Goal: Task Accomplishment & Management: Use online tool/utility

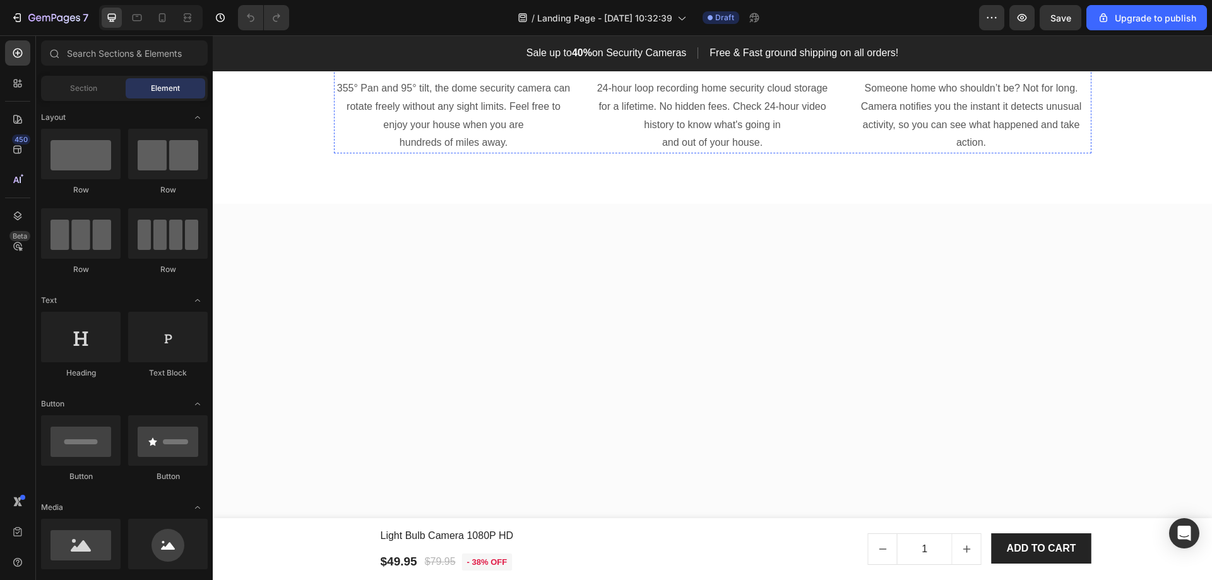
scroll to position [1705, 0]
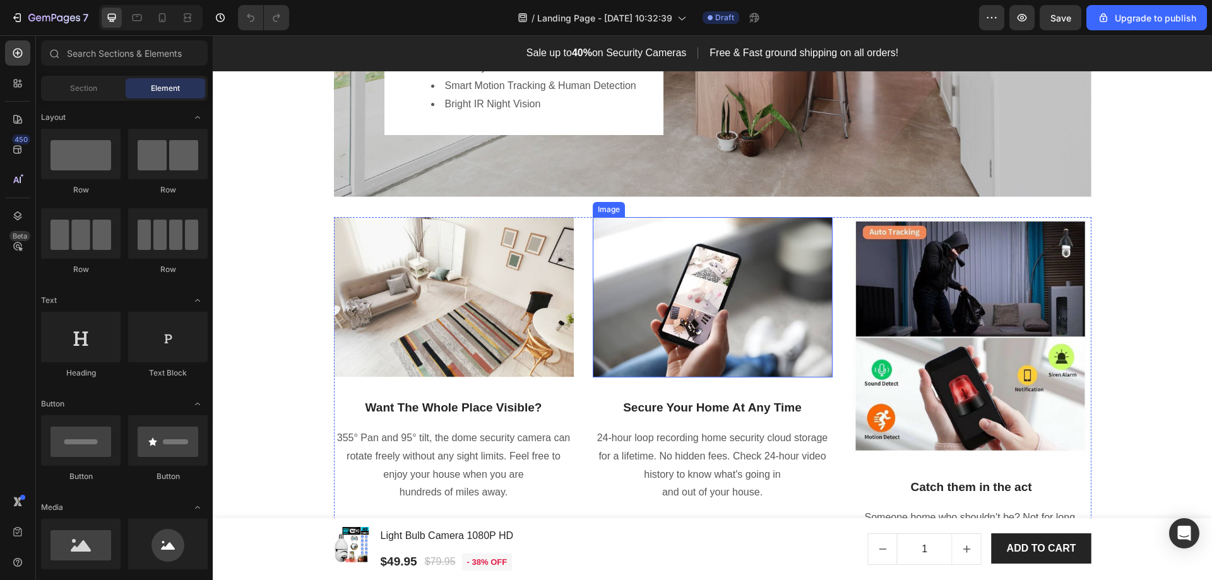
click at [711, 294] on img at bounding box center [713, 297] width 240 height 160
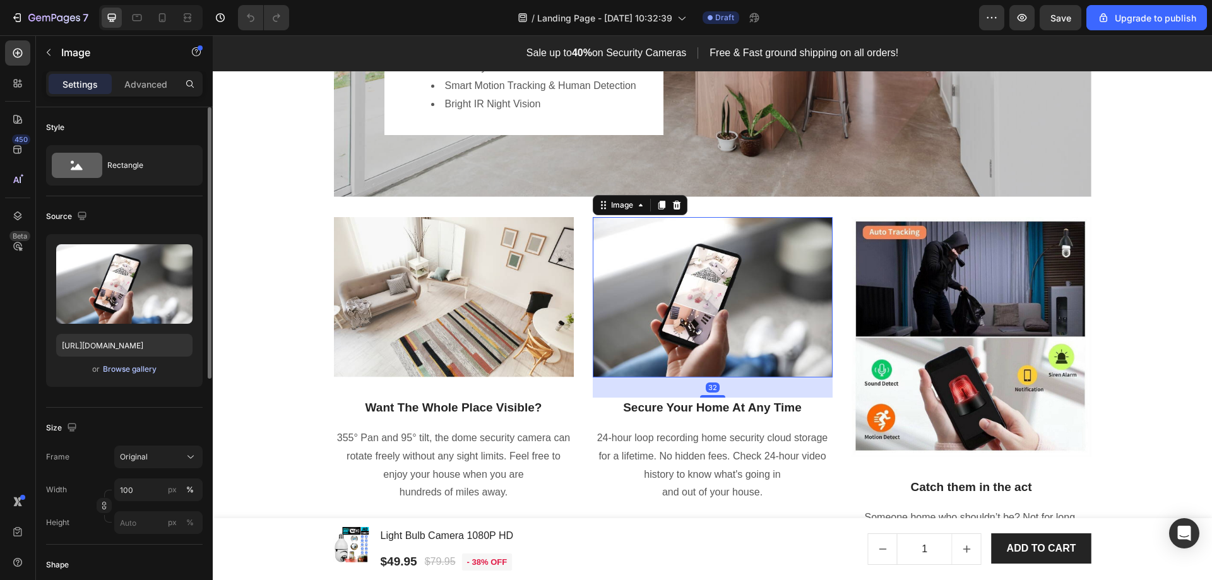
click at [133, 370] on div "Browse gallery" at bounding box center [130, 369] width 54 height 11
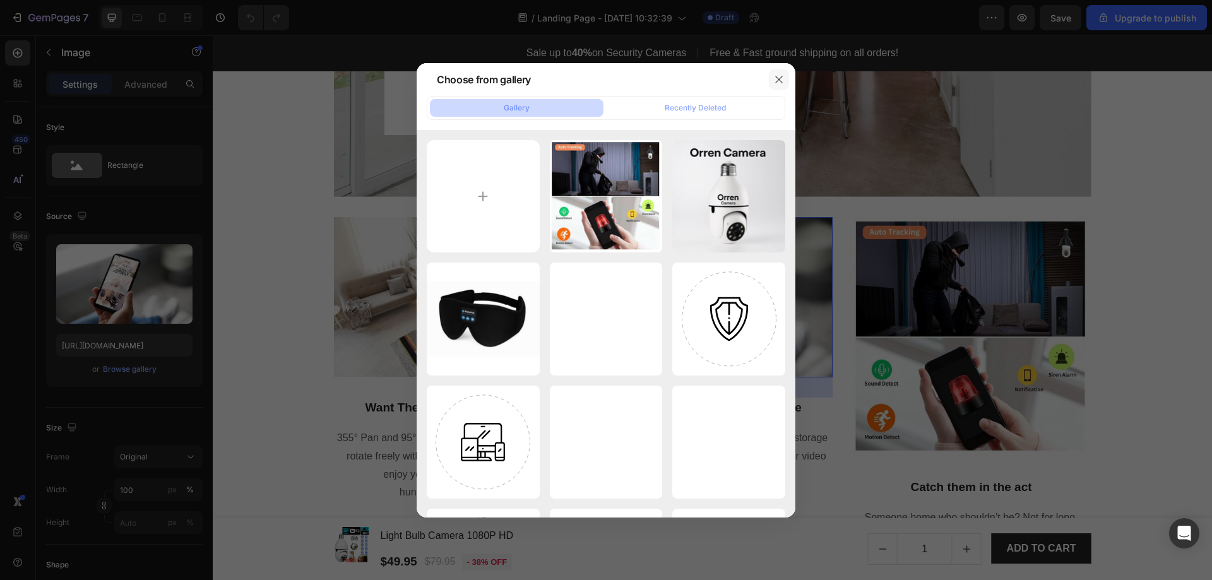
click at [779, 76] on icon "button" at bounding box center [779, 80] width 10 height 10
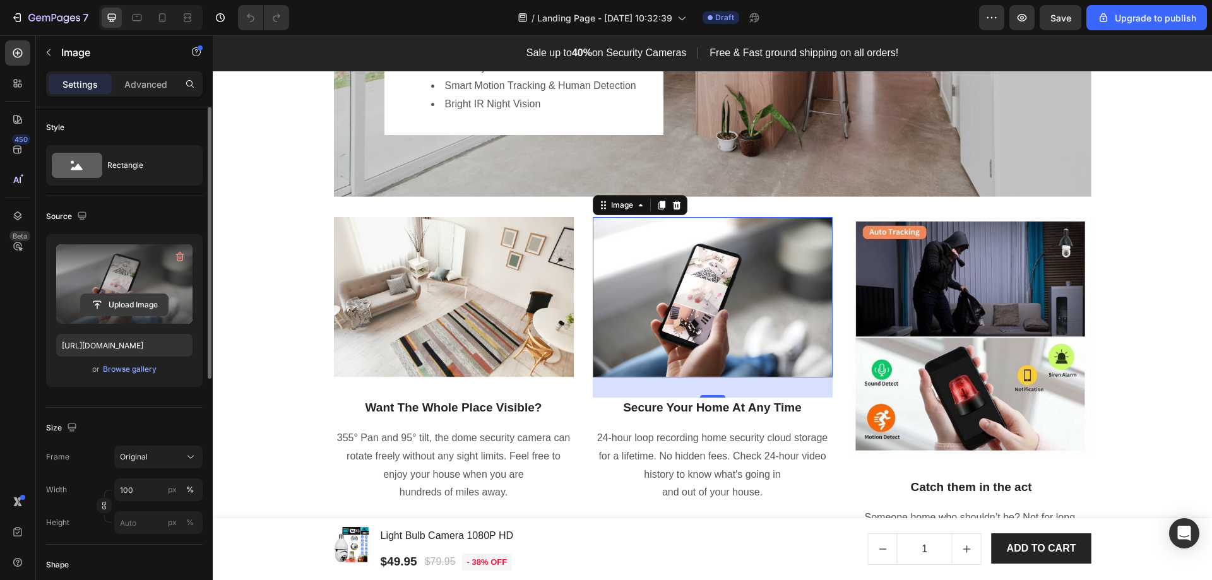
click at [128, 309] on input "file" at bounding box center [124, 304] width 87 height 21
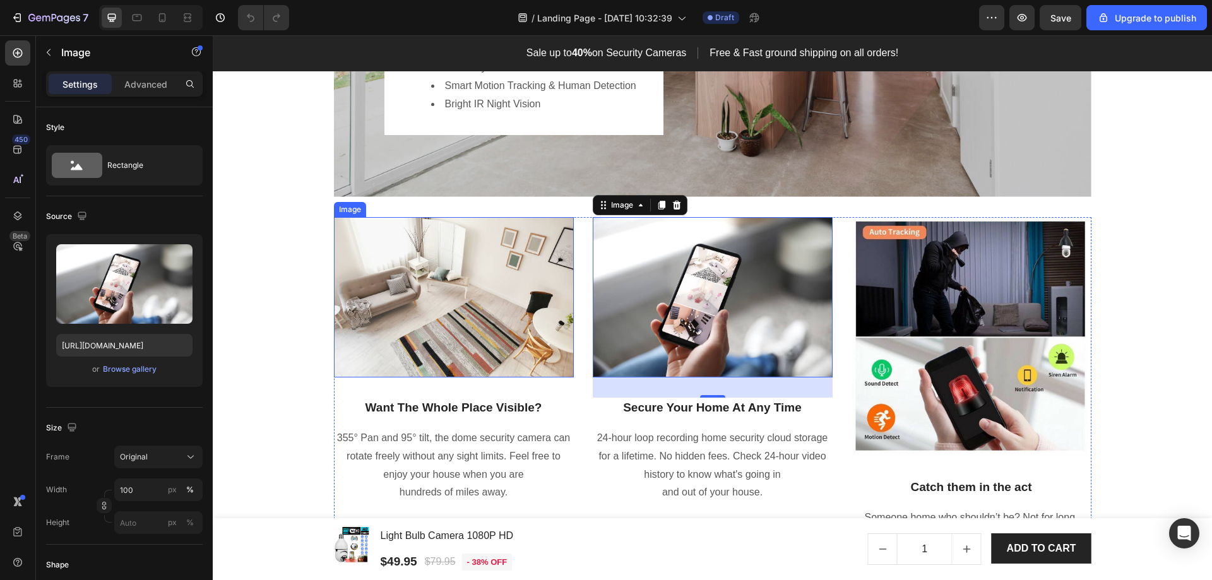
click at [445, 302] on img at bounding box center [454, 297] width 240 height 160
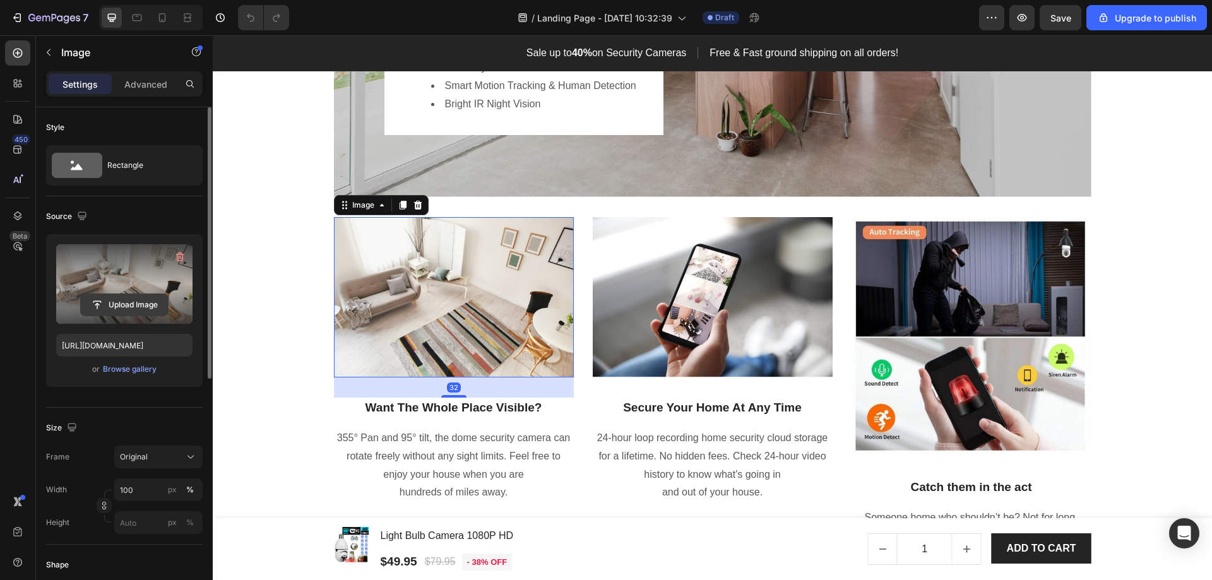
click at [126, 303] on input "file" at bounding box center [124, 304] width 87 height 21
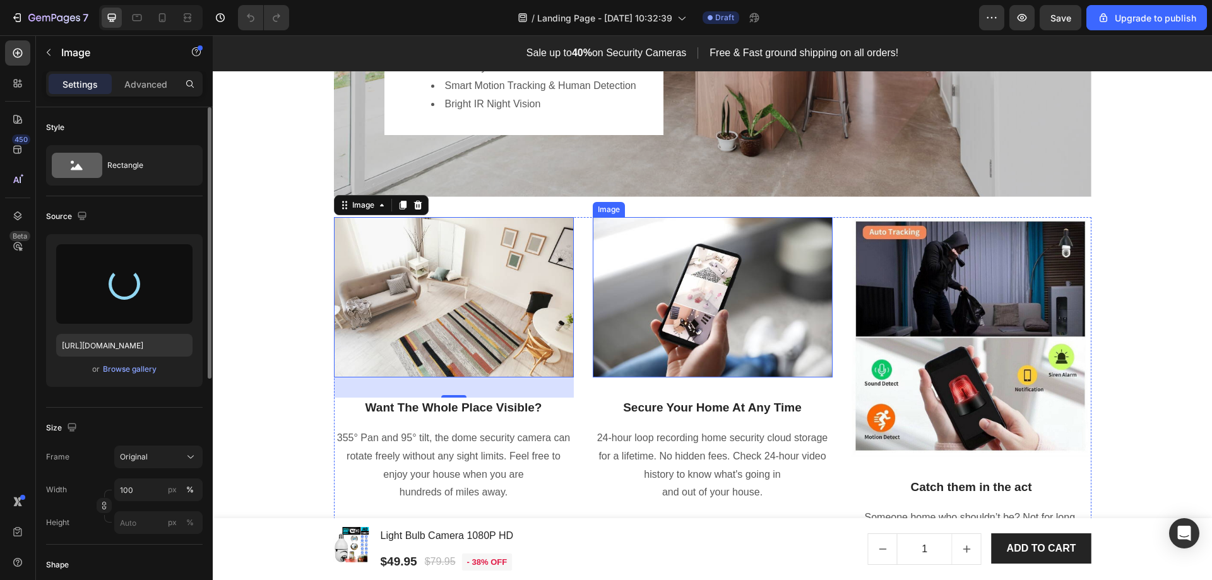
type input "[URL][DOMAIN_NAME]"
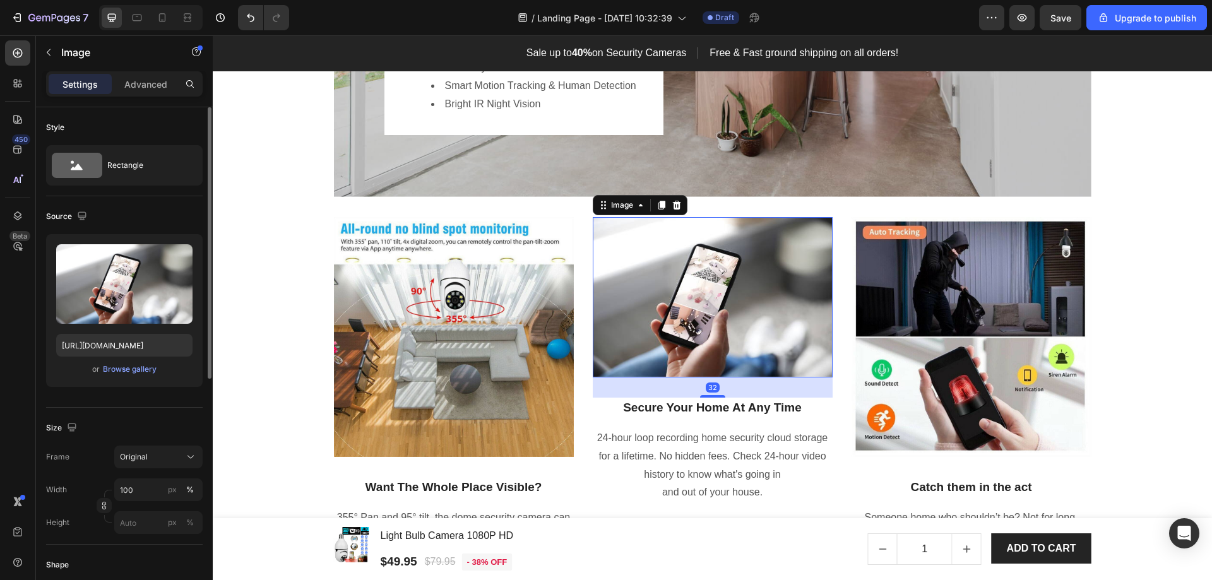
click at [749, 339] on img at bounding box center [713, 297] width 240 height 160
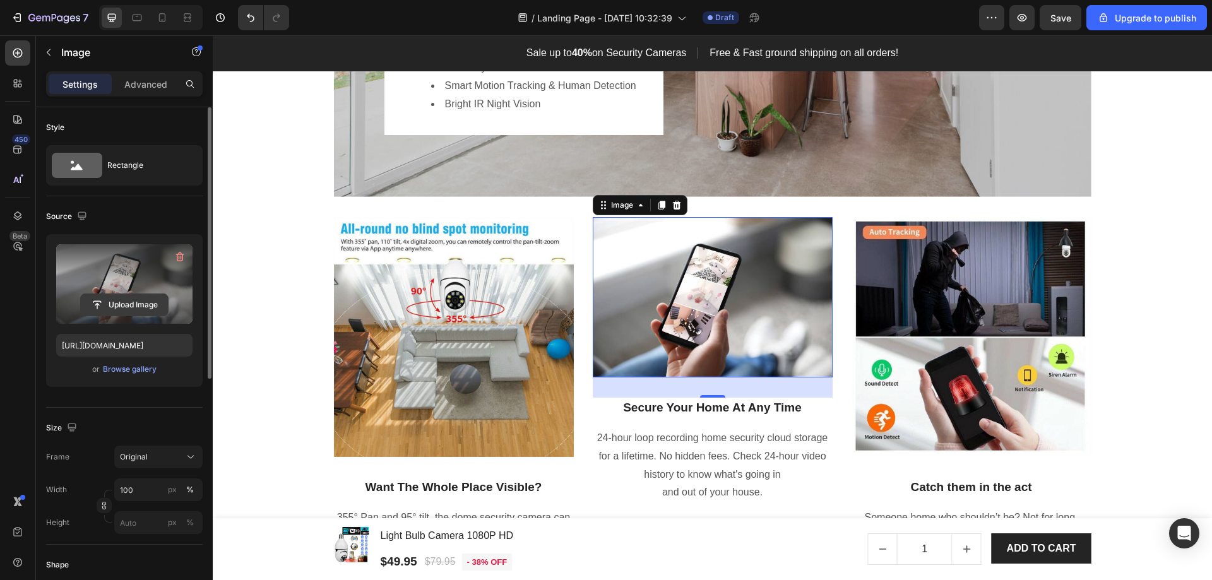
click at [116, 305] on input "file" at bounding box center [124, 304] width 87 height 21
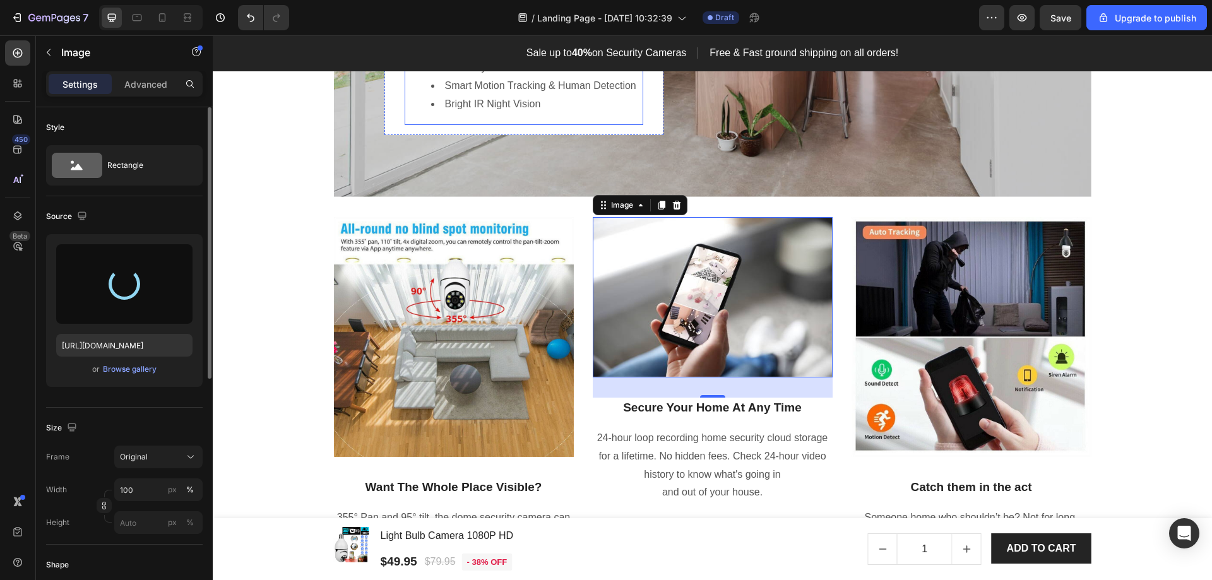
type input "[URL][DOMAIN_NAME]"
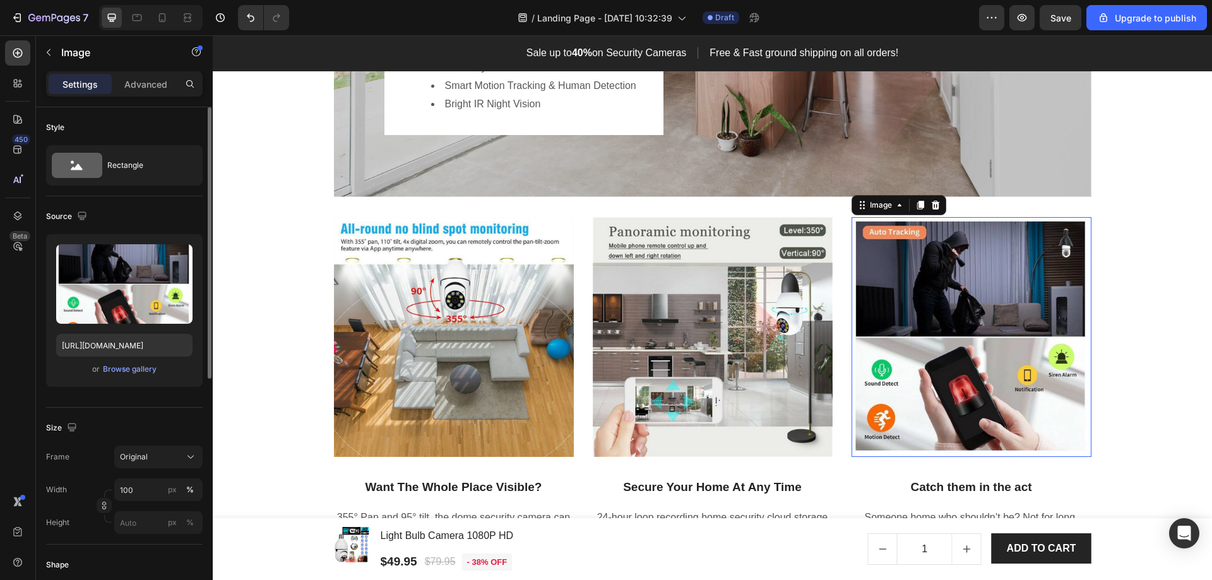
click at [980, 297] on img at bounding box center [972, 337] width 240 height 240
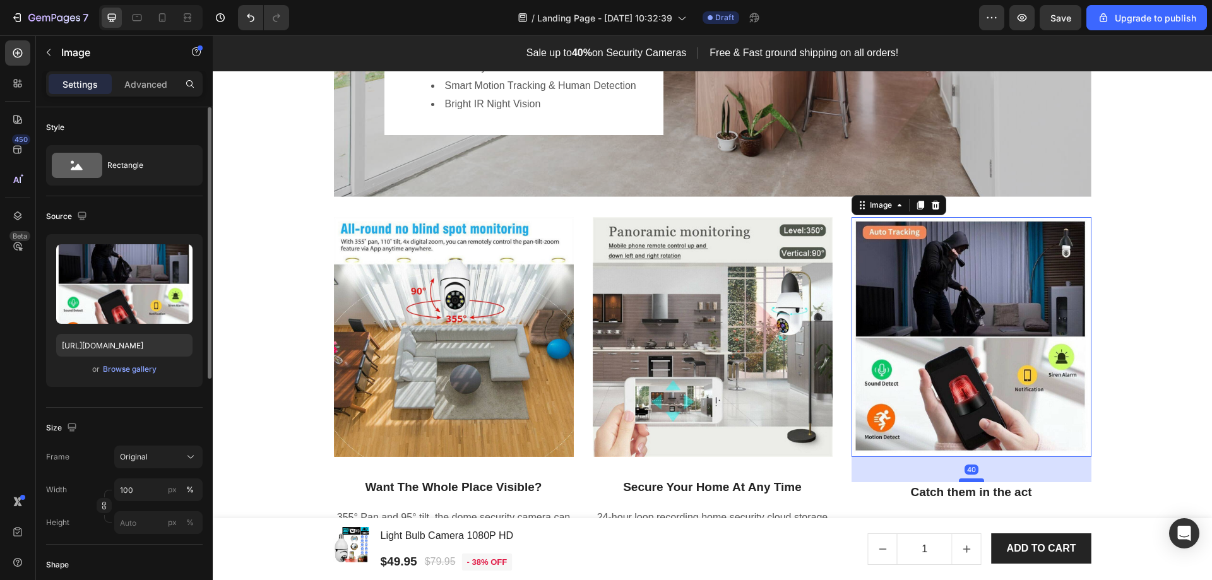
drag, startPoint x: 964, startPoint y: 477, endPoint x: 974, endPoint y: 482, distance: 11.3
click at [974, 482] on div at bounding box center [971, 481] width 25 height 4
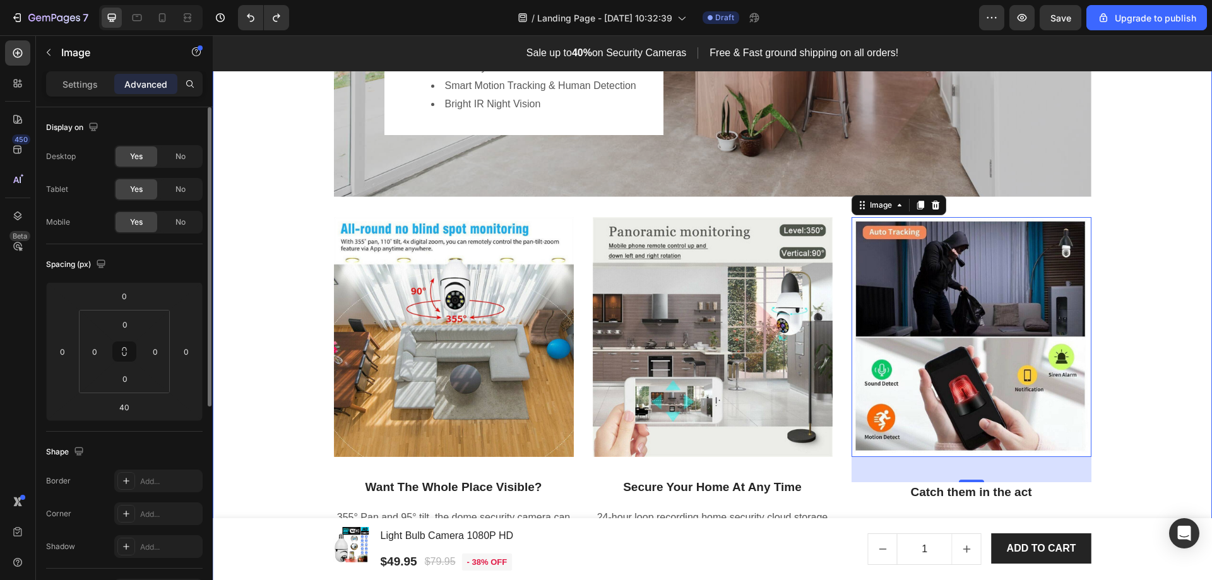
click at [1148, 445] on div "Image Hero Banner Security In The Palm Of Your Hands Heading Cloud/Local SD Car…" at bounding box center [712, 235] width 981 height 703
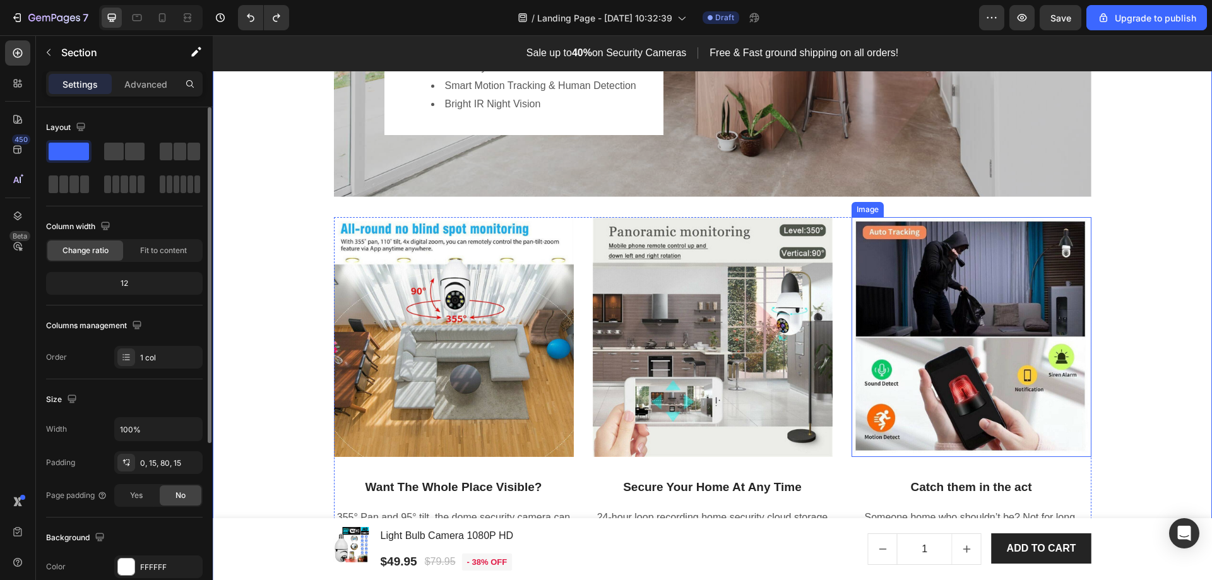
click at [988, 390] on img at bounding box center [972, 337] width 240 height 240
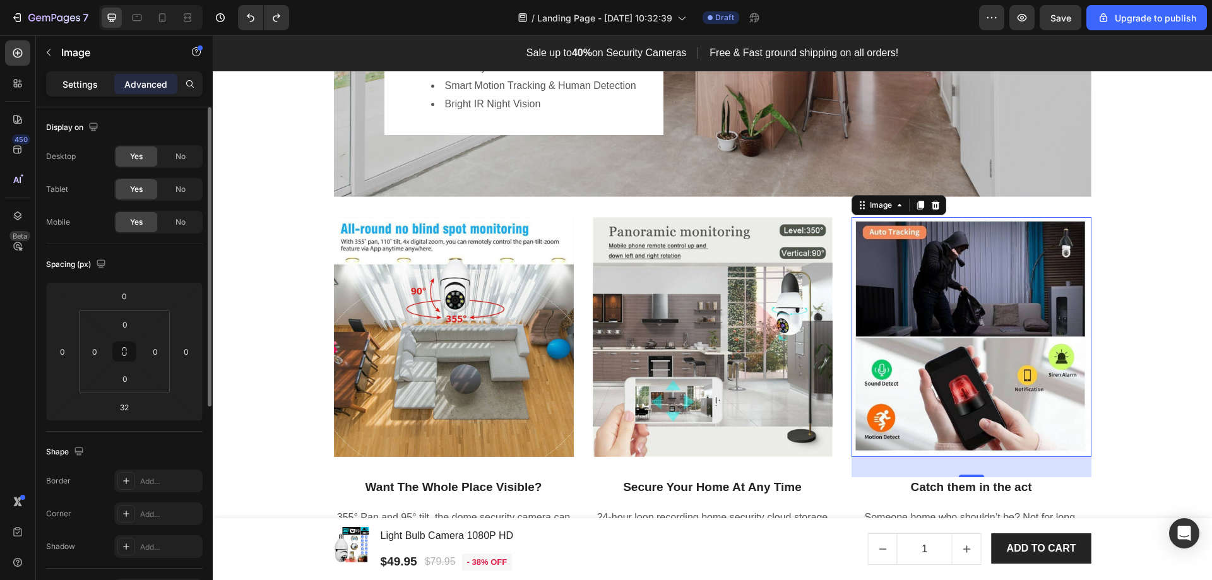
click at [73, 89] on p "Settings" at bounding box center [80, 84] width 35 height 13
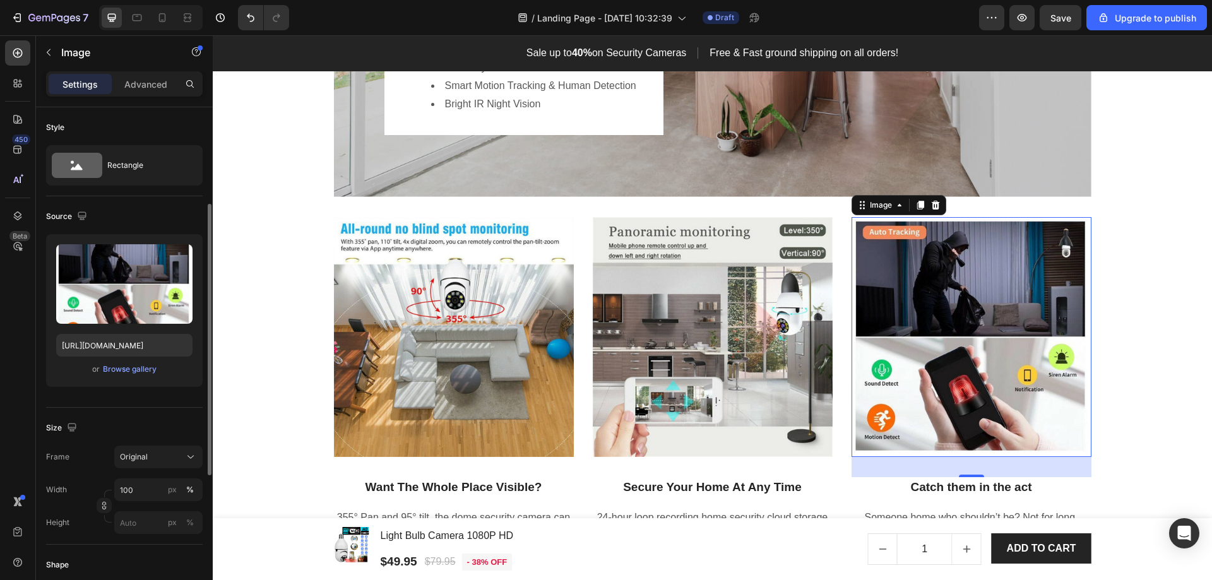
scroll to position [63, 0]
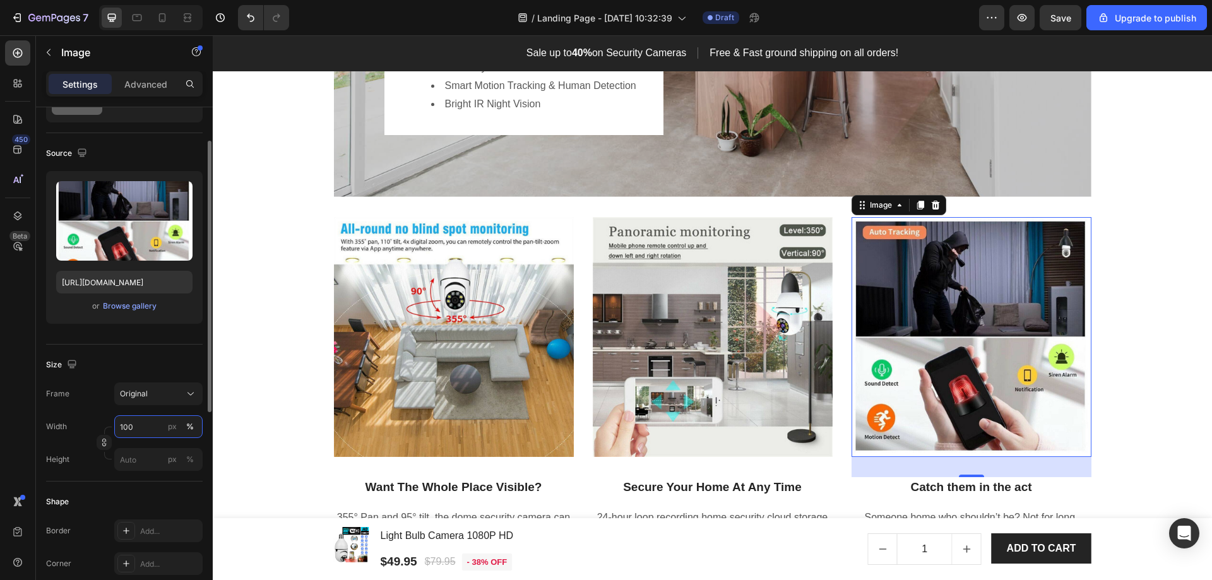
click at [140, 428] on input "100" at bounding box center [158, 427] width 88 height 23
click at [140, 427] on input "100" at bounding box center [158, 427] width 88 height 23
click at [140, 425] on input "100" at bounding box center [158, 427] width 88 height 23
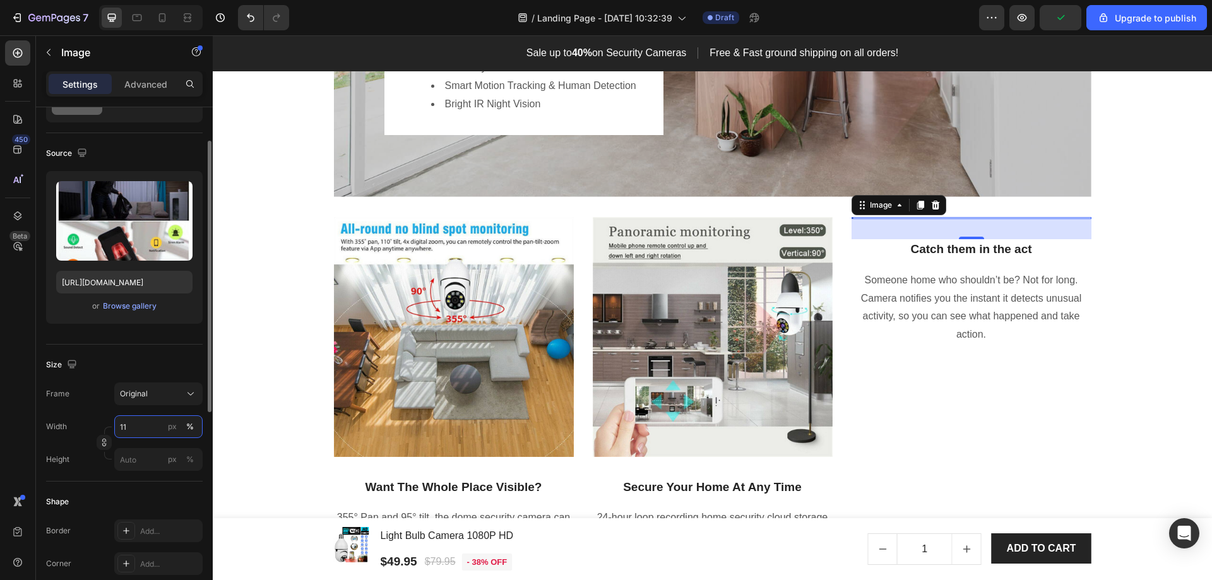
type input "110"
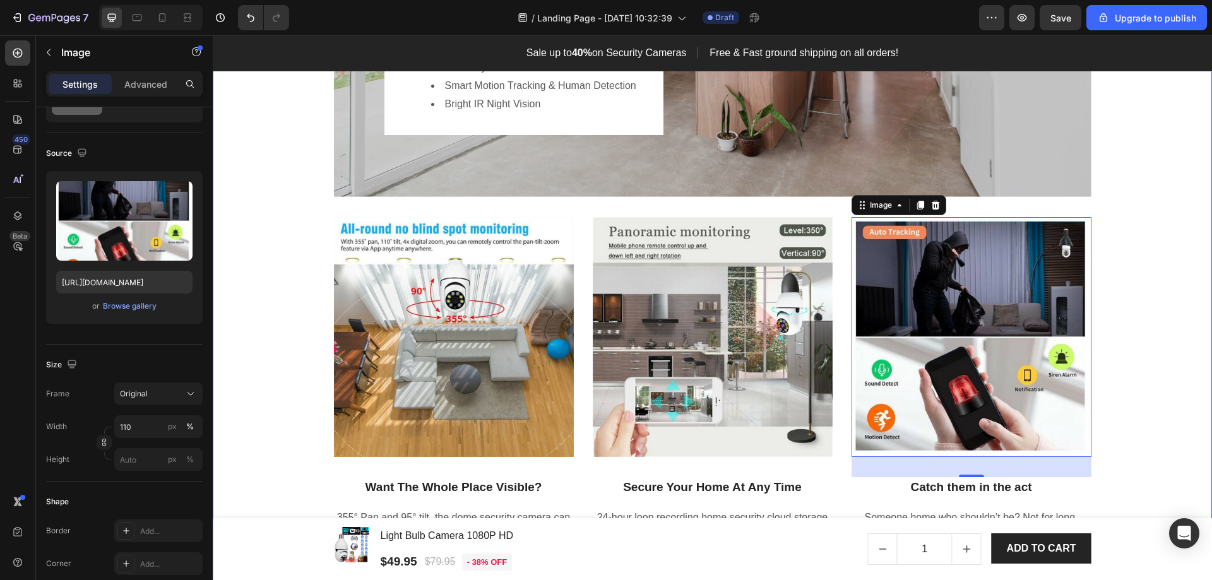
click at [254, 436] on div "Image Hero Banner Security In The Palm Of Your Hands Heading Cloud/Local SD Car…" at bounding box center [712, 233] width 981 height 698
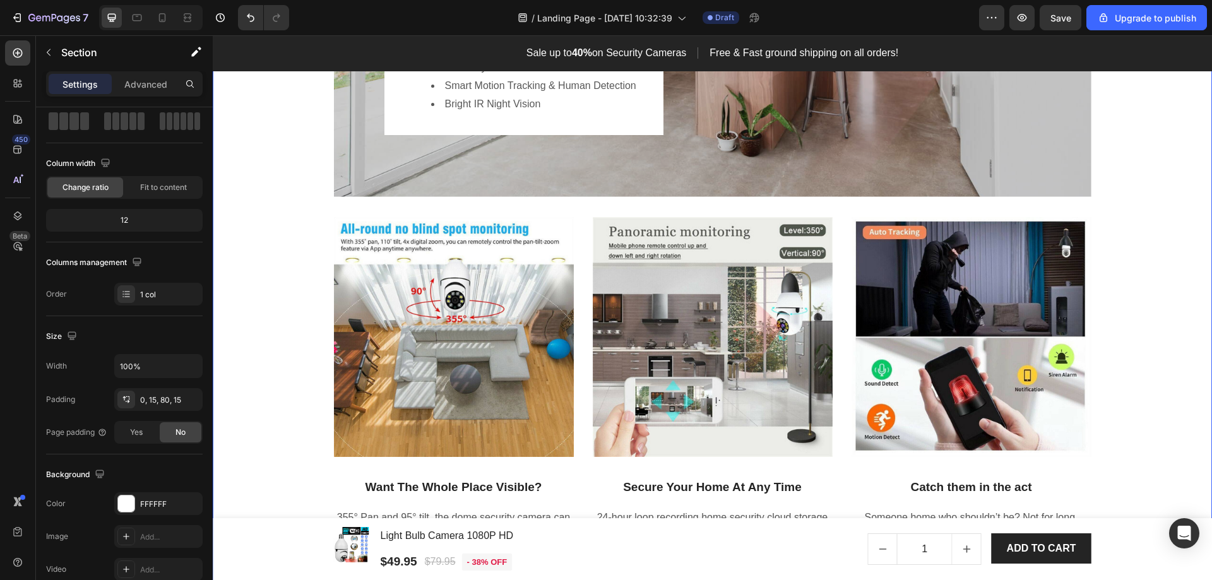
scroll to position [0, 0]
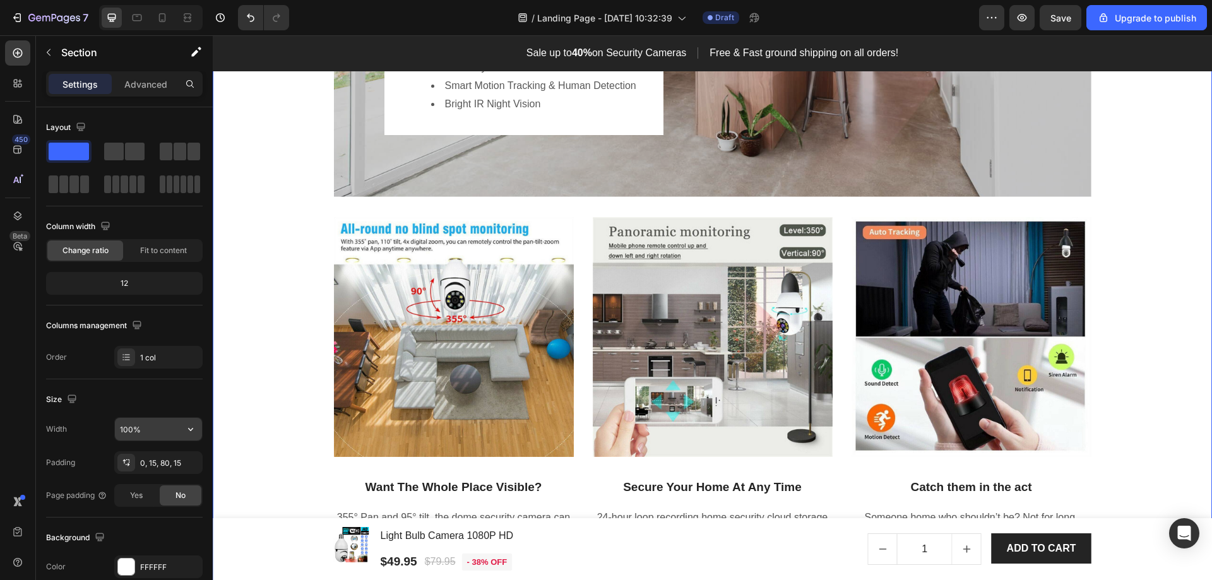
click at [128, 433] on input "100%" at bounding box center [158, 429] width 87 height 23
click at [130, 426] on input "100%" at bounding box center [158, 429] width 87 height 23
type input "100%"
click at [282, 393] on div "Image Hero Banner Security In The Palm Of Your Hands Heading Cloud/Local SD Car…" at bounding box center [712, 233] width 981 height 698
click at [890, 345] on img at bounding box center [972, 337] width 240 height 240
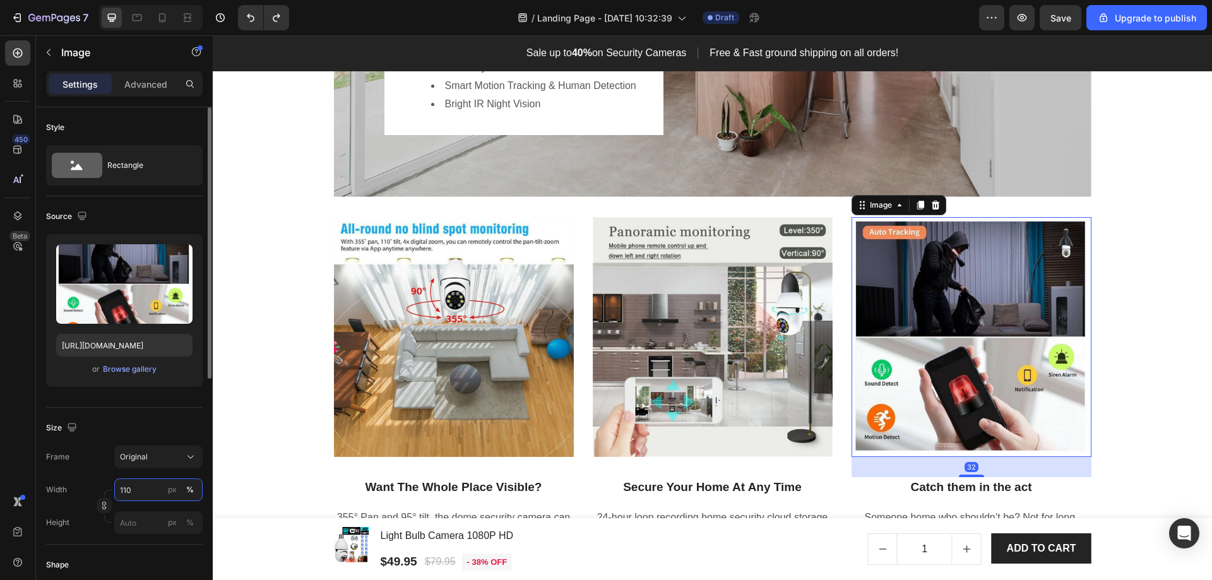
click at [144, 492] on input "110" at bounding box center [158, 490] width 88 height 23
click at [141, 491] on input "110" at bounding box center [158, 490] width 88 height 23
click at [141, 490] on input "110" at bounding box center [158, 490] width 88 height 23
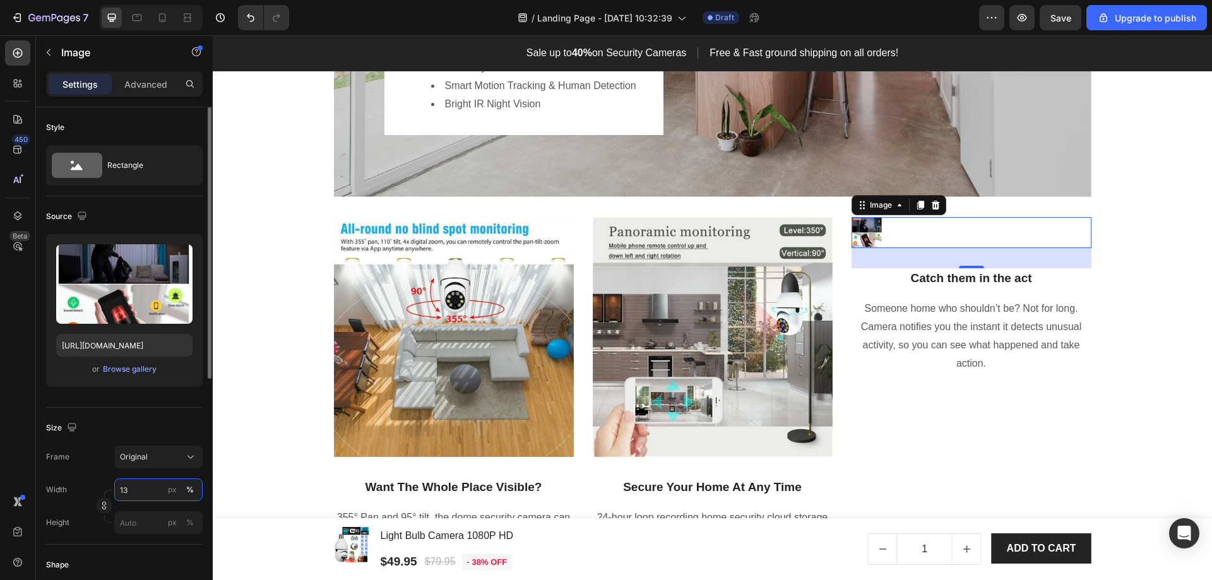
type input "1"
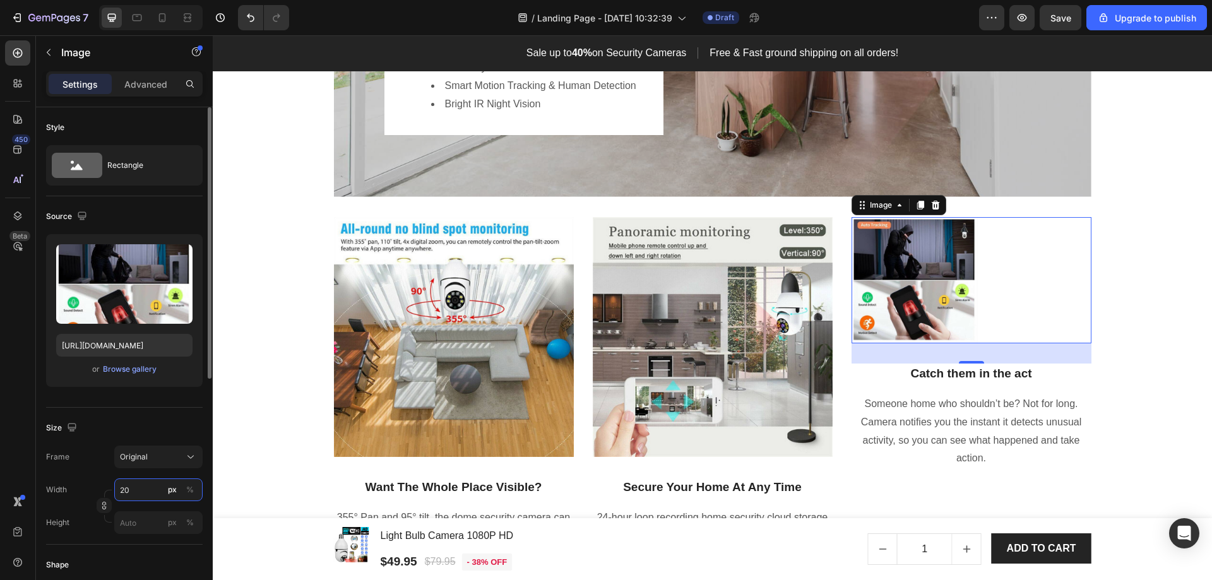
type input "2"
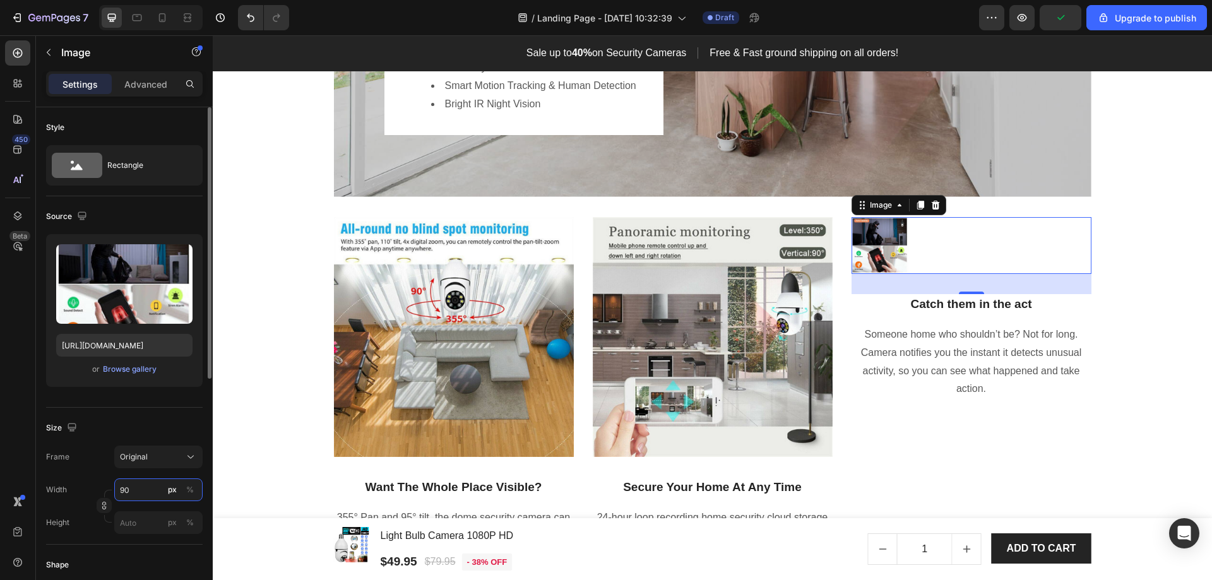
type input "9"
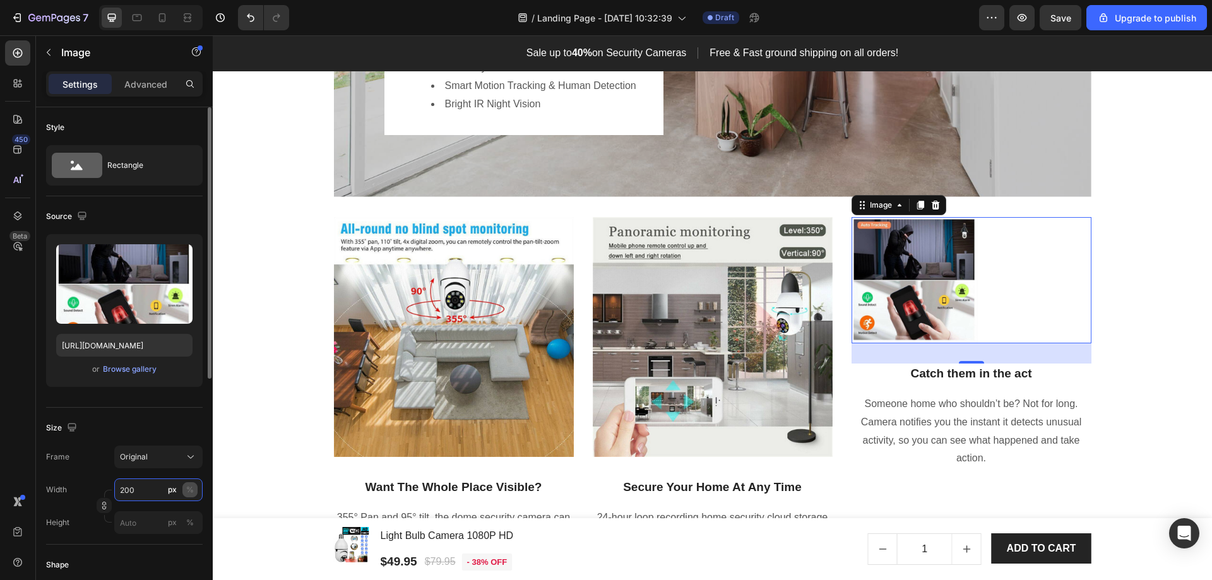
type input "200"
click at [193, 494] on div "%" at bounding box center [190, 489] width 8 height 11
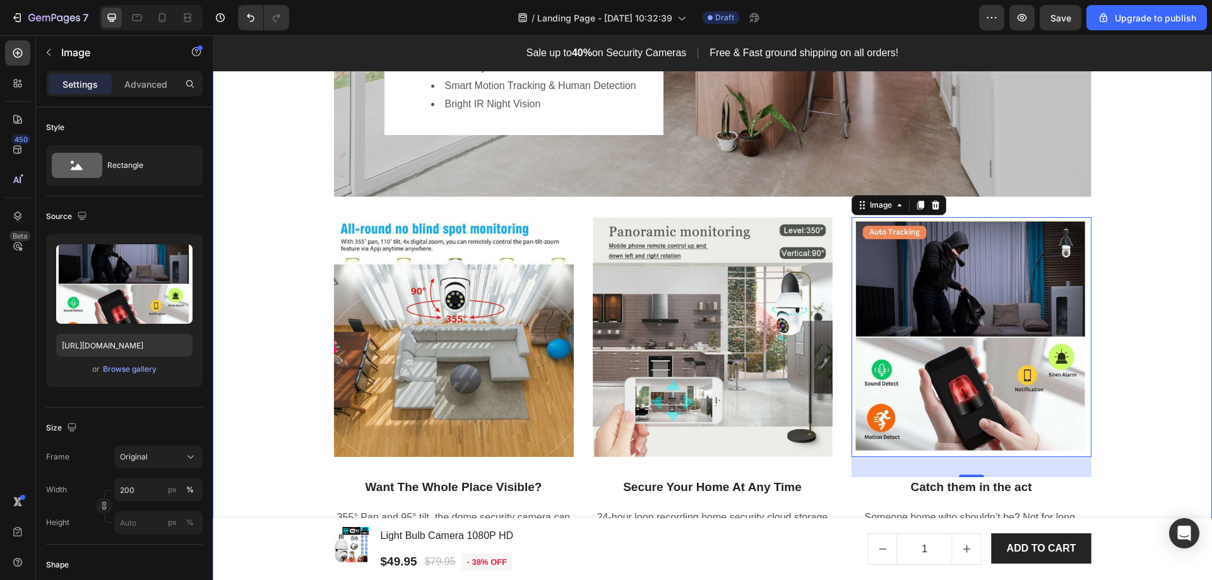
click at [264, 431] on div "Image Hero Banner Security In The Palm Of Your Hands Heading Cloud/Local SD Car…" at bounding box center [712, 233] width 981 height 698
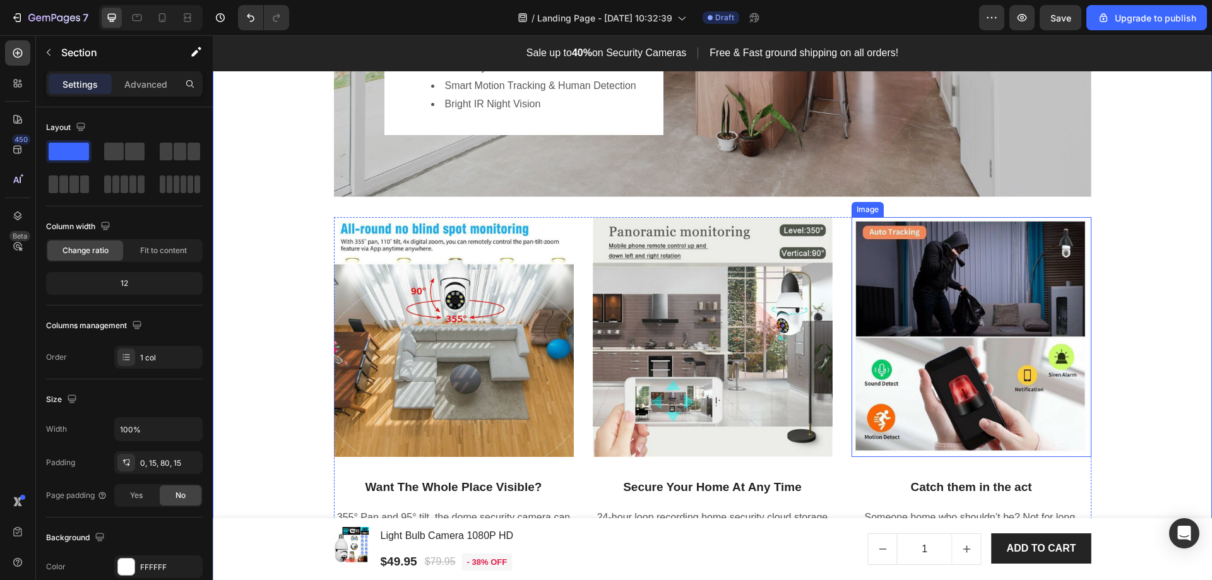
click at [979, 360] on img at bounding box center [972, 337] width 240 height 240
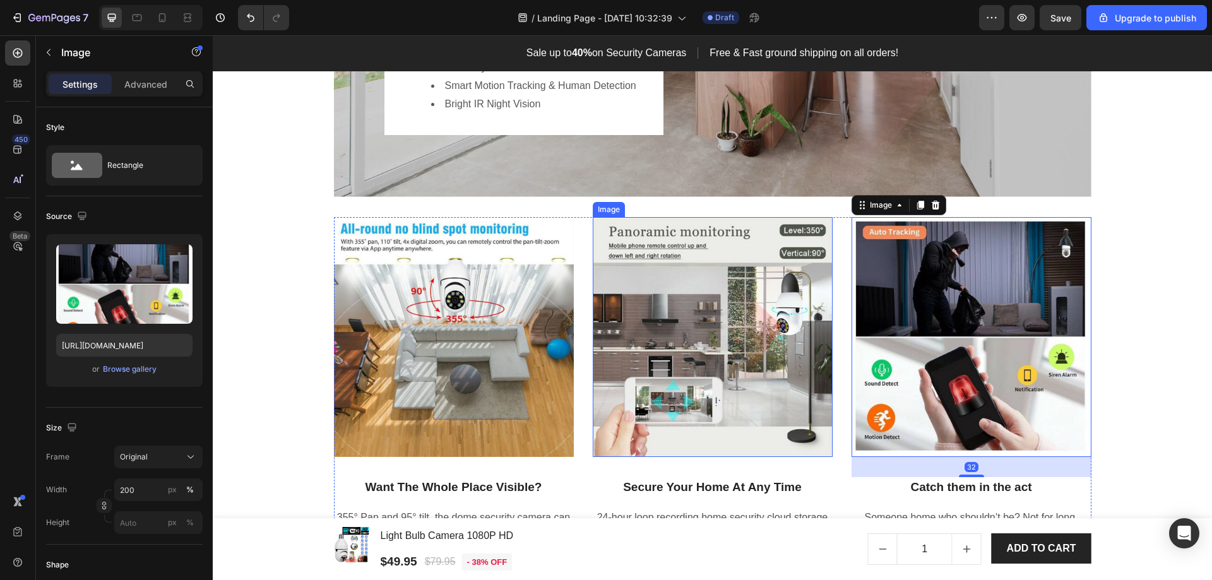
click at [653, 368] on img at bounding box center [713, 337] width 240 height 240
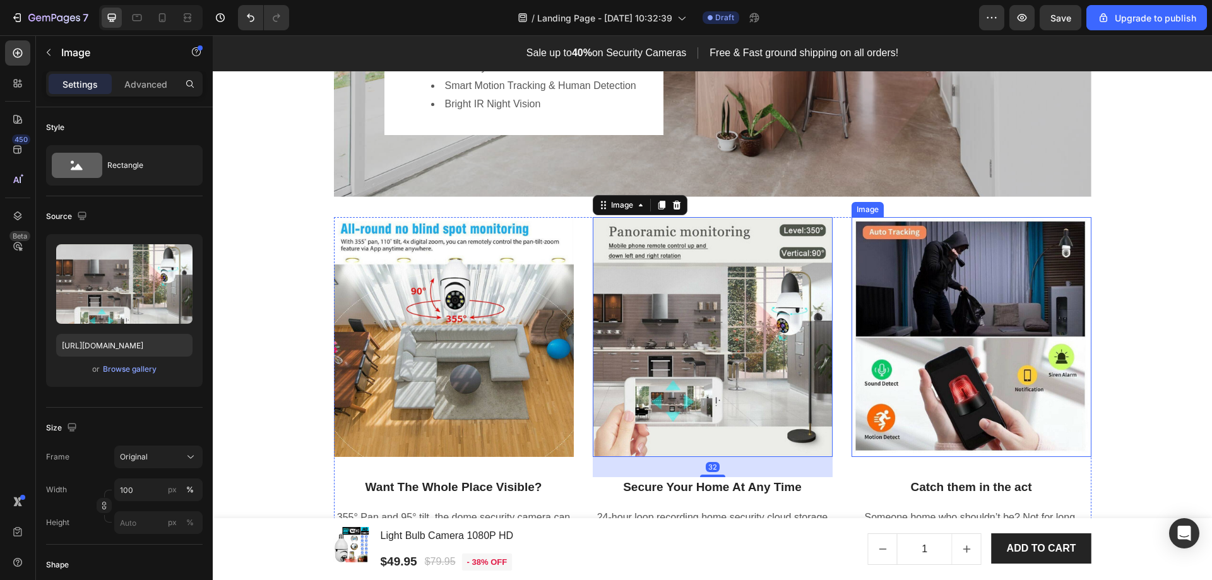
click at [909, 344] on img at bounding box center [972, 337] width 240 height 240
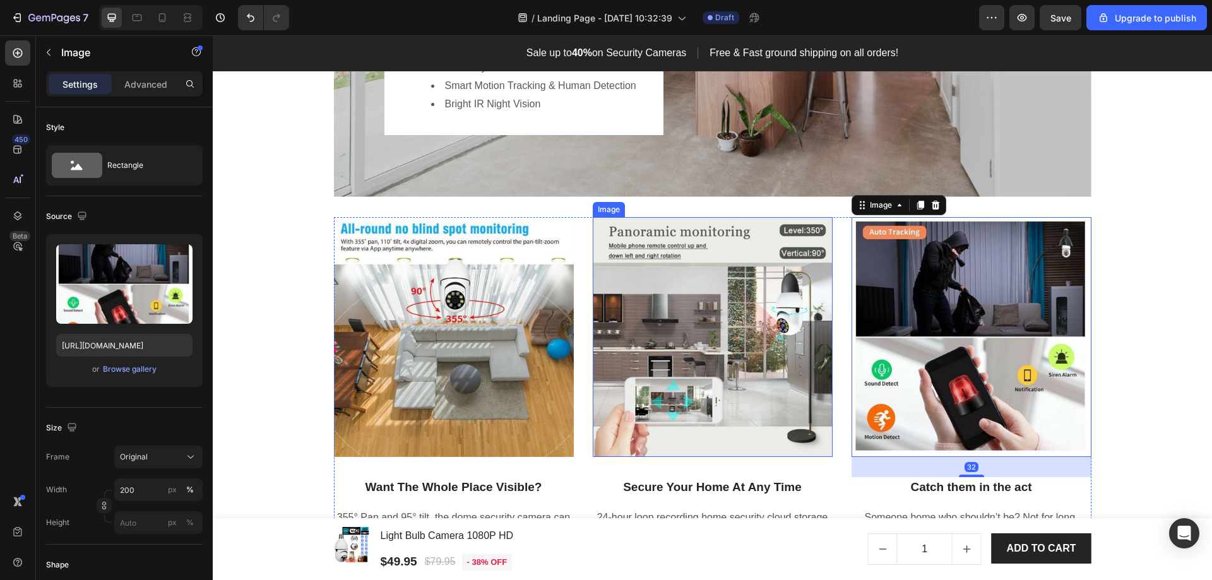
click at [698, 354] on img at bounding box center [713, 337] width 240 height 240
click at [930, 344] on img at bounding box center [972, 337] width 240 height 240
click at [1199, 359] on div "Image Hero Banner Security In The Palm Of Your Hands Heading Cloud/Local SD Car…" at bounding box center [713, 258] width 1000 height 749
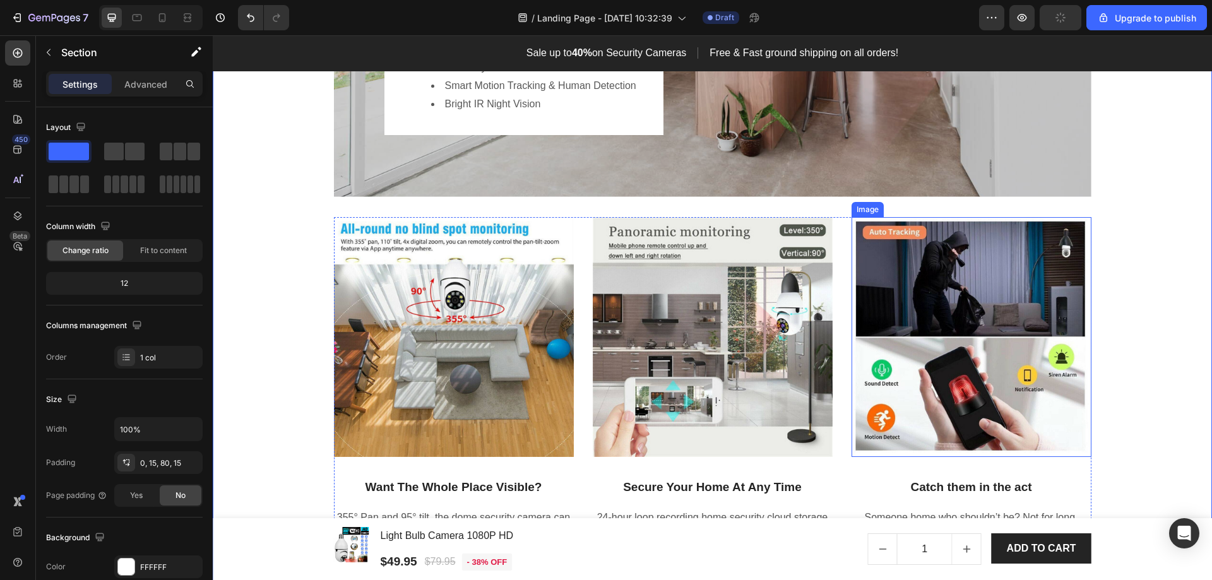
click at [980, 362] on img at bounding box center [972, 337] width 240 height 240
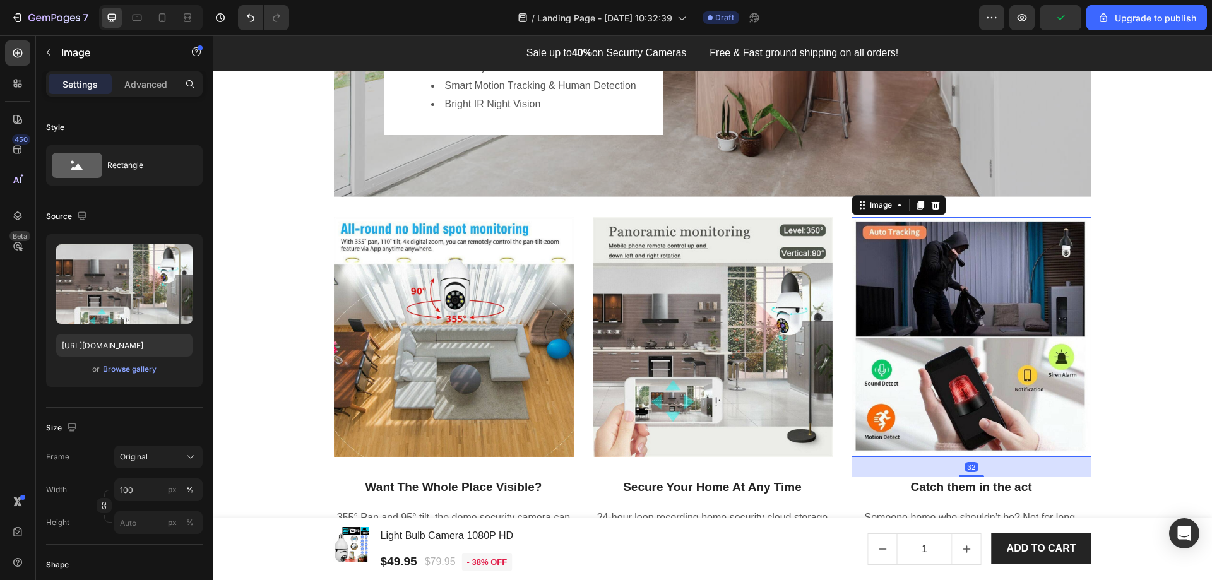
click at [745, 434] on img at bounding box center [713, 337] width 240 height 240
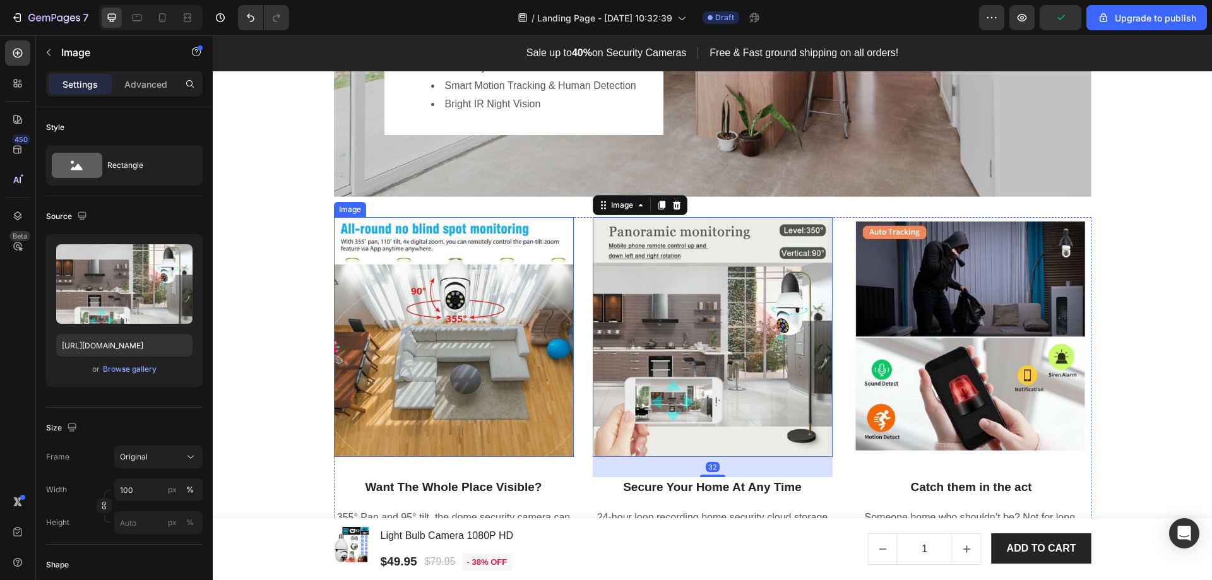
click at [423, 370] on img at bounding box center [454, 337] width 240 height 240
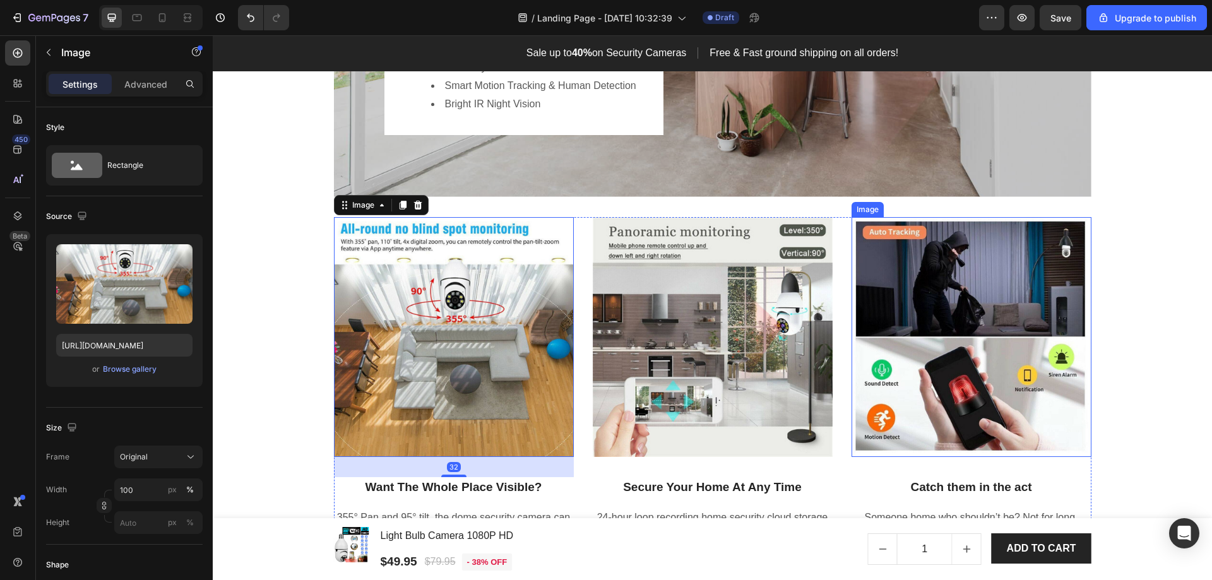
click at [951, 353] on img at bounding box center [972, 337] width 240 height 240
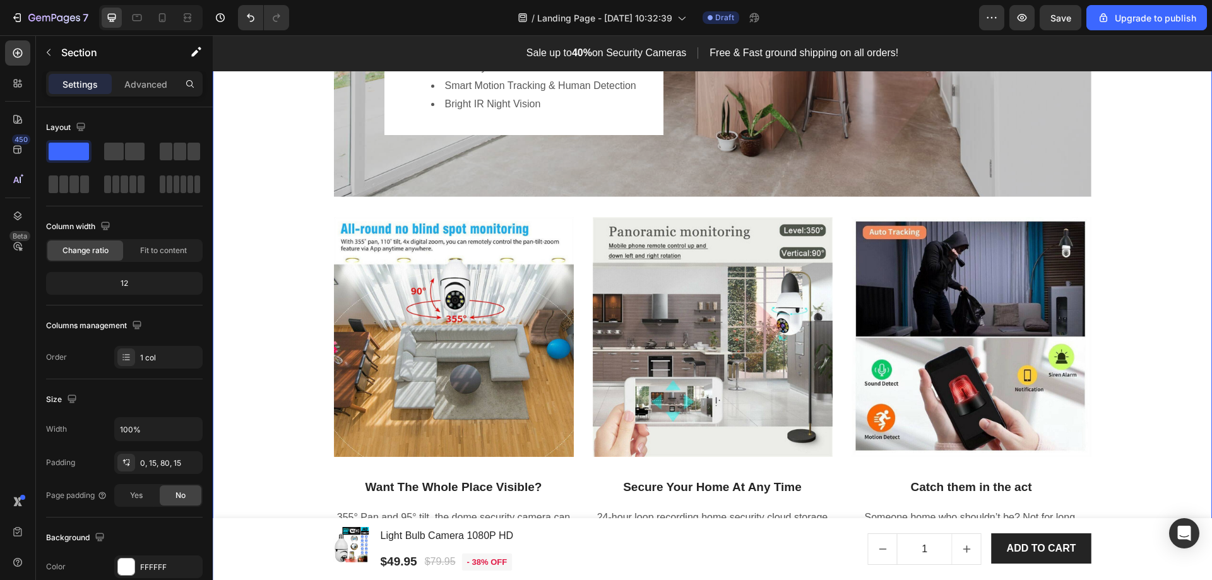
click at [1141, 366] on div "Image Hero Banner Security In The Palm Of Your Hands Heading Cloud/Local SD Car…" at bounding box center [712, 233] width 981 height 698
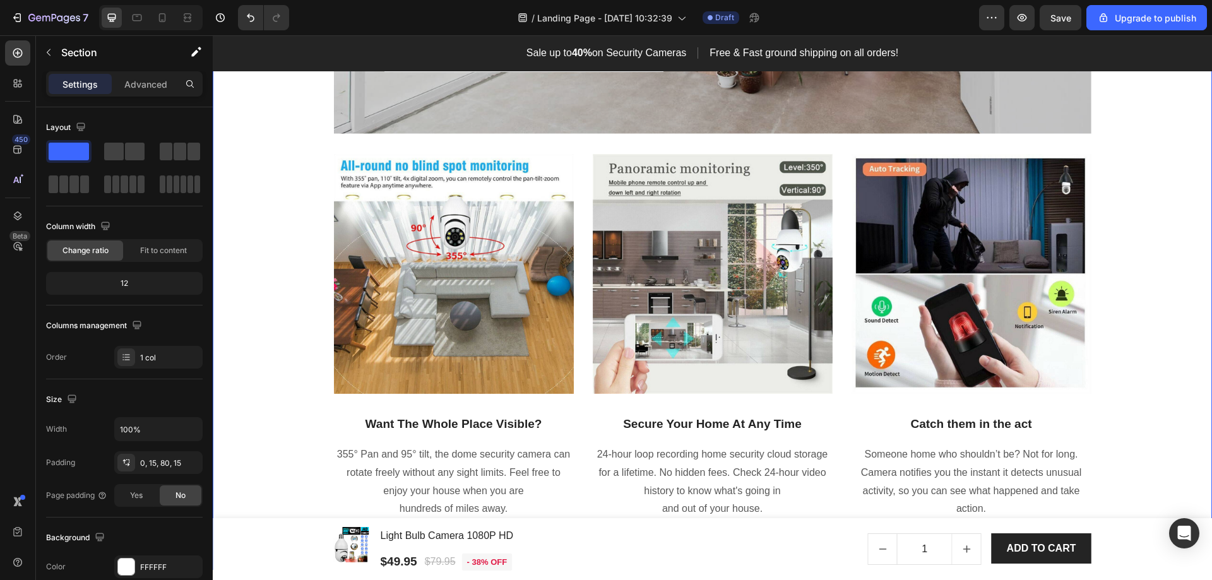
scroll to position [1831, 0]
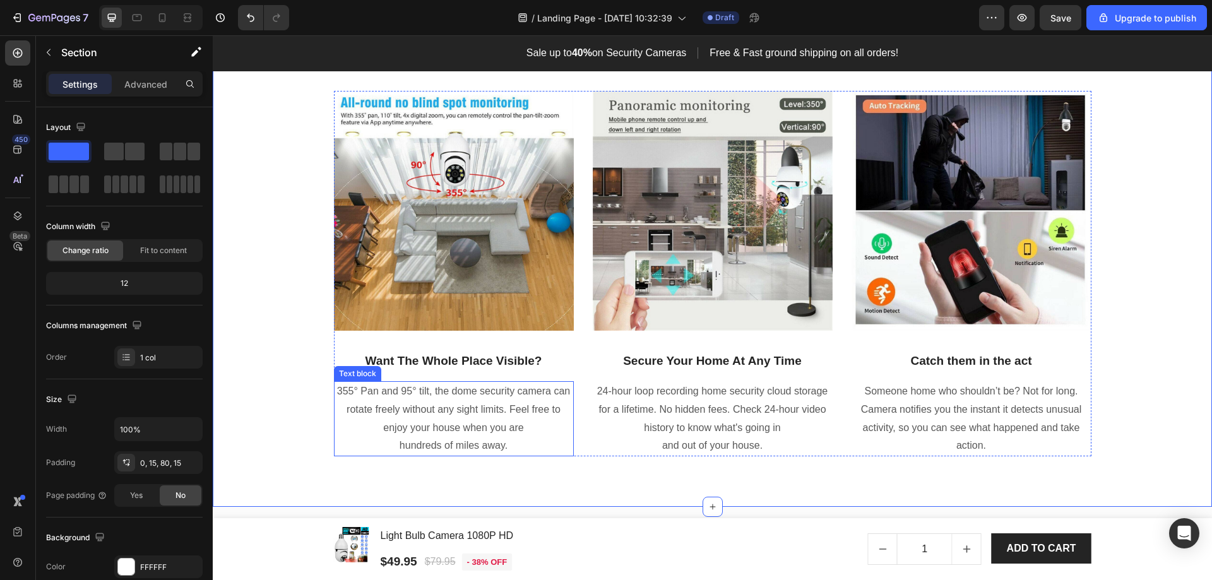
click at [341, 391] on p "355° Pan and 95° tilt, the dome security camera can rotate freely without any s…" at bounding box center [453, 419] width 237 height 73
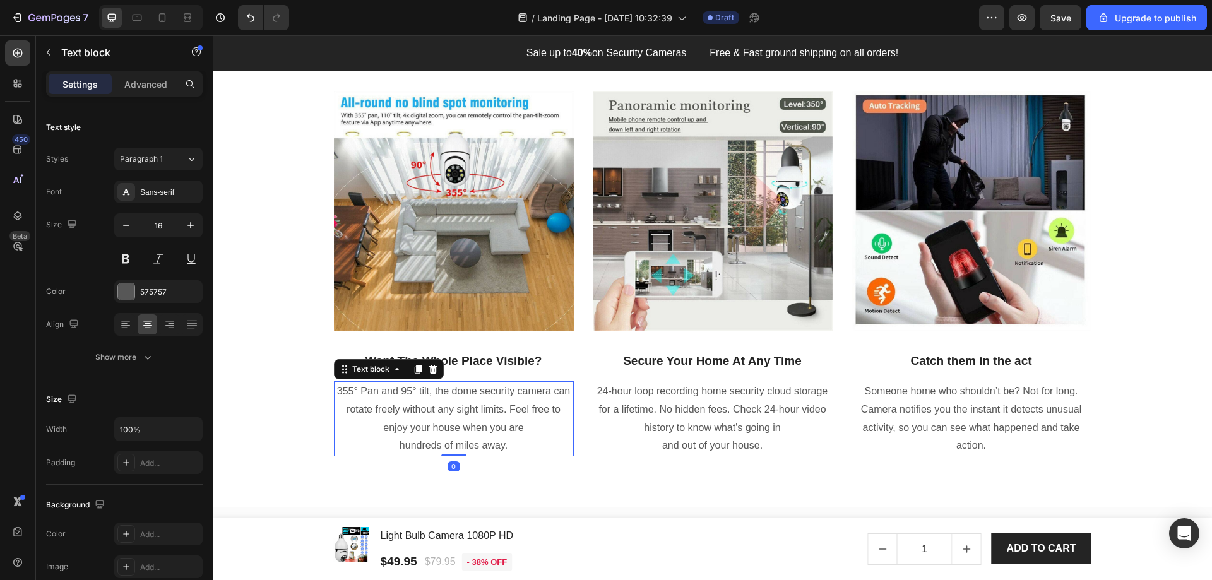
click at [381, 400] on p "355° Pan and 95° tilt, the dome security camera can rotate freely without any s…" at bounding box center [453, 419] width 237 height 73
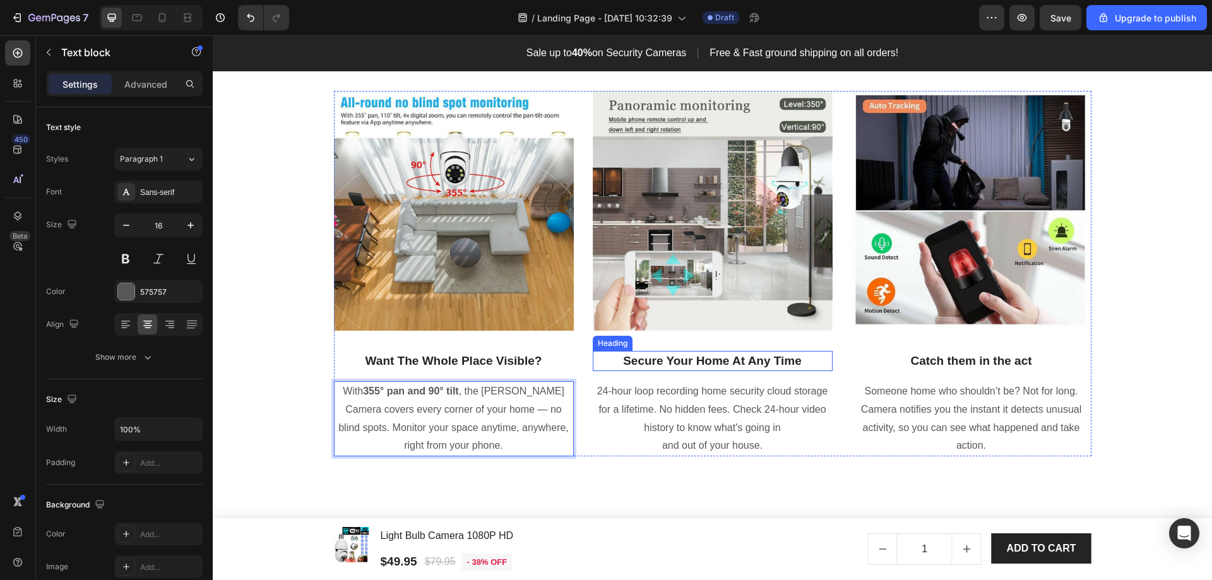
click at [662, 397] on p "24-hour loop recording home security cloud storage for a lifetime. No hidden fe…" at bounding box center [712, 419] width 237 height 73
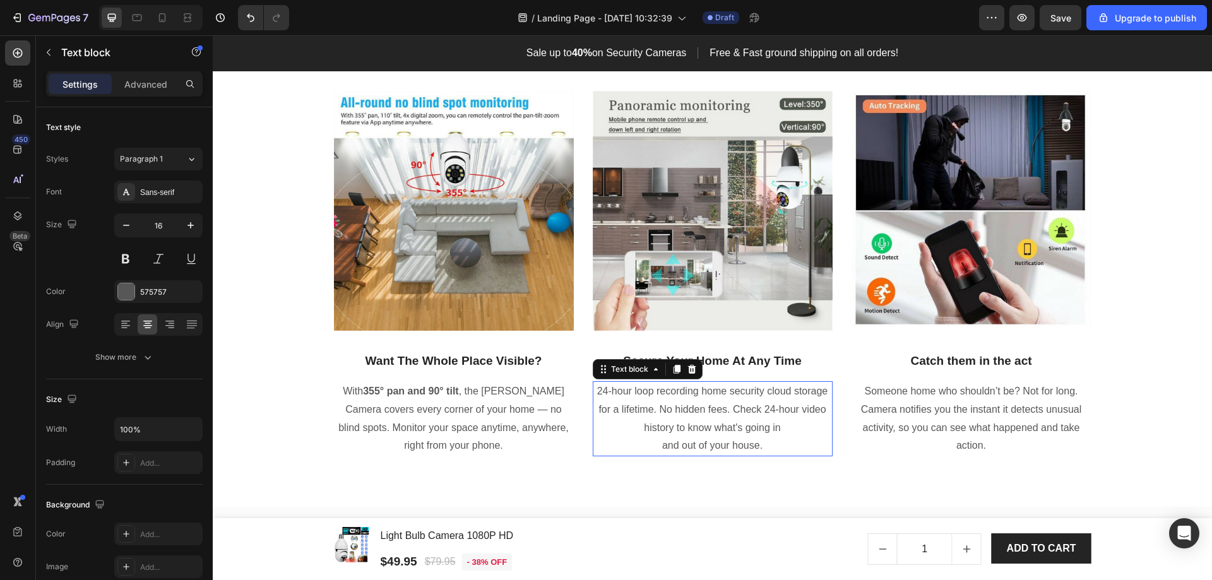
click at [662, 397] on p "24-hour loop recording home security cloud storage for a lifetime. No hidden fe…" at bounding box center [712, 419] width 237 height 73
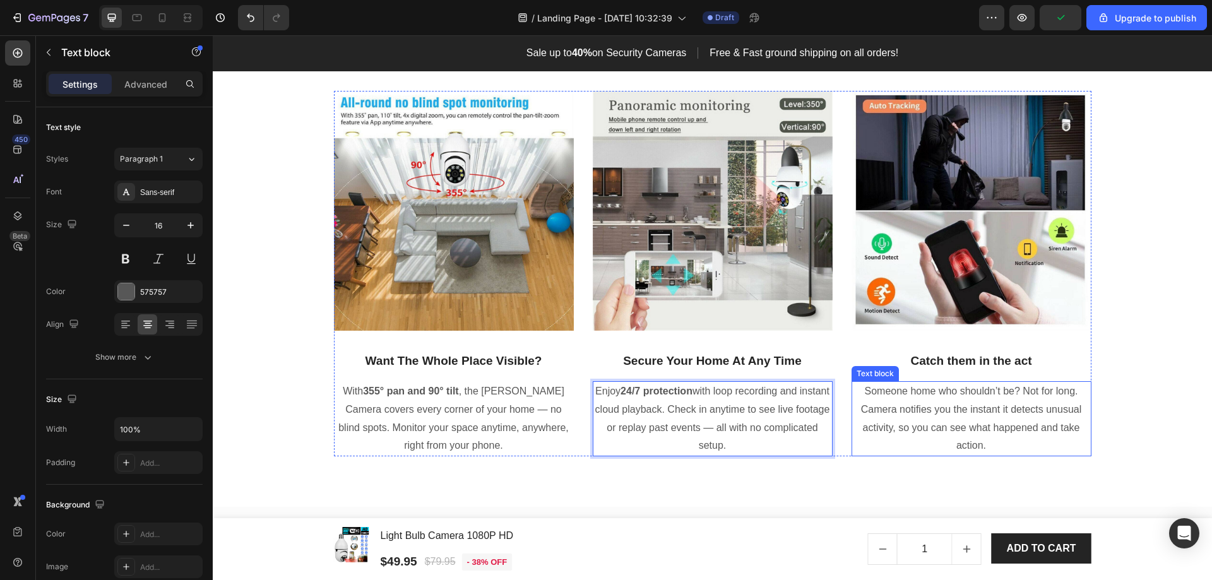
click at [996, 425] on p "Someone home who shouldn’t be? Not for long. Camera notifies you the instant it…" at bounding box center [971, 419] width 237 height 73
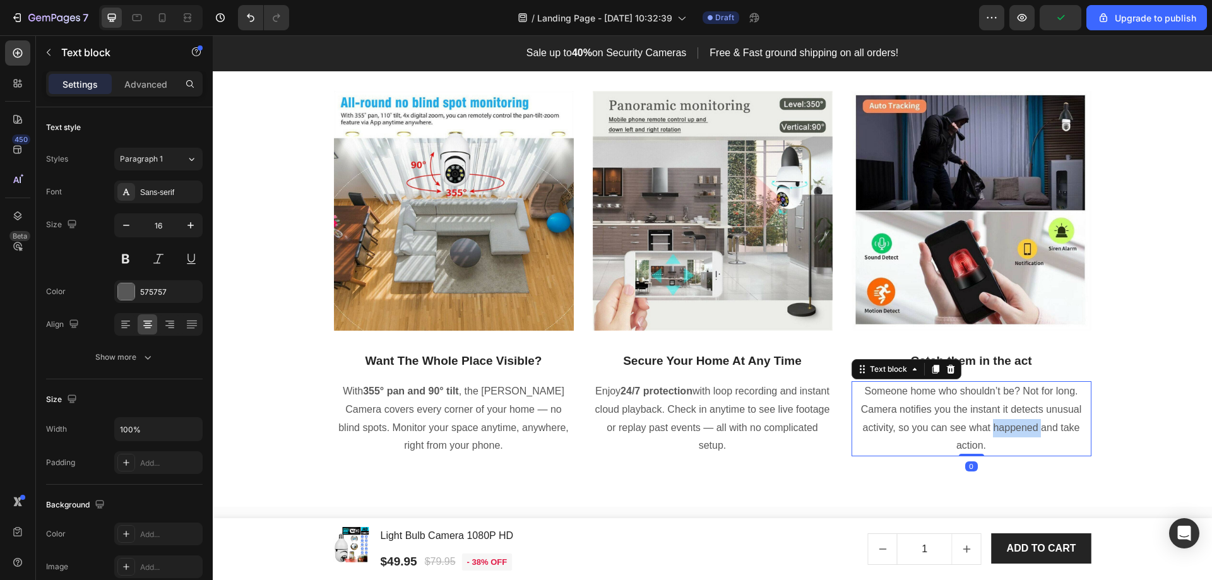
click at [996, 425] on p "Someone home who shouldn’t be? Not for long. Camera notifies you the instant it…" at bounding box center [971, 419] width 237 height 73
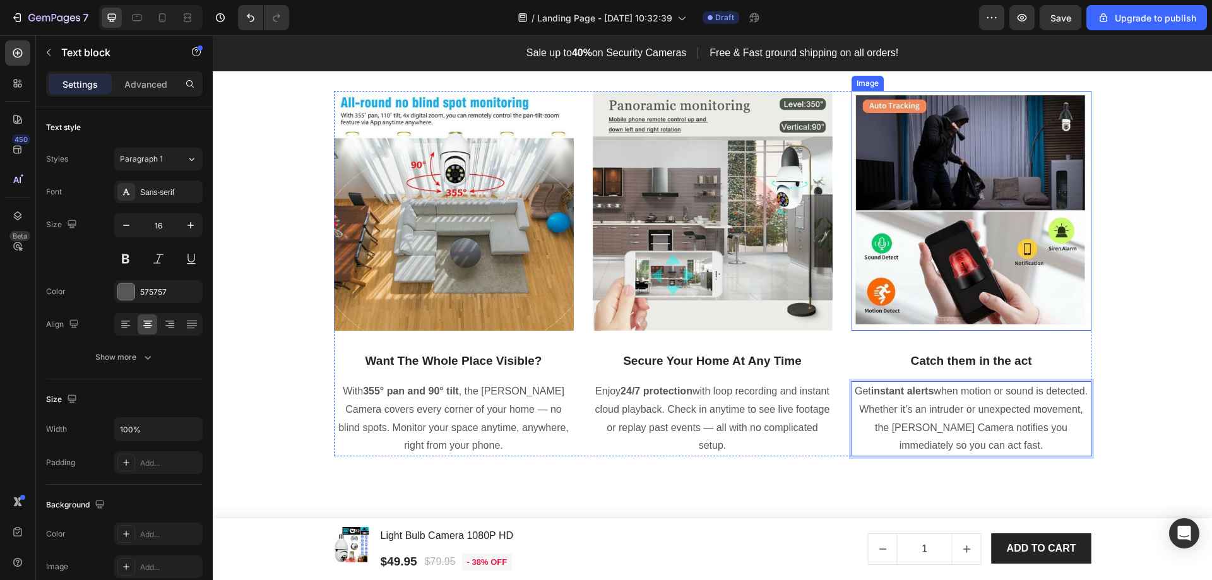
click at [1202, 302] on div "Image Hero Banner Security In The Palm Of Your Hands Heading Cloud/Local SD Car…" at bounding box center [713, 132] width 1000 height 749
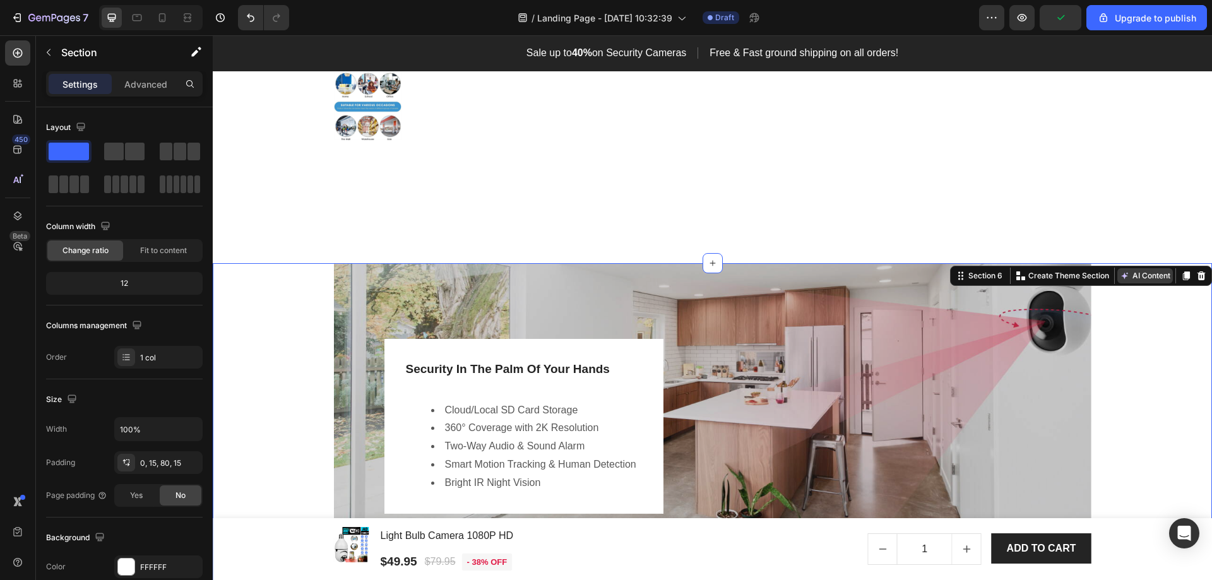
scroll to position [1516, 0]
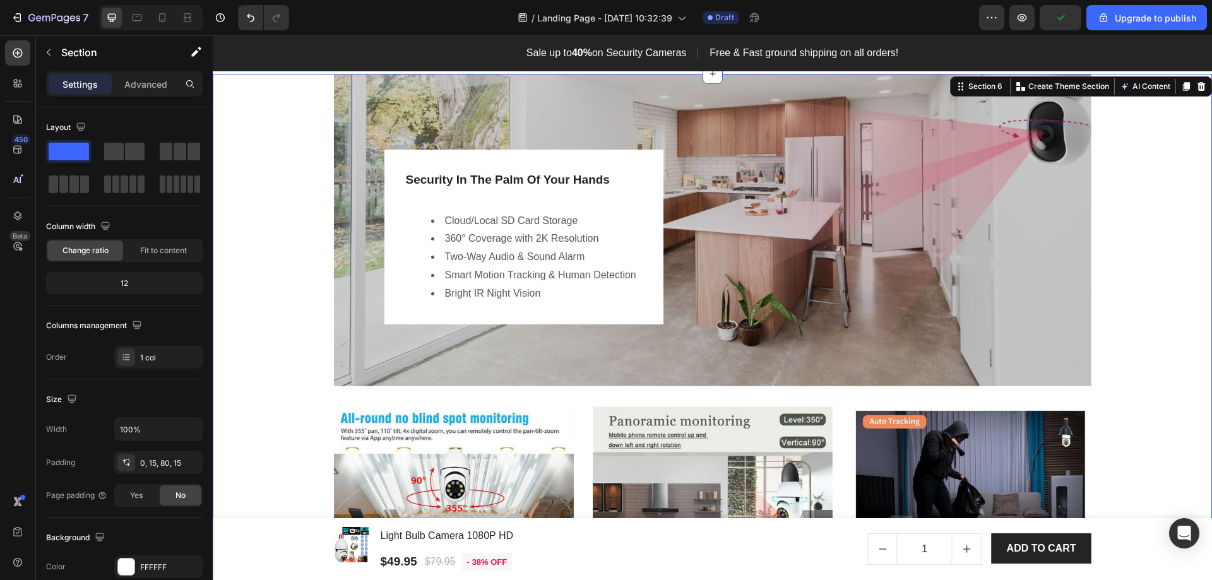
click at [938, 272] on div "Security In The Palm Of Your Hands Heading Cloud/Local SD Card Storage 360° Cov…" at bounding box center [713, 230] width 758 height 312
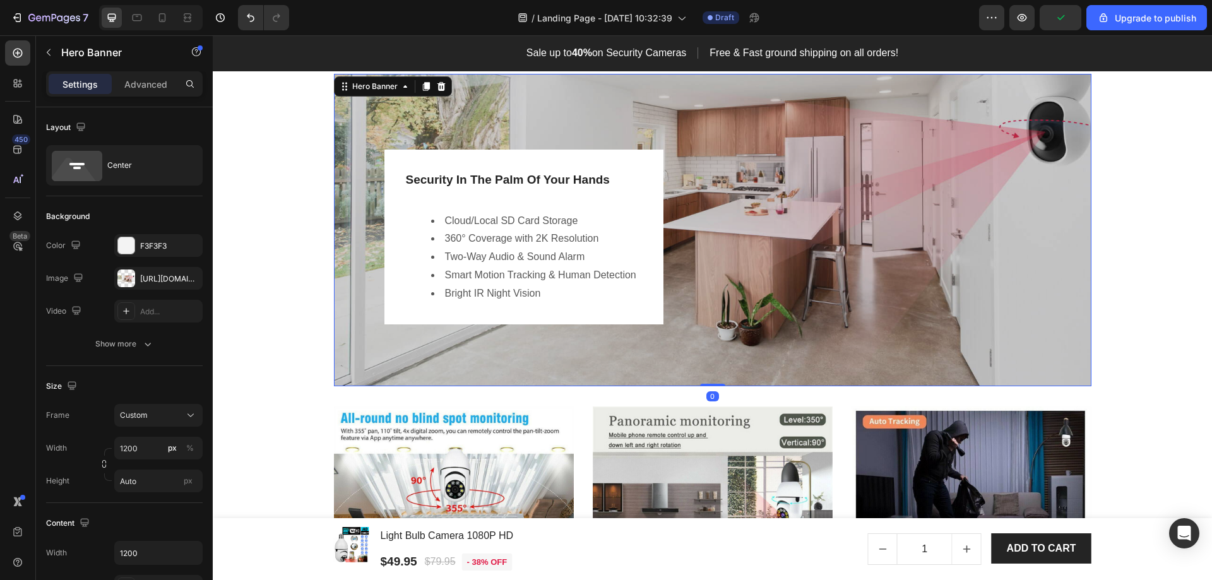
scroll to position [1389, 0]
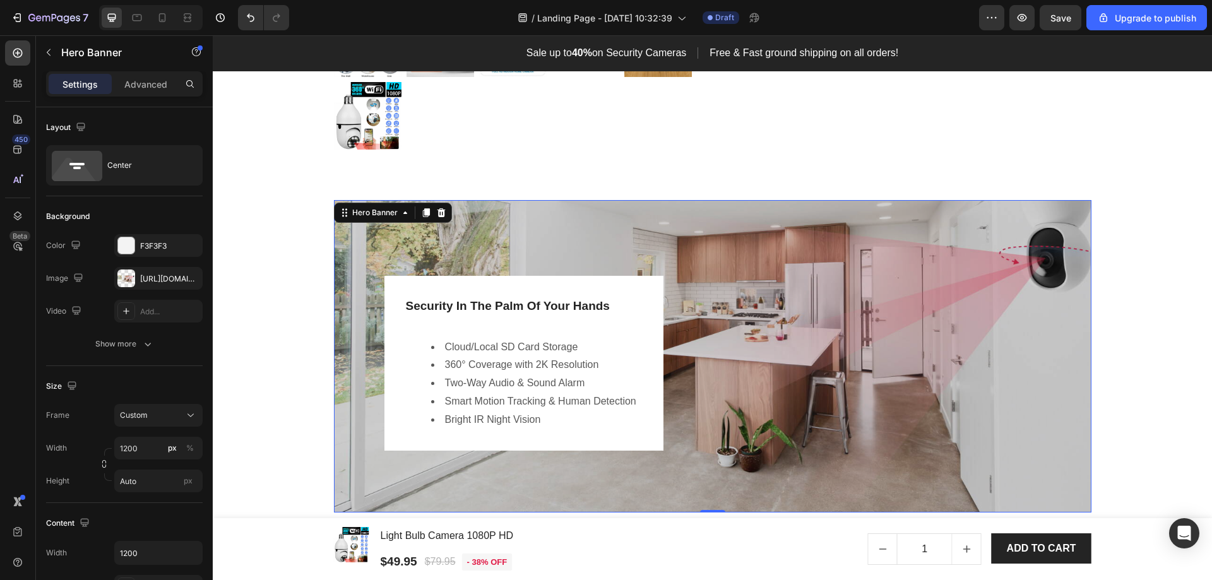
click at [935, 264] on div "Security In The Palm Of Your Hands Heading Cloud/Local SD Card Storage 360° Cov…" at bounding box center [713, 356] width 758 height 312
click at [160, 283] on div "[URL][DOMAIN_NAME]" at bounding box center [158, 278] width 37 height 11
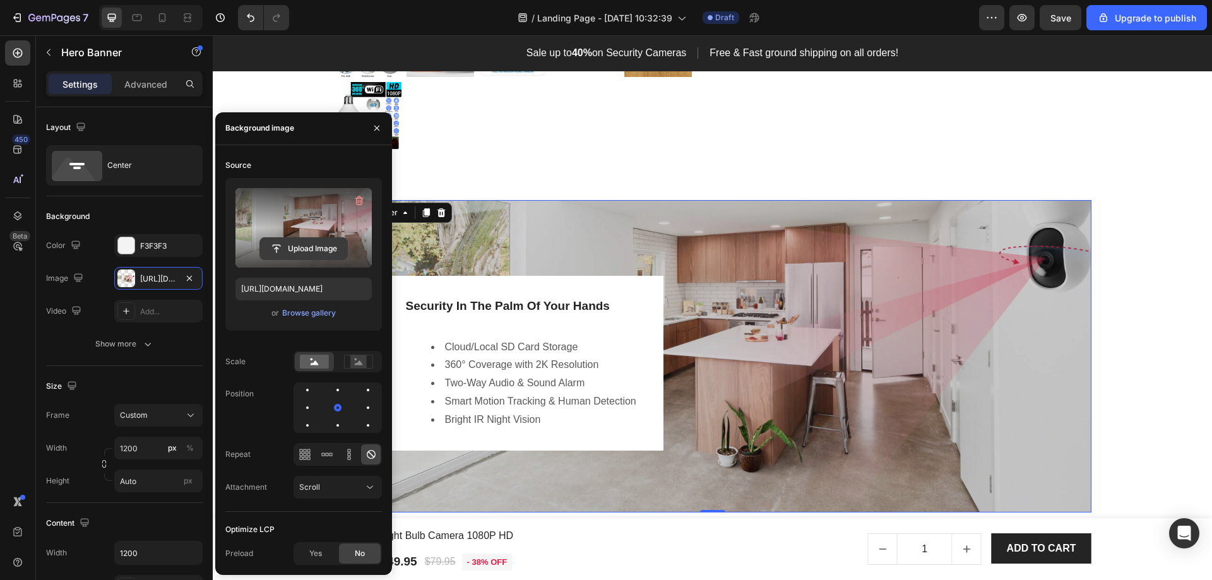
click at [302, 246] on input "file" at bounding box center [303, 248] width 87 height 21
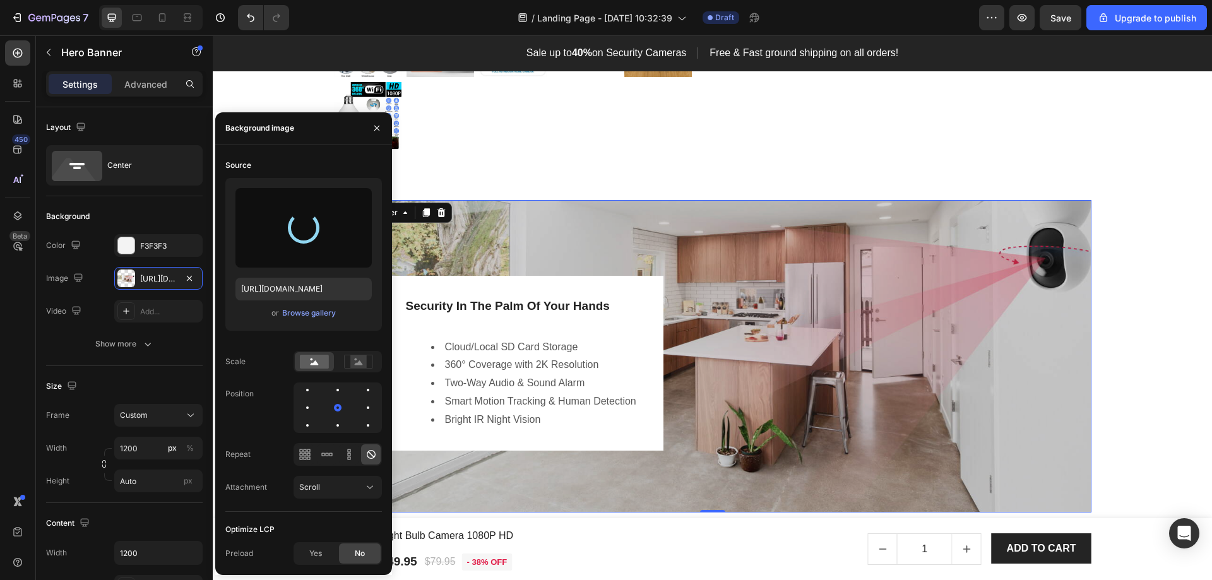
type input "[URL][DOMAIN_NAME]"
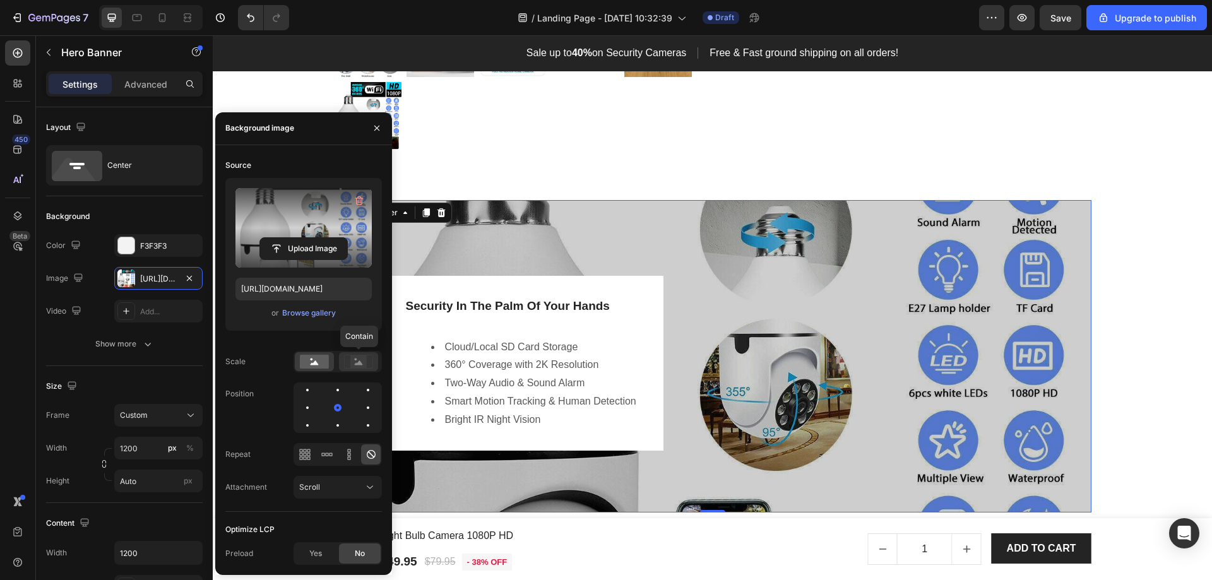
click at [356, 366] on rect at bounding box center [358, 362] width 16 height 13
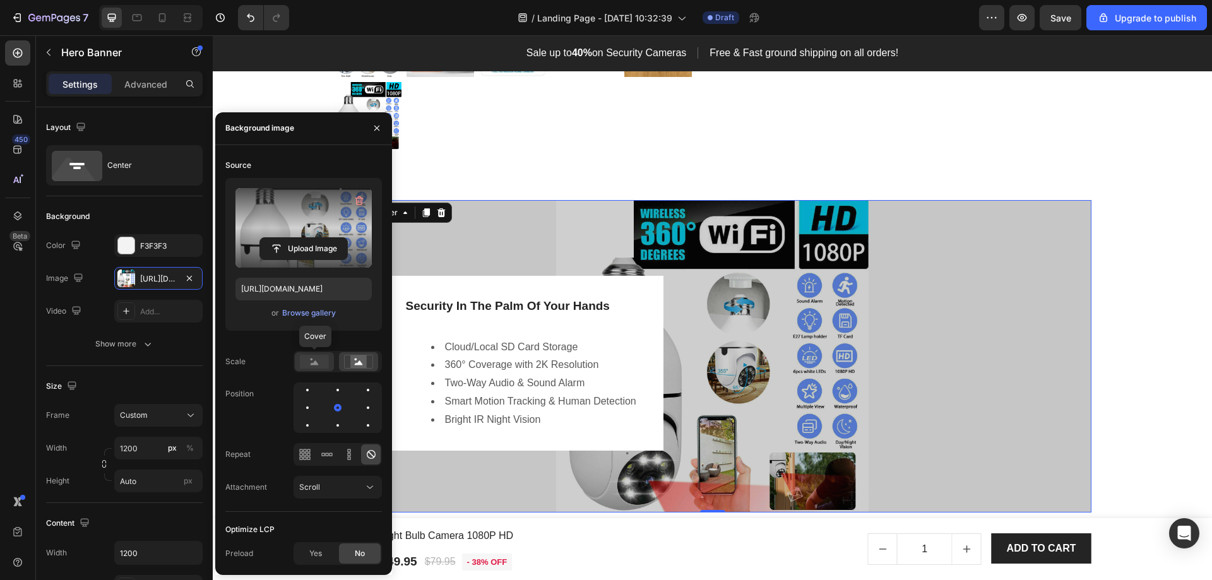
click at [314, 361] on rect at bounding box center [314, 362] width 29 height 14
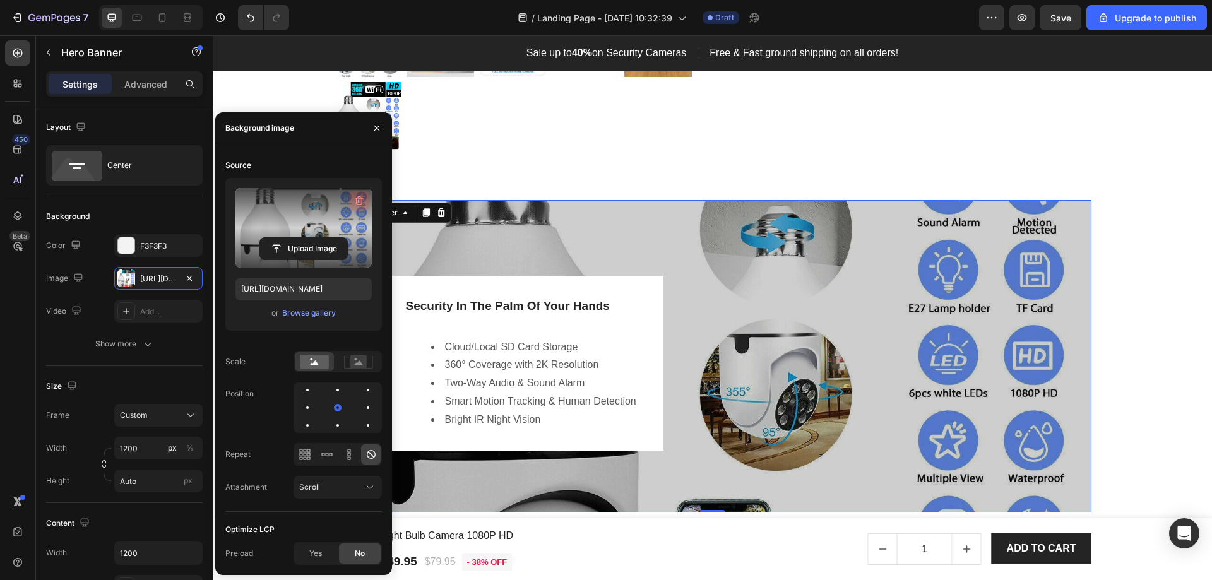
click at [356, 200] on icon "button" at bounding box center [359, 200] width 13 height 13
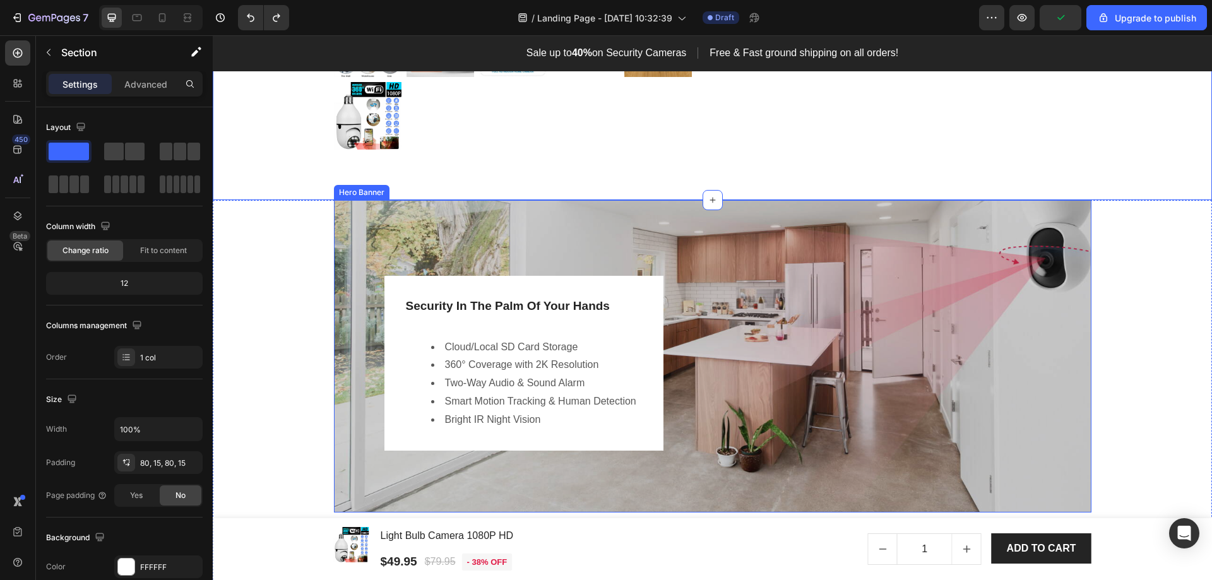
scroll to position [1452, 0]
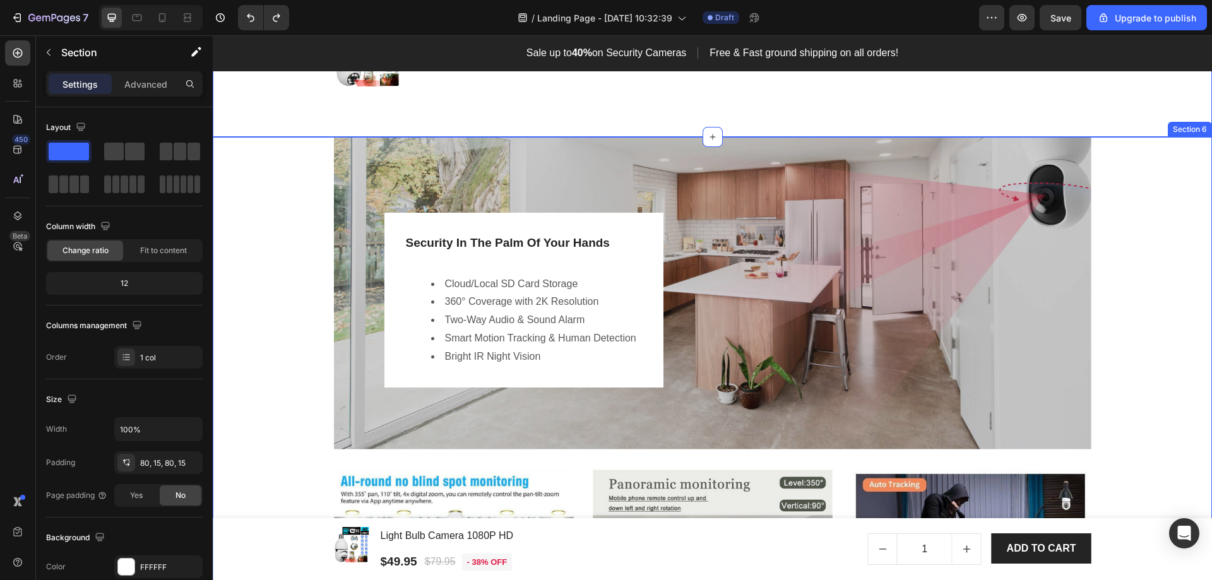
click at [1147, 357] on div "Image Hero Banner Security In The Palm Of Your Hands Heading Cloud/Local SD Car…" at bounding box center [712, 486] width 981 height 698
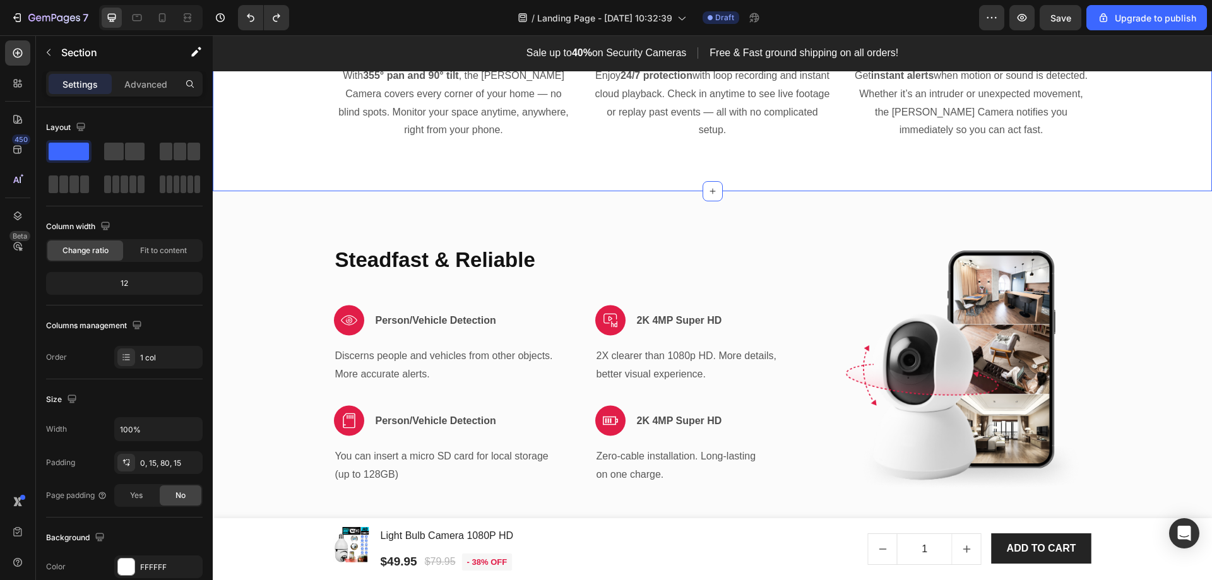
scroll to position [2210, 0]
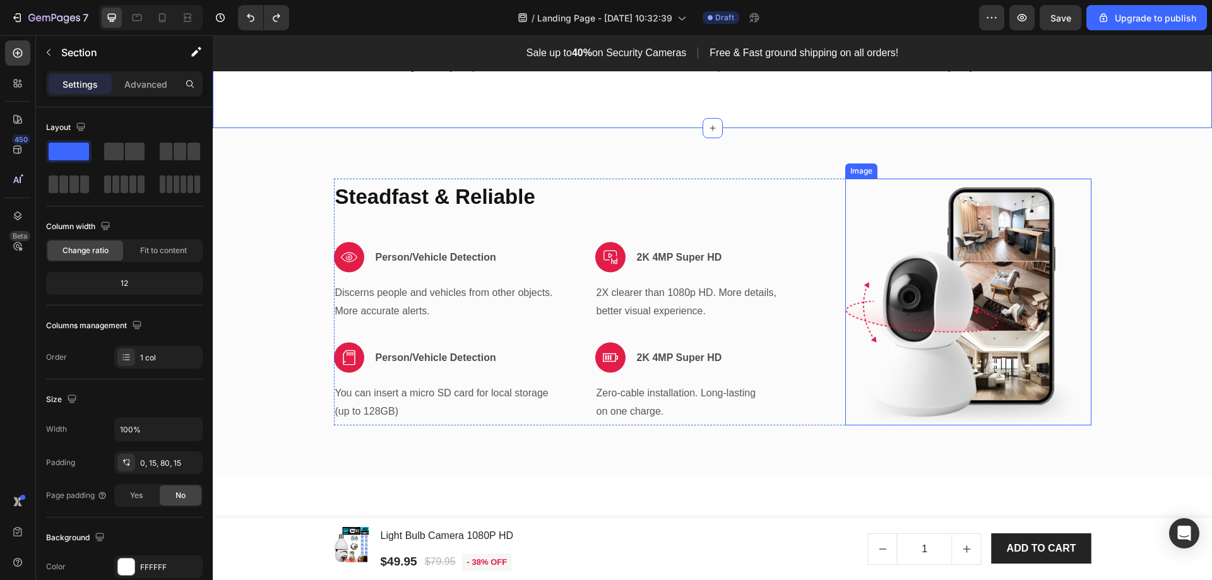
click at [982, 323] on img at bounding box center [969, 302] width 246 height 247
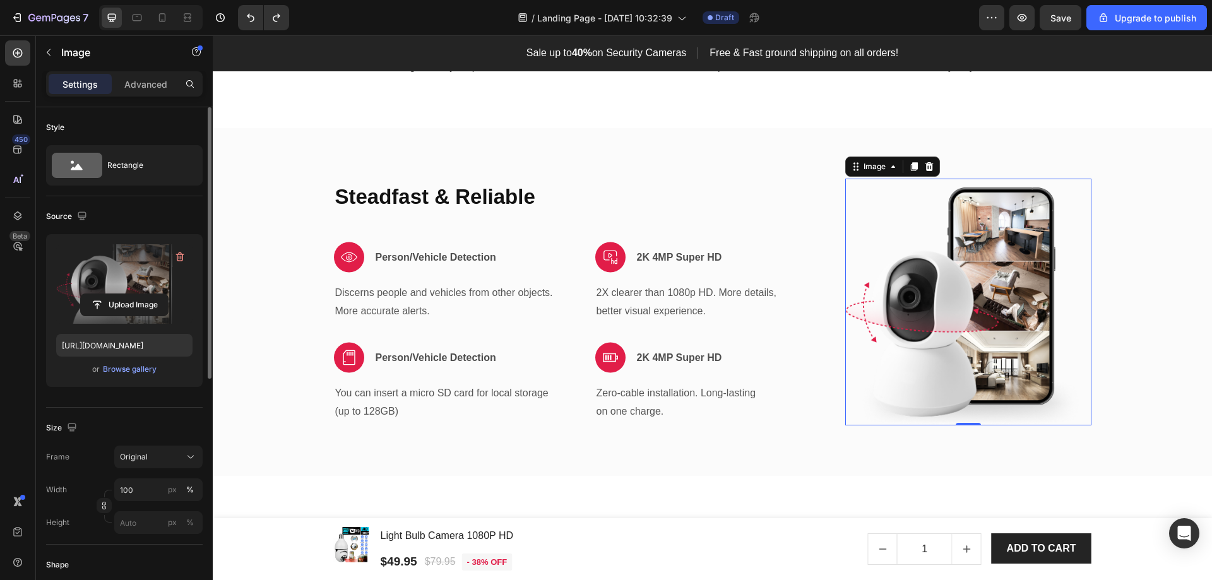
click at [138, 289] on label at bounding box center [124, 284] width 136 height 80
click at [138, 294] on input "file" at bounding box center [124, 304] width 87 height 21
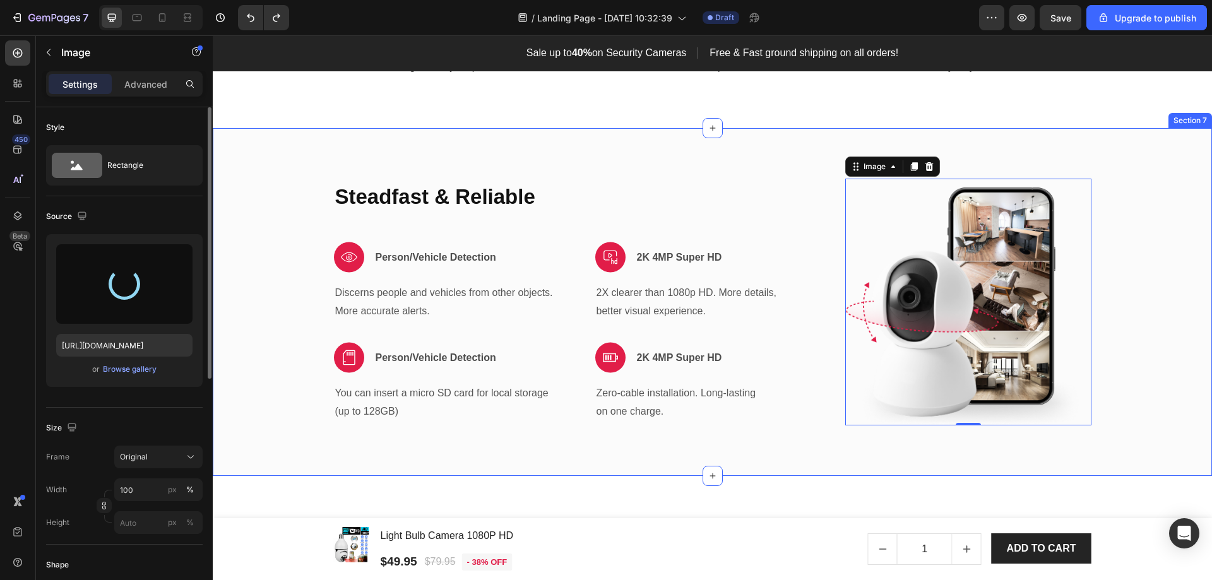
type input "[URL][DOMAIN_NAME]"
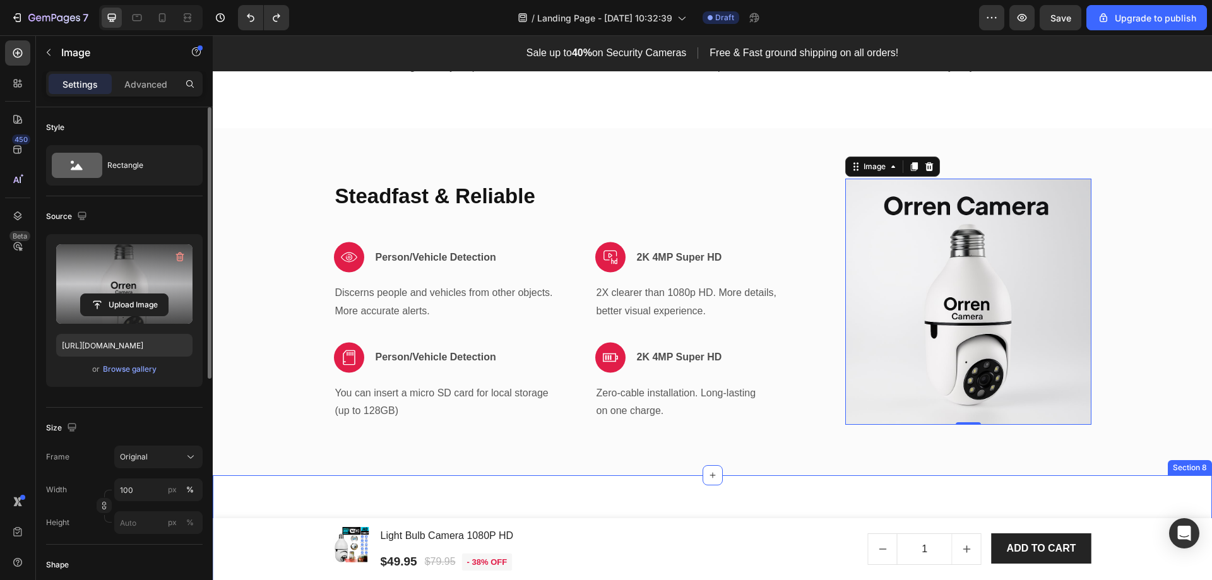
click at [832, 496] on div "Setup Made Easy Heading Row Image Plug in your camera Text block Image Download…" at bounding box center [713, 582] width 1000 height 215
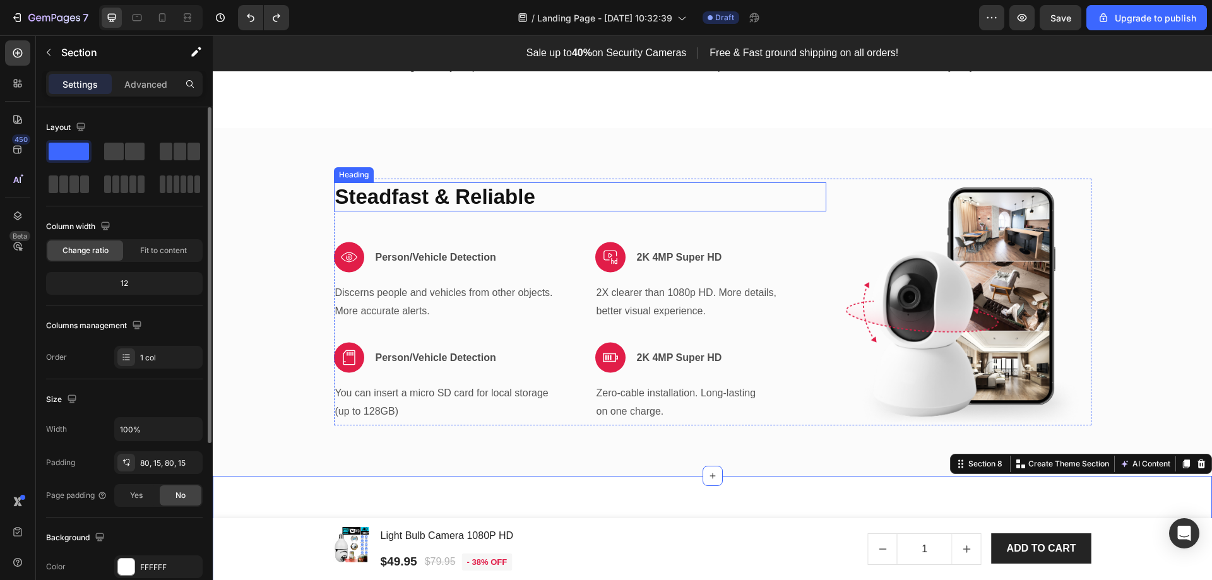
click at [476, 194] on p "Steadfast & Reliable" at bounding box center [580, 197] width 490 height 27
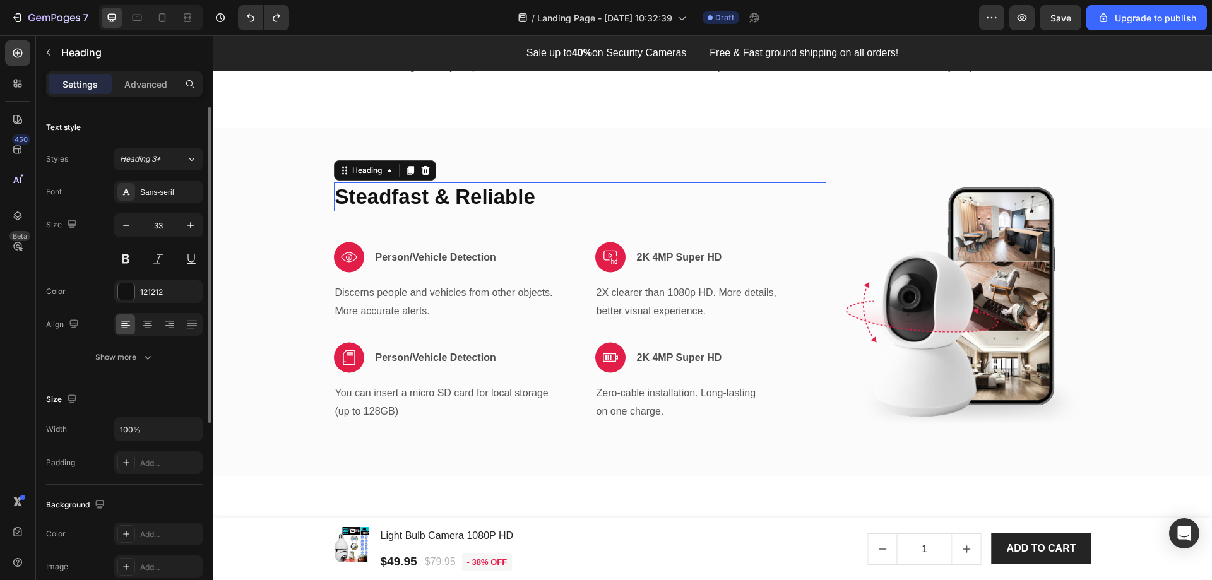
click at [476, 194] on p "Steadfast & Reliable" at bounding box center [580, 197] width 490 height 27
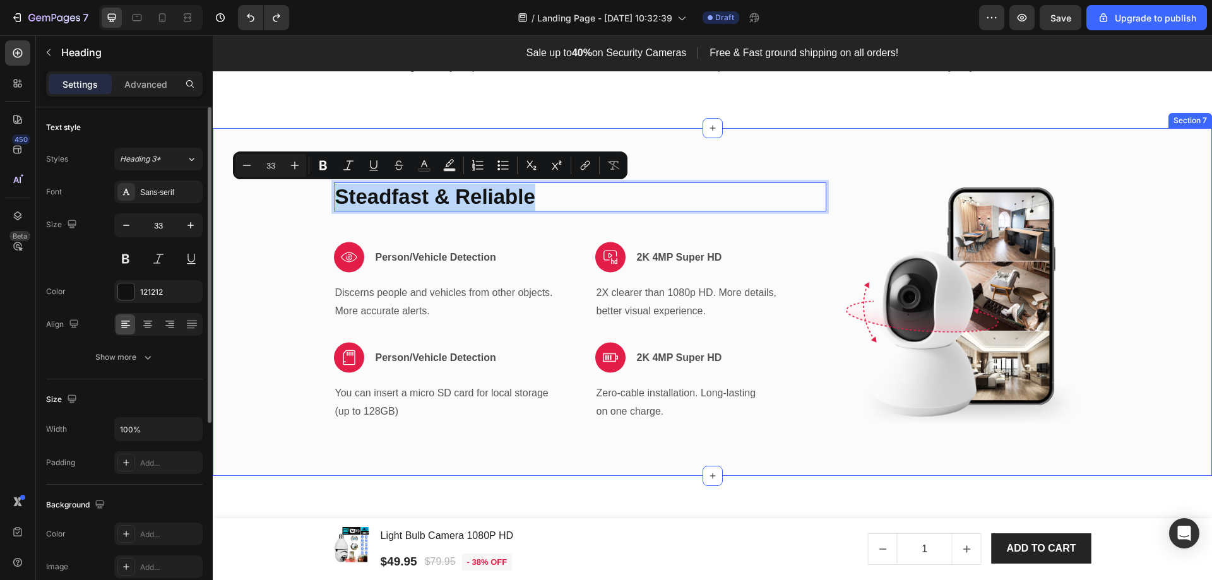
copy p "Steadfast & Reliable"
click at [960, 328] on img at bounding box center [969, 302] width 246 height 247
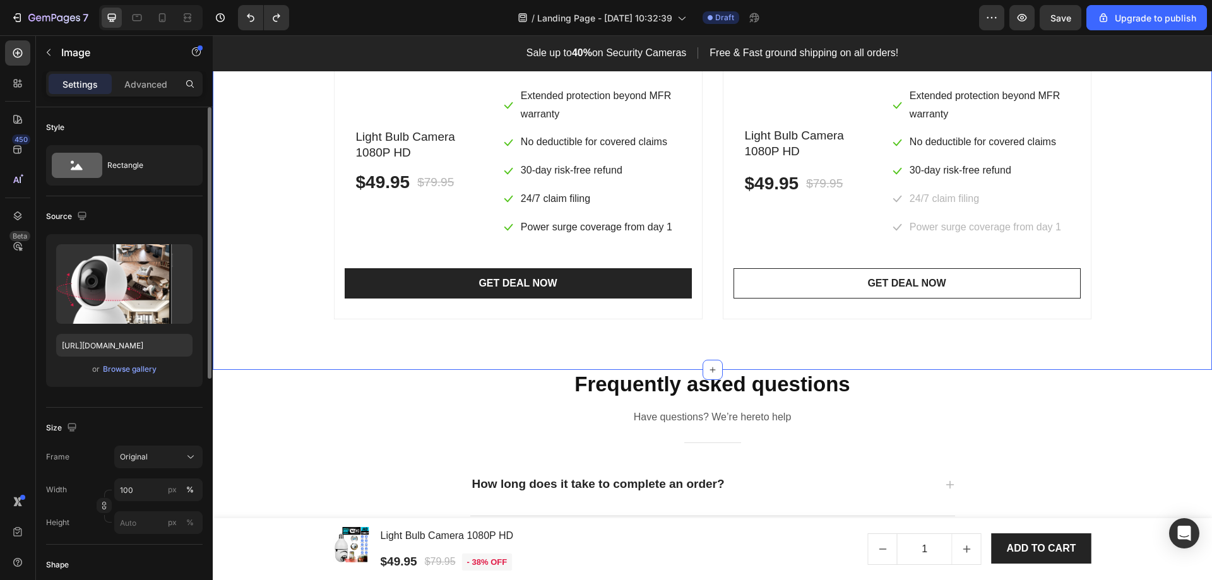
scroll to position [3978, 0]
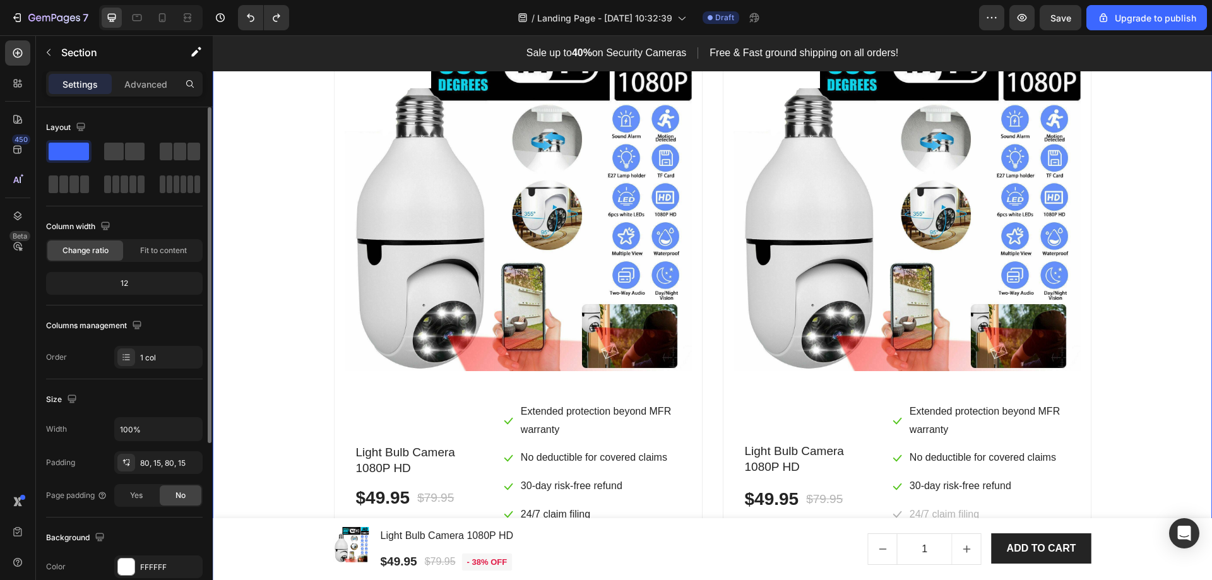
click at [1146, 211] on div "Add Protection, Enjoy Peace of Mind Heading Enjoy the comfort of premium covera…" at bounding box center [712, 280] width 981 height 707
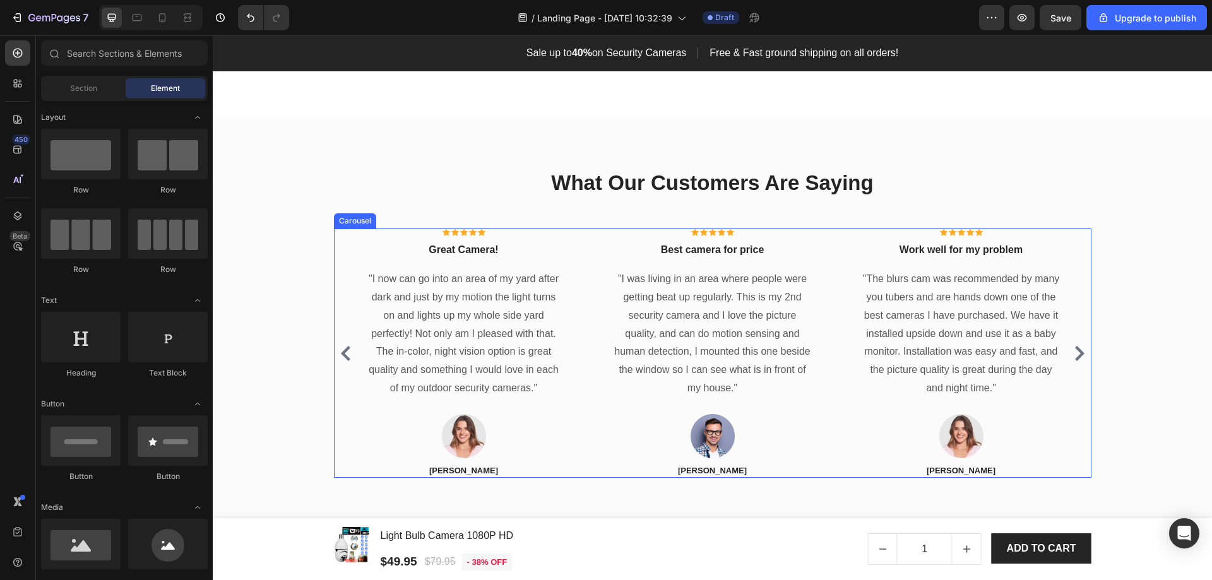
scroll to position [3347, 0]
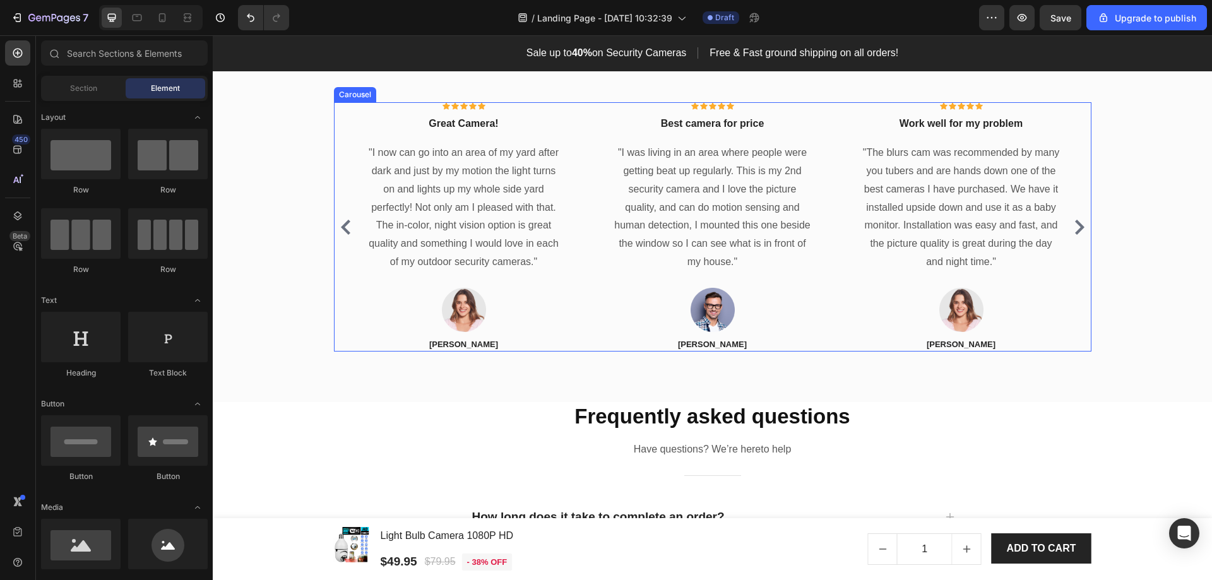
click at [1075, 235] on icon "Carousel Next Arrow" at bounding box center [1079, 227] width 9 height 15
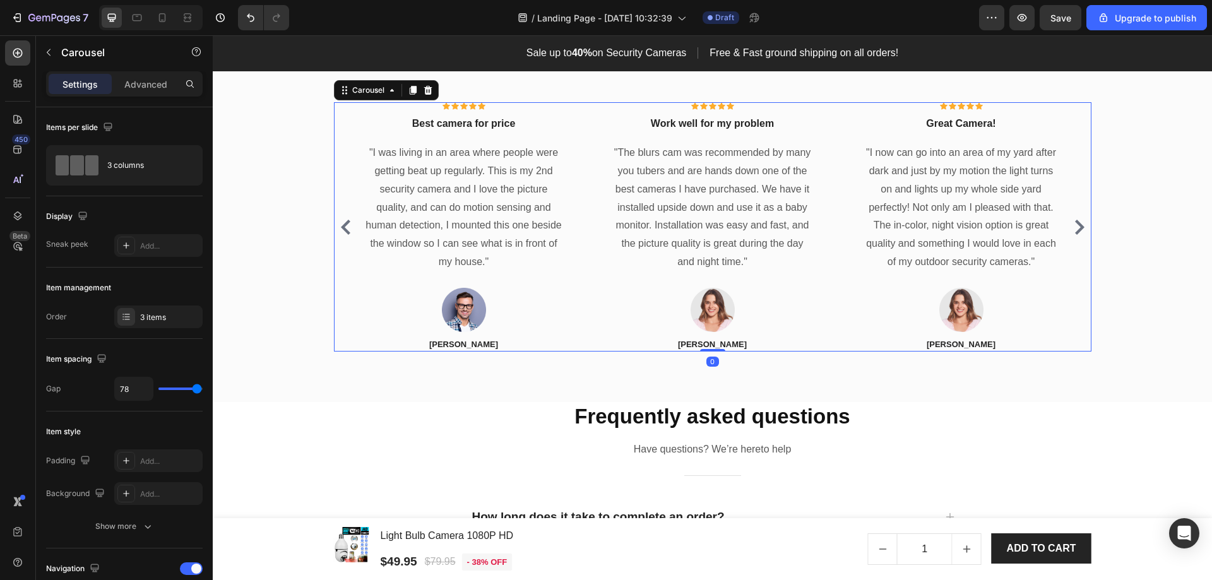
click at [1075, 235] on icon "Carousel Next Arrow" at bounding box center [1079, 227] width 9 height 15
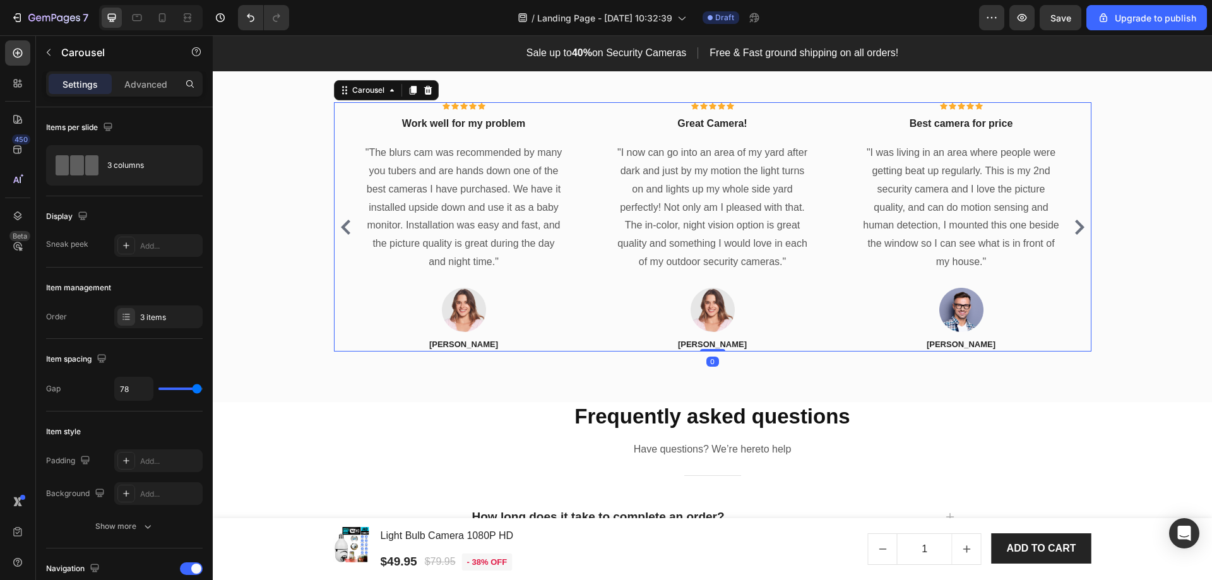
click at [1075, 235] on icon "Carousel Next Arrow" at bounding box center [1079, 227] width 9 height 15
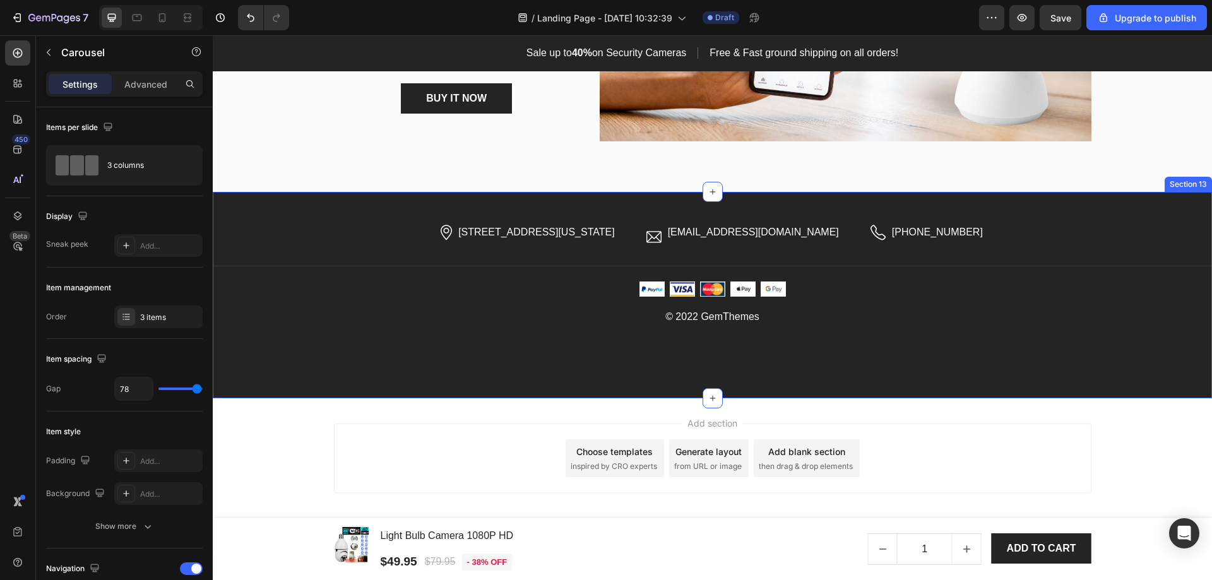
scroll to position [4214, 0]
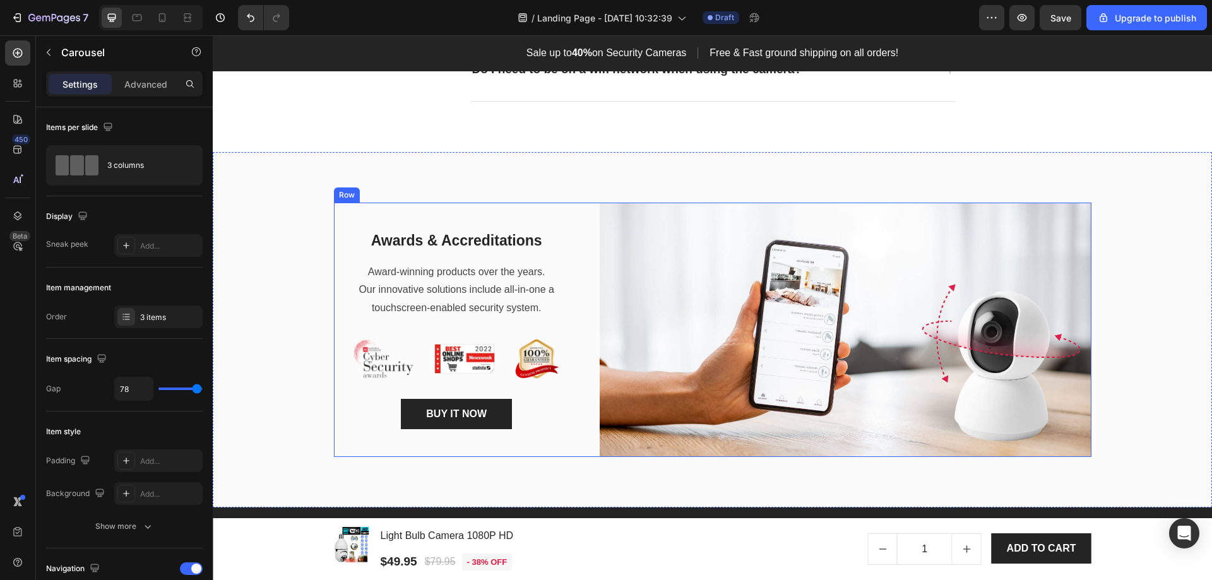
click at [577, 224] on div "Awards & Accreditations Heading Award-winning products over the years. Our inno…" at bounding box center [713, 330] width 758 height 254
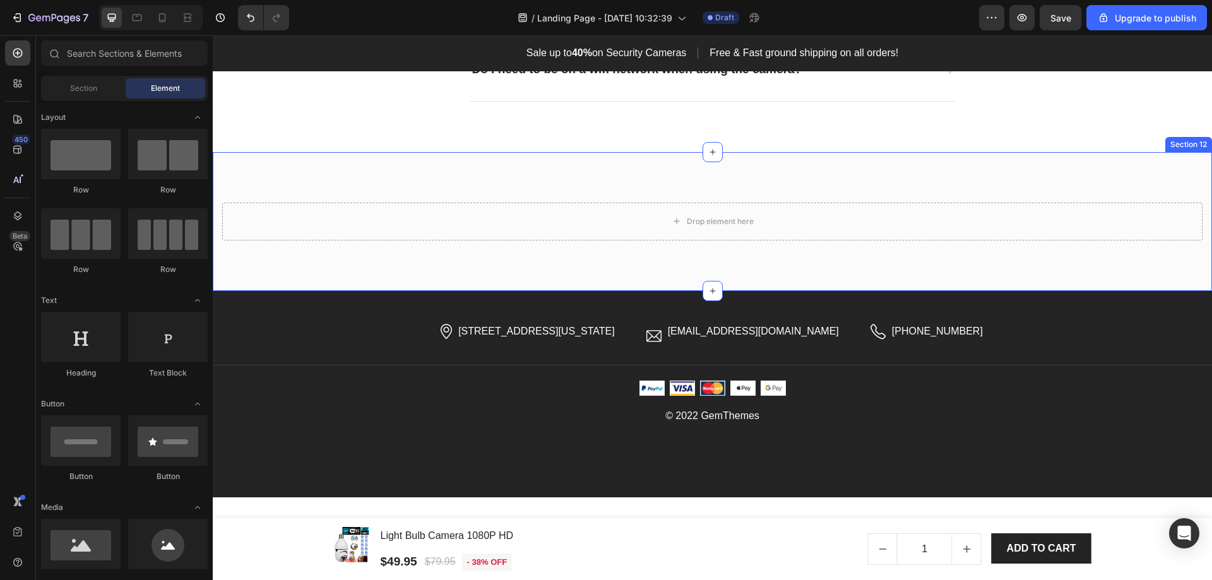
click at [750, 175] on div "Drop element here Section 12" at bounding box center [713, 221] width 1000 height 139
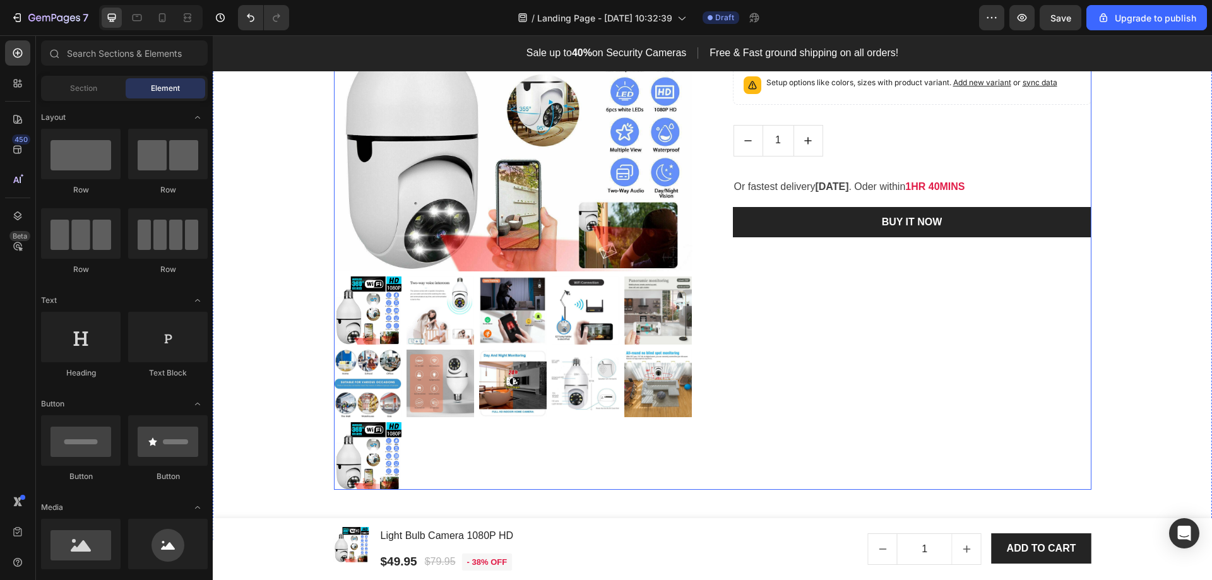
scroll to position [1365, 0]
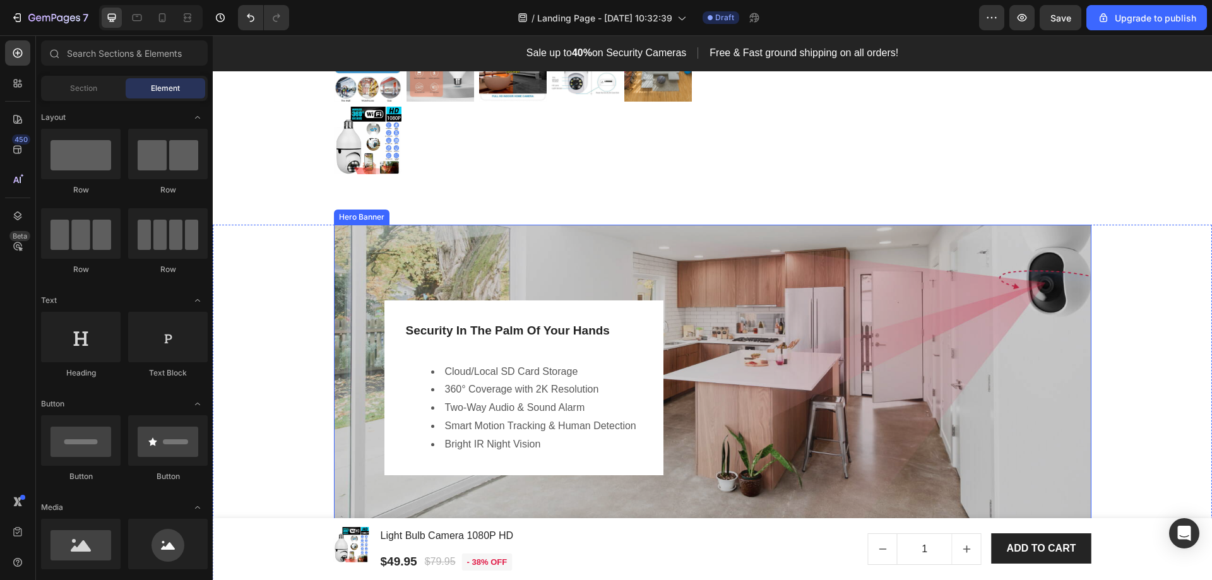
click at [850, 322] on div "Security In The Palm Of Your Hands Heading Cloud/Local SD Card Storage 360° Cov…" at bounding box center [713, 381] width 758 height 312
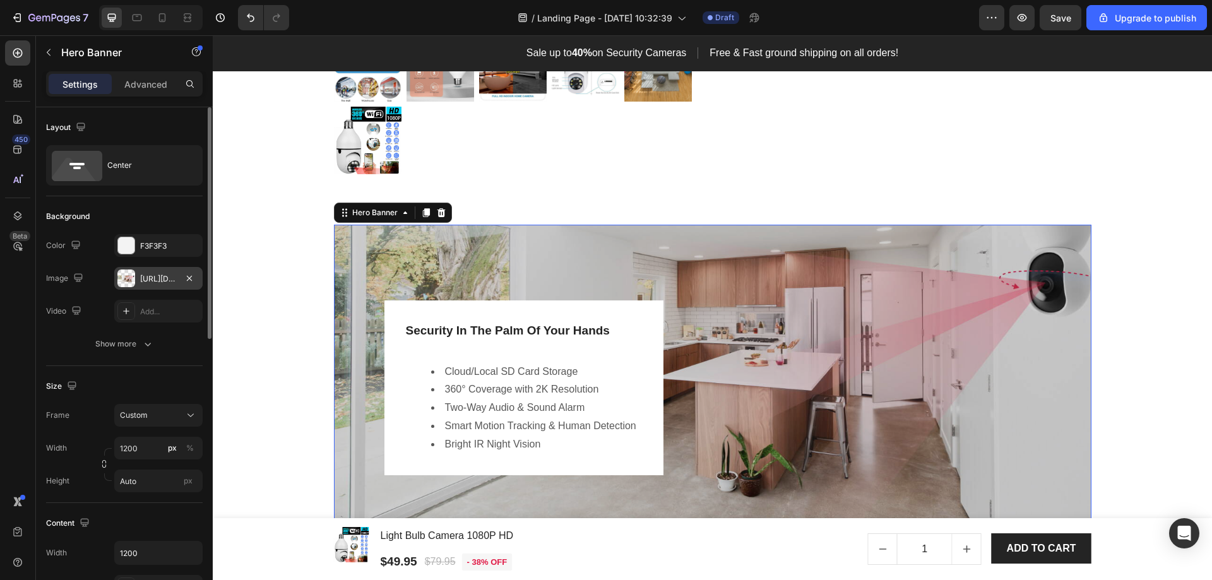
click at [149, 277] on div "[URL][DOMAIN_NAME]" at bounding box center [158, 278] width 37 height 11
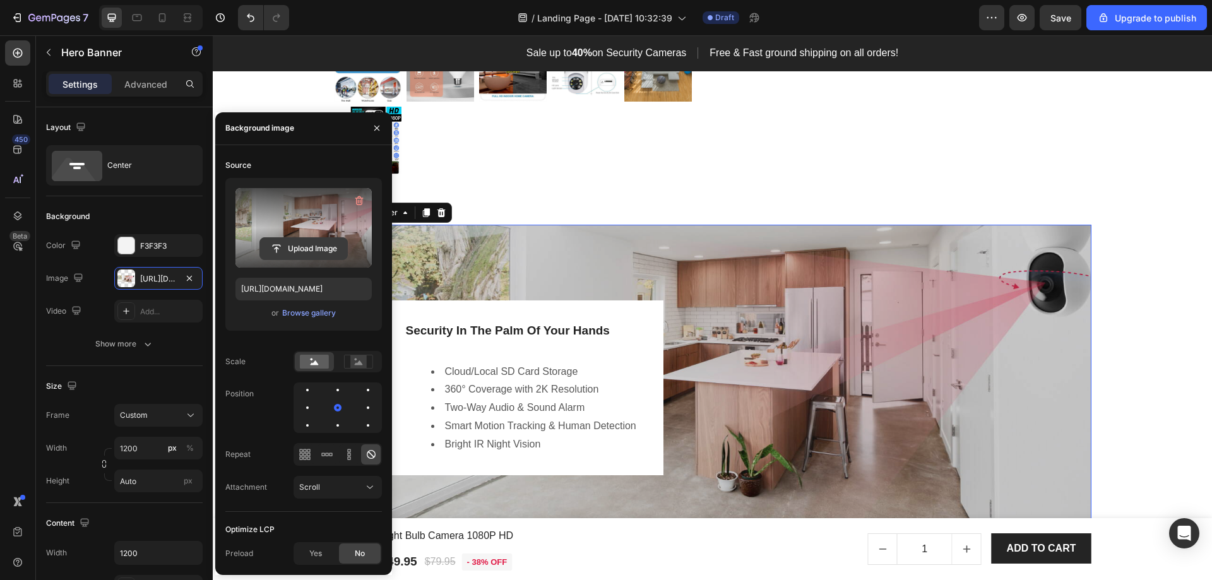
click at [297, 256] on input "file" at bounding box center [303, 248] width 87 height 21
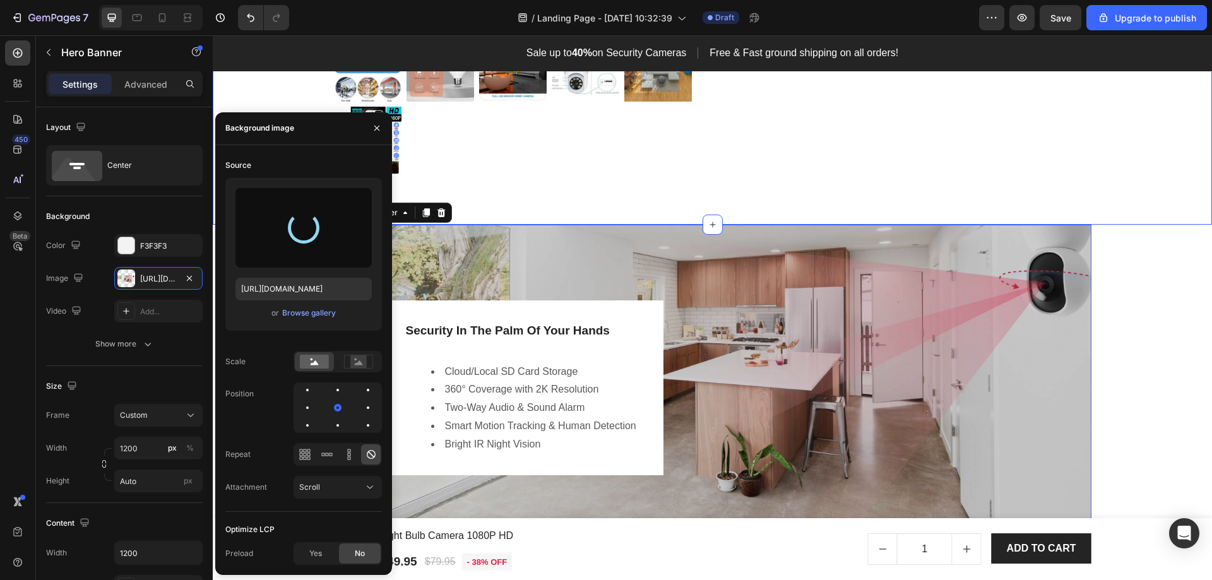
type input "[URL][DOMAIN_NAME]"
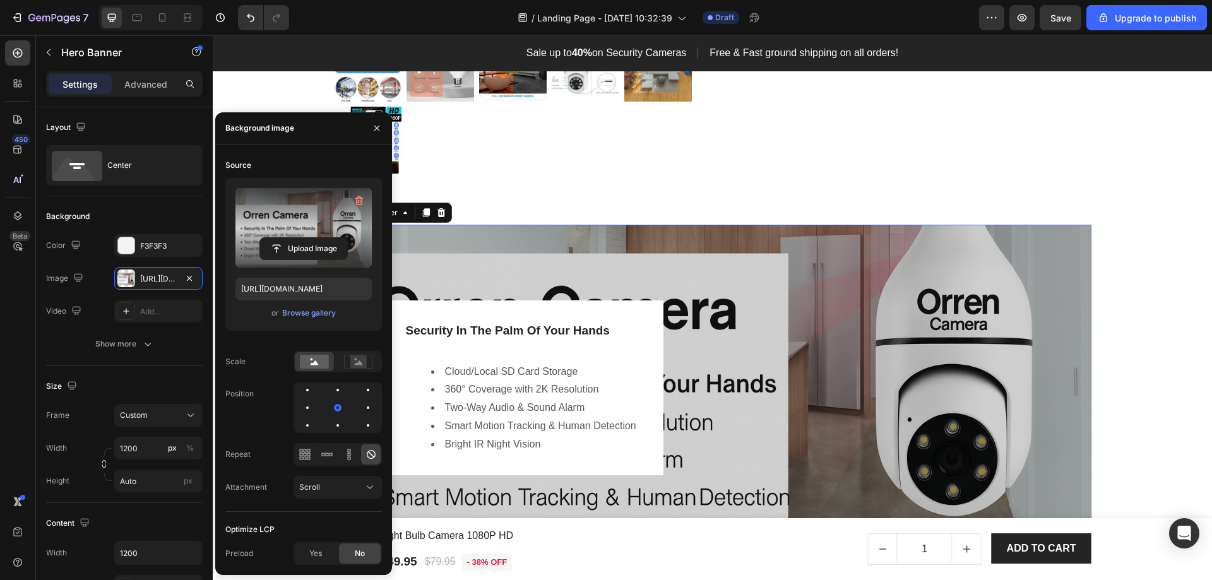
scroll to position [1491, 0]
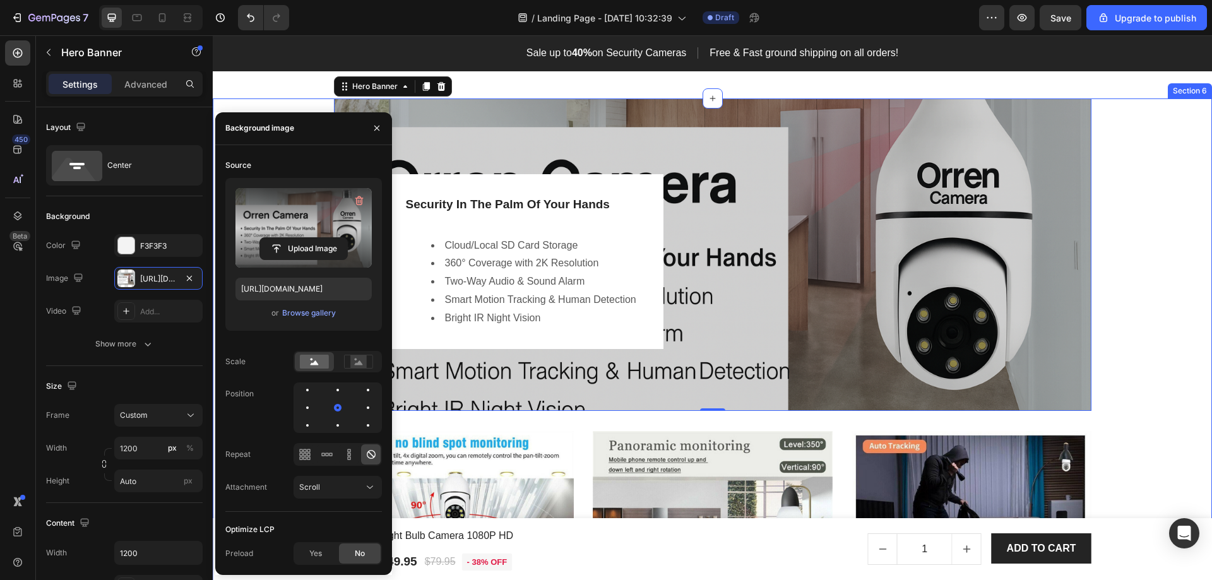
click at [1168, 270] on div "Image Hero Banner Security In The Palm Of Your Hands Heading Cloud/Local SD Car…" at bounding box center [712, 448] width 981 height 698
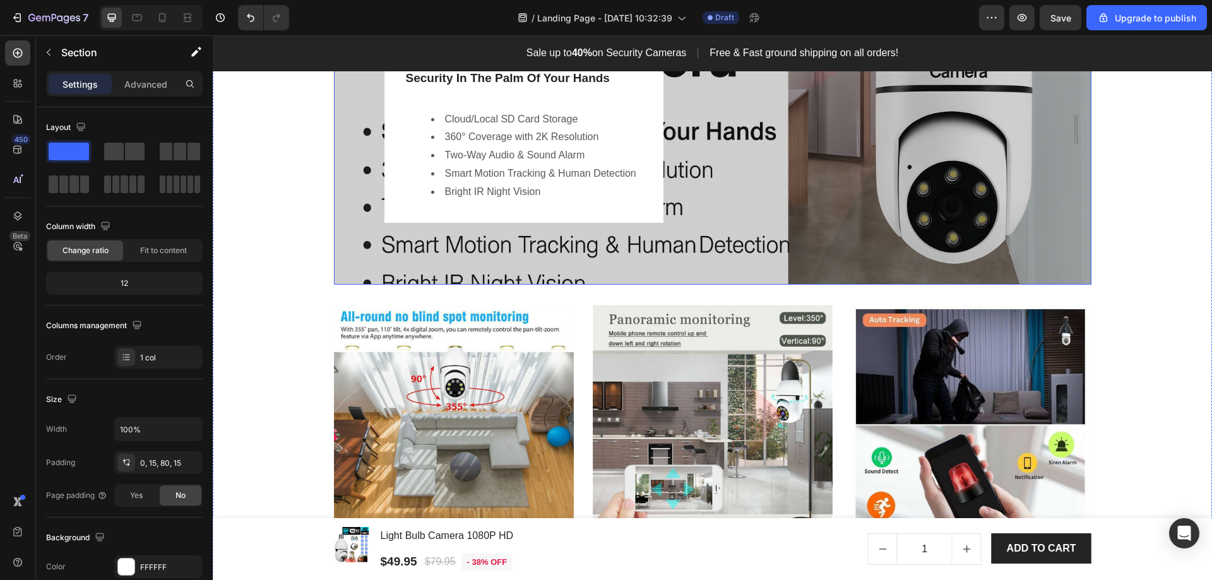
scroll to position [1365, 0]
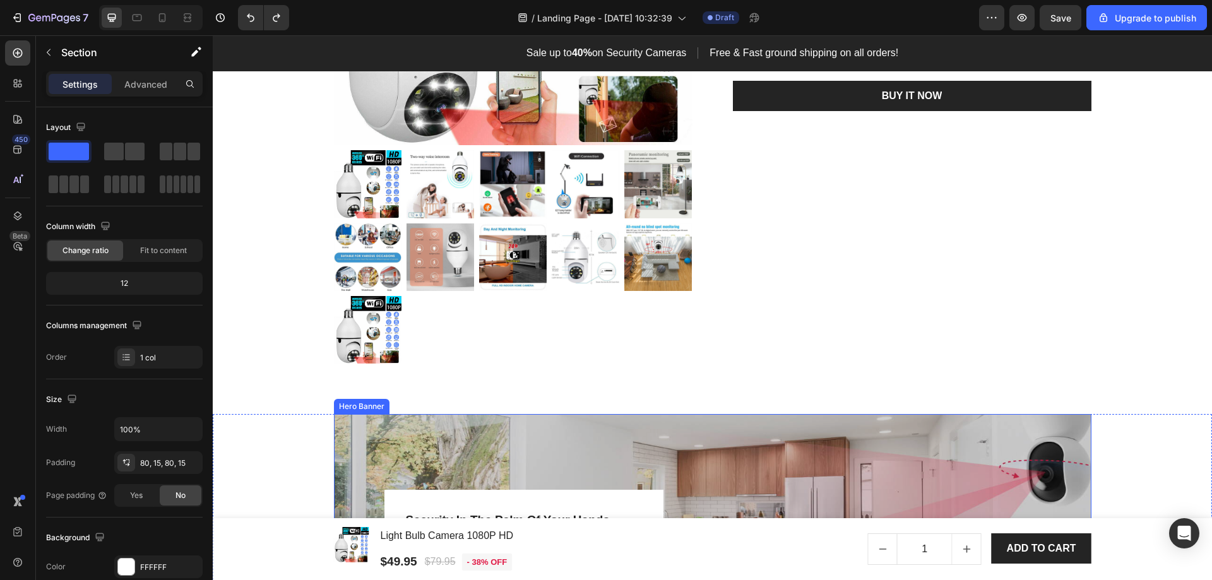
scroll to position [1428, 0]
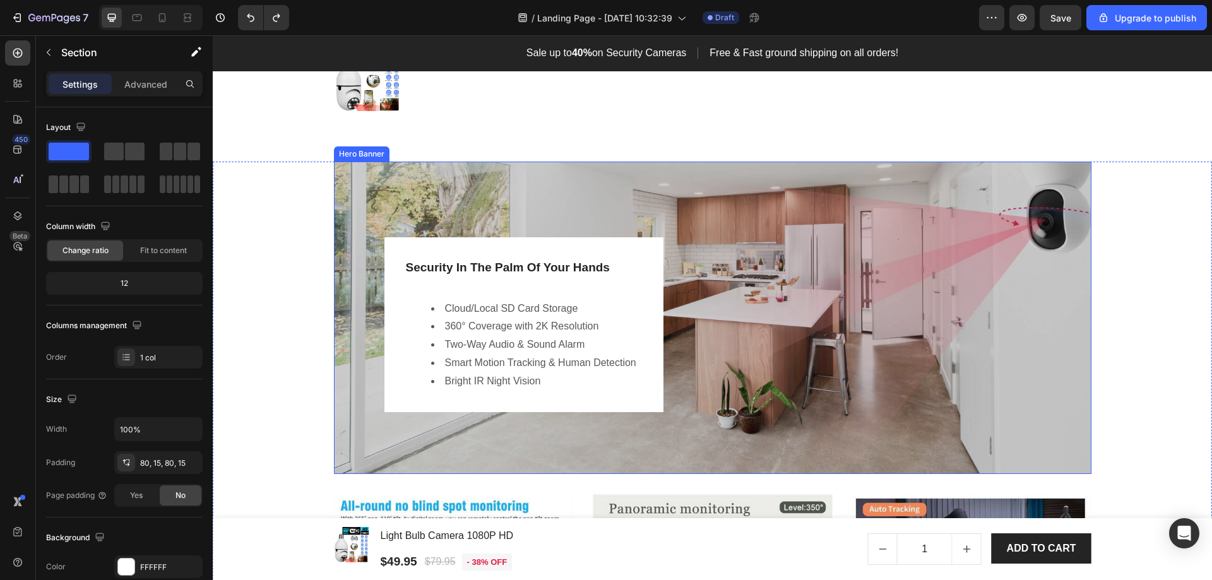
click at [992, 297] on div "Security In The Palm Of Your Hands Heading Cloud/Local SD Card Storage 360° Cov…" at bounding box center [713, 318] width 758 height 312
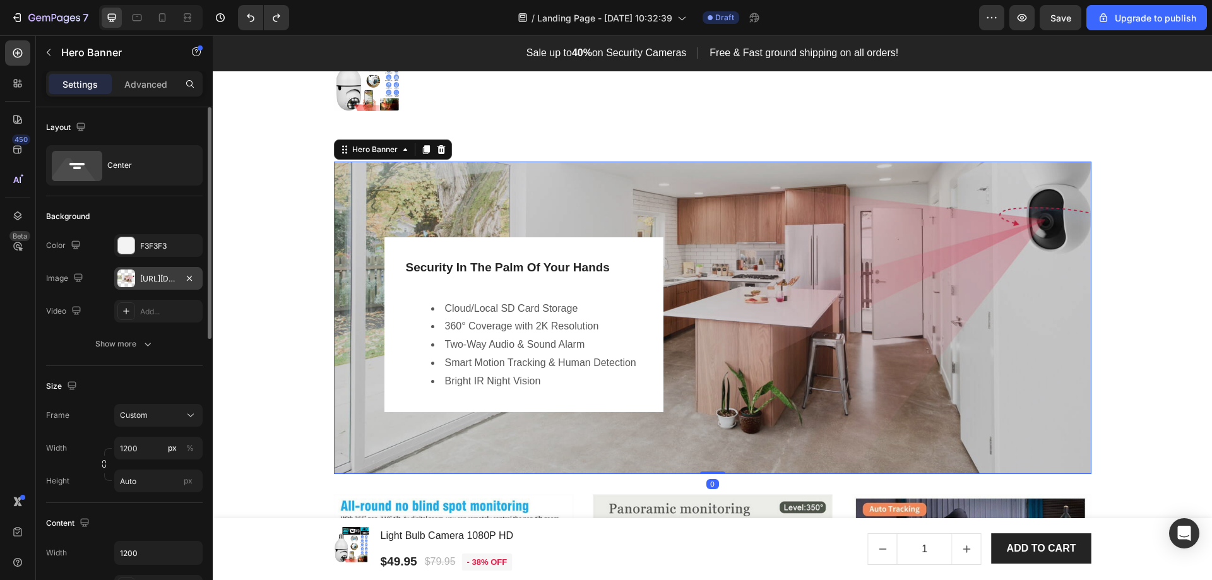
click at [151, 279] on div "[URL][DOMAIN_NAME]" at bounding box center [158, 278] width 37 height 11
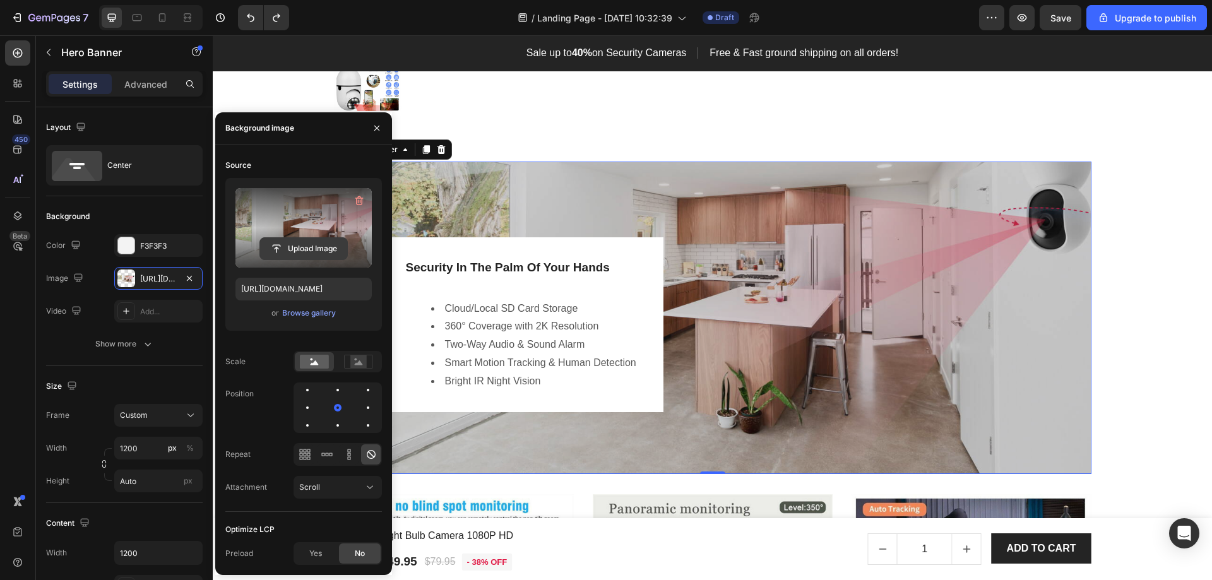
click at [299, 249] on input "file" at bounding box center [303, 248] width 87 height 21
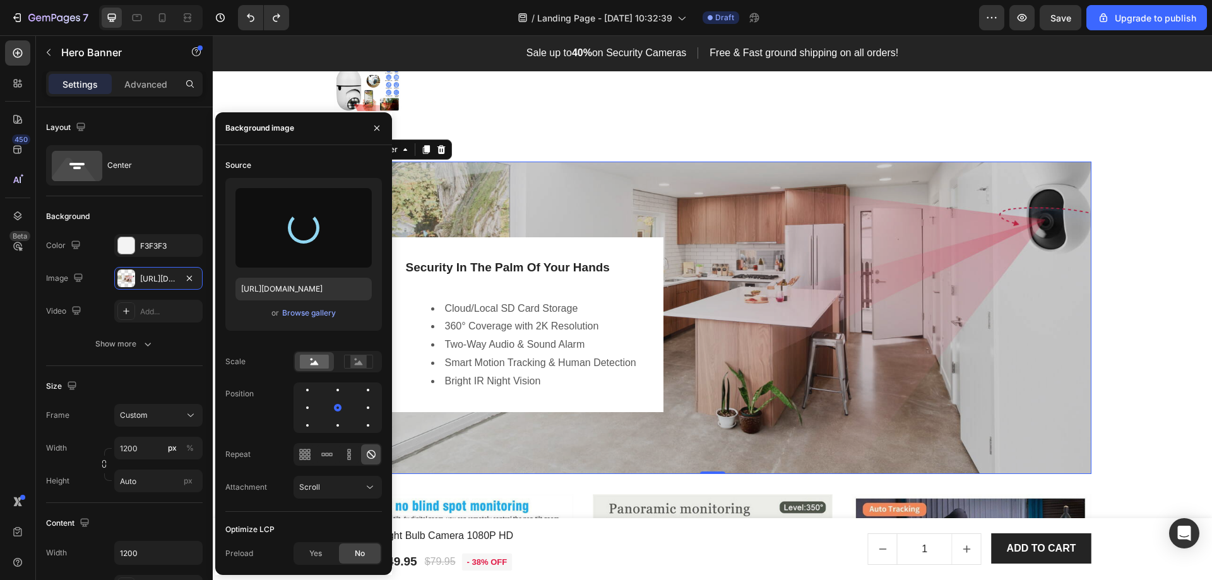
type input "[URL][DOMAIN_NAME]"
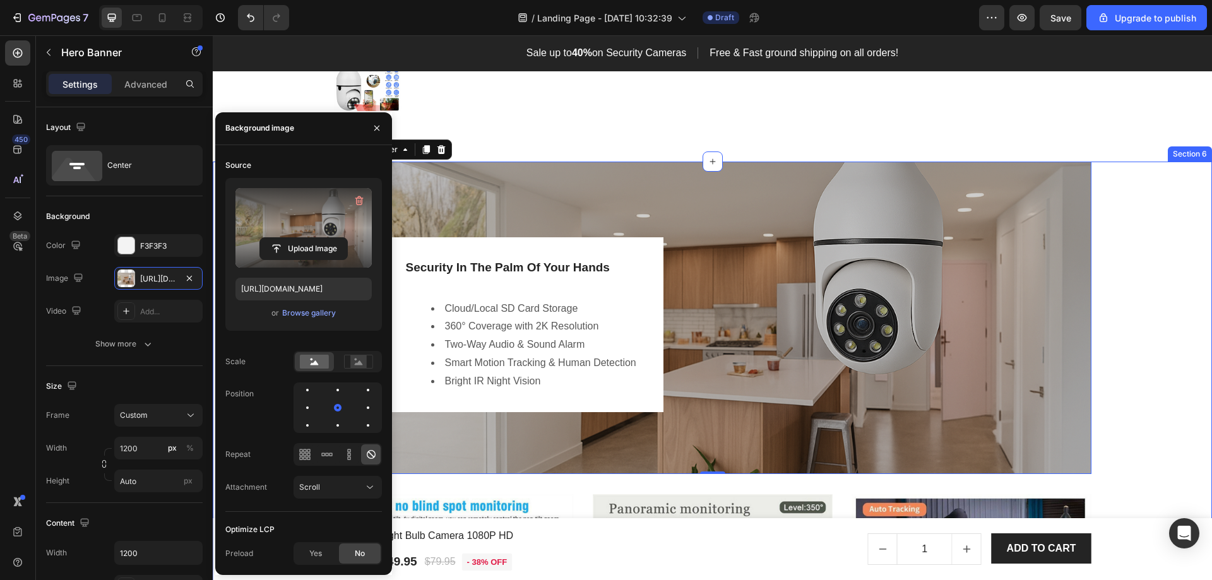
scroll to position [1491, 0]
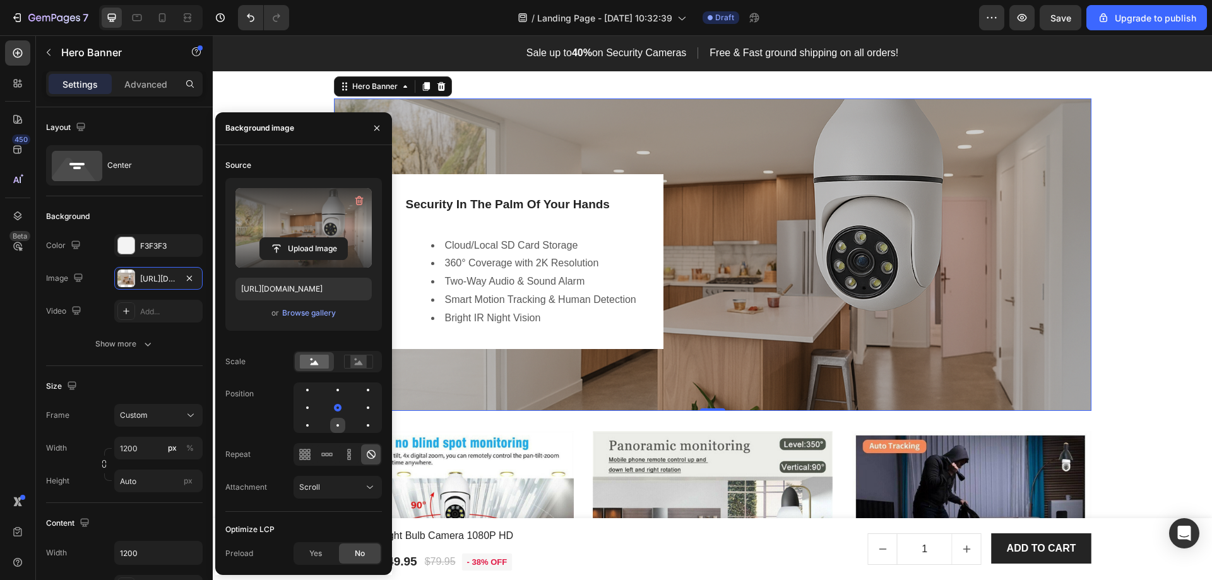
click at [361, 424] on div at bounding box center [368, 425] width 15 height 15
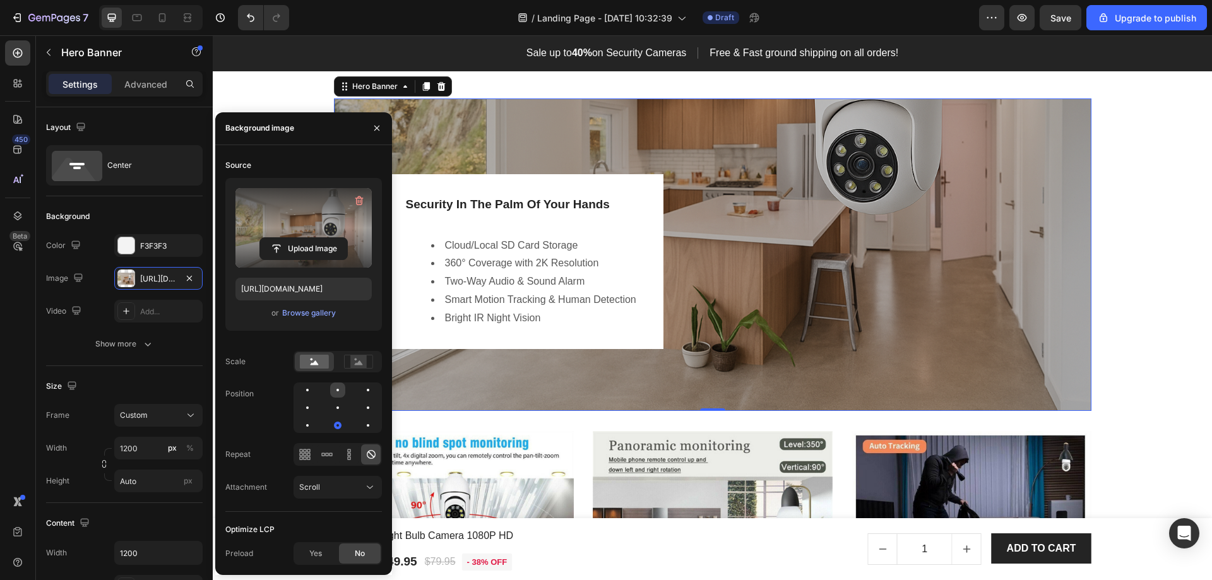
click at [361, 393] on div at bounding box center [368, 390] width 15 height 15
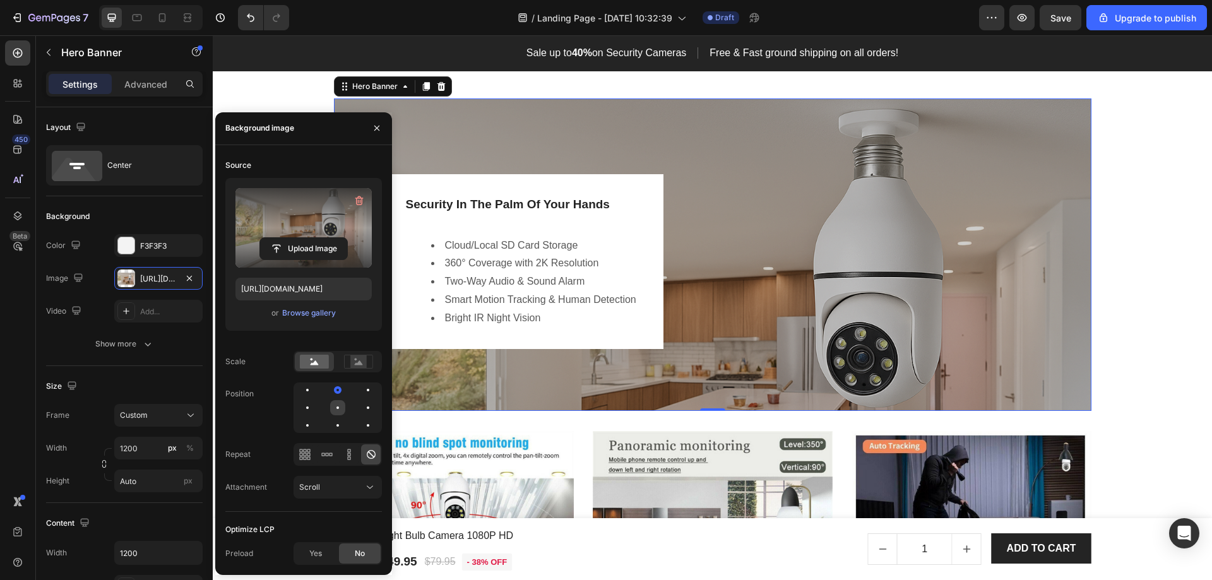
click at [361, 412] on div at bounding box center [368, 407] width 15 height 15
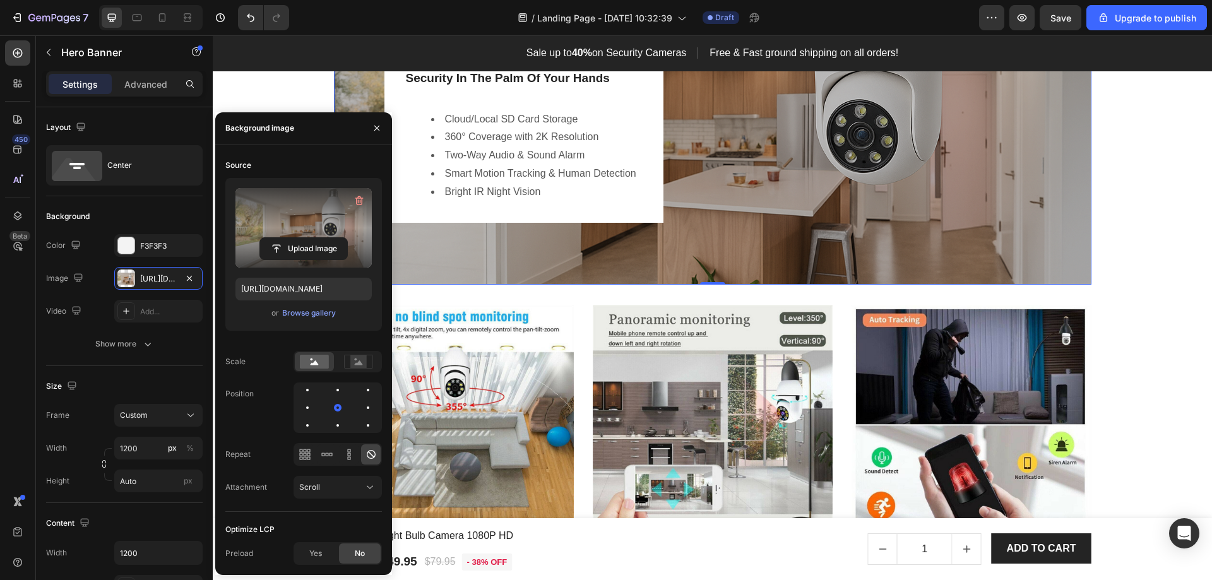
scroll to position [1554, 0]
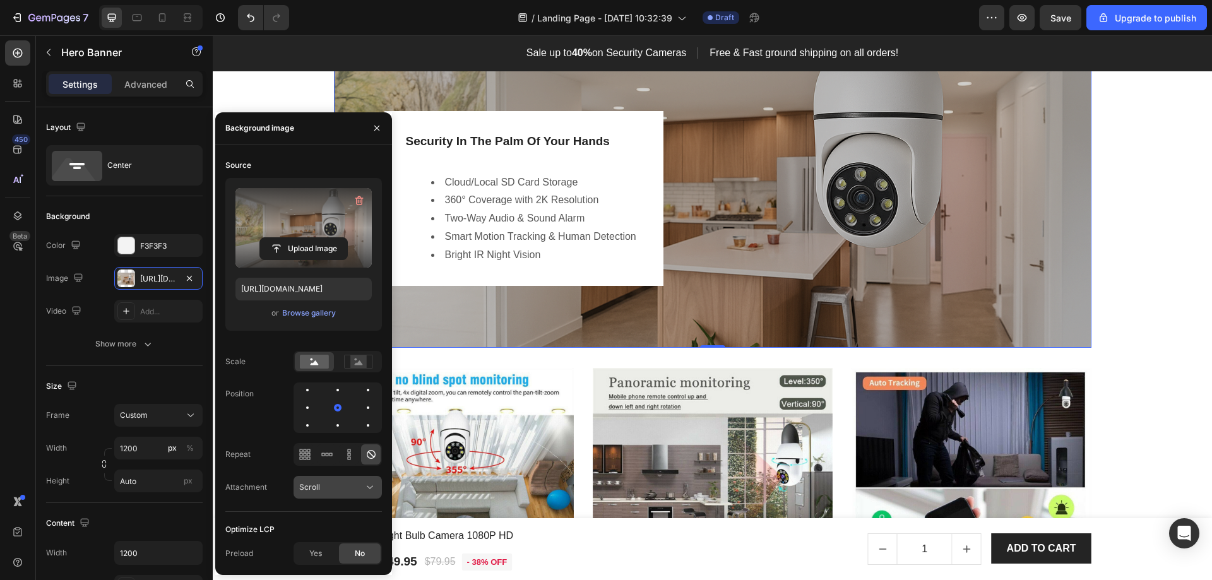
click at [361, 489] on div "Scroll" at bounding box center [331, 487] width 64 height 11
click at [318, 435] on p "Fixed" at bounding box center [335, 432] width 72 height 11
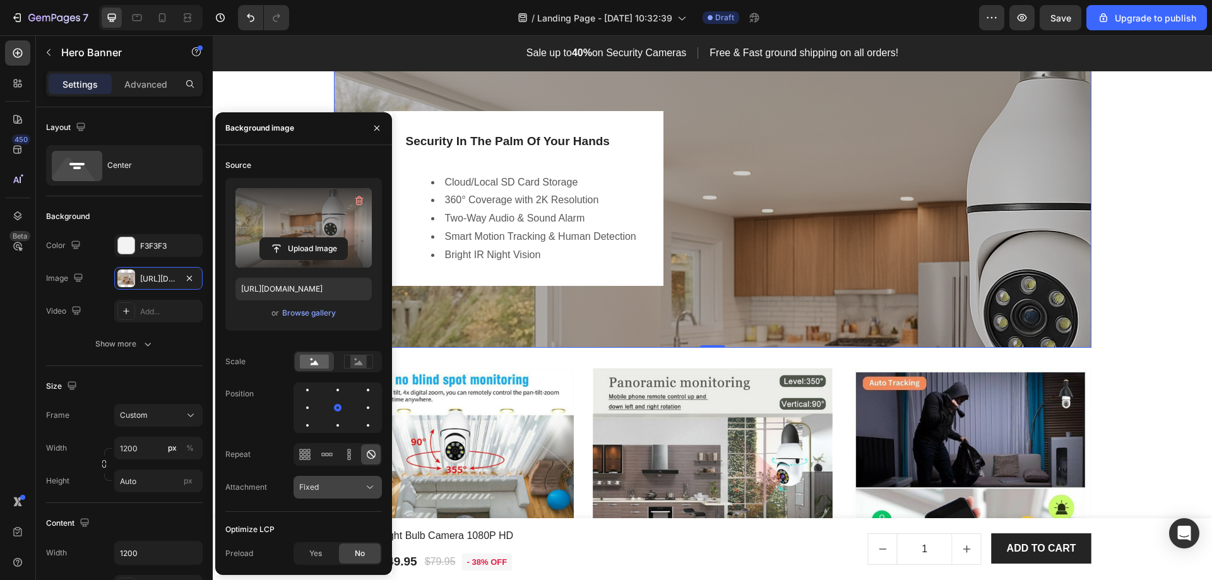
click at [337, 481] on div "Fixed" at bounding box center [337, 487] width 77 height 13
click at [311, 451] on span "Local" at bounding box center [309, 456] width 20 height 11
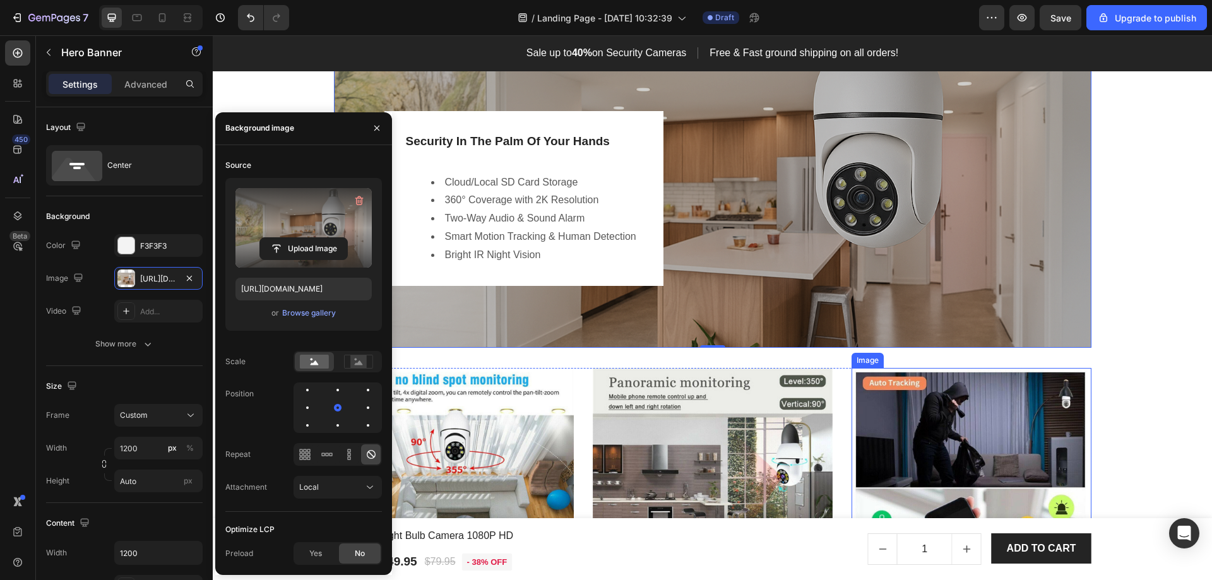
scroll to position [1428, 0]
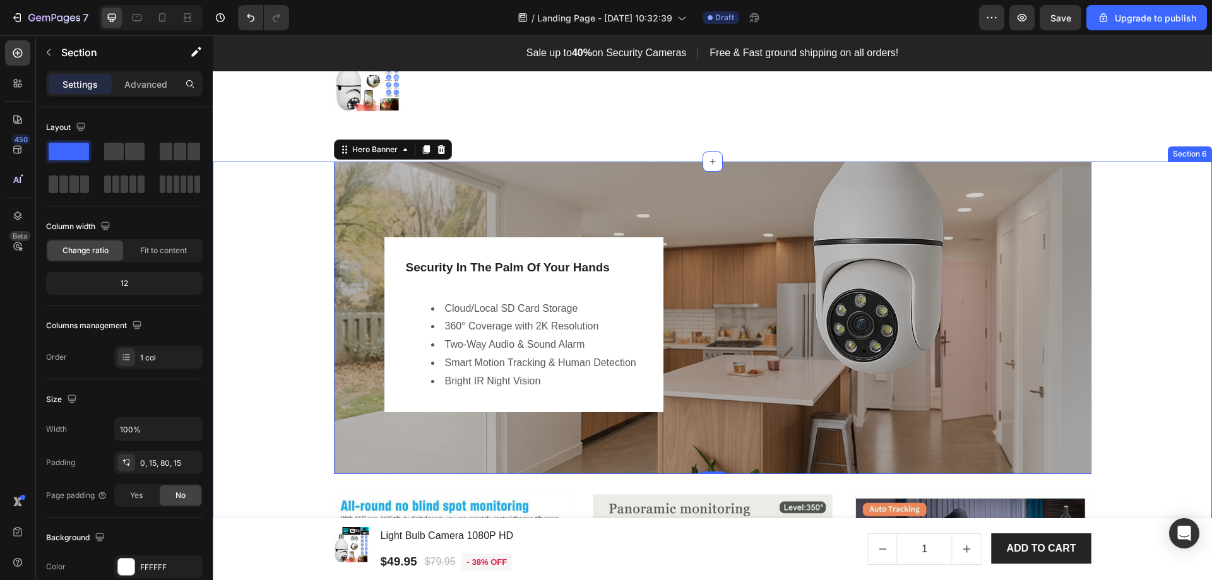
click at [1183, 304] on div "Image Hero Banner Security In The Palm Of Your Hands Heading Cloud/Local SD Car…" at bounding box center [712, 511] width 981 height 698
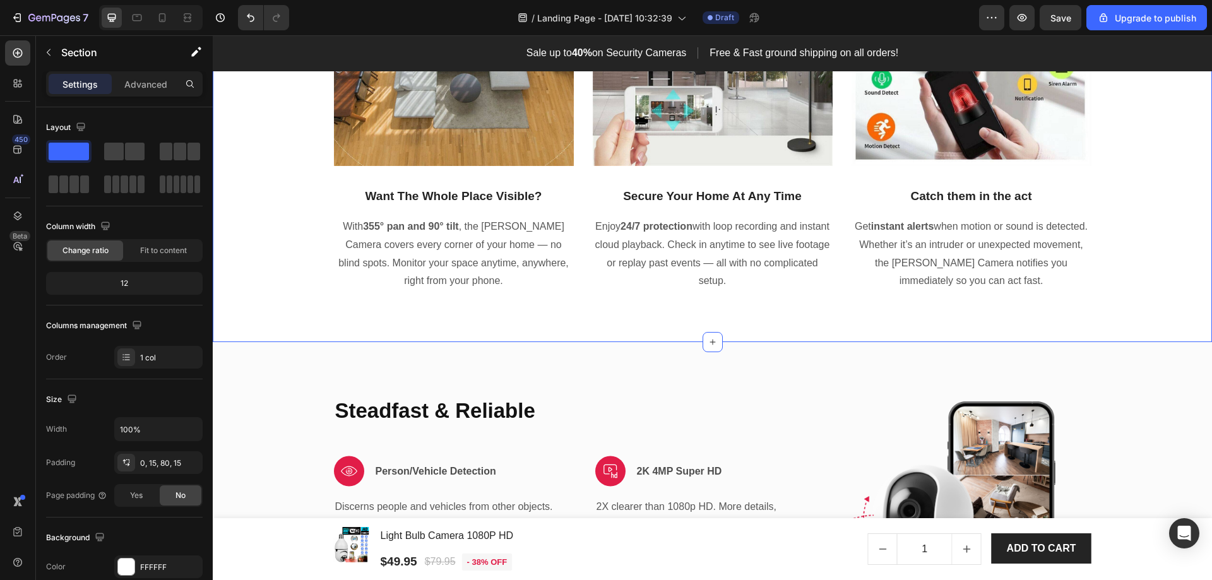
scroll to position [2185, 0]
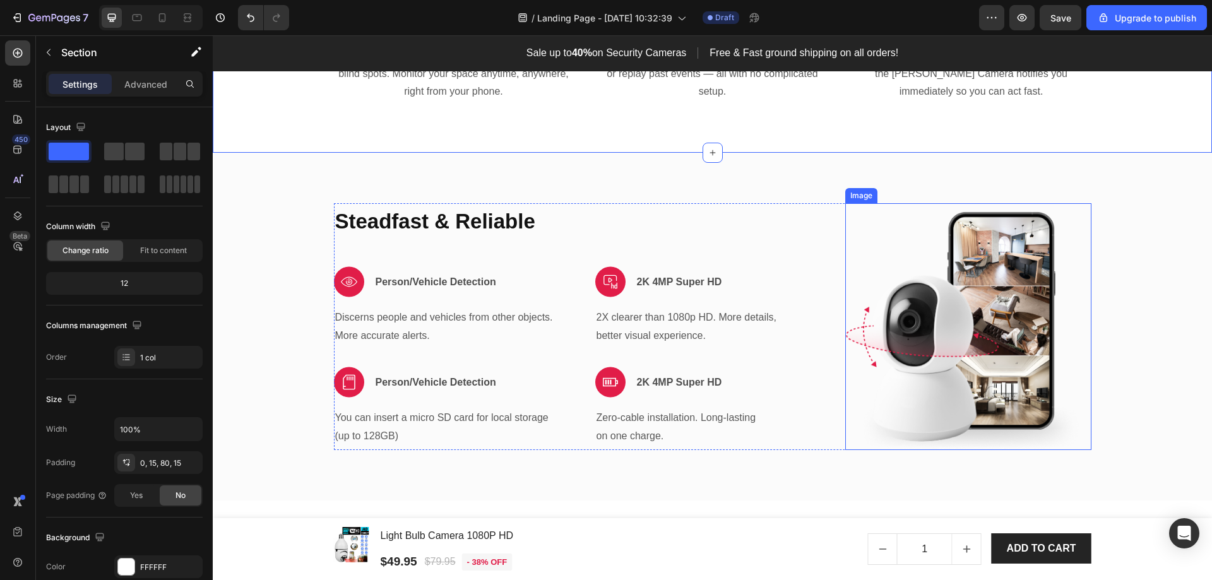
click at [1010, 320] on img at bounding box center [969, 326] width 246 height 247
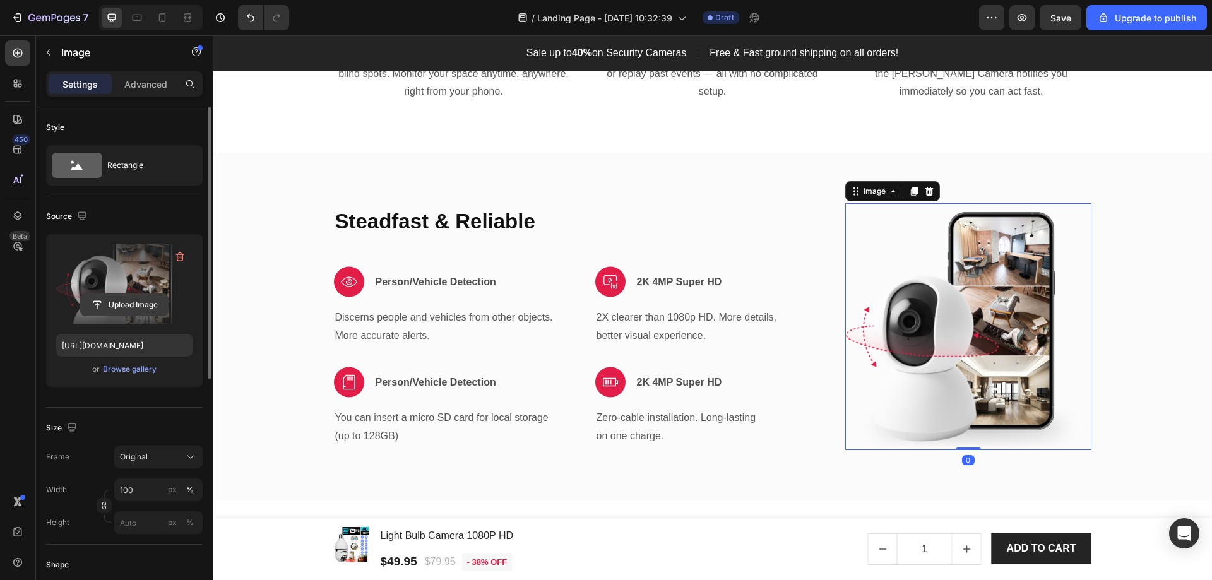
click at [123, 296] on input "file" at bounding box center [124, 304] width 87 height 21
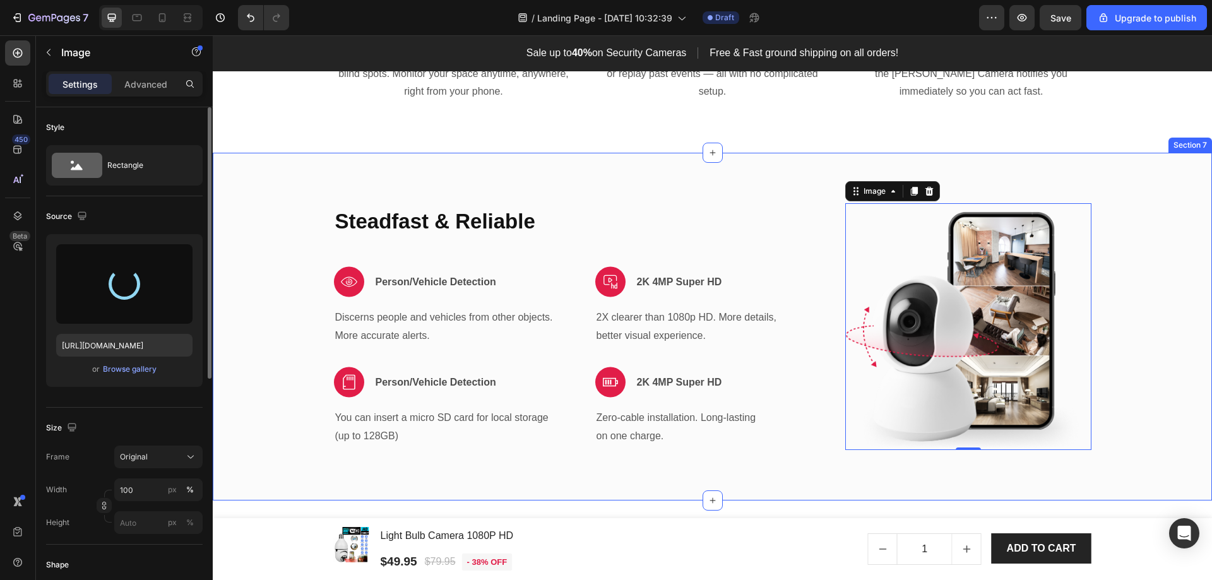
type input "[URL][DOMAIN_NAME]"
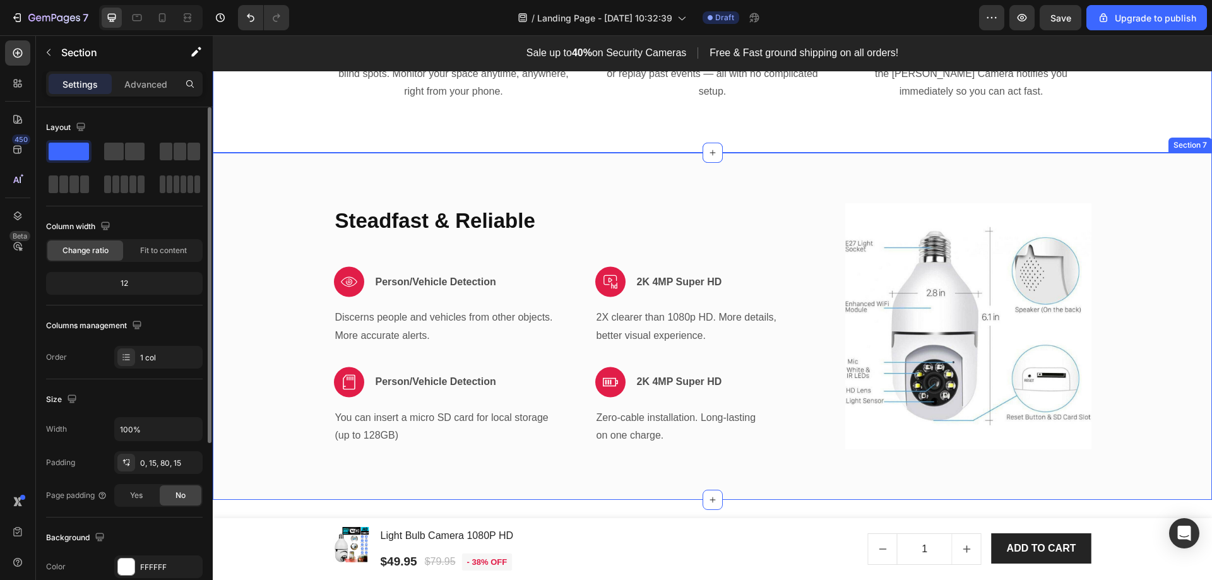
click at [761, 185] on div "Steadfast & Reliable Heading Image Person/Vehicle Detection Text block Row Disc…" at bounding box center [713, 326] width 1000 height 347
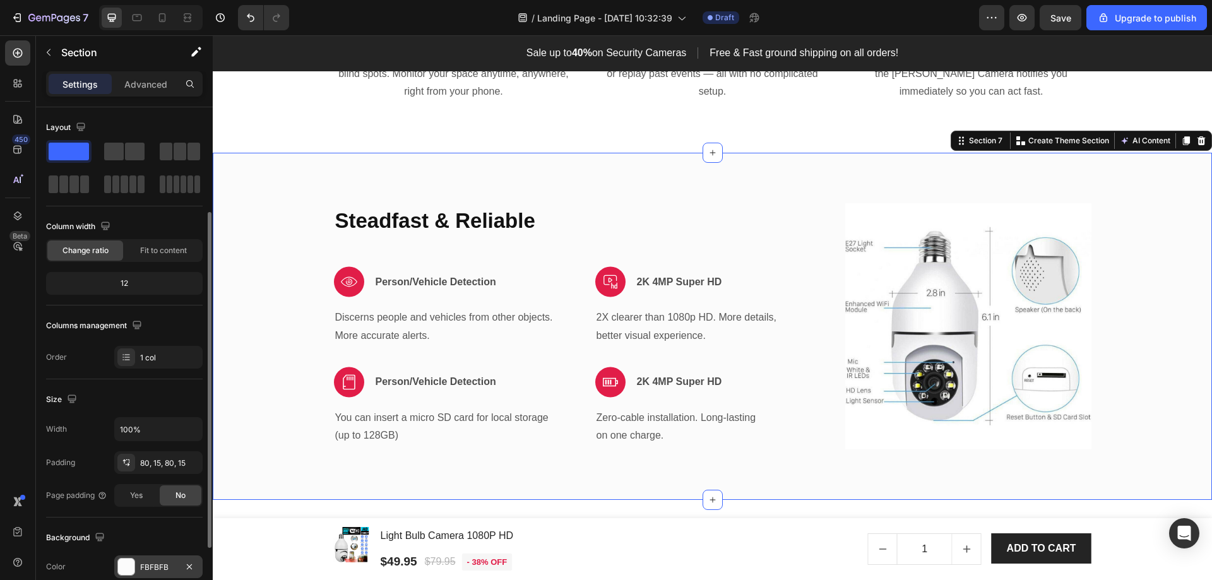
scroll to position [63, 0]
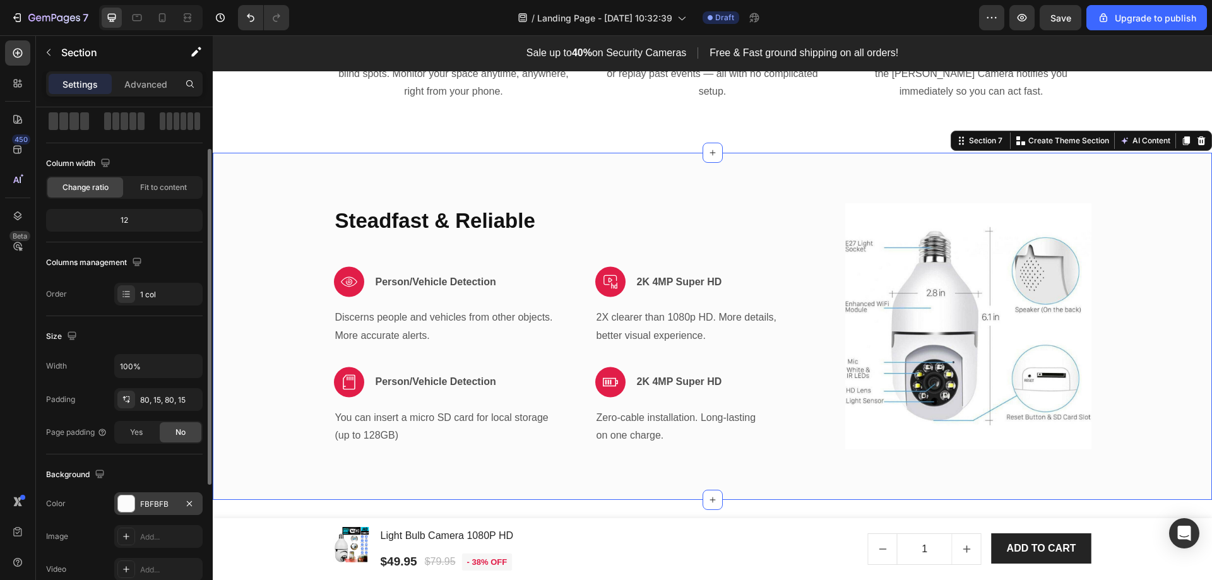
click at [170, 508] on div "FBFBFB" at bounding box center [158, 504] width 37 height 11
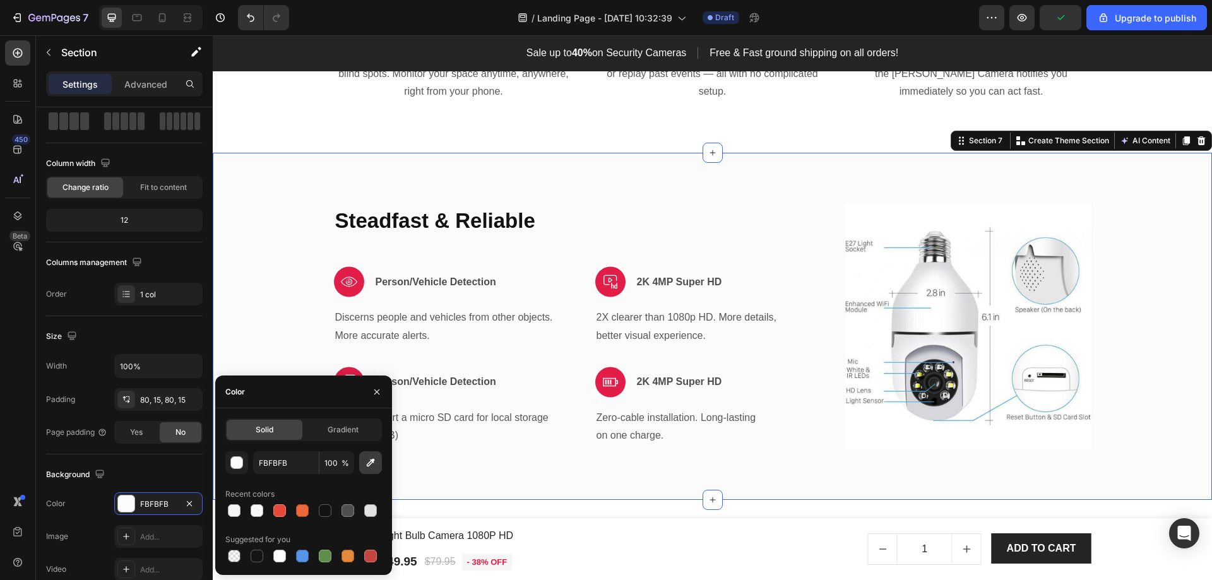
click at [376, 466] on icon "button" at bounding box center [370, 463] width 13 height 13
type input "FFFFFF"
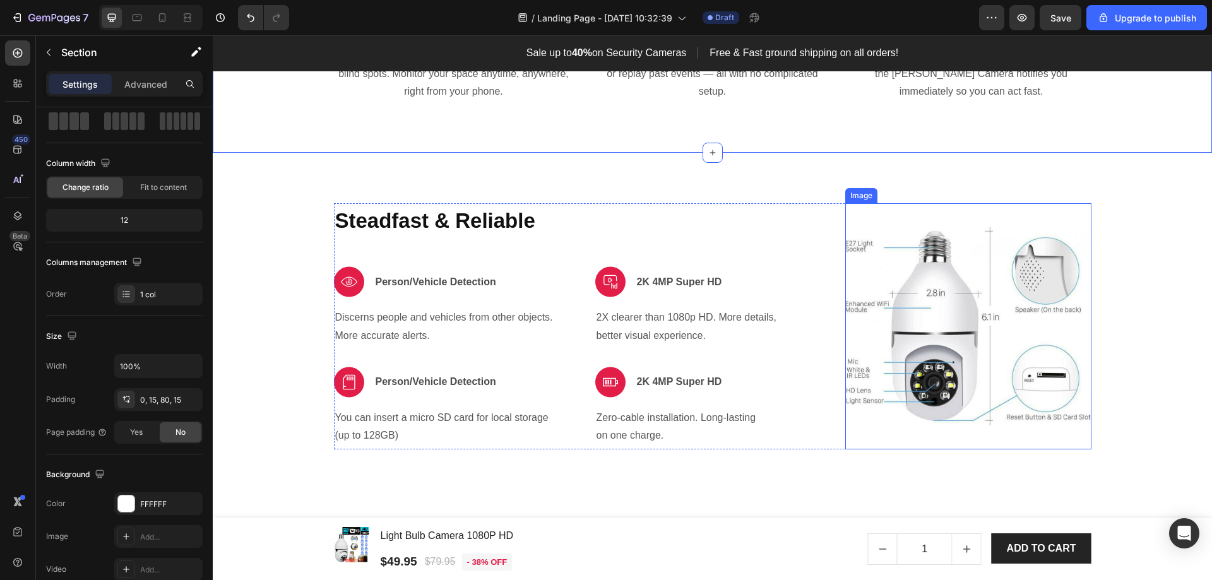
click at [919, 344] on img at bounding box center [969, 326] width 246 height 246
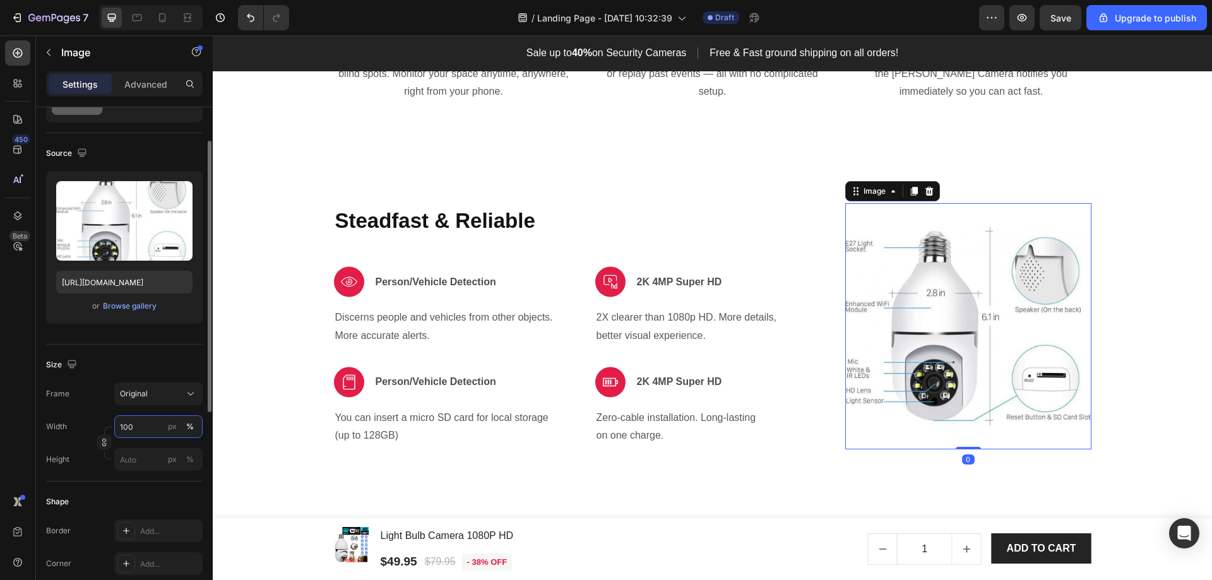
click at [139, 428] on input "100" at bounding box center [158, 427] width 88 height 23
click at [140, 424] on input "100" at bounding box center [158, 427] width 88 height 23
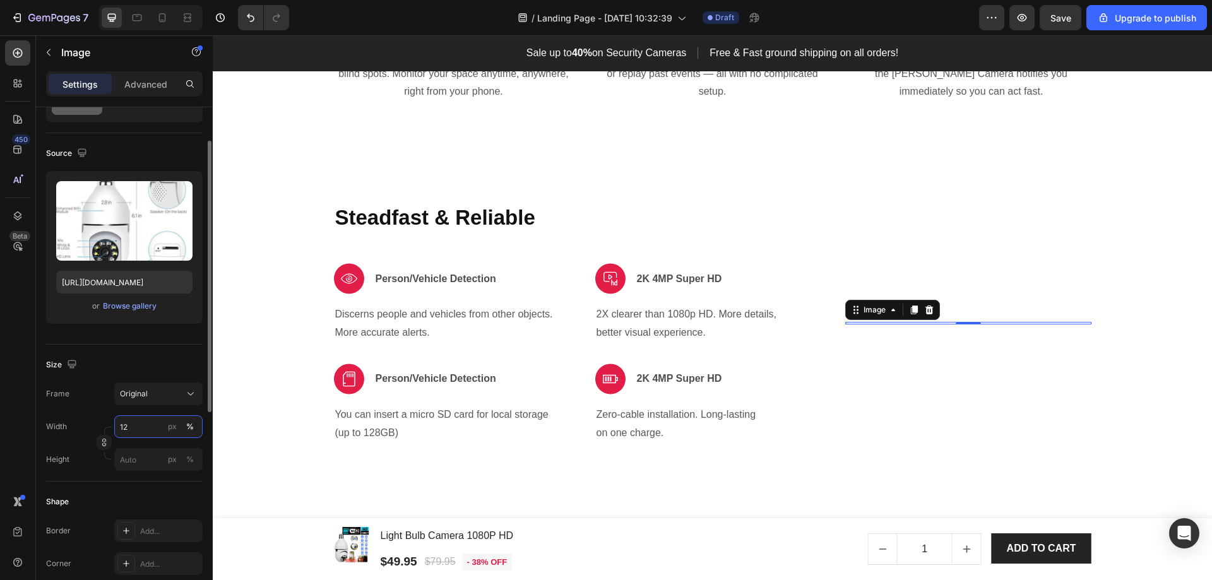
type input "120"
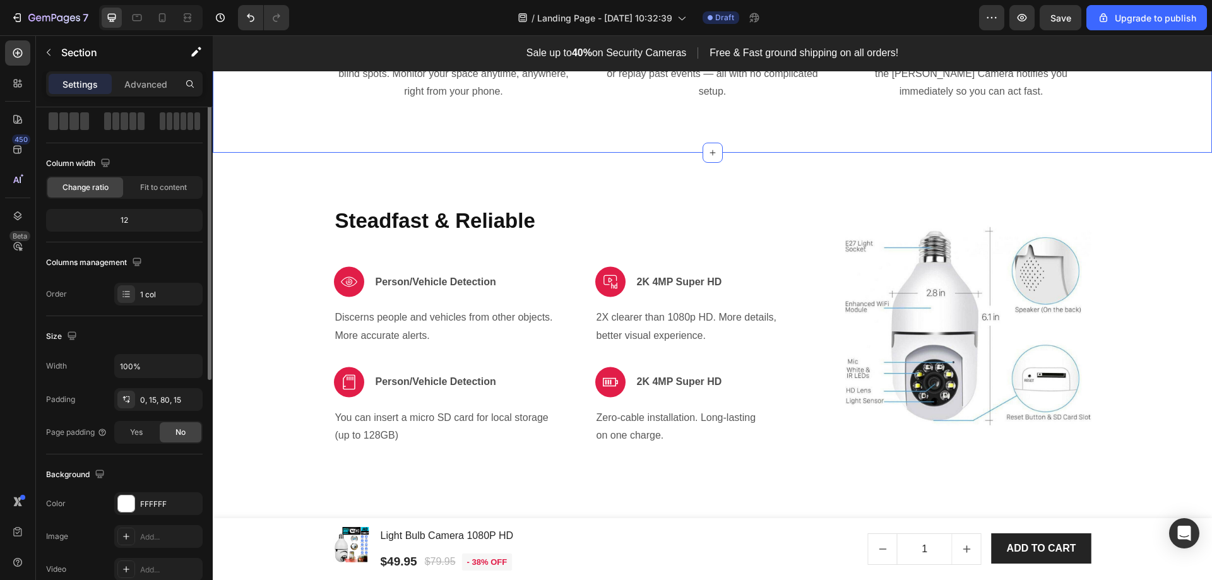
scroll to position [0, 0]
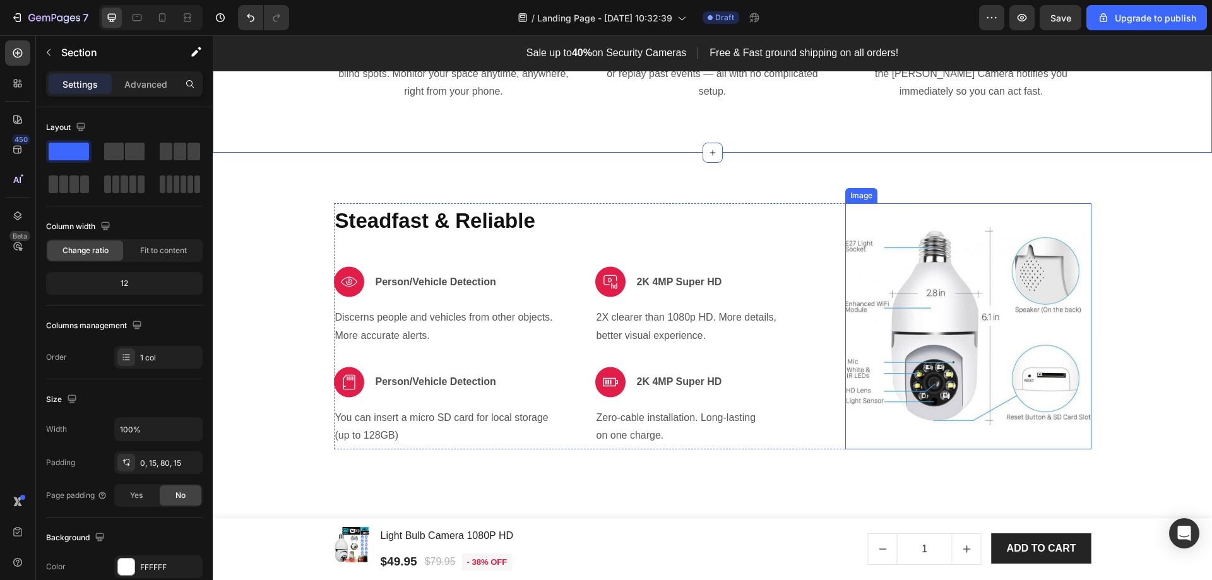
click at [930, 311] on img at bounding box center [969, 326] width 246 height 246
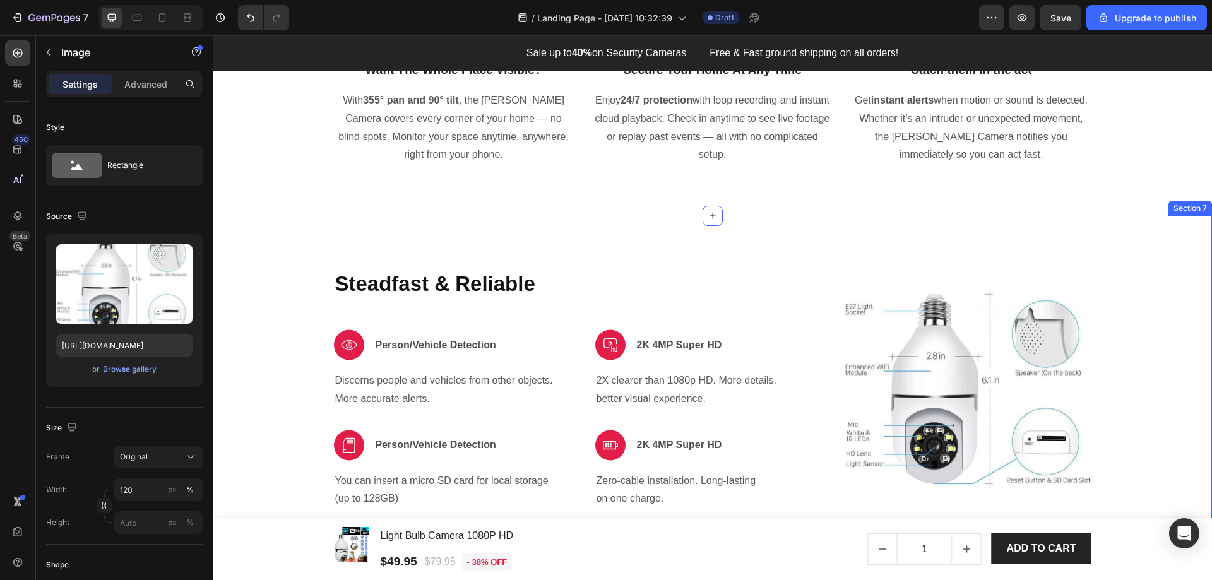
scroll to position [2249, 0]
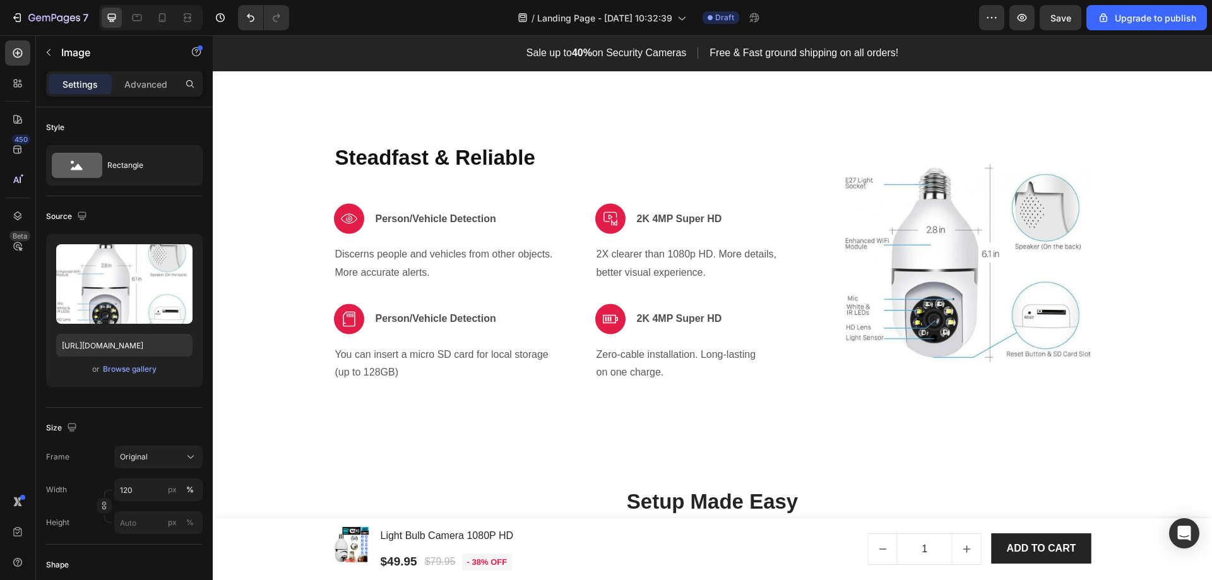
click at [948, 275] on img at bounding box center [969, 263] width 246 height 246
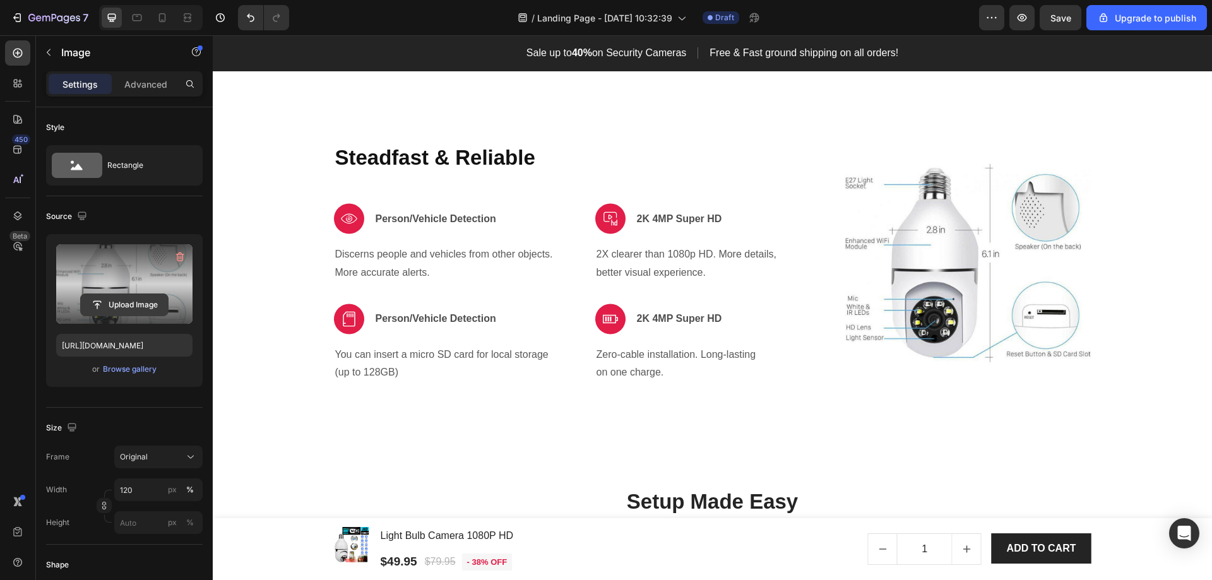
click at [141, 303] on input "file" at bounding box center [124, 304] width 87 height 21
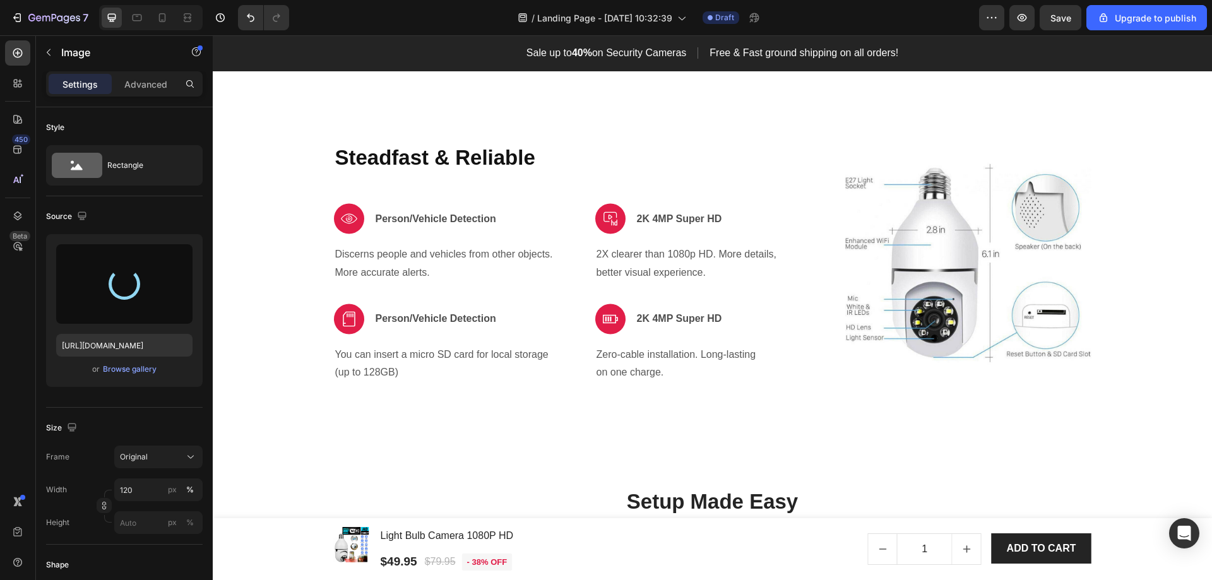
type input "[URL][DOMAIN_NAME]"
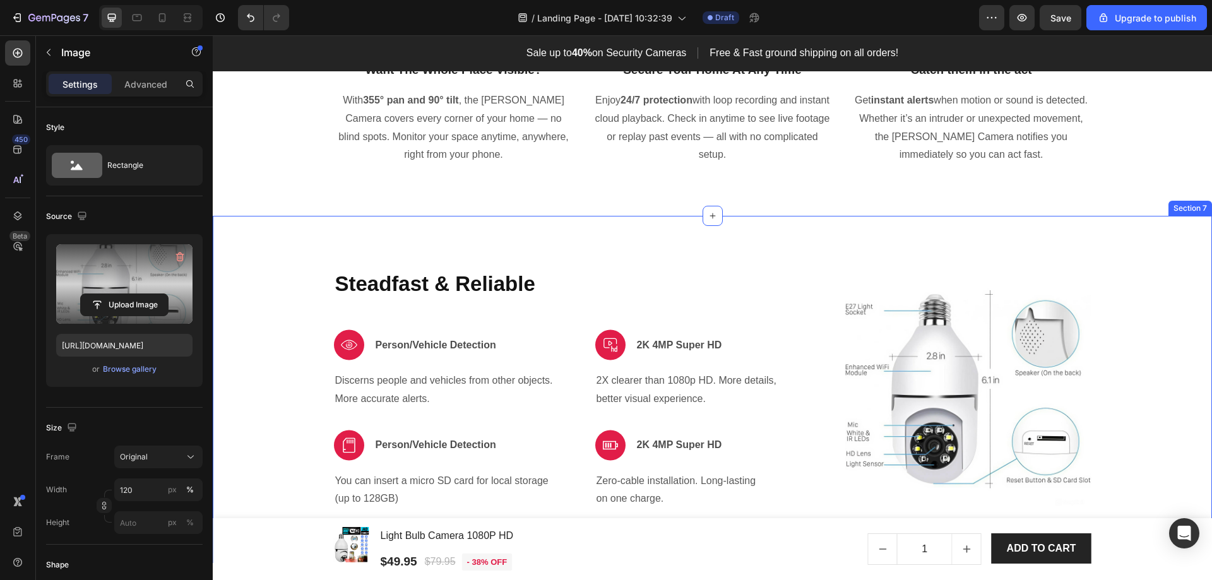
scroll to position [2059, 0]
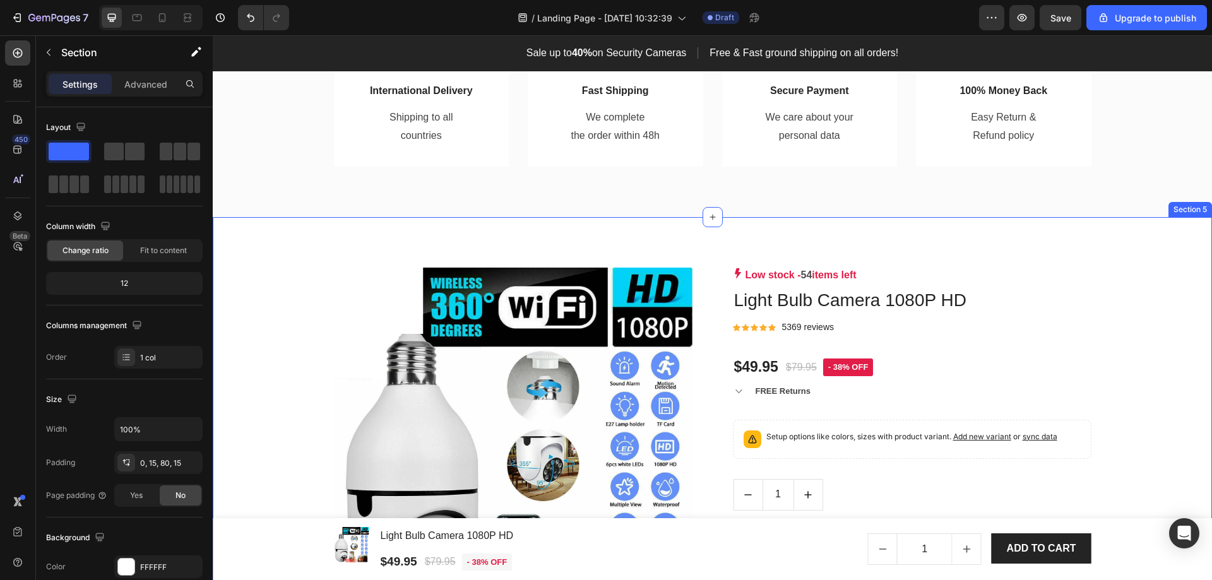
scroll to position [758, 0]
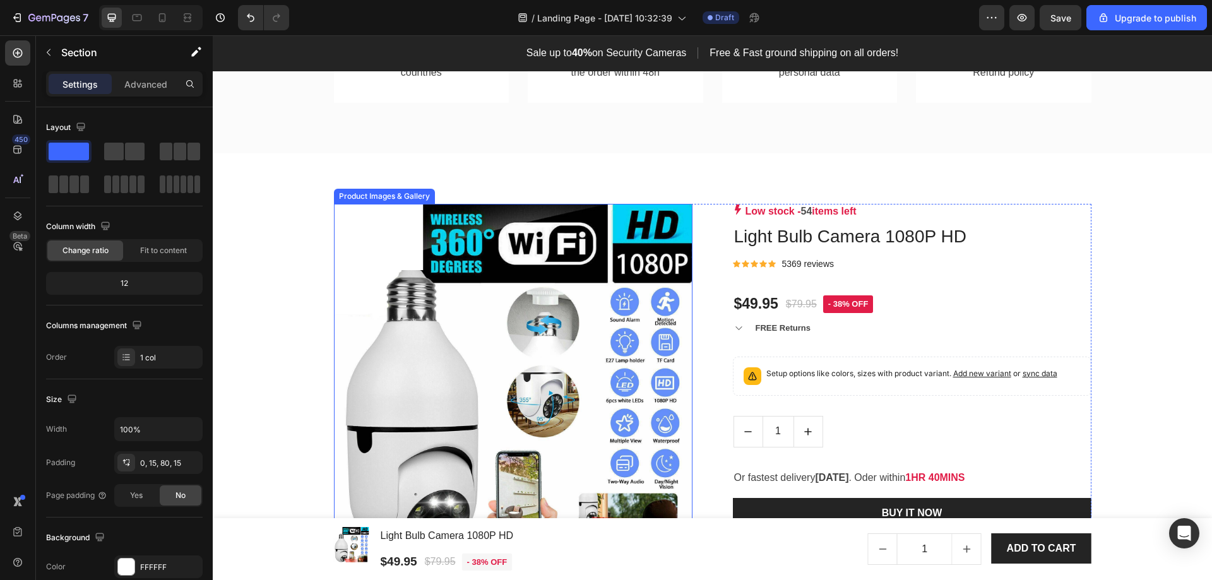
click at [515, 393] on img at bounding box center [513, 383] width 359 height 359
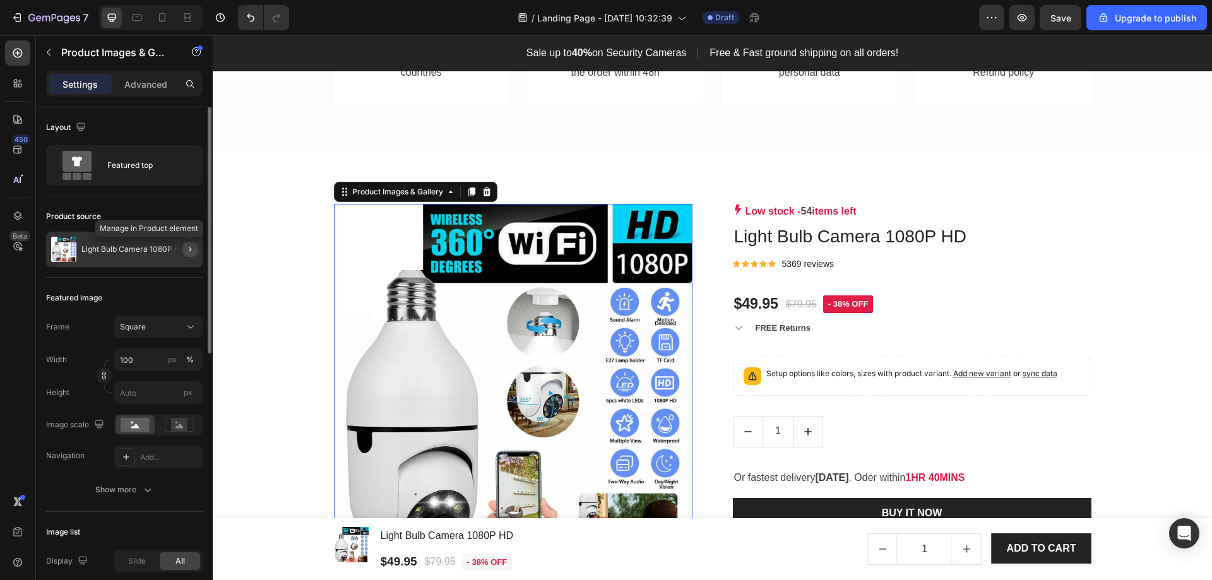
click at [187, 247] on icon "button" at bounding box center [190, 249] width 10 height 10
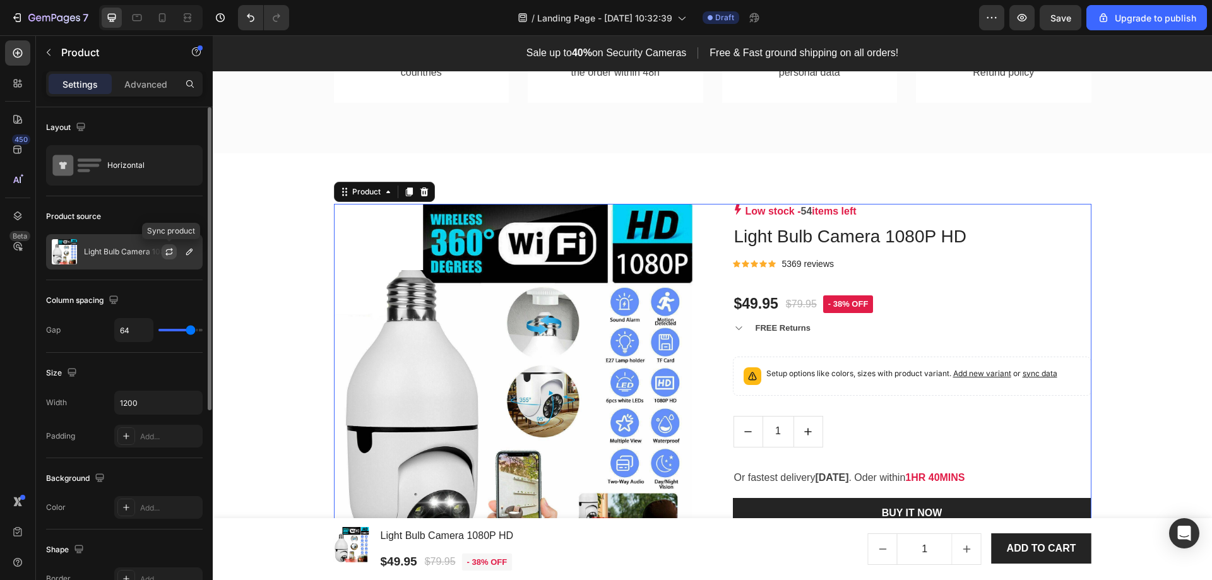
click at [169, 251] on icon "button" at bounding box center [169, 252] width 10 height 10
click at [171, 251] on icon "button" at bounding box center [169, 252] width 10 height 10
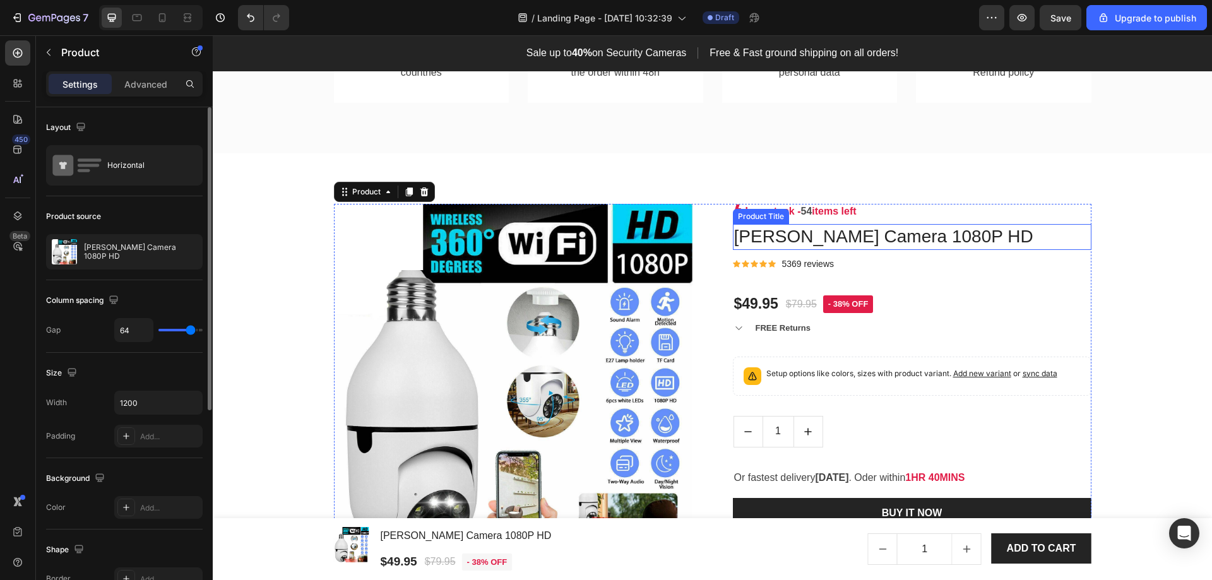
click at [874, 238] on h1 "[PERSON_NAME] Camera 1080P HD" at bounding box center [912, 236] width 359 height 25
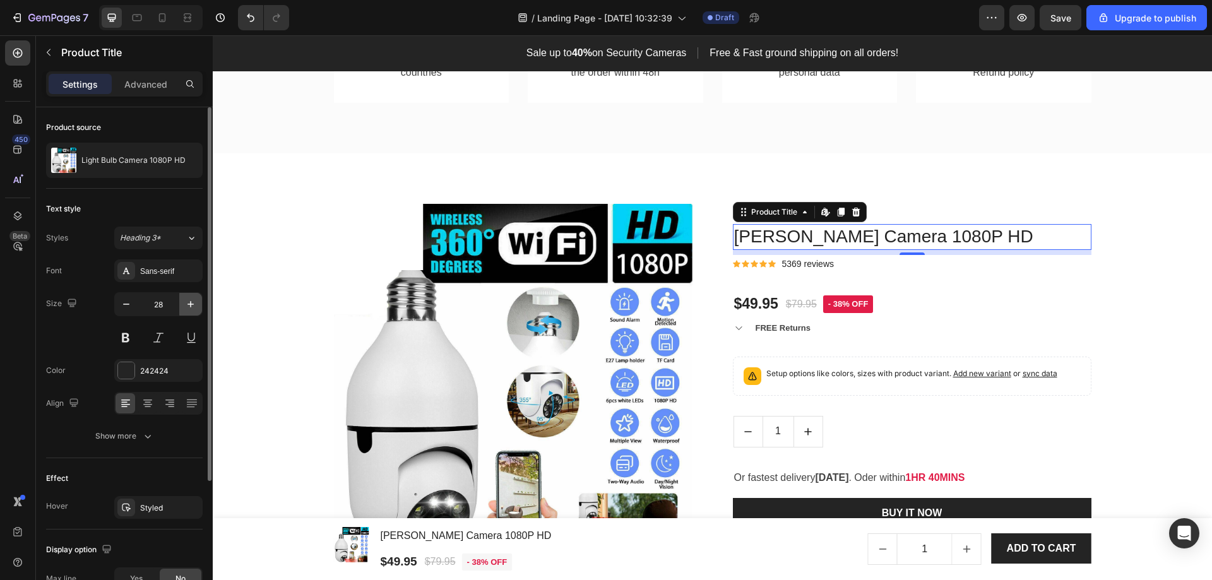
click at [191, 308] on icon "button" at bounding box center [191, 304] width 6 height 6
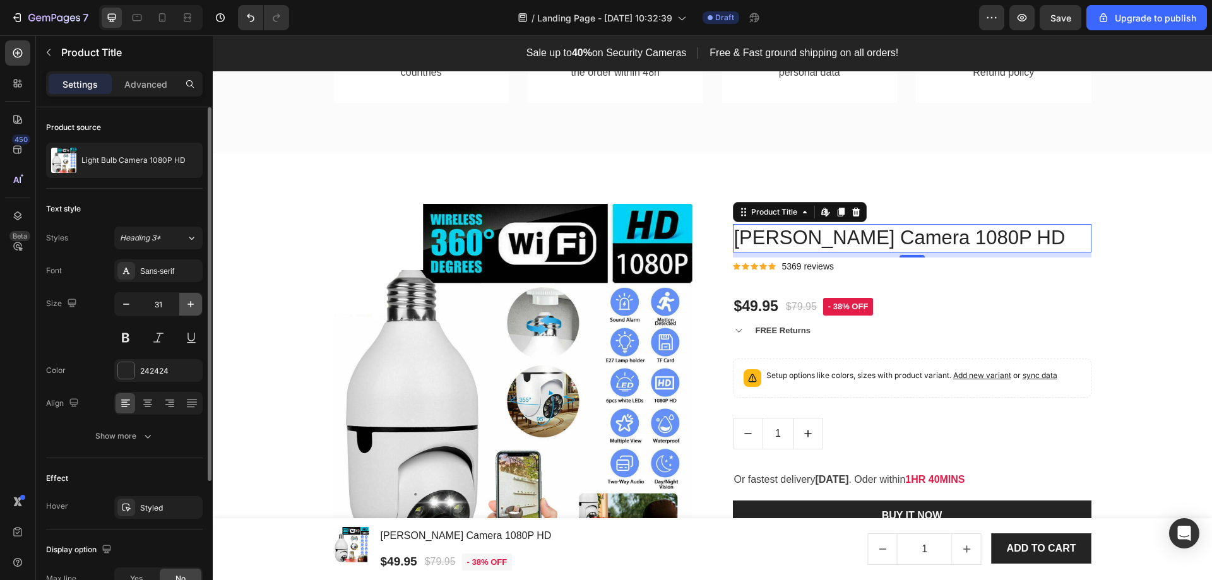
click at [191, 308] on icon "button" at bounding box center [191, 304] width 6 height 6
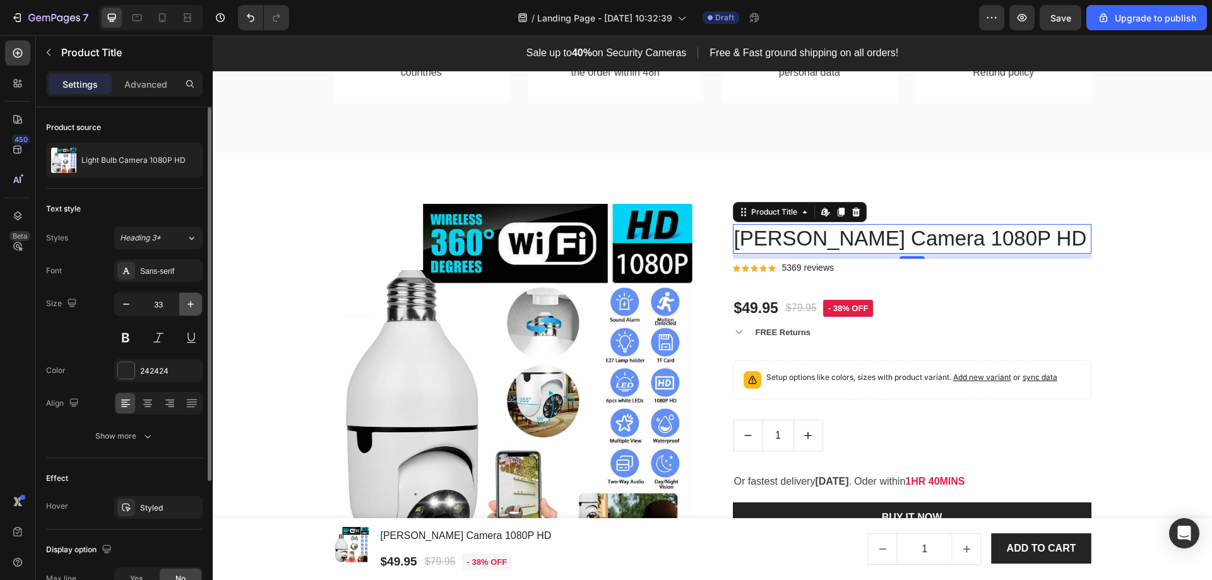
click at [191, 308] on icon "button" at bounding box center [191, 304] width 6 height 6
type input "34"
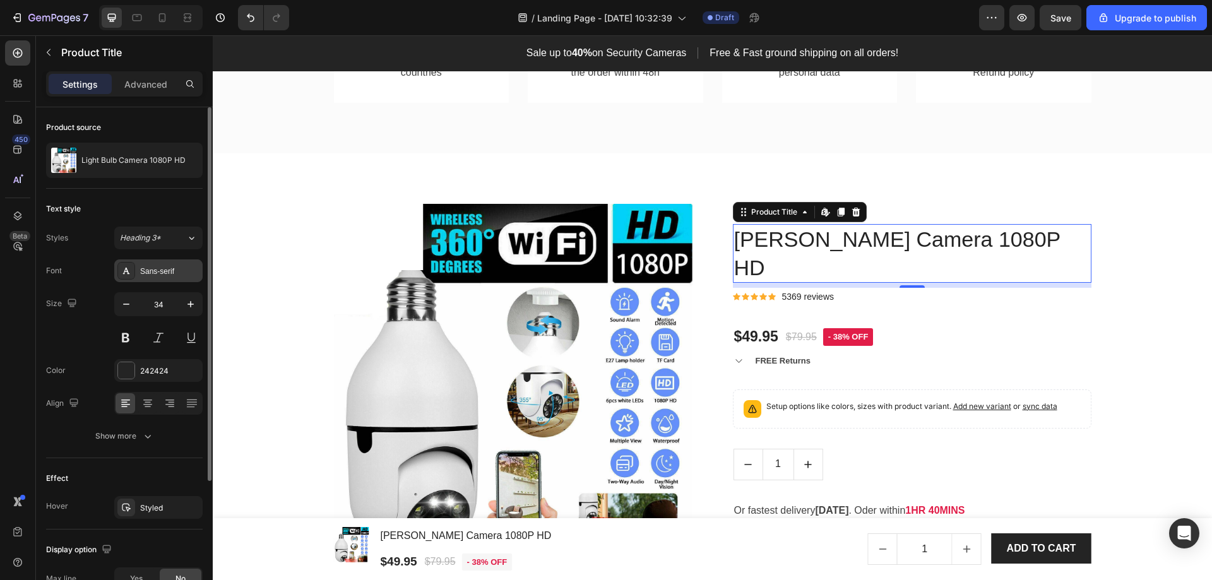
click at [155, 270] on div "Sans-serif" at bounding box center [169, 271] width 59 height 11
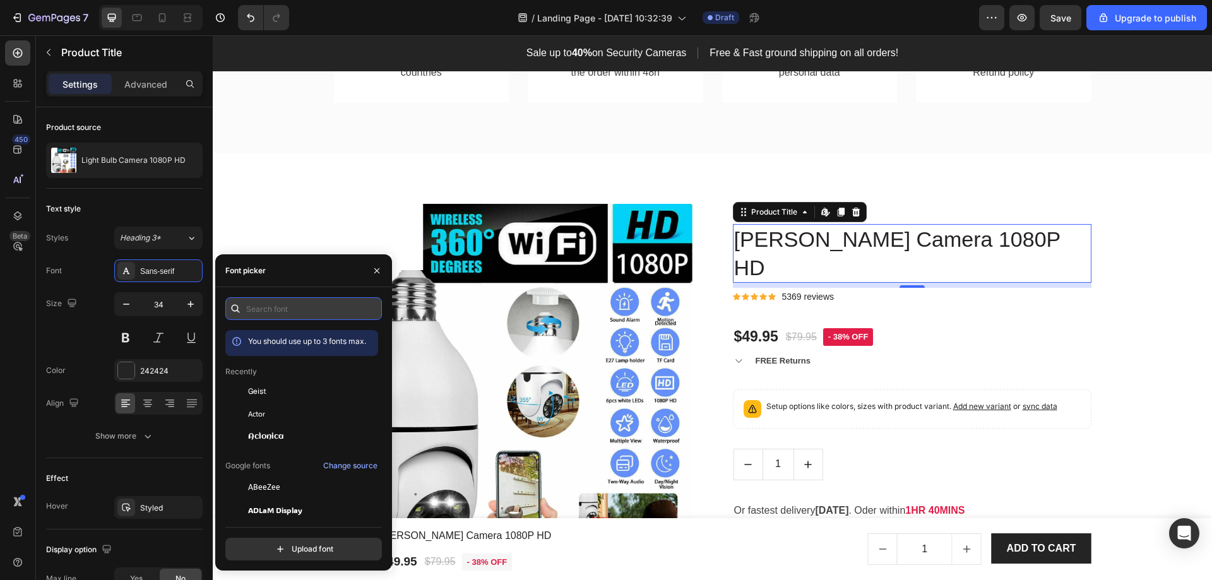
click at [284, 302] on input "text" at bounding box center [303, 308] width 157 height 23
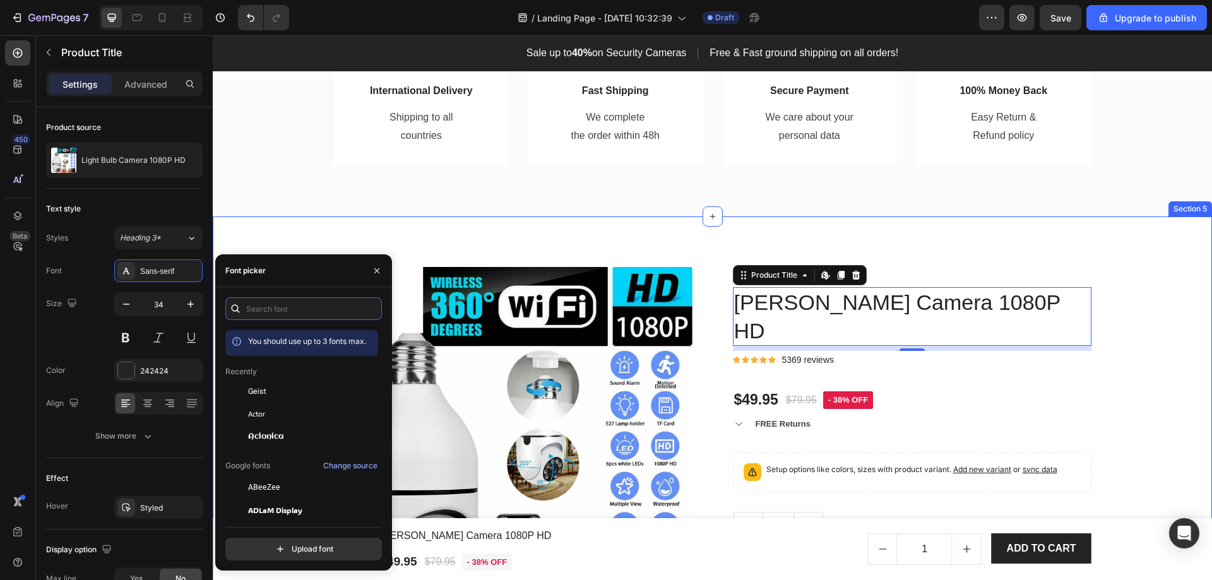
scroll to position [631, 0]
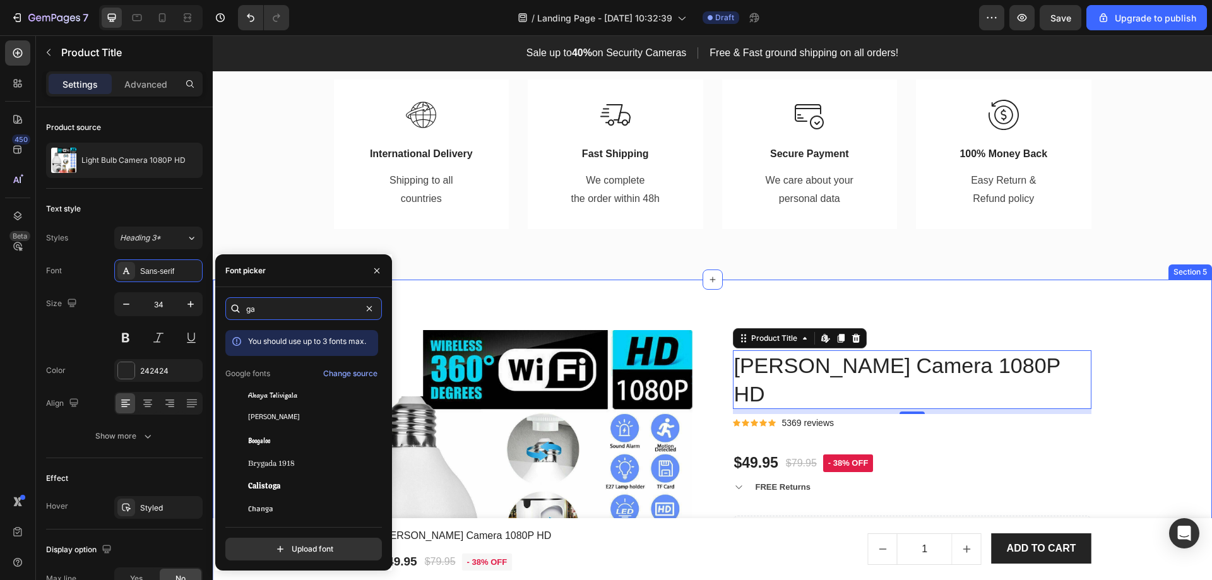
type input "g"
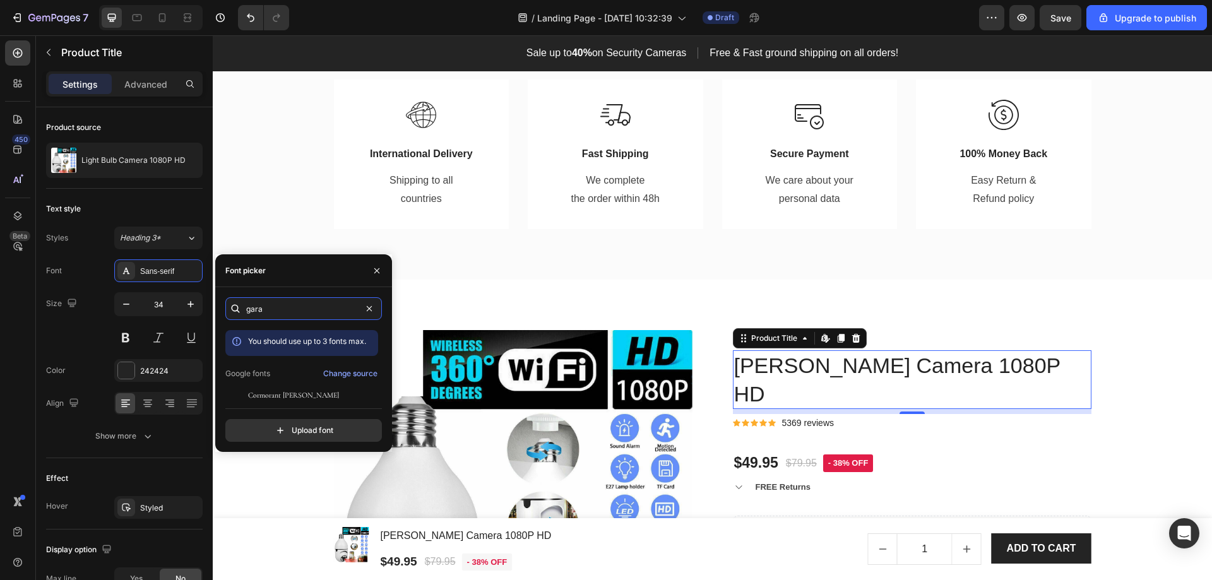
type input "gara"
click at [284, 398] on div "gara You should use up to 3 fonts max. Google fonts Change source Cormorant Gar…" at bounding box center [303, 369] width 157 height 145
click at [294, 391] on span "Cormorant [PERSON_NAME]" at bounding box center [293, 395] width 91 height 11
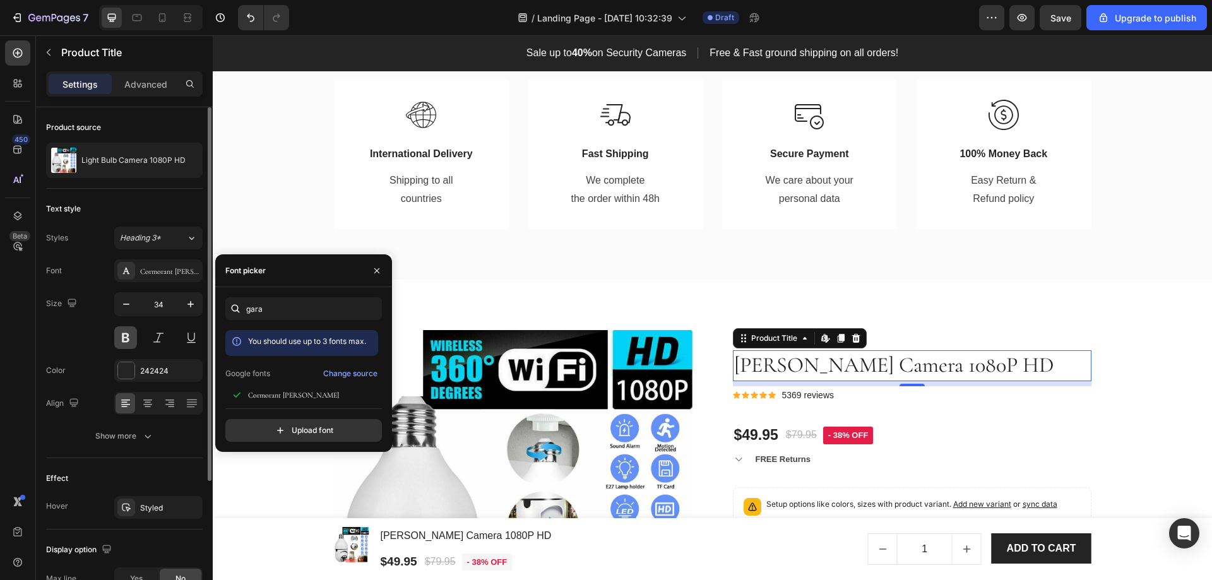
click at [127, 334] on button at bounding box center [125, 337] width 23 height 23
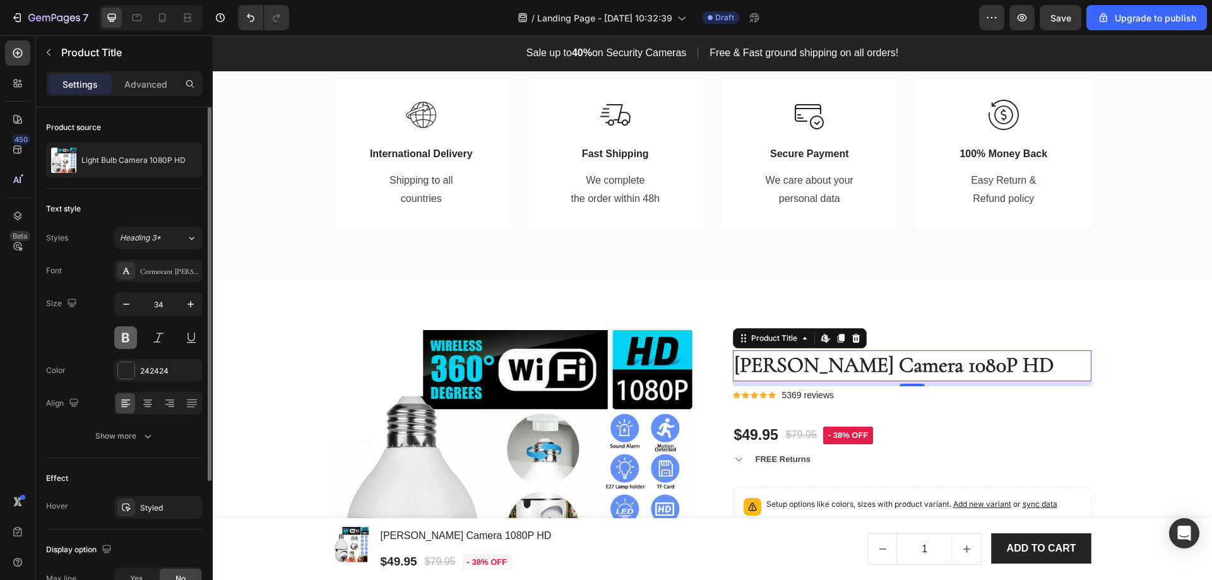
click at [127, 334] on button at bounding box center [125, 337] width 23 height 23
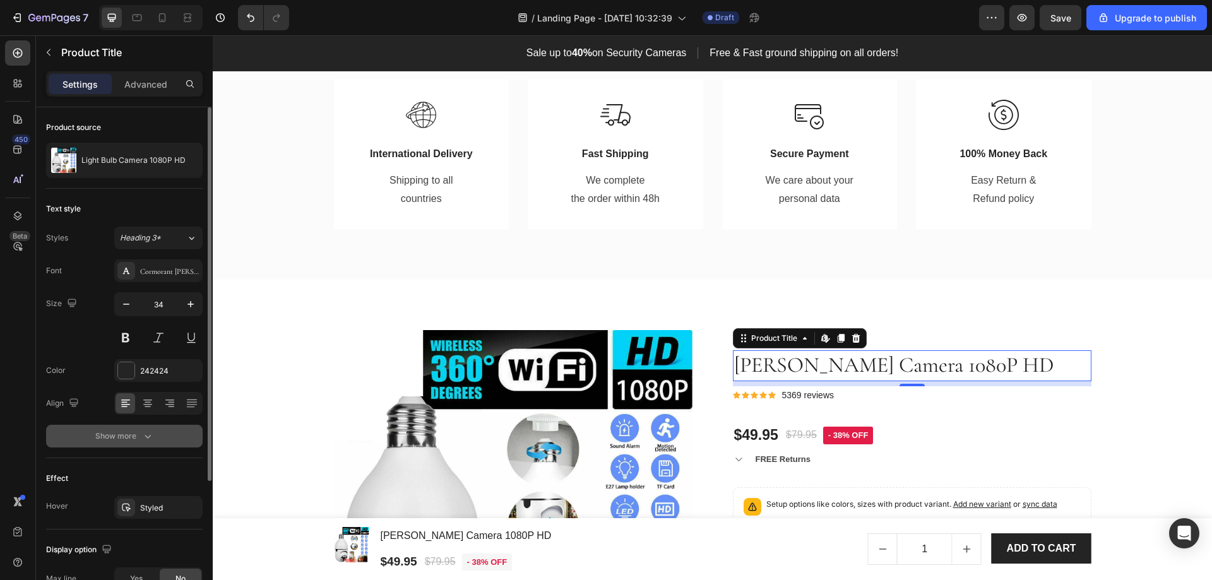
click at [145, 440] on icon "button" at bounding box center [147, 436] width 13 height 13
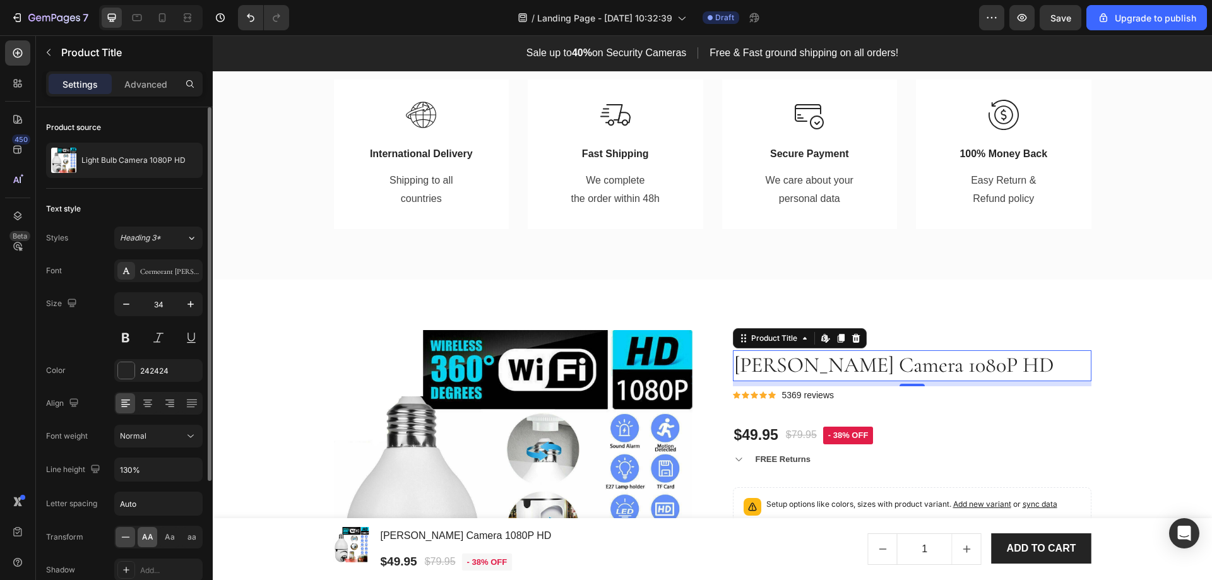
click at [151, 541] on span "AA" at bounding box center [147, 537] width 11 height 11
click at [124, 541] on icon at bounding box center [125, 537] width 13 height 13
click at [861, 362] on h1 "[PERSON_NAME] Camera 1080P HD" at bounding box center [912, 365] width 359 height 30
click at [867, 373] on h1 "[PERSON_NAME] Camera 1080P HD" at bounding box center [912, 365] width 359 height 30
click at [883, 373] on h1 "[PERSON_NAME] Camera 1080P HD" at bounding box center [912, 365] width 359 height 30
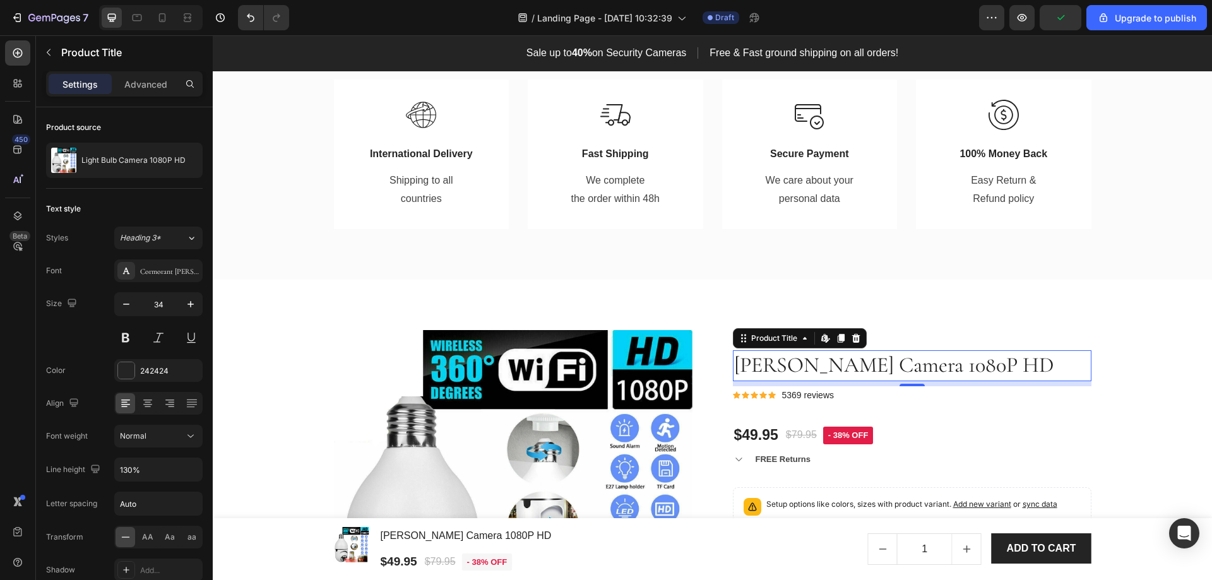
click at [883, 373] on h1 "[PERSON_NAME] Camera 1080P HD" at bounding box center [912, 365] width 359 height 30
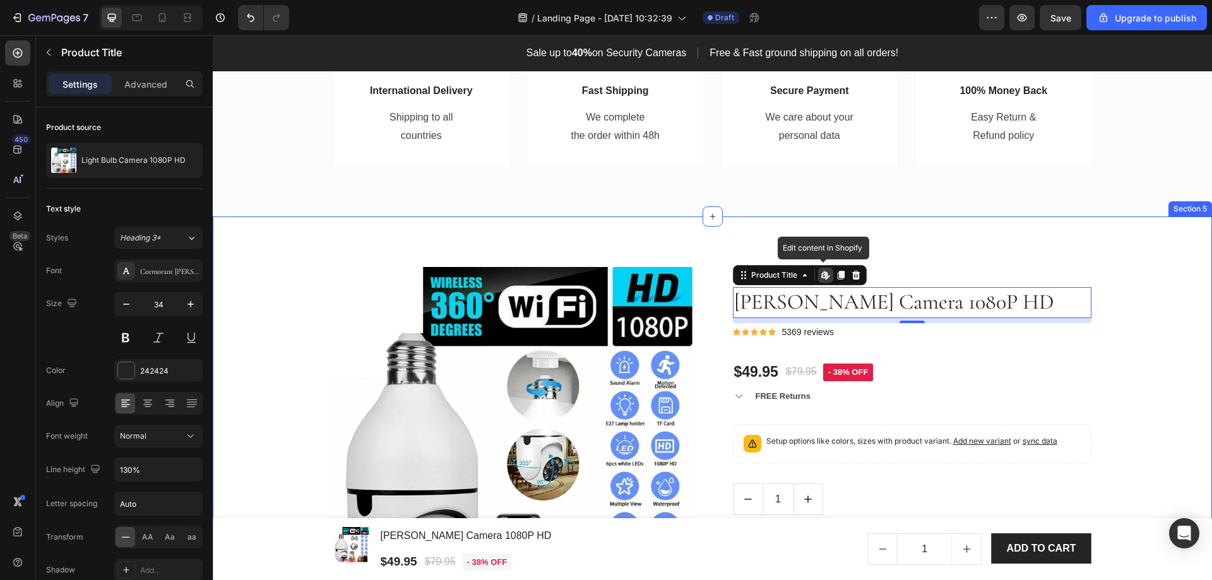
scroll to position [758, 0]
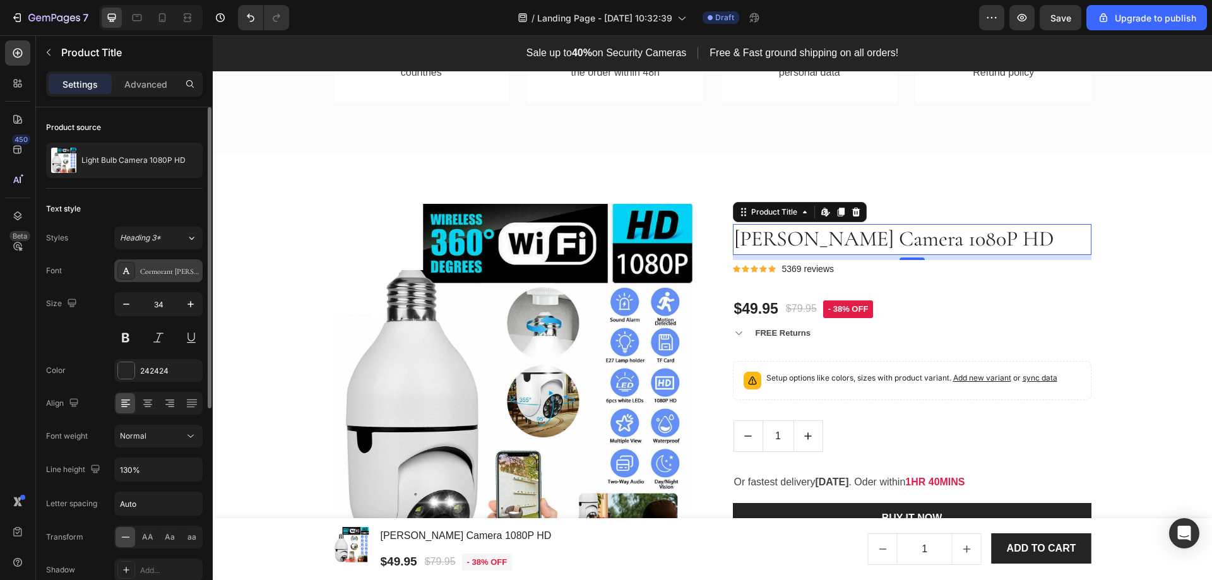
click at [186, 280] on div "Cormorant [PERSON_NAME]" at bounding box center [158, 271] width 88 height 23
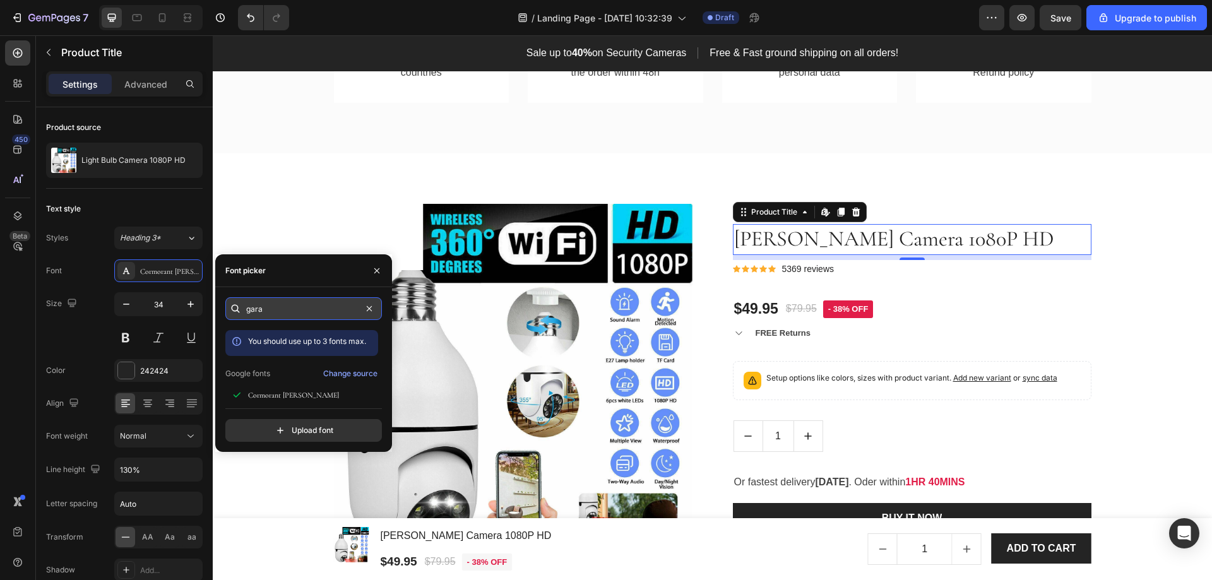
click at [294, 304] on input "gara" at bounding box center [303, 308] width 157 height 23
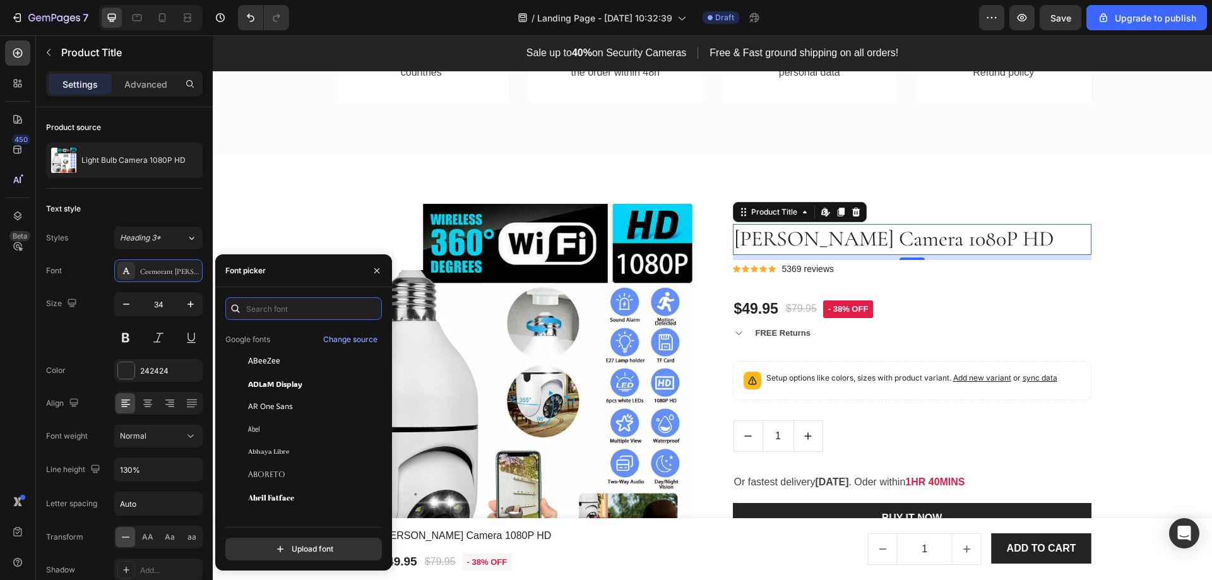
scroll to position [253, 0]
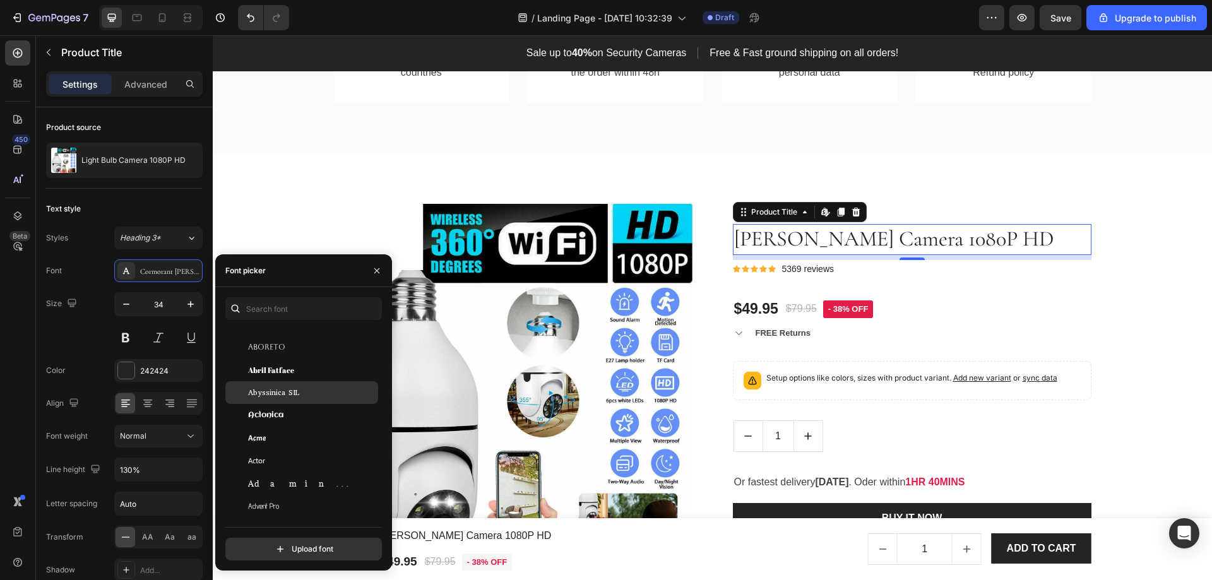
click at [308, 387] on div "Abyssinica SIL" at bounding box center [312, 392] width 128 height 11
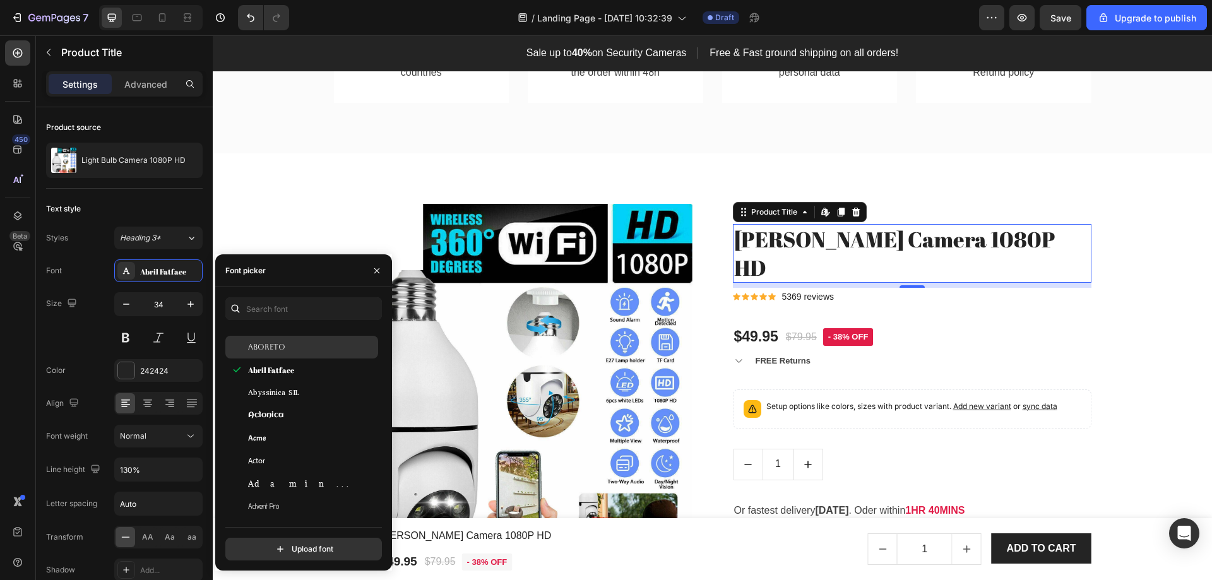
click at [315, 348] on div "Aboreto" at bounding box center [312, 347] width 128 height 11
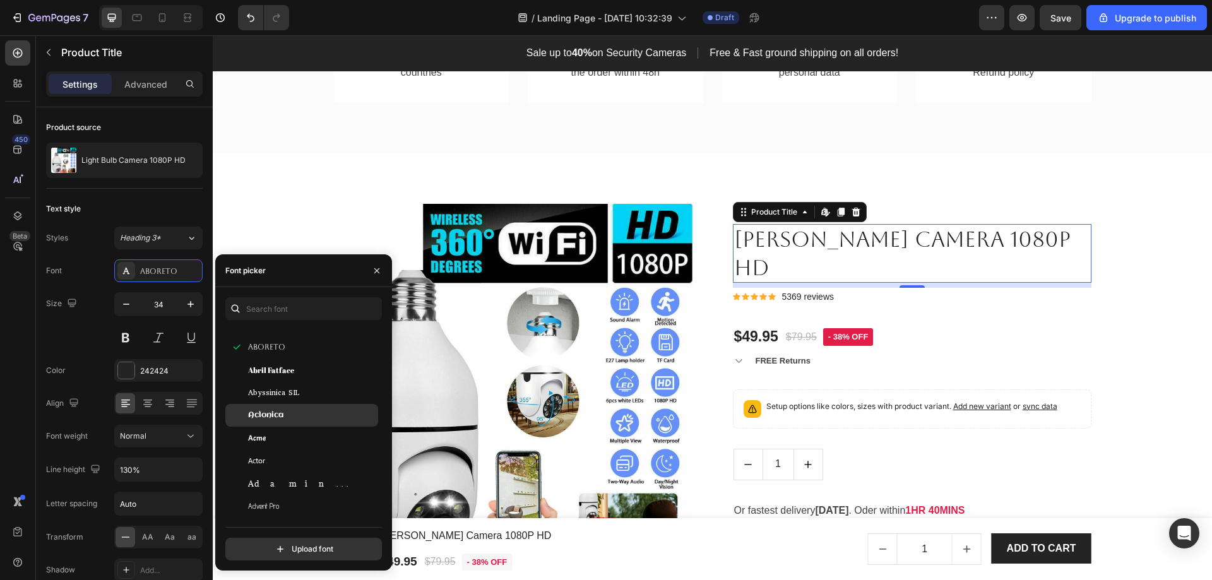
click at [311, 412] on div "Aclonica" at bounding box center [312, 415] width 128 height 11
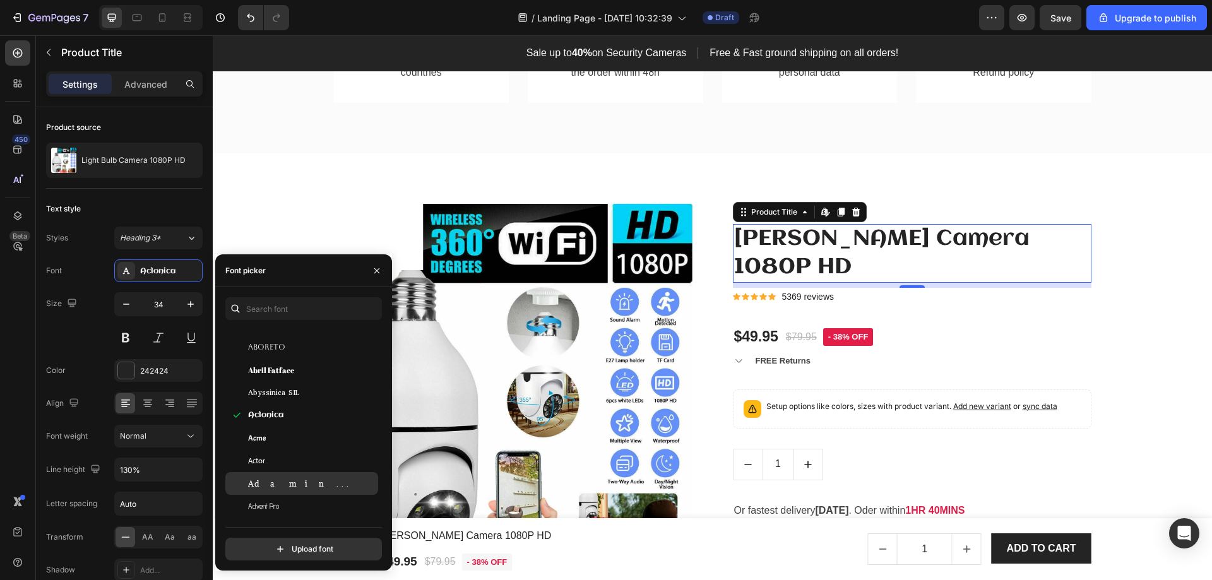
click at [296, 484] on div "Adamina" at bounding box center [312, 483] width 128 height 11
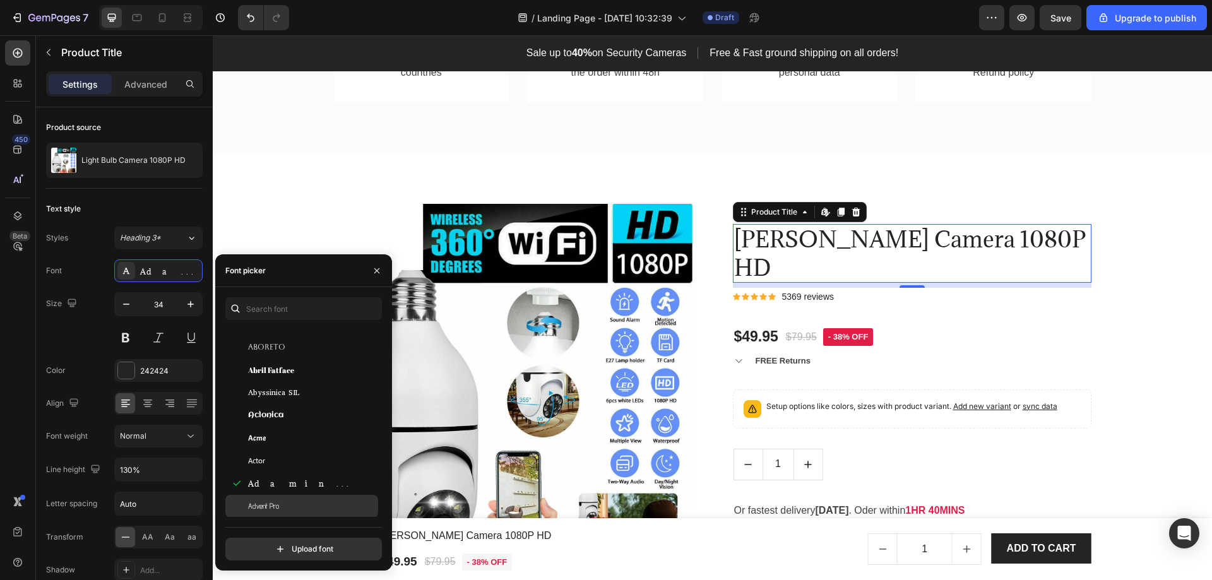
click at [297, 507] on div "Advent Pro" at bounding box center [312, 506] width 128 height 11
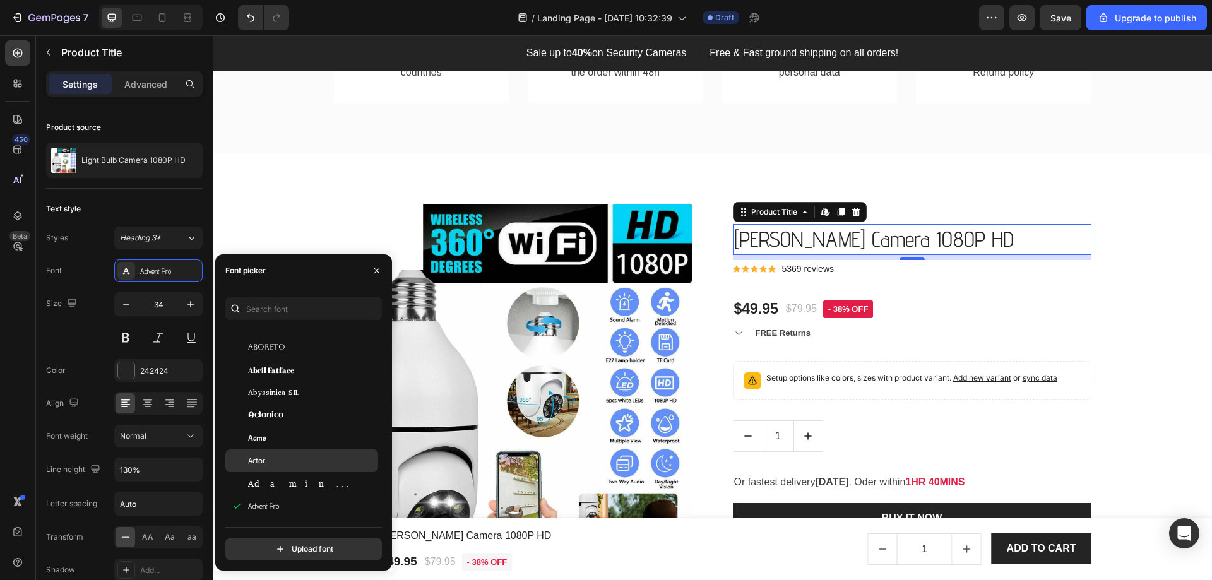
click at [302, 465] on div "Actor" at bounding box center [312, 460] width 128 height 11
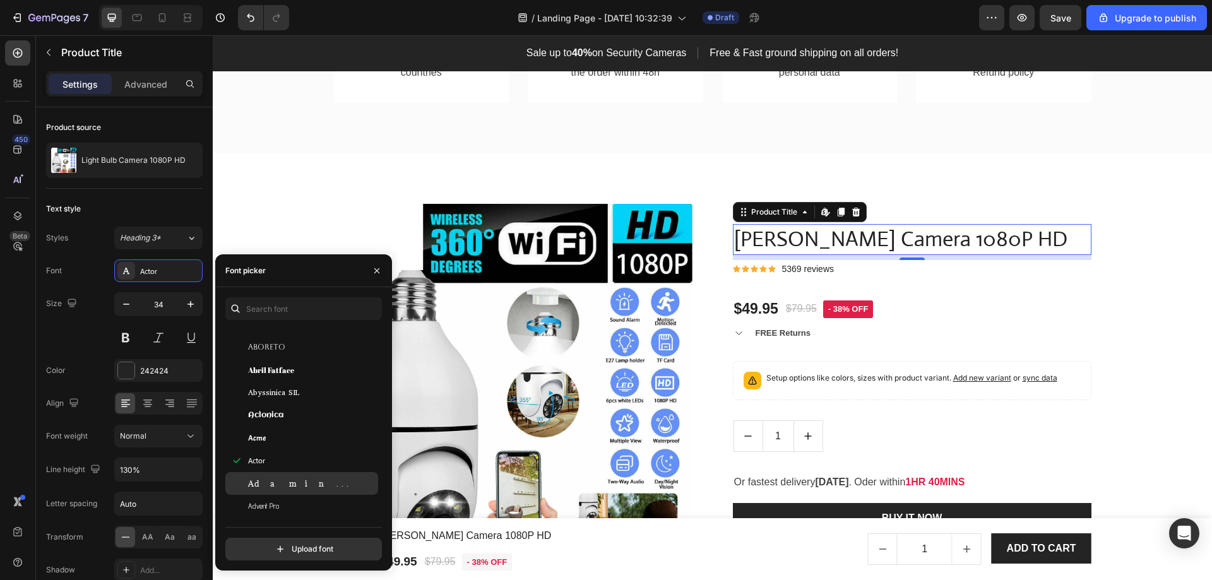
click at [295, 485] on div "Adamina" at bounding box center [312, 483] width 128 height 11
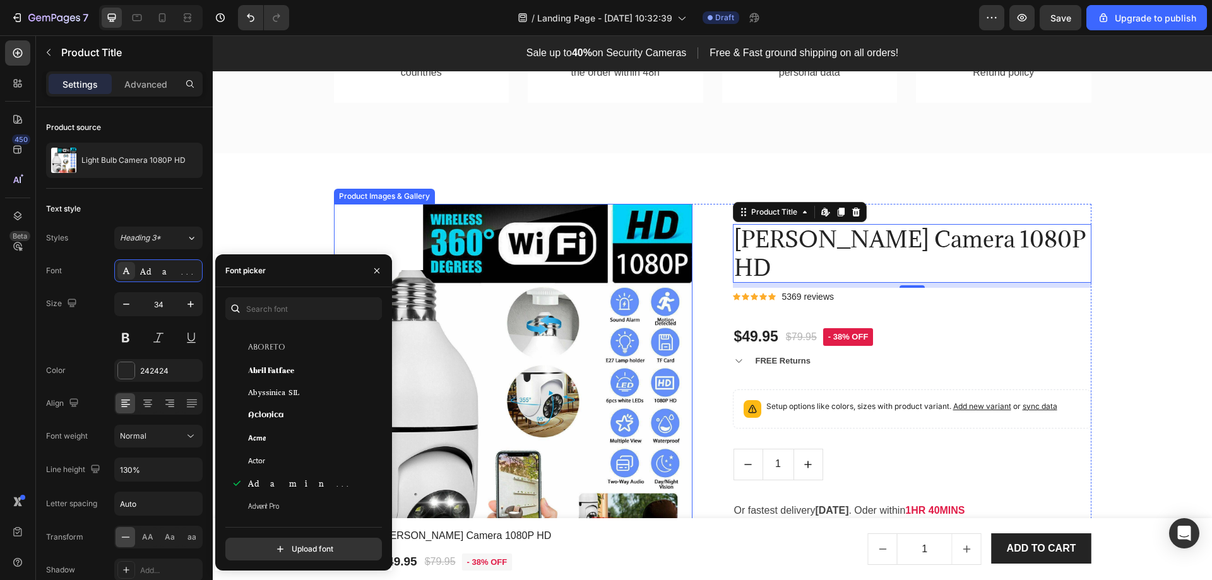
click at [350, 184] on div "Product Images & Gallery Low stock - 54 items left Product Stock Counter [PERSO…" at bounding box center [713, 455] width 1000 height 605
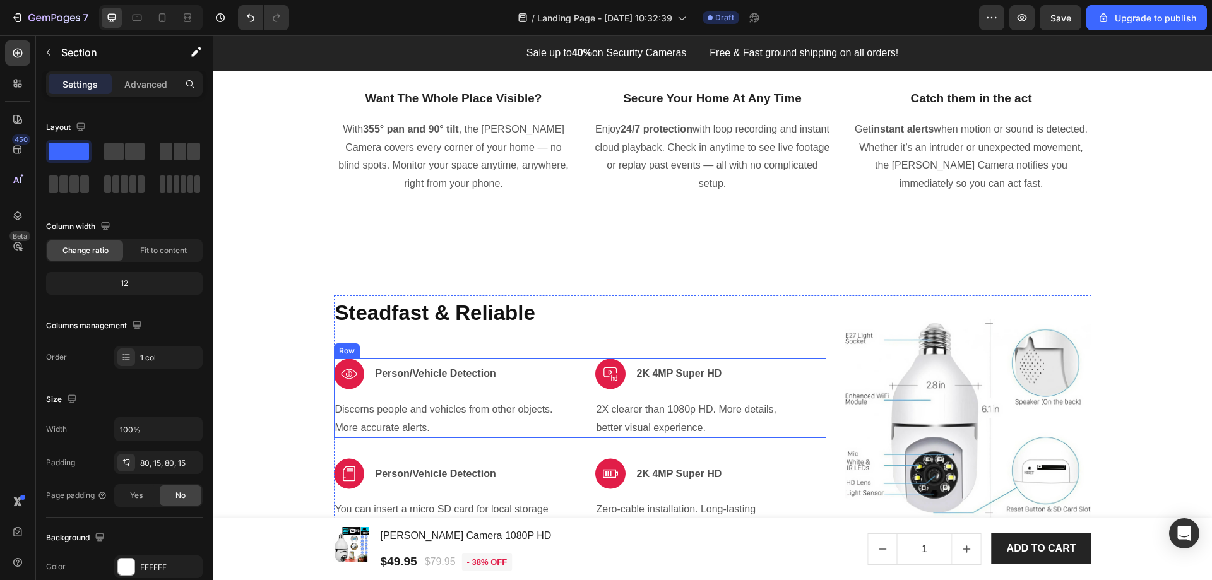
scroll to position [2084, 0]
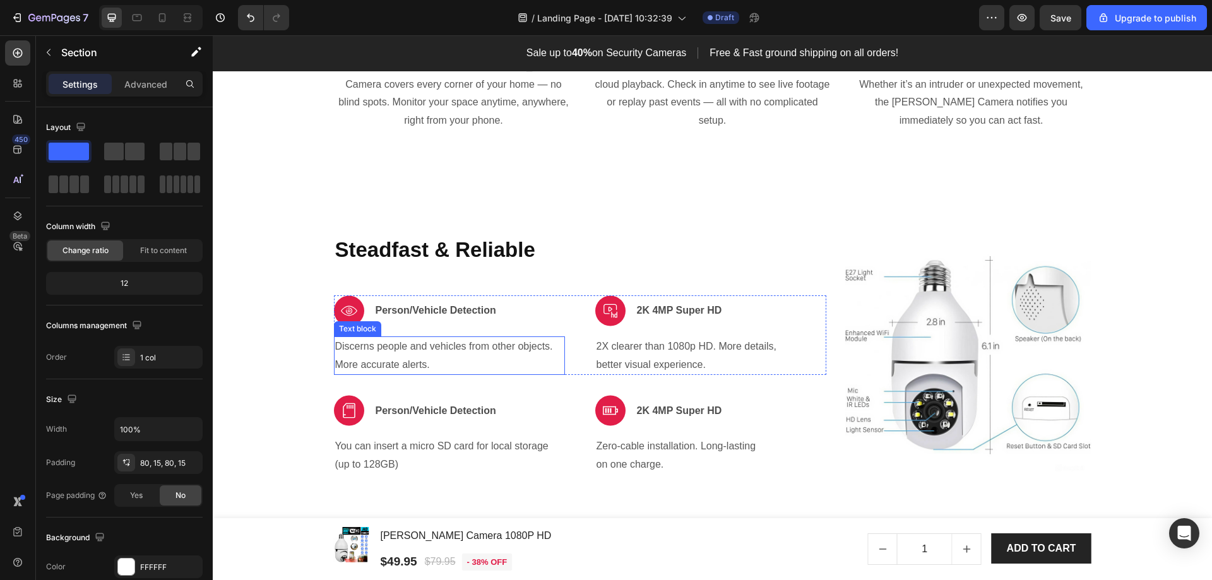
click at [345, 350] on p "Discerns people and vehicles from other objects. More accurate alerts." at bounding box center [449, 356] width 229 height 37
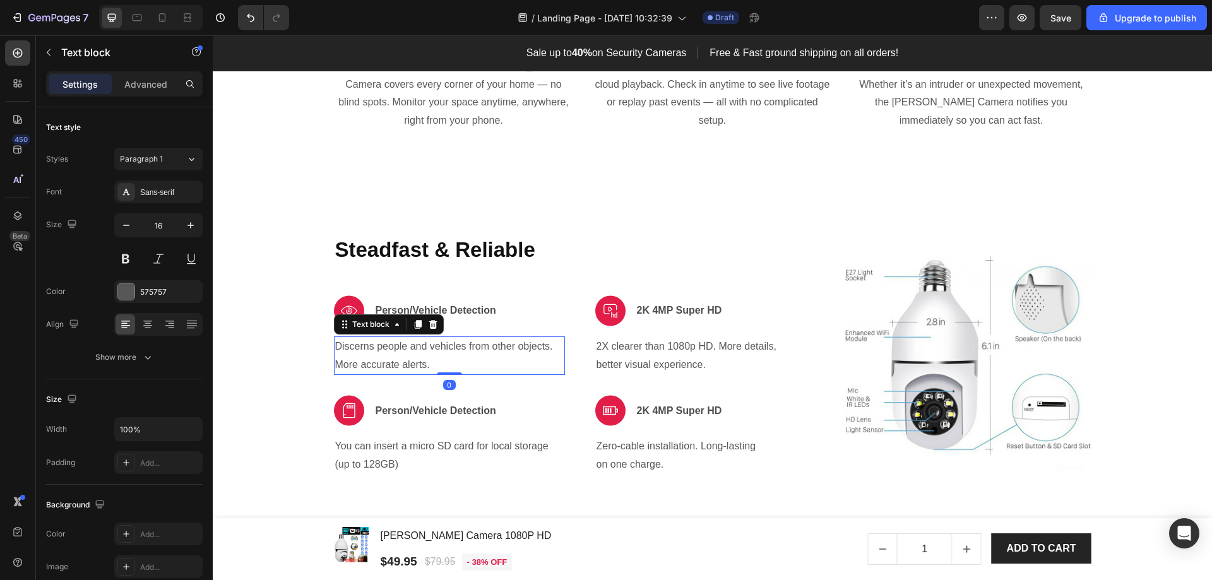
click at [345, 350] on p "Discerns people and vehicles from other objects. More accurate alerts." at bounding box center [449, 356] width 229 height 37
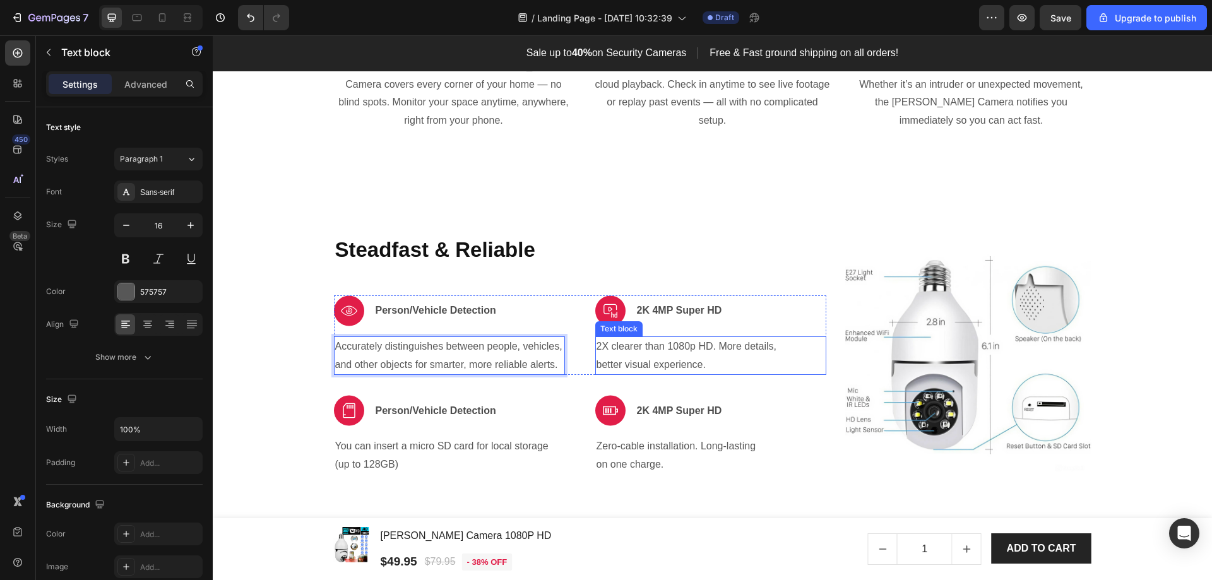
click at [659, 351] on p "2X clearer than 1080p HD. More details, better visual experience." at bounding box center [711, 356] width 229 height 37
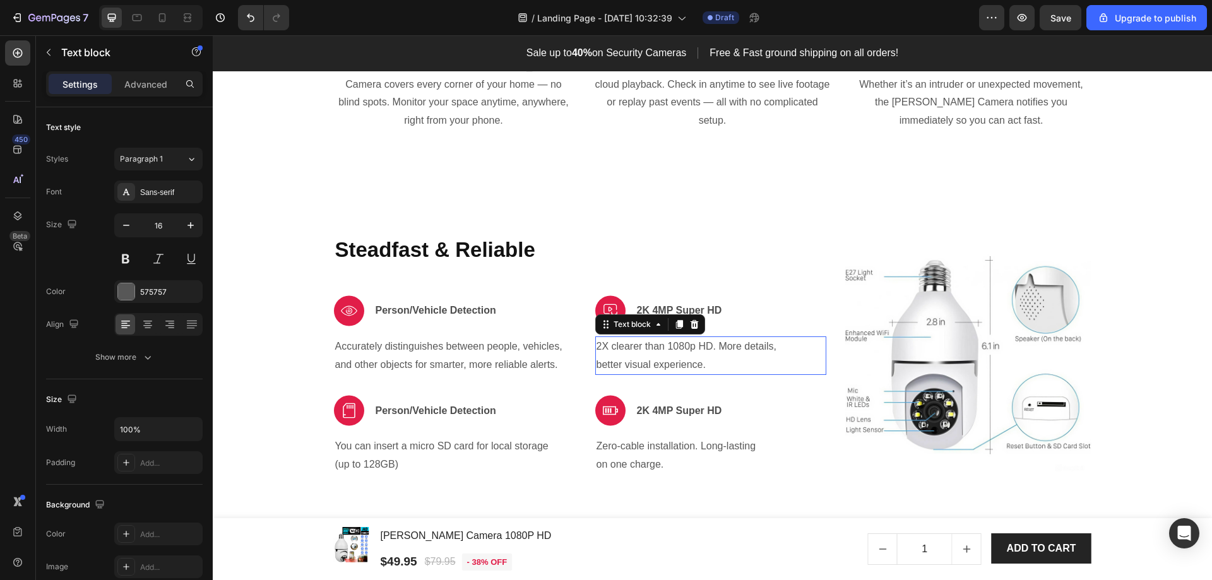
click at [659, 351] on p "2X clearer than 1080p HD. More details, better visual experience." at bounding box center [711, 356] width 229 height 37
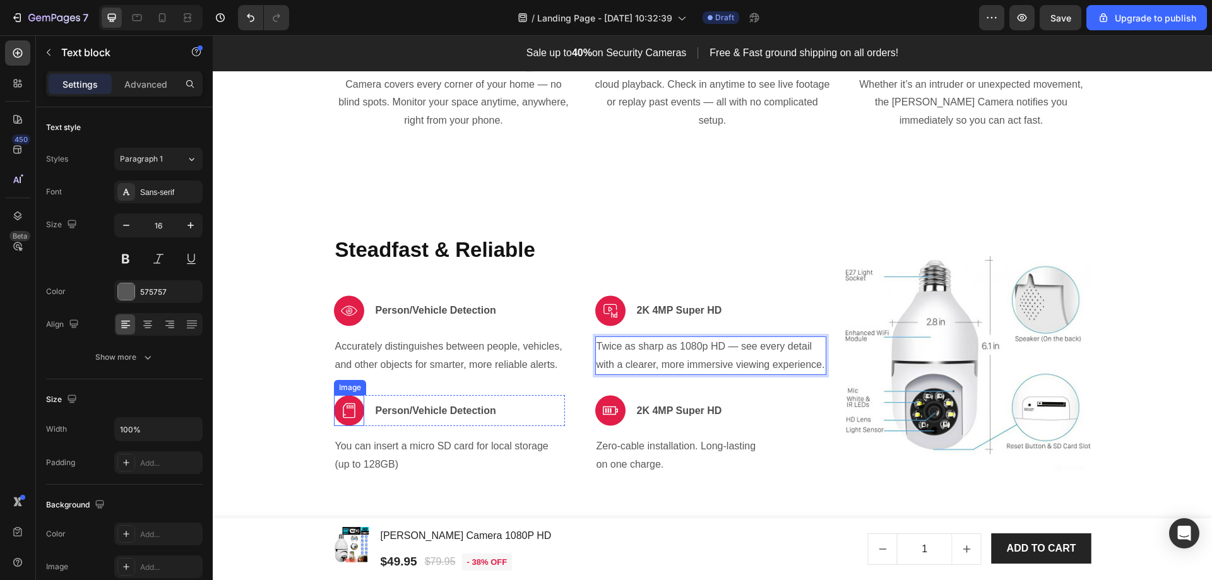
click at [354, 448] on p "You can insert a micro SD card for local storage (up to 128GB)" at bounding box center [449, 456] width 229 height 37
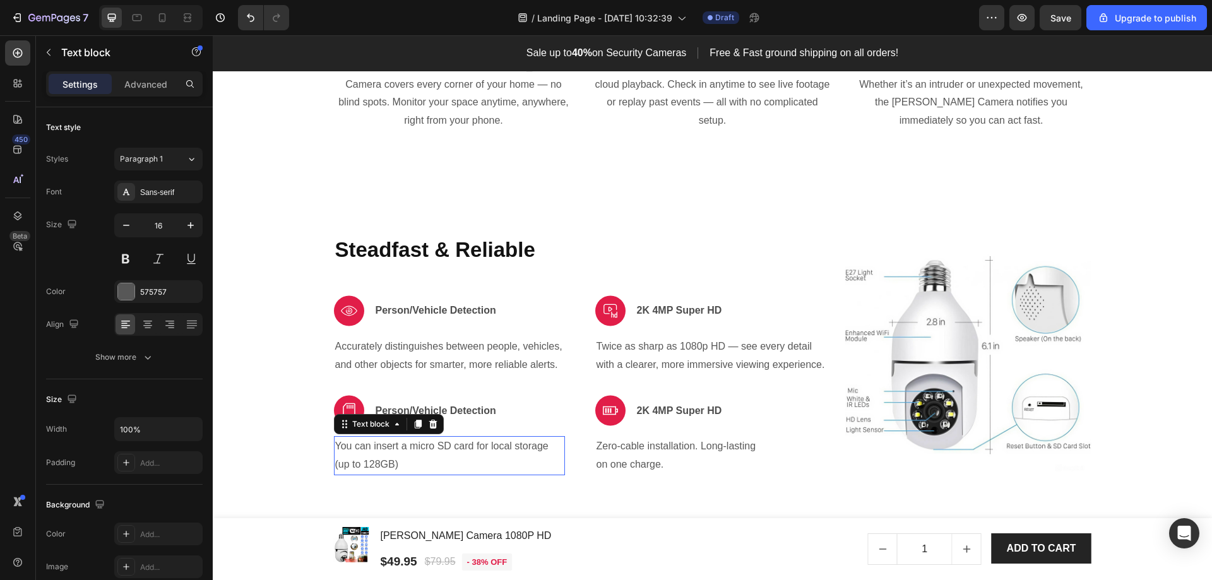
click at [354, 448] on p "You can insert a micro SD card for local storage (up to 128GB)" at bounding box center [449, 456] width 229 height 37
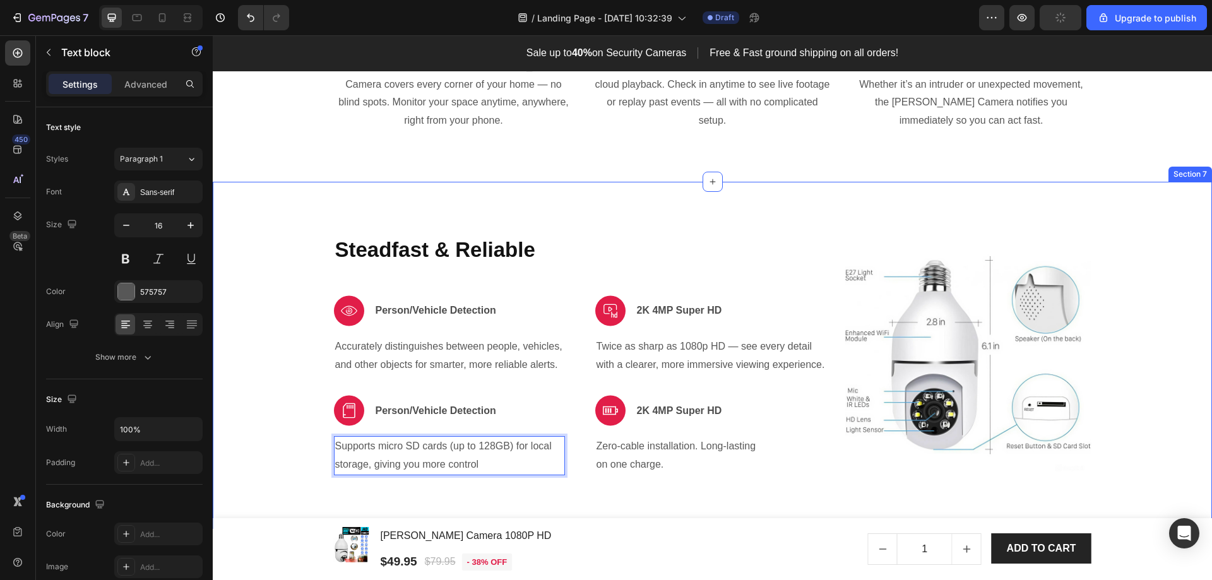
click at [266, 328] on div "Steadfast & Reliable Heading Image Person/Vehicle Detection Text block Row Accu…" at bounding box center [712, 355] width 981 height 246
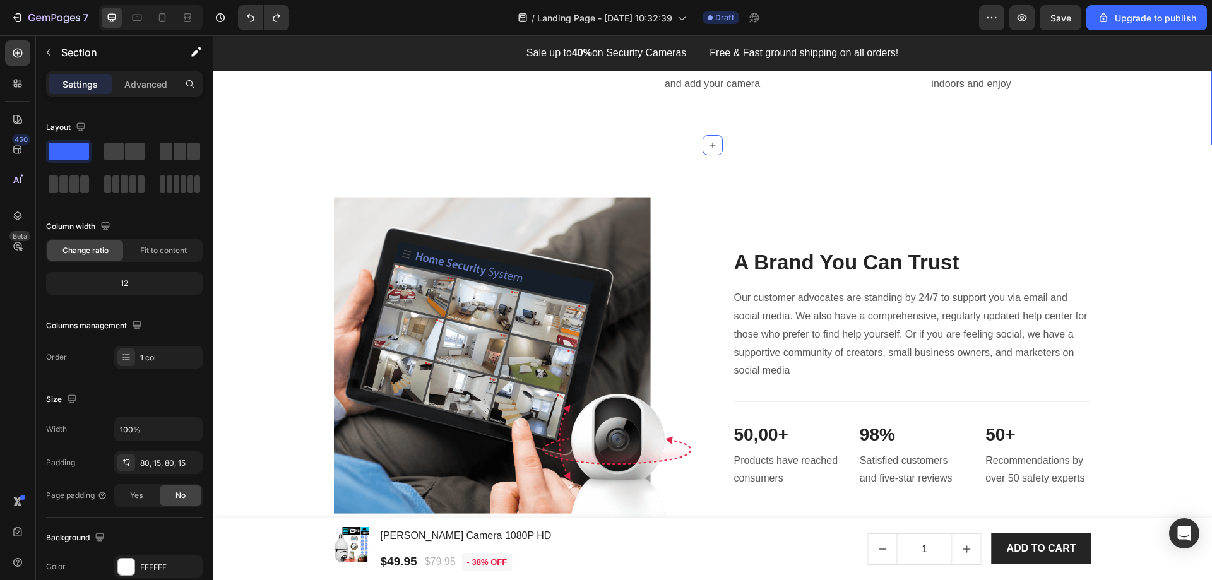
scroll to position [2842, 0]
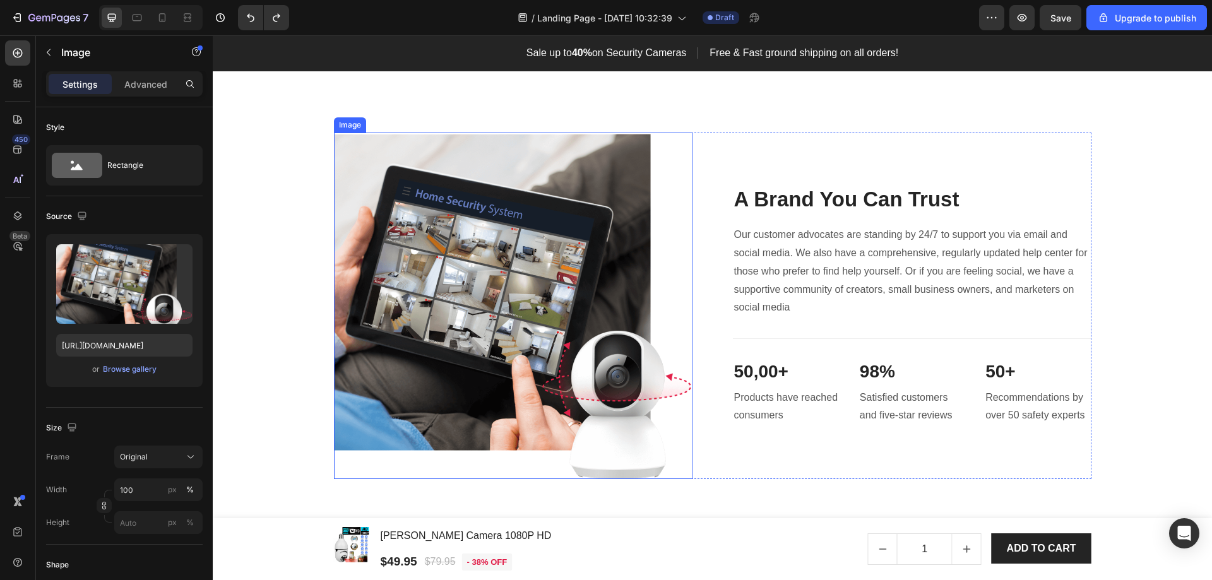
click at [581, 368] on img at bounding box center [513, 306] width 359 height 347
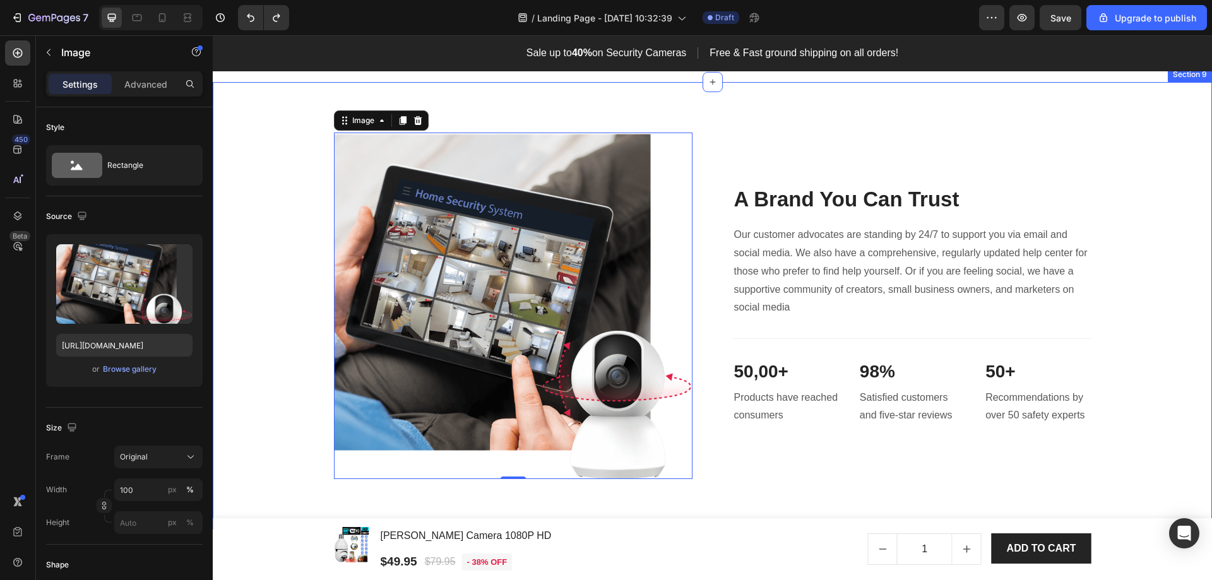
click at [677, 509] on div "Image 0 A Brand You Can Trust Heading Our customer advocates are standing by 24…" at bounding box center [713, 306] width 1000 height 448
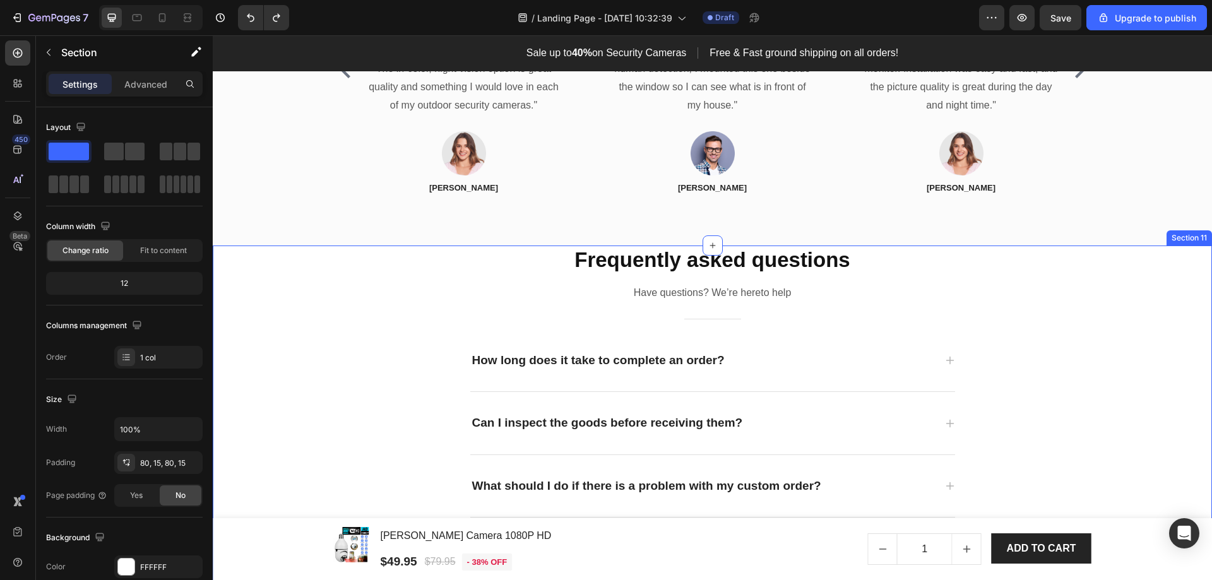
scroll to position [3599, 0]
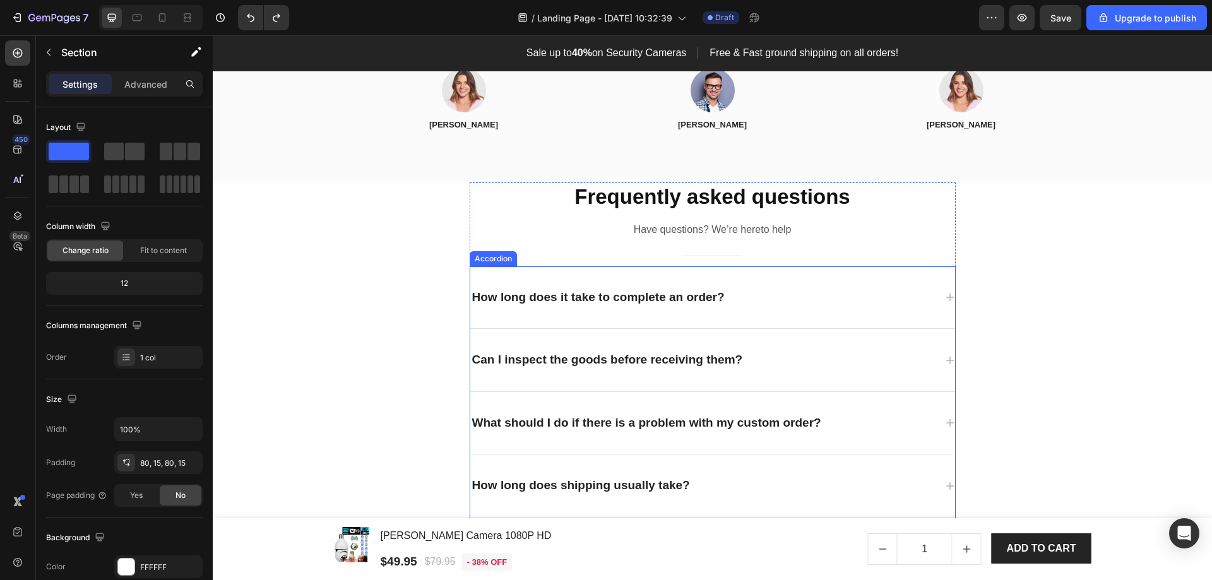
click at [945, 300] on icon at bounding box center [950, 297] width 10 height 10
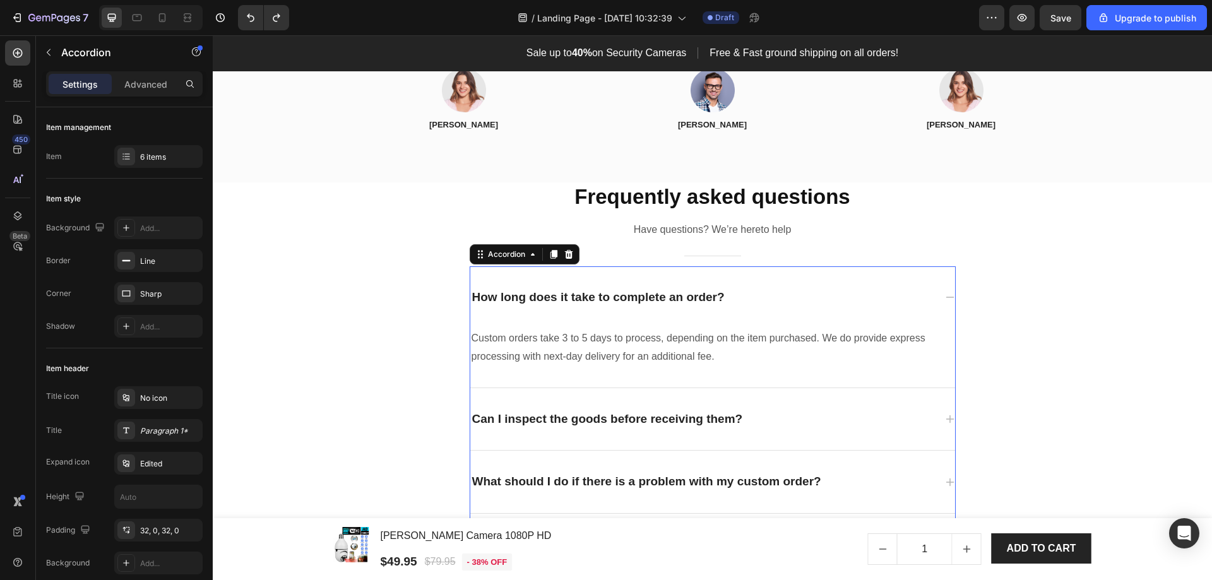
scroll to position [3662, 0]
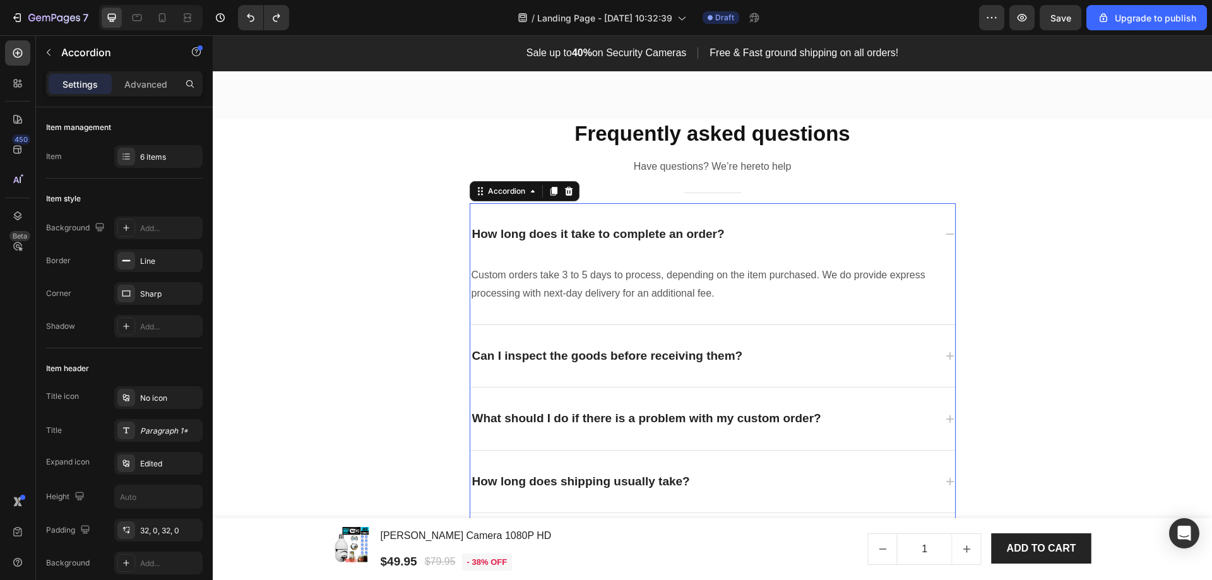
click at [938, 366] on div "Can I inspect the goods before receiving them?" at bounding box center [712, 356] width 485 height 63
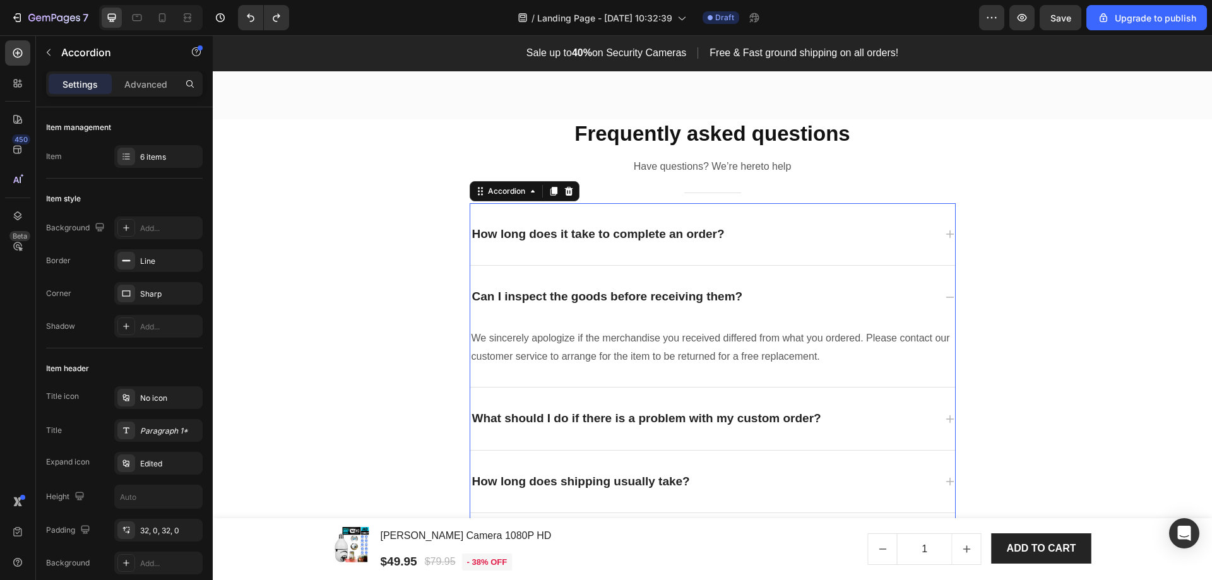
click at [924, 410] on div "What should I do if there is a problem with my custom order?" at bounding box center [702, 419] width 465 height 22
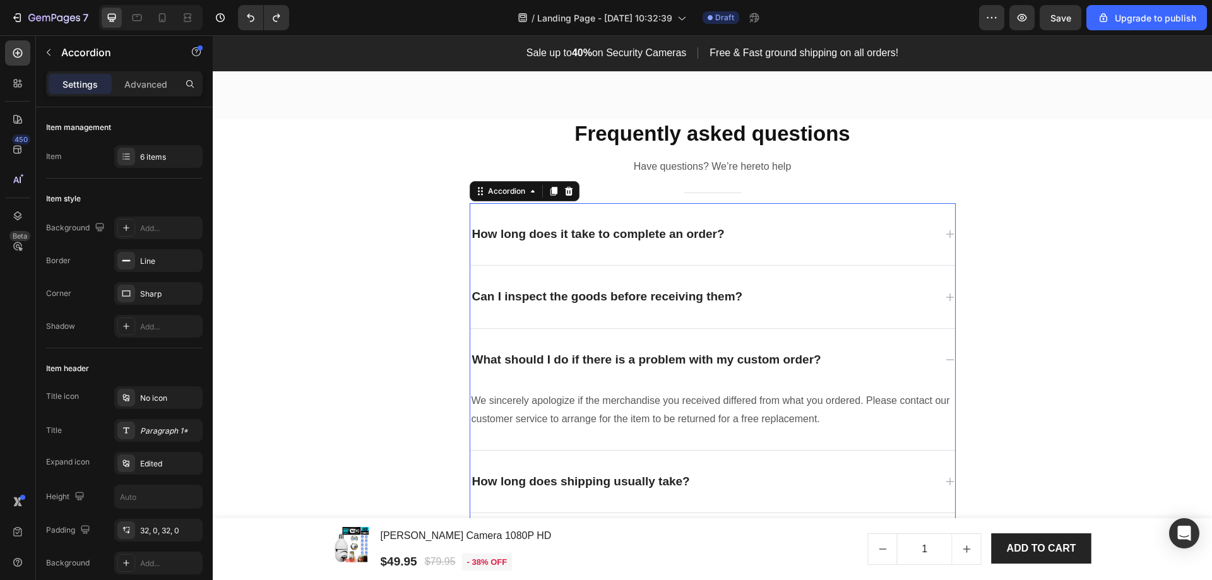
scroll to position [3726, 0]
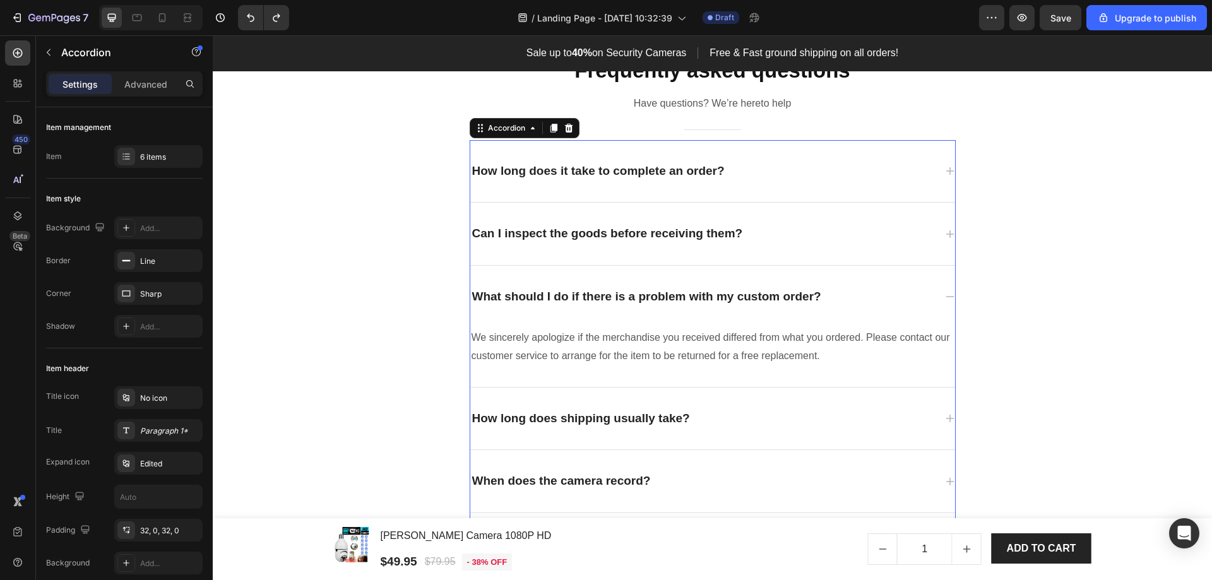
click at [880, 406] on div "How long does shipping usually take?" at bounding box center [712, 419] width 485 height 63
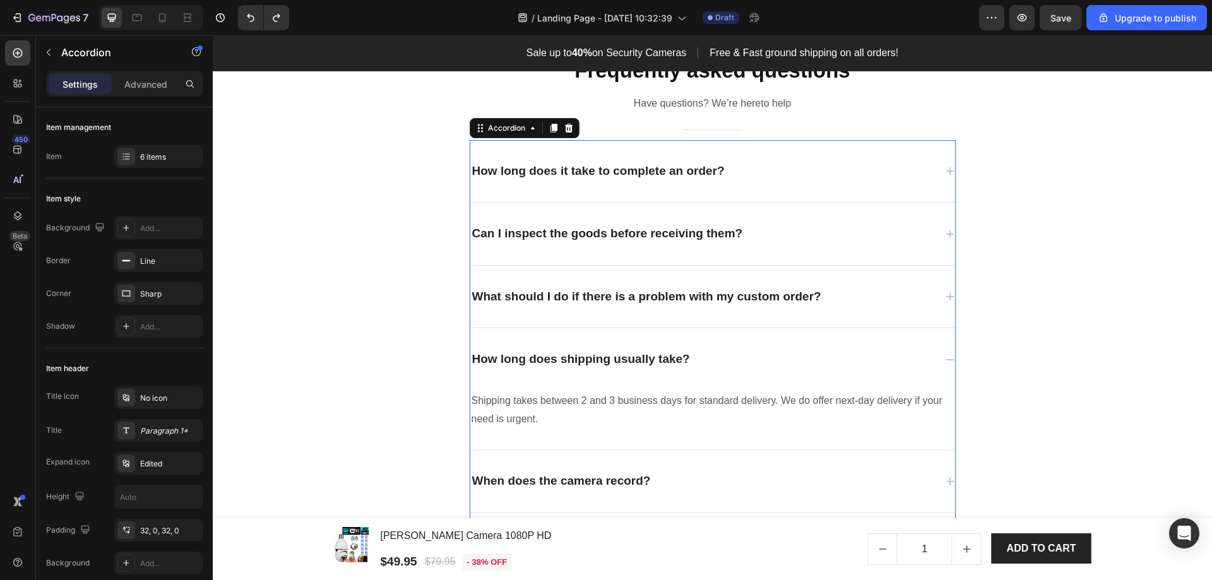
scroll to position [3789, 0]
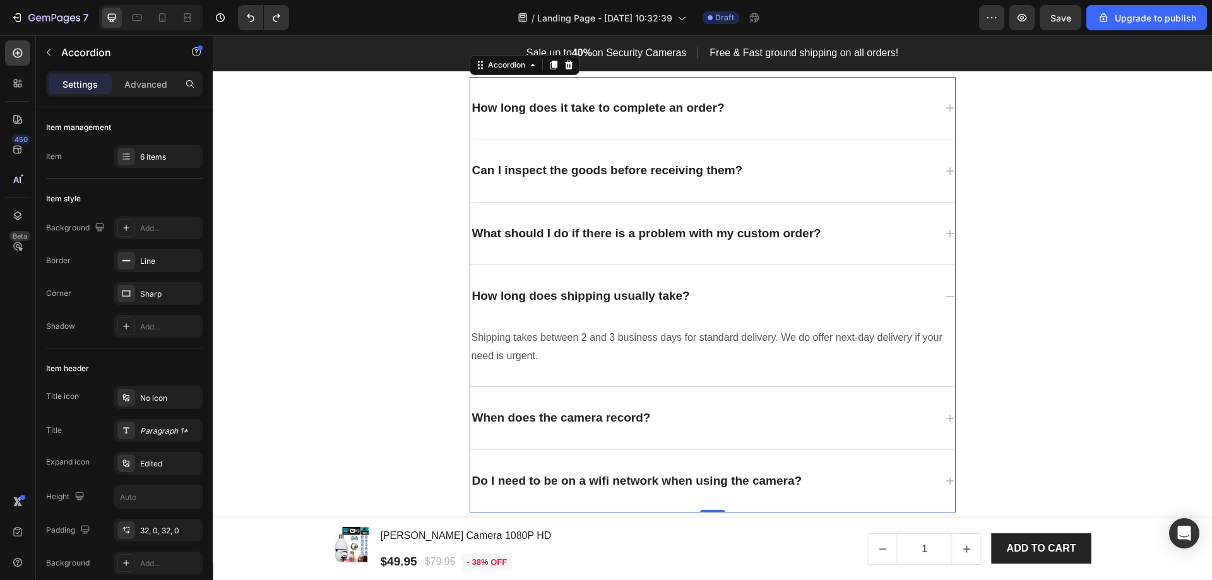
click at [913, 413] on div "When does the camera record?" at bounding box center [702, 418] width 465 height 22
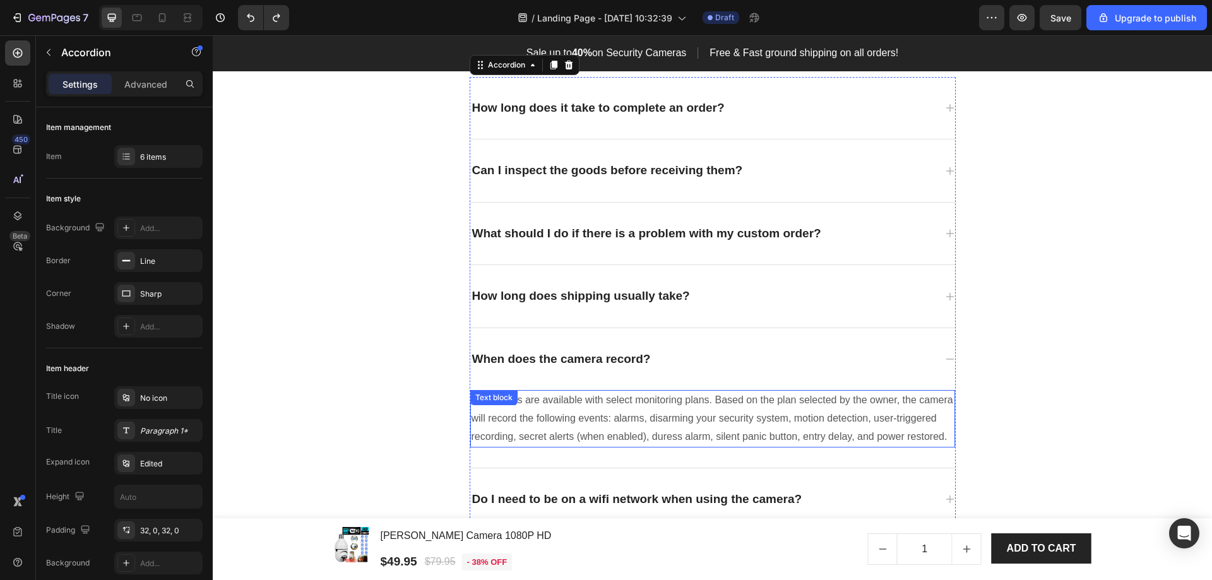
scroll to position [3852, 0]
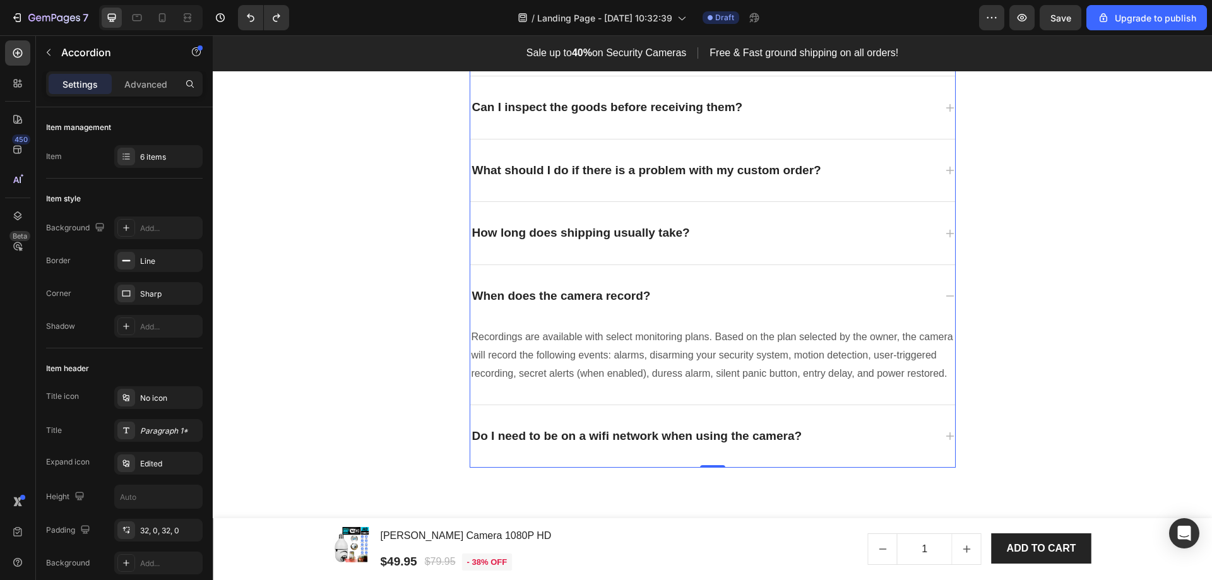
click at [923, 436] on div "Do I need to be on a wifi network when using the camera?" at bounding box center [702, 437] width 465 height 22
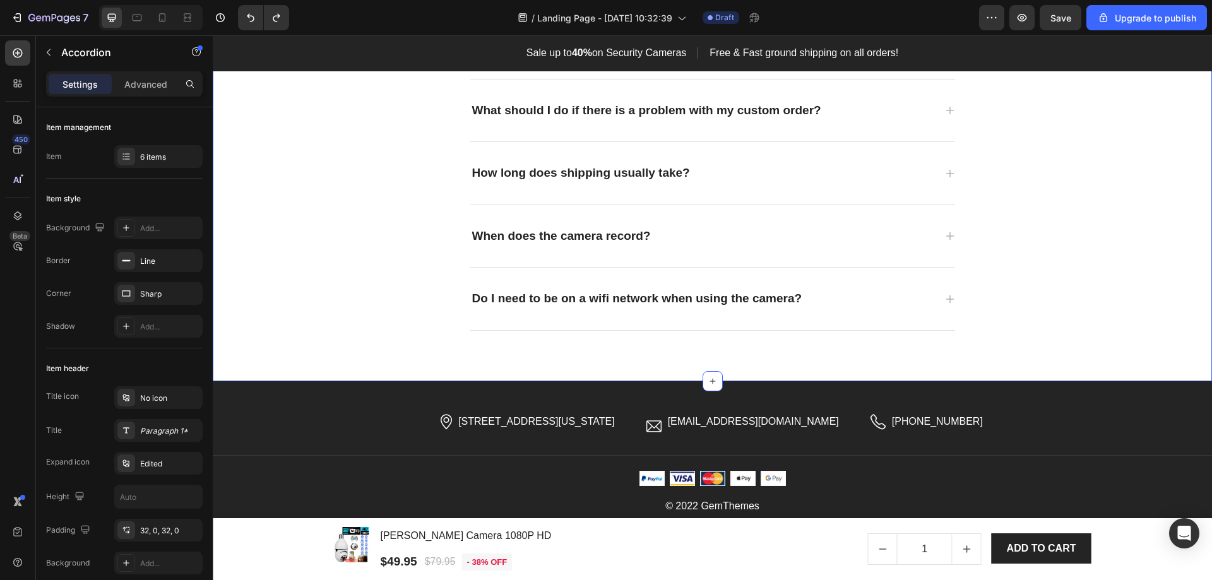
scroll to position [3943, 0]
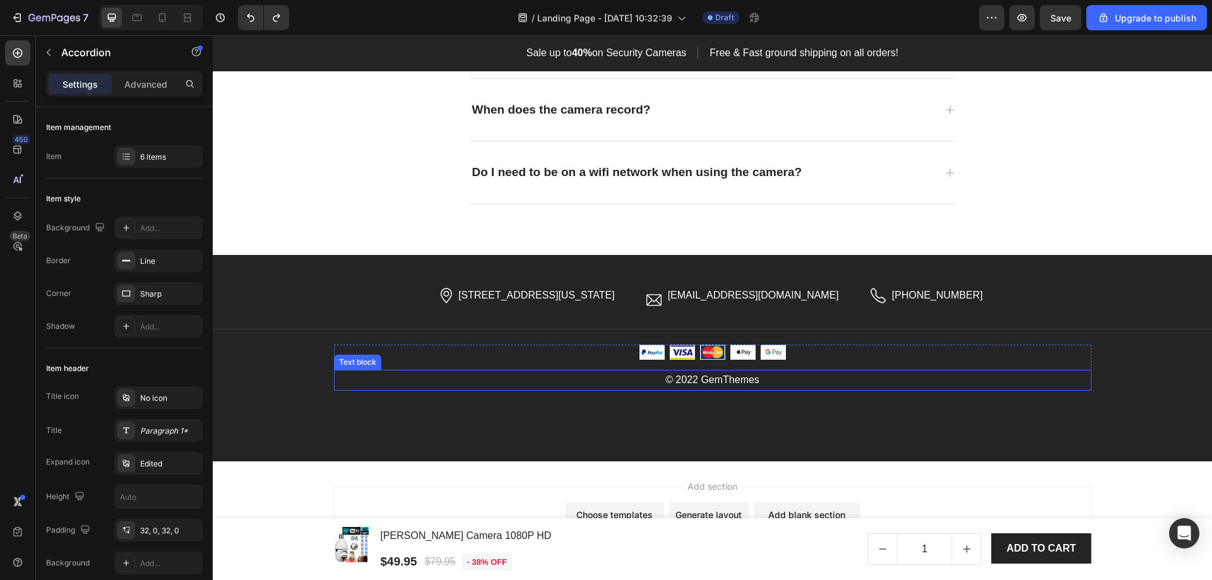
click at [685, 380] on p "© 2022 GemThemes" at bounding box center [712, 380] width 755 height 18
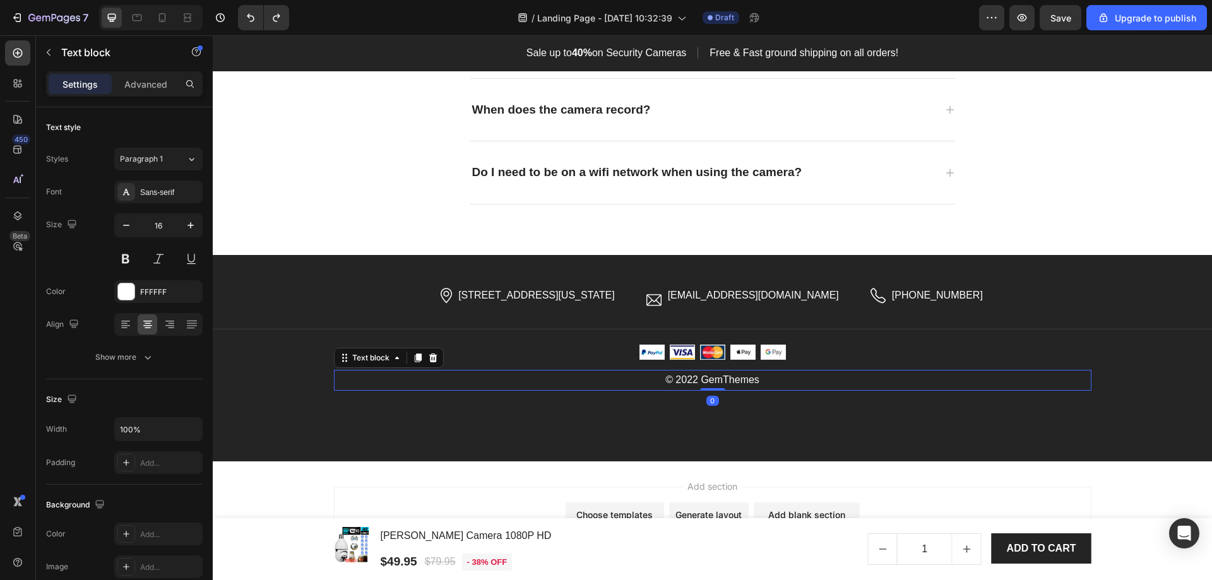
click at [685, 380] on p "© 2022 GemThemes" at bounding box center [712, 380] width 755 height 18
click at [692, 381] on p "© 2022 GemThemes" at bounding box center [712, 380] width 755 height 18
click at [753, 381] on p "© 2025 GemThemes" at bounding box center [712, 380] width 755 height 18
click at [713, 383] on p "Copyright © 2025 RORA. All Rights Reserved." at bounding box center [712, 380] width 755 height 18
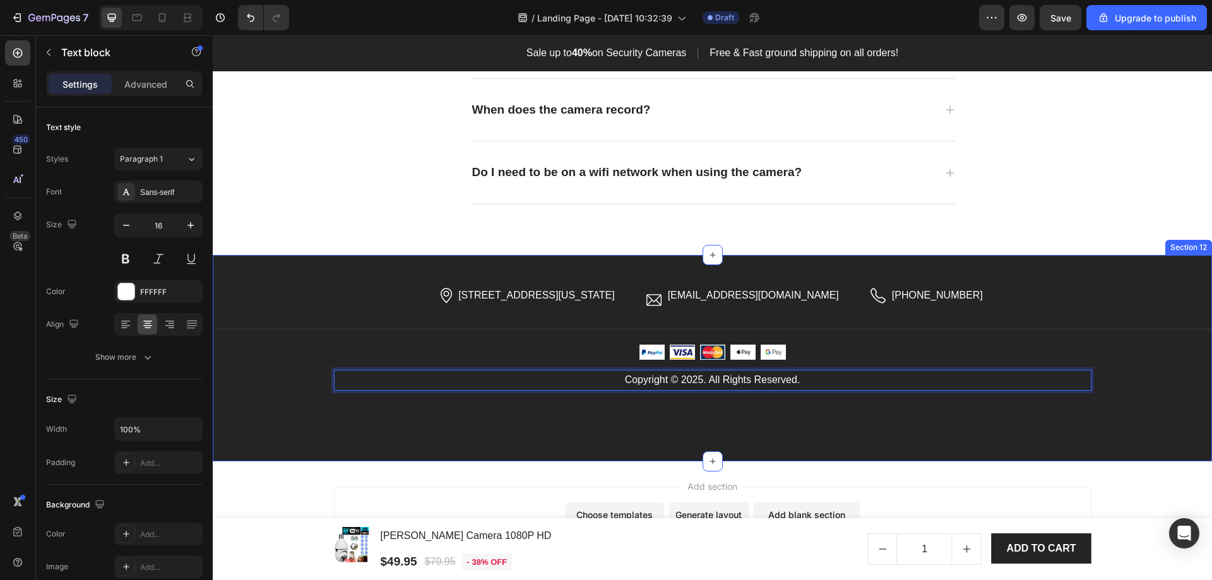
click at [798, 438] on div "Image [STREET_ADDRESS][US_STATE] Text block Row Image [EMAIL_ADDRESS][DOMAIN_NA…" at bounding box center [713, 358] width 1000 height 206
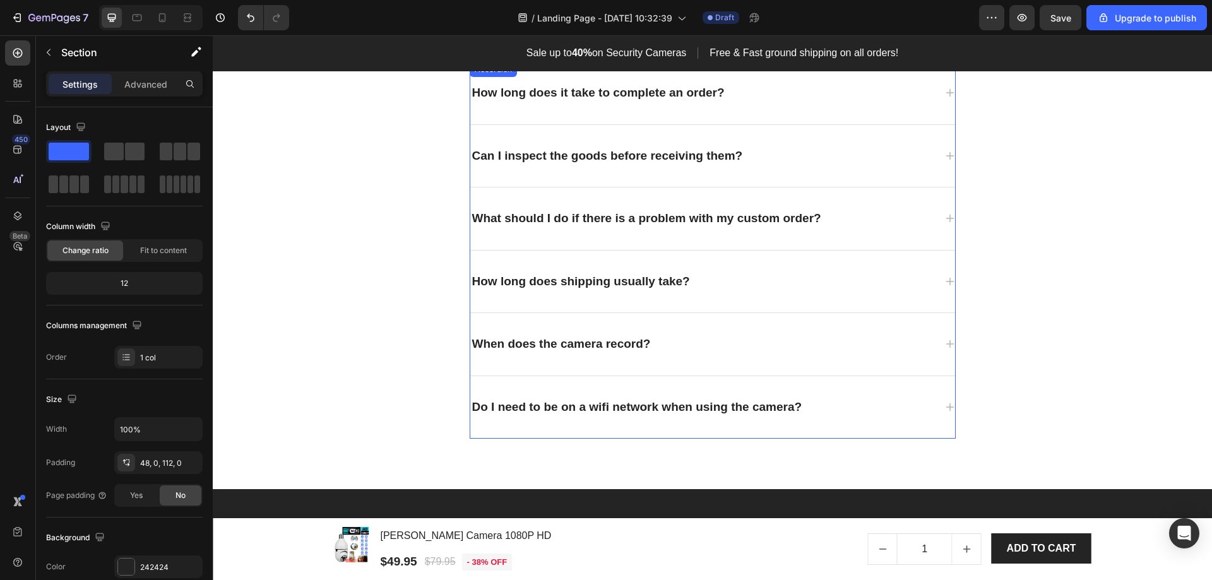
scroll to position [3614, 0]
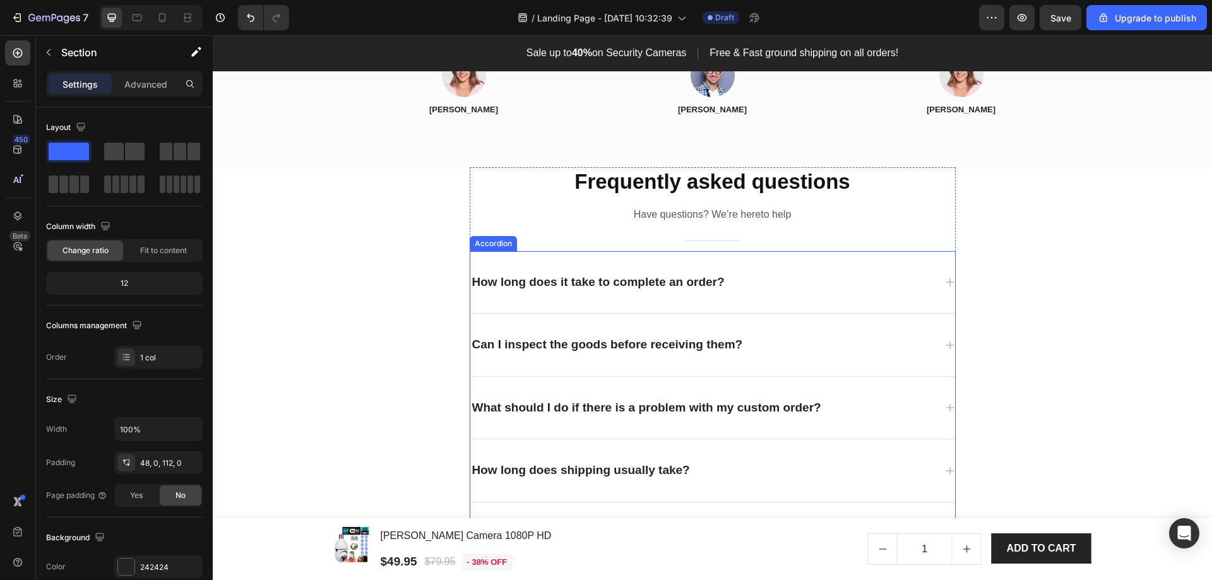
click at [934, 280] on div "How long does it take to complete an order?" at bounding box center [712, 282] width 485 height 63
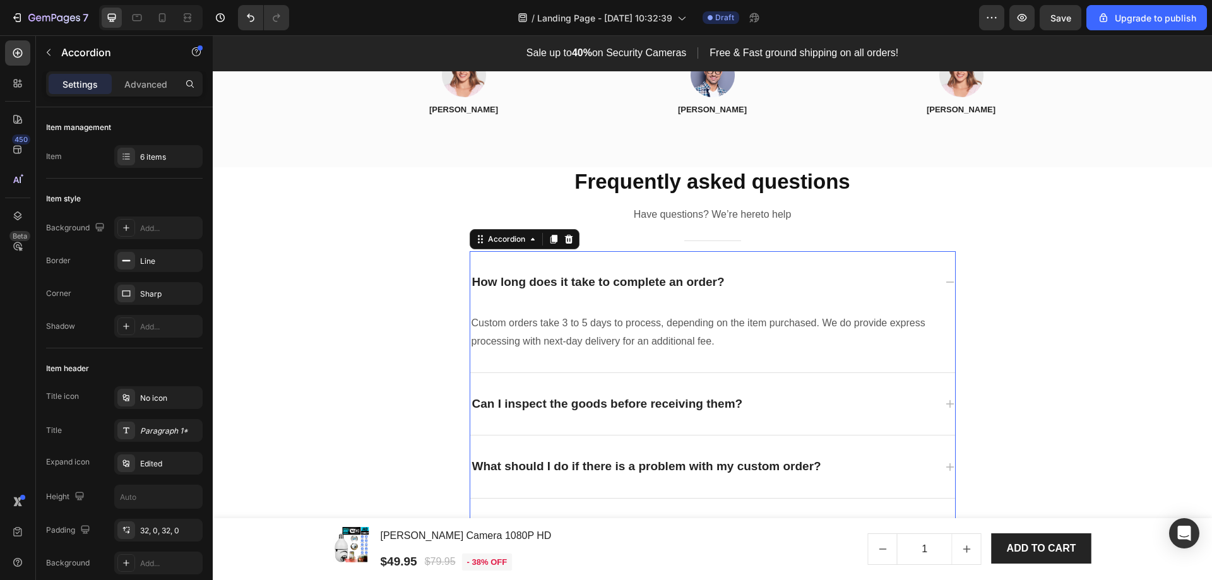
click at [930, 280] on div "How long does it take to complete an order?" at bounding box center [702, 283] width 465 height 22
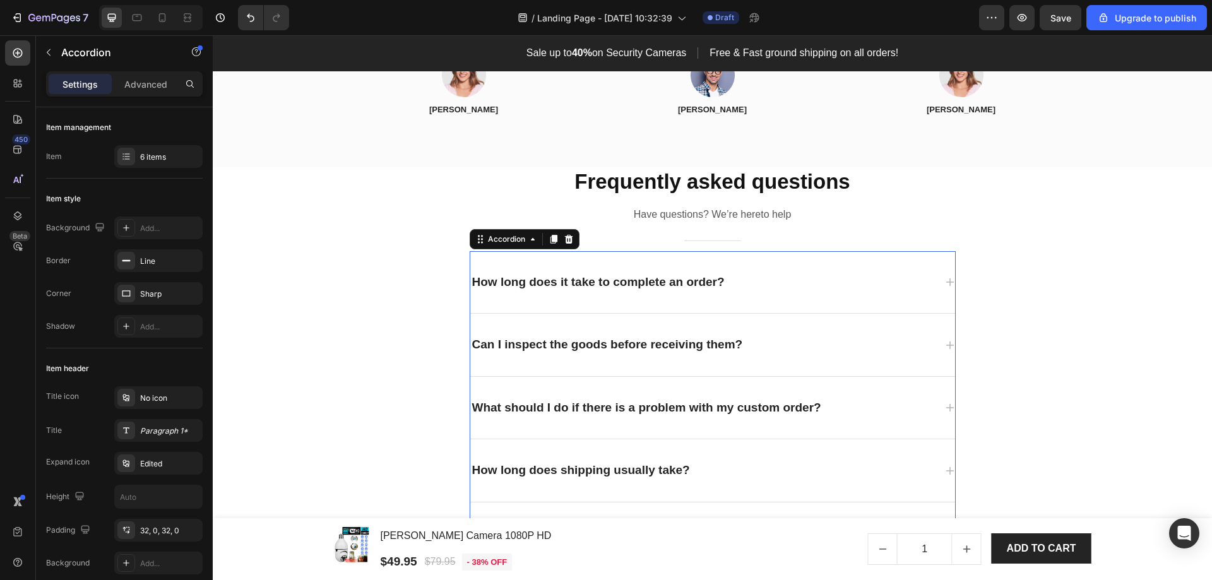
scroll to position [3678, 0]
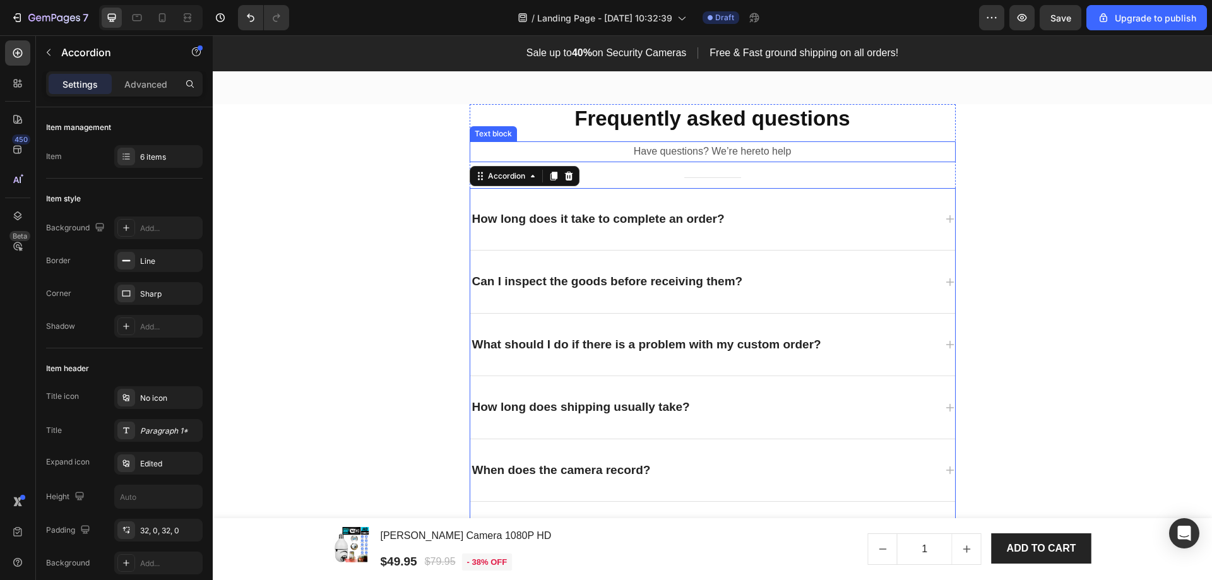
click at [761, 153] on p "Have questions? We’re hereto help" at bounding box center [713, 152] width 484 height 18
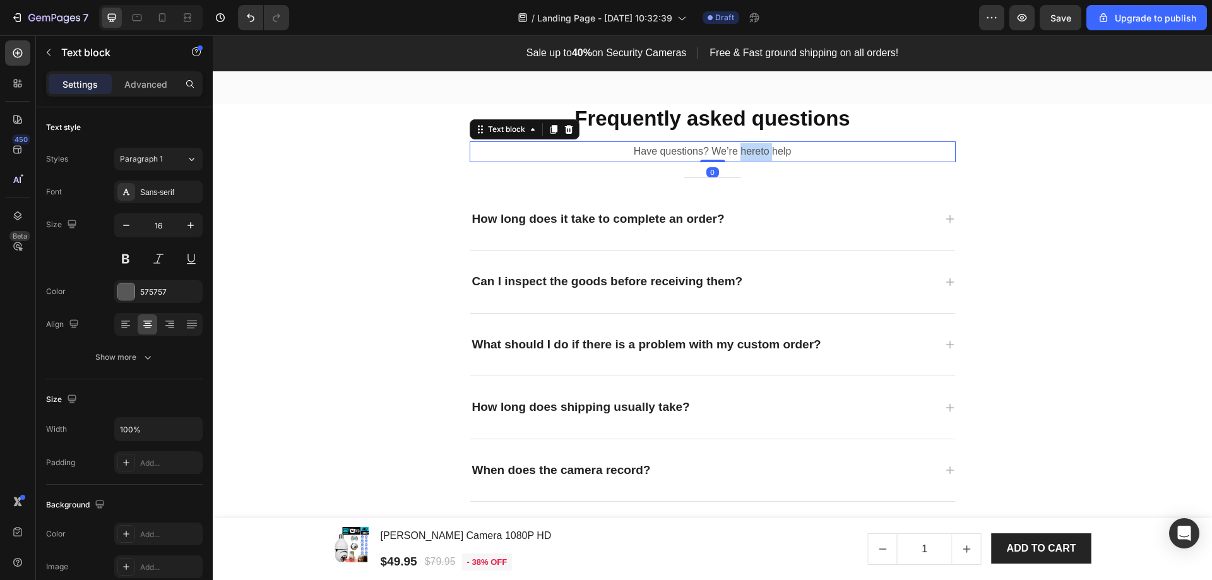
click at [761, 153] on p "Have questions? We’re hereto help" at bounding box center [713, 152] width 484 height 18
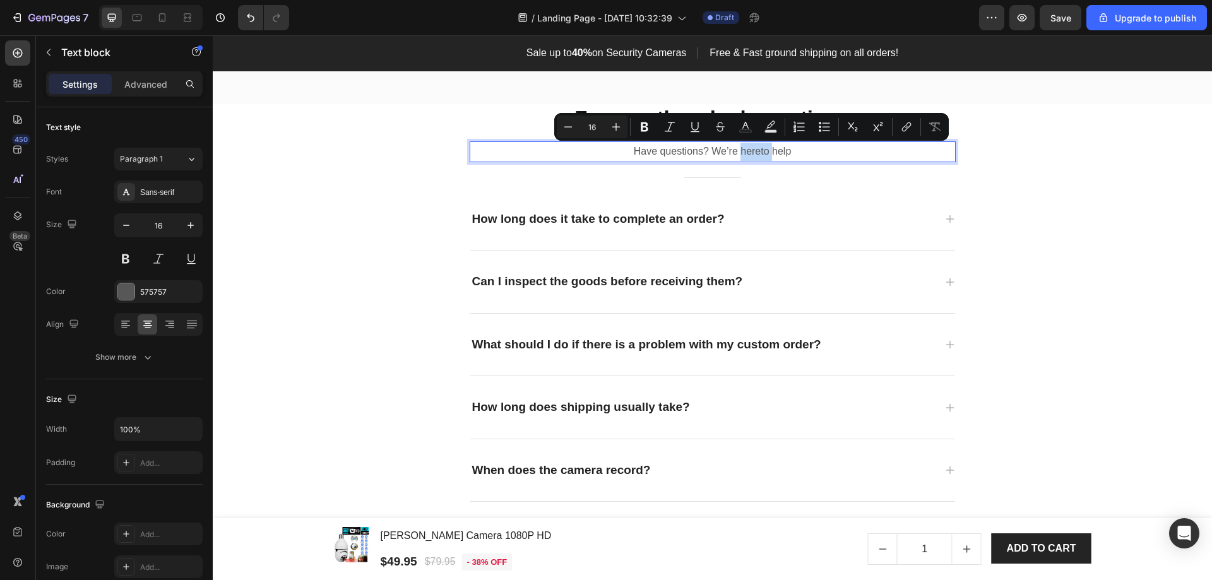
click at [756, 151] on p "Have questions? We’re hereto help" at bounding box center [713, 152] width 484 height 18
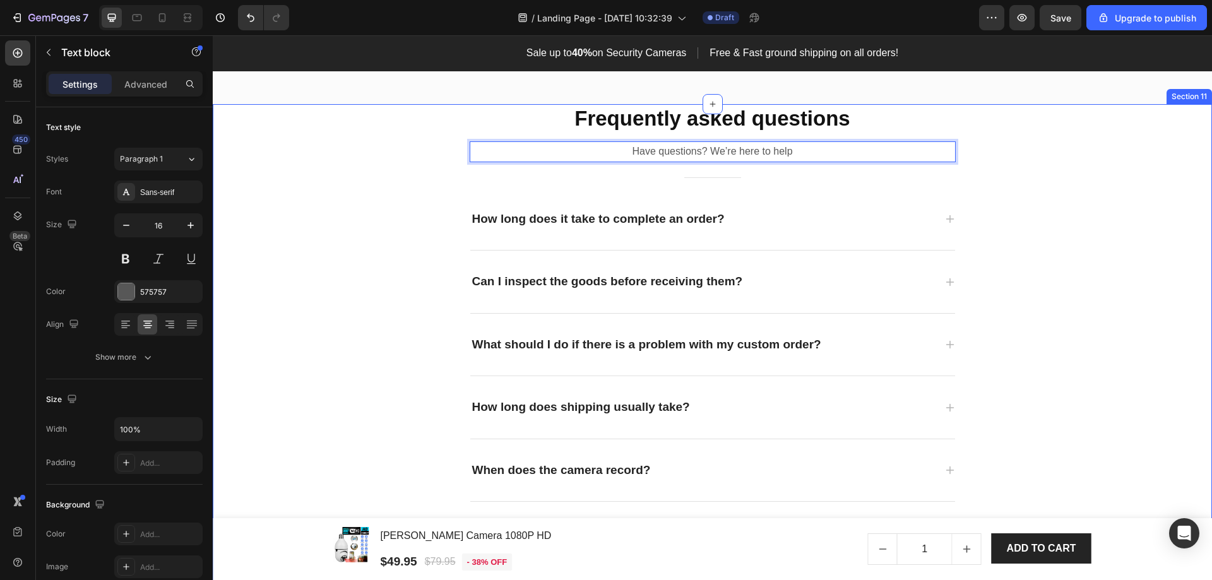
click at [1087, 256] on div "Frequently asked questions Heading Have questions? We’re here to help Text bloc…" at bounding box center [712, 334] width 981 height 461
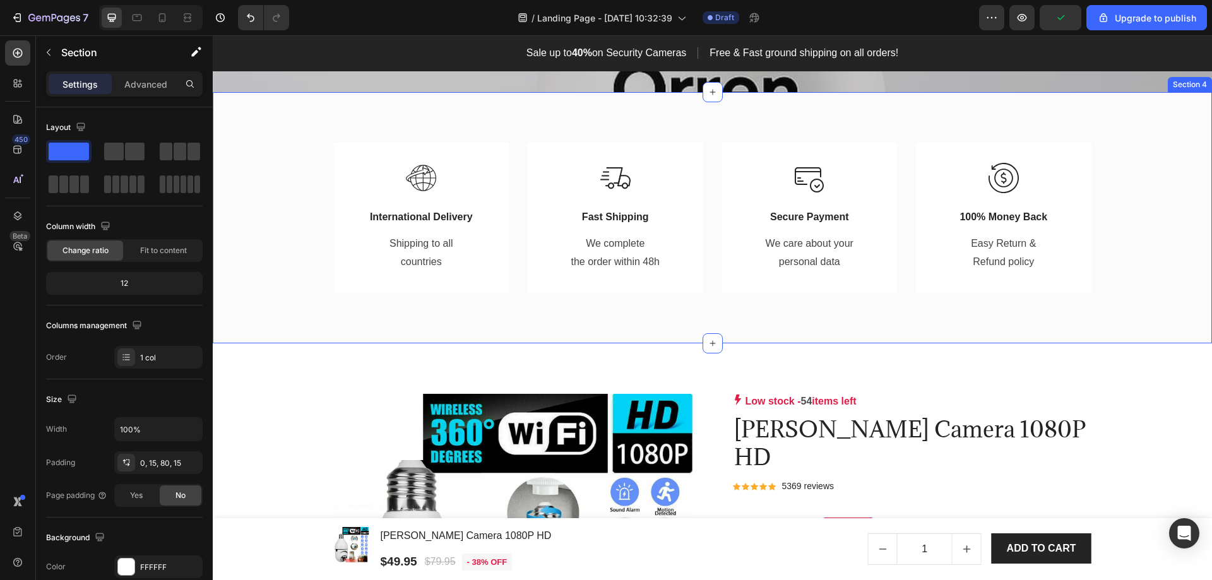
scroll to position [821, 0]
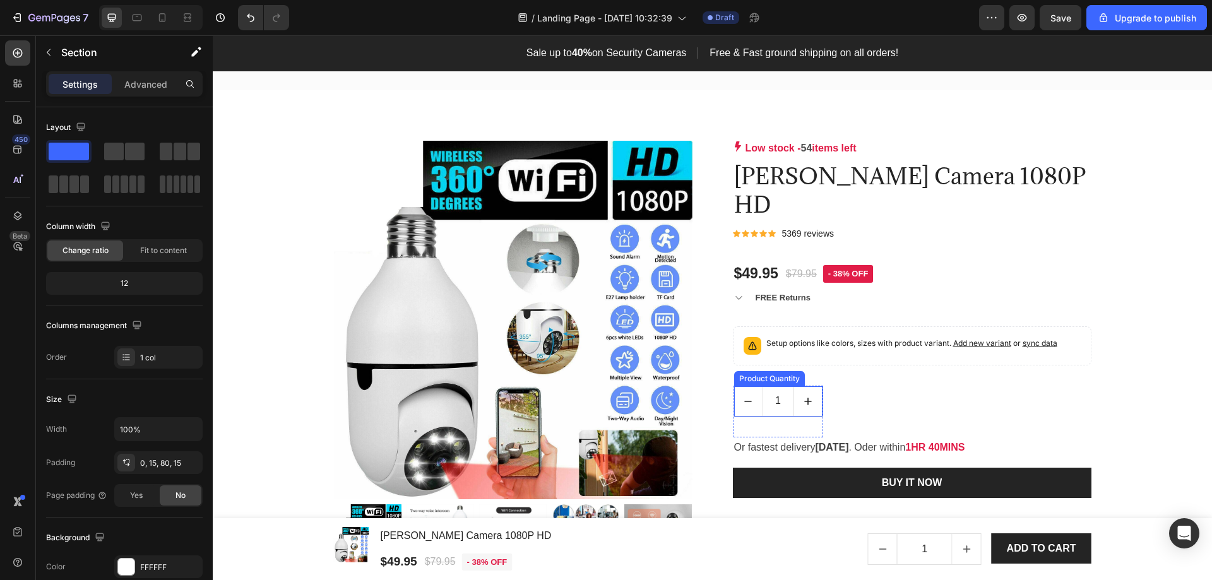
click at [804, 395] on icon "increment" at bounding box center [808, 401] width 13 height 13
type input "2"
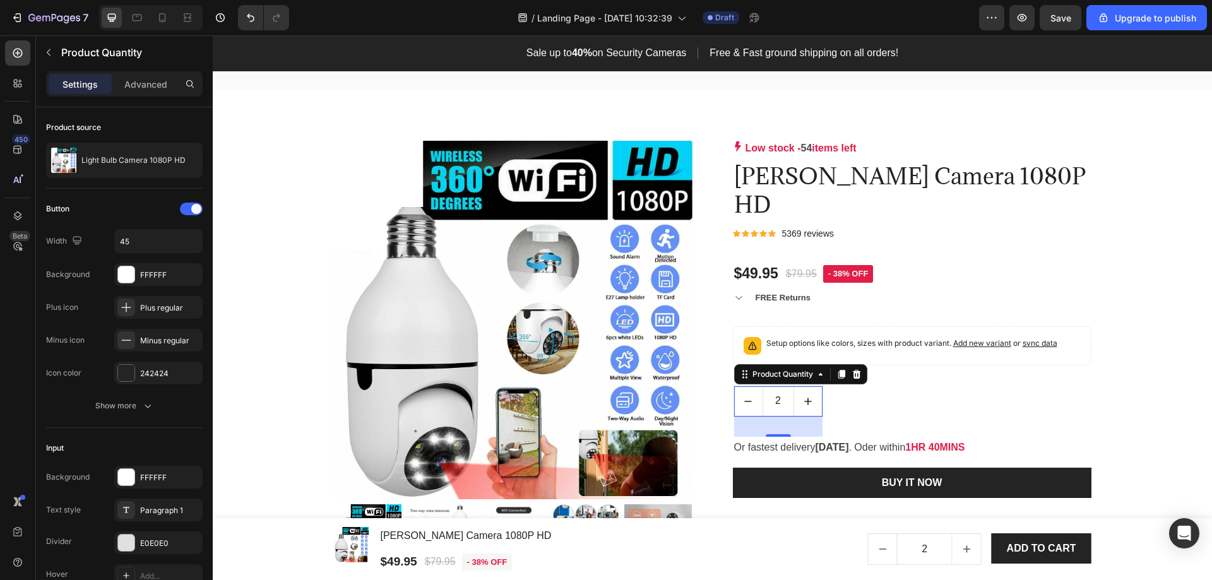
click at [743, 395] on icon "decrement" at bounding box center [748, 401] width 13 height 13
type input "1"
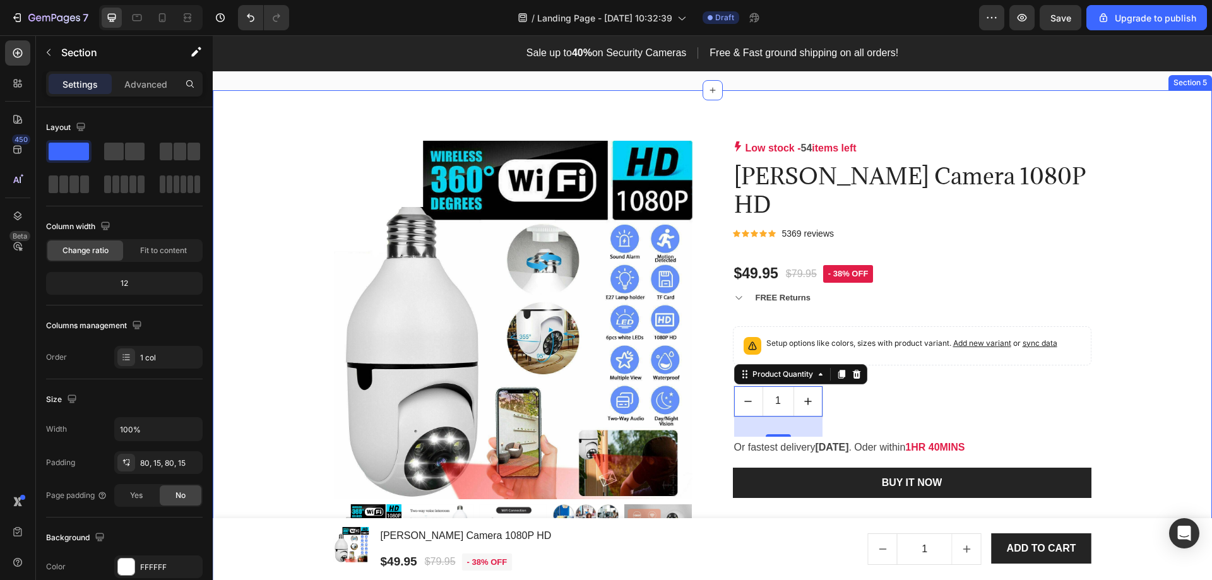
click at [1133, 366] on div "Product Images & Gallery Low stock - 54 items left Product Stock Counter [PERSO…" at bounding box center [712, 393] width 981 height 504
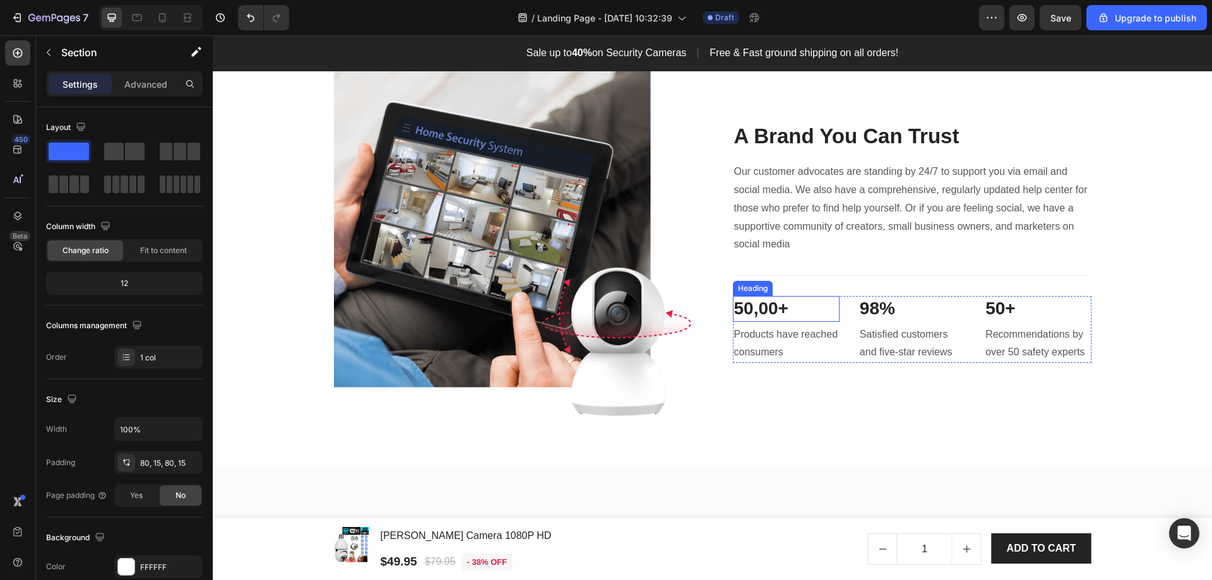
scroll to position [2842, 0]
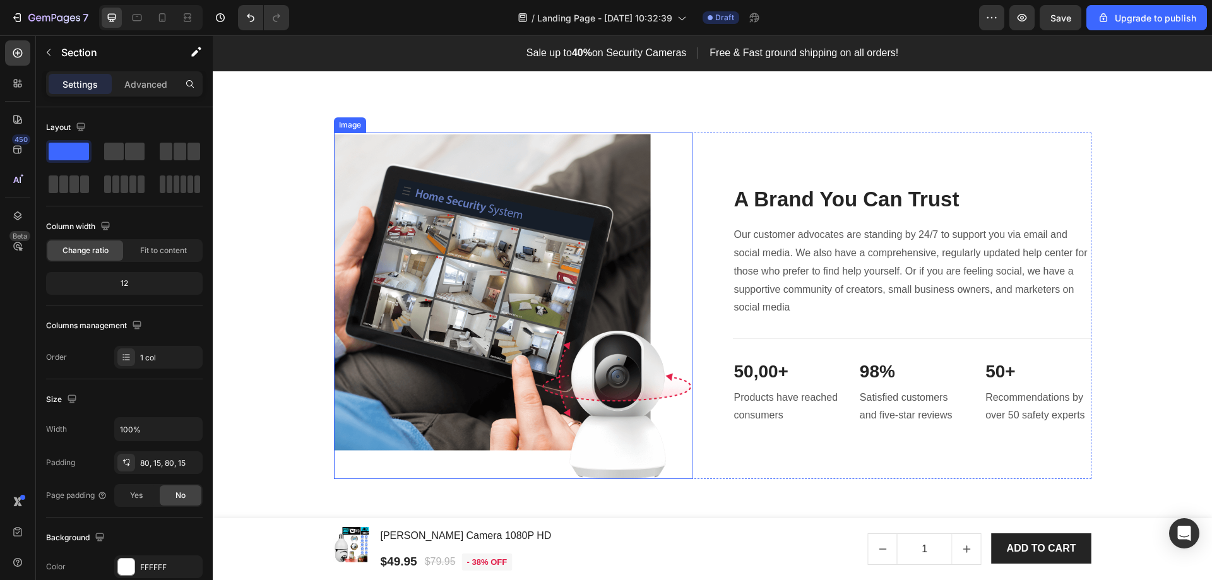
click at [496, 299] on img at bounding box center [513, 306] width 359 height 347
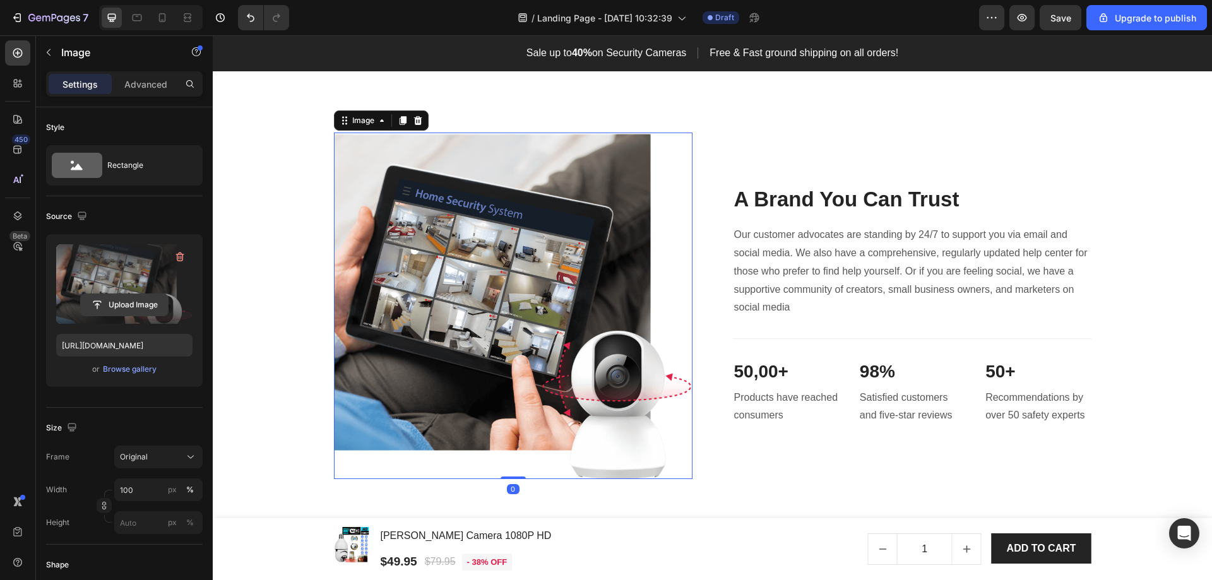
click at [116, 306] on input "file" at bounding box center [124, 304] width 87 height 21
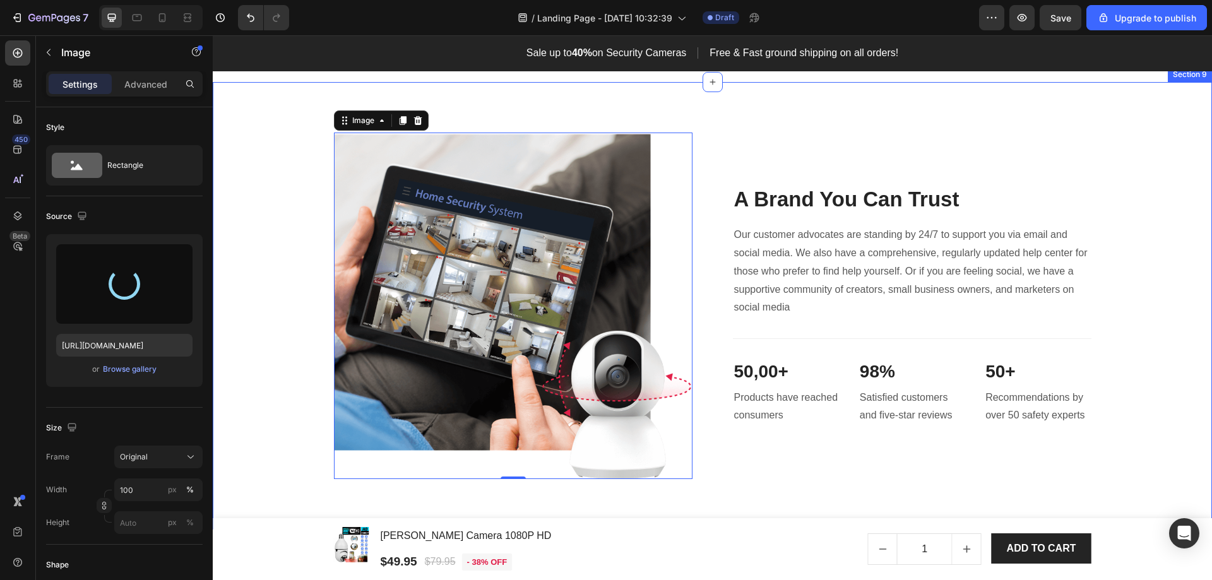
type input "[URL][DOMAIN_NAME]"
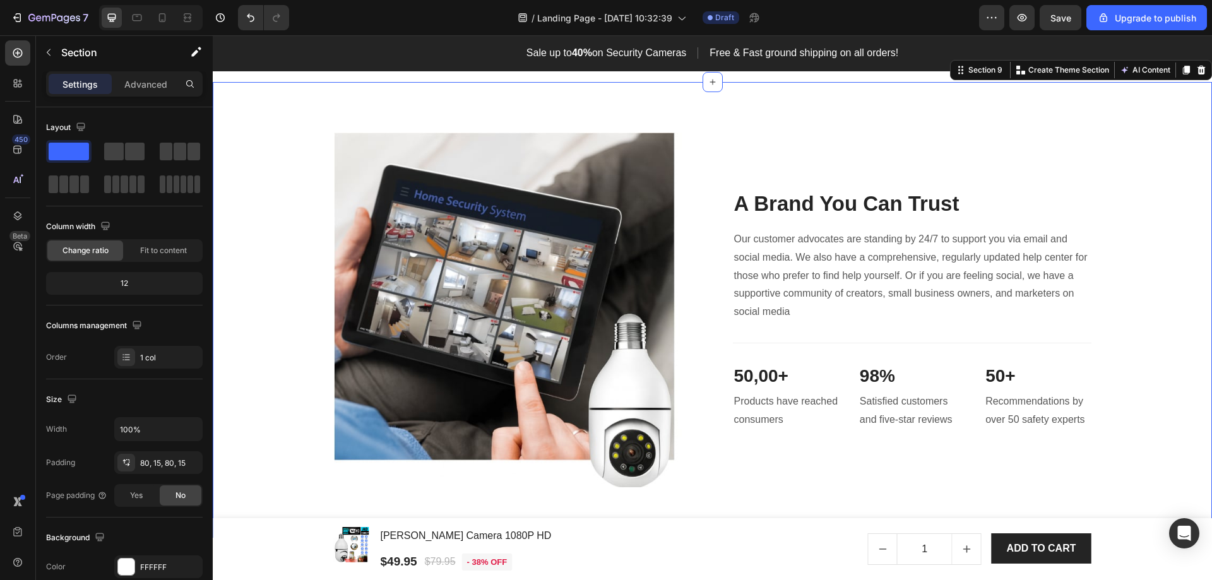
click at [253, 416] on div "Image A Brand You Can Trust Heading Our customer advocates are standing by 24/7…" at bounding box center [712, 311] width 981 height 356
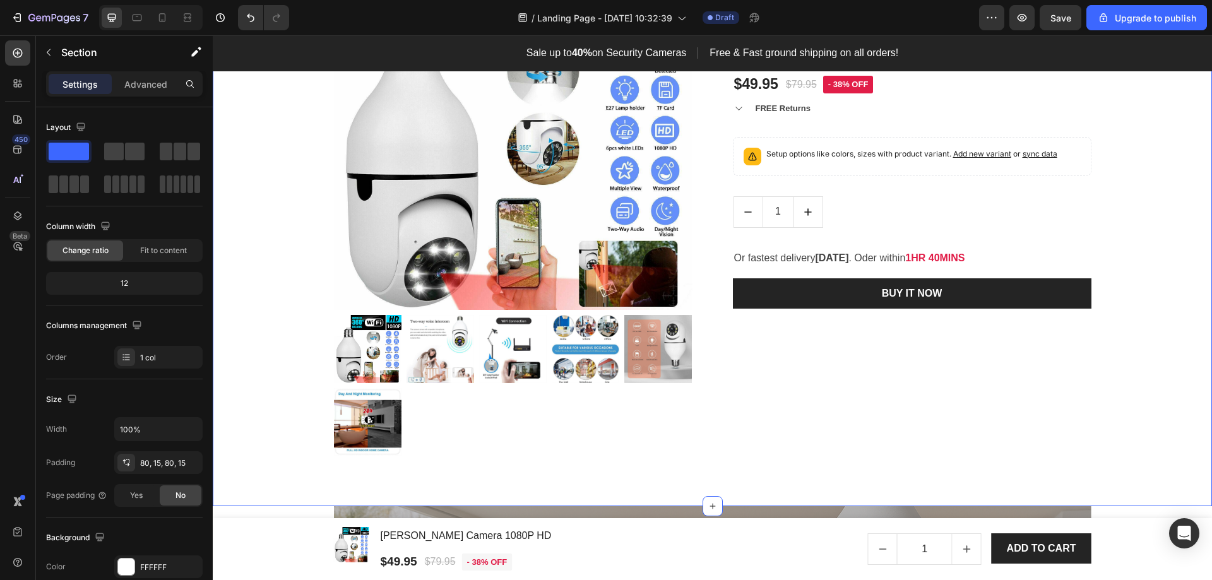
scroll to position [947, 0]
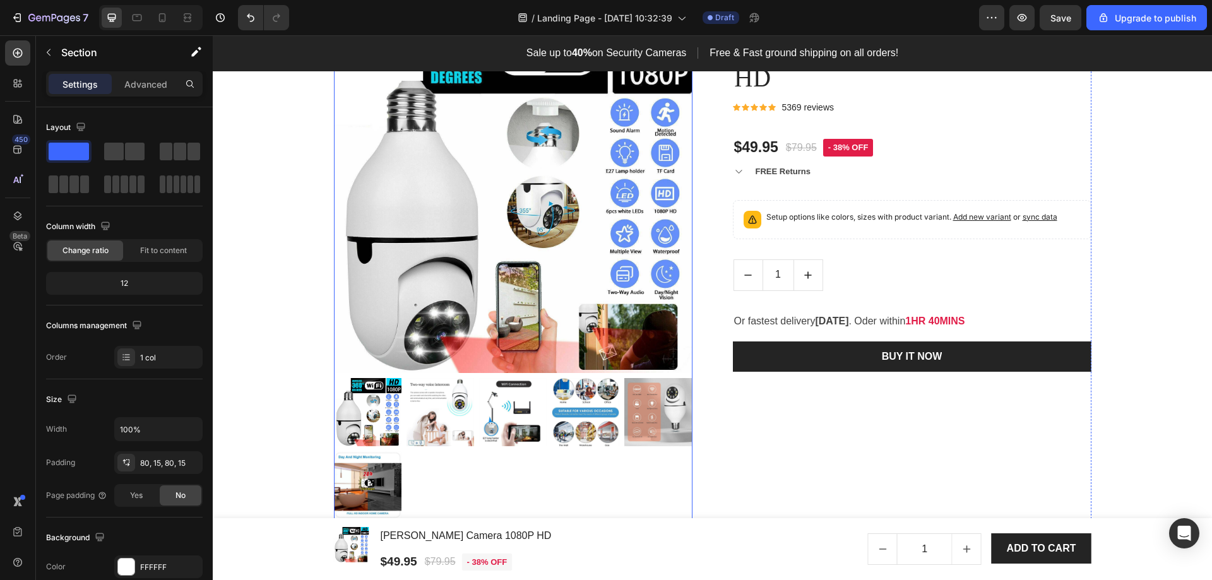
click at [509, 421] on img at bounding box center [513, 412] width 68 height 68
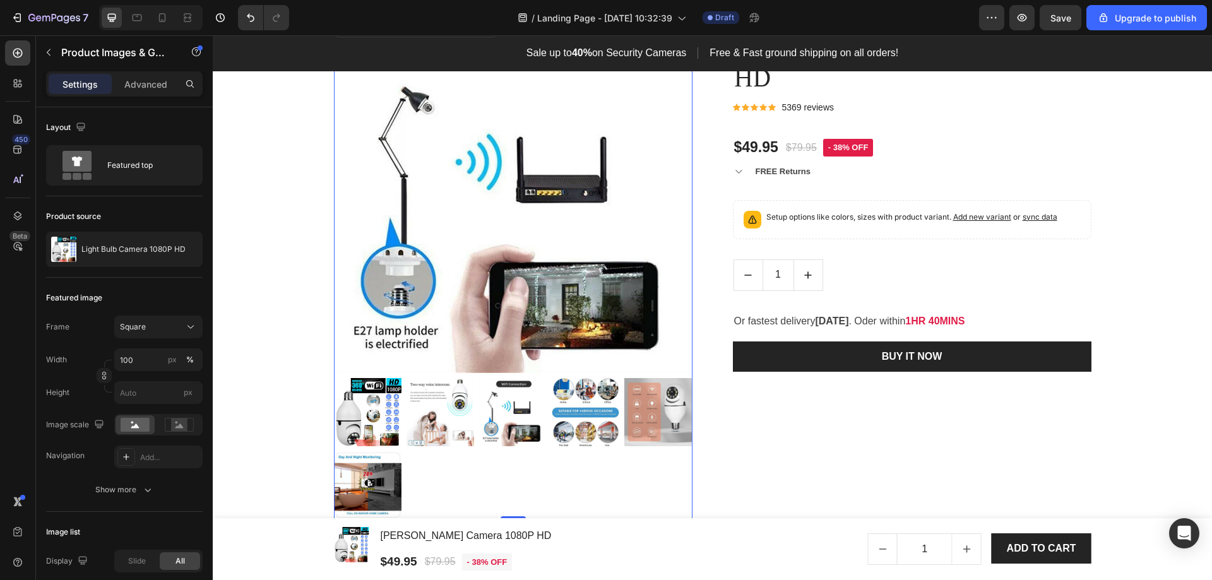
scroll to position [884, 0]
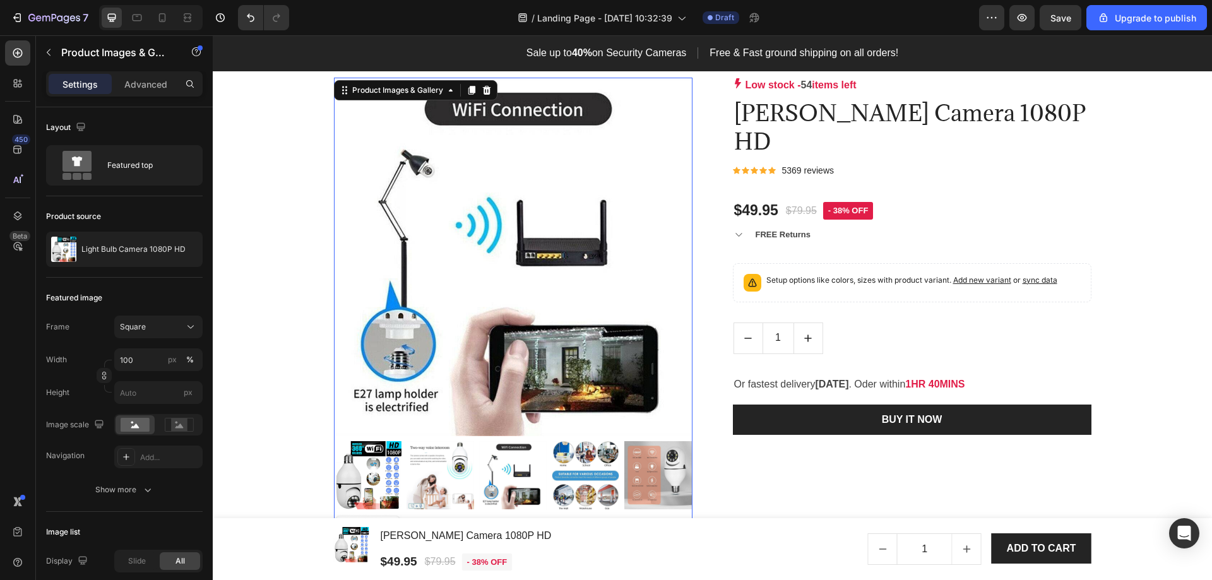
click at [565, 478] on img at bounding box center [586, 475] width 68 height 68
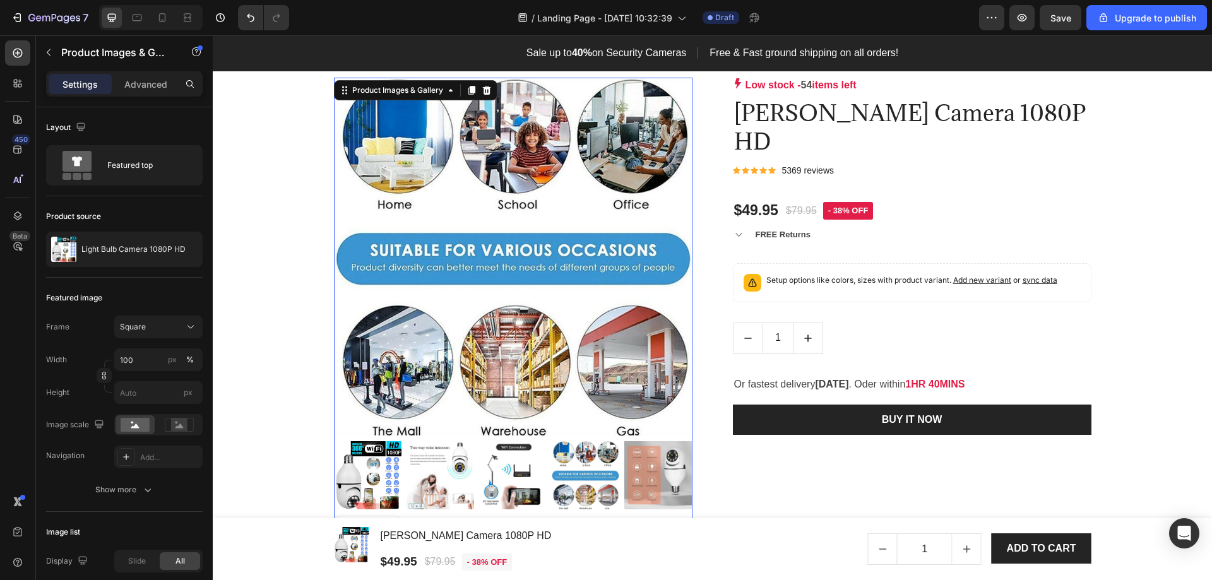
click at [626, 479] on img at bounding box center [659, 475] width 68 height 68
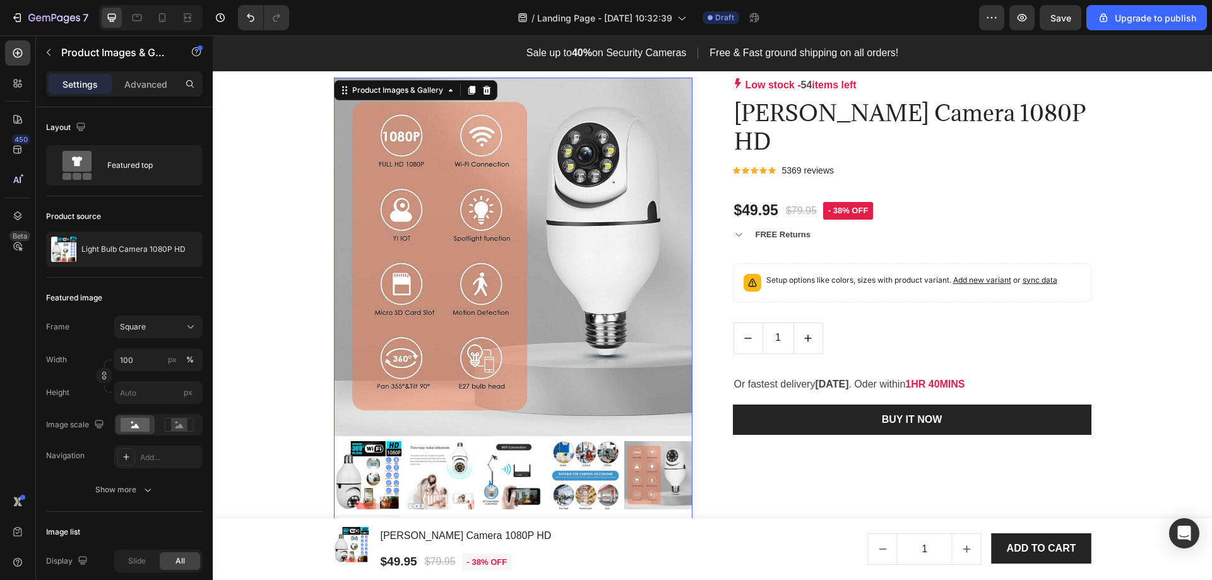
scroll to position [947, 0]
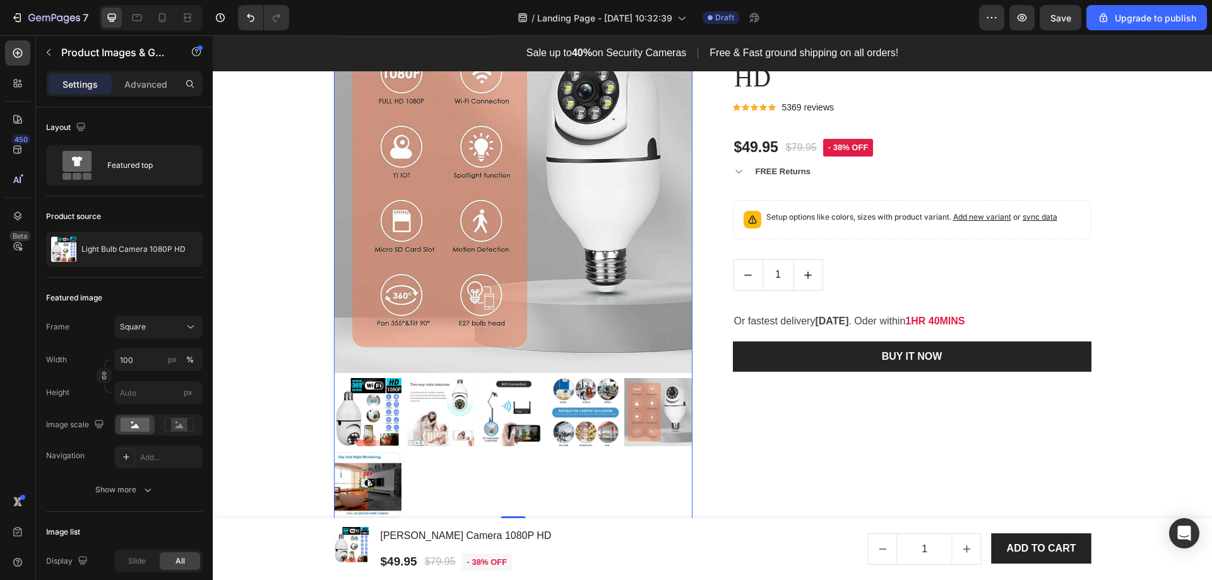
click at [373, 422] on img at bounding box center [368, 412] width 68 height 68
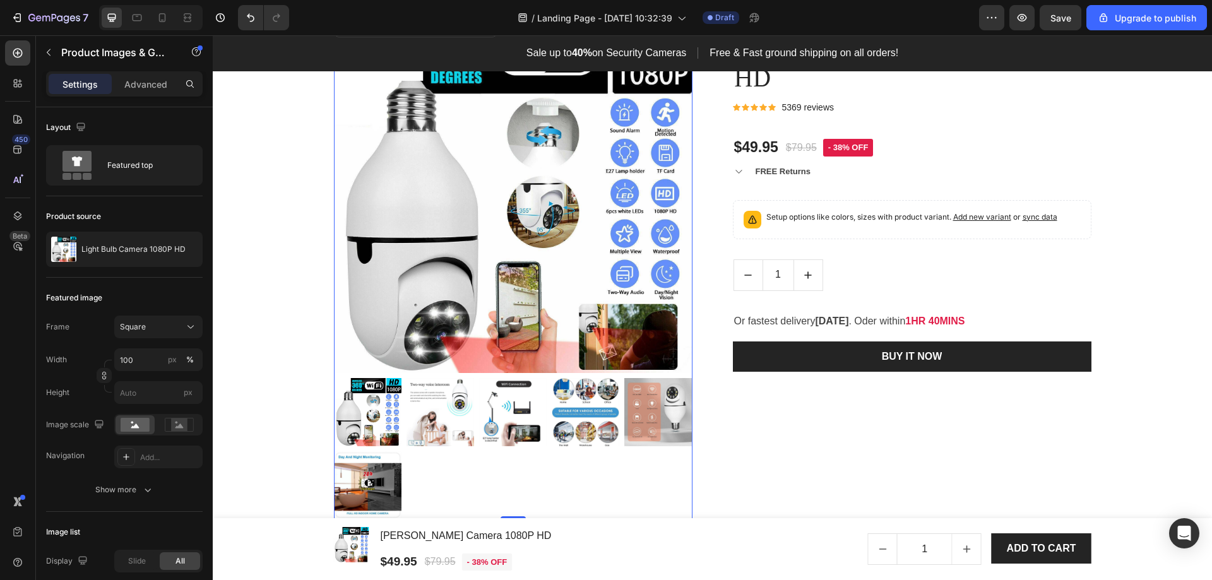
scroll to position [884, 0]
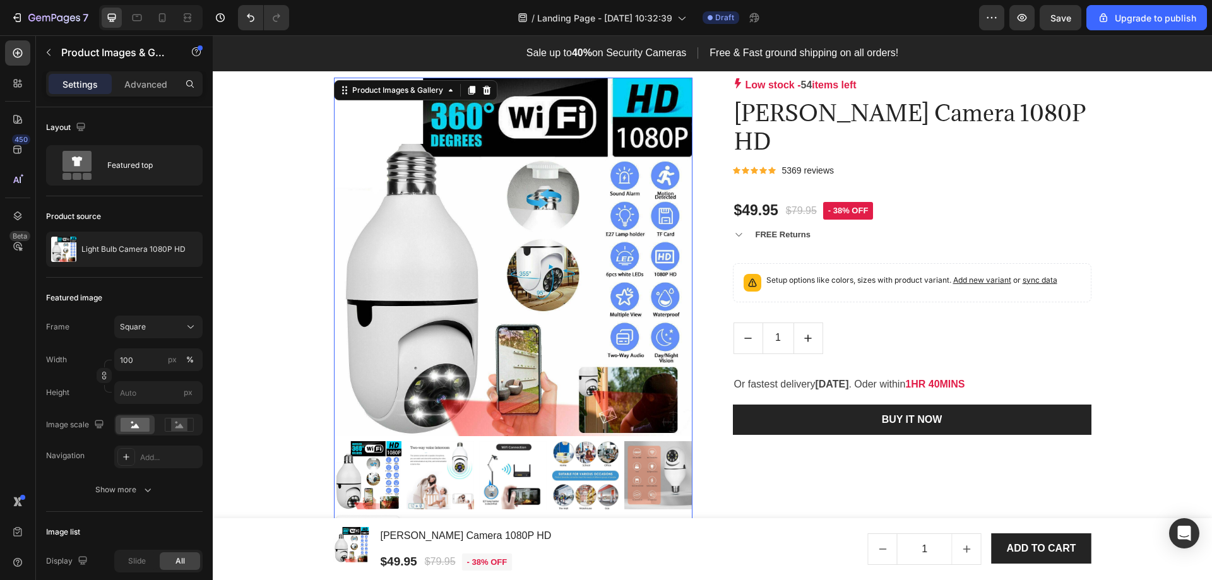
click at [445, 465] on img at bounding box center [441, 475] width 68 height 68
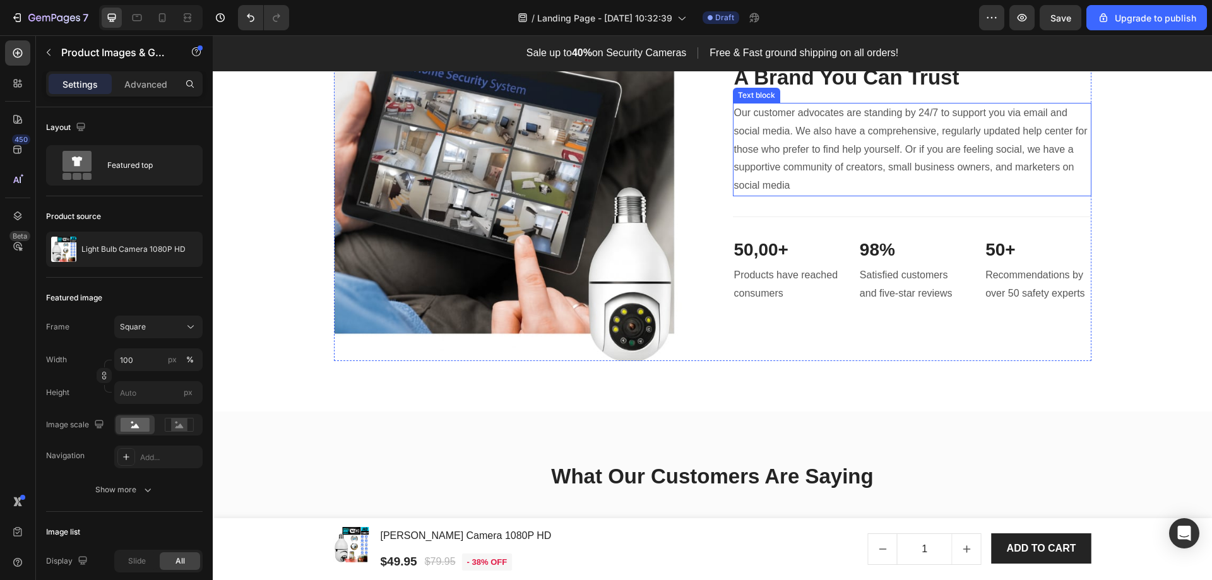
scroll to position [2905, 0]
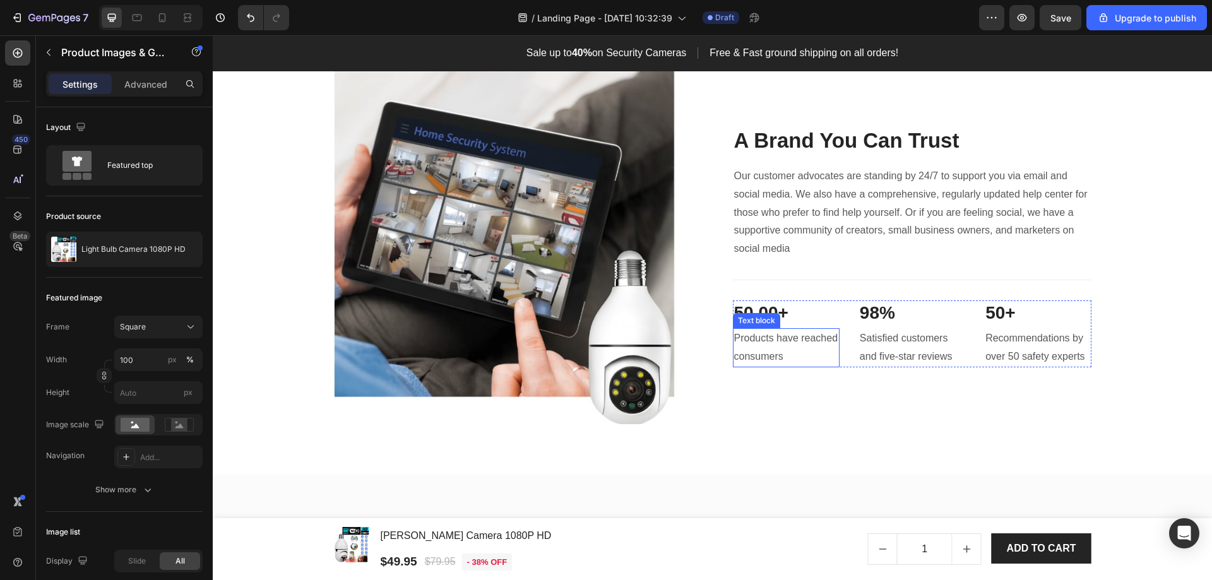
click at [755, 340] on p "Products have reached consumers" at bounding box center [786, 348] width 104 height 37
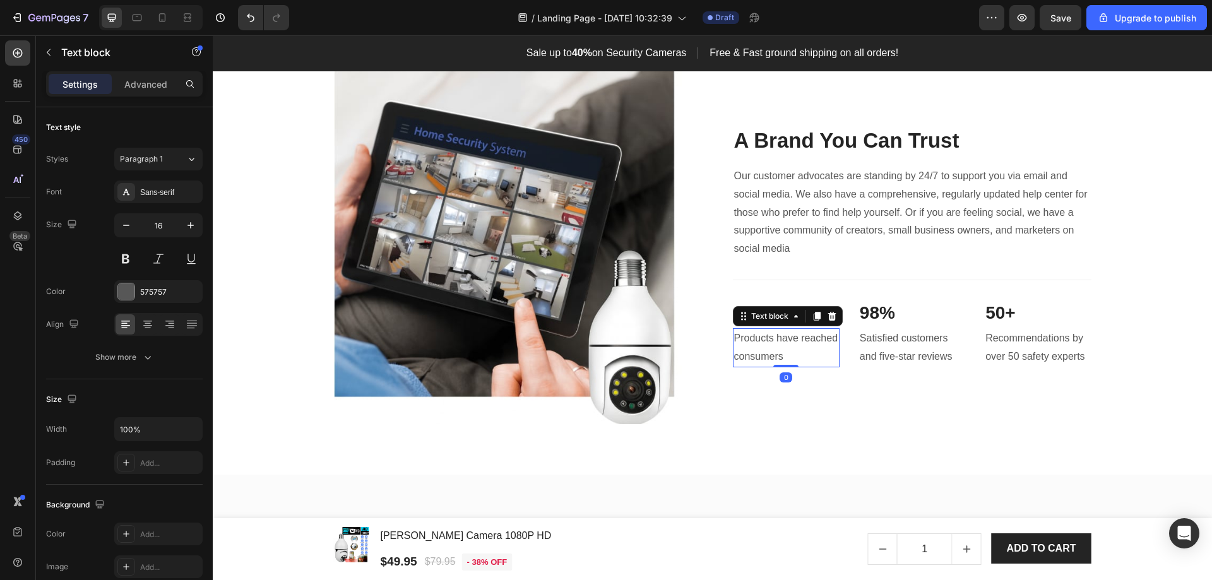
click at [755, 340] on p "Products have reached consumers" at bounding box center [786, 348] width 104 height 37
click at [899, 347] on p "Satisfied customers and five-star reviews" at bounding box center [912, 348] width 104 height 37
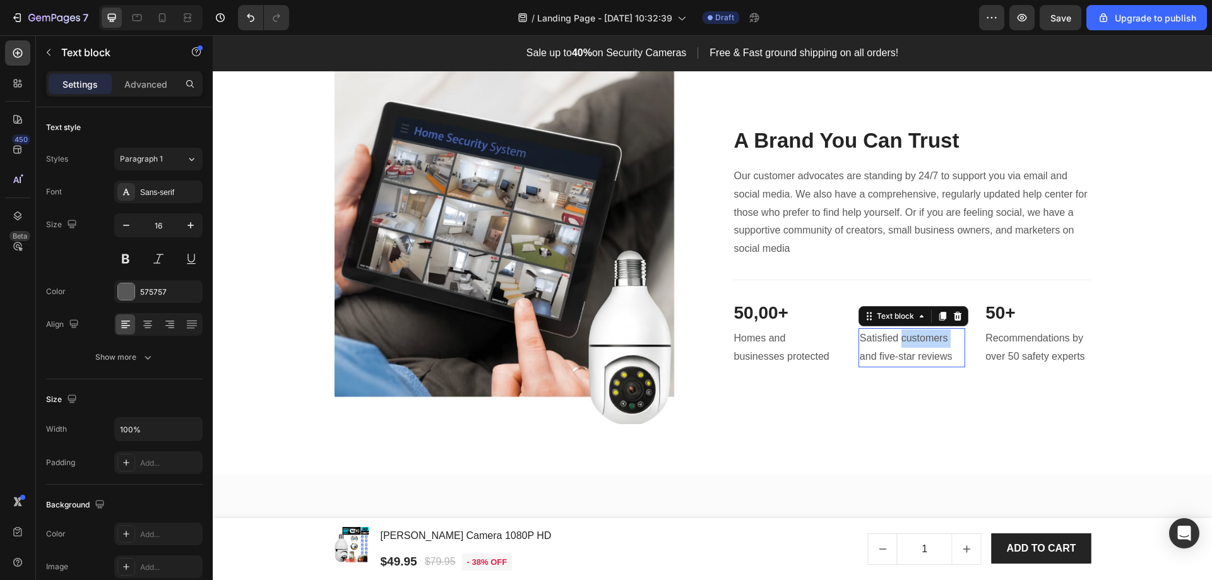
click at [899, 347] on p "Satisfied customers and five-star reviews" at bounding box center [912, 348] width 104 height 37
click at [1024, 349] on p "Recommendations by over 50 safety experts" at bounding box center [1038, 348] width 104 height 37
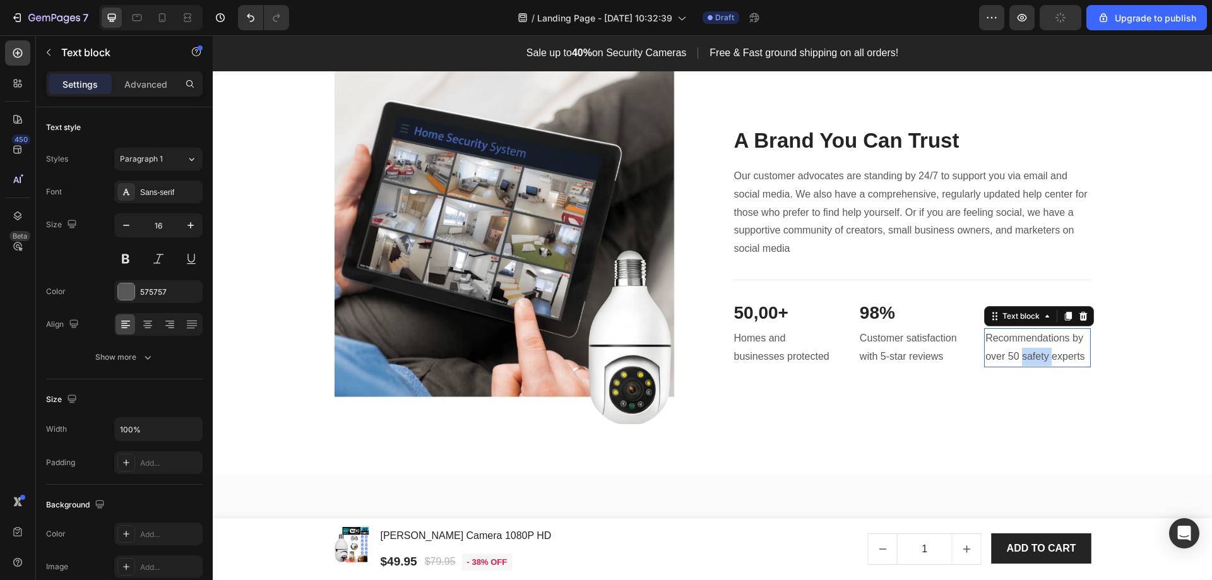
click at [1024, 349] on p "Recommendations by over 50 safety experts" at bounding box center [1038, 348] width 104 height 37
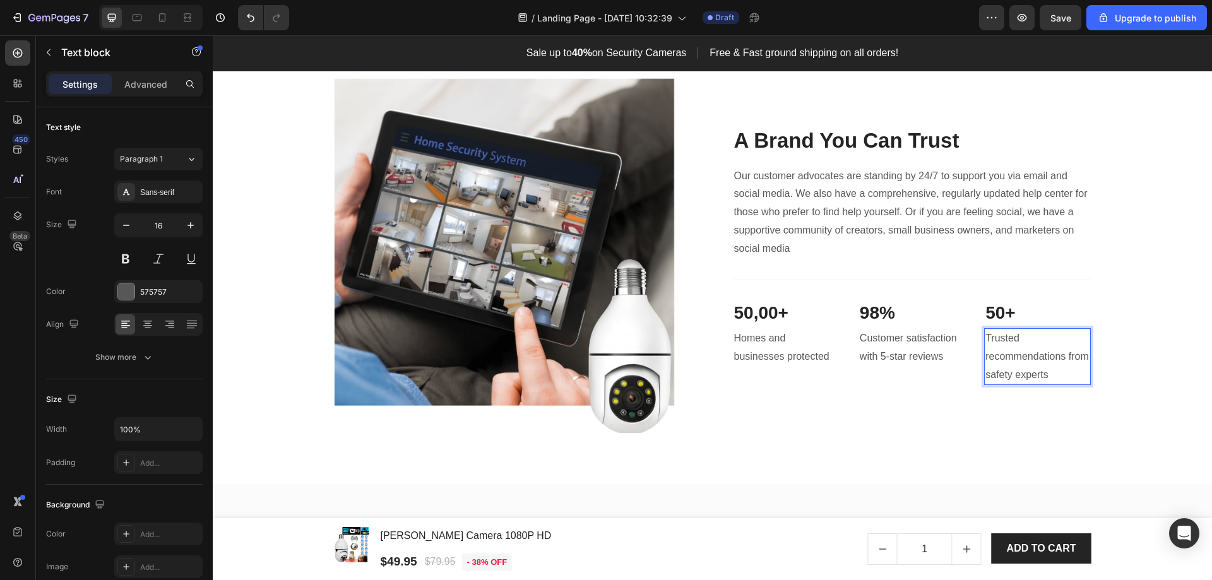
click at [1055, 337] on p "Trusted recommendations from safety experts" at bounding box center [1038, 357] width 104 height 54
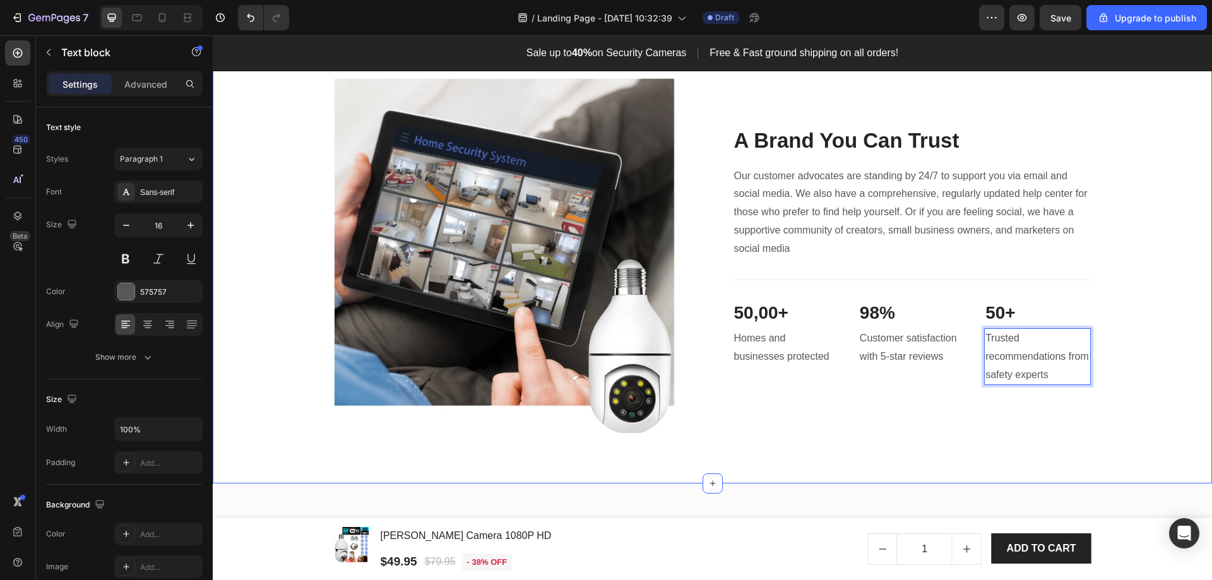
click at [1087, 346] on div "Image A Brand You Can Trust Heading Our customer advocates are standing by 24/7…" at bounding box center [712, 256] width 981 height 356
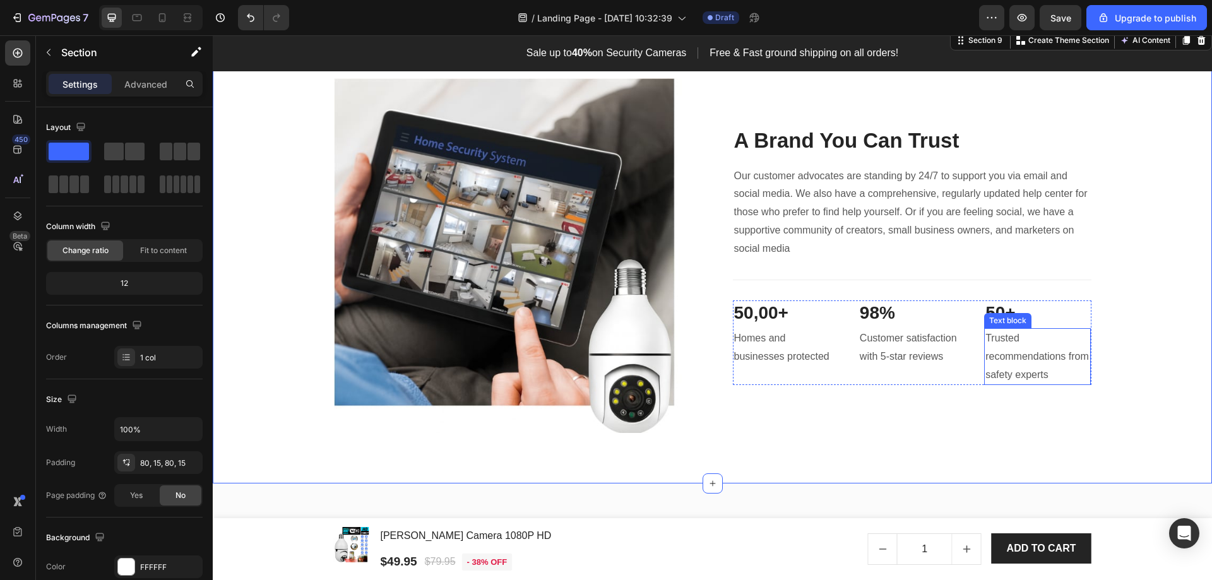
click at [1073, 345] on p "Trusted recommendations from safety experts" at bounding box center [1038, 357] width 104 height 54
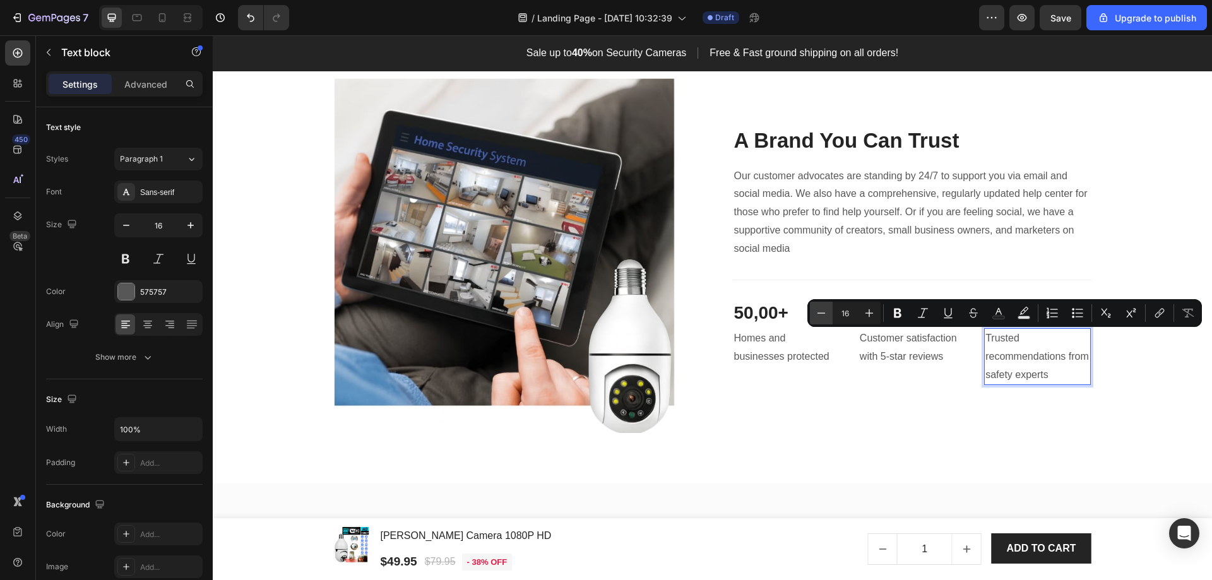
click at [825, 315] on icon "Editor contextual toolbar" at bounding box center [821, 313] width 13 height 13
click at [823, 315] on icon "Editor contextual toolbar" at bounding box center [821, 313] width 13 height 13
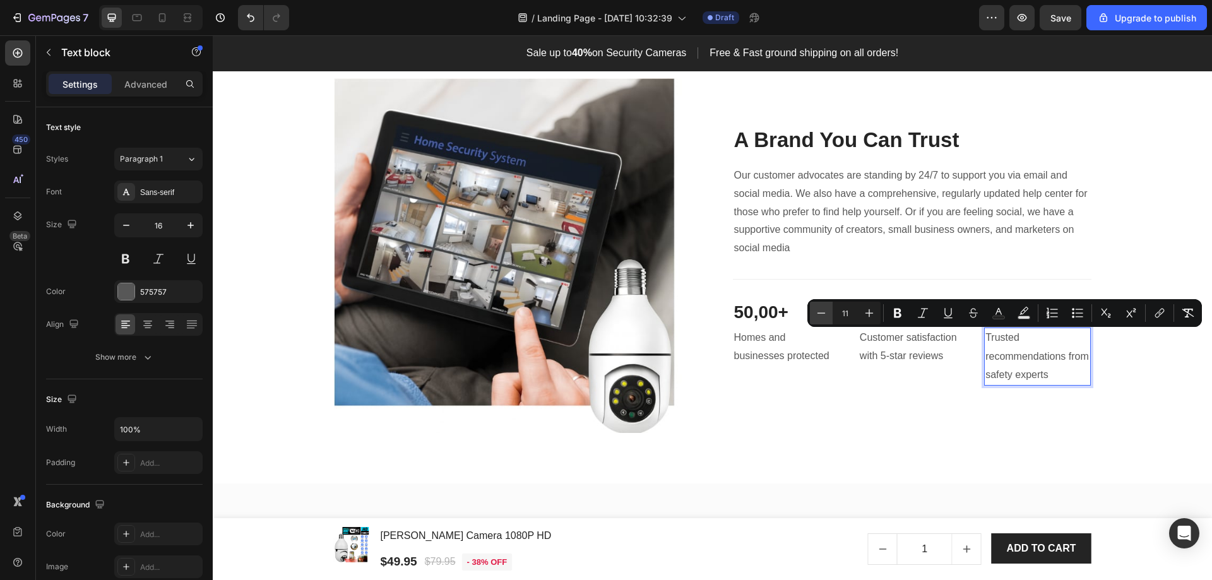
click at [823, 315] on icon "Editor contextual toolbar" at bounding box center [821, 313] width 13 height 13
click at [876, 315] on button "Plus" at bounding box center [869, 313] width 23 height 23
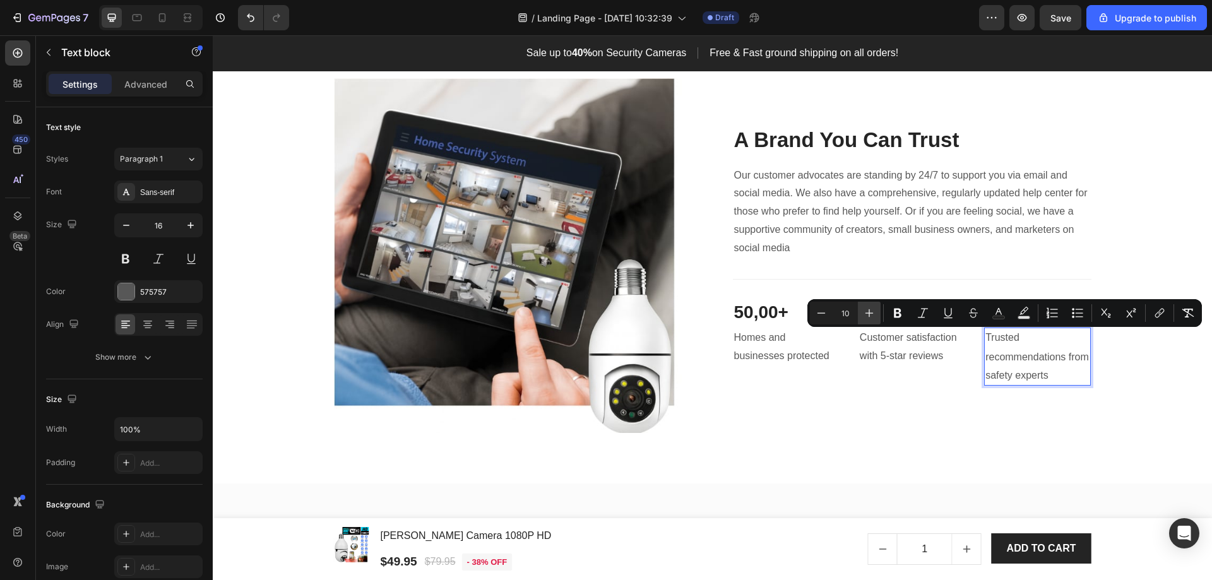
click at [876, 315] on button "Plus" at bounding box center [869, 313] width 23 height 23
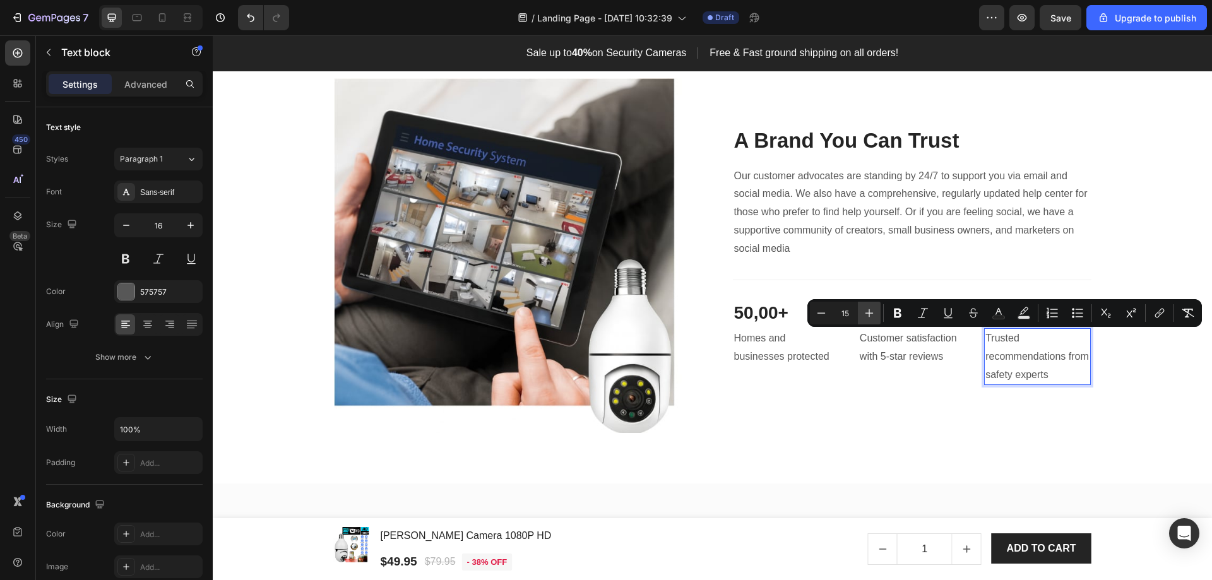
click at [876, 315] on button "Plus" at bounding box center [869, 313] width 23 height 23
type input "16"
click at [1017, 344] on p "Trusted recommendations from safety experts" at bounding box center [1038, 357] width 104 height 54
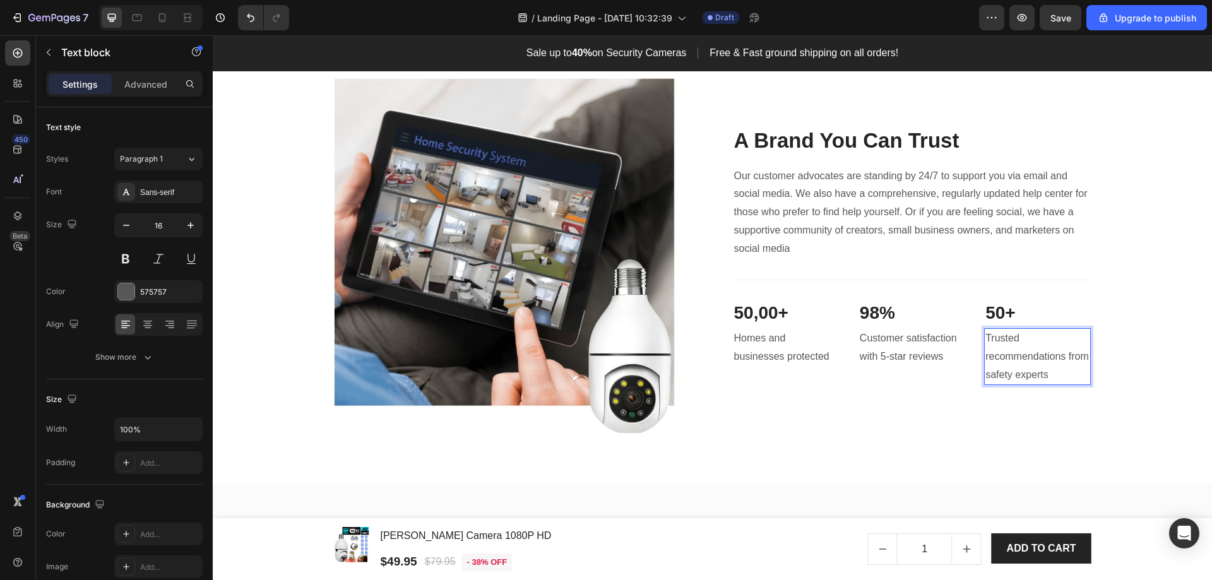
click at [1039, 361] on p "Trusted recommendations from safety experts" at bounding box center [1038, 357] width 104 height 54
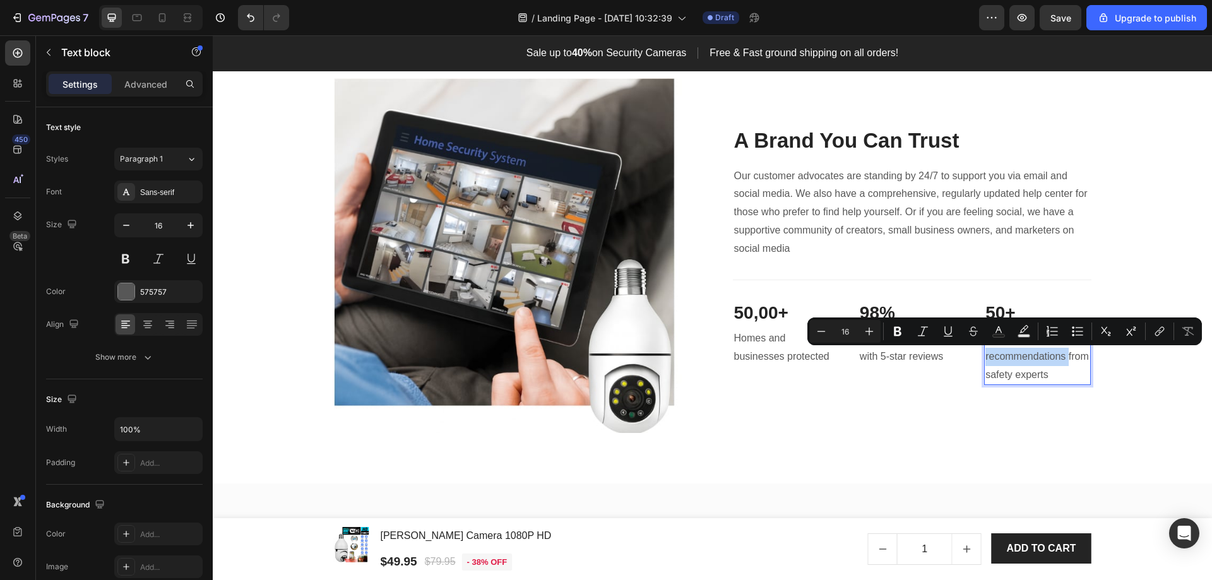
click at [1013, 366] on p "Trusted recommendations from safety experts" at bounding box center [1038, 357] width 104 height 54
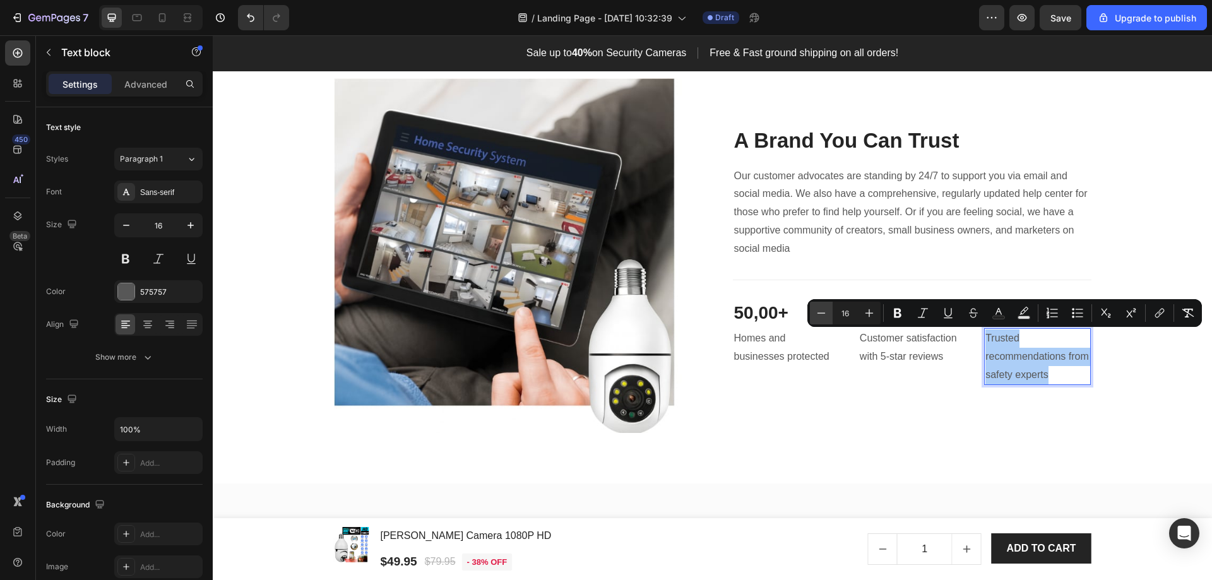
click at [829, 313] on button "Minus" at bounding box center [821, 313] width 23 height 23
type input "14"
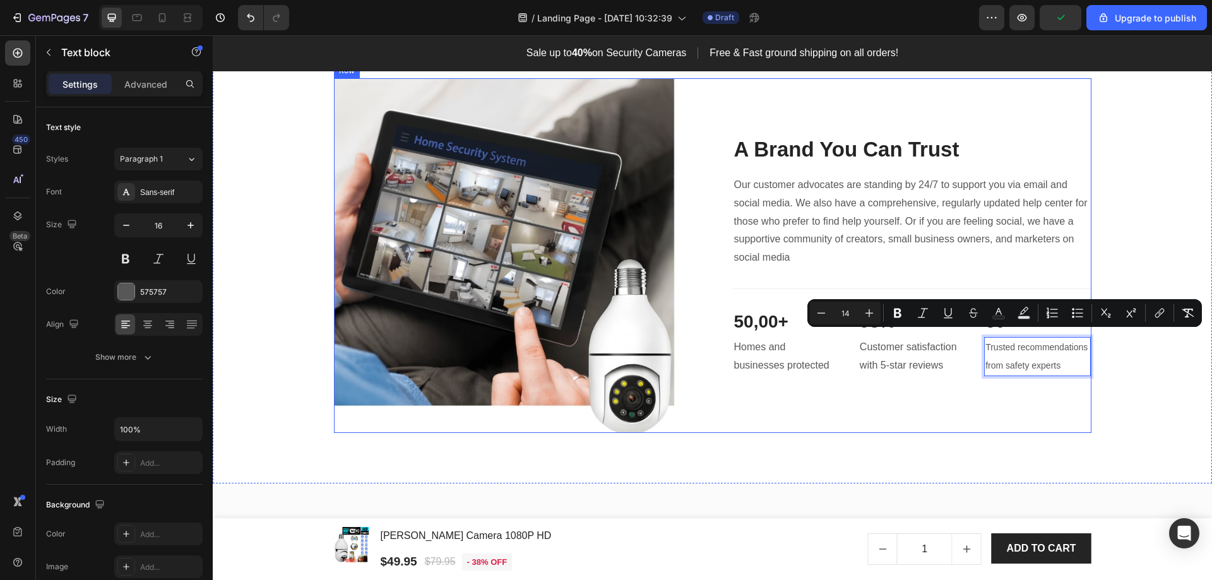
click at [1007, 435] on div "Image A Brand You Can Trust Heading Our customer advocates are standing by 24/7…" at bounding box center [713, 256] width 1000 height 457
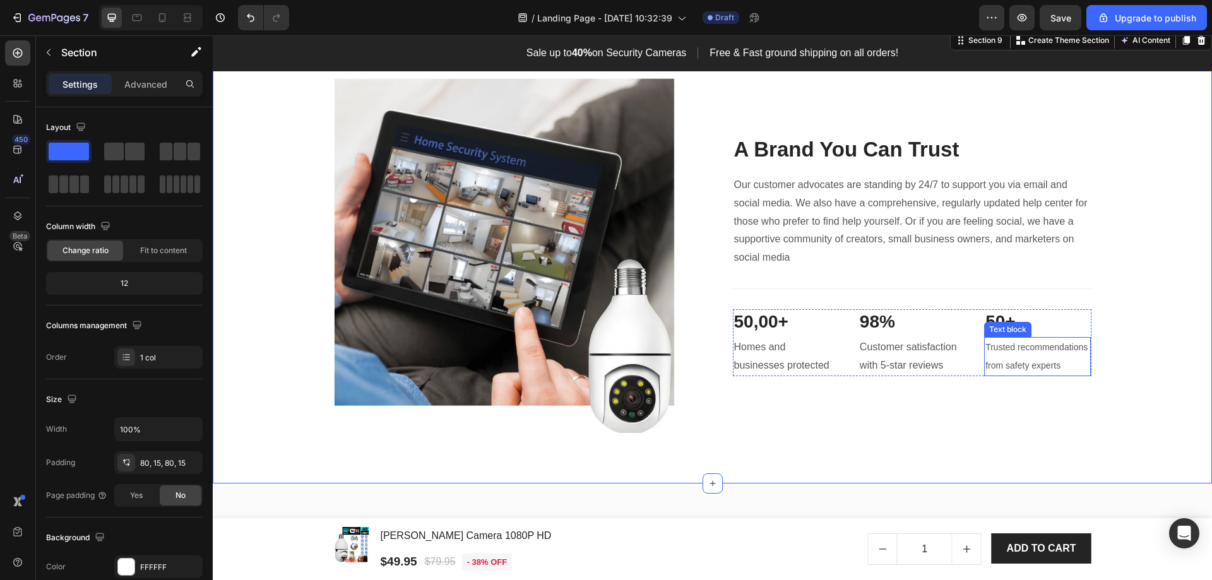
click at [1037, 344] on span "Trusted recommendations from safety experts" at bounding box center [1037, 356] width 102 height 28
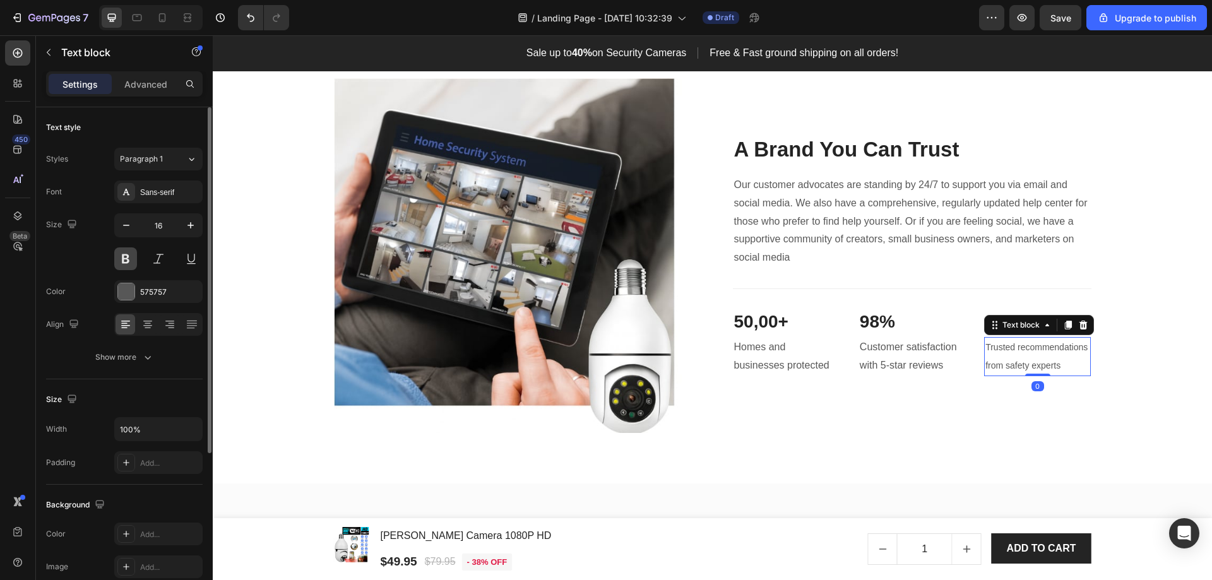
click at [126, 263] on button at bounding box center [125, 259] width 23 height 23
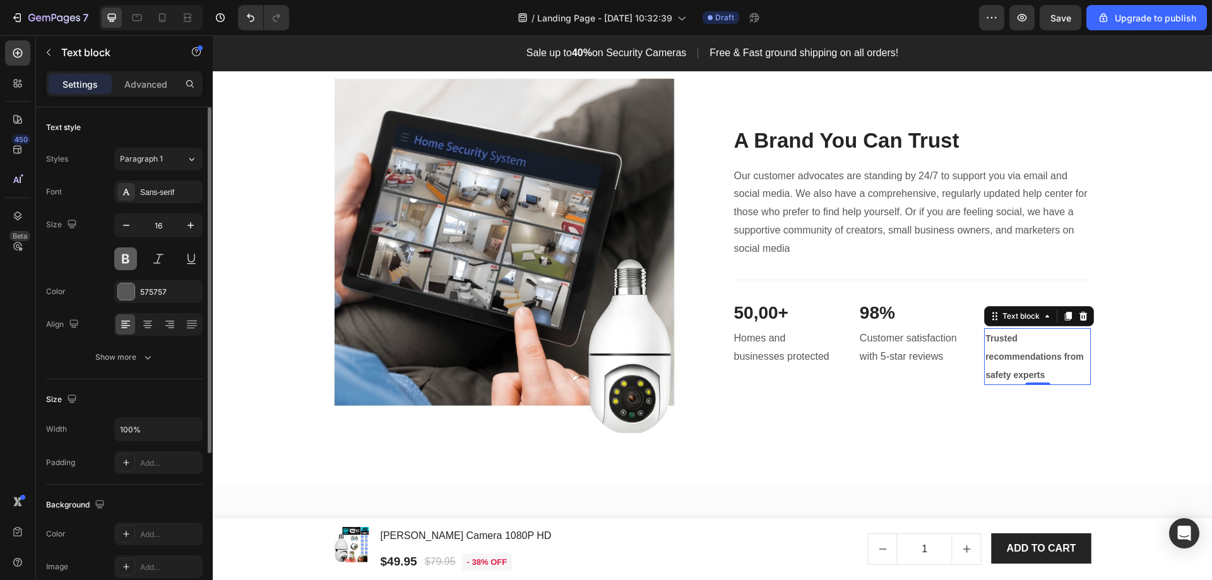
click at [126, 263] on button at bounding box center [125, 259] width 23 height 23
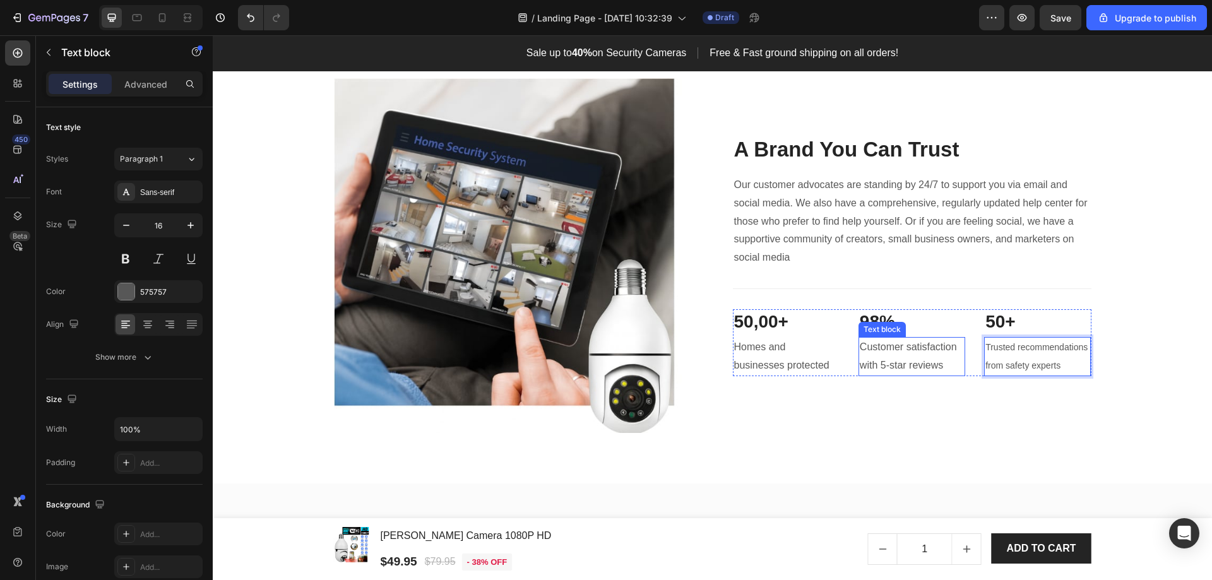
click at [911, 321] on p "98%" at bounding box center [912, 322] width 104 height 23
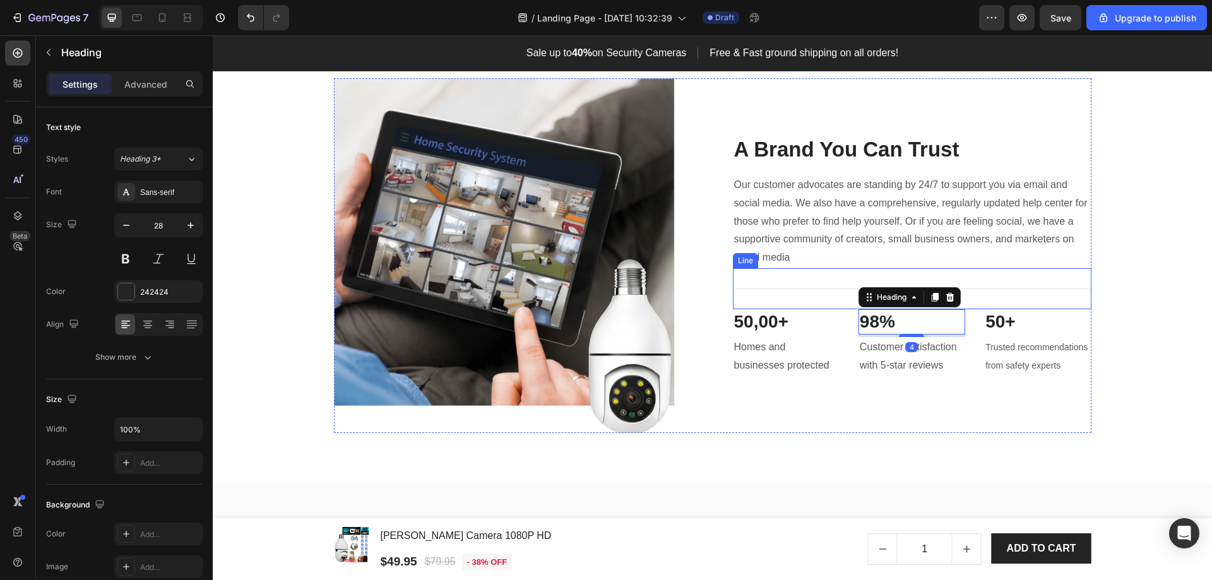
click at [983, 299] on div "Title Line" at bounding box center [912, 288] width 359 height 41
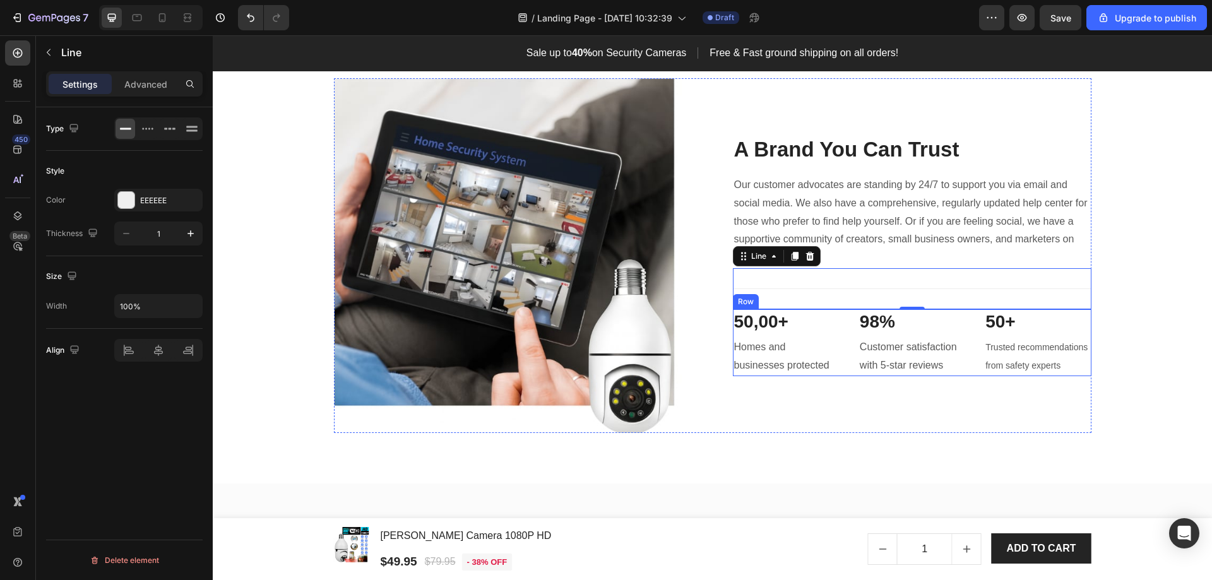
click at [965, 369] on div "50,00+ Heading Homes and businesses protected Text block 98% Heading Customer s…" at bounding box center [912, 342] width 359 height 67
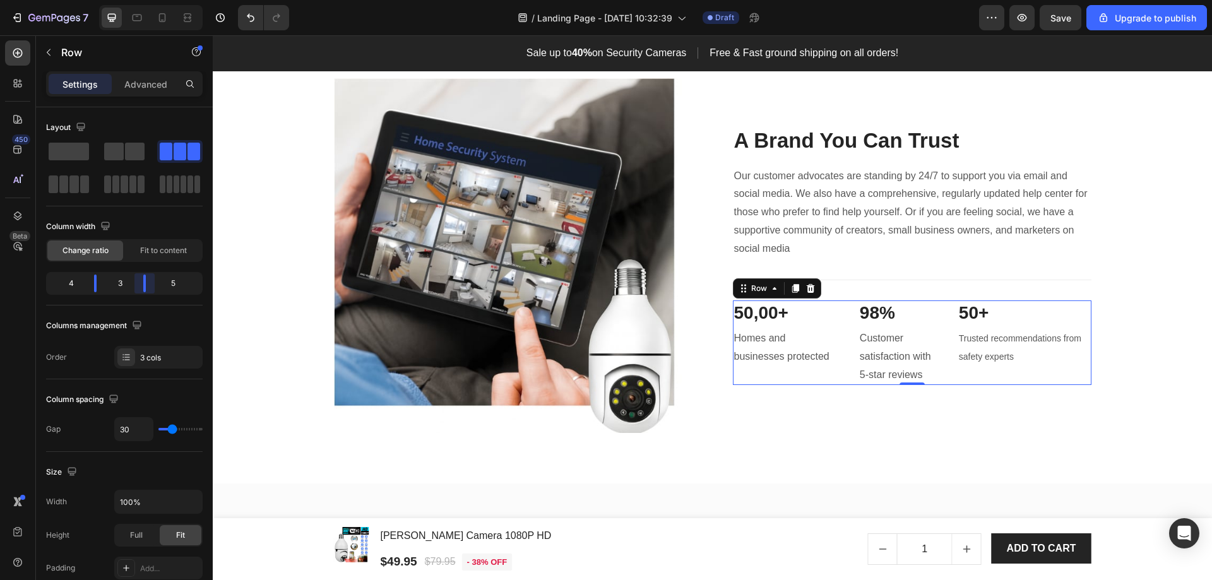
drag, startPoint x: 151, startPoint y: 287, endPoint x: 143, endPoint y: 286, distance: 8.3
click at [143, 0] on body "7 / Landing Page - [DATE] 10:32:39 Draft Preview Save Upgrade to publish 450 Be…" at bounding box center [606, 0] width 1212 height 0
click at [96, 0] on body "7 / Landing Page - [DATE] 10:32:39 Draft Preview Save Upgrade to publish 450 Be…" at bounding box center [606, 0] width 1212 height 0
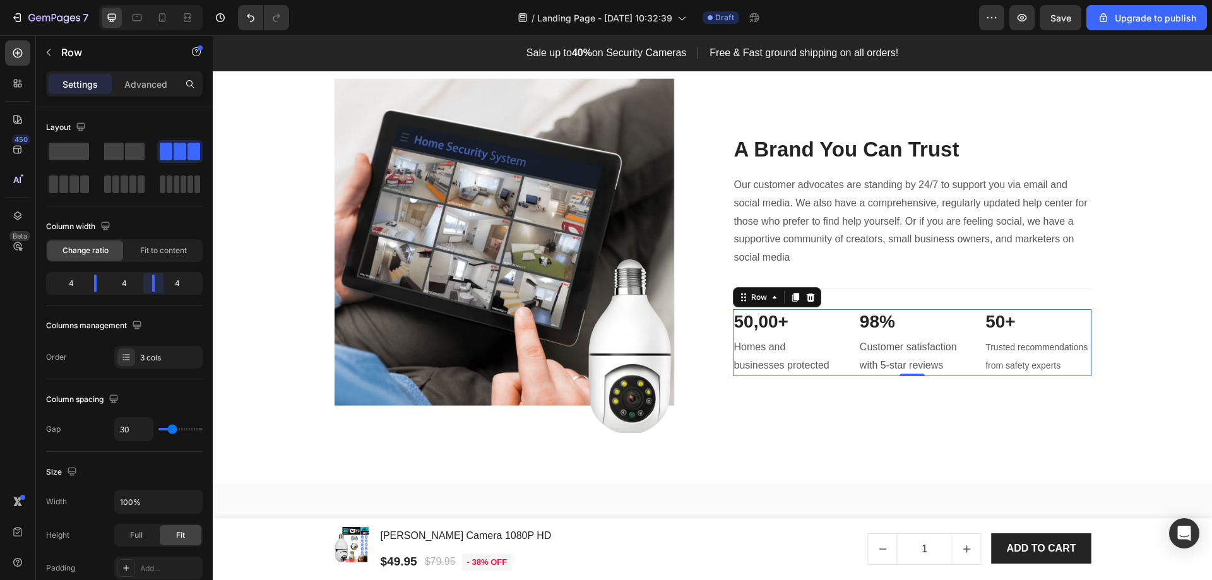
click at [148, 0] on body "7 / Landing Page - [DATE] 10:32:39 Draft Preview Save Upgrade to publish 450 Be…" at bounding box center [606, 0] width 1212 height 0
type input "29"
type input "33"
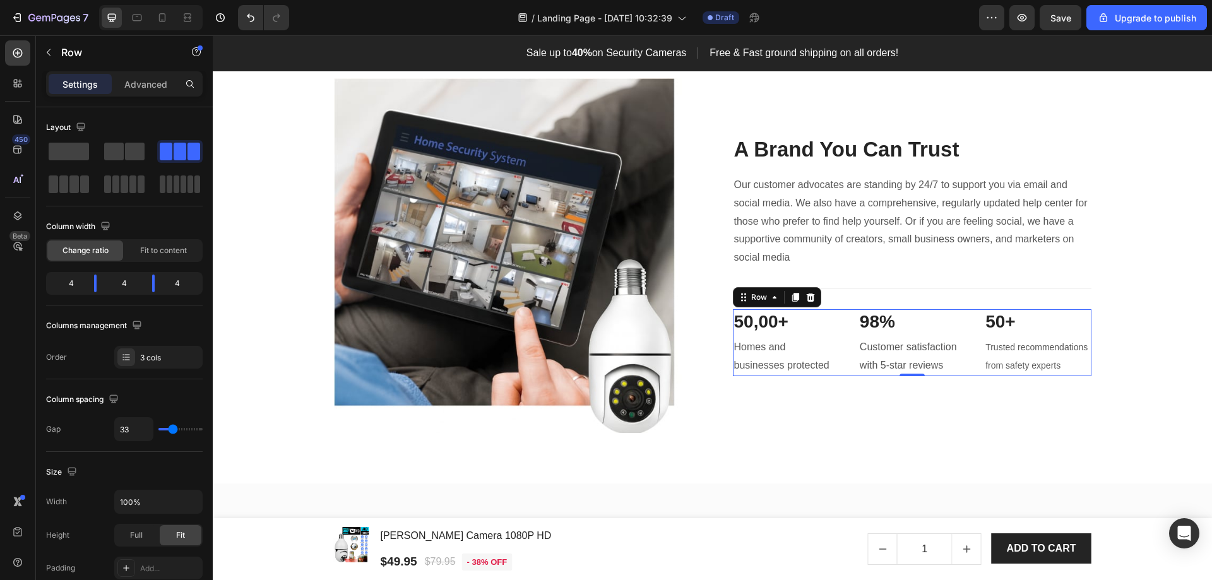
type input "38"
type input "42"
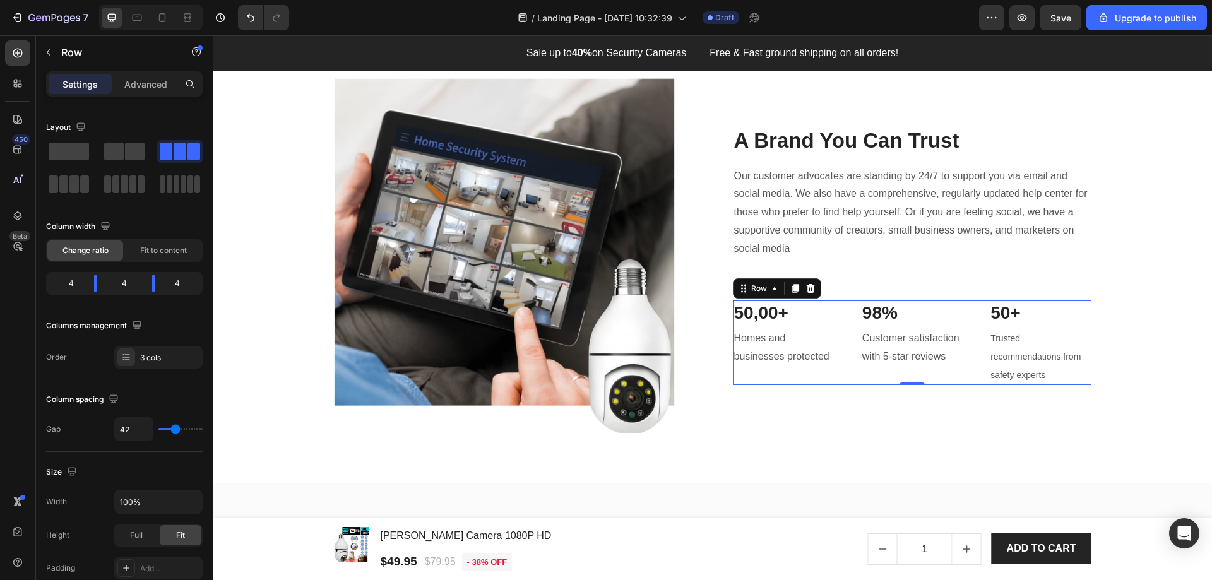
type input "44"
type input "49"
type input "47"
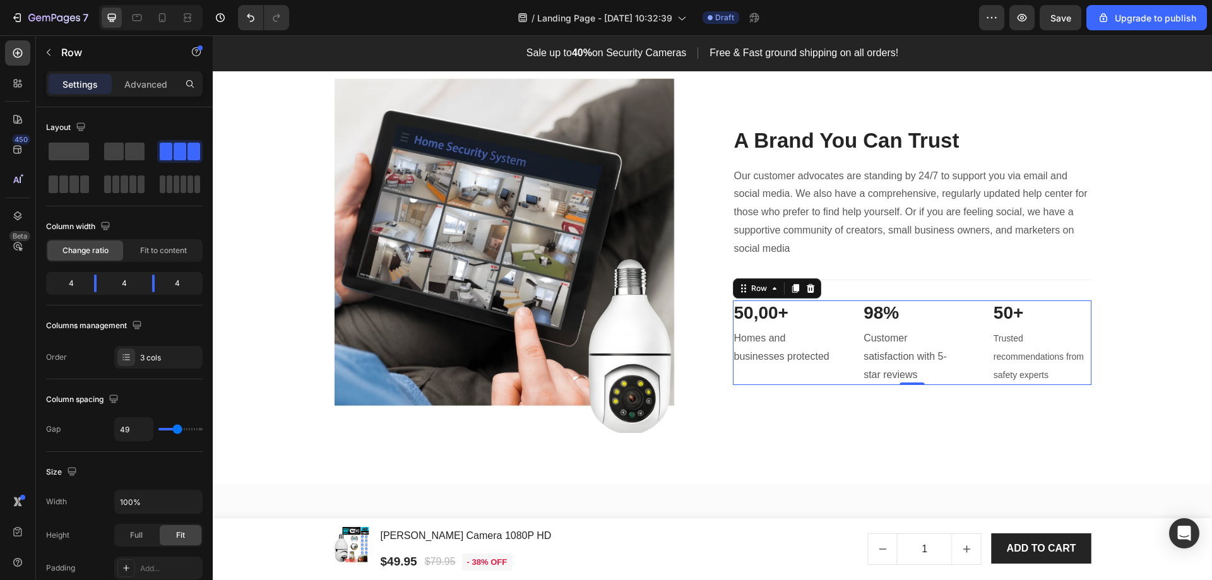
type input "47"
type input "42"
type input "40"
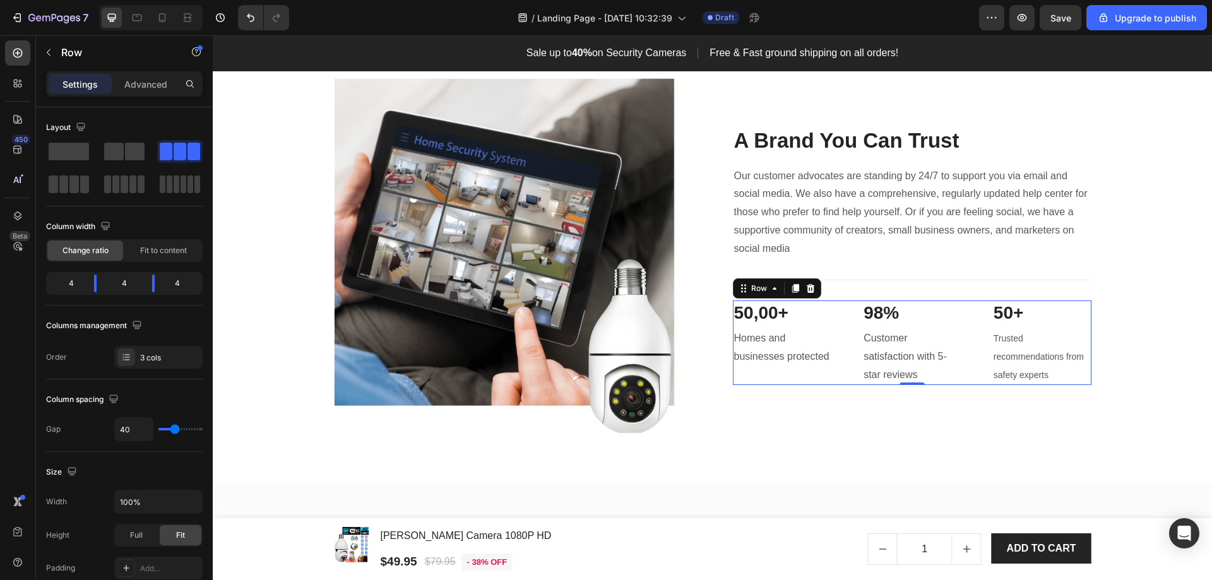
type input "36"
type input "31"
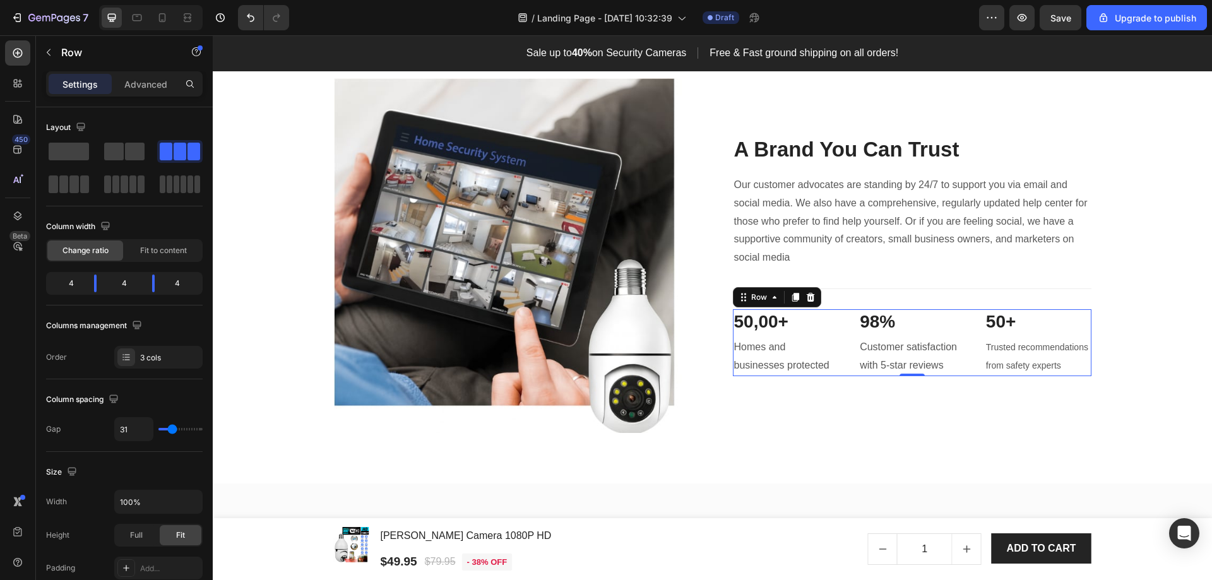
type input "27"
type input "24"
type input "20"
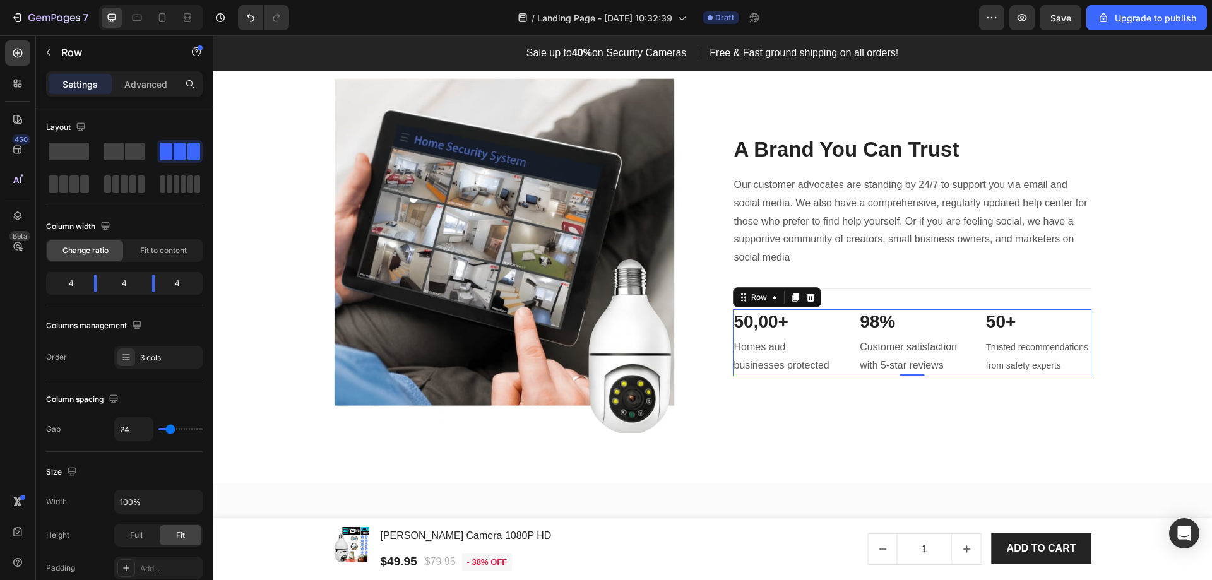
type input "20"
type input "16"
type input "11"
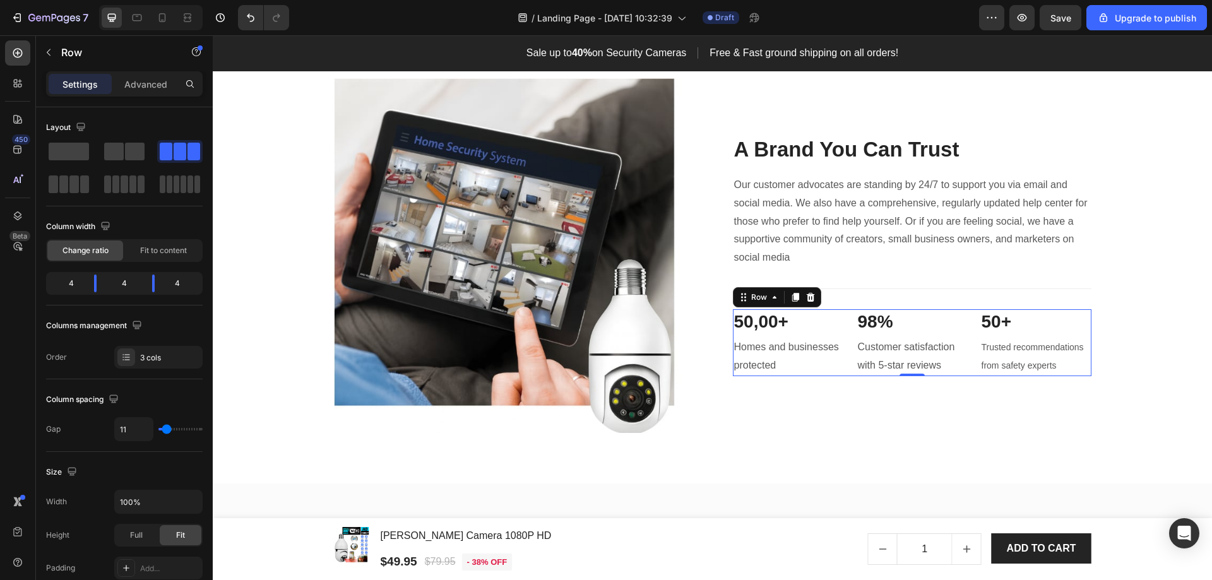
type input "9"
type input "4"
type input "7"
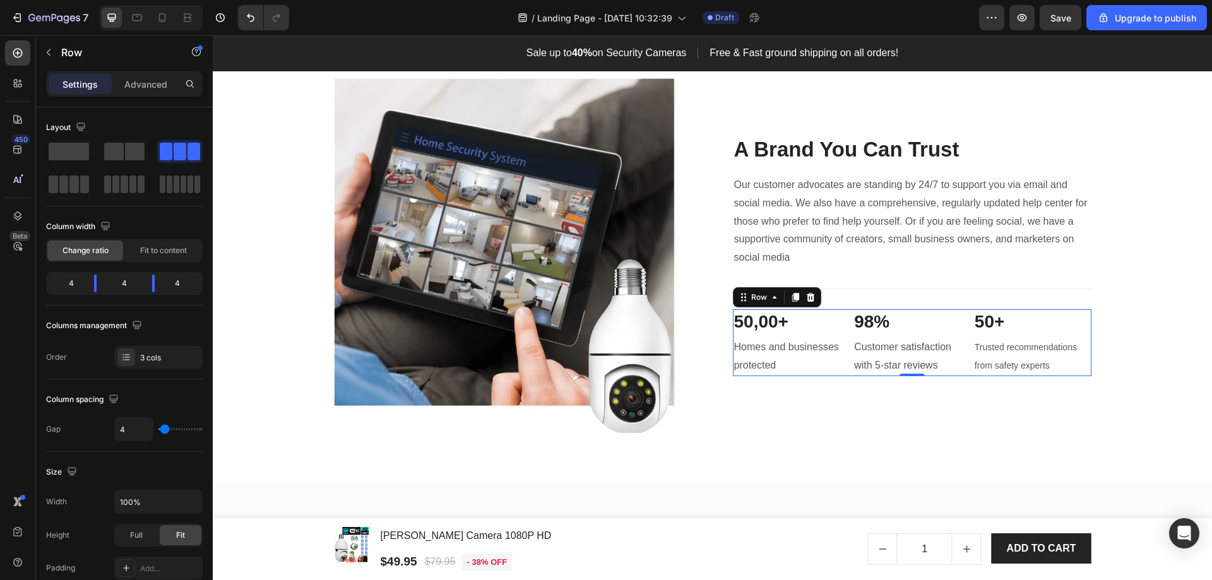
type input "7"
type input "4"
drag, startPoint x: 171, startPoint y: 428, endPoint x: 165, endPoint y: 426, distance: 6.8
type input "4"
click at [165, 428] on input "range" at bounding box center [180, 429] width 44 height 3
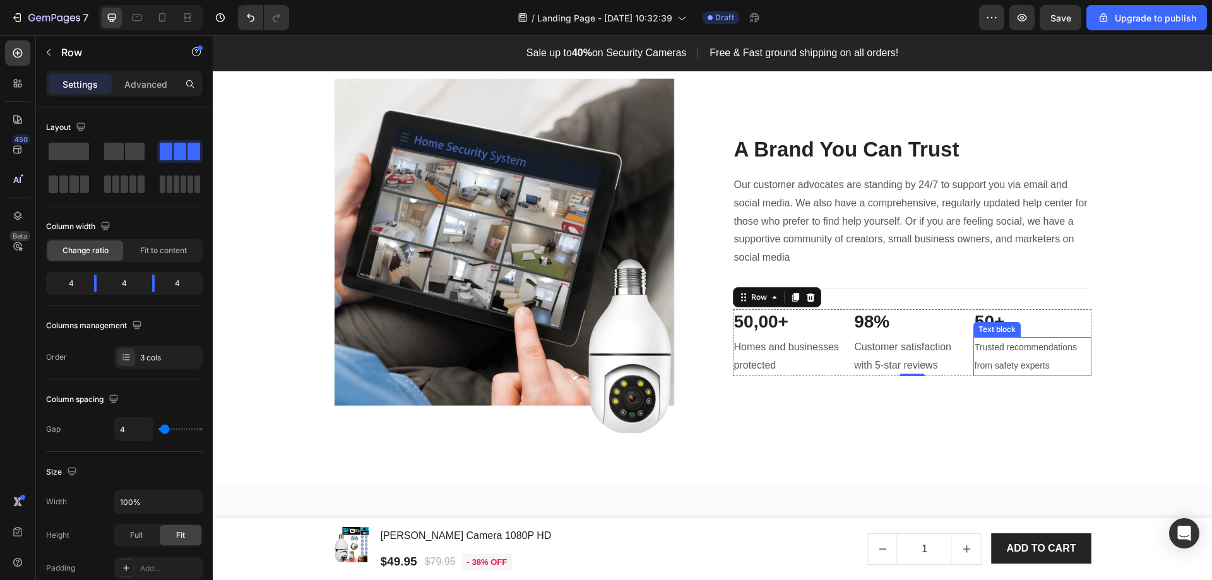
click at [1036, 349] on span "Trusted recommendations from safety experts" at bounding box center [1026, 356] width 102 height 28
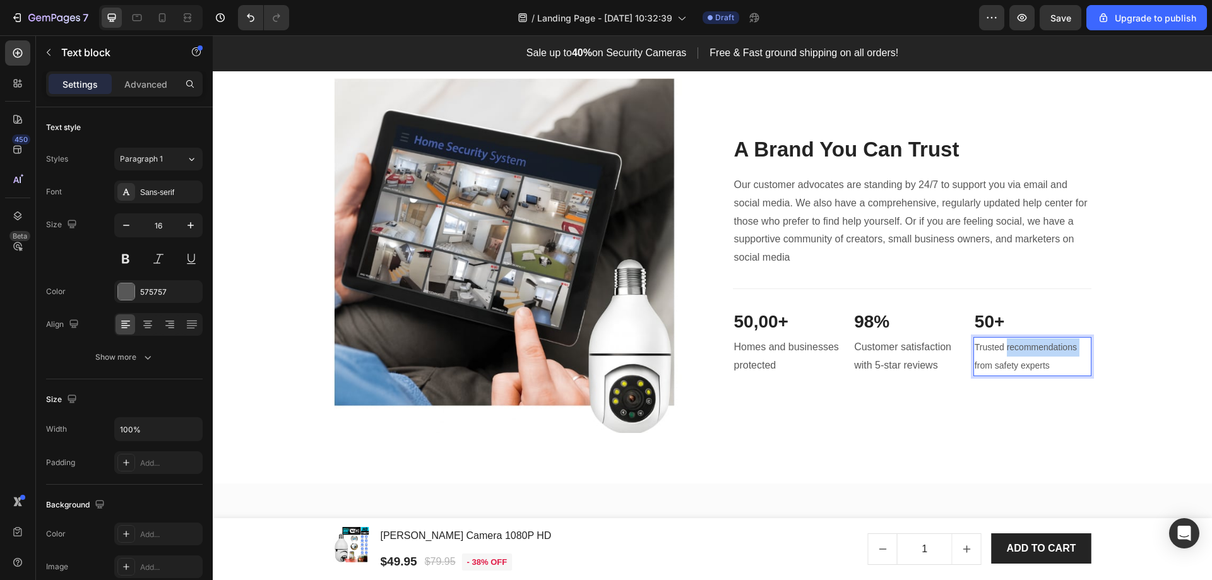
click at [1008, 344] on span "Trusted recommendations from safety experts" at bounding box center [1026, 356] width 102 height 28
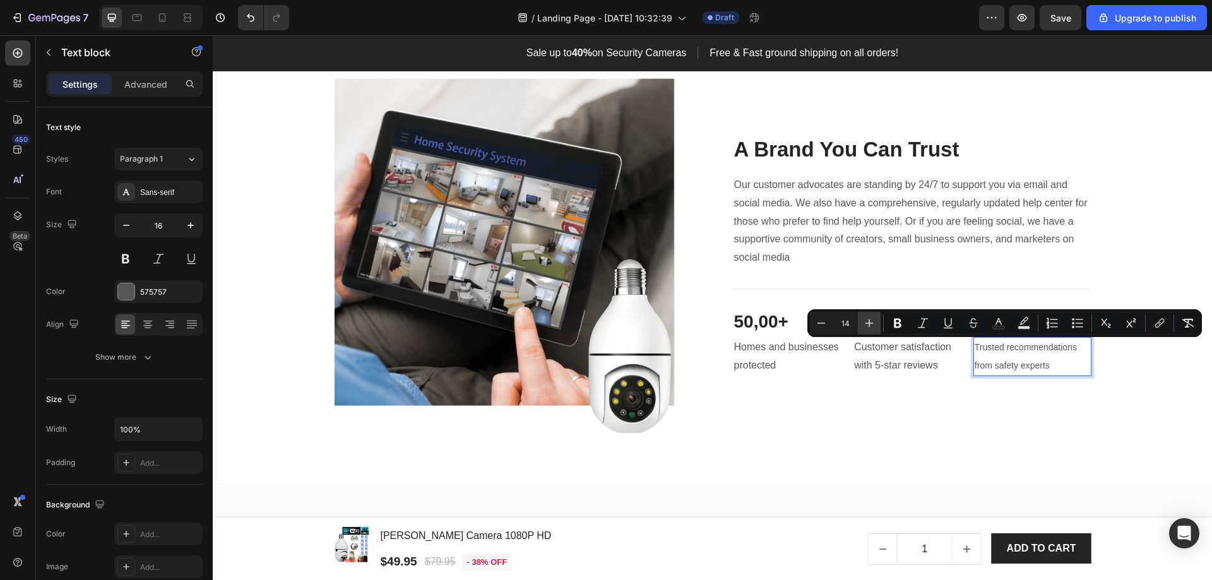
click at [871, 320] on icon "Editor contextual toolbar" at bounding box center [869, 323] width 13 height 13
type input "16"
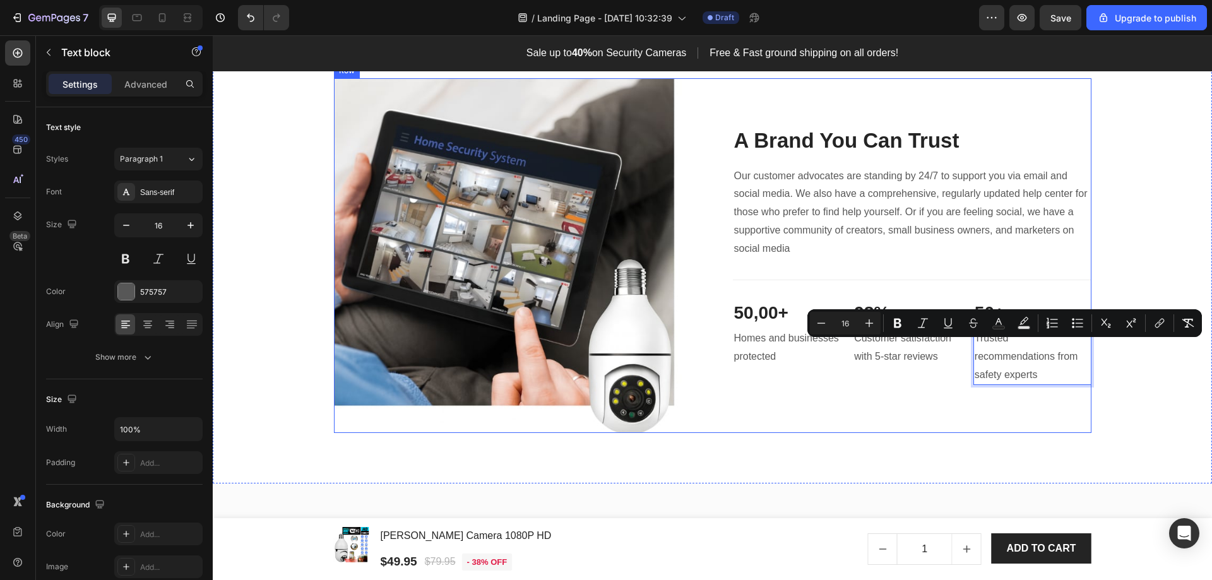
click at [909, 422] on div "A Brand You Can Trust Heading Our customer advocates are standing by 24/7 to su…" at bounding box center [912, 256] width 359 height 356
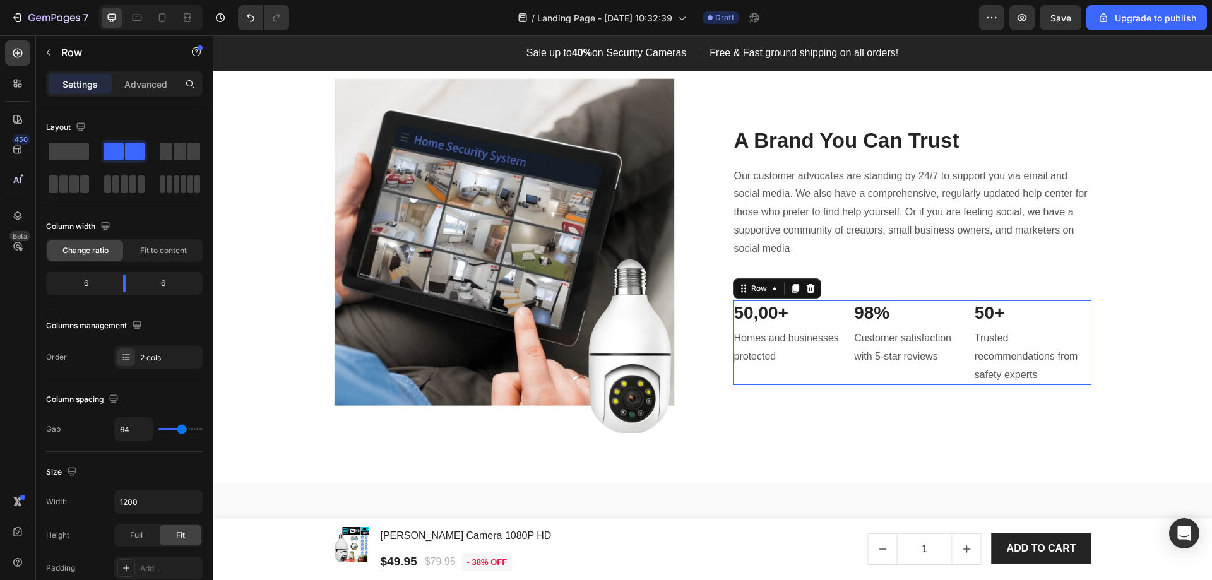
click at [954, 371] on div "98% Heading Customer satisfaction with 5-star reviews Text block" at bounding box center [912, 343] width 118 height 85
type input "0"
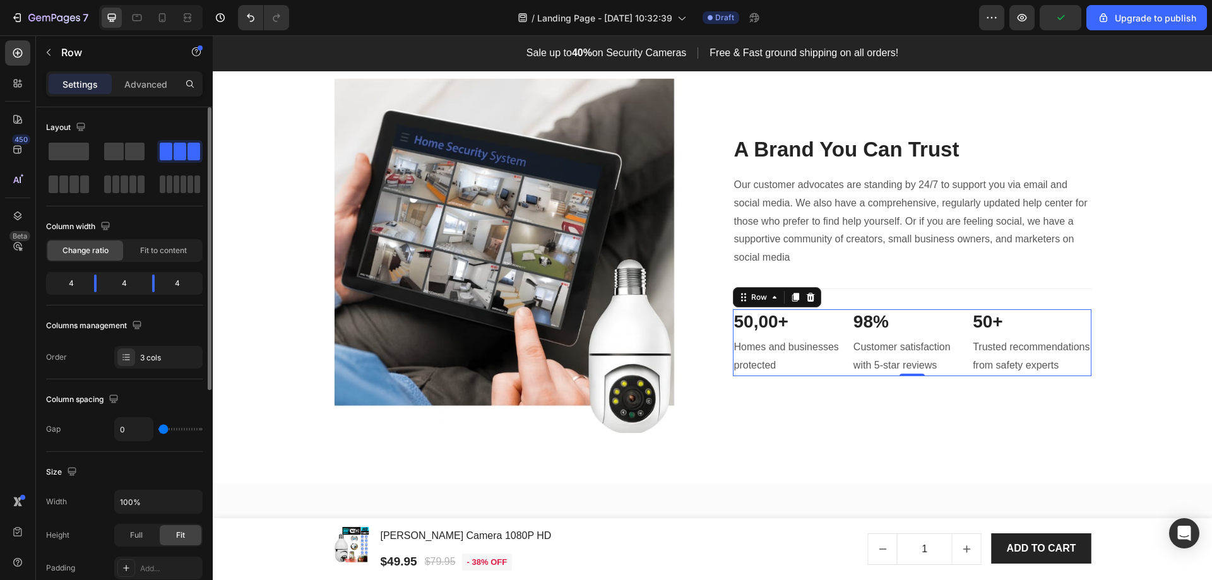
type input "0"
click at [164, 431] on input "range" at bounding box center [180, 429] width 44 height 3
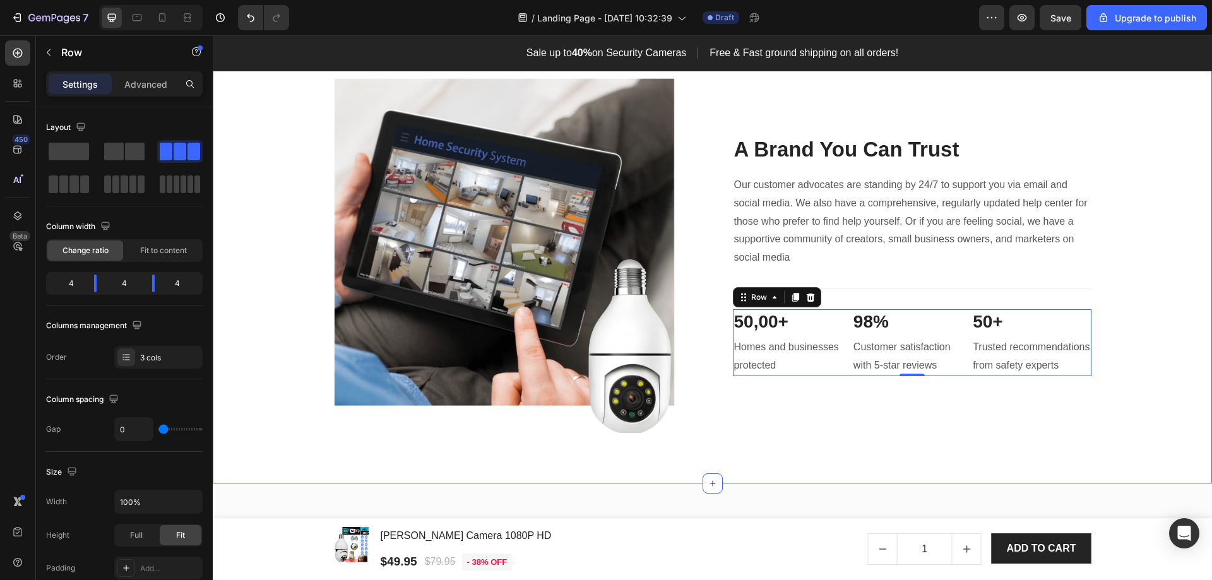
click at [1171, 381] on div "Image A Brand You Can Trust Heading Our customer advocates are standing by 24/7…" at bounding box center [712, 256] width 981 height 356
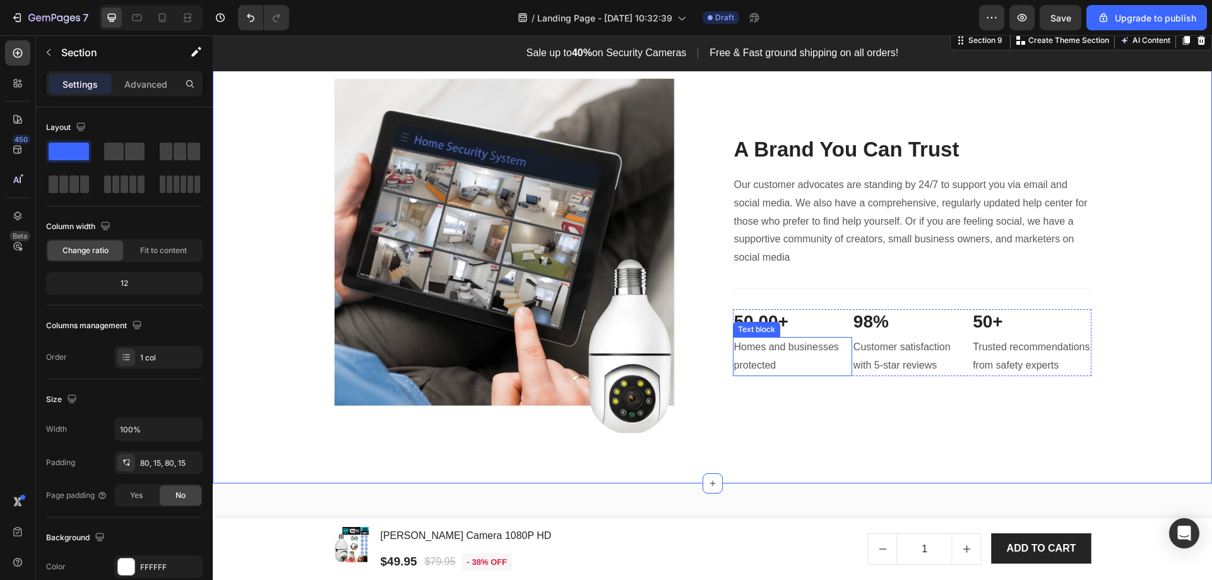
click at [819, 348] on p "Homes and businesses protected" at bounding box center [792, 356] width 117 height 37
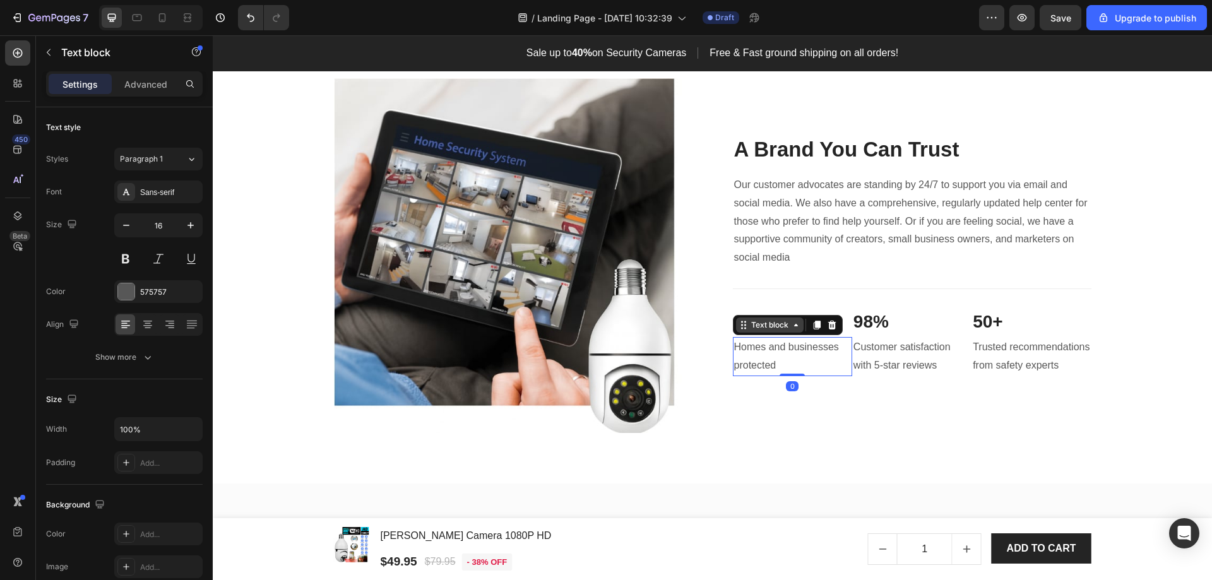
click at [782, 327] on div "Text block" at bounding box center [770, 325] width 42 height 11
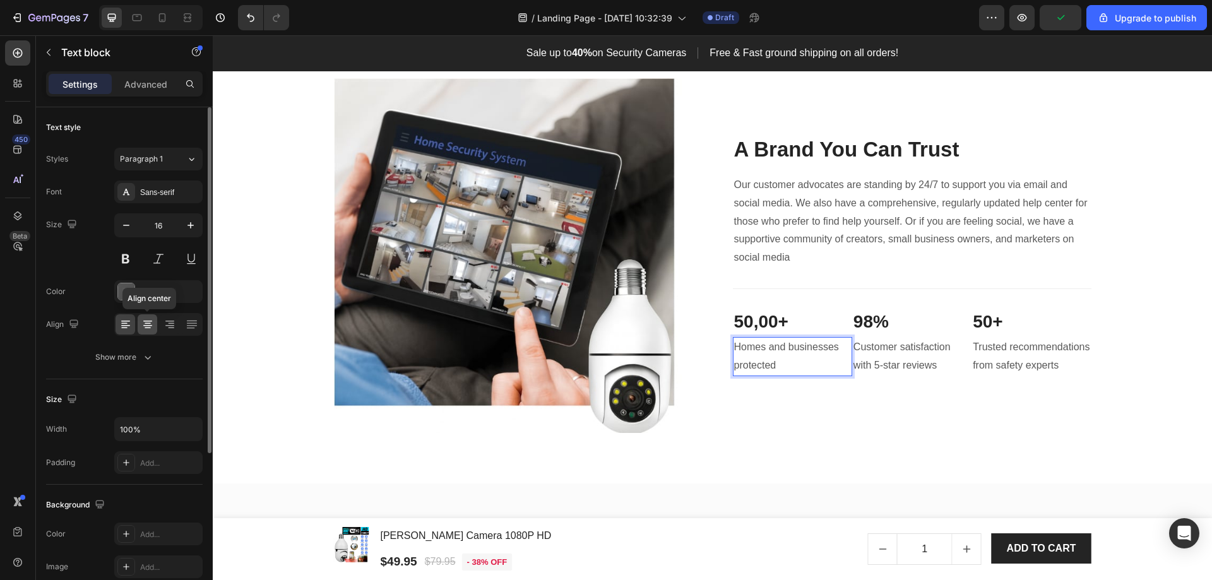
click at [155, 321] on div at bounding box center [148, 324] width 20 height 20
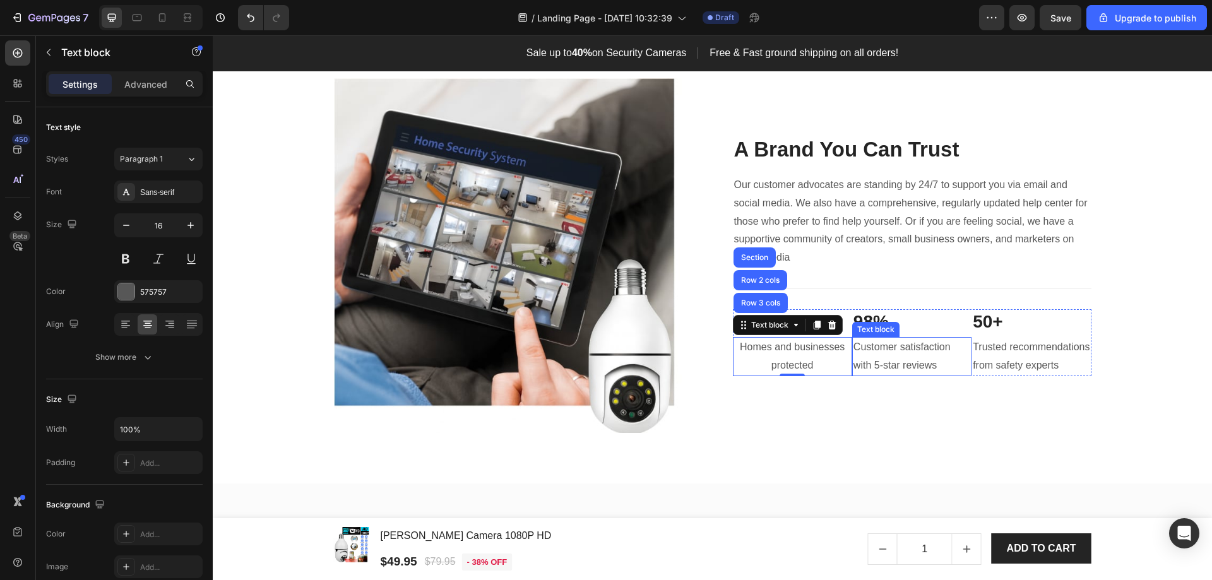
click at [907, 355] on p "Customer satisfaction with 5-star reviews" at bounding box center [912, 356] width 117 height 37
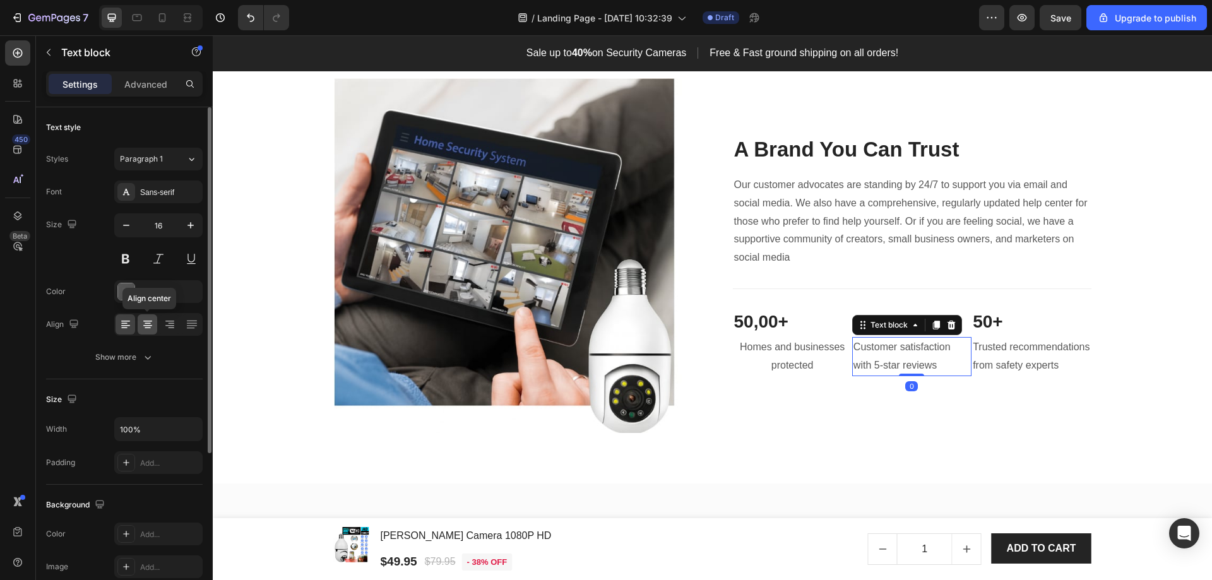
click at [150, 325] on icon at bounding box center [147, 325] width 9 height 1
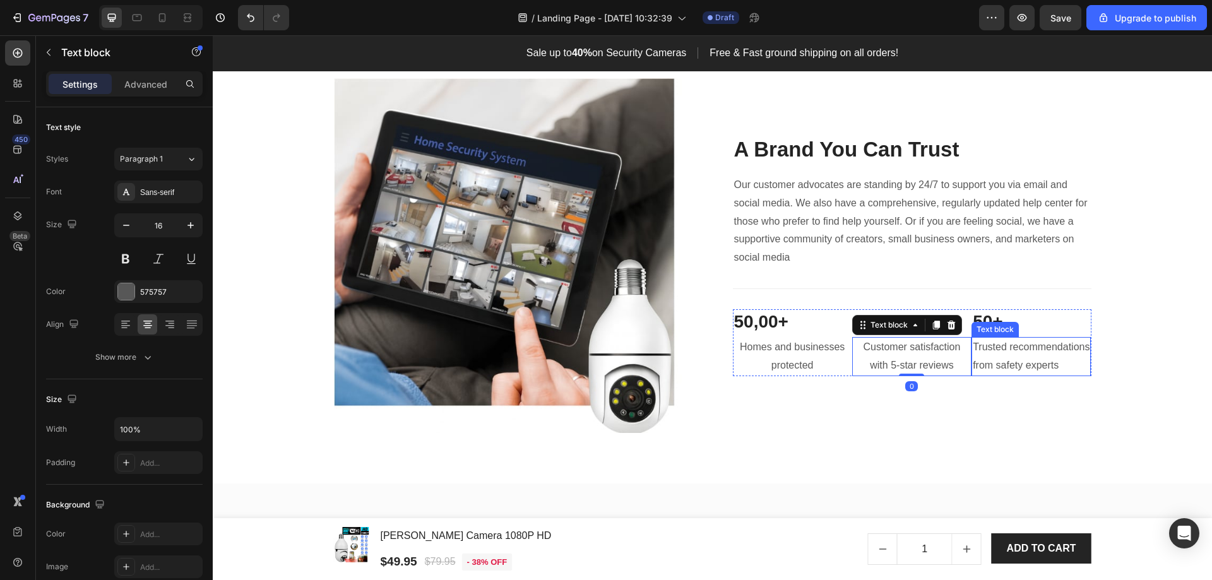
click at [1028, 349] on span "Trusted recommendations from safety experts" at bounding box center [1031, 356] width 117 height 29
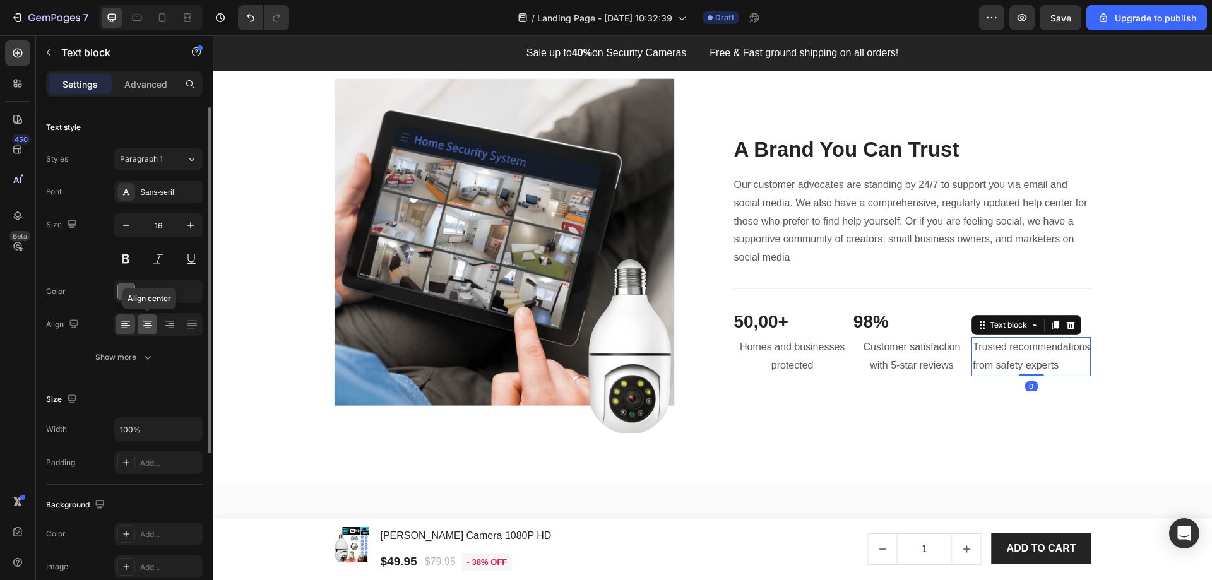
click at [138, 320] on div at bounding box center [148, 324] width 20 height 20
click at [775, 323] on p "50,00+" at bounding box center [792, 322] width 117 height 23
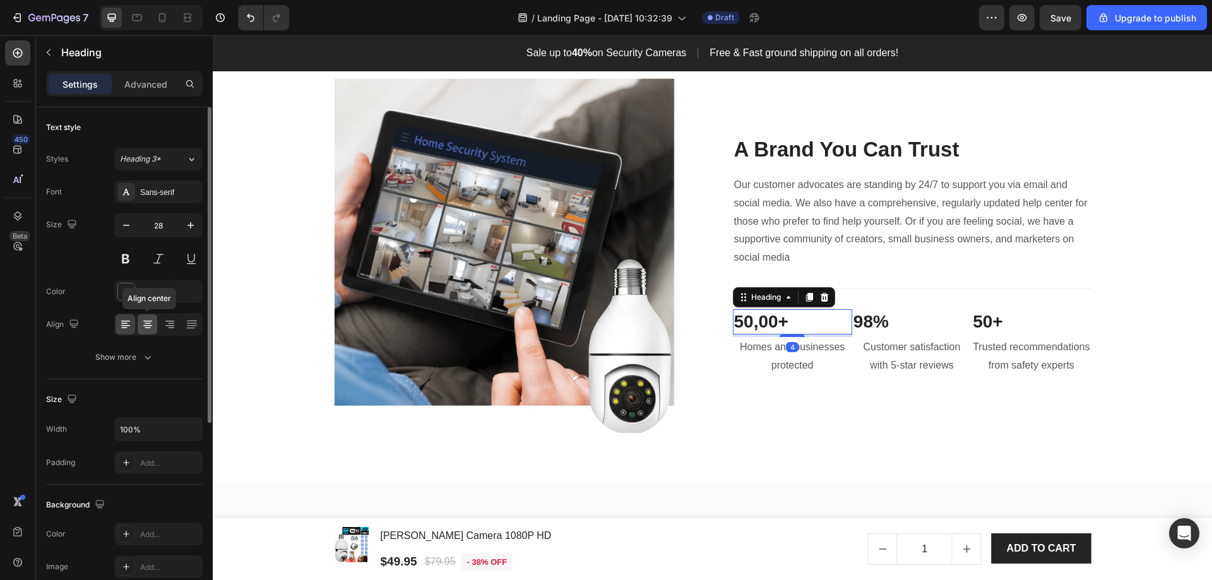
click at [150, 318] on div at bounding box center [148, 324] width 20 height 20
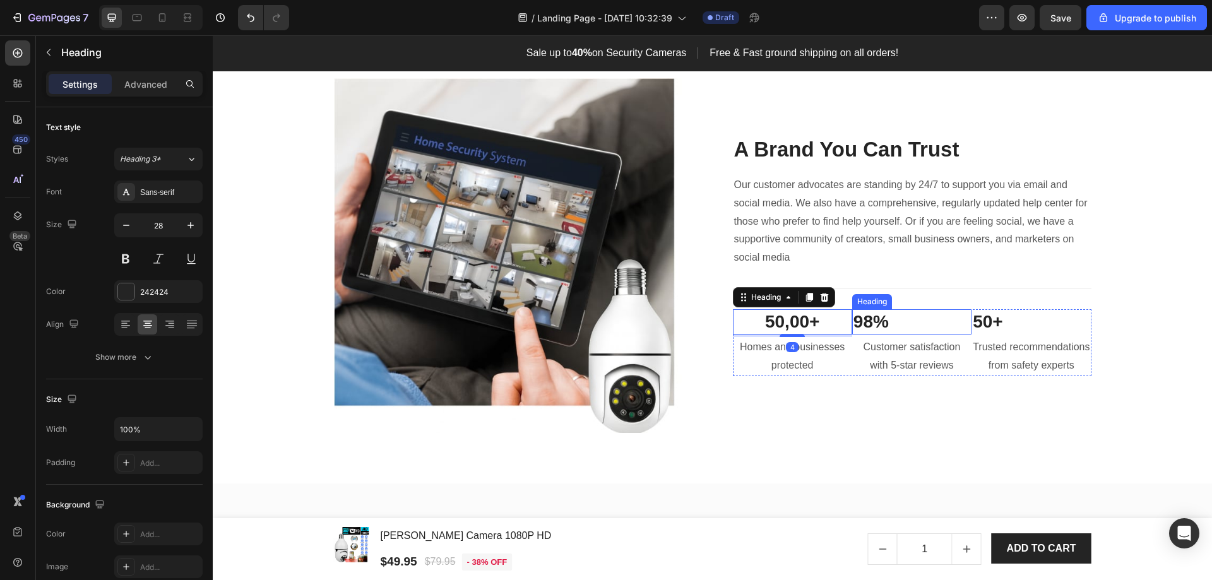
click at [870, 326] on p "98%" at bounding box center [912, 322] width 117 height 23
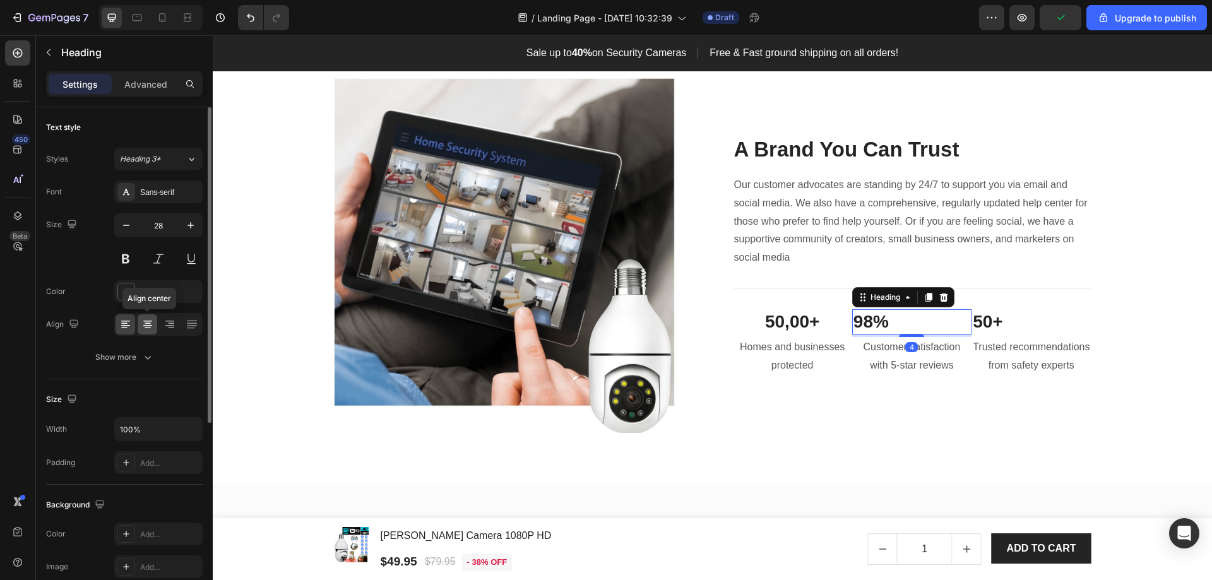
click at [153, 323] on icon at bounding box center [147, 324] width 13 height 13
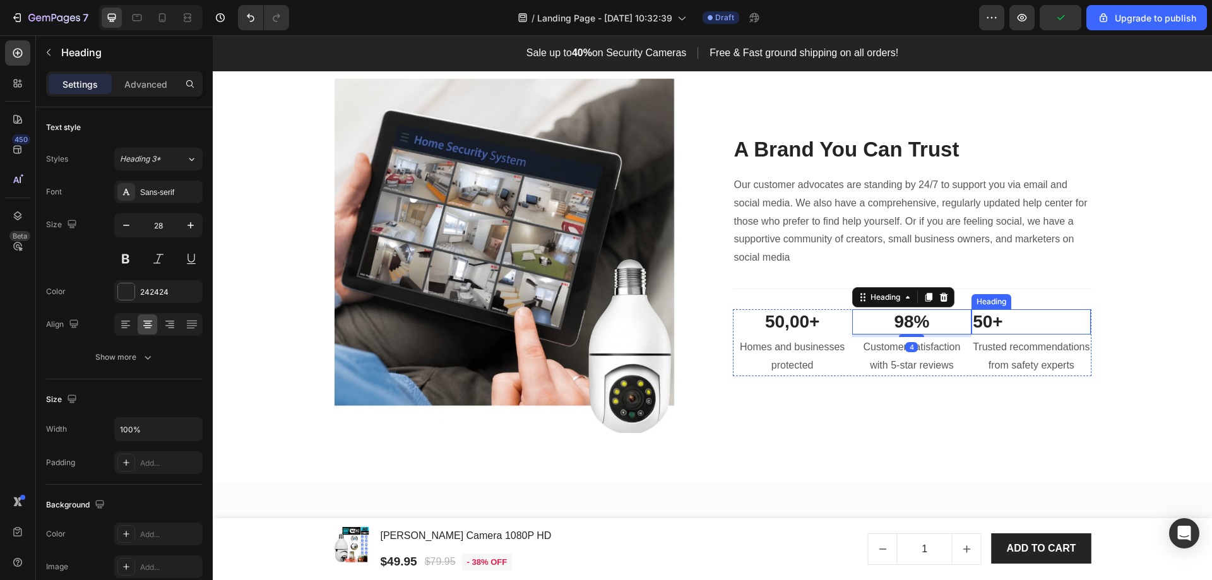
click at [1002, 325] on p "50+" at bounding box center [1031, 322] width 117 height 23
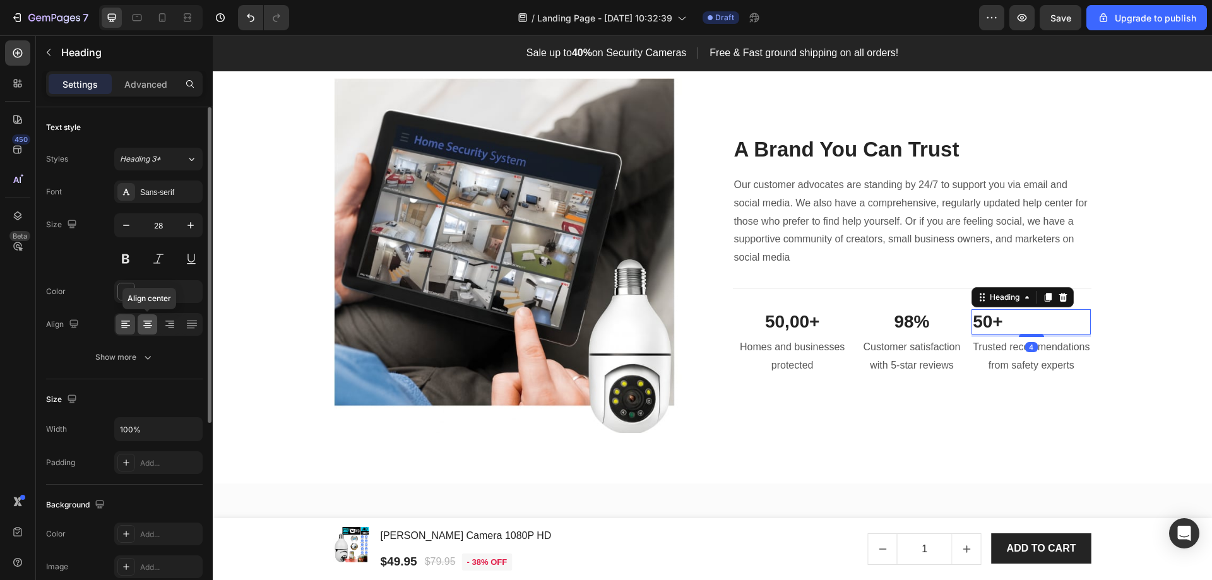
click at [153, 322] on icon at bounding box center [147, 324] width 13 height 13
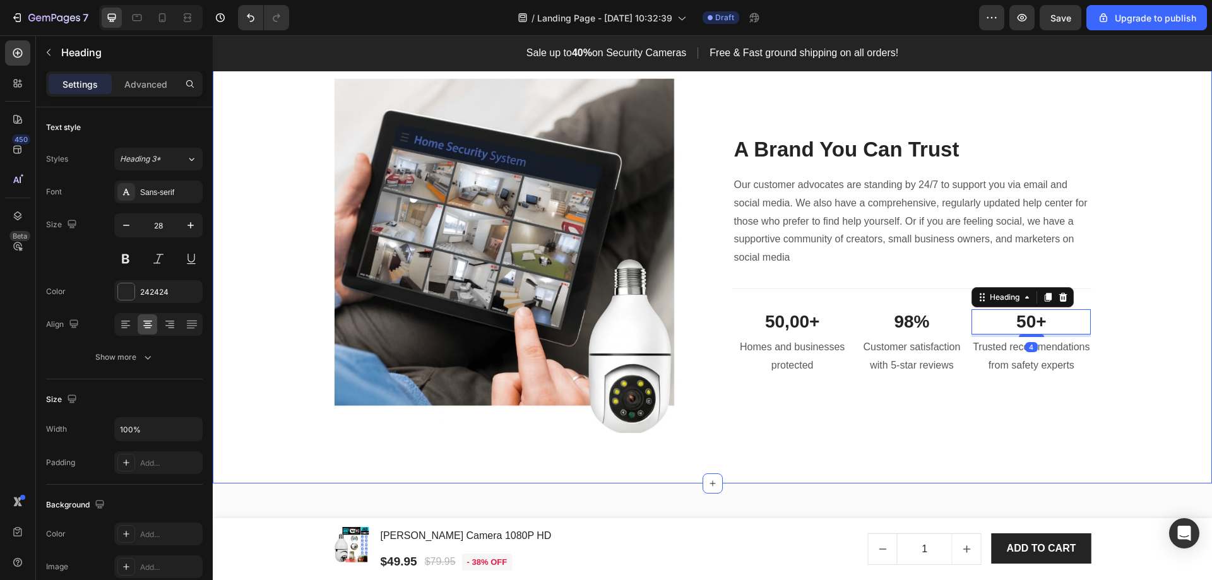
click at [1170, 394] on div "Image A Brand You Can Trust Heading Our customer advocates are standing by 24/7…" at bounding box center [712, 256] width 981 height 356
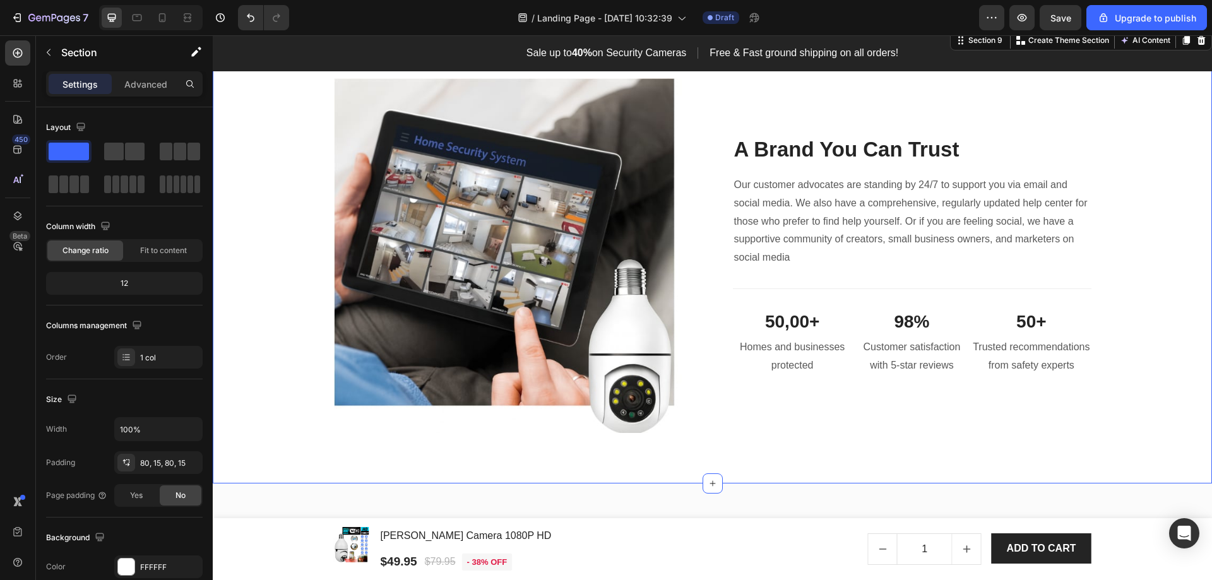
scroll to position [2833, 0]
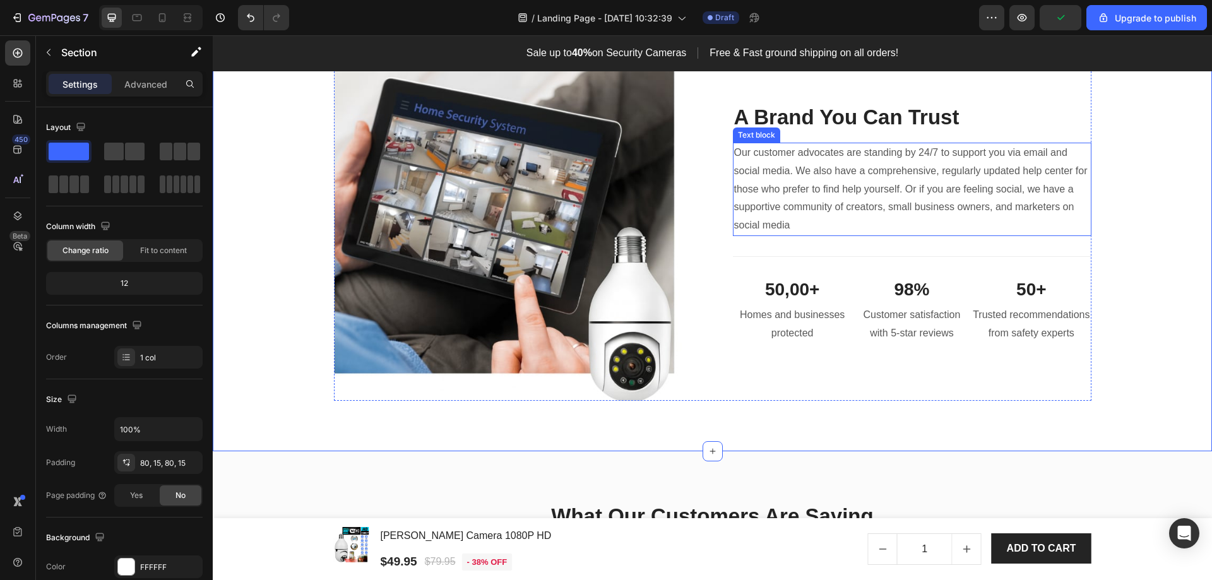
click at [889, 191] on p "Our customer advocates are standing by 24/7 to support you via email and social…" at bounding box center [912, 189] width 356 height 91
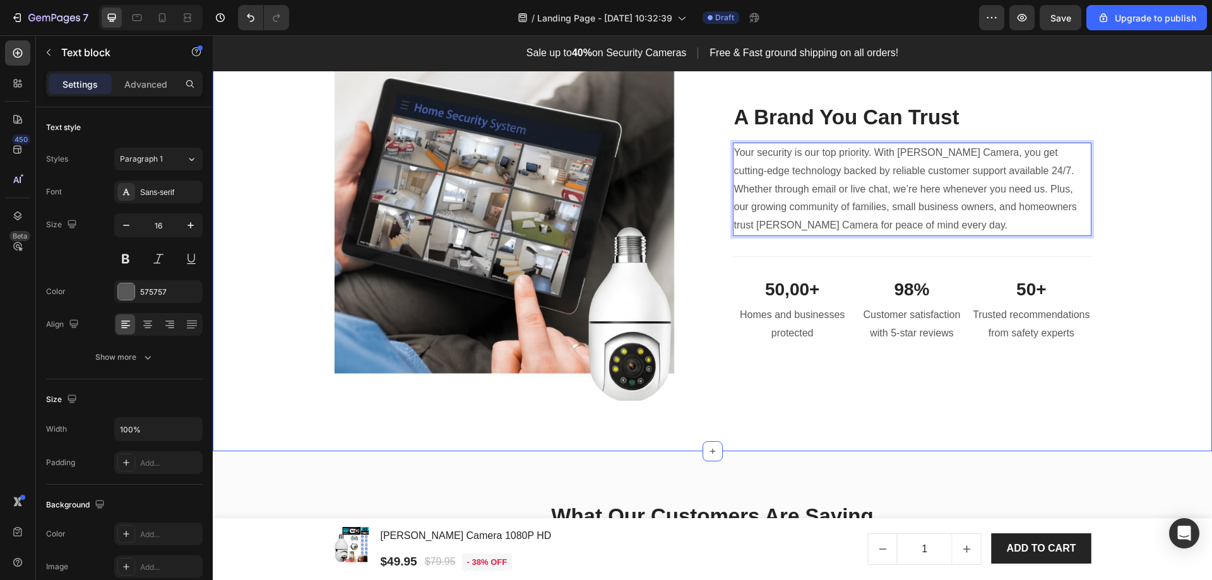
click at [1157, 279] on div "Image A Brand You Can Trust Heading Your security is our top priority. With [PE…" at bounding box center [712, 224] width 981 height 356
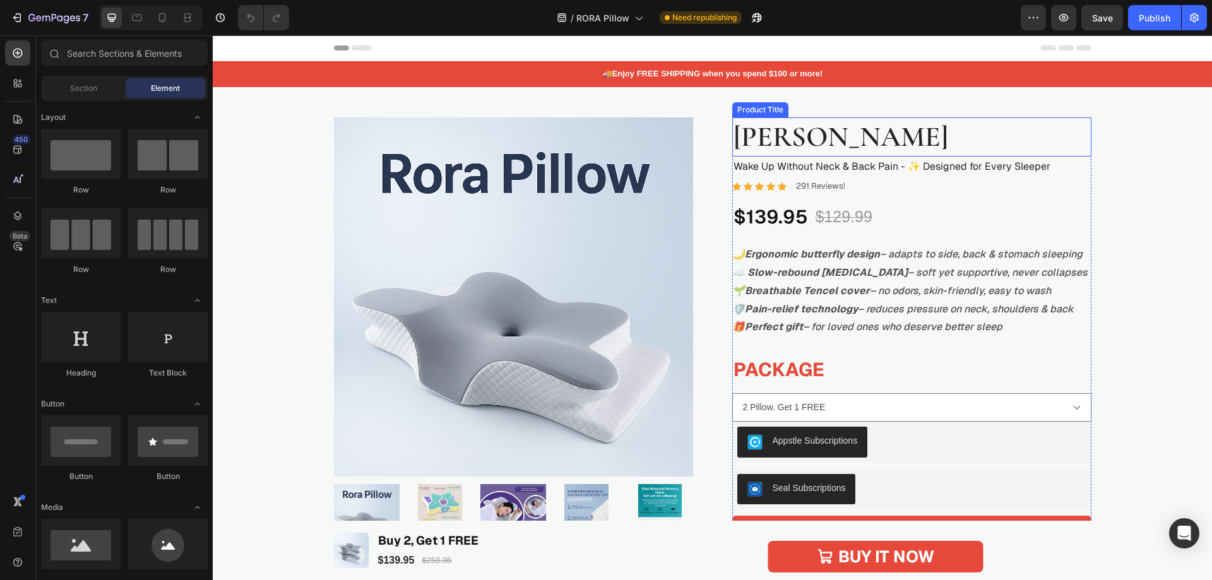
click at [840, 133] on h1 "Rora Pillow" at bounding box center [911, 137] width 359 height 40
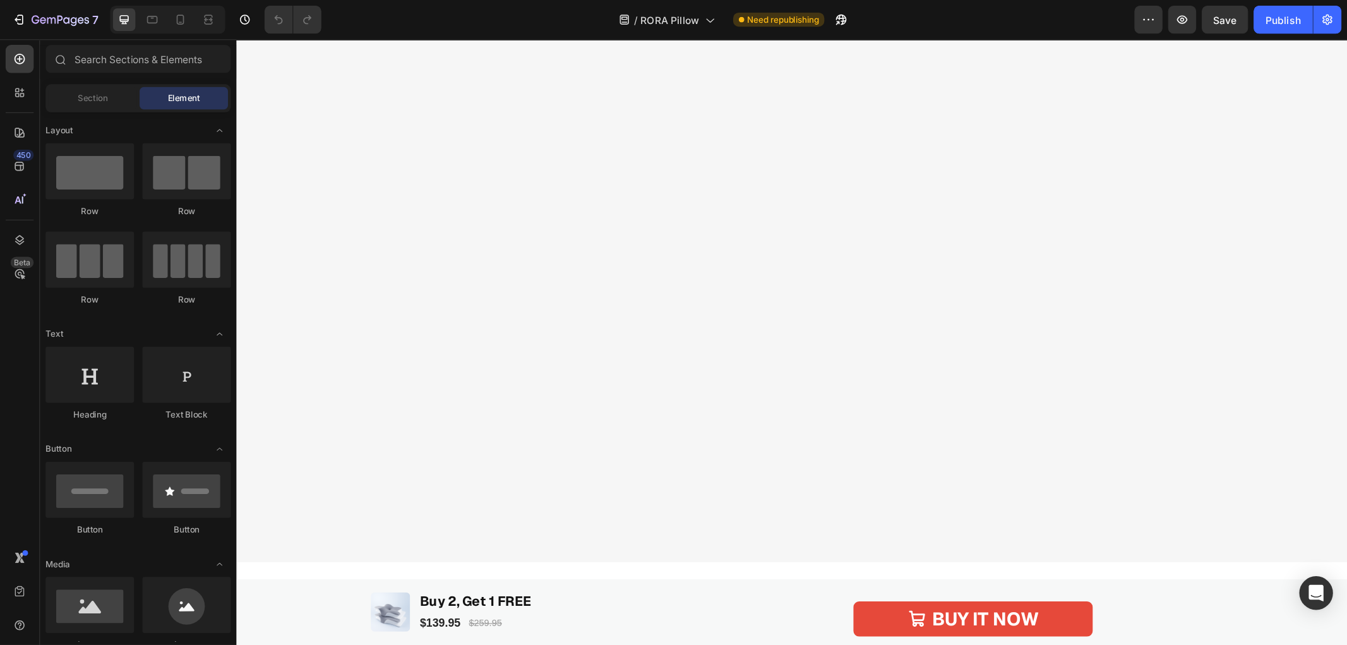
scroll to position [4224, 0]
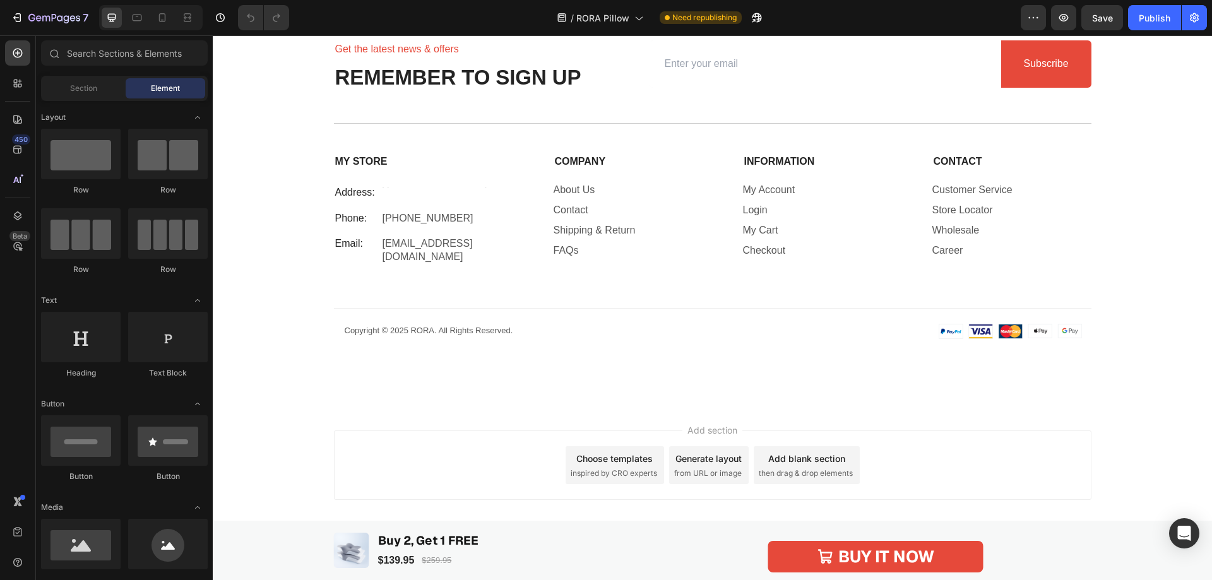
drag, startPoint x: 1207, startPoint y: 84, endPoint x: 1389, endPoint y: 602, distance: 549.4
click at [479, 326] on p "Copyright © 2025 RORA. All Rights Reserved." at bounding box center [429, 331] width 169 height 11
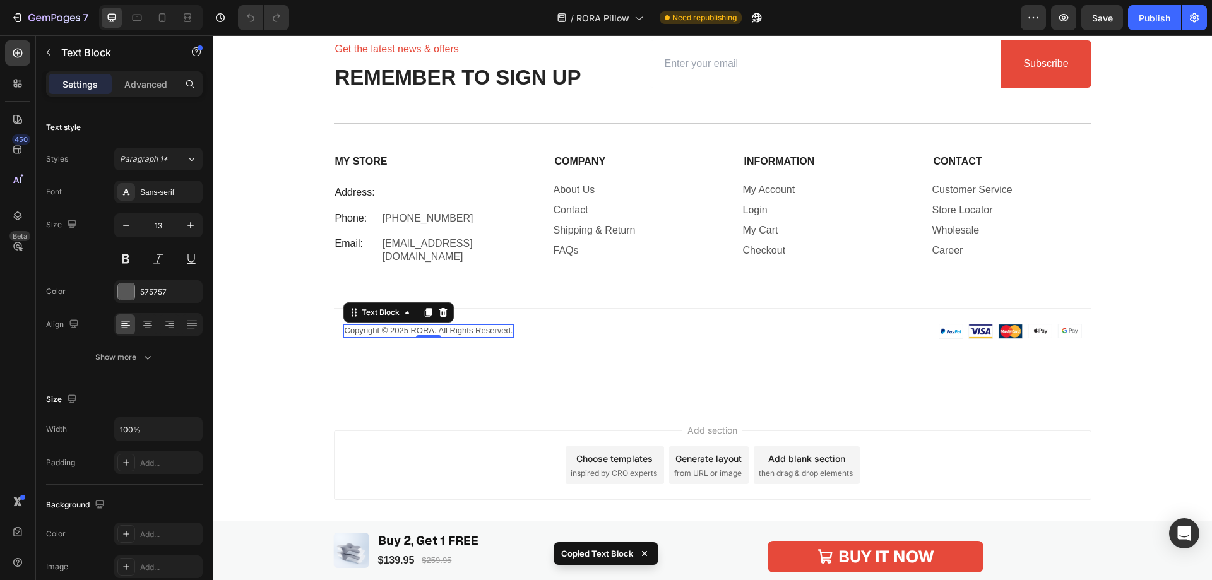
click at [460, 326] on p "Copyright © 2025 RORA. All Rights Reserved." at bounding box center [429, 331] width 169 height 11
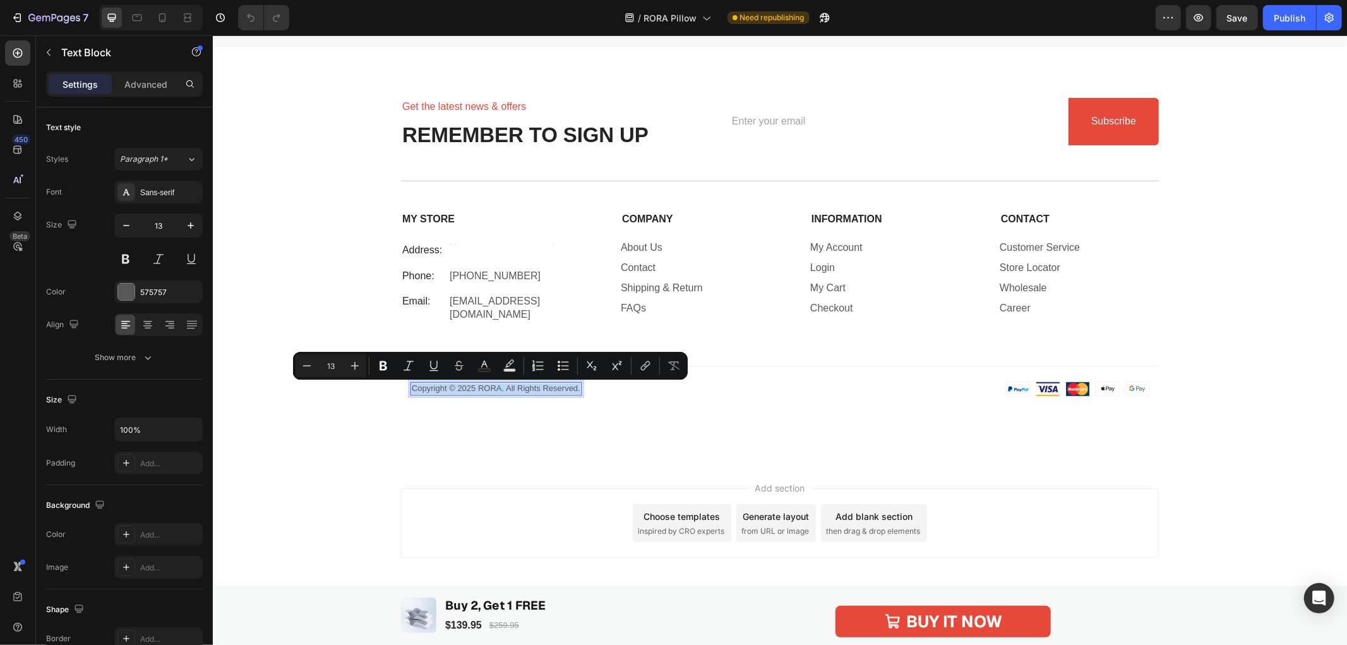
scroll to position [4159, 0]
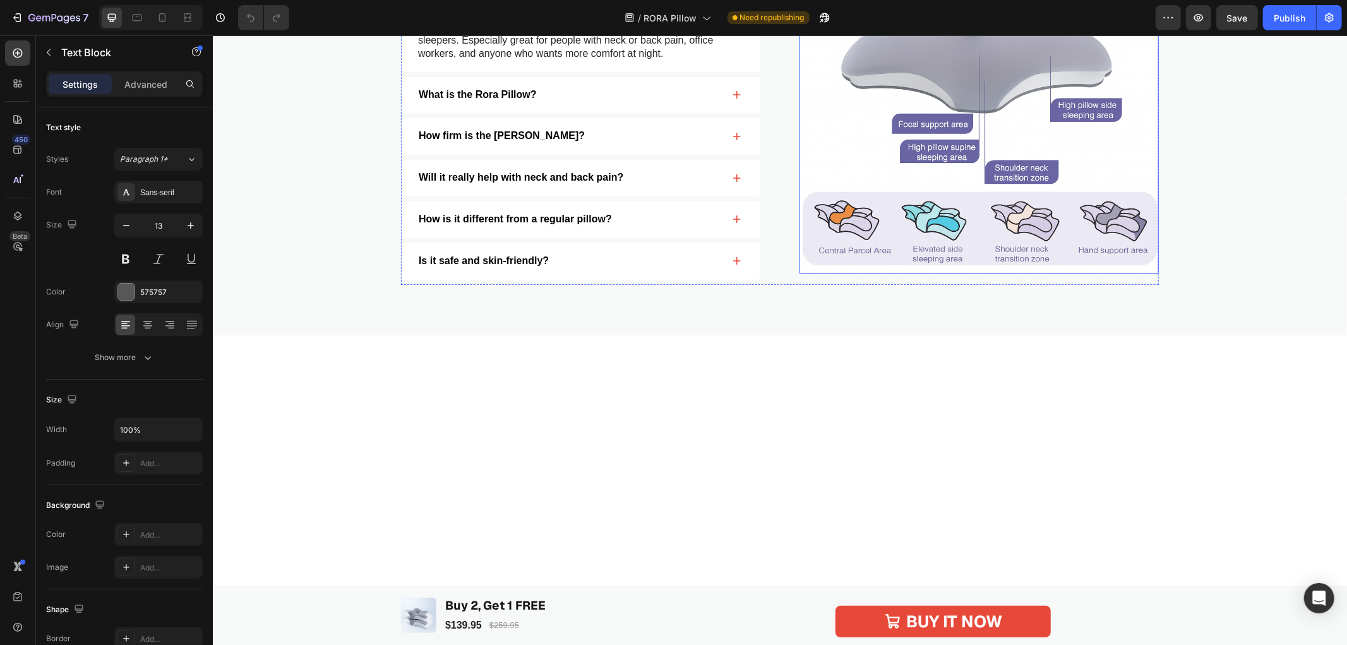
type input "16"
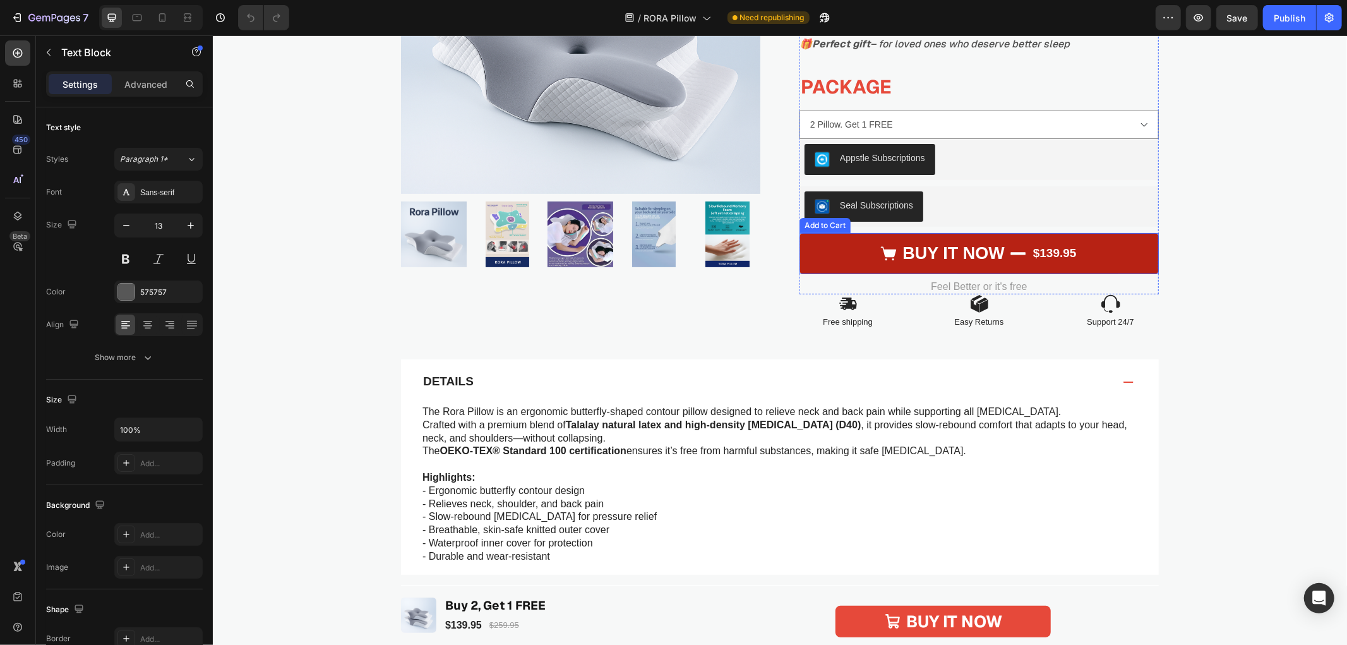
scroll to position [354, 0]
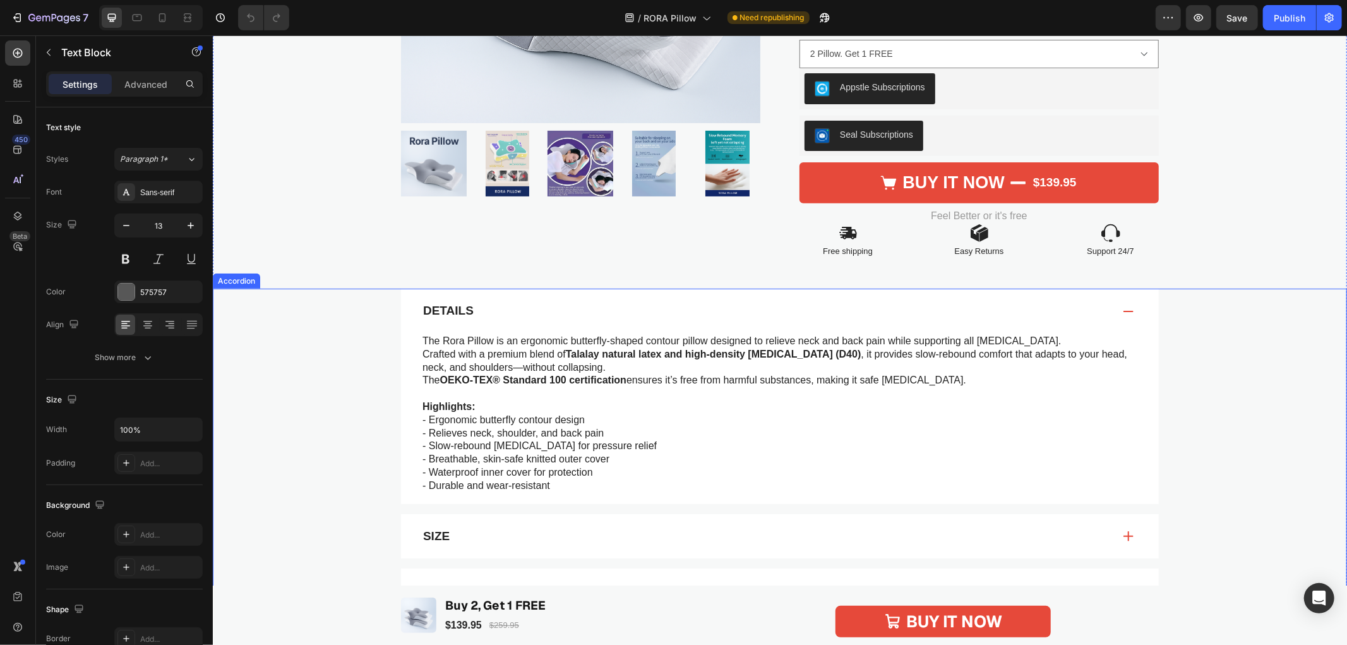
click at [304, 363] on div "Details The Rora Pillow is an ergonomic butterfly-shaped contour pillow designe…" at bounding box center [779, 395] width 1108 height 215
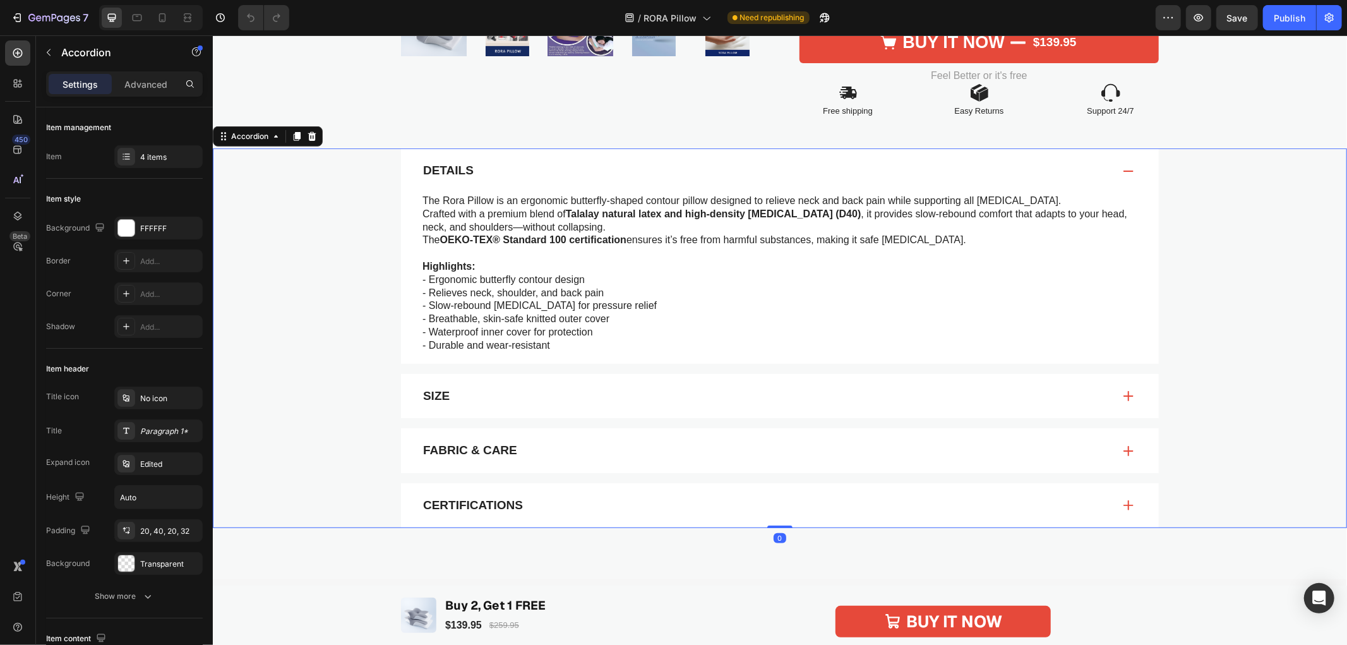
scroll to position [564, 0]
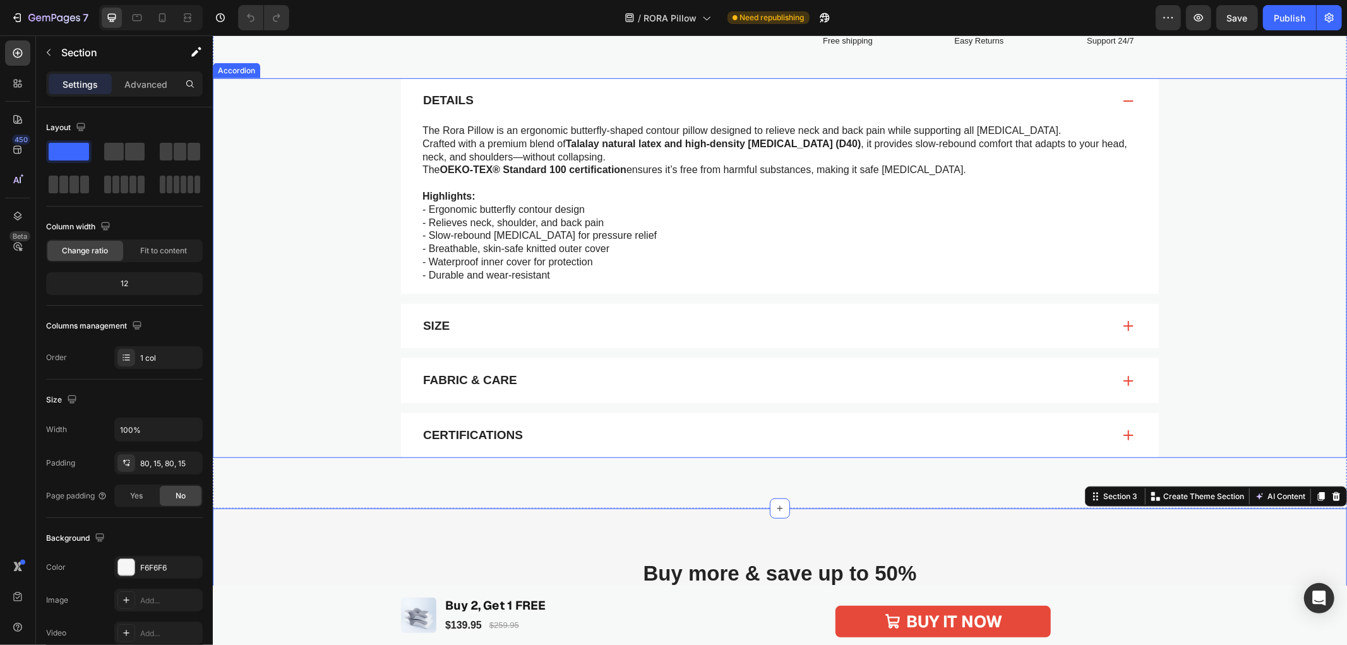
click at [299, 303] on div "Size" at bounding box center [779, 325] width 1108 height 45
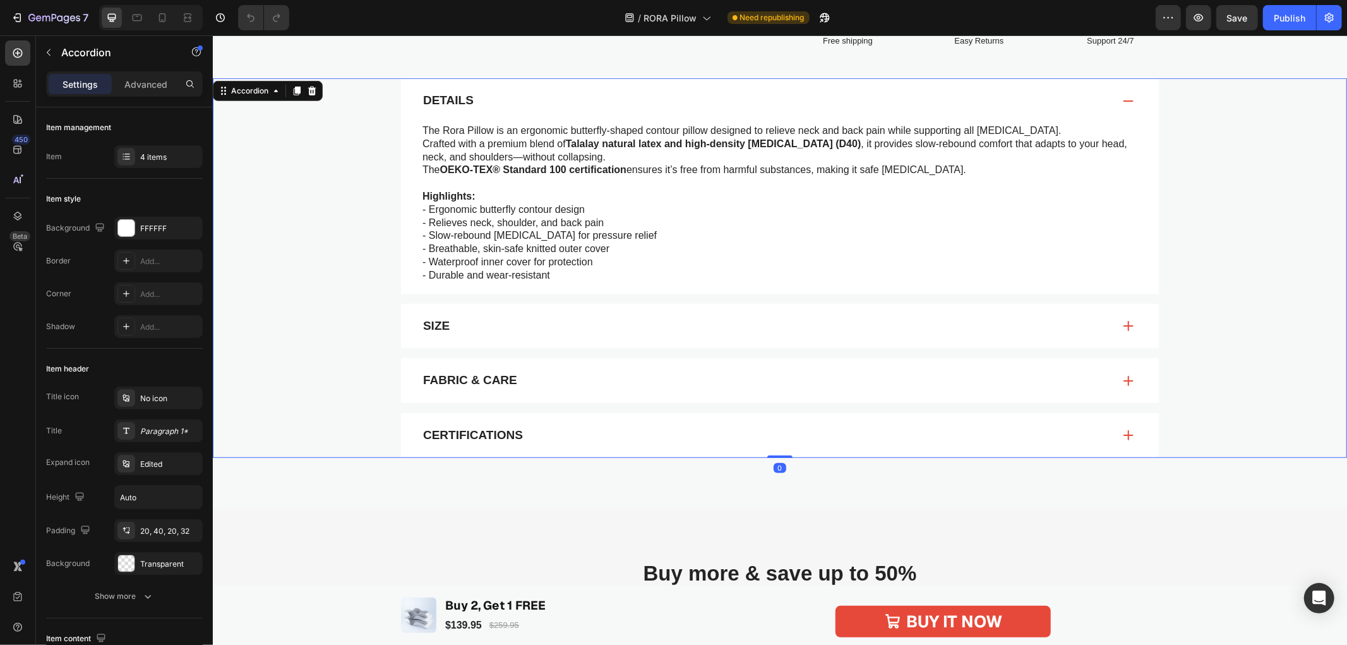
click at [534, 323] on div "Size" at bounding box center [767, 326] width 692 height 20
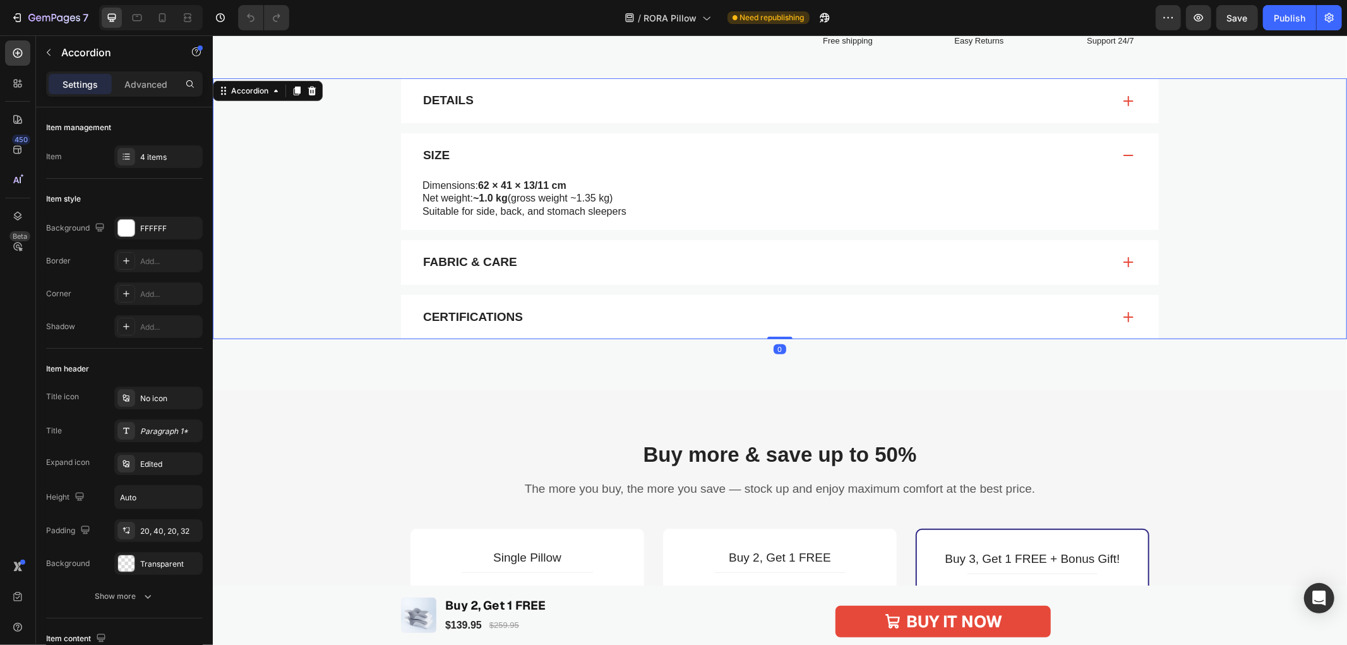
click at [698, 174] on div "Size" at bounding box center [779, 155] width 758 height 45
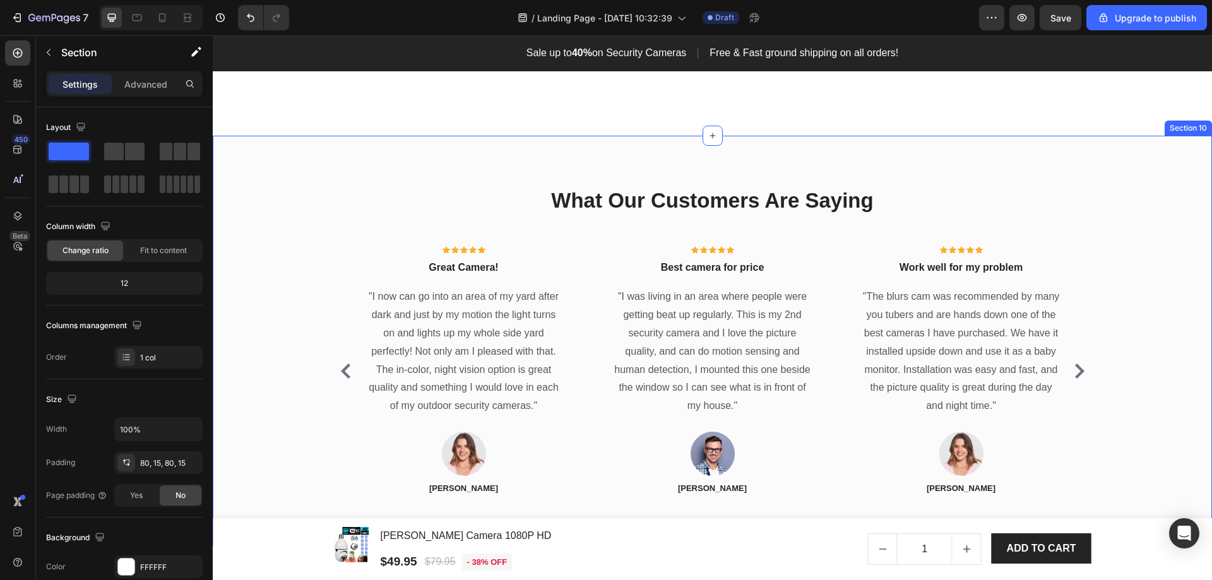
scroll to position [3275, 0]
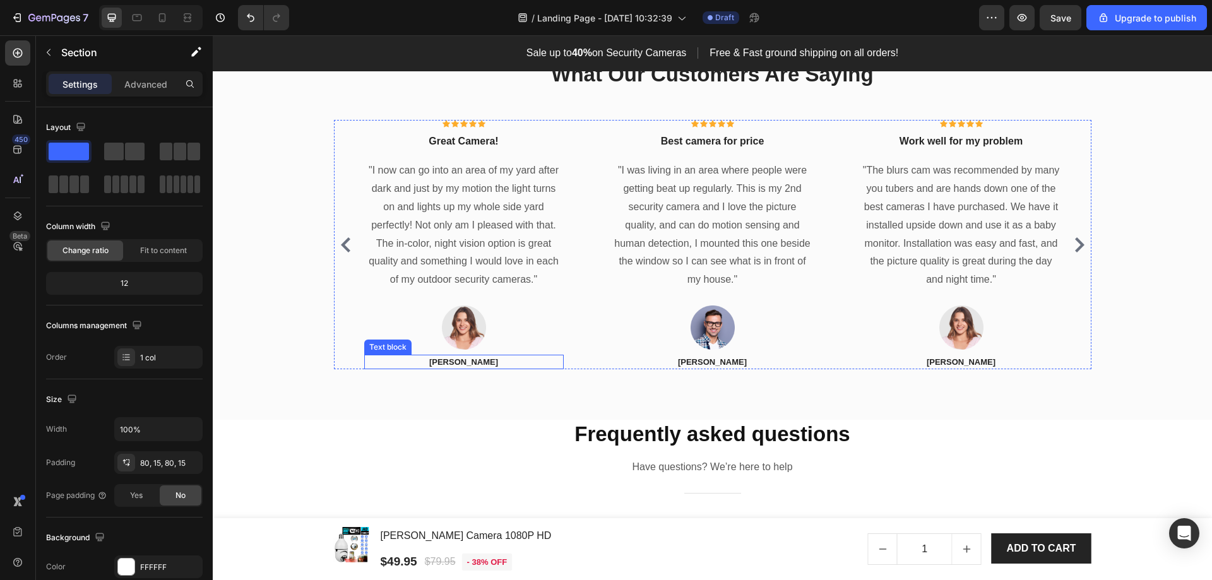
click at [468, 361] on p "[PERSON_NAME]" at bounding box center [464, 362] width 197 height 13
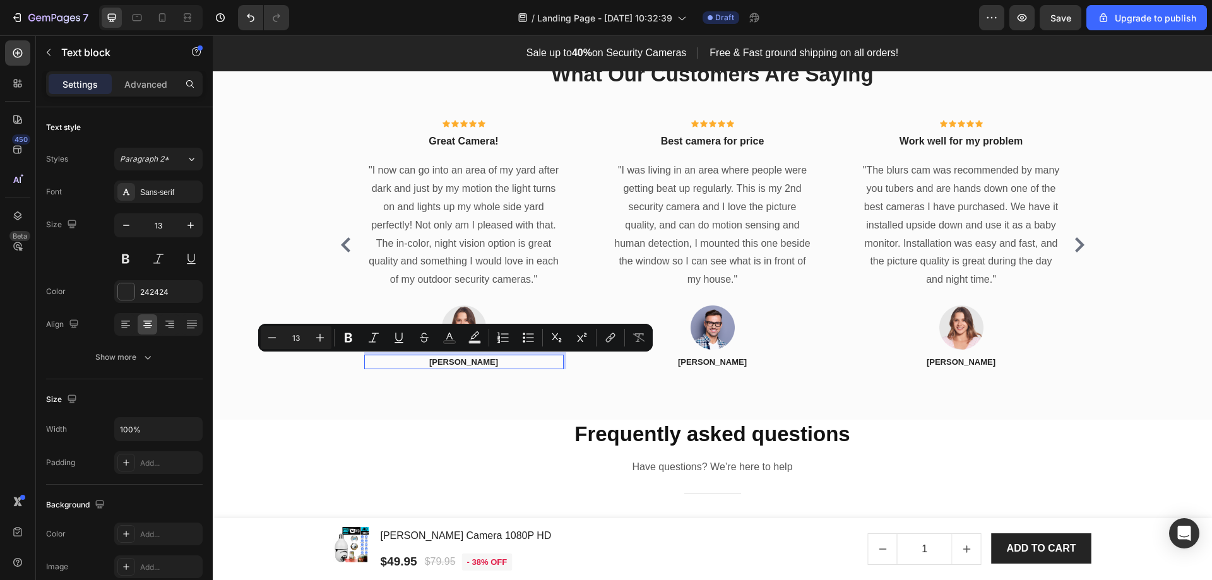
click at [482, 363] on p "[PERSON_NAME]" at bounding box center [464, 362] width 197 height 13
drag, startPoint x: 477, startPoint y: 362, endPoint x: 441, endPoint y: 364, distance: 36.6
click at [441, 364] on p "Patricia" at bounding box center [464, 362] width 197 height 13
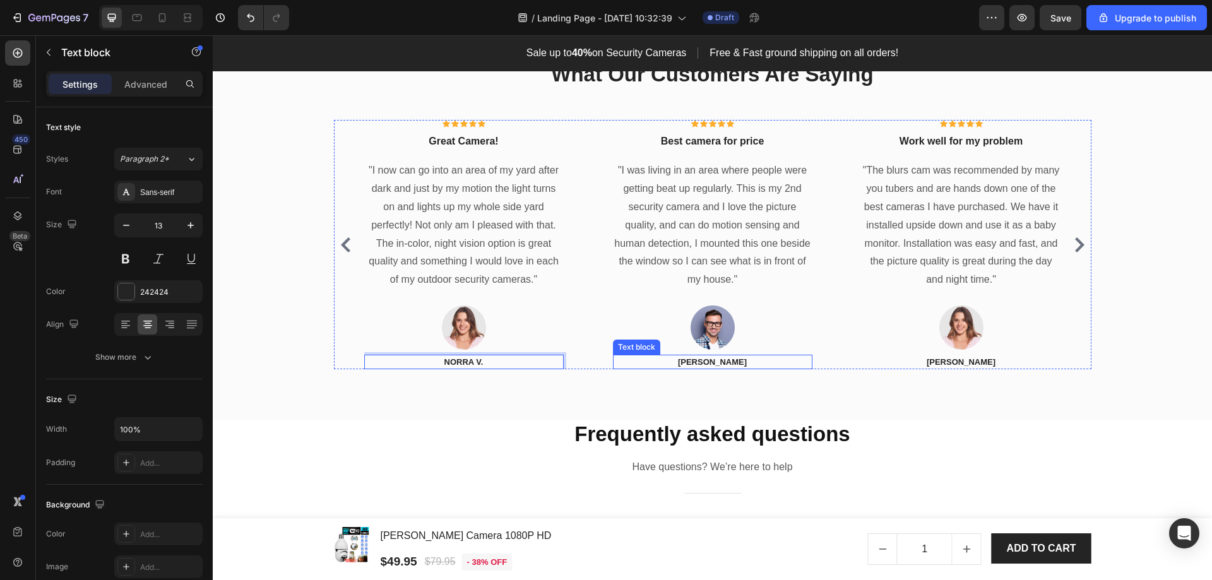
click at [726, 364] on p "[PERSON_NAME]" at bounding box center [712, 362] width 197 height 13
drag, startPoint x: 726, startPoint y: 364, endPoint x: 696, endPoint y: 363, distance: 30.3
click at [696, 363] on p "[PERSON_NAME]" at bounding box center [712, 362] width 197 height 13
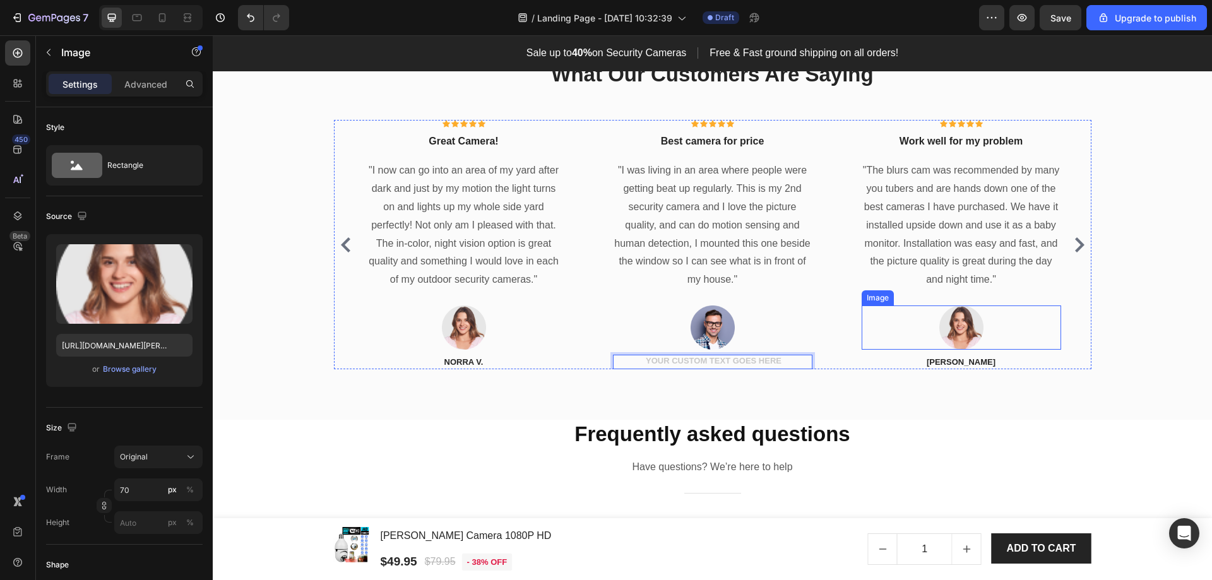
click at [962, 330] on img at bounding box center [962, 328] width 44 height 44
click at [697, 361] on div "Rich Text Editor. Editing area: main" at bounding box center [713, 362] width 200 height 15
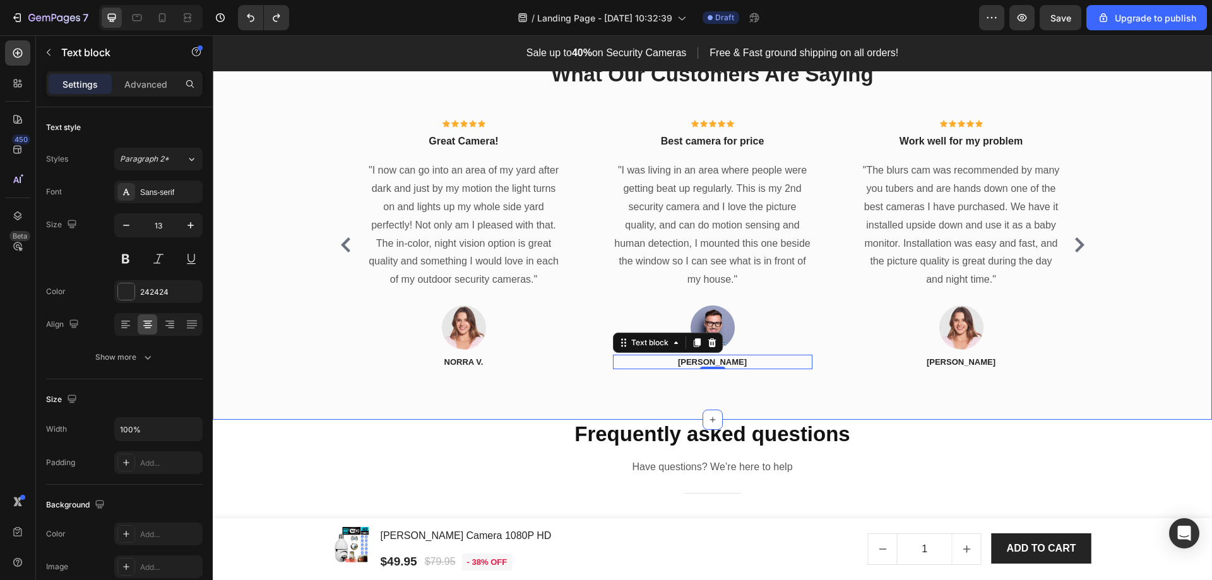
click at [925, 408] on div "What Our Customers Are Saying Heading Icon Icon Icon Icon Icon Icon List Hoz Gr…" at bounding box center [713, 214] width 1000 height 410
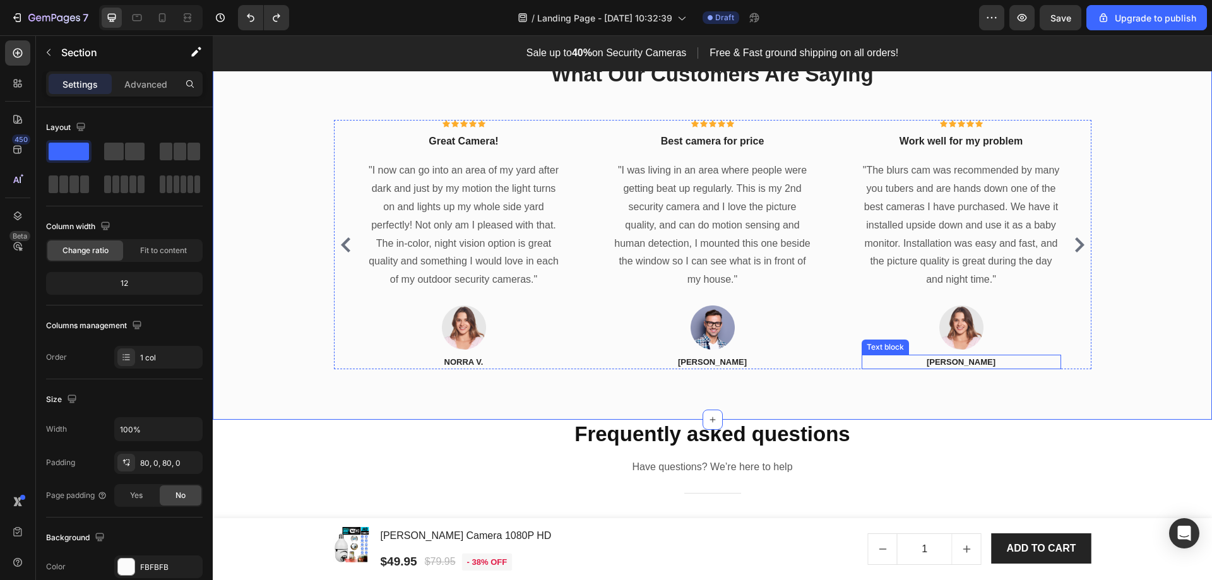
click at [961, 363] on p "[PERSON_NAME]" at bounding box center [961, 362] width 197 height 13
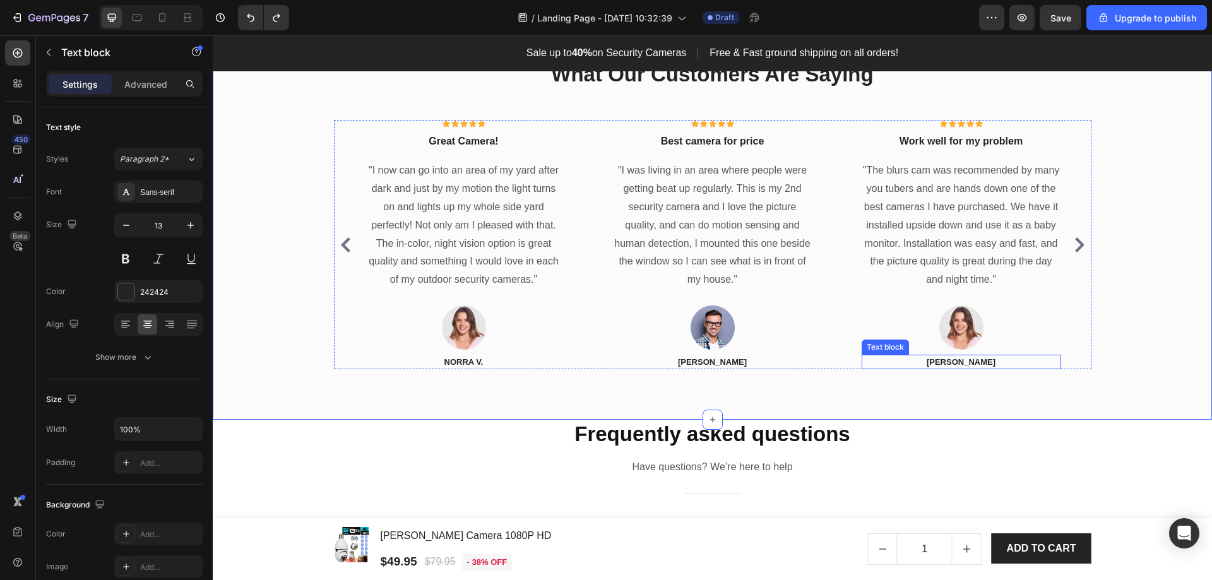
click at [961, 363] on p "[PERSON_NAME]" at bounding box center [961, 362] width 197 height 13
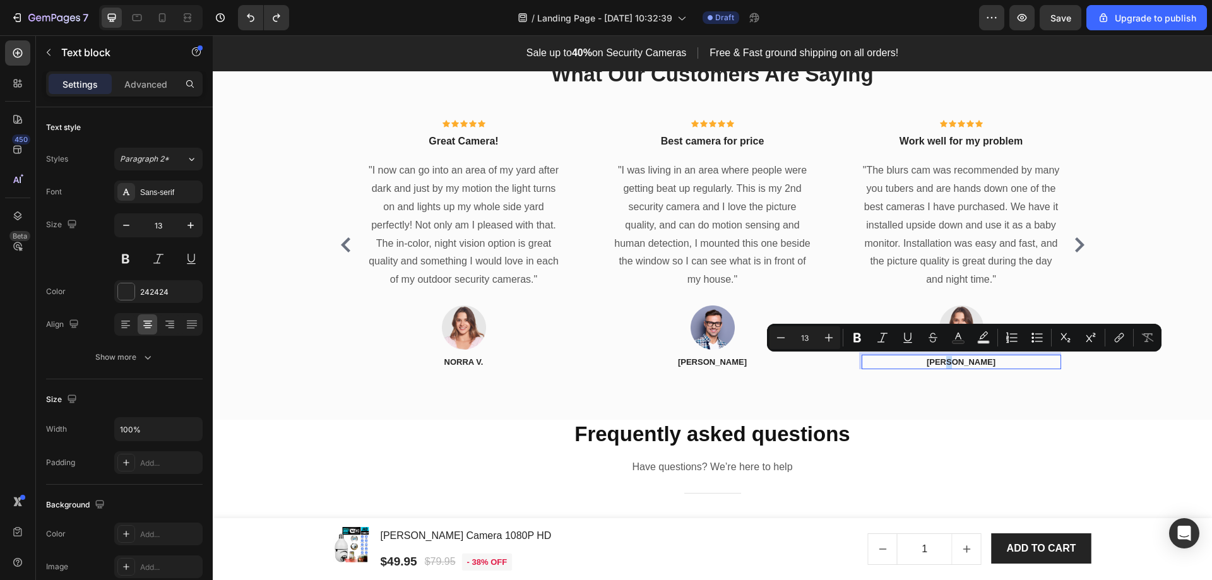
click at [965, 363] on p "[PERSON_NAME]" at bounding box center [961, 362] width 197 height 13
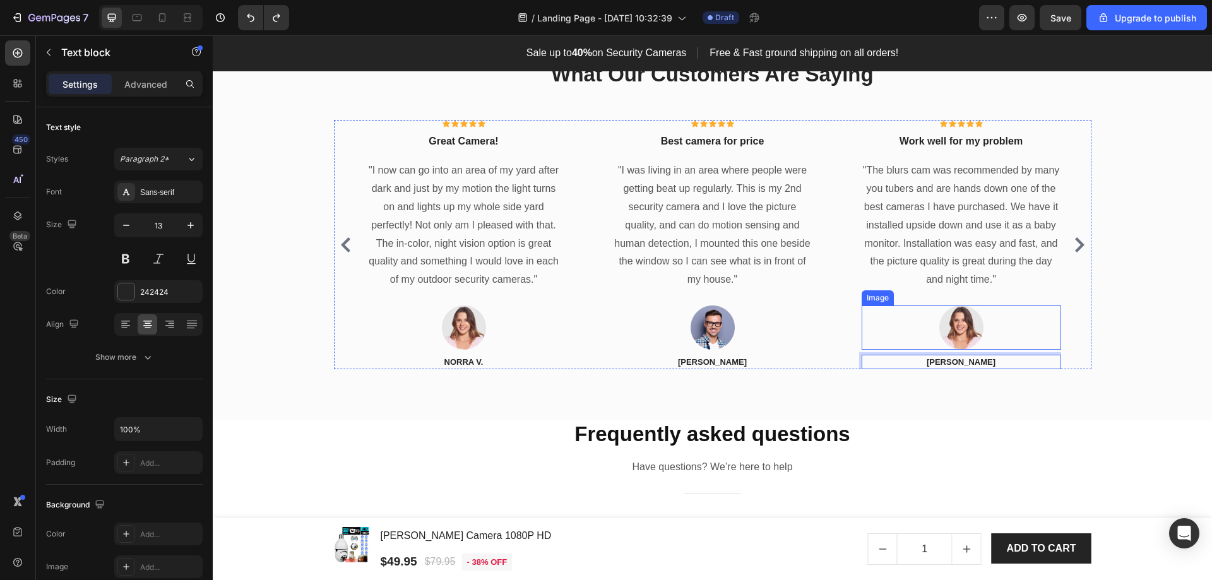
click at [960, 330] on img at bounding box center [962, 328] width 44 height 44
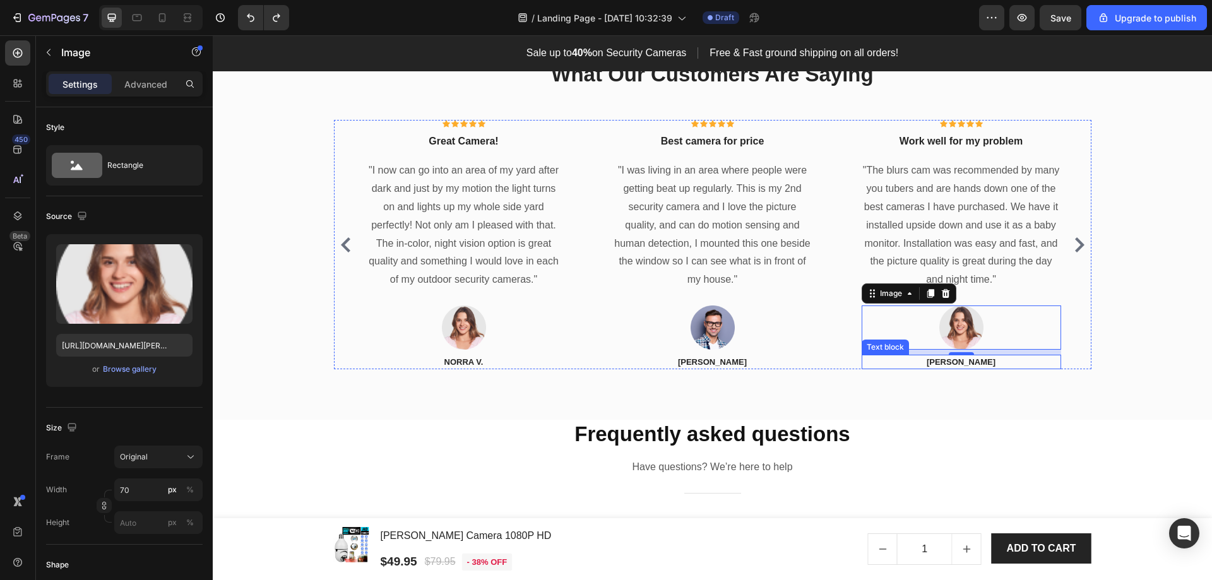
click at [965, 357] on p "[PERSON_NAME]" at bounding box center [961, 362] width 197 height 13
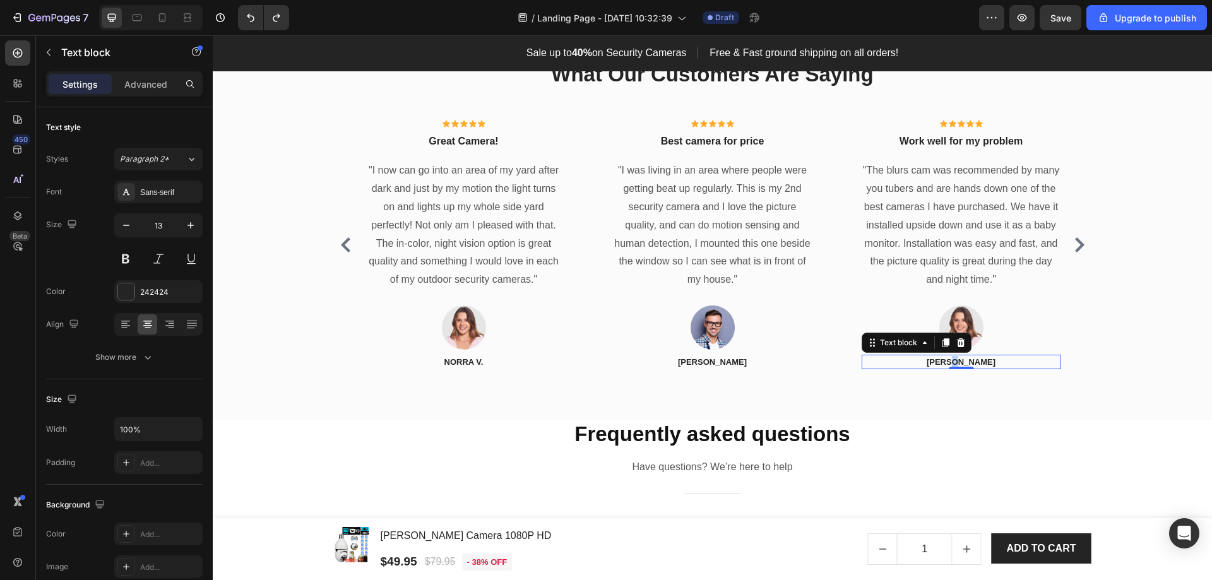
click at [966, 364] on p "[PERSON_NAME]" at bounding box center [961, 362] width 197 height 13
click at [479, 361] on p "Norra V." at bounding box center [464, 362] width 197 height 13
click at [481, 361] on p "Norra V." at bounding box center [464, 362] width 197 height 13
click at [544, 407] on div "What Our Customers Are Saying Heading Icon Icon Icon Icon Icon Icon List Hoz Gr…" at bounding box center [713, 214] width 1000 height 410
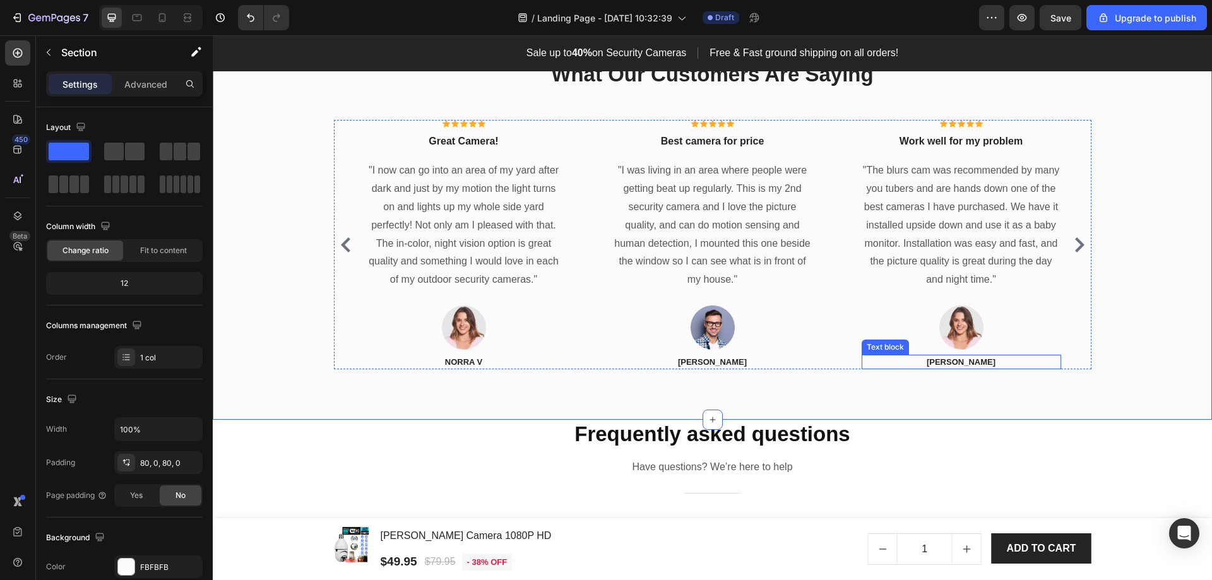
click at [978, 362] on p "Sophia T" at bounding box center [961, 362] width 197 height 13
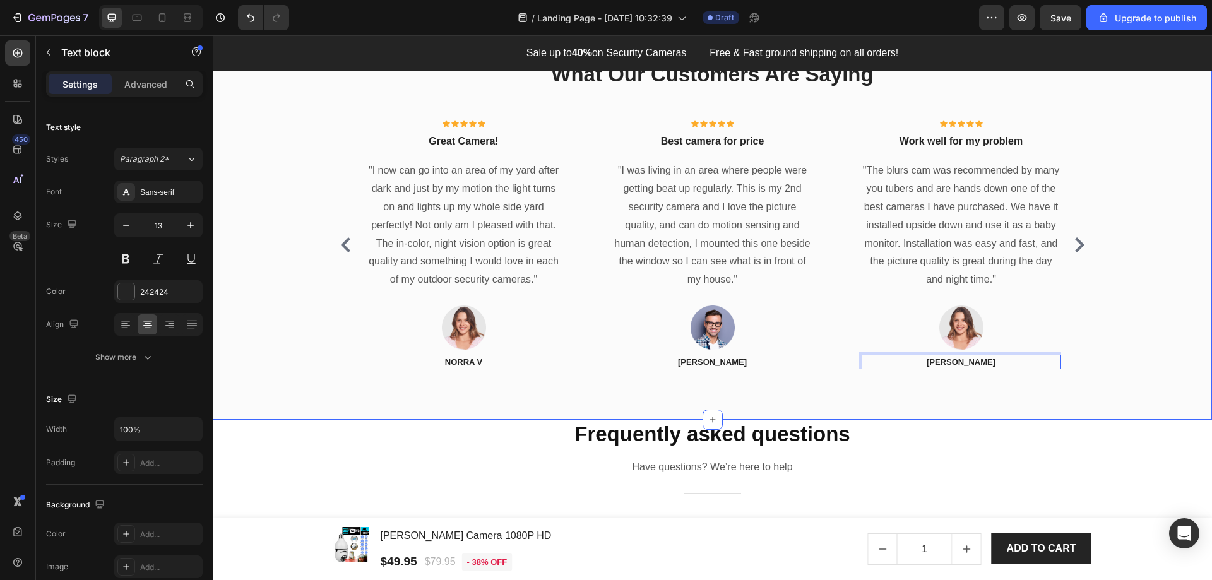
click at [928, 395] on div "What Our Customers Are Saying Heading Icon Icon Icon Icon Icon Icon List Hoz Gr…" at bounding box center [713, 214] width 1000 height 410
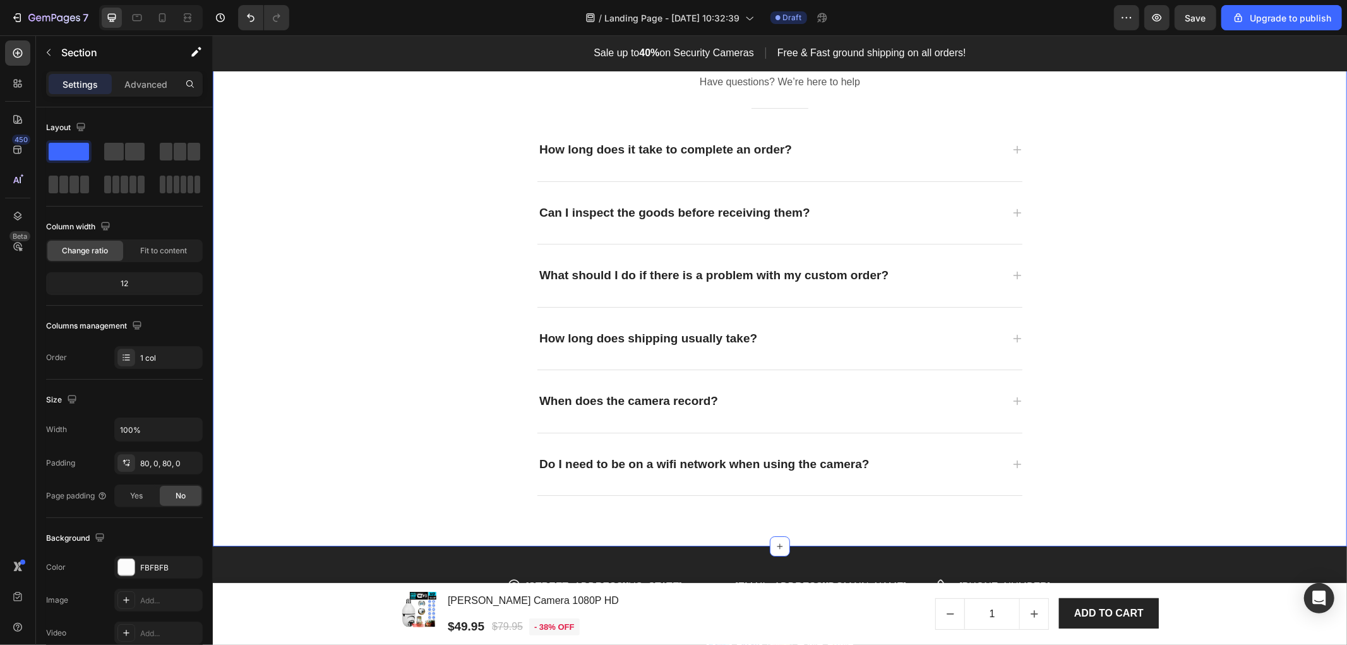
scroll to position [3590, 0]
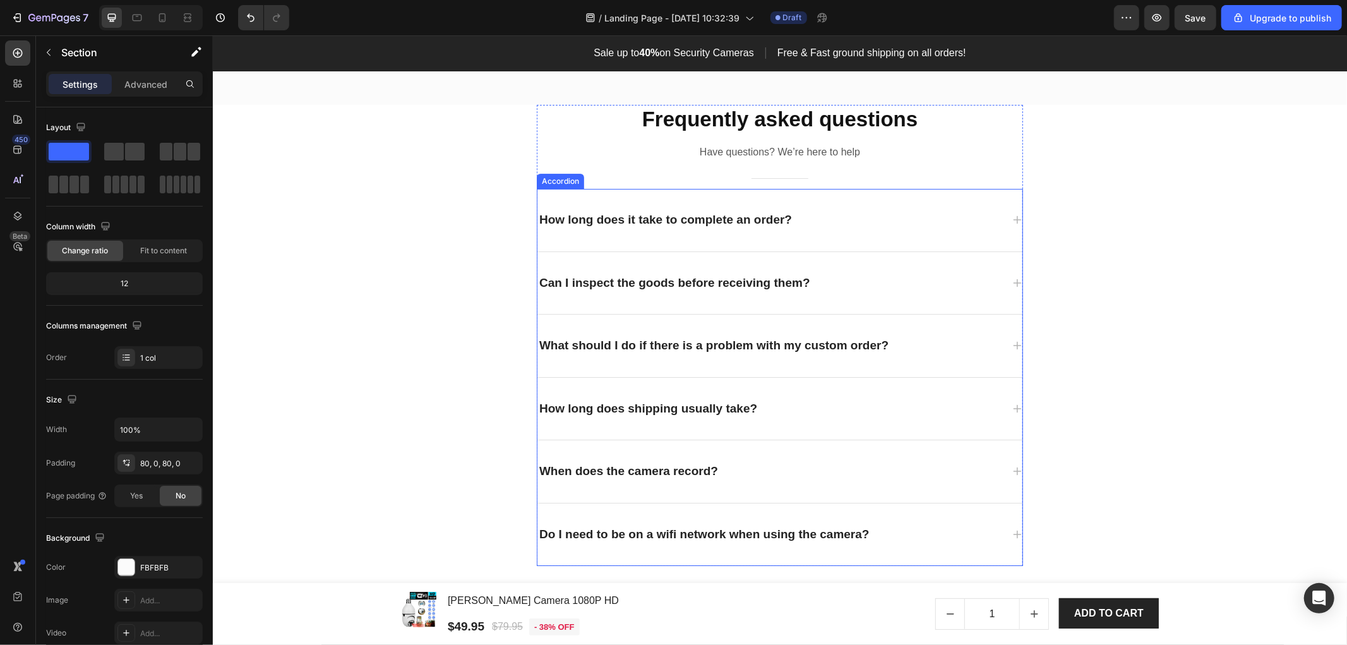
click at [622, 215] on div "How long does it take to complete an order?" at bounding box center [665, 219] width 256 height 22
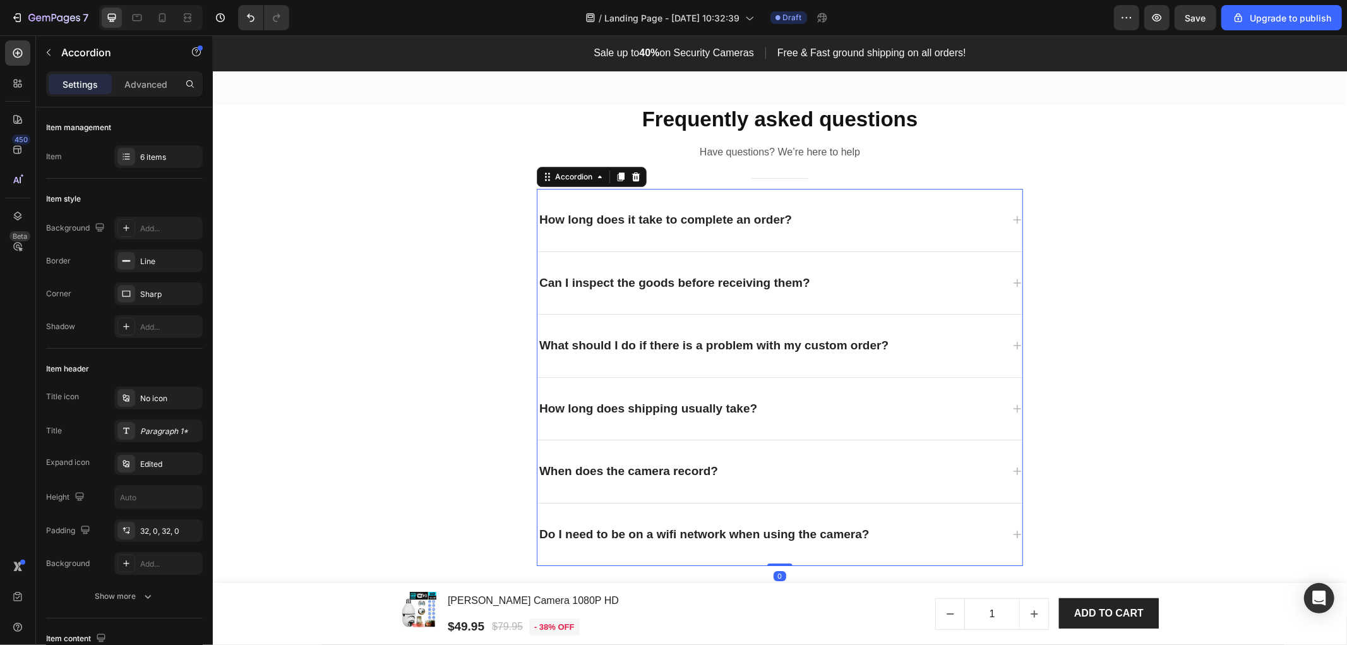
click at [886, 218] on div "How long does it take to complete an order?" at bounding box center [769, 219] width 465 height 22
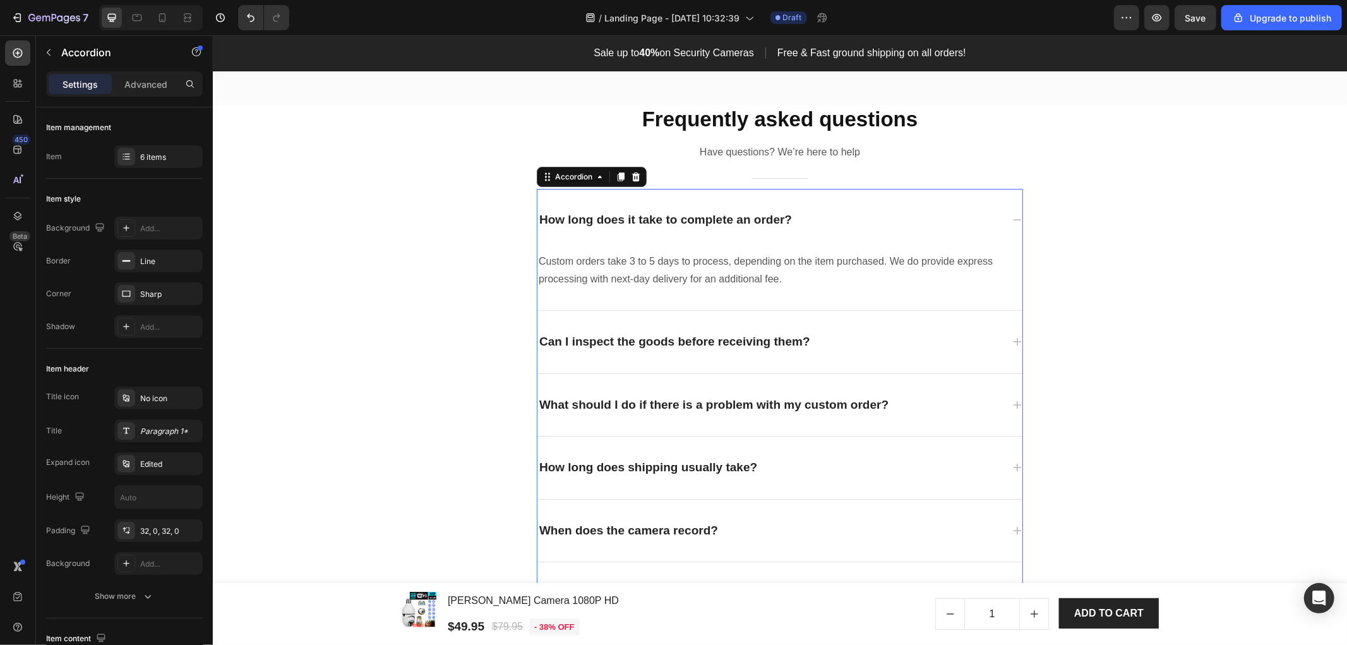
click at [632, 217] on div "How long does it take to complete an order?" at bounding box center [665, 219] width 256 height 22
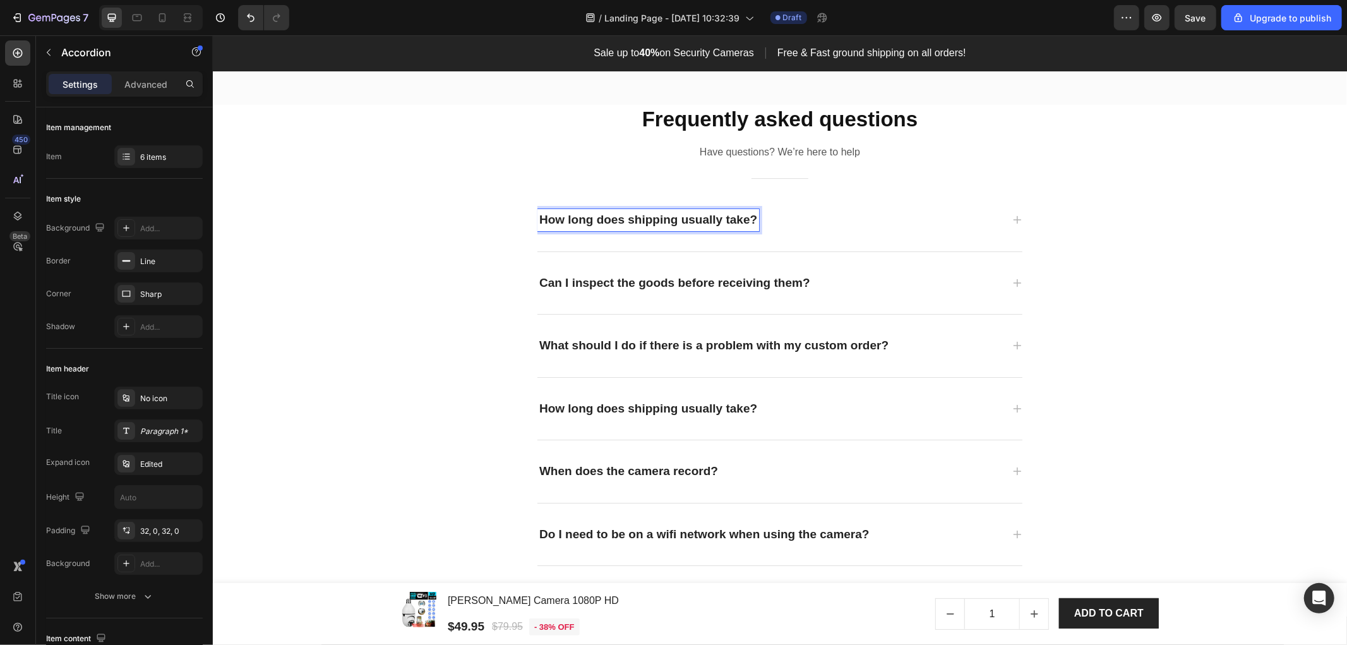
click at [871, 215] on div "How long does shipping usually take?" at bounding box center [769, 219] width 465 height 22
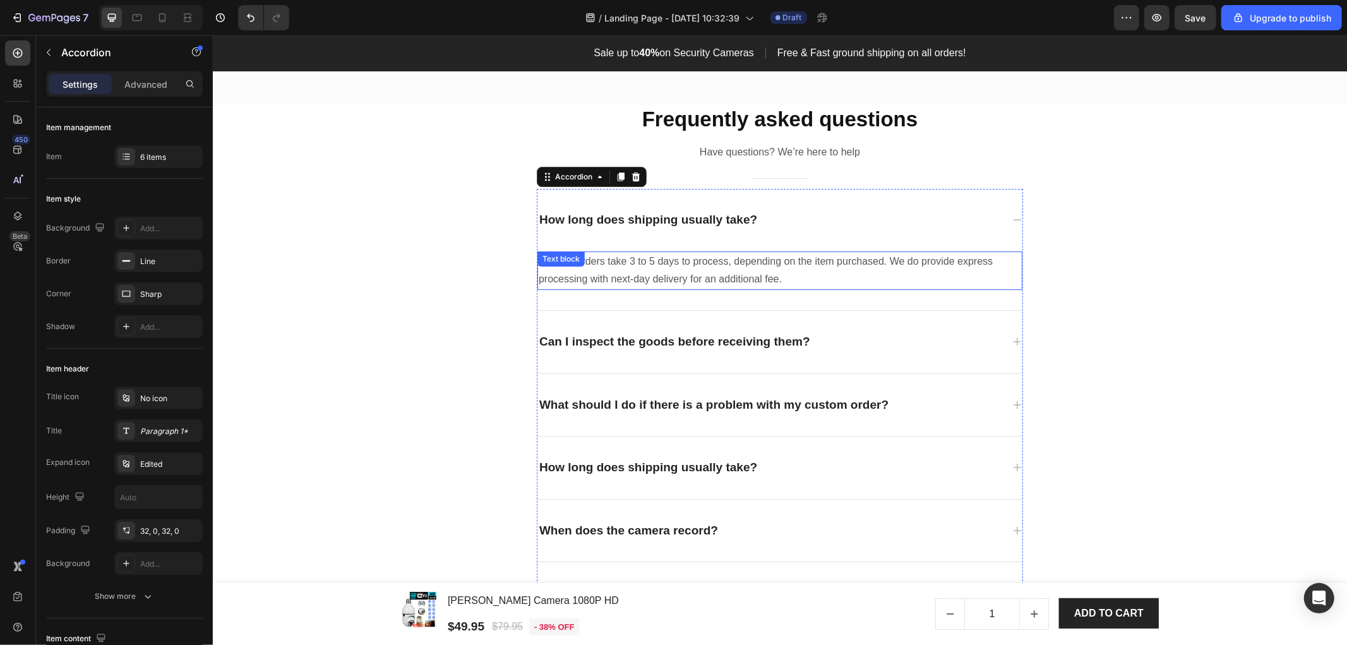
click at [657, 253] on p "Custom orders take 3 to 5 days to process, depending on the item purchased. We …" at bounding box center [779, 270] width 482 height 37
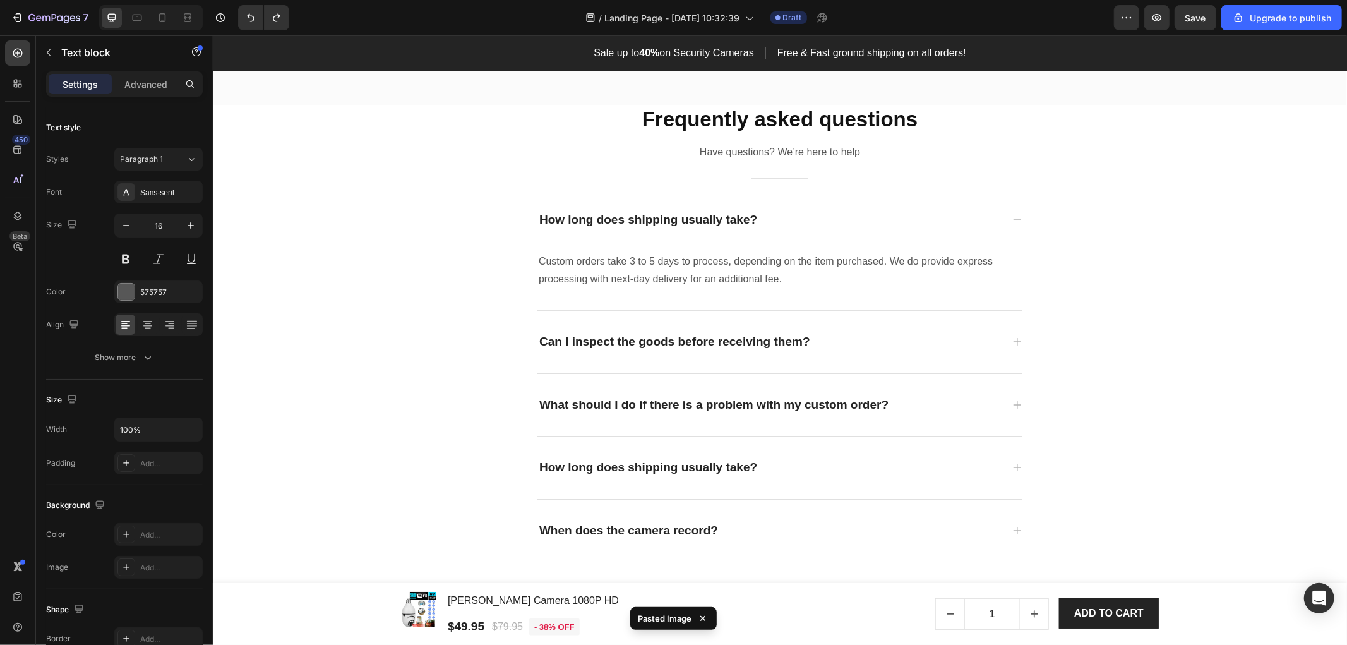
click at [710, 263] on p "Custom orders take 3 to 5 days to process, depending on the item purchased. We …" at bounding box center [779, 270] width 482 height 37
click at [651, 265] on p "Custom orders take 3 to 5 days to process, depending on the item purchased. We …" at bounding box center [779, 270] width 482 height 37
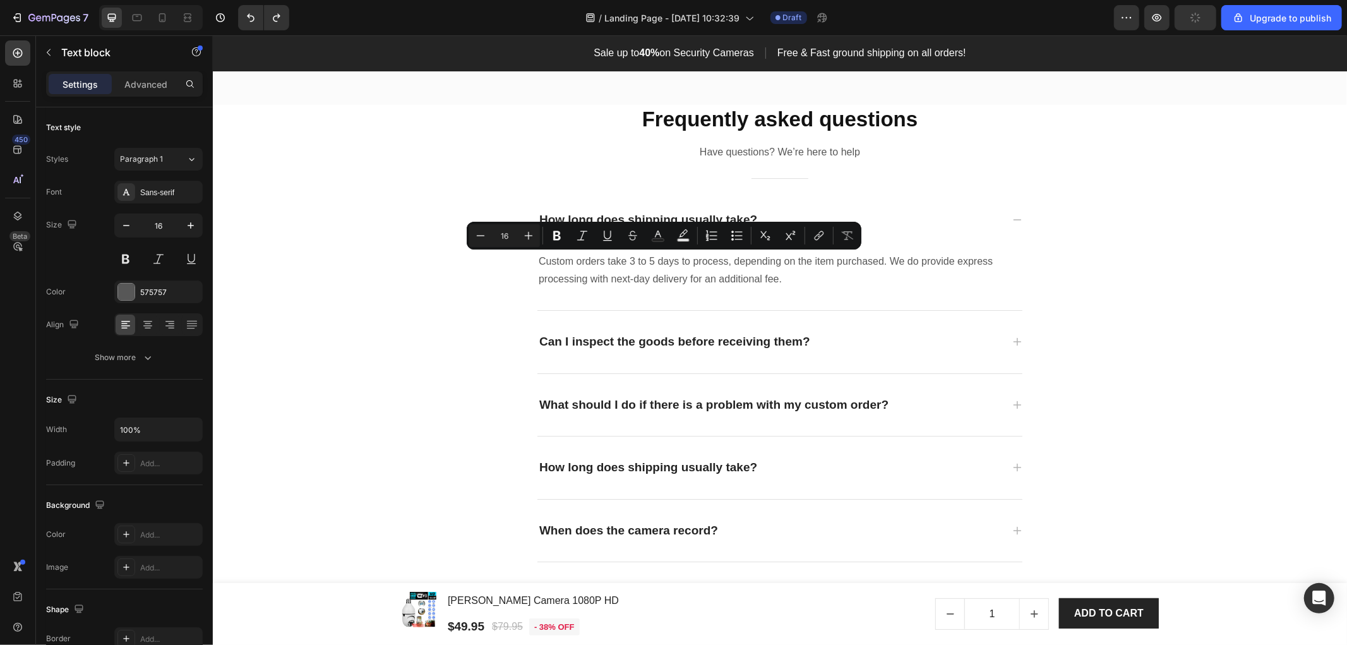
click at [542, 262] on p "Custom orders take 3 to 5 days to process, depending on the item purchased. We …" at bounding box center [779, 270] width 482 height 37
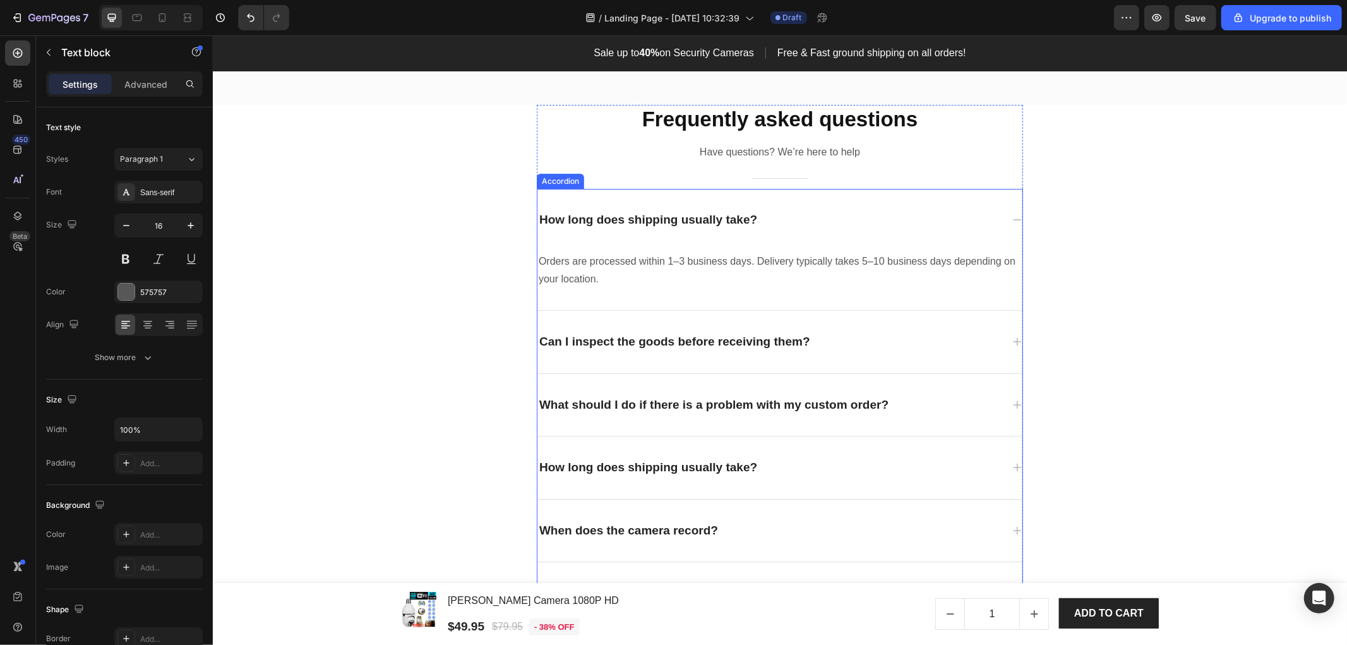
click at [587, 335] on p "Can I inspect the goods before receiving them?" at bounding box center [674, 341] width 271 height 18
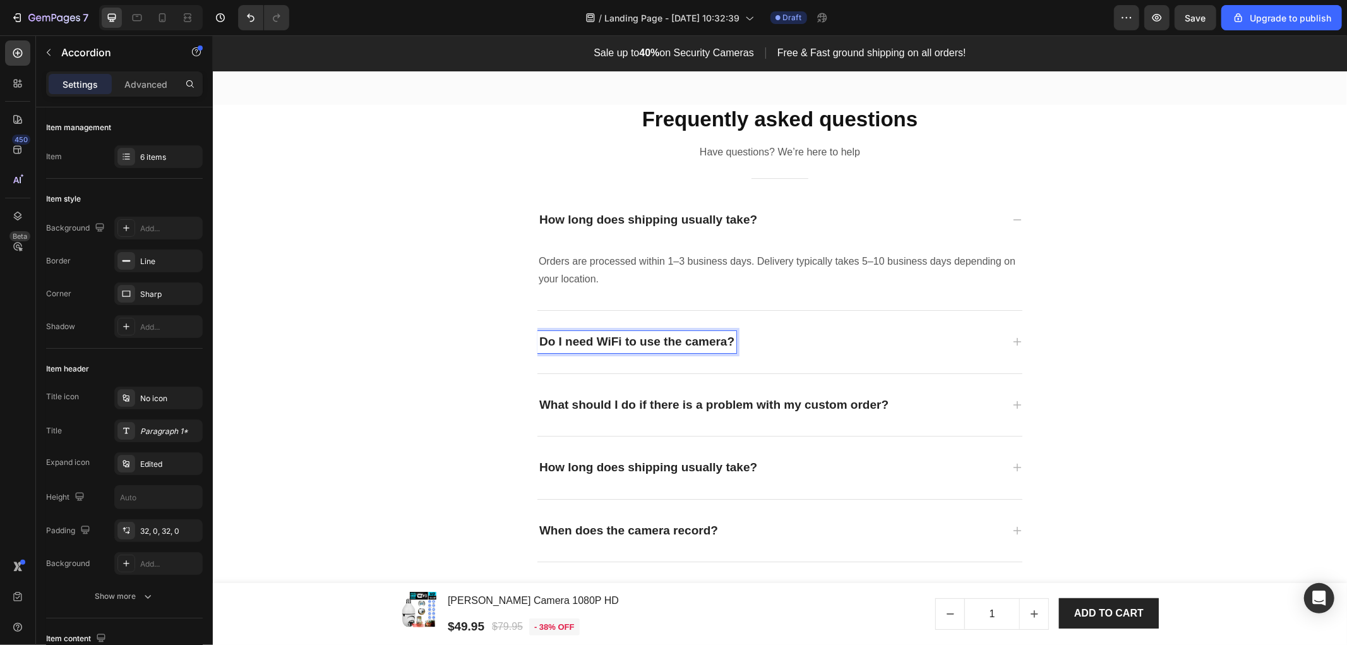
drag, startPoint x: 952, startPoint y: 335, endPoint x: 926, endPoint y: 35, distance: 301.1
click at [952, 335] on div "Do I need WiFi to use the camera?" at bounding box center [769, 341] width 465 height 22
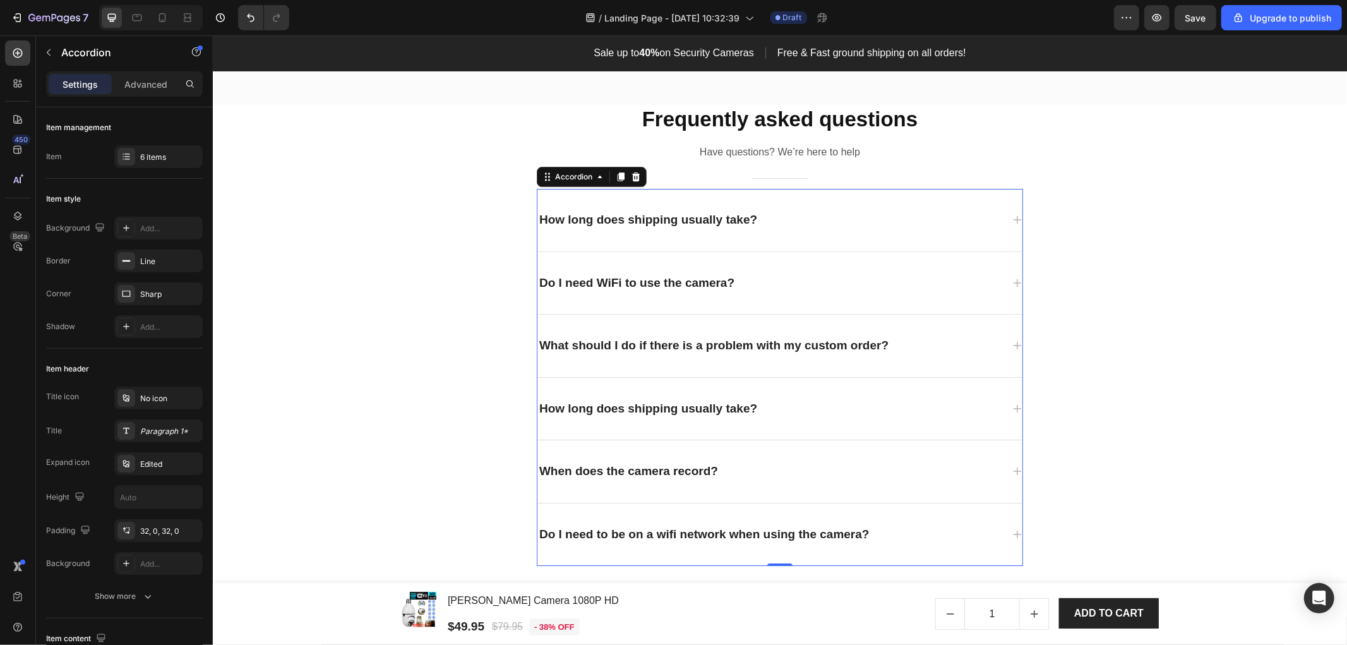
click at [974, 275] on div "Do I need WiFi to use the camera?" at bounding box center [769, 283] width 465 height 22
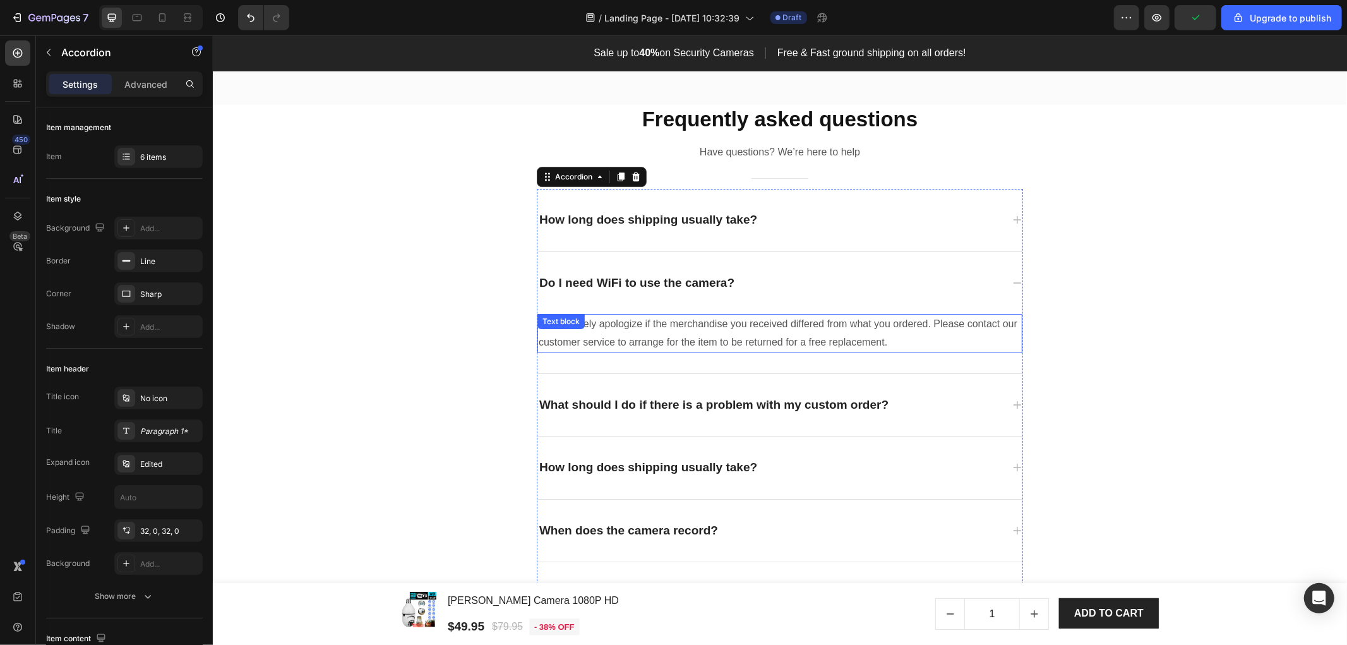
click at [574, 323] on div "Text block" at bounding box center [560, 320] width 42 height 11
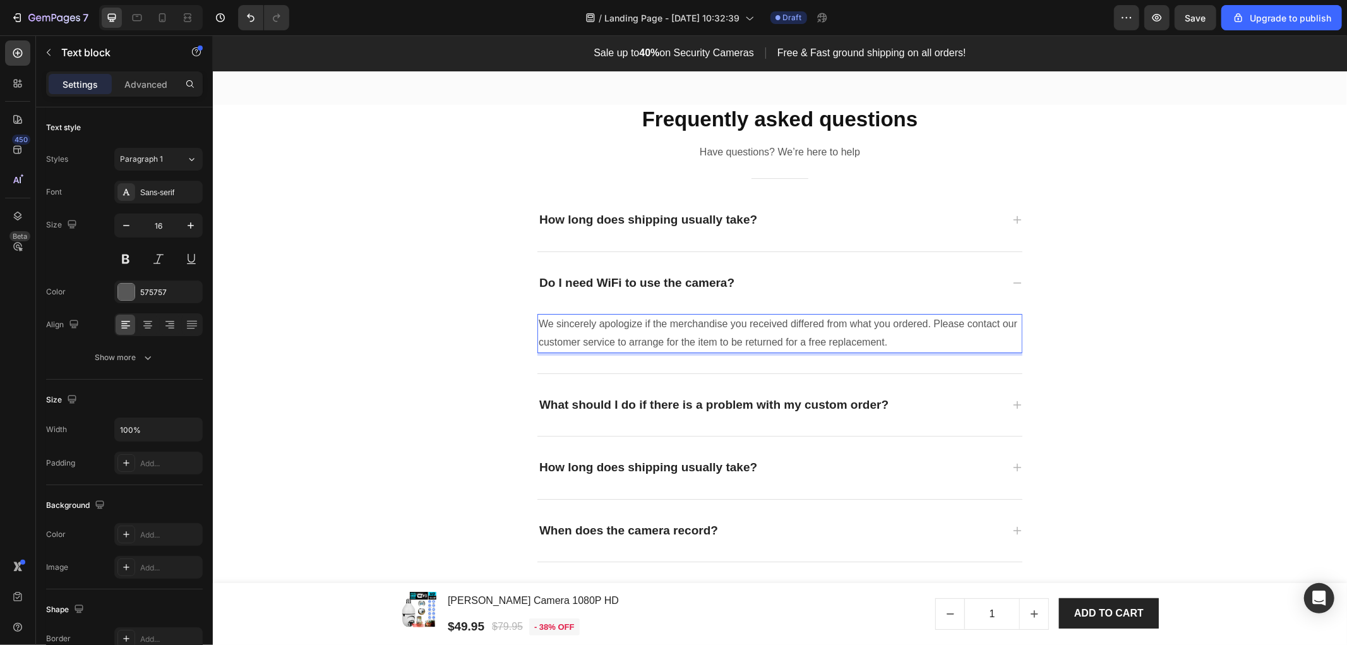
click at [687, 326] on p "We sincerely apologize if the merchandise you received differed from what you o…" at bounding box center [779, 332] width 482 height 37
click at [609, 400] on p "What should I do if there is a problem with my custom order?" at bounding box center [713, 404] width 349 height 18
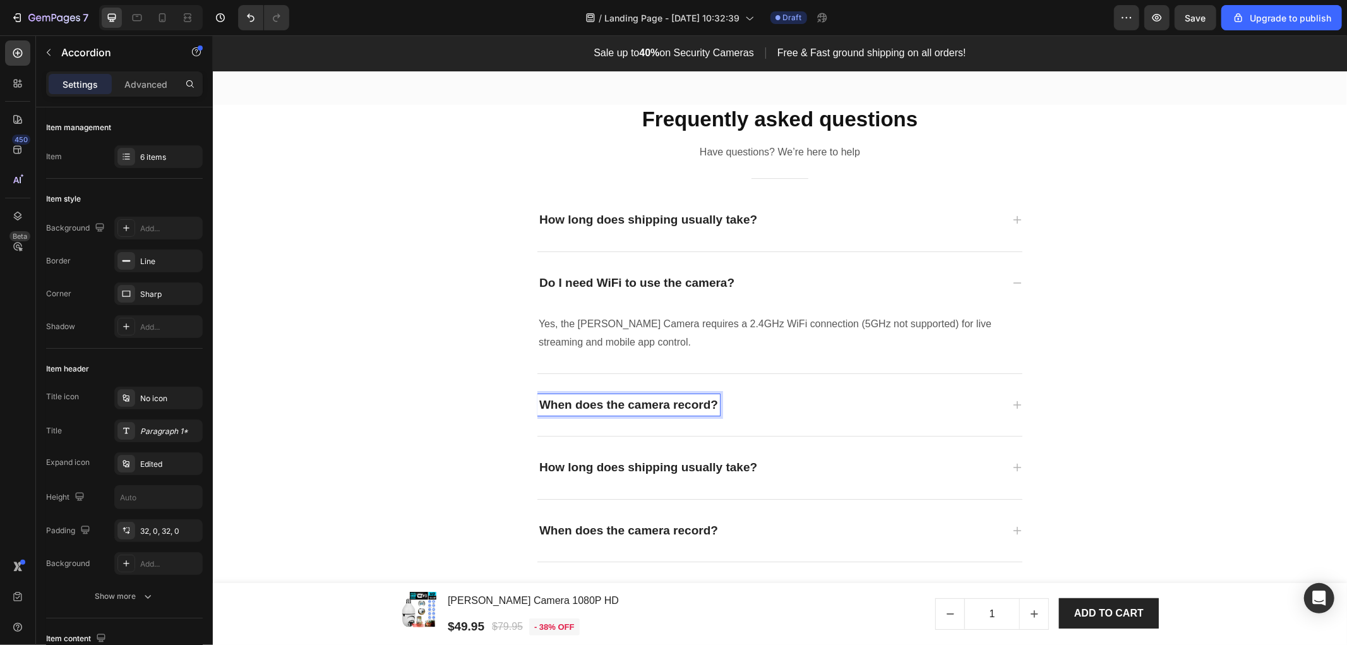
click at [918, 407] on div "When does the camera record?" at bounding box center [769, 404] width 465 height 22
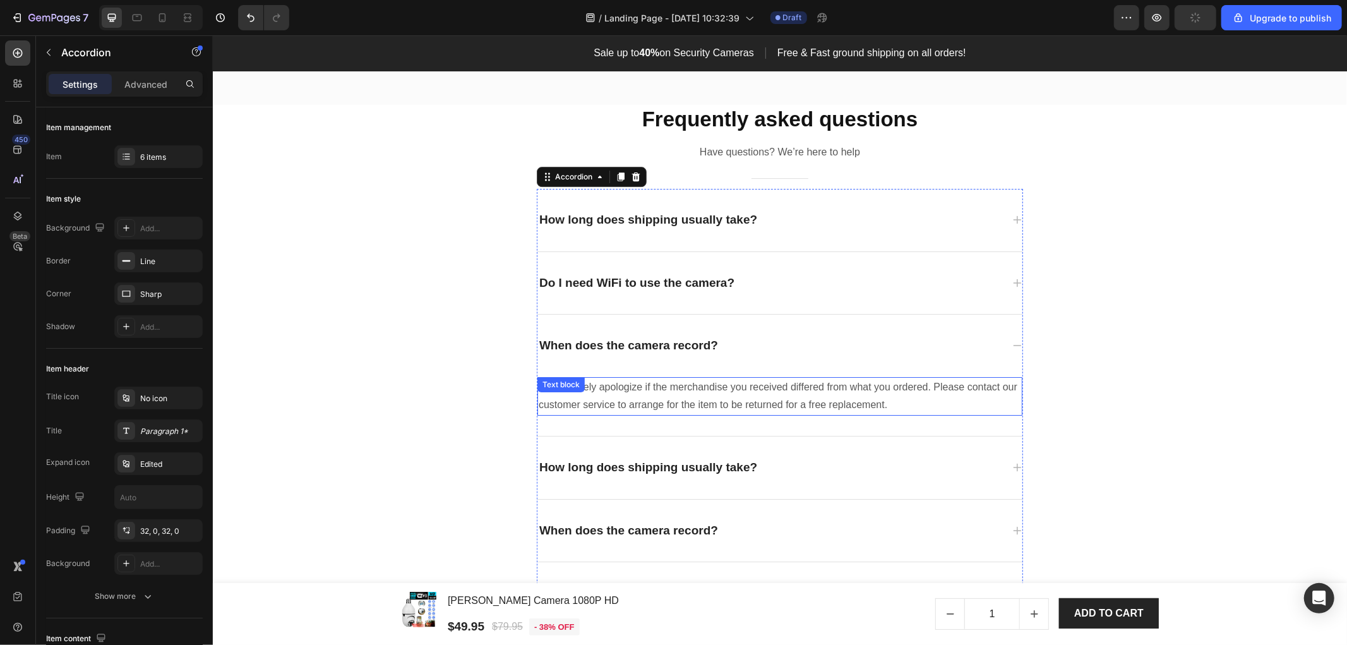
click at [623, 388] on p "We sincerely apologize if the merchandise you received differed from what you o…" at bounding box center [779, 396] width 482 height 37
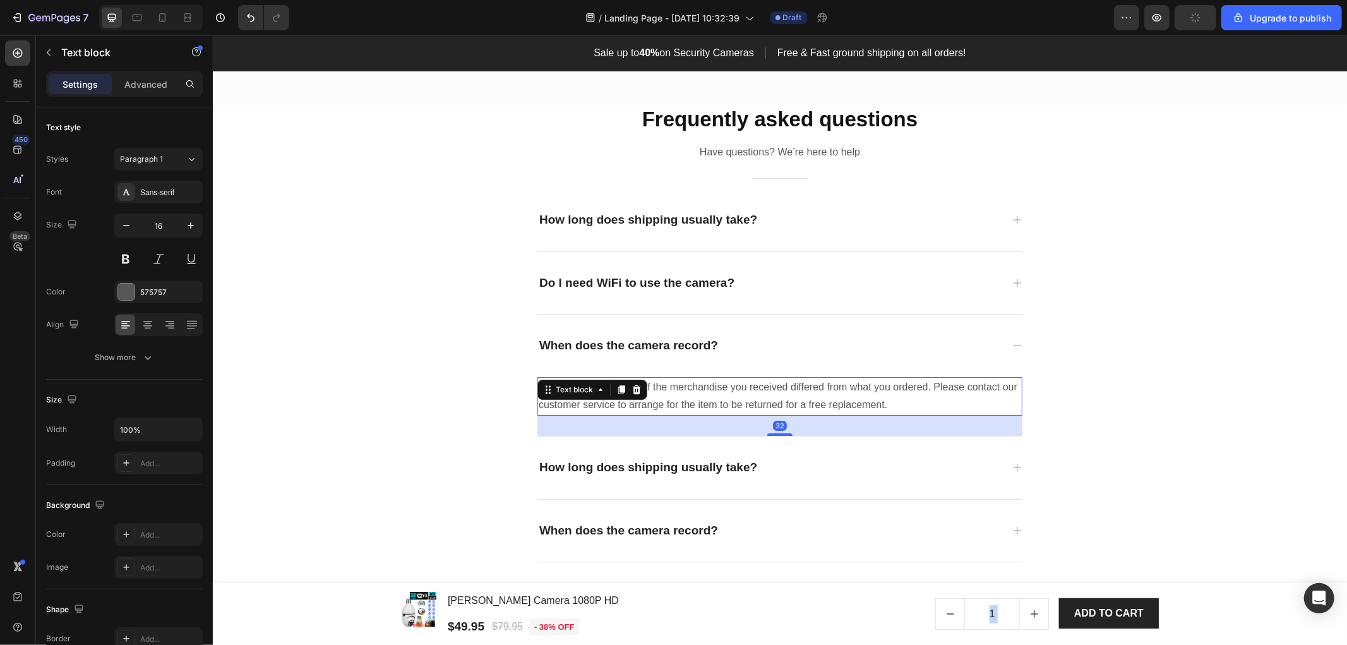
click at [755, 391] on p "We sincerely apologize if the merchandise you received differed from what you o…" at bounding box center [779, 396] width 482 height 37
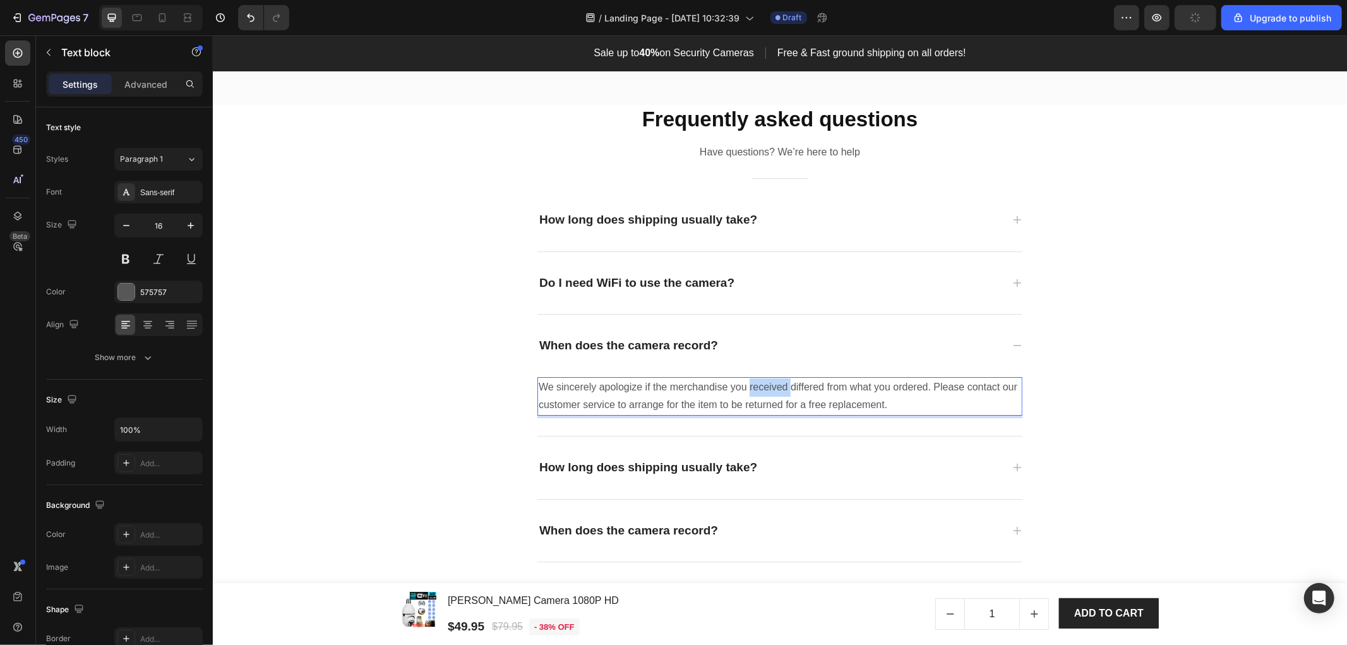
click at [755, 391] on p "We sincerely apologize if the merchandise you received differed from what you o…" at bounding box center [779, 396] width 482 height 37
click at [666, 461] on p "How long does shipping usually take?" at bounding box center [648, 467] width 218 height 18
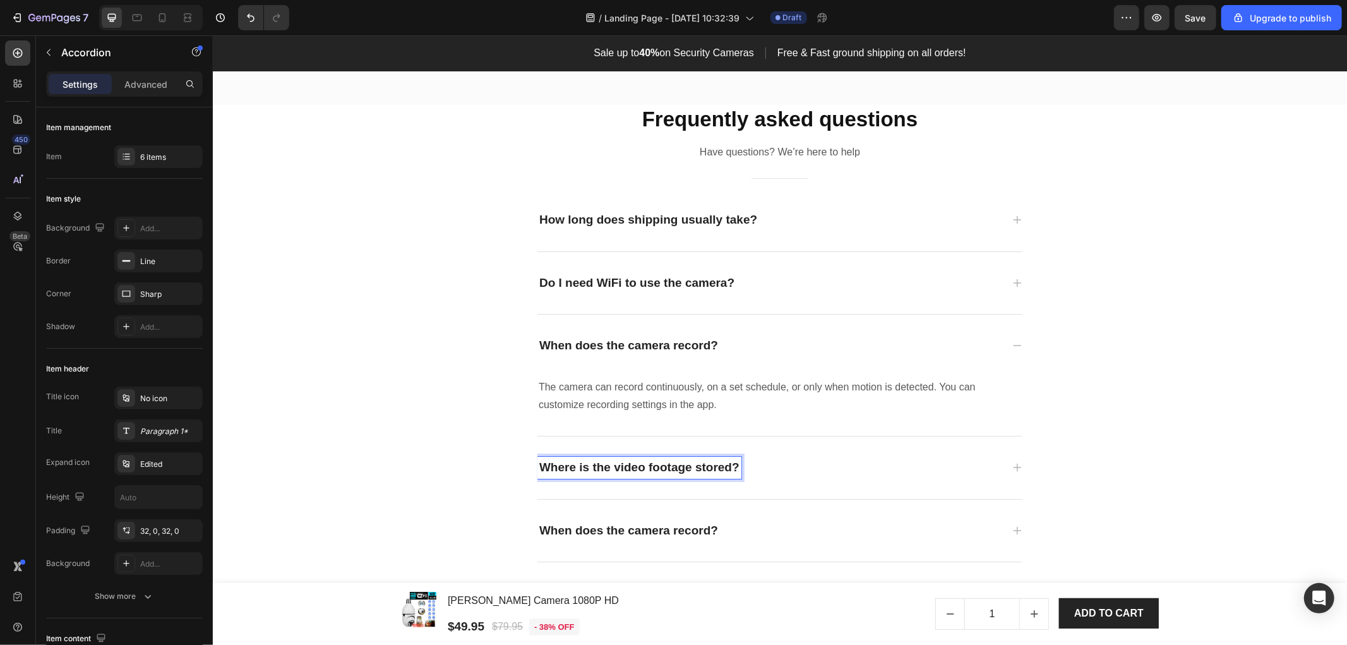
click at [825, 469] on div "Where is the video footage stored?" at bounding box center [769, 467] width 465 height 22
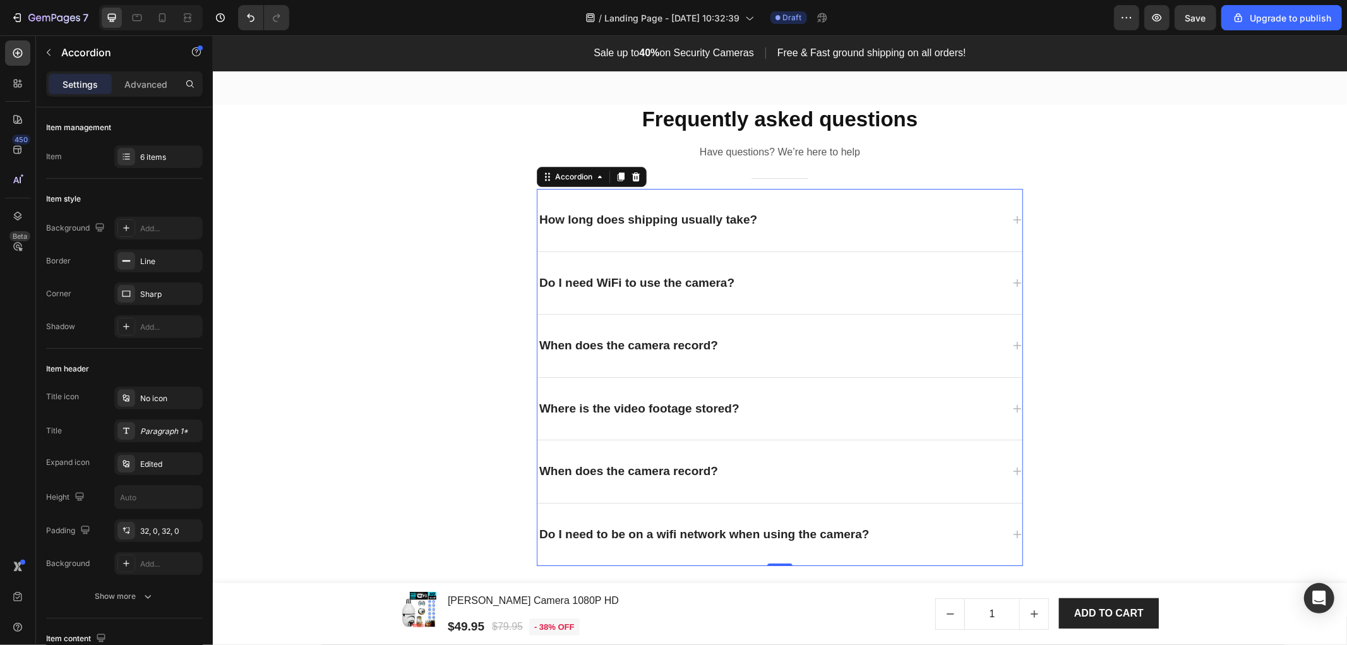
click at [746, 461] on div "When does the camera record?" at bounding box center [769, 471] width 465 height 22
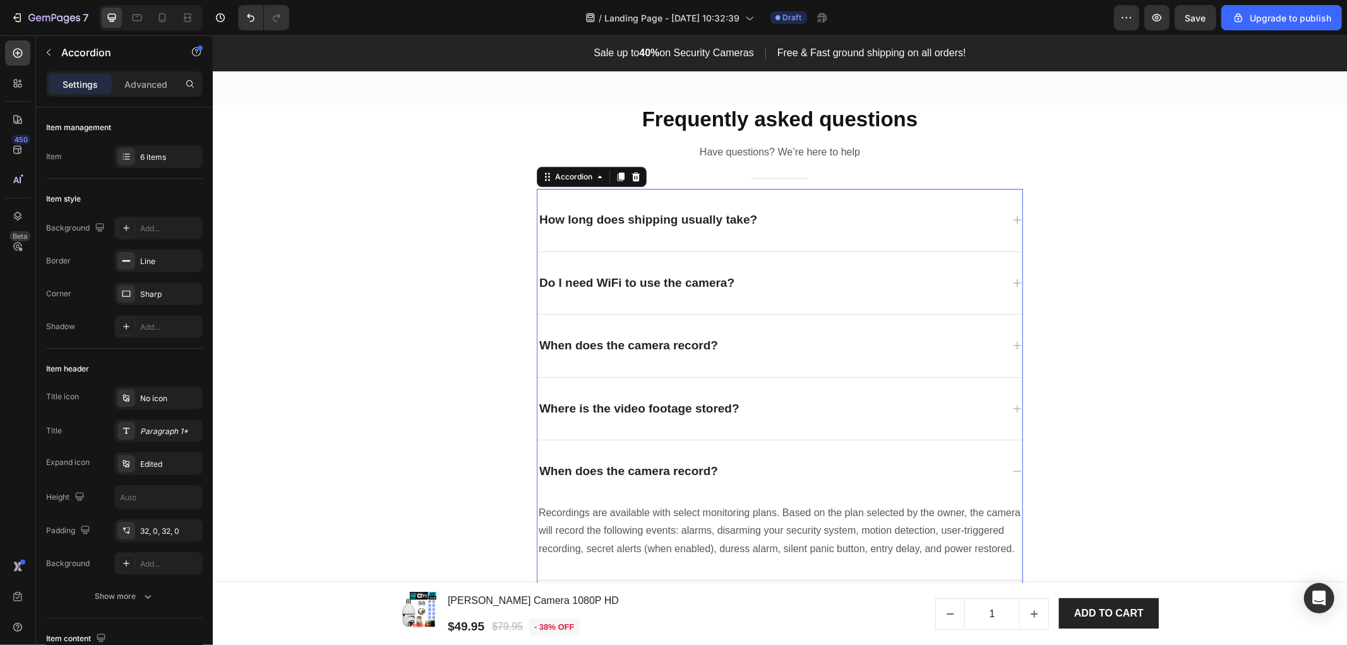
scroll to position [3660, 0]
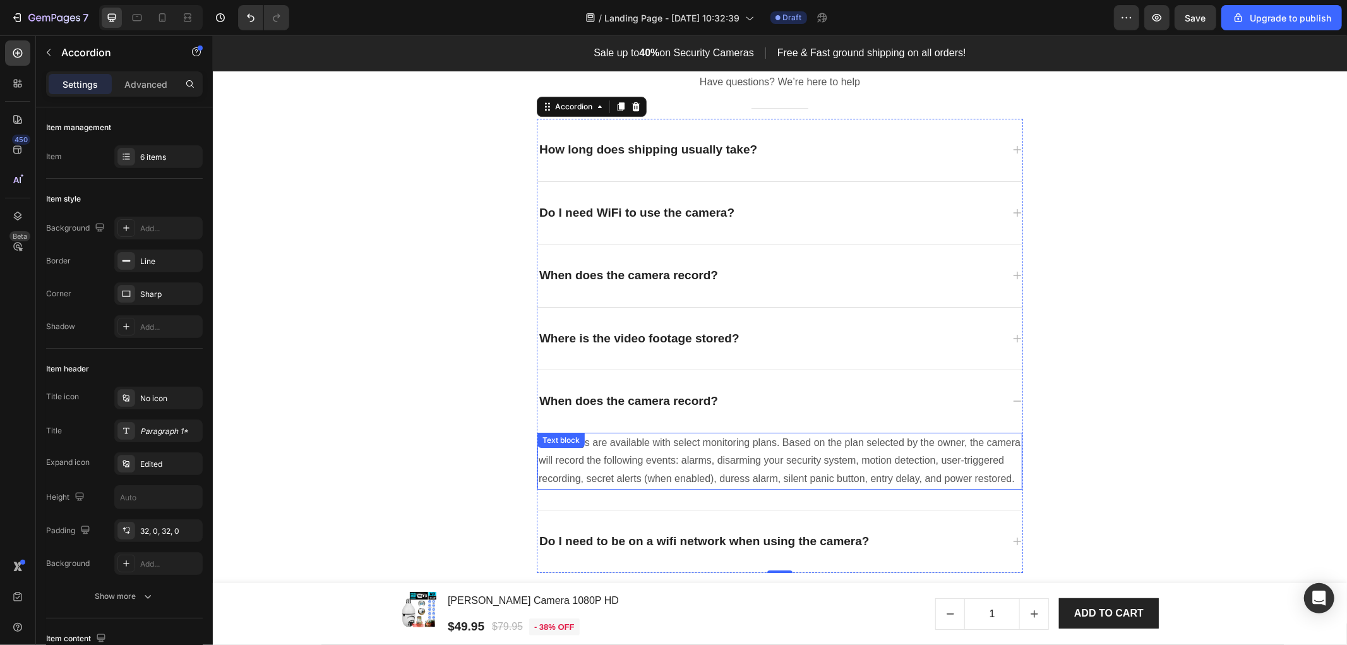
click at [623, 469] on p "Recordings are available with select monitoring plans. Based on the plan select…" at bounding box center [779, 460] width 482 height 54
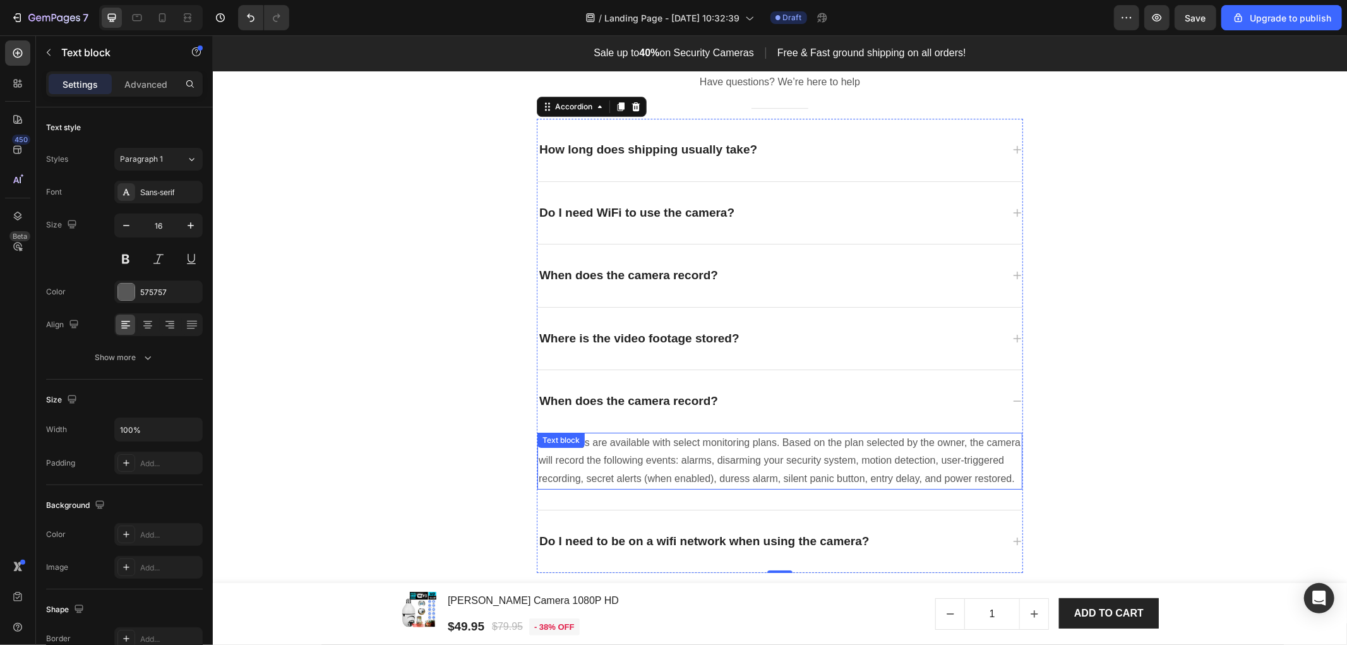
click at [623, 469] on p "Recordings are available with select monitoring plans. Based on the plan select…" at bounding box center [779, 460] width 482 height 54
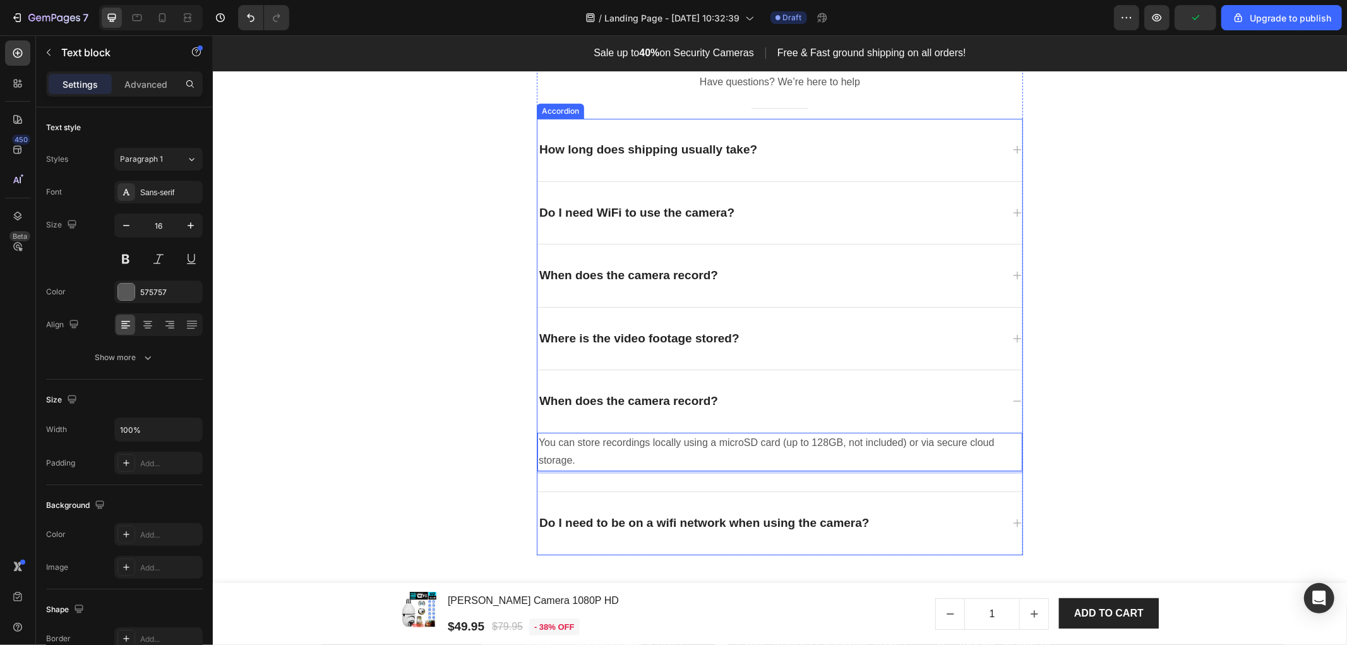
click at [779, 338] on div "Where is the video footage stored?" at bounding box center [769, 338] width 465 height 22
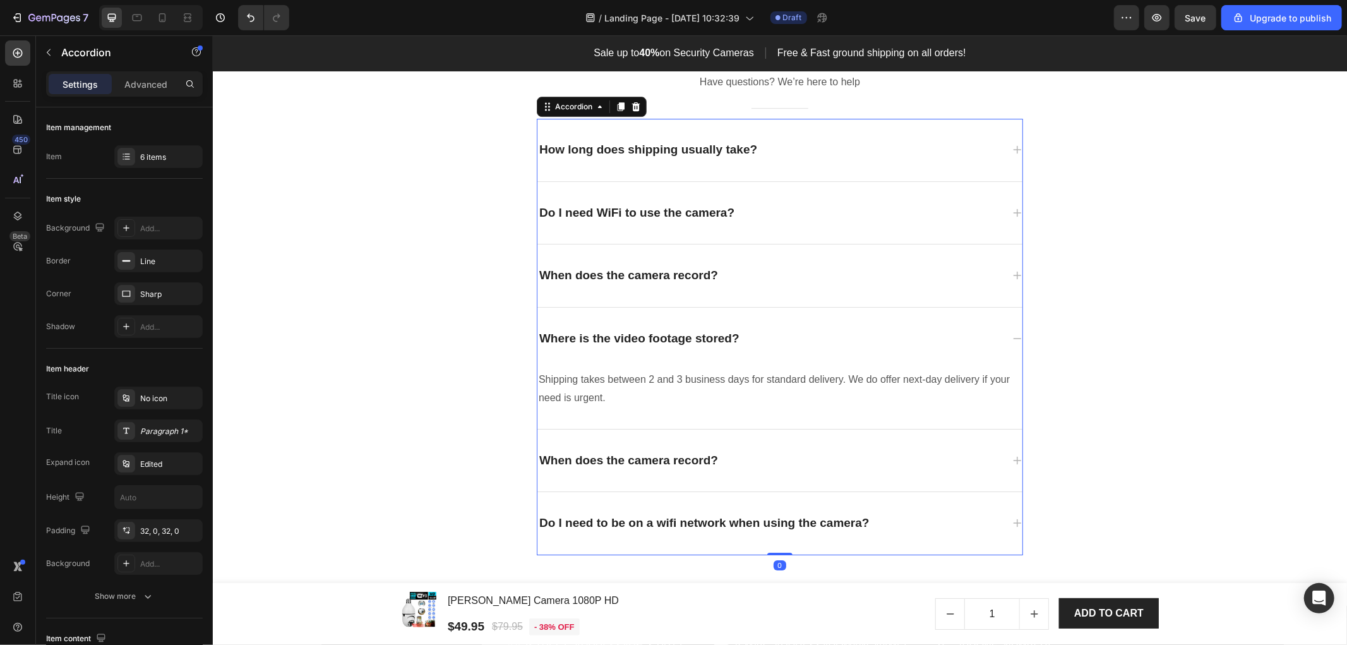
click at [693, 379] on p "Shipping takes between 2 and 3 business days for standard delivery. We do offer…" at bounding box center [779, 388] width 482 height 37
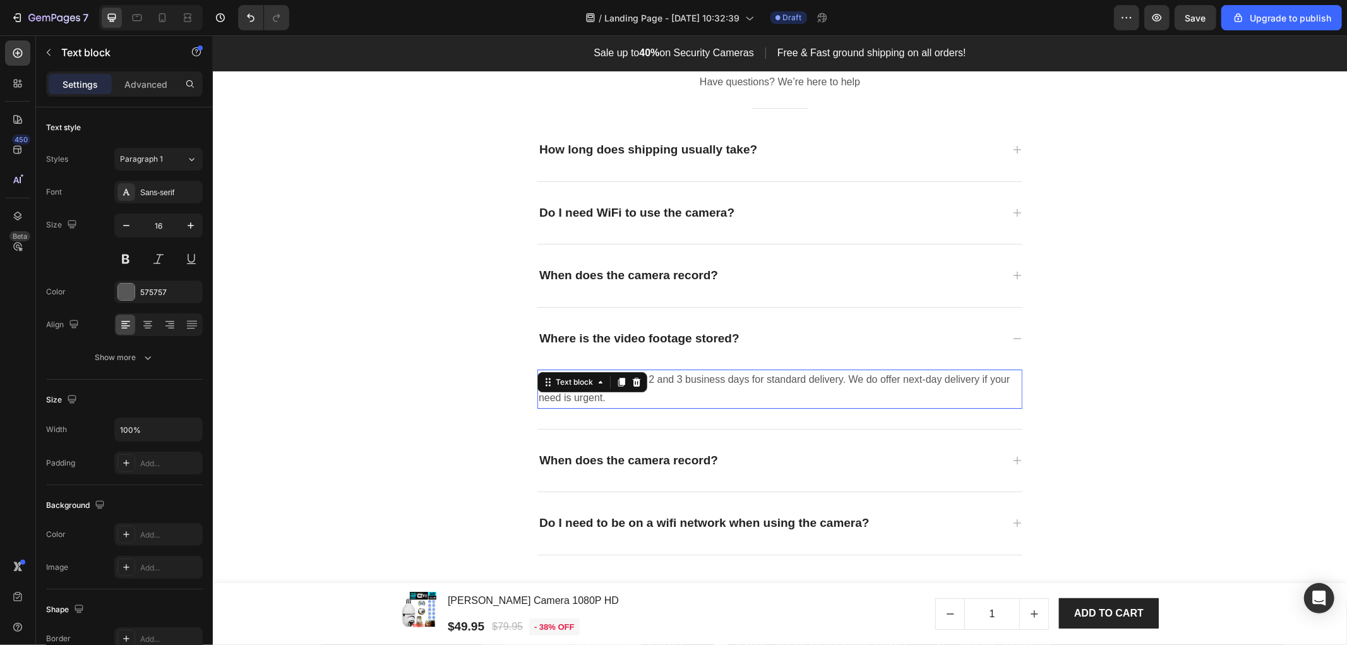
click at [693, 379] on p "Shipping takes between 2 and 3 business days for standard delivery. We do offer…" at bounding box center [779, 388] width 482 height 37
click at [614, 455] on p "When does the camera record?" at bounding box center [628, 460] width 179 height 18
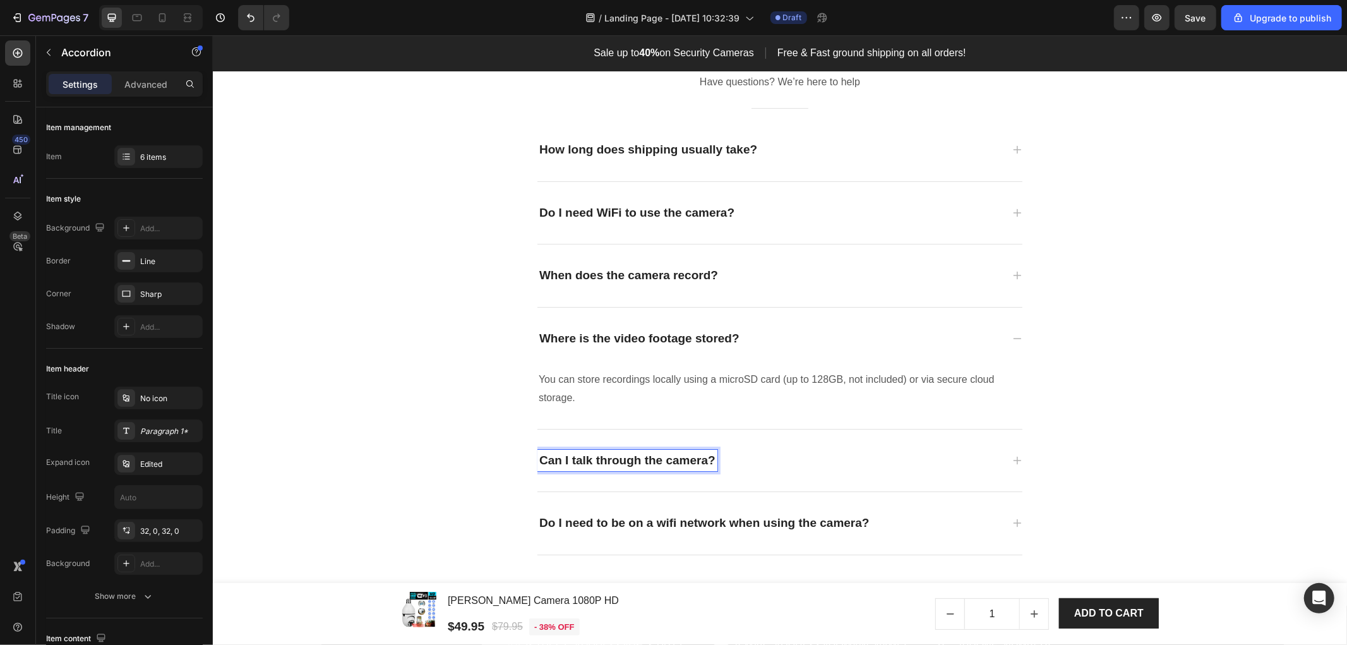
drag, startPoint x: 787, startPoint y: 463, endPoint x: 929, endPoint y: 37, distance: 449.9
click at [787, 463] on div "Can I talk through the camera?" at bounding box center [769, 460] width 465 height 22
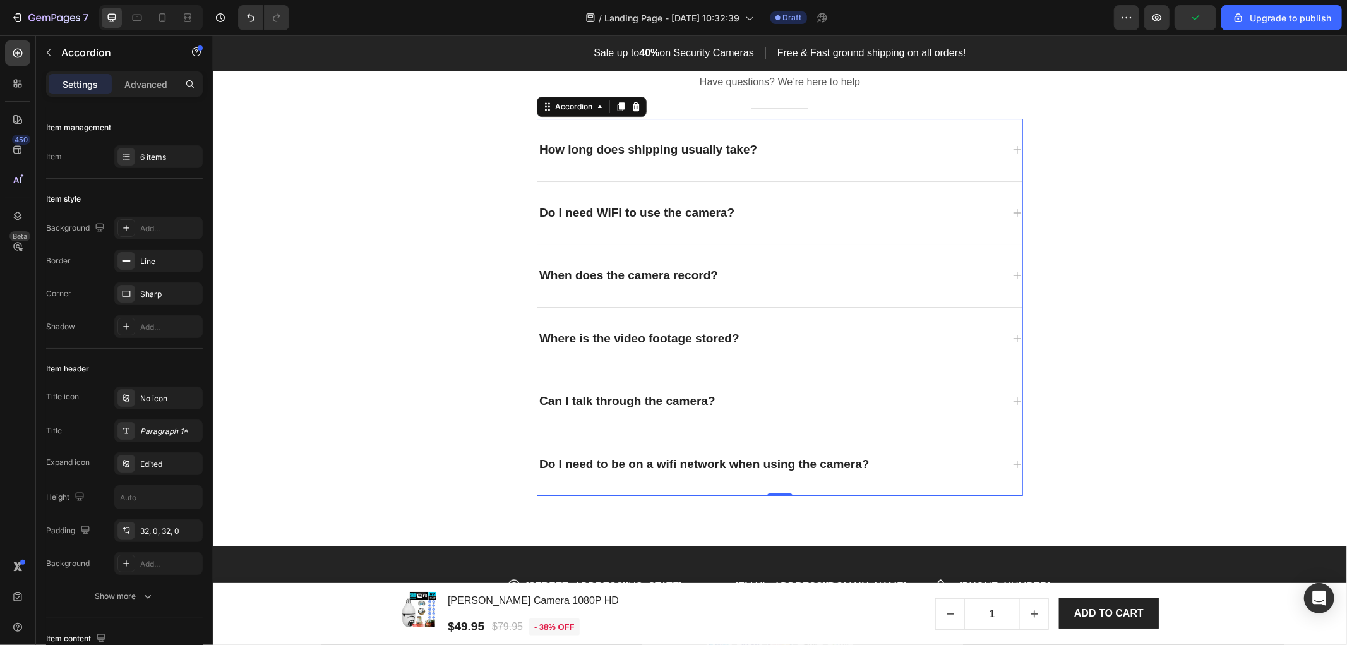
click at [722, 395] on div "Can I talk through the camera?" at bounding box center [769, 401] width 465 height 22
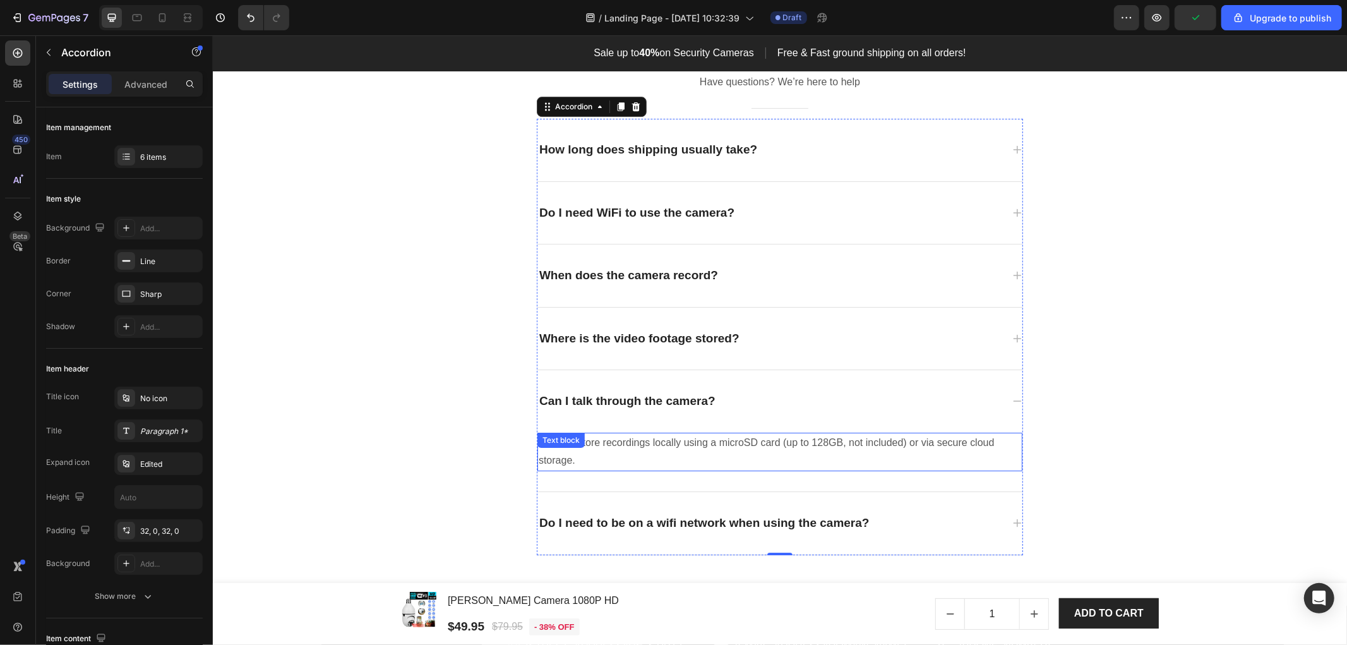
click at [695, 436] on p "You can store recordings locally using a microSD card (up to 128GB, not include…" at bounding box center [779, 451] width 482 height 37
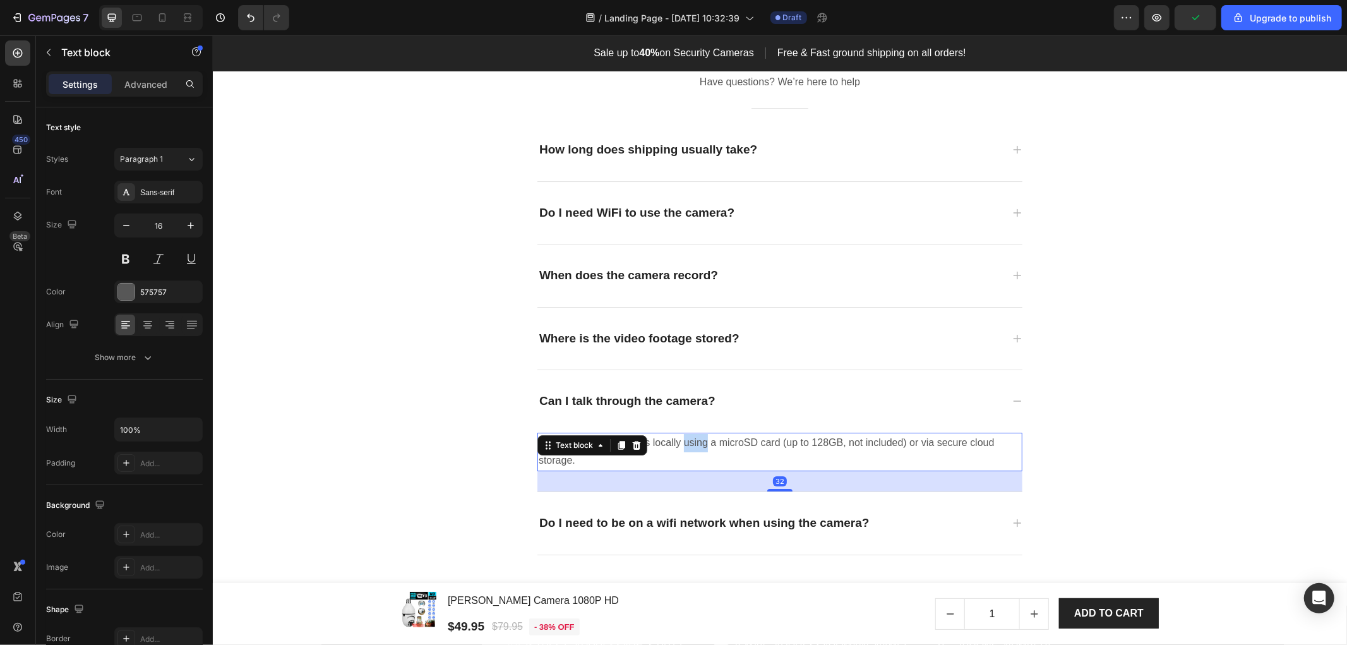
click at [693, 436] on p "You can store recordings locally using a microSD card (up to 128GB, not include…" at bounding box center [779, 451] width 482 height 37
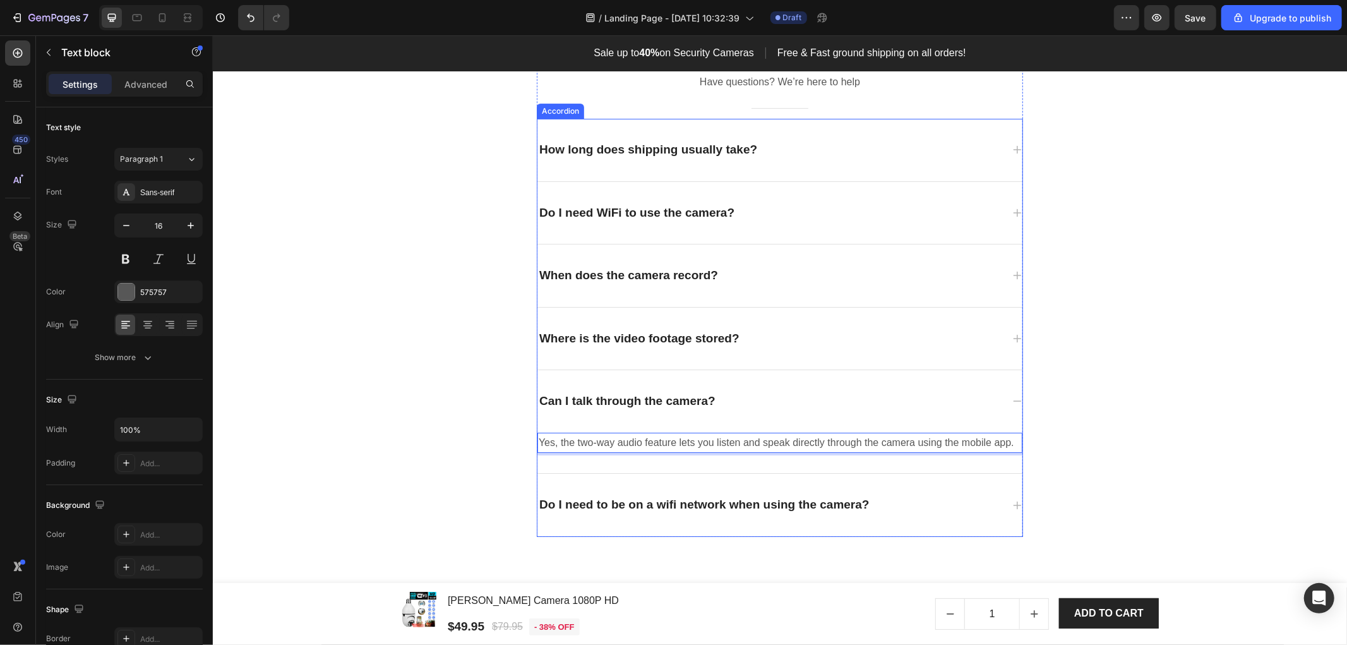
click at [584, 496] on p "Do I need to be on a wifi network when using the camera?" at bounding box center [704, 504] width 330 height 18
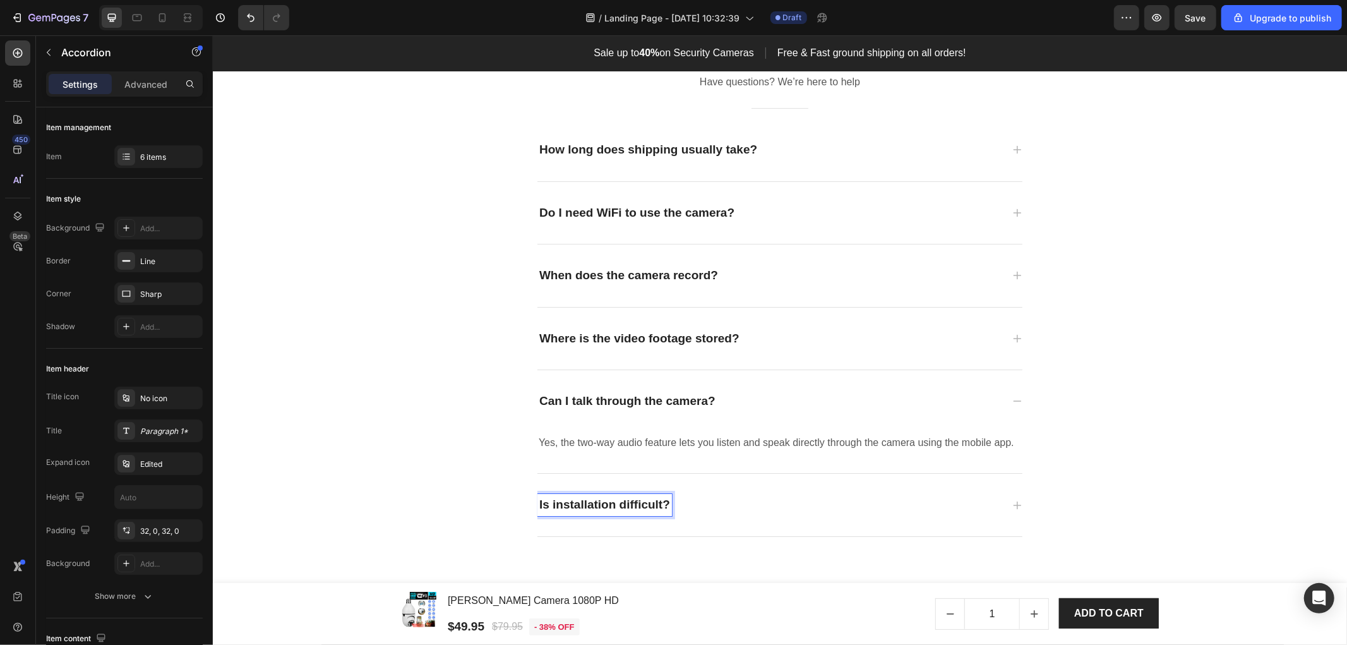
click at [803, 499] on div "Is installation difficult?" at bounding box center [769, 504] width 465 height 22
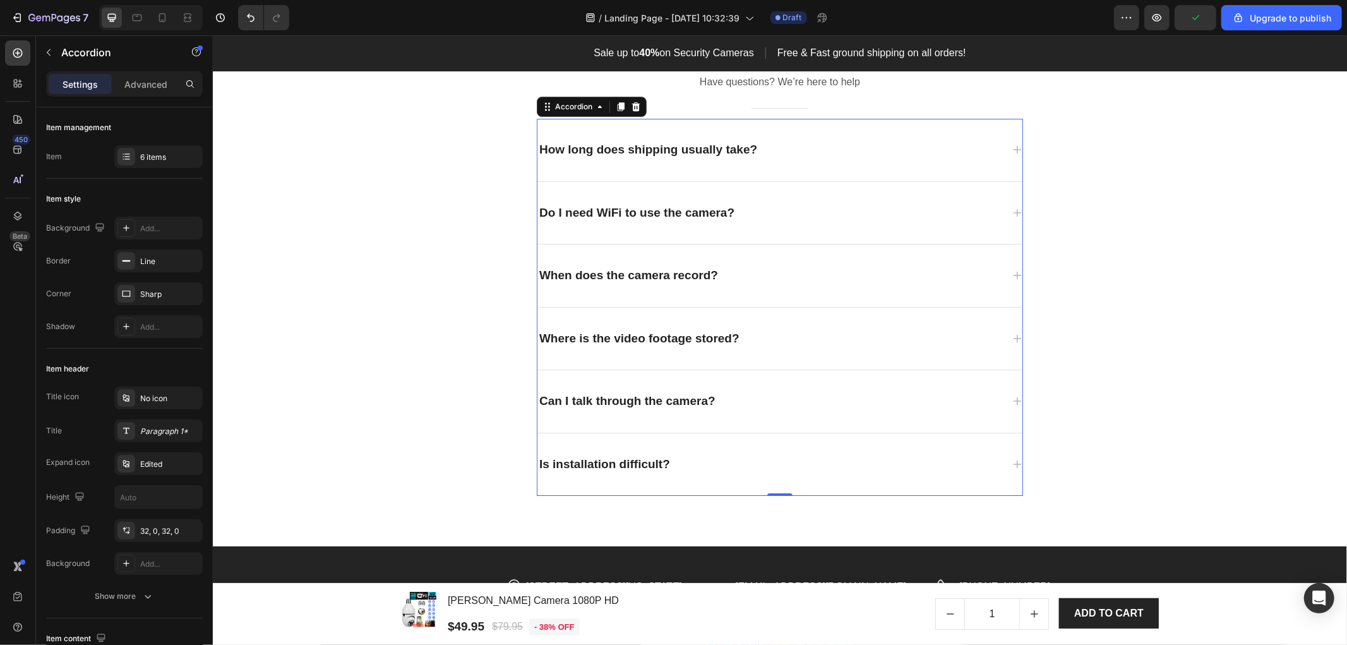
click at [725, 458] on div "Is installation difficult?" at bounding box center [769, 464] width 465 height 22
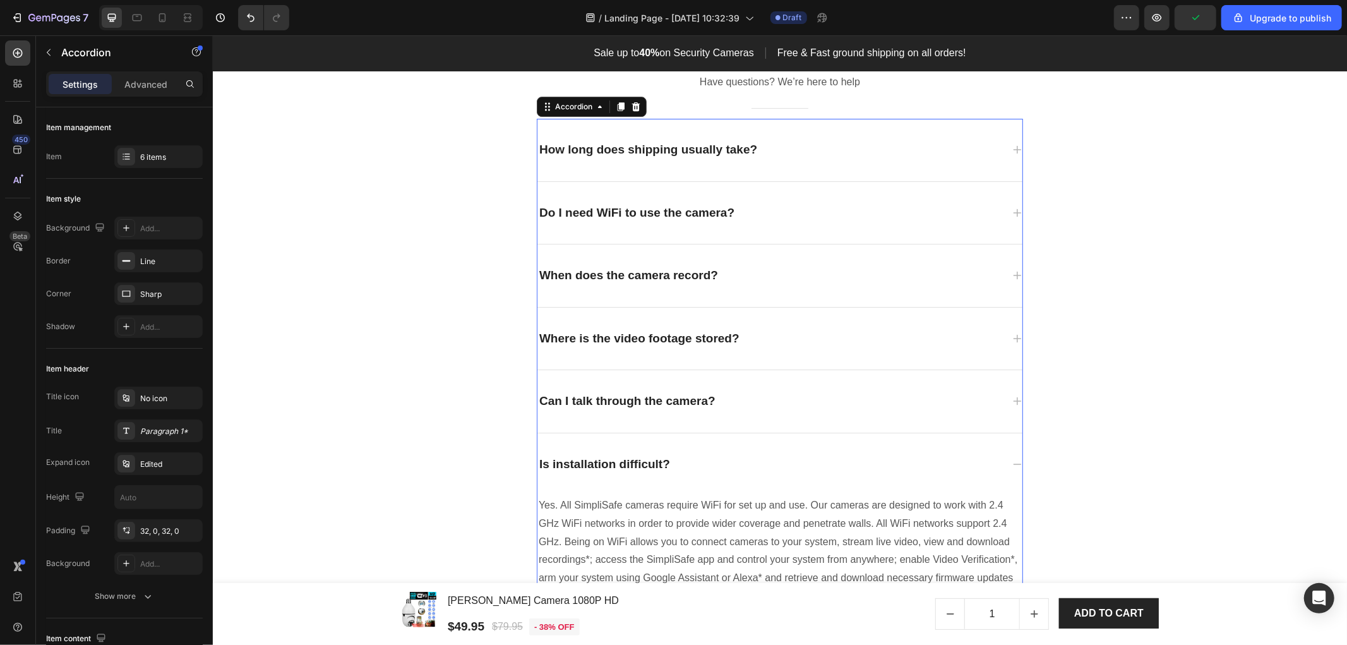
scroll to position [3730, 0]
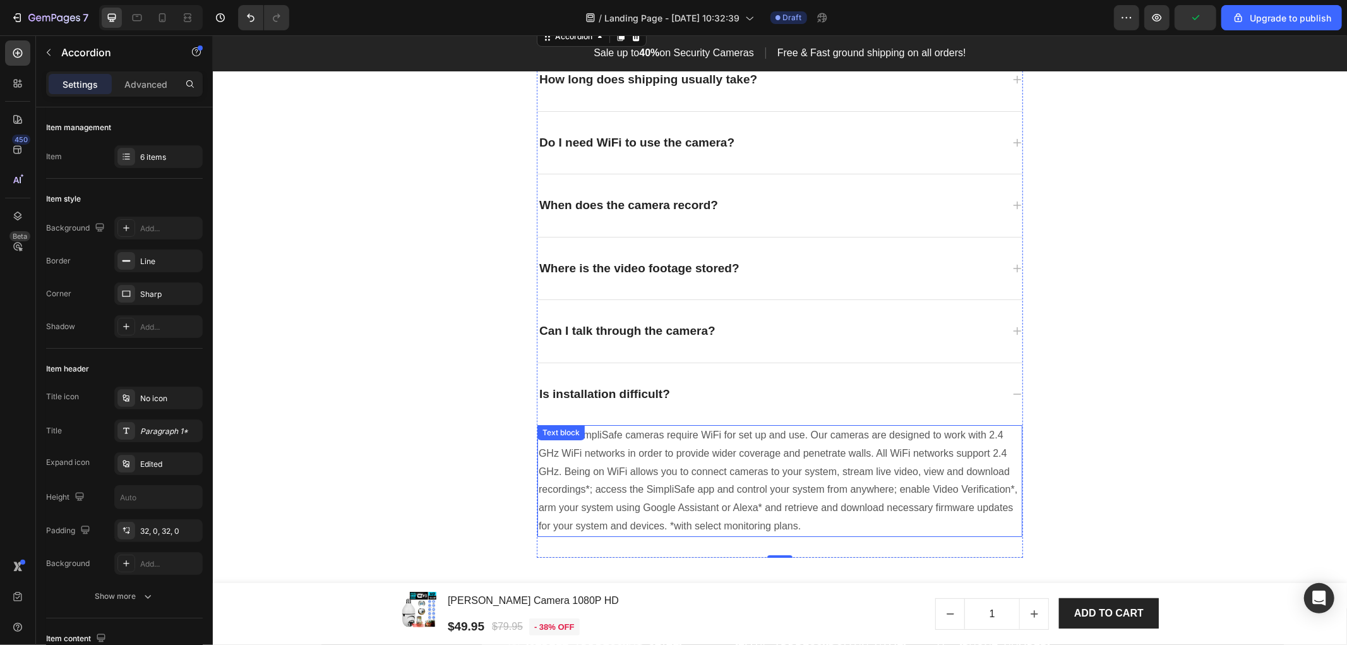
click at [667, 450] on p "Yes. All SimpliSafe cameras require WiFi for set up and use. Our cameras are de…" at bounding box center [779, 480] width 482 height 109
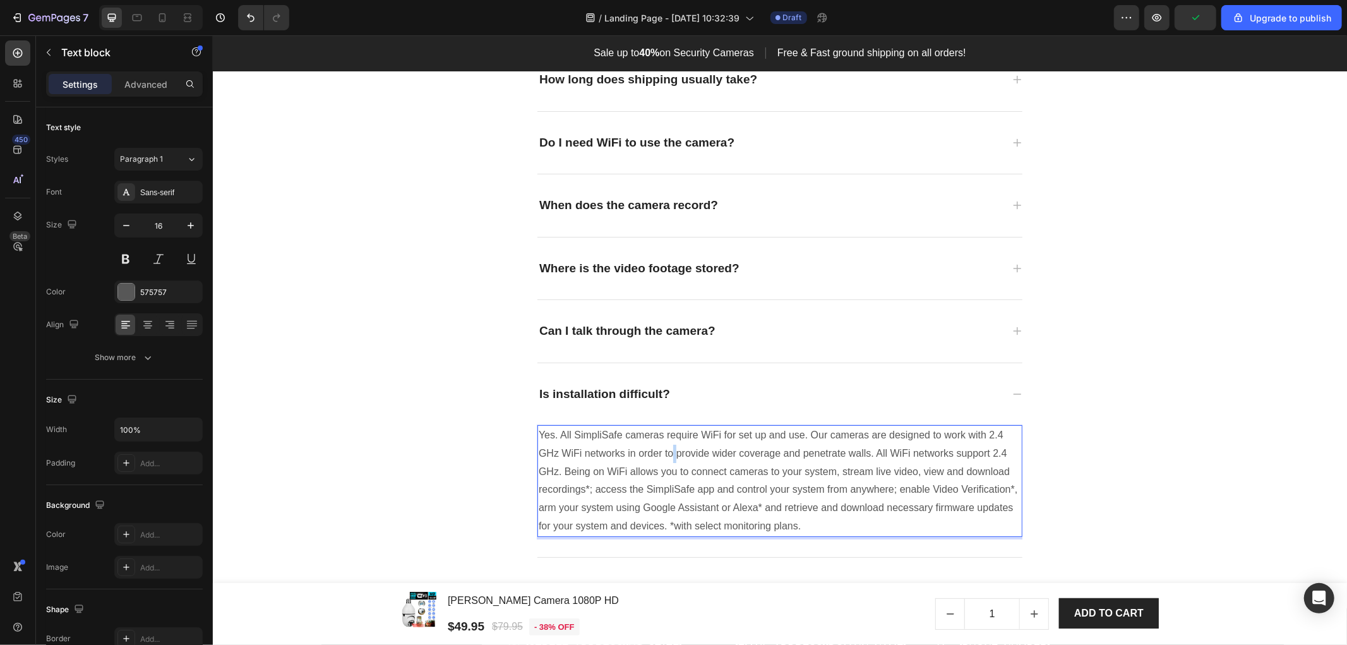
click at [667, 450] on p "Yes. All SimpliSafe cameras require WiFi for set up and use. Our cameras are de…" at bounding box center [779, 480] width 482 height 109
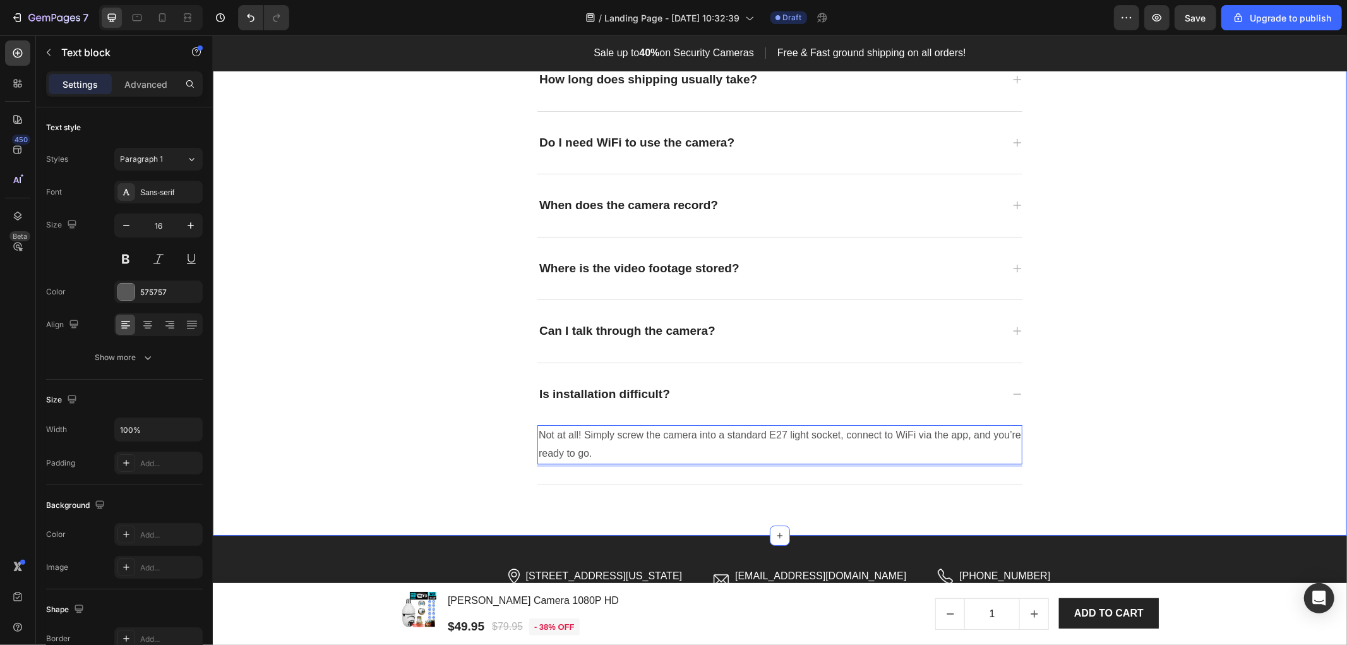
click at [1154, 439] on div "Frequently asked questions Heading Have questions? We’re here to help Text bloc…" at bounding box center [779, 224] width 1115 height 520
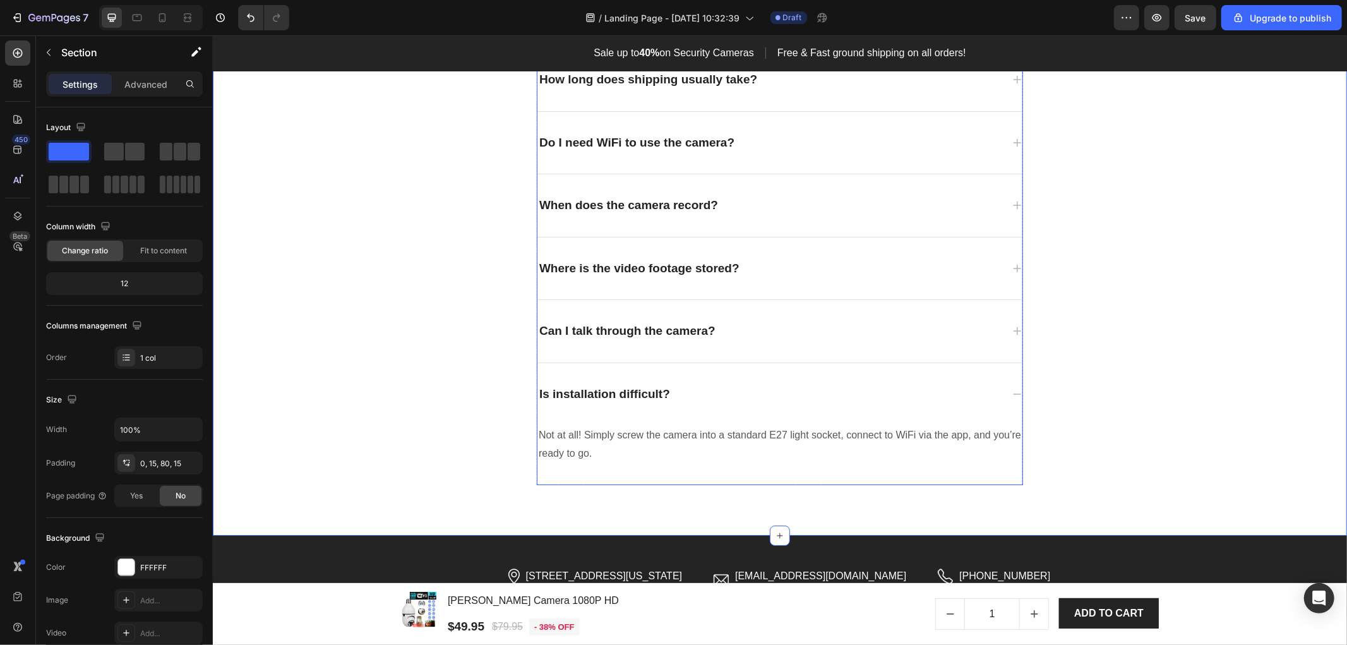
click at [981, 395] on div "Is installation difficult?" at bounding box center [769, 394] width 465 height 22
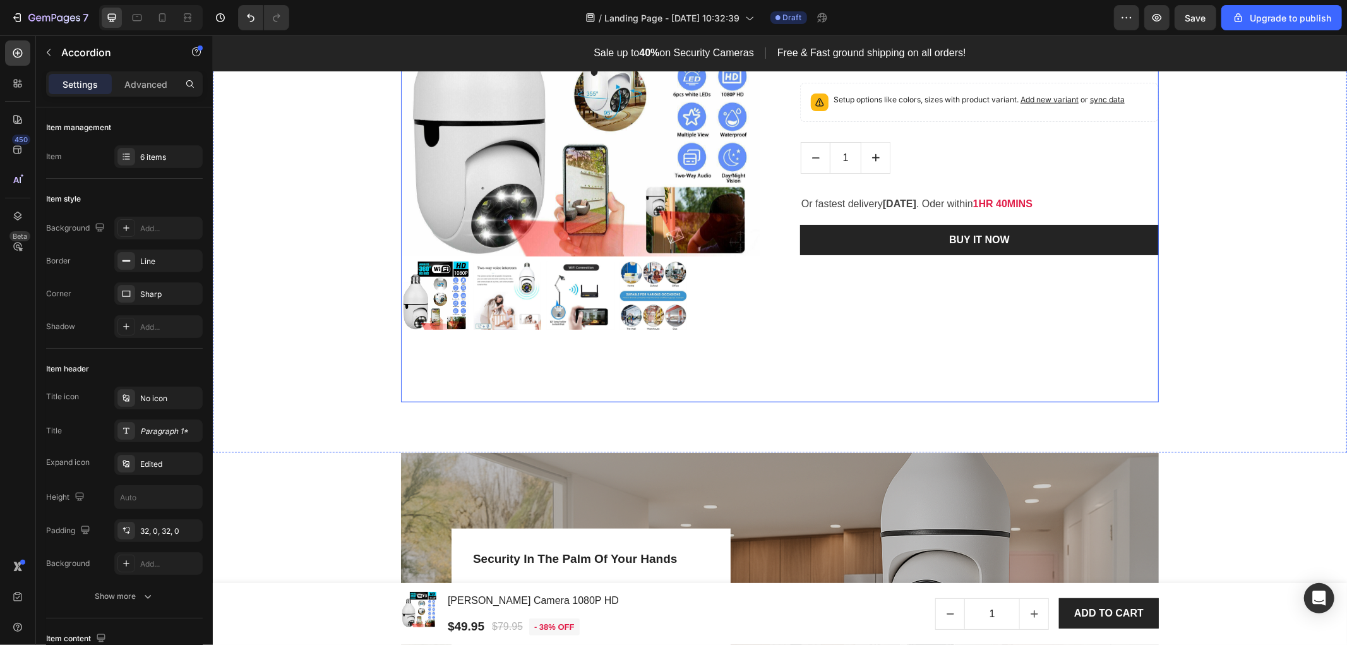
scroll to position [994, 0]
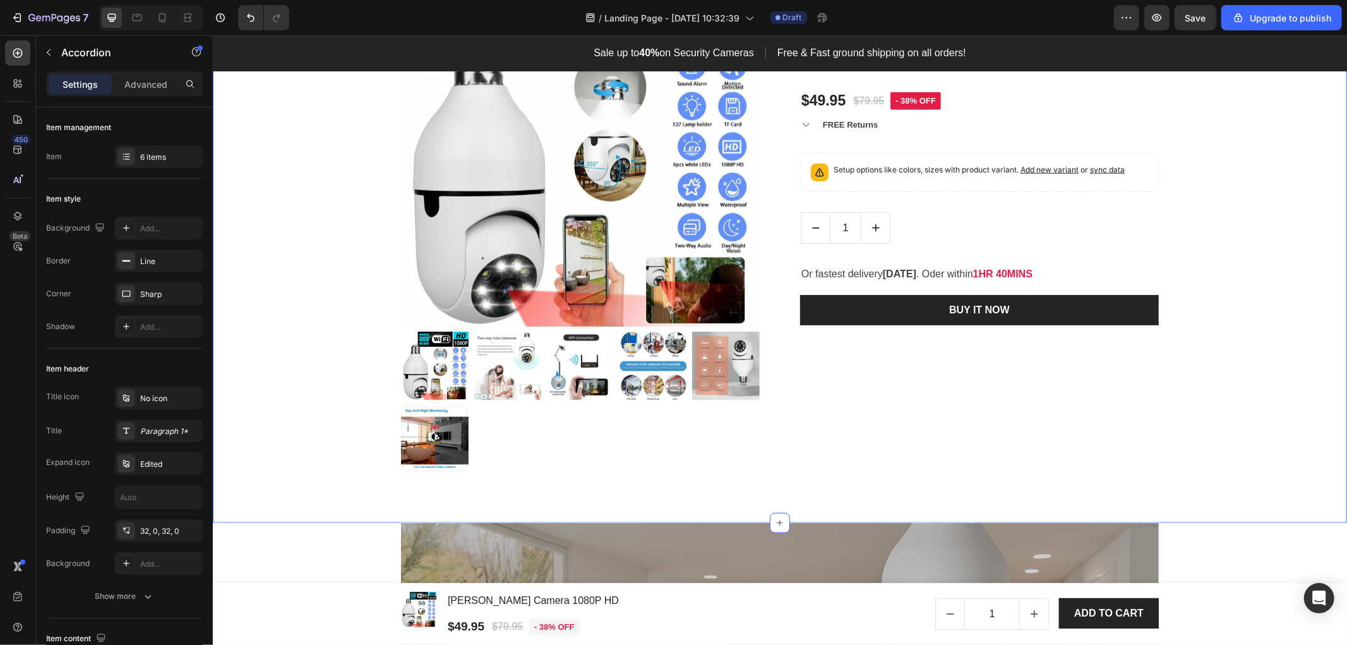
click at [528, 491] on div "Product Images & Gallery Low stock - 54 items left Product Stock Counter Orren …" at bounding box center [779, 219] width 1134 height 605
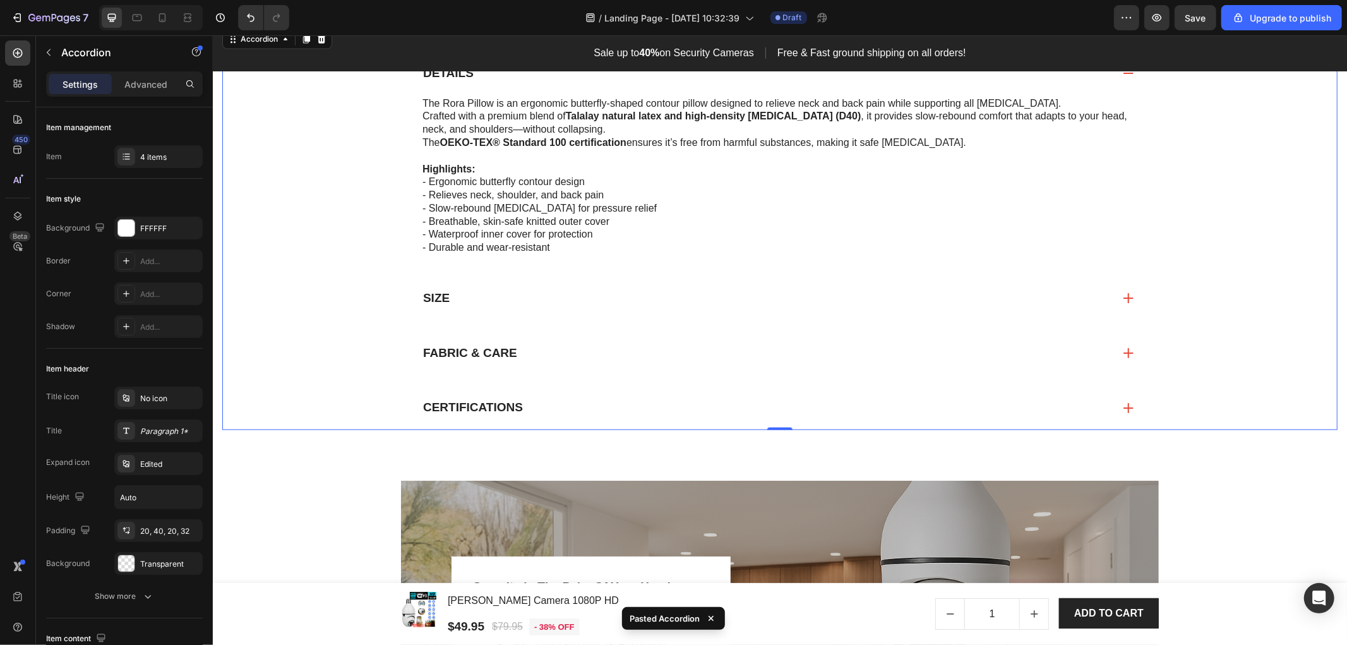
scroll to position [1274, 0]
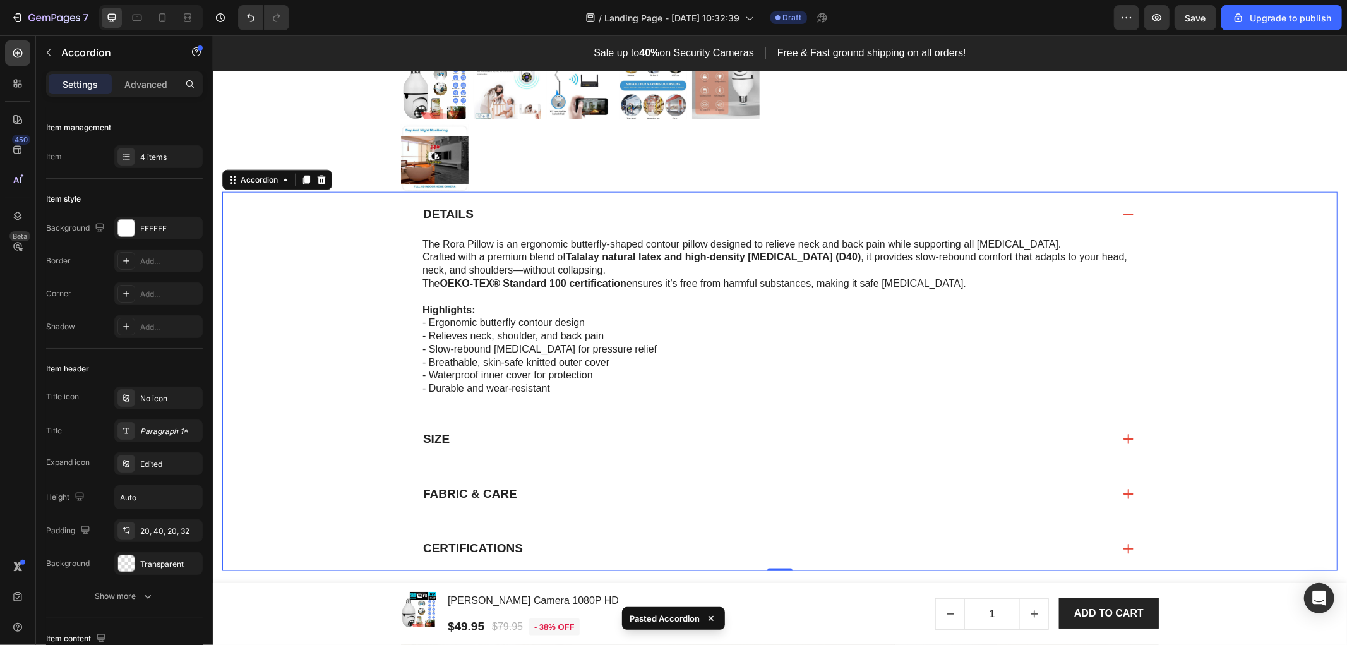
click at [950, 205] on div "Details" at bounding box center [767, 214] width 692 height 20
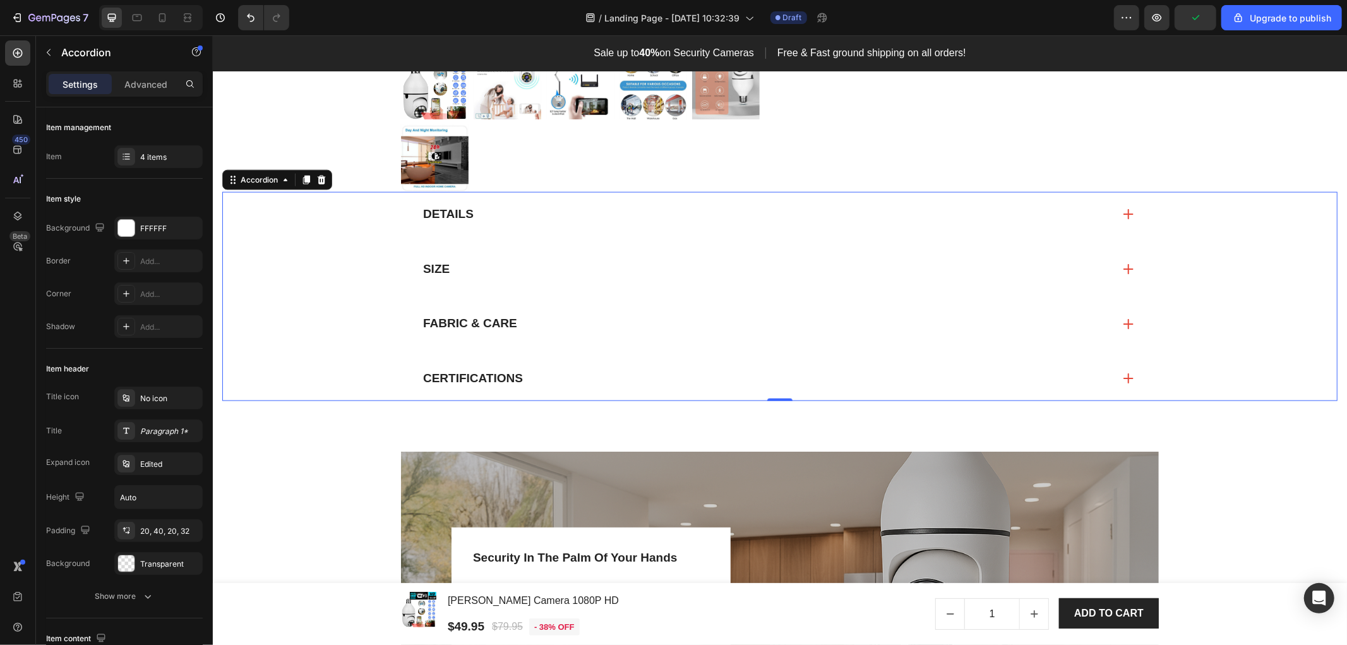
click at [400, 210] on div "Details" at bounding box center [779, 213] width 758 height 45
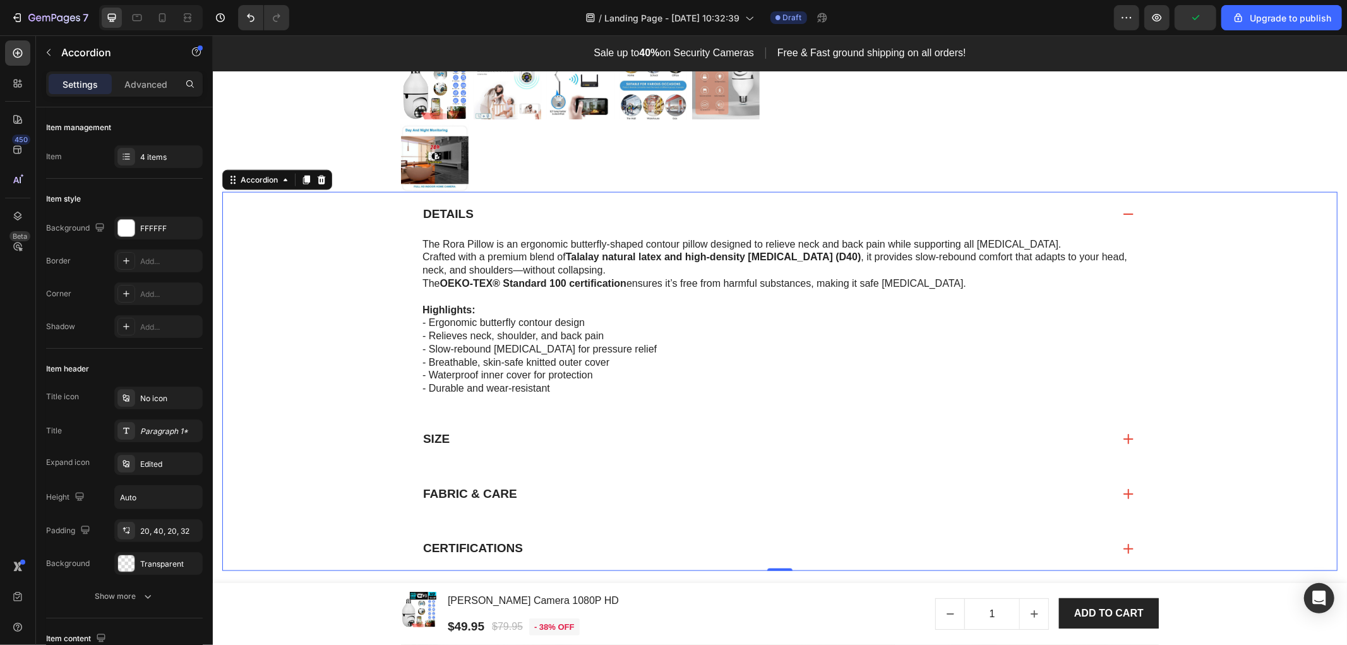
click at [450, 356] on p "- Breathable, skin-safe knitted outer cover" at bounding box center [779, 362] width 714 height 13
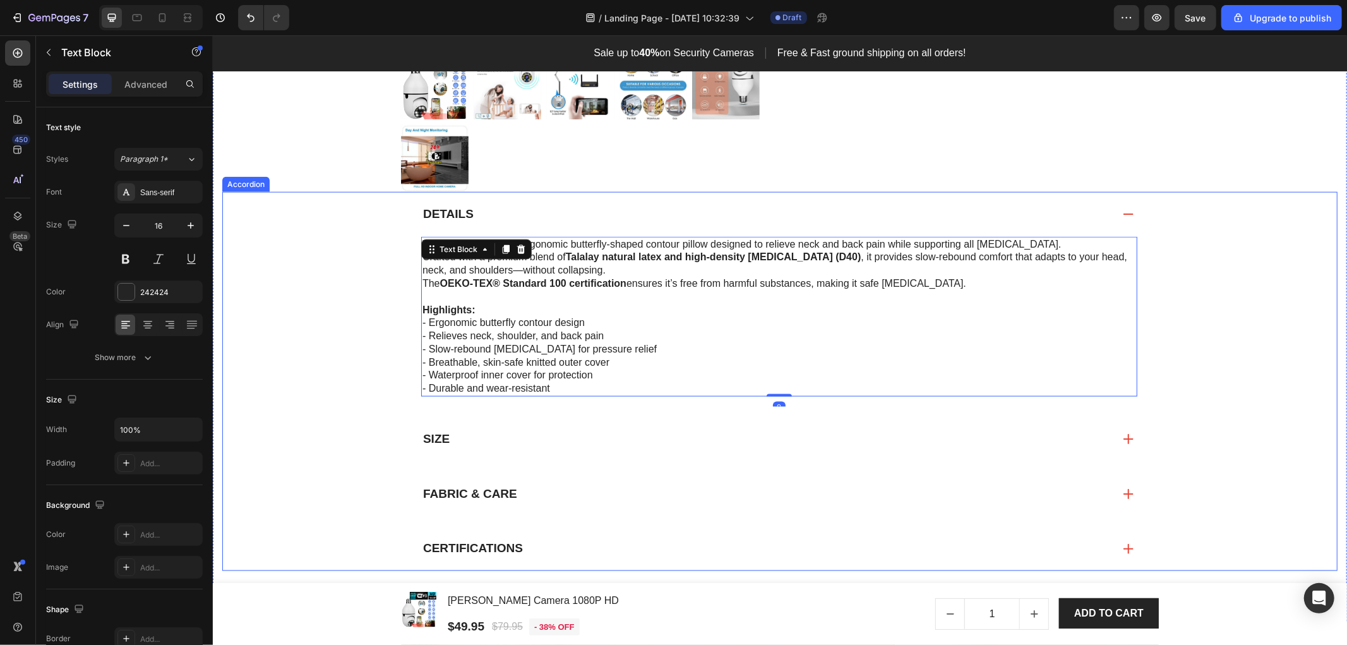
click at [446, 212] on p "Details" at bounding box center [447, 214] width 51 height 16
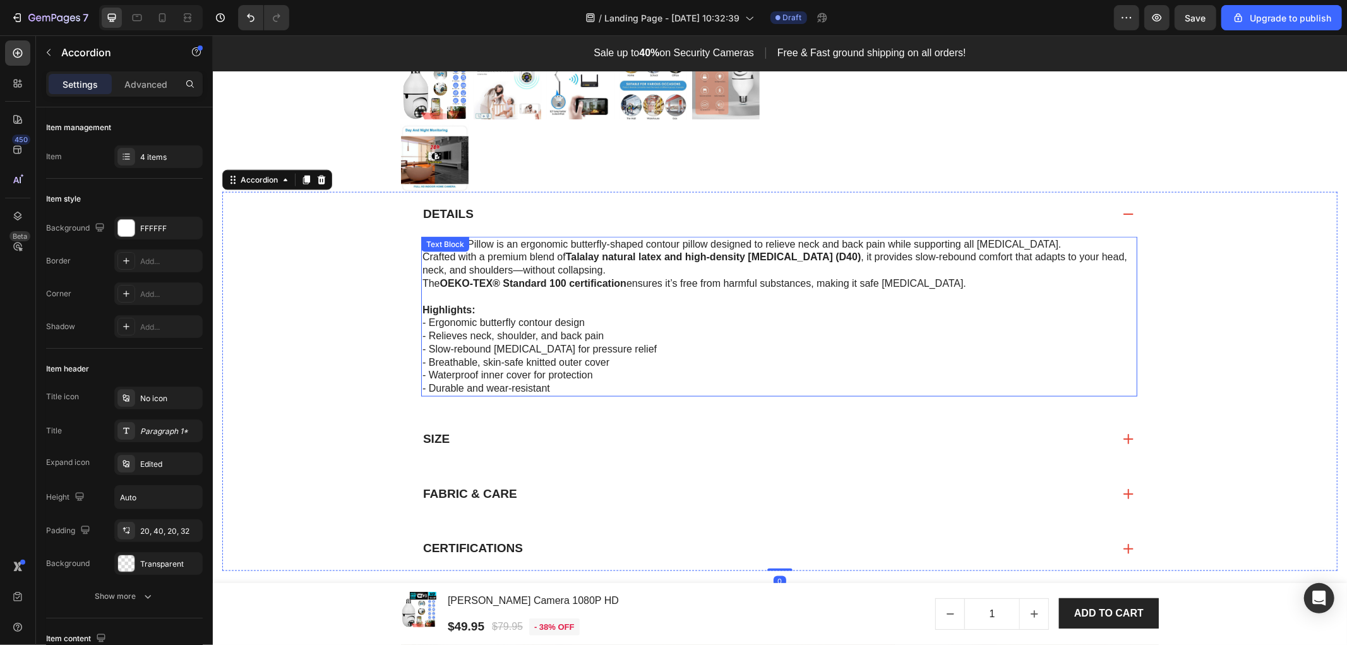
click at [553, 265] on p "The Rora Pillow is an ergonomic butterfly-shaped contour pillow designed to rel…" at bounding box center [779, 263] width 714 height 52
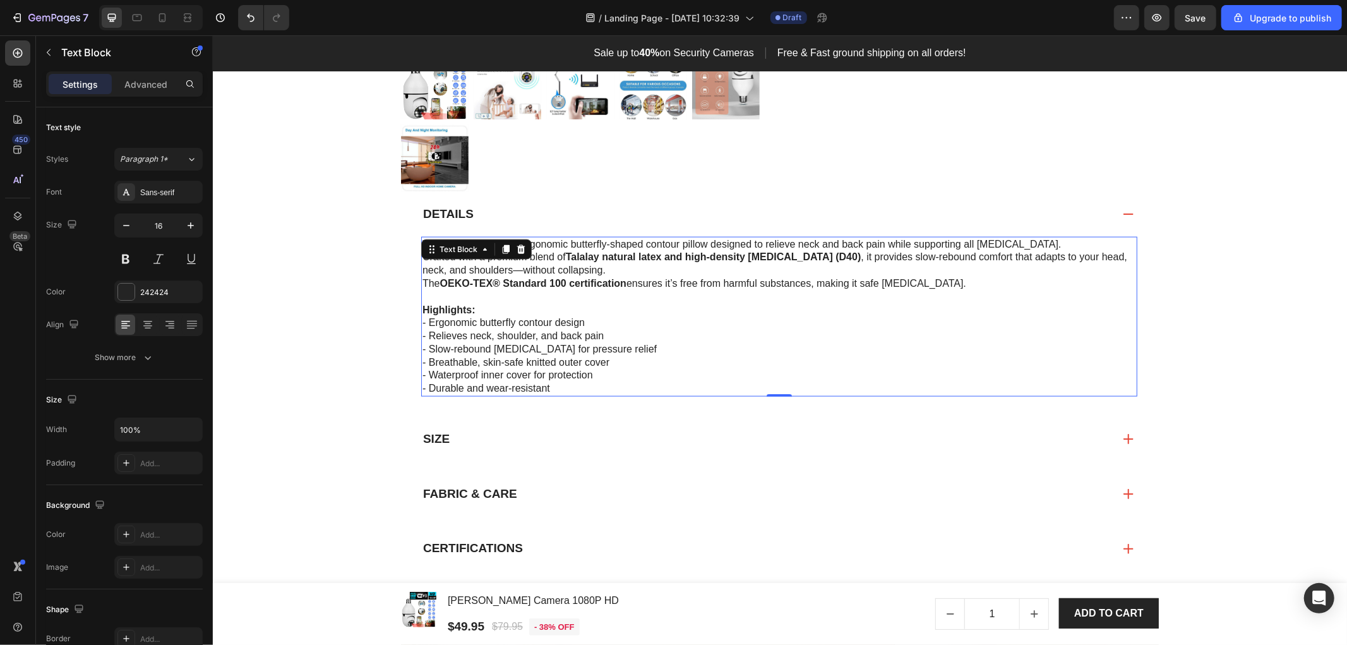
click at [692, 242] on p "The Rora Pillow is an ergonomic butterfly-shaped contour pillow designed to rel…" at bounding box center [779, 263] width 714 height 52
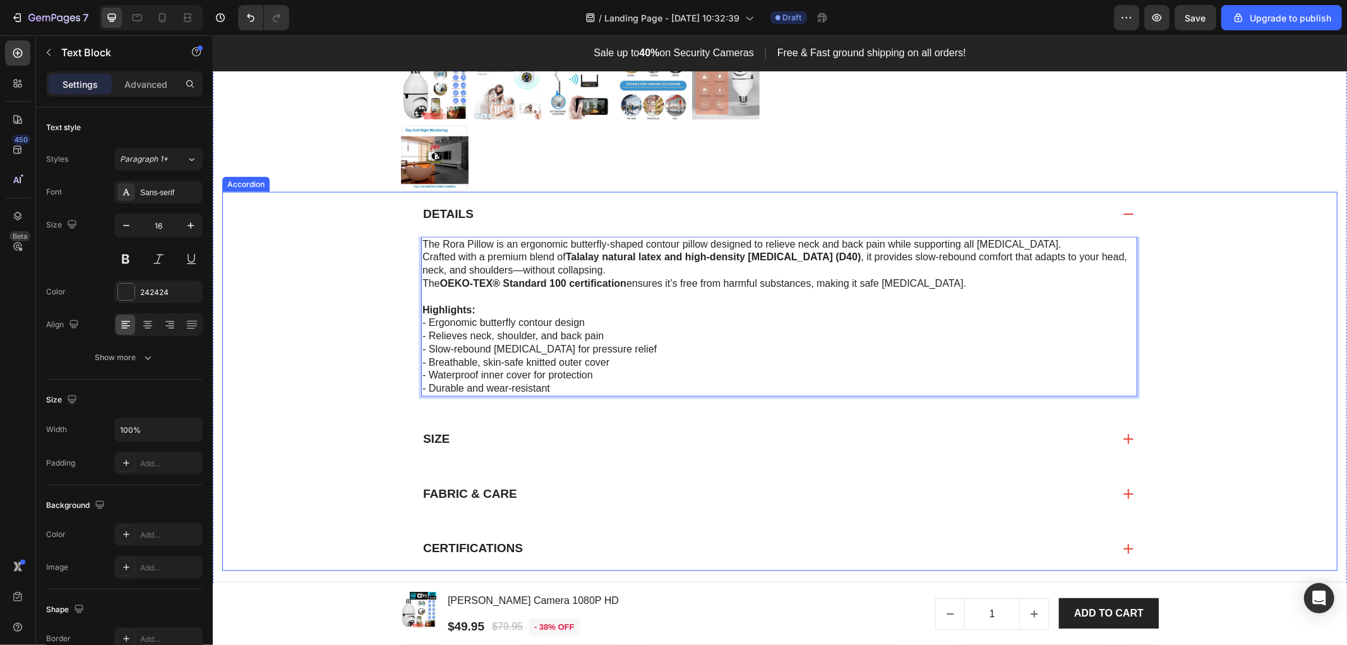
click at [795, 204] on div "Details" at bounding box center [767, 214] width 692 height 20
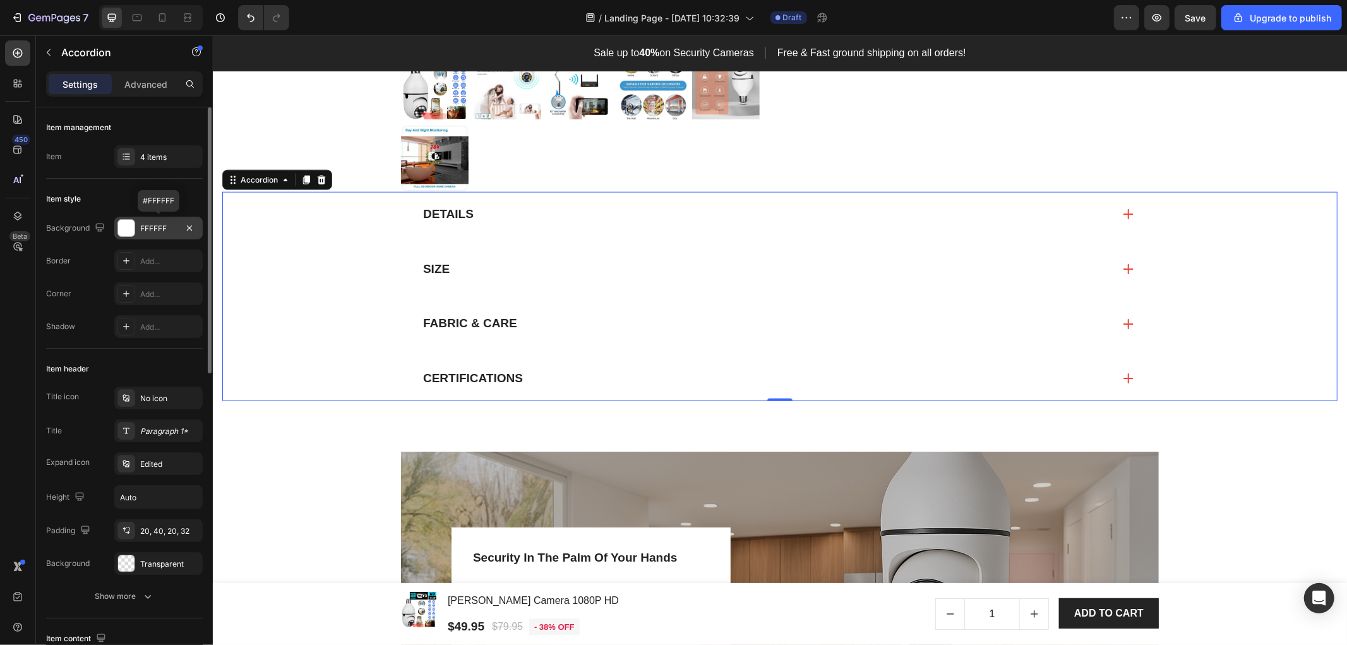
click at [162, 224] on div "FFFFFF" at bounding box center [158, 228] width 37 height 11
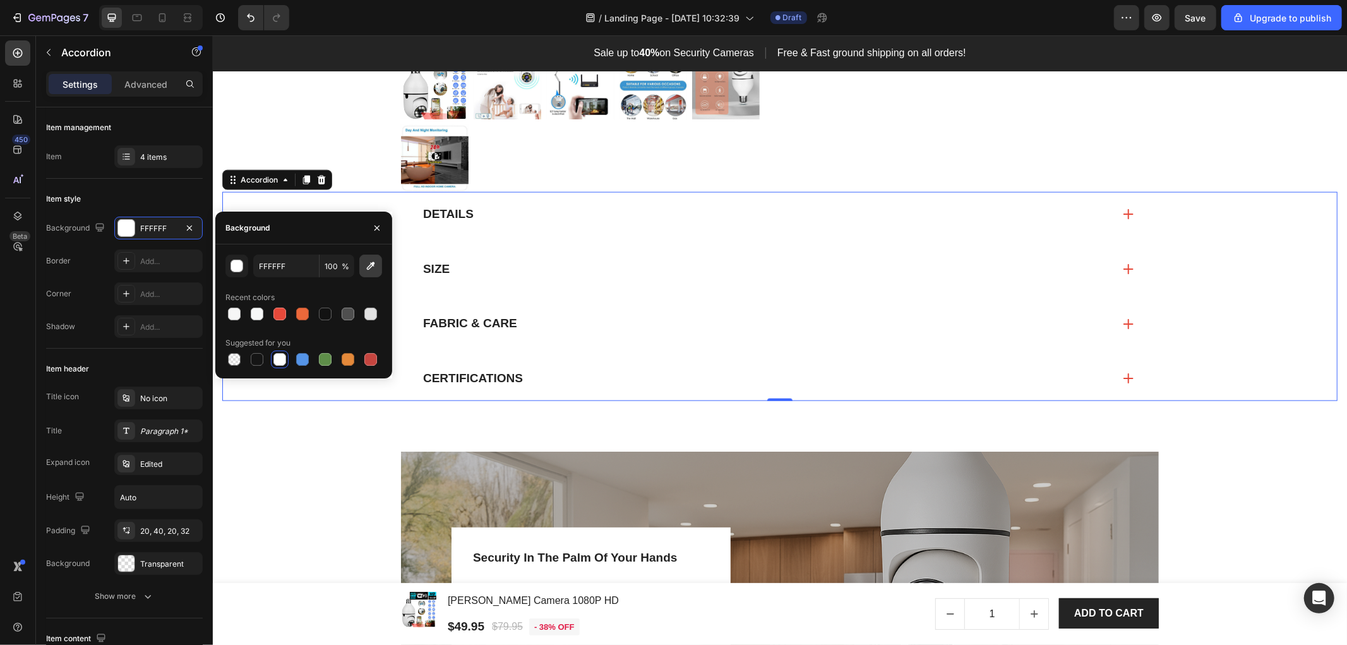
click at [369, 261] on icon "button" at bounding box center [370, 266] width 13 height 13
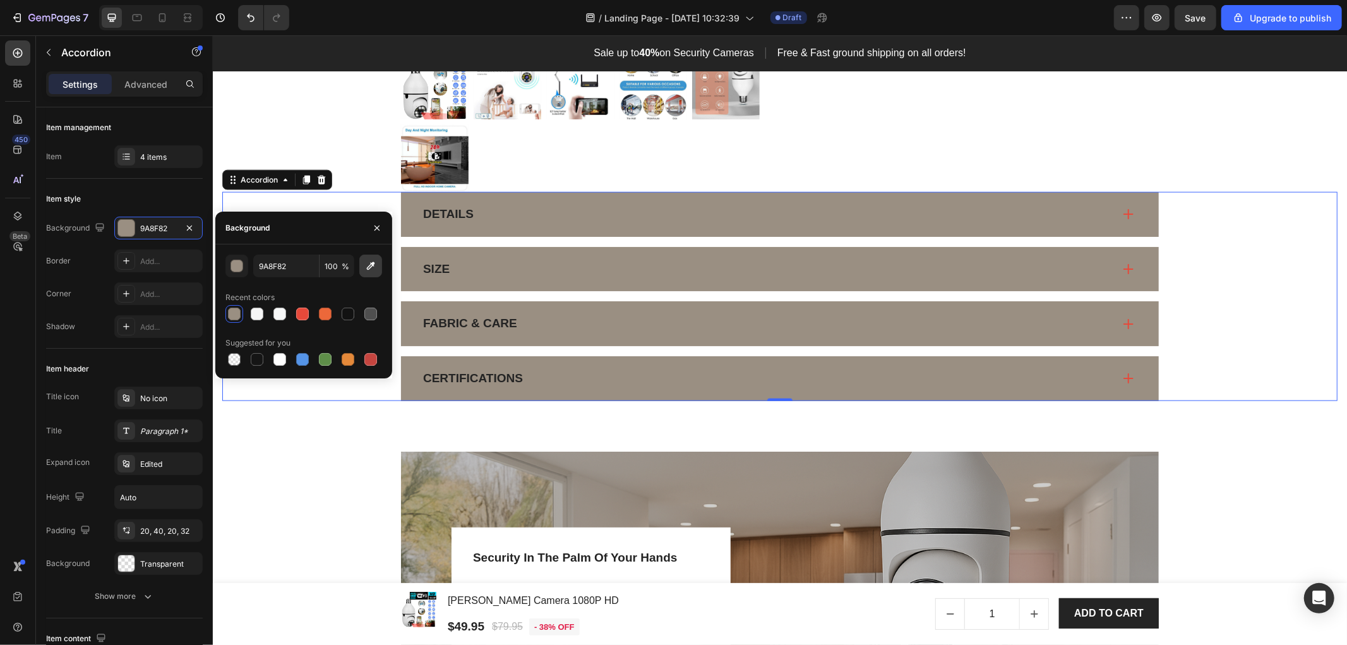
click at [370, 261] on icon "button" at bounding box center [370, 266] width 13 height 13
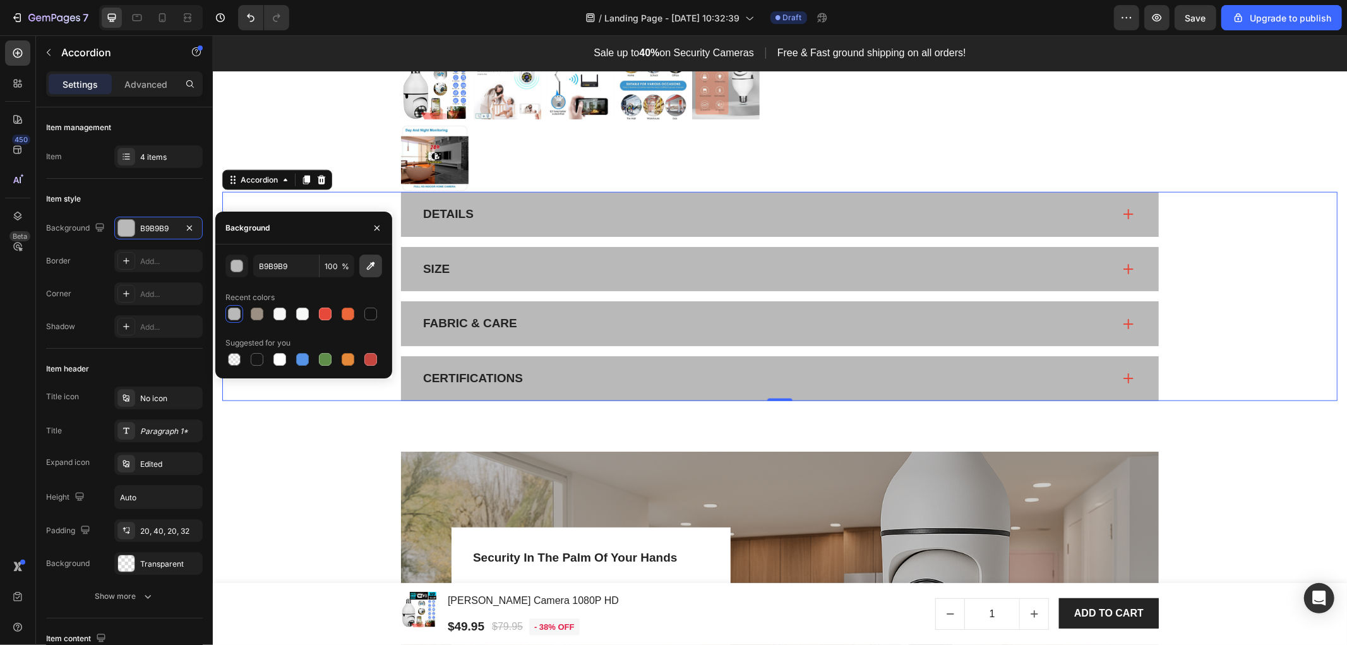
click at [378, 267] on button "button" at bounding box center [370, 265] width 23 height 23
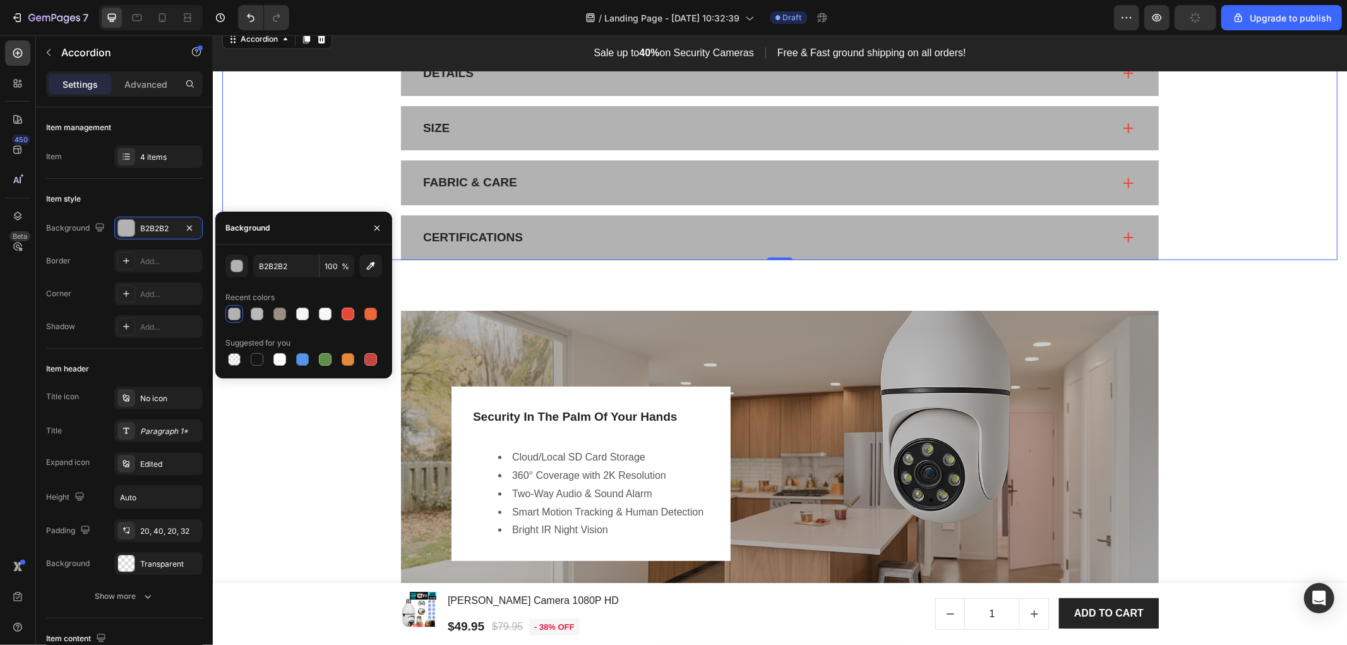
scroll to position [1485, 0]
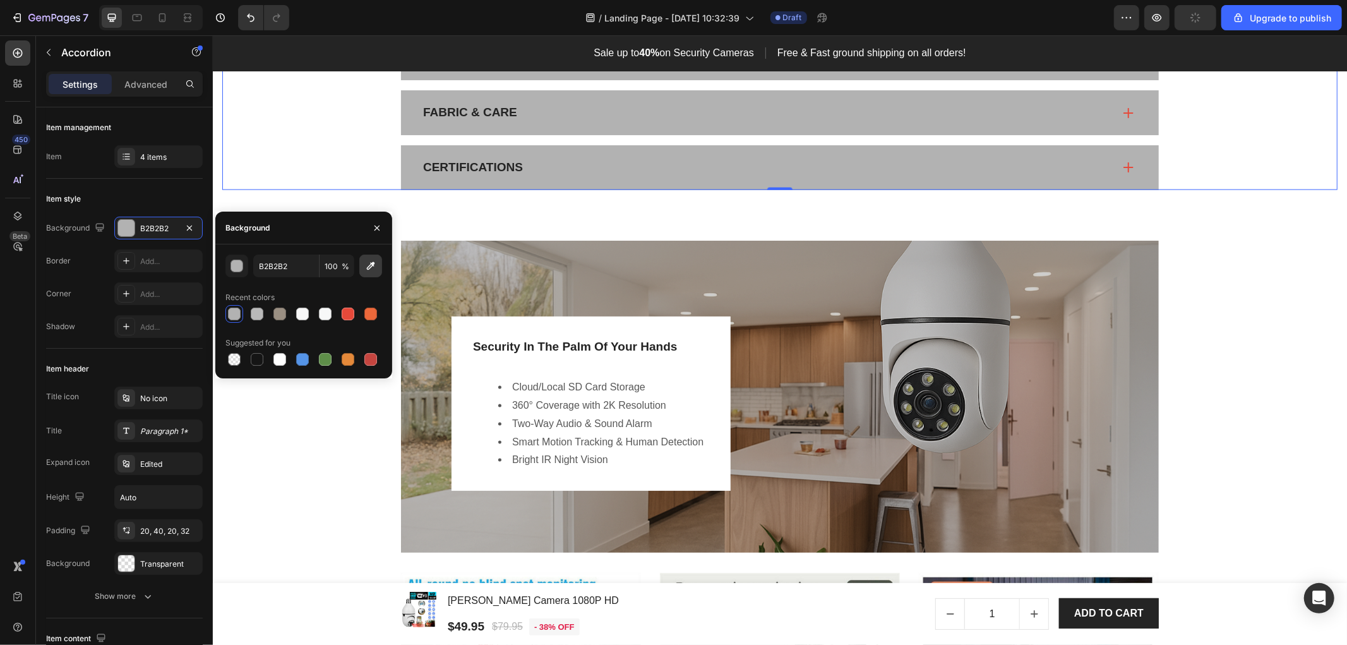
click at [376, 263] on icon "button" at bounding box center [370, 266] width 13 height 13
click at [374, 261] on icon "button" at bounding box center [370, 266] width 13 height 13
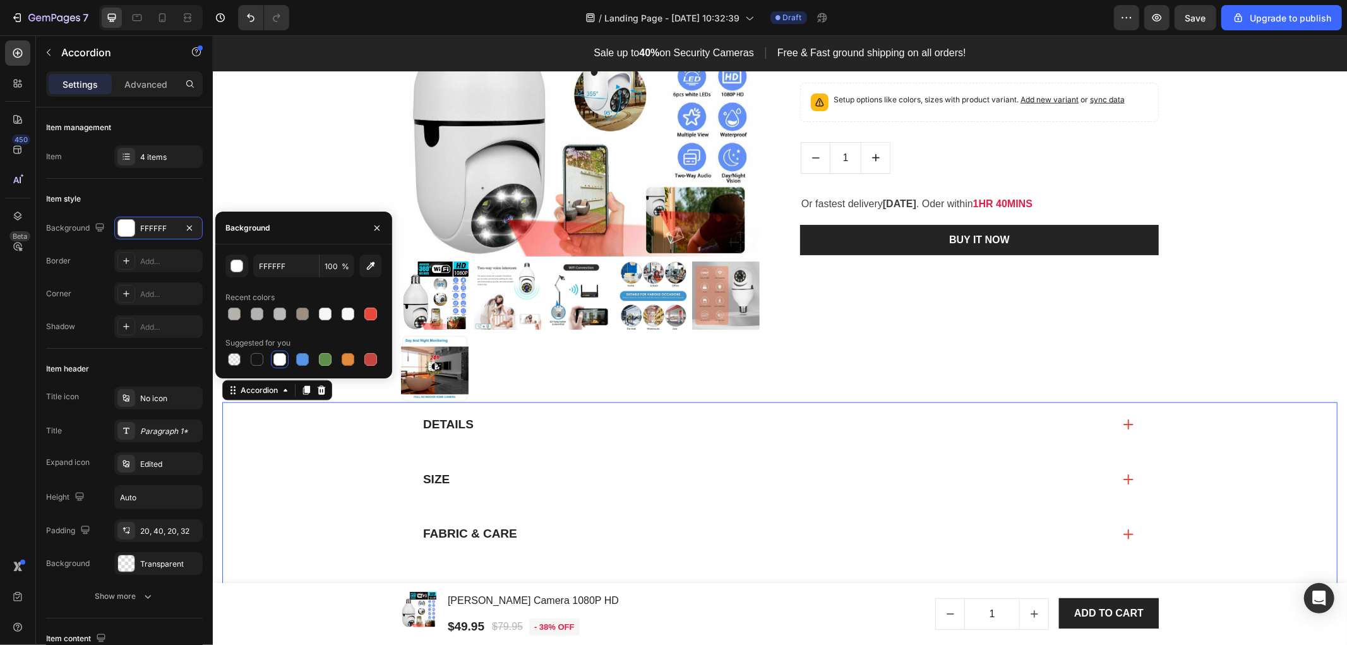
scroll to position [994, 0]
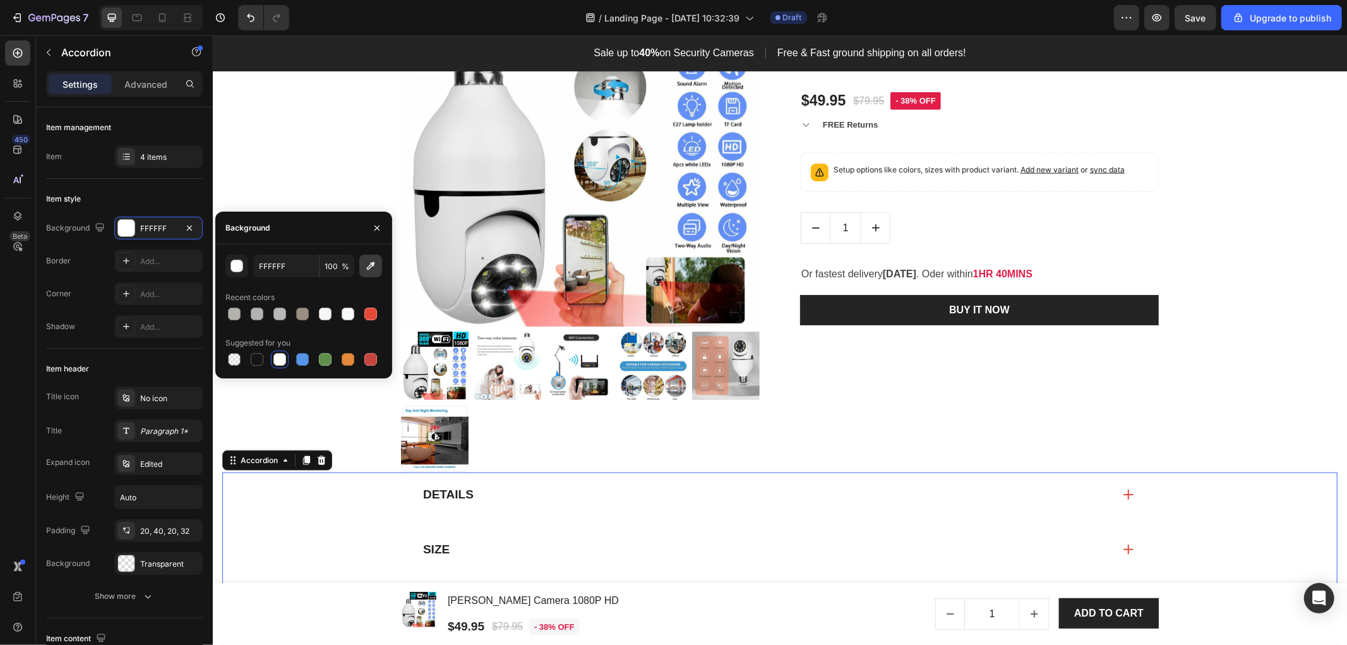
click at [371, 263] on icon "button" at bounding box center [370, 266] width 13 height 13
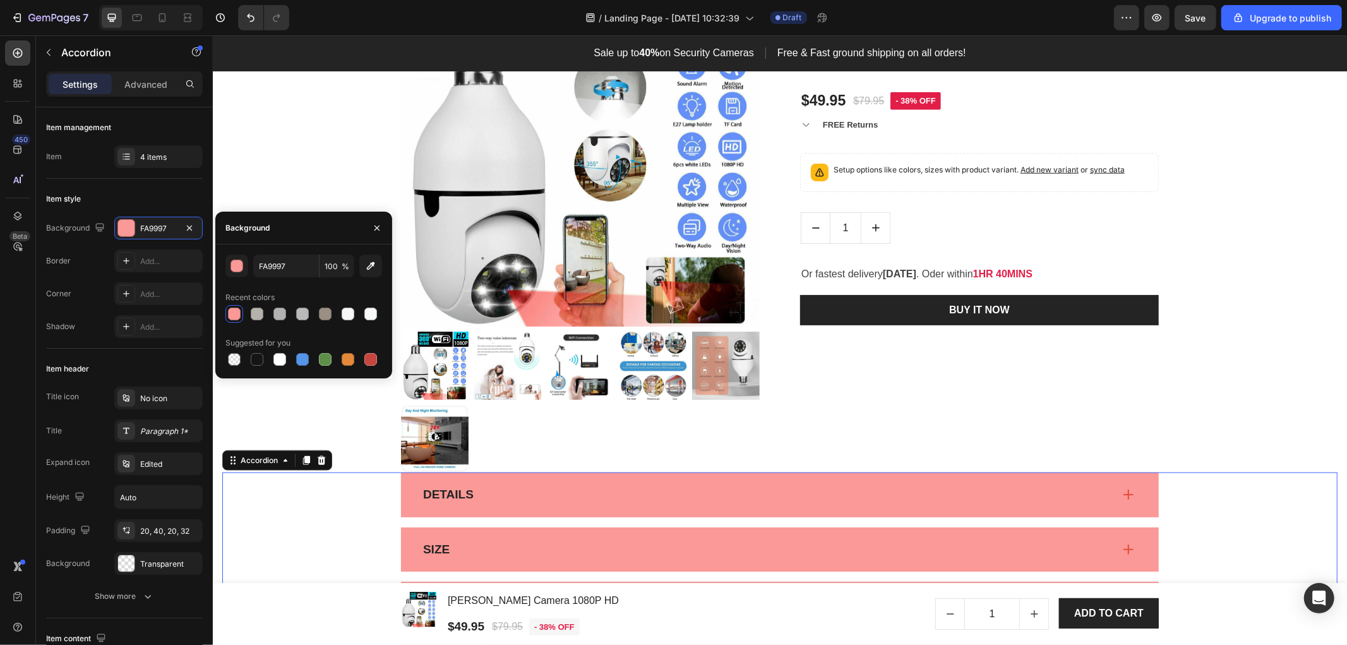
scroll to position [1134, 0]
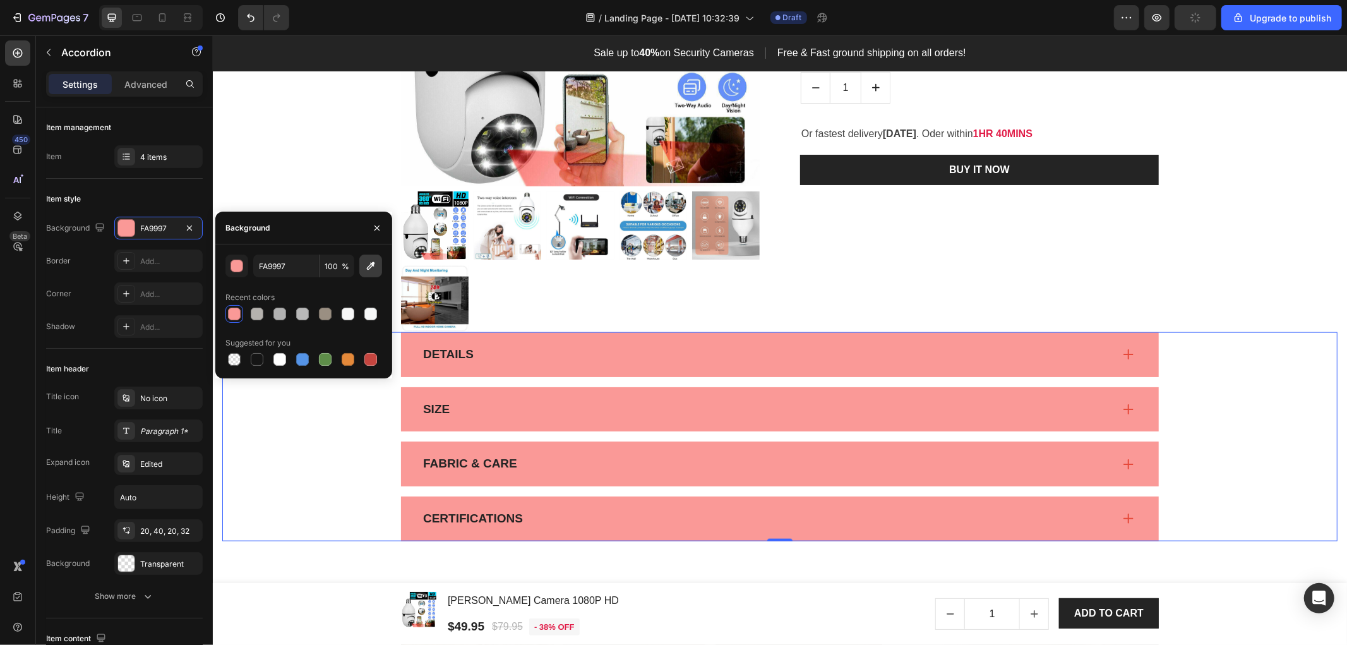
click at [374, 262] on icon "button" at bounding box center [371, 266] width 8 height 8
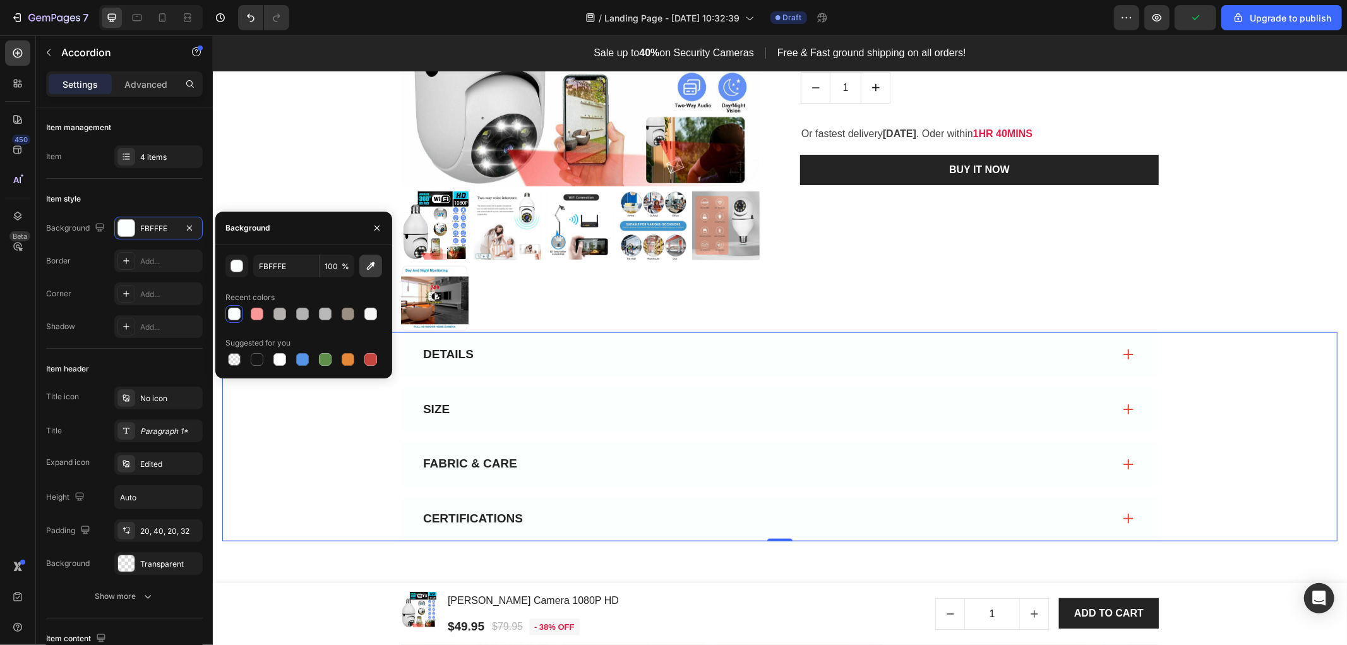
click at [368, 266] on icon "button" at bounding box center [370, 266] width 13 height 13
type input "D8C9C2"
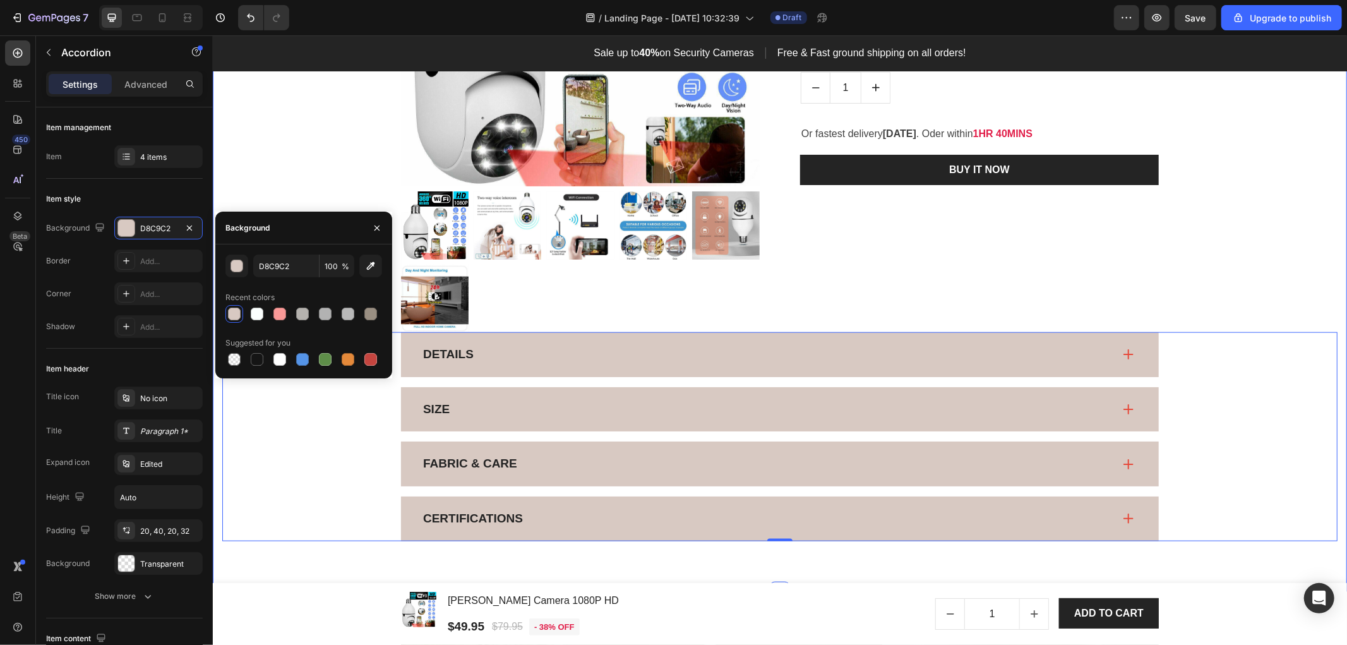
click at [1212, 255] on div "Product Images & Gallery Low stock - 54 items left Product Stock Counter Orren …" at bounding box center [779, 183] width 1115 height 713
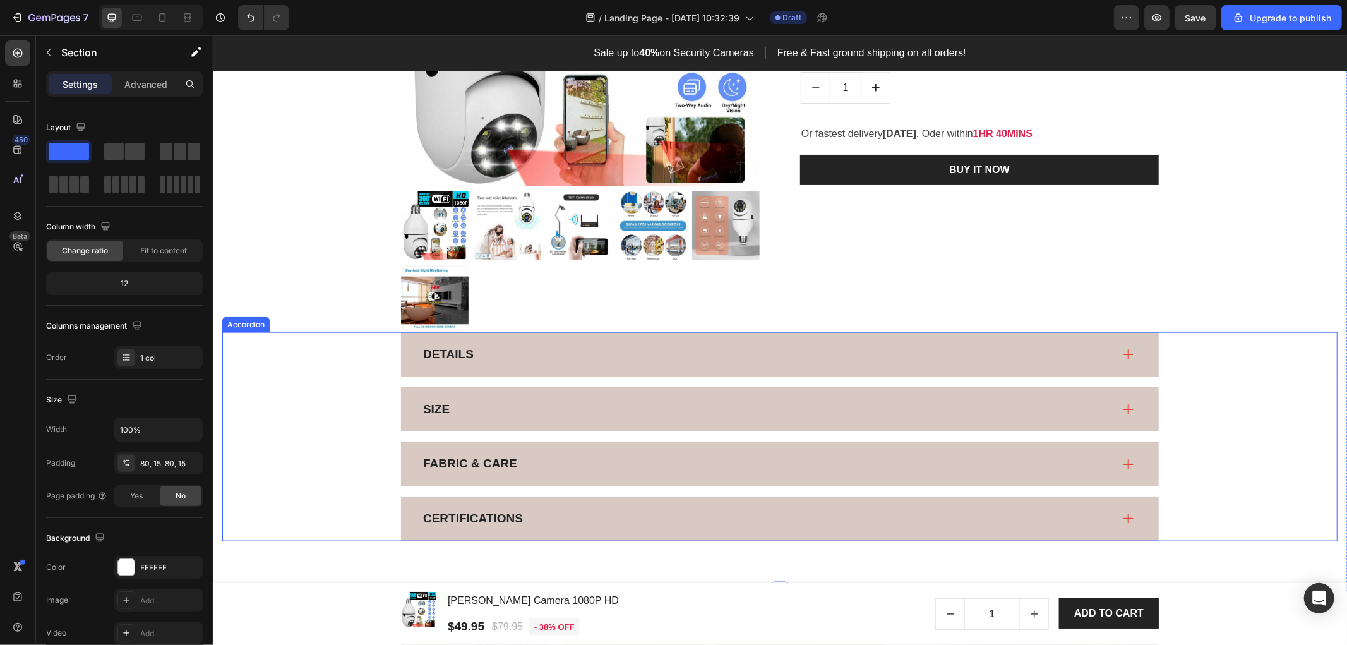
click at [1115, 356] on div "Details" at bounding box center [779, 354] width 758 height 45
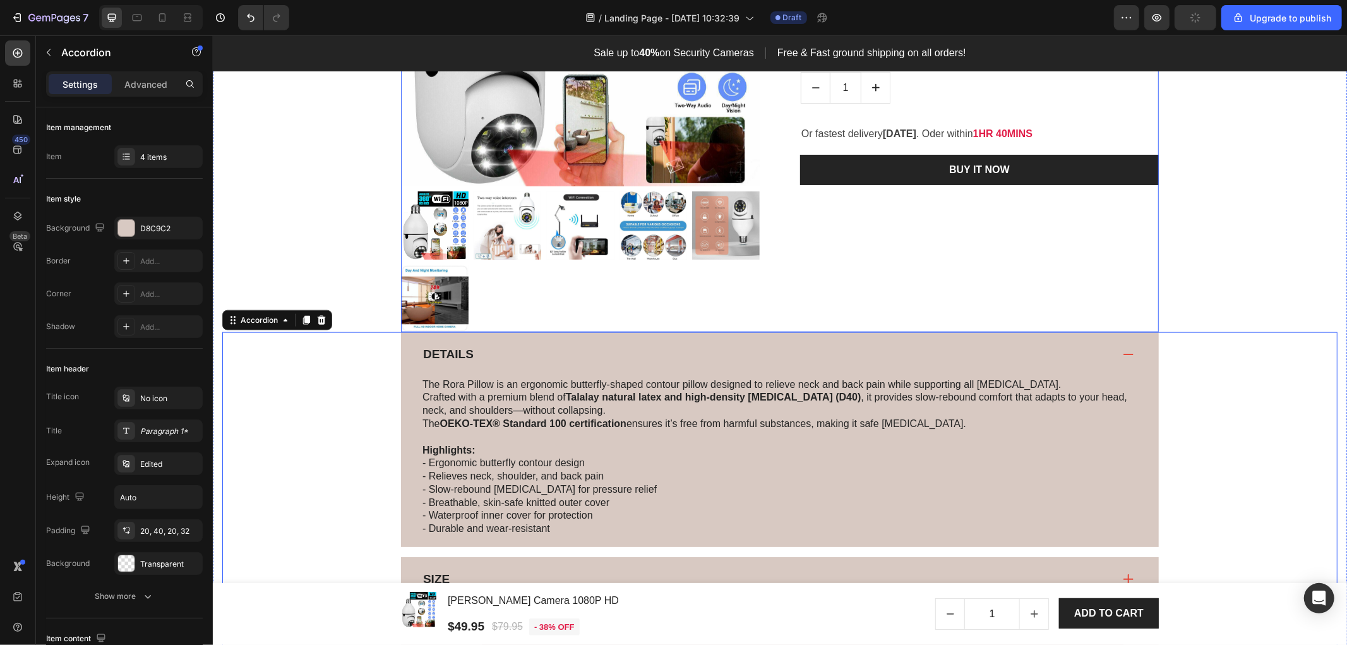
scroll to position [1204, 0]
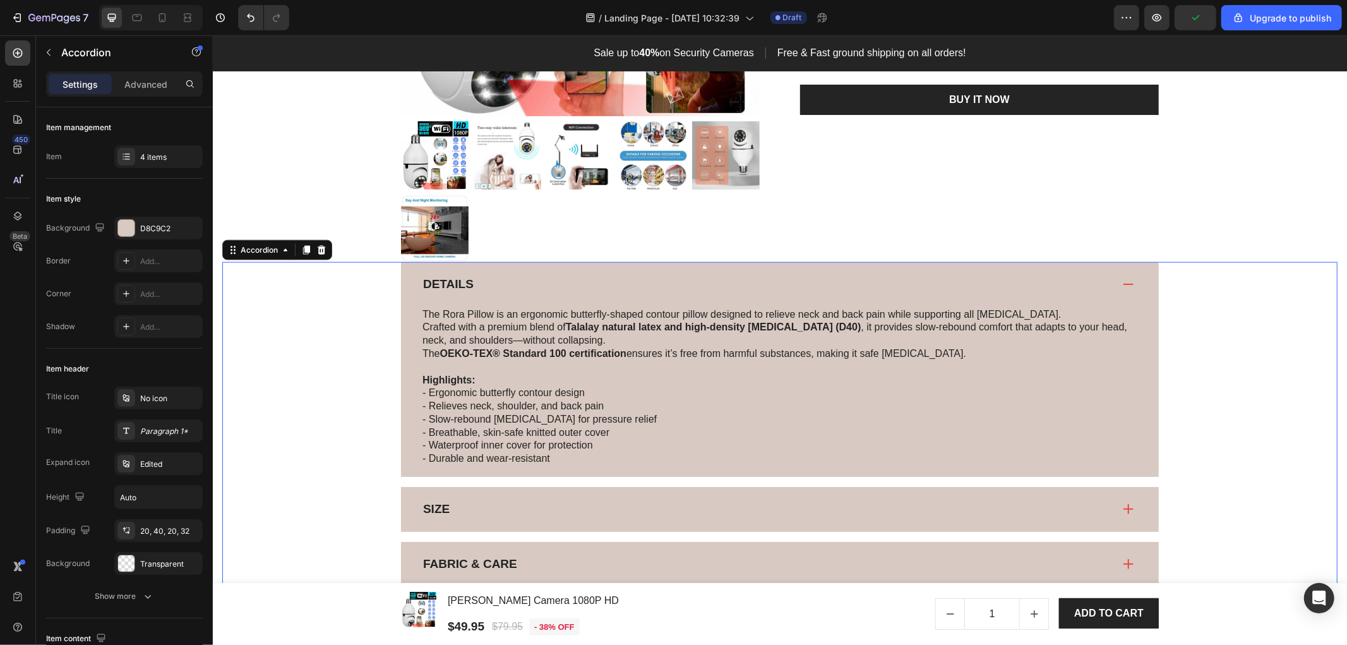
click at [1123, 285] on span at bounding box center [1128, 283] width 10 height 10
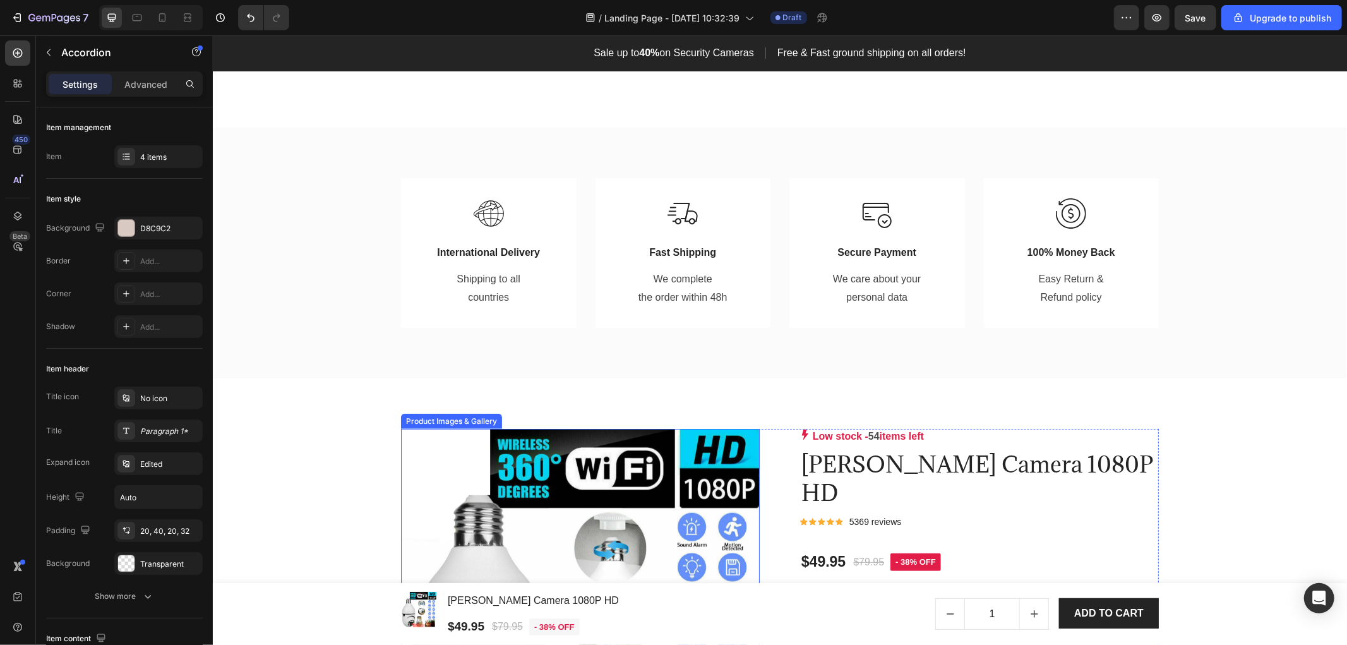
scroll to position [813, 0]
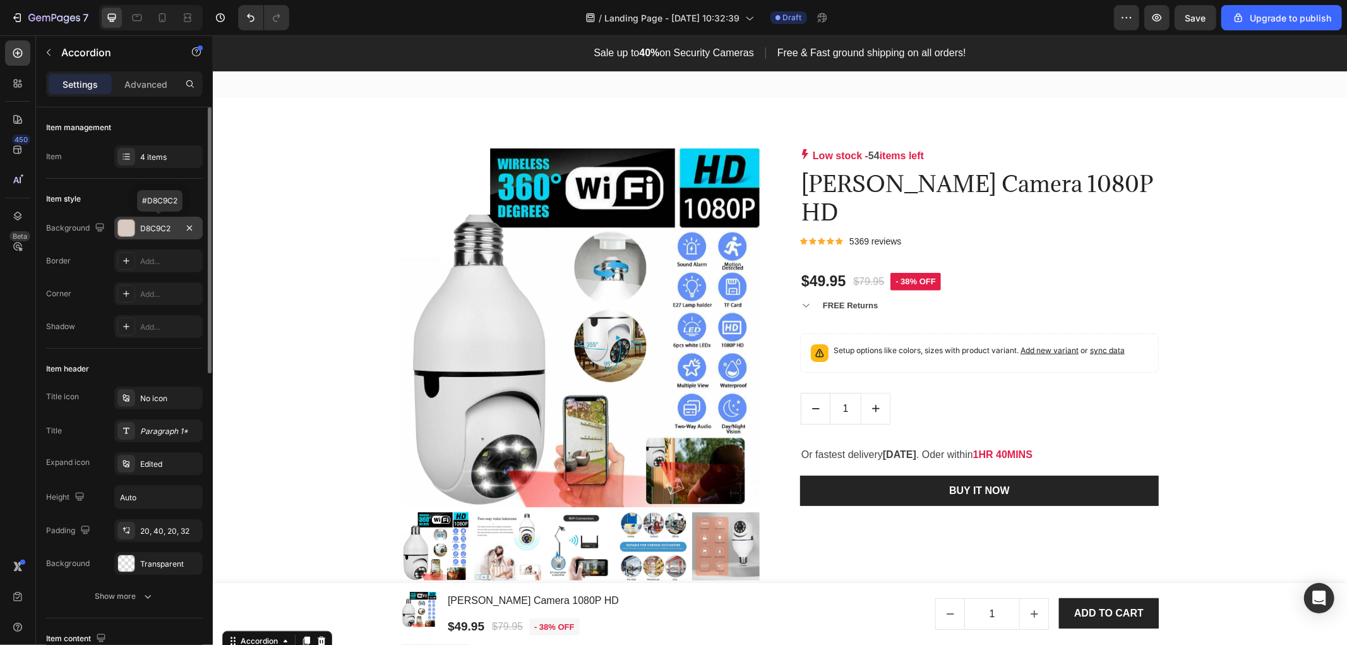
click at [157, 232] on div "D8C9C2" at bounding box center [158, 228] width 37 height 11
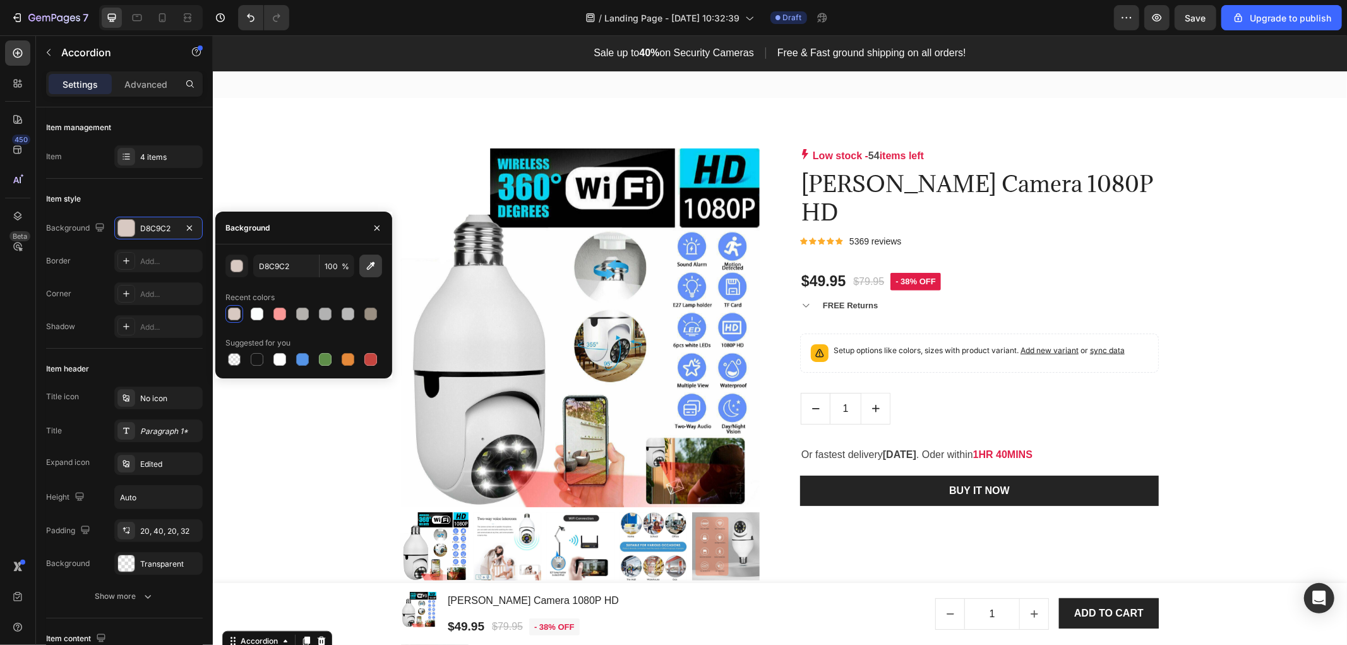
click at [374, 261] on icon "button" at bounding box center [370, 266] width 13 height 13
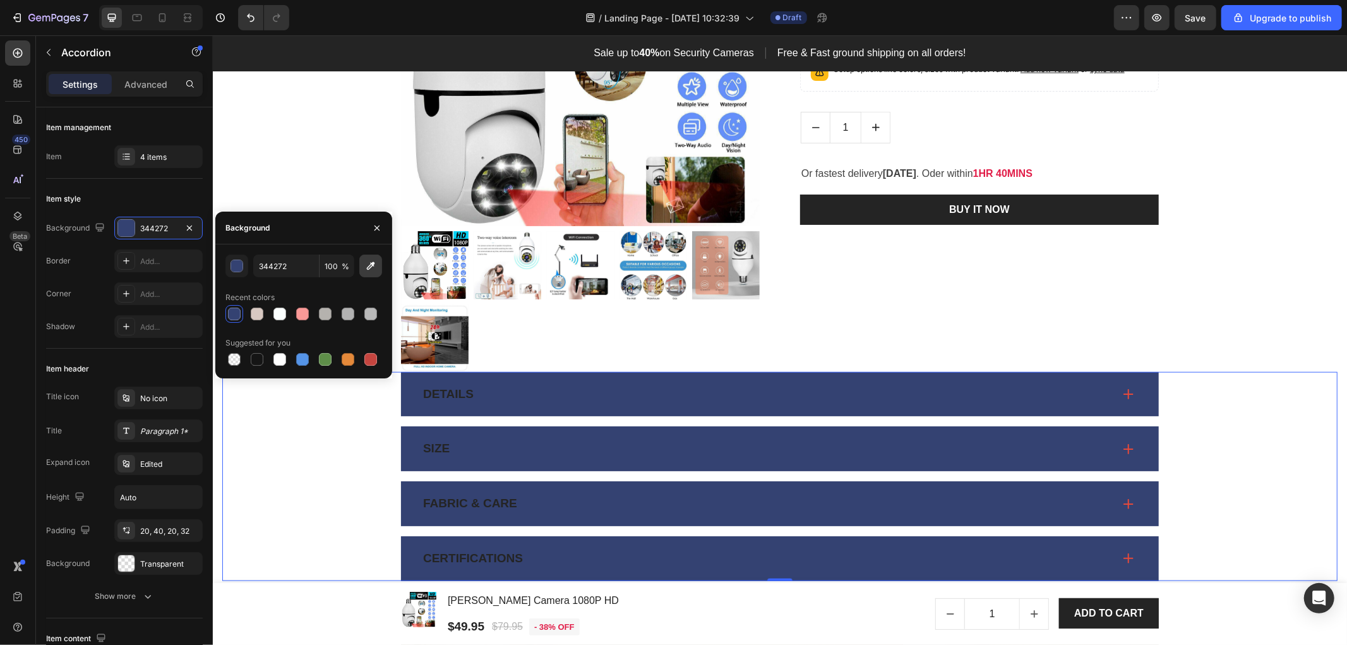
click at [368, 261] on icon "button" at bounding box center [370, 266] width 13 height 13
type input "AADDFF"
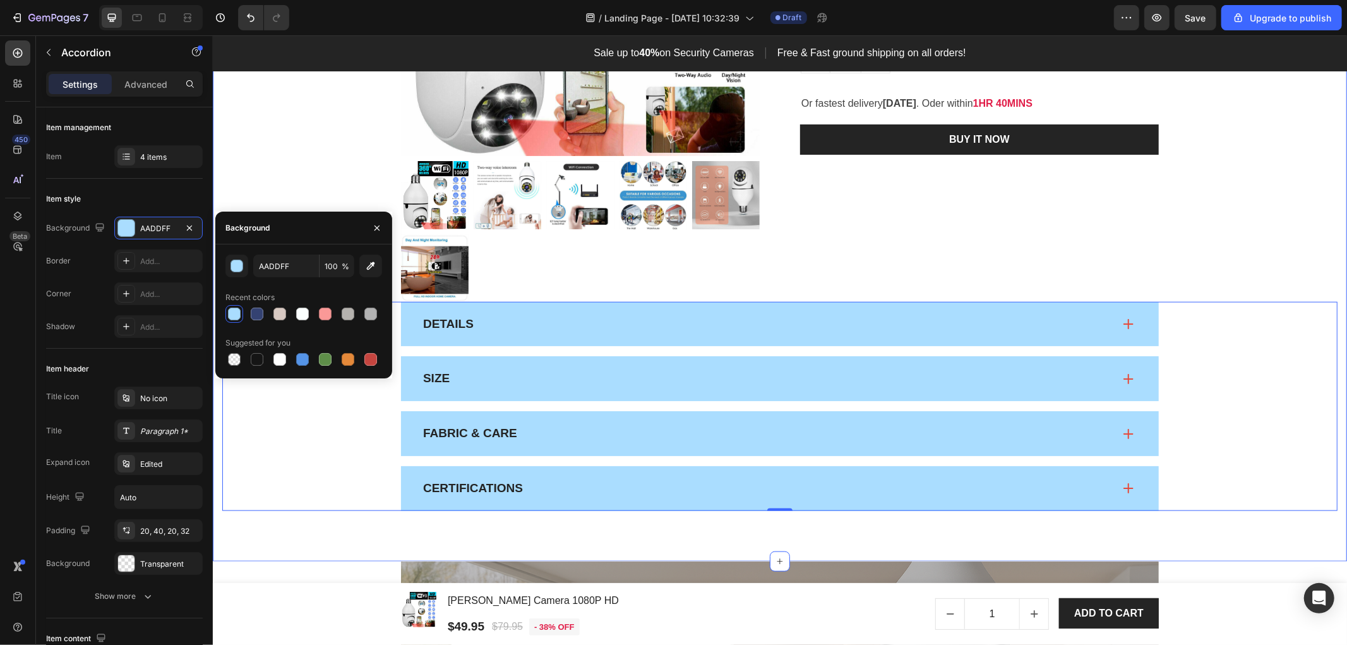
click at [1212, 250] on div "Product Images & Gallery Low stock - 54 items left Product Stock Counter Orren …" at bounding box center [779, 153] width 1115 height 713
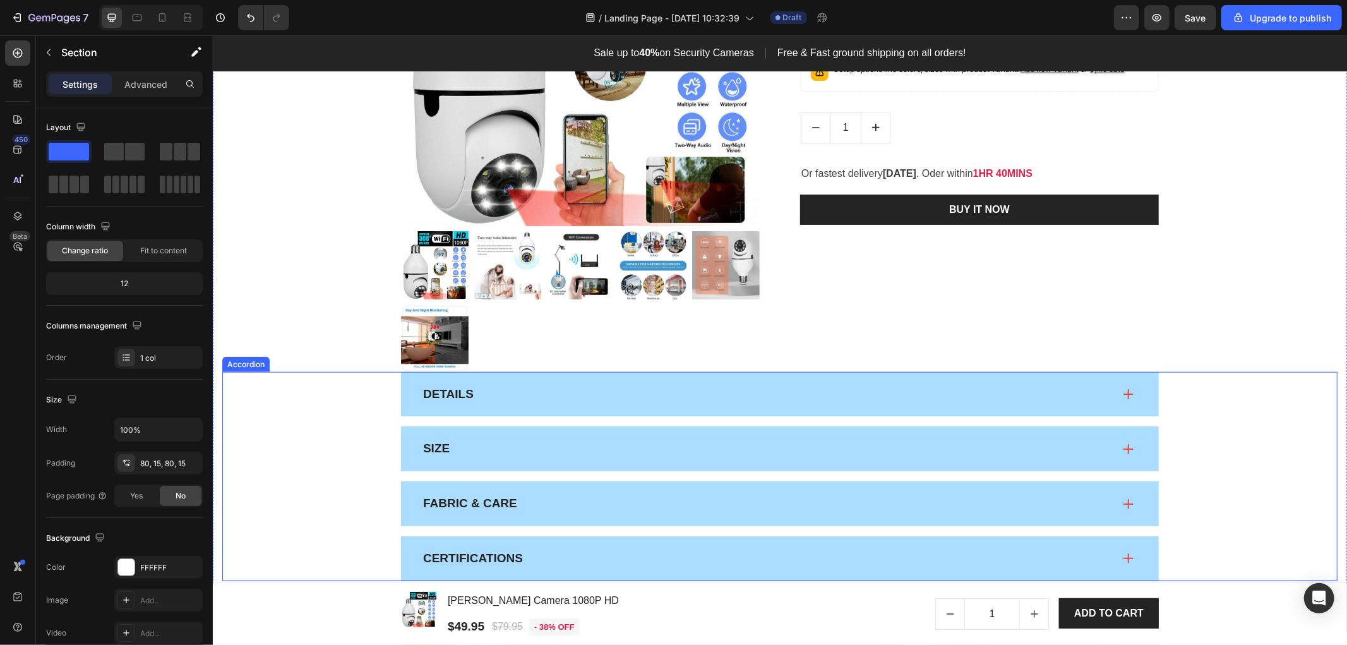
click at [1123, 395] on icon at bounding box center [1128, 393] width 10 height 10
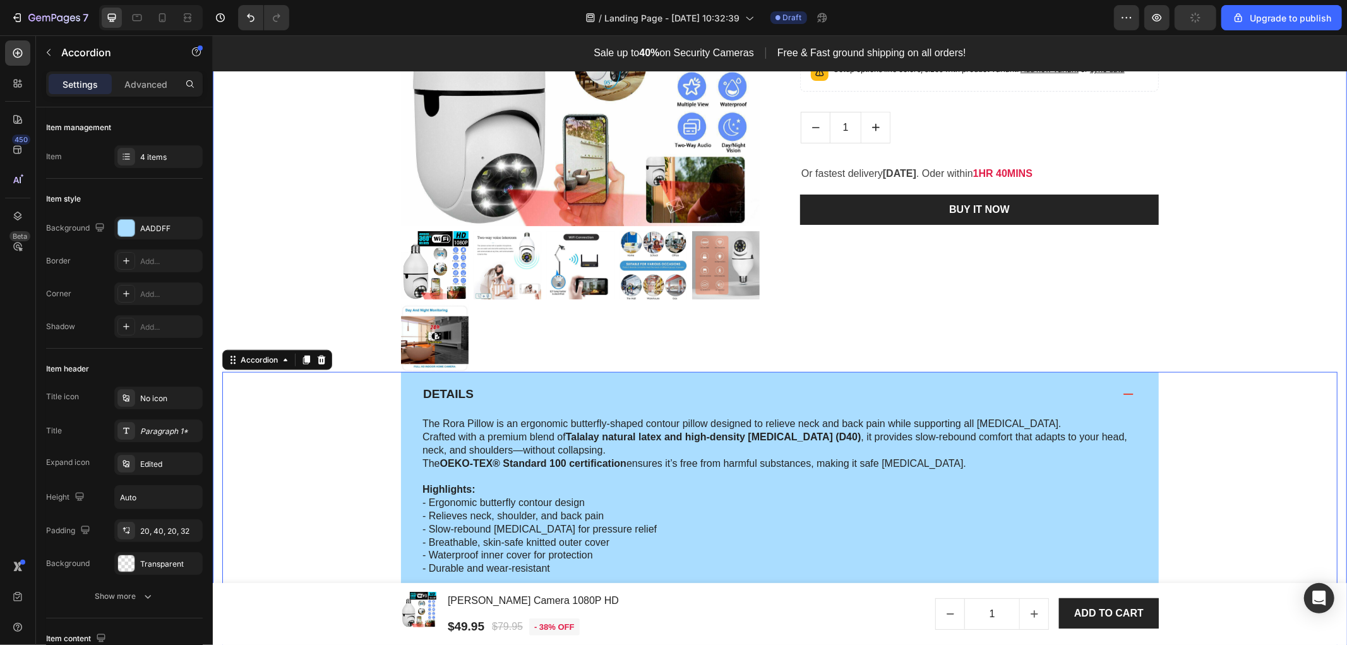
scroll to position [1235, 0]
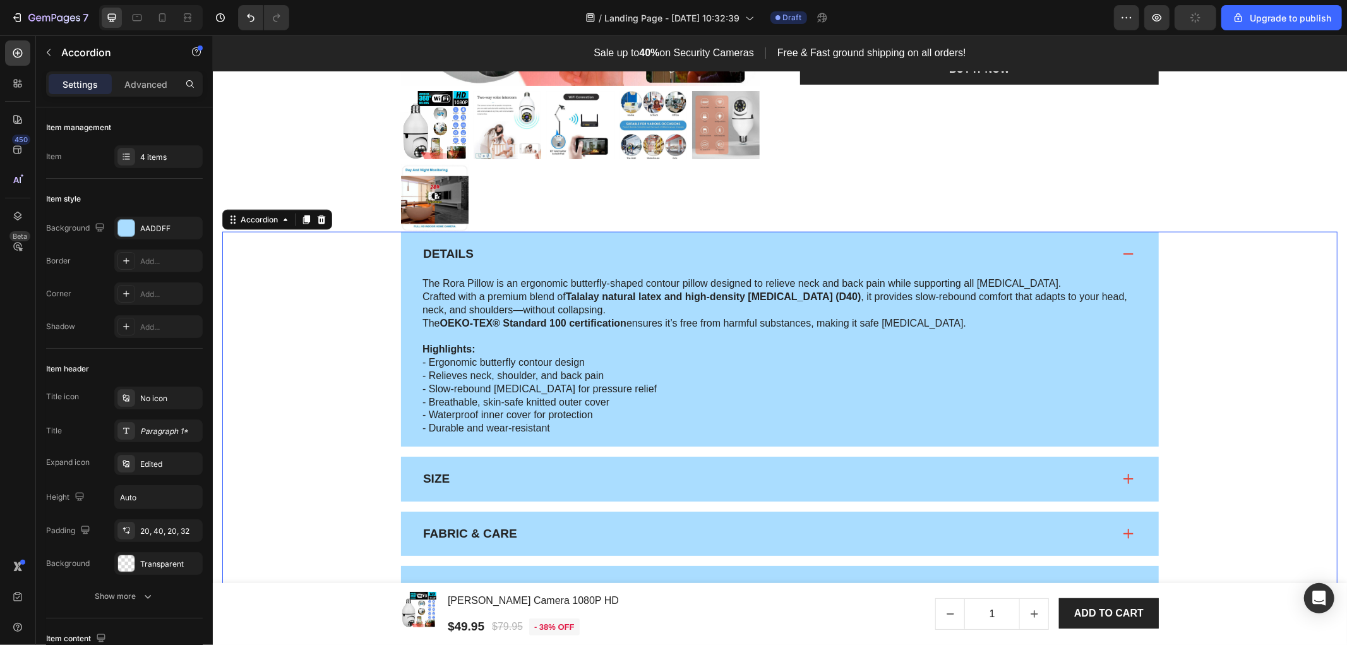
click at [1123, 251] on span at bounding box center [1128, 253] width 10 height 10
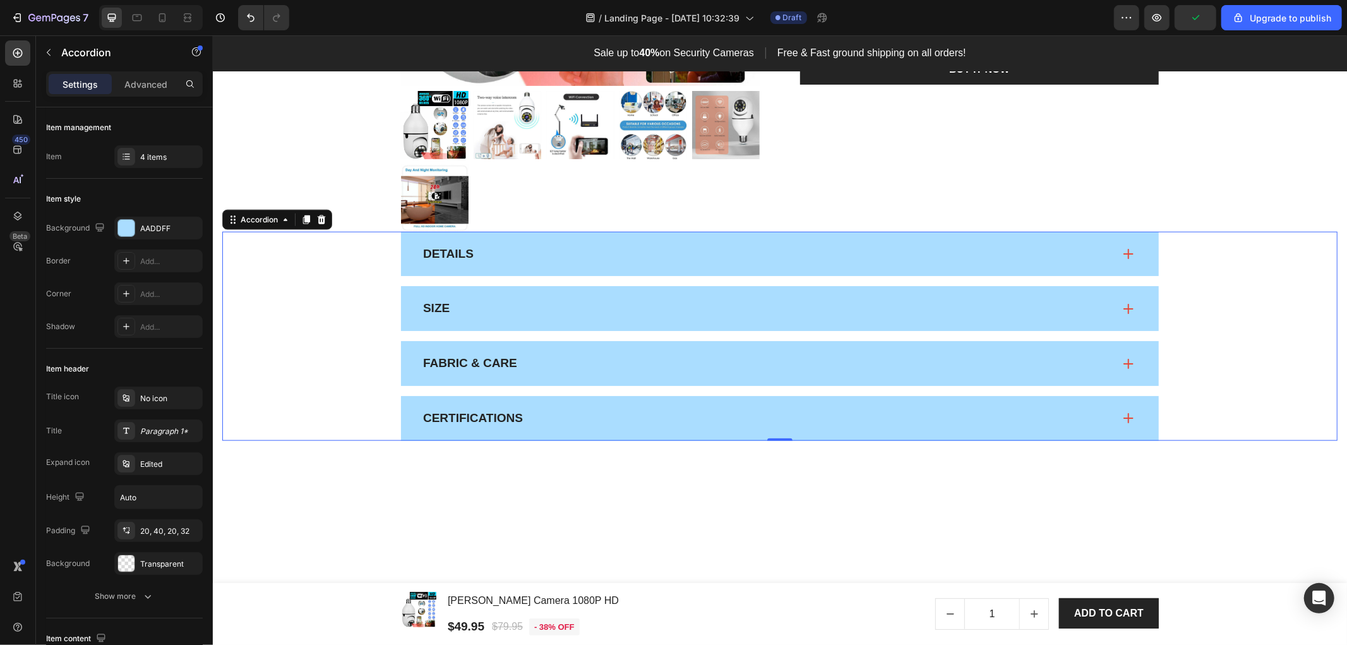
click at [313, 341] on div "Fabric & Care" at bounding box center [779, 362] width 1089 height 45
click at [139, 155] on div "4 items" at bounding box center [158, 156] width 88 height 23
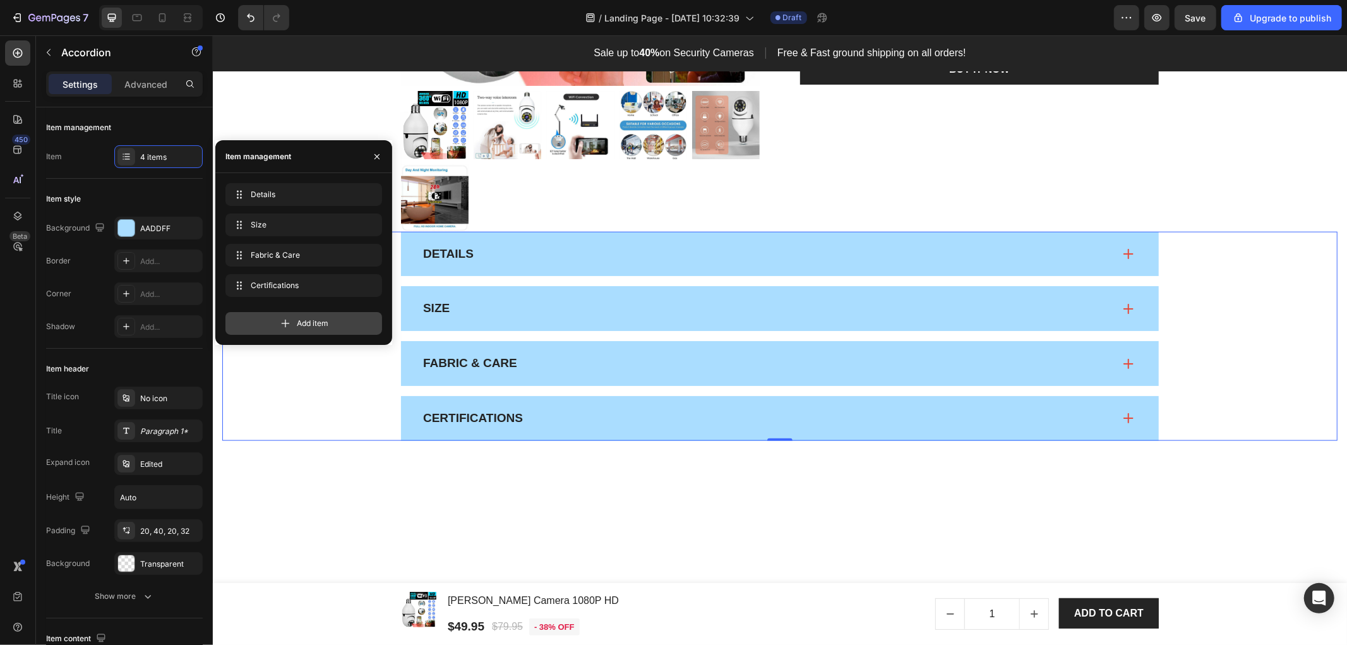
drag, startPoint x: 313, startPoint y: 322, endPoint x: 52, endPoint y: 413, distance: 276.2
click at [313, 322] on span "Add item" at bounding box center [313, 323] width 32 height 11
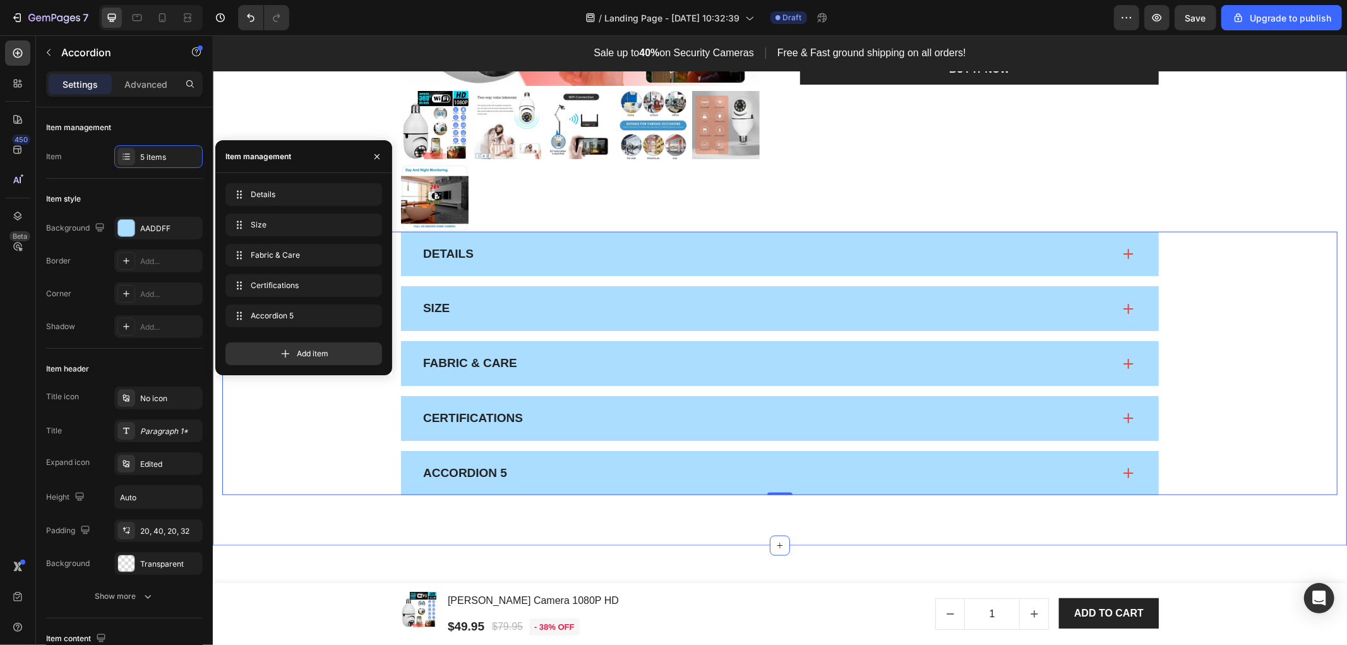
click at [1212, 189] on div "Product Images & Gallery Low stock - 54 items left Product Stock Counter Orren …" at bounding box center [779, 111] width 1115 height 768
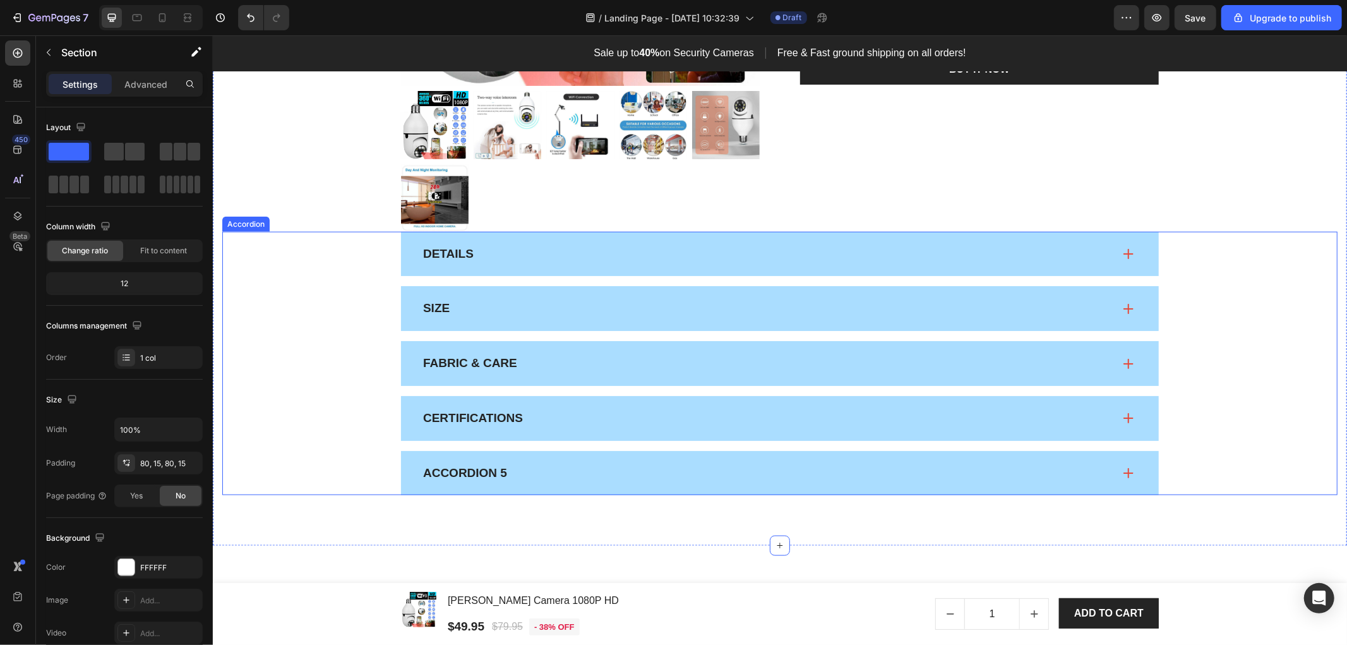
click at [450, 254] on p "Details" at bounding box center [447, 254] width 51 height 16
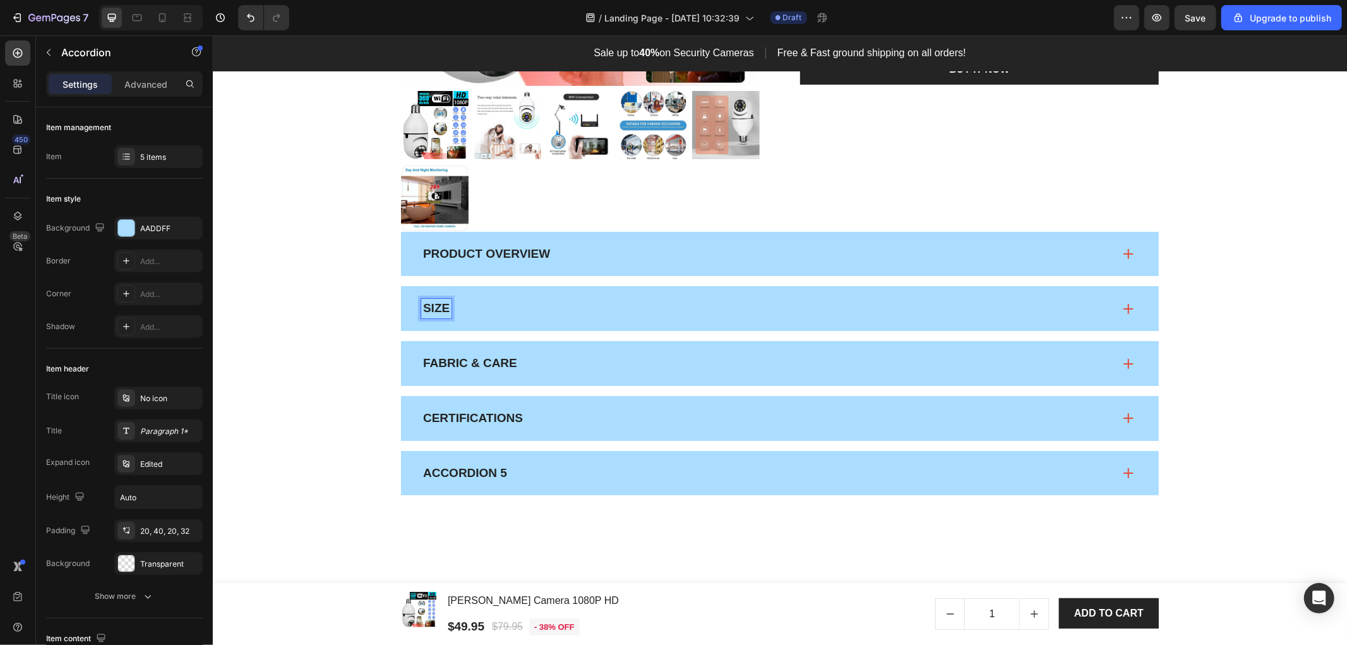
click at [433, 310] on p "Size" at bounding box center [435, 308] width 27 height 16
click at [464, 361] on p "Fabric & Care" at bounding box center [469, 363] width 94 height 16
click at [458, 416] on p "Certifications" at bounding box center [472, 418] width 100 height 16
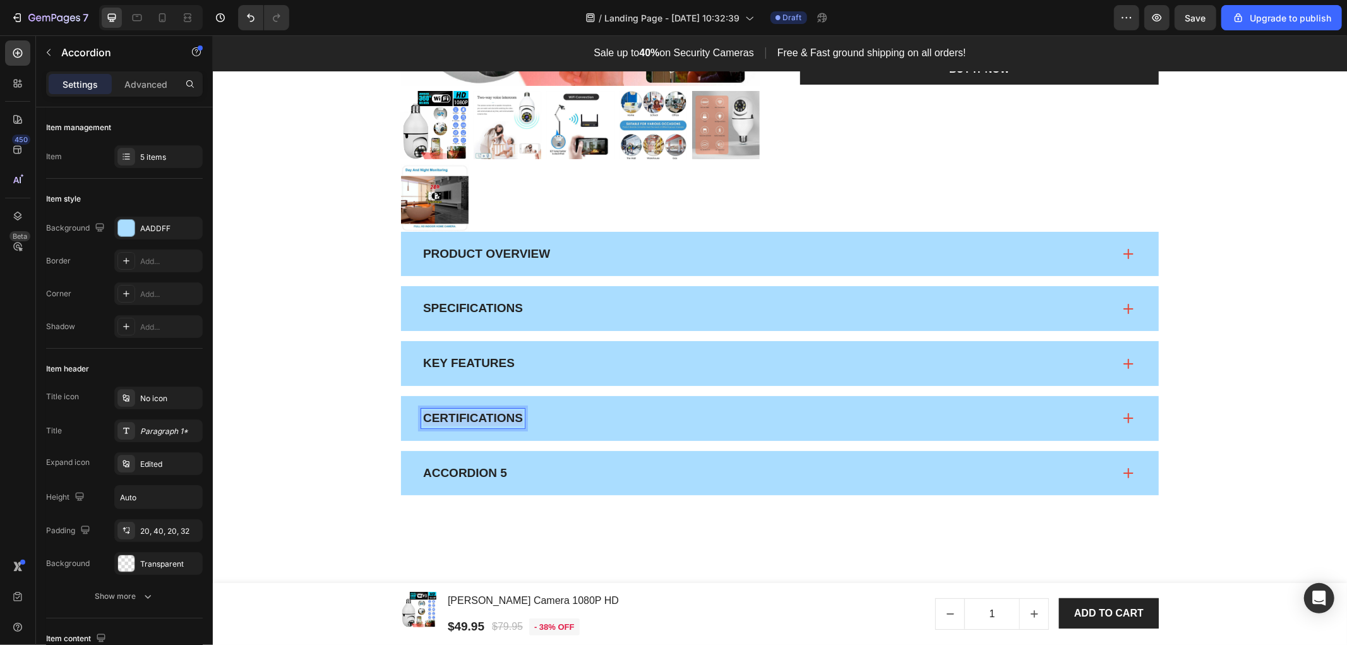
click at [458, 416] on p "Certifications" at bounding box center [472, 418] width 100 height 16
click at [451, 467] on p "Accordion 5" at bounding box center [464, 473] width 84 height 16
click at [691, 247] on div "Product Overview" at bounding box center [767, 254] width 692 height 20
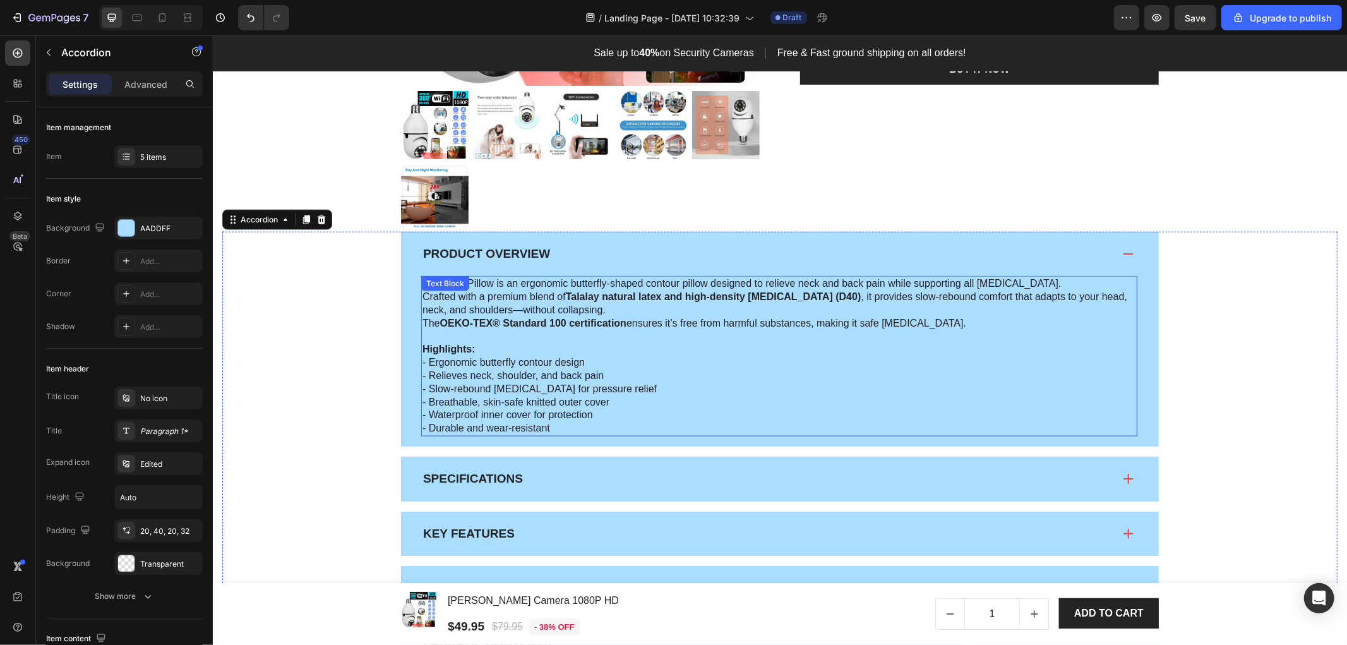
click at [443, 299] on p "The Rora Pillow is an ergonomic butterfly-shaped contour pillow designed to rel…" at bounding box center [779, 303] width 714 height 52
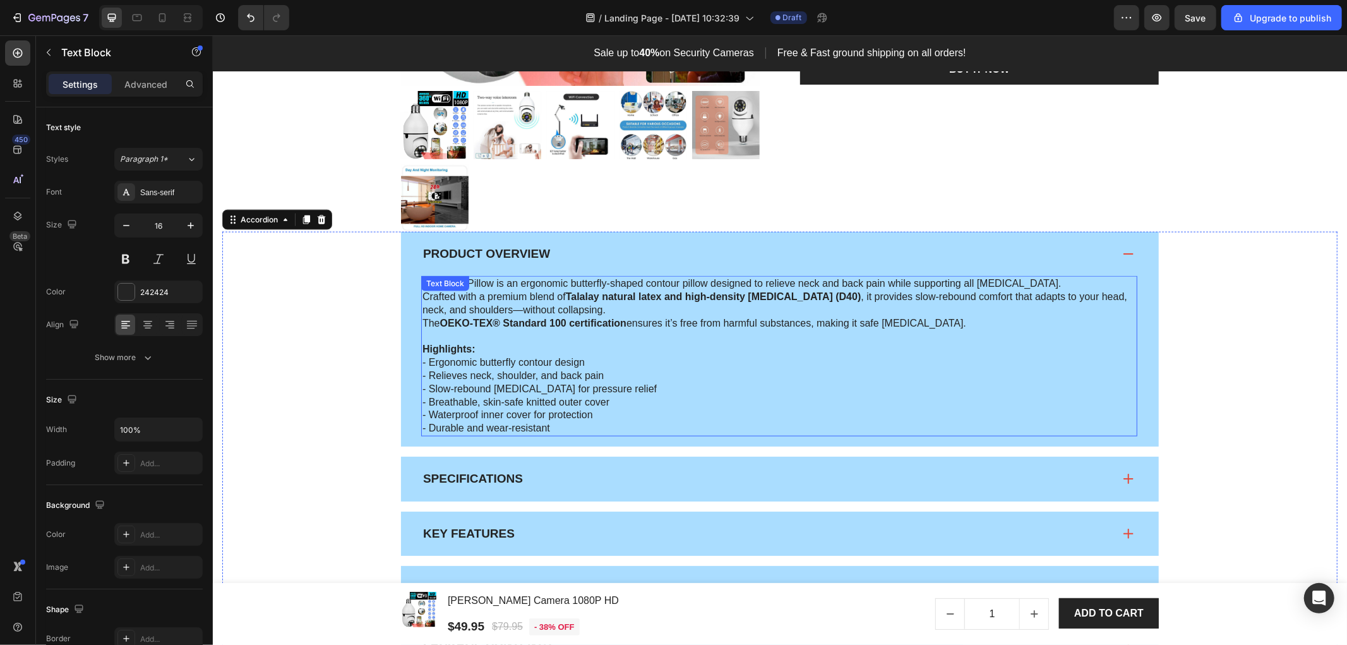
click at [443, 299] on p "The Rora Pillow is an ergonomic butterfly-shaped contour pillow designed to rel…" at bounding box center [779, 303] width 714 height 52
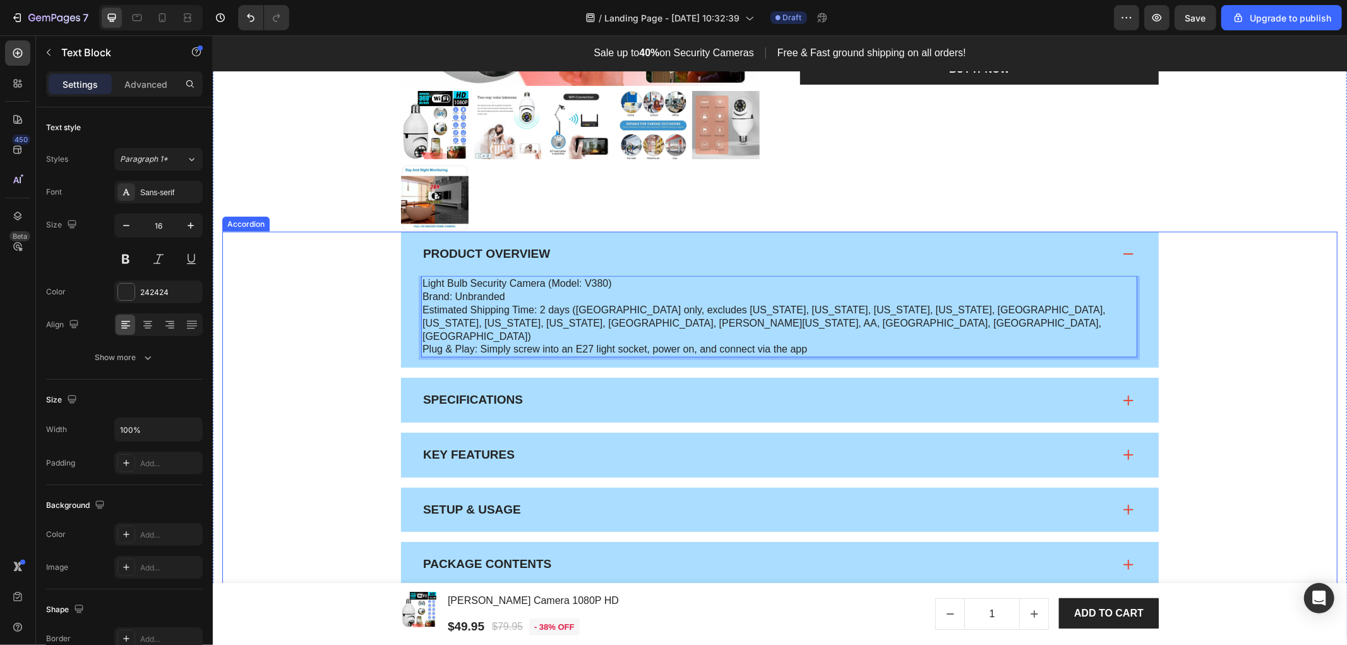
click at [506, 392] on p "Specifications" at bounding box center [472, 400] width 100 height 16
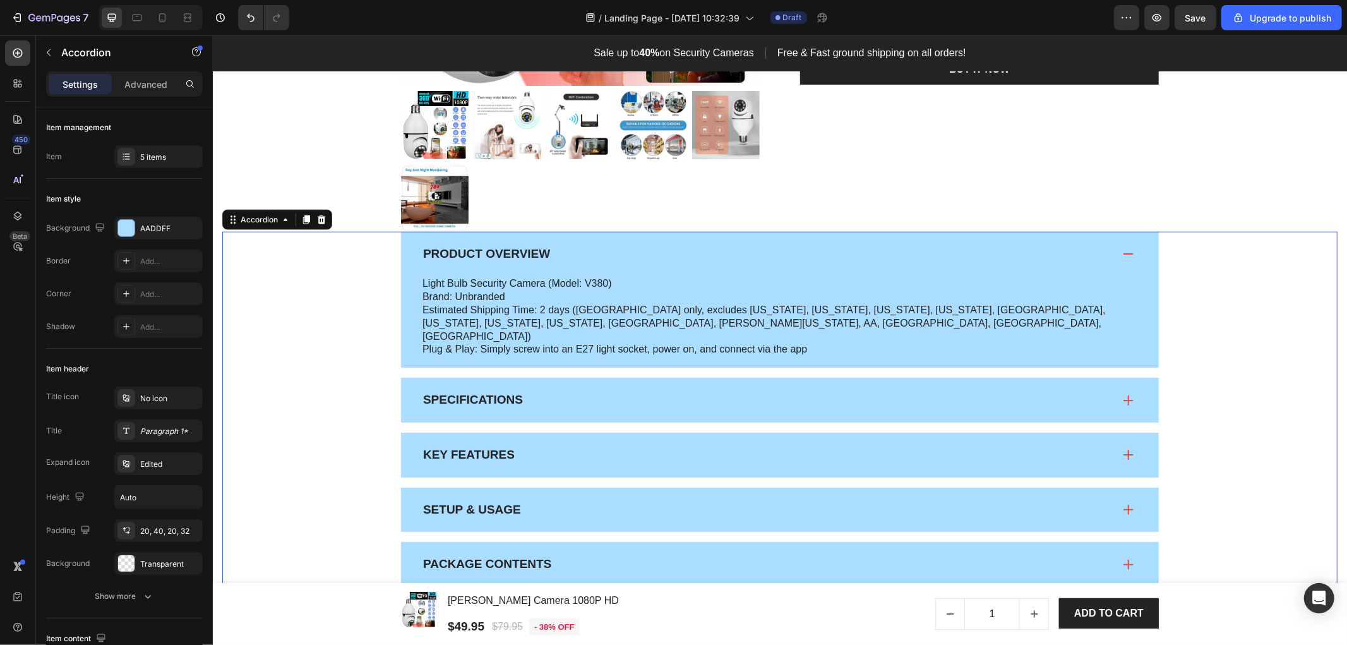
click at [570, 393] on div "Specifications" at bounding box center [767, 400] width 692 height 20
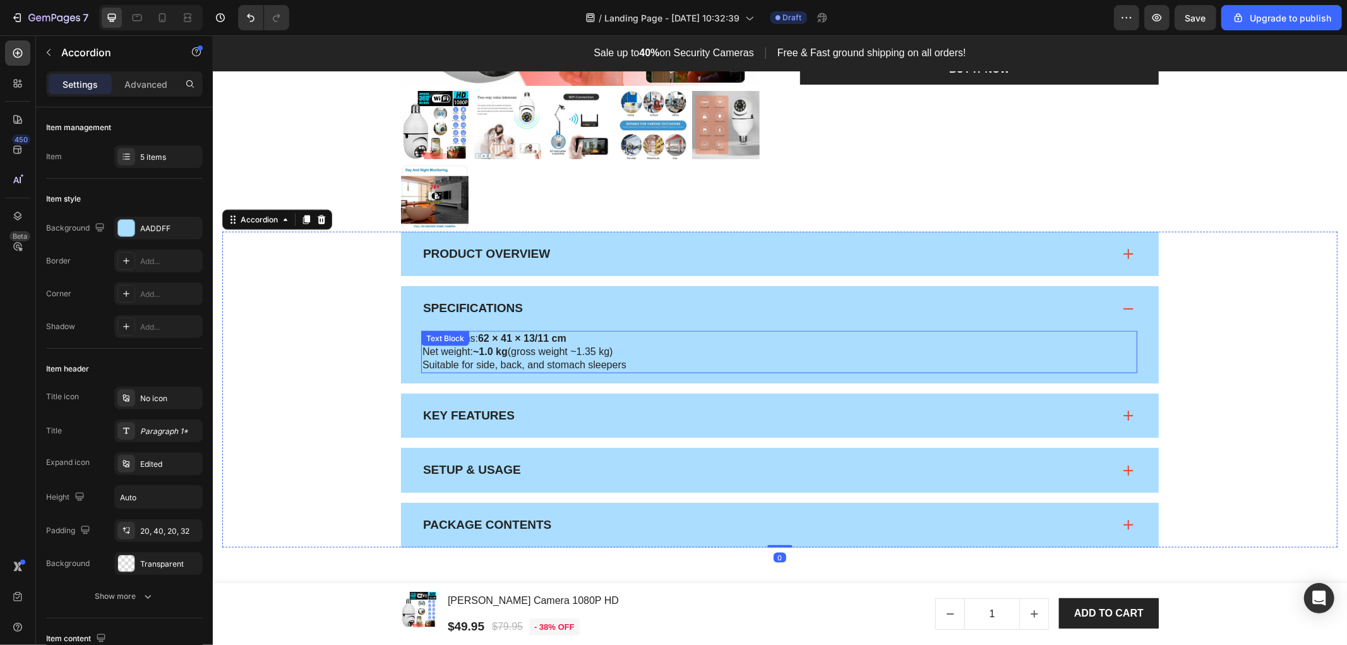
click at [560, 343] on strong "62 × 41 × 13/11 cm" at bounding box center [521, 337] width 88 height 11
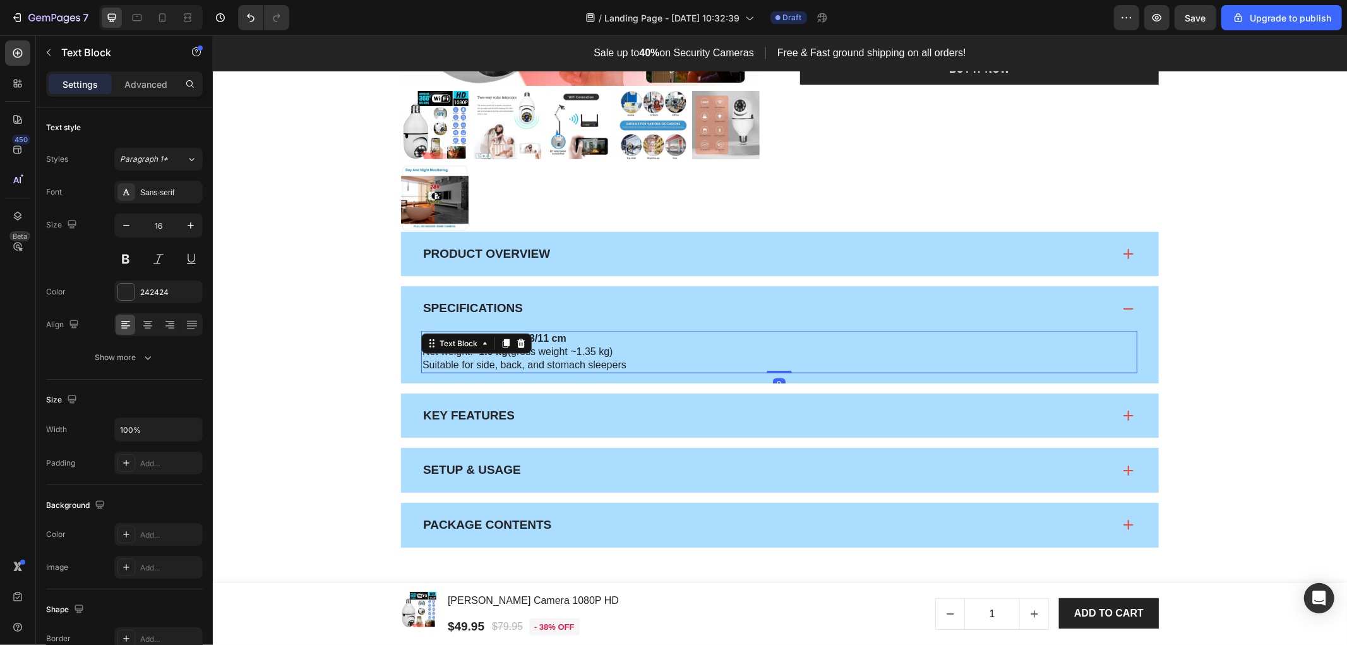
click at [560, 343] on strong "62 × 41 × 13/11 cm" at bounding box center [521, 337] width 88 height 11
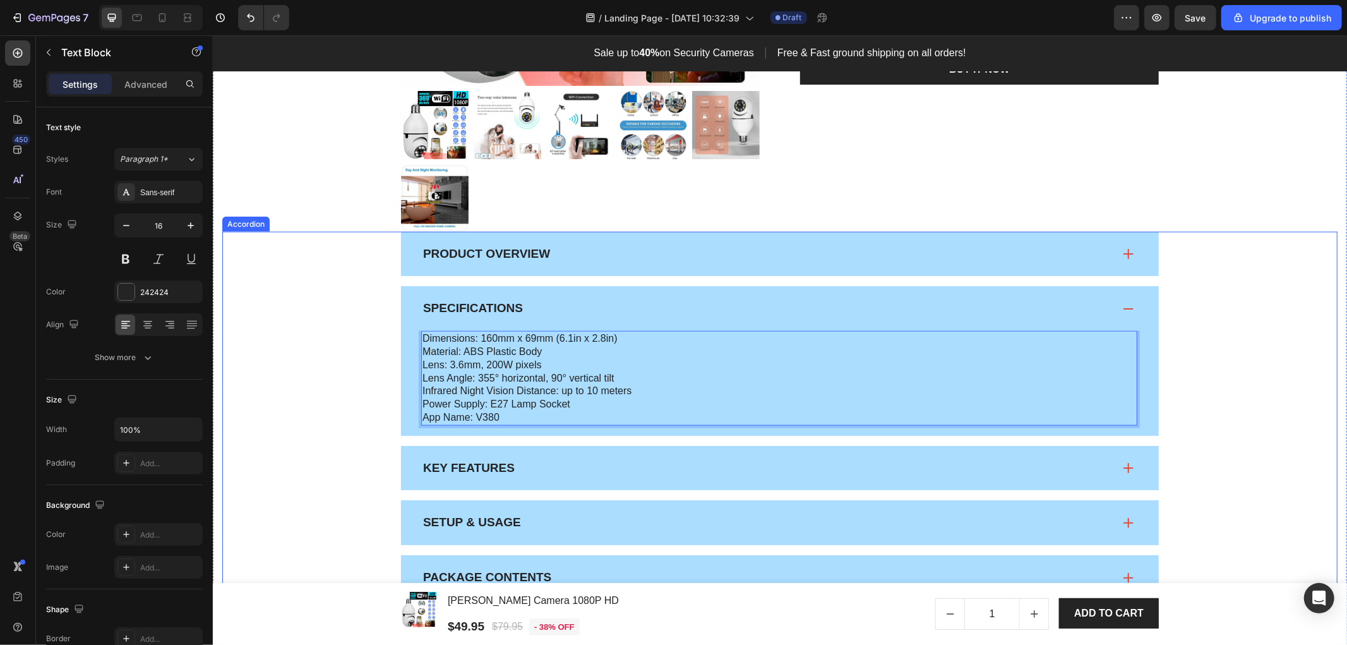
scroll to position [1305, 0]
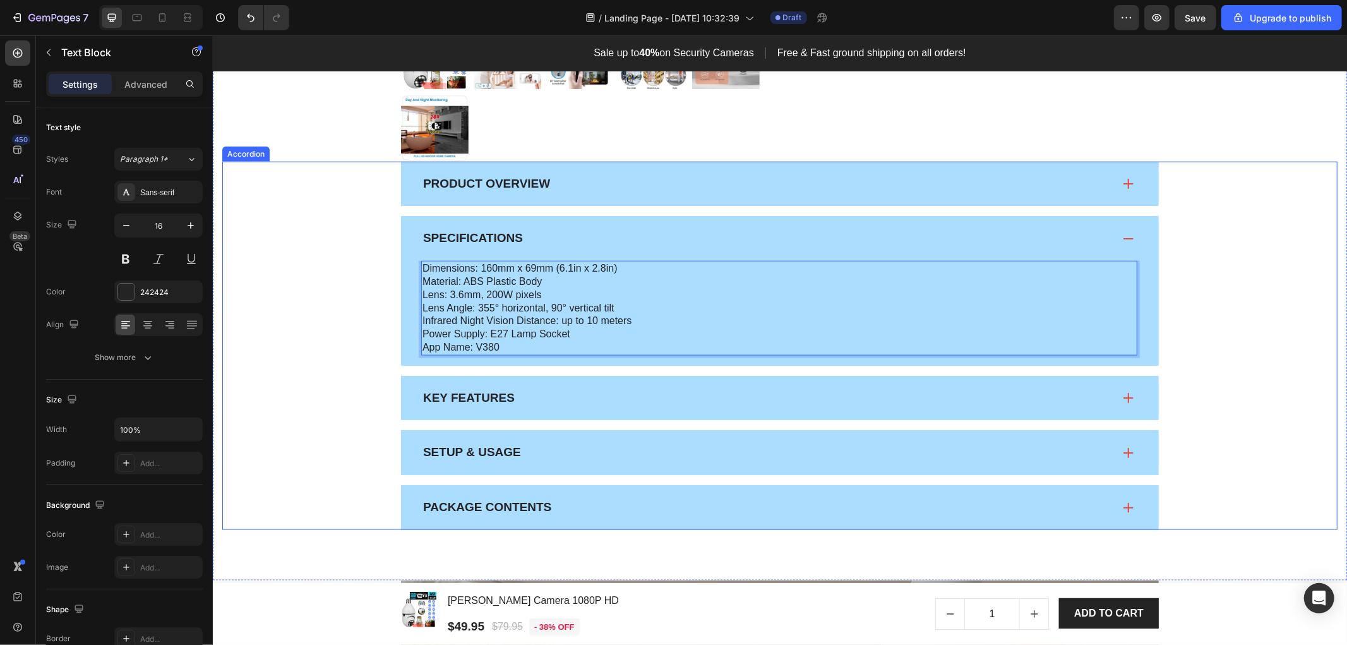
click at [580, 410] on div "Key Features" at bounding box center [779, 397] width 758 height 45
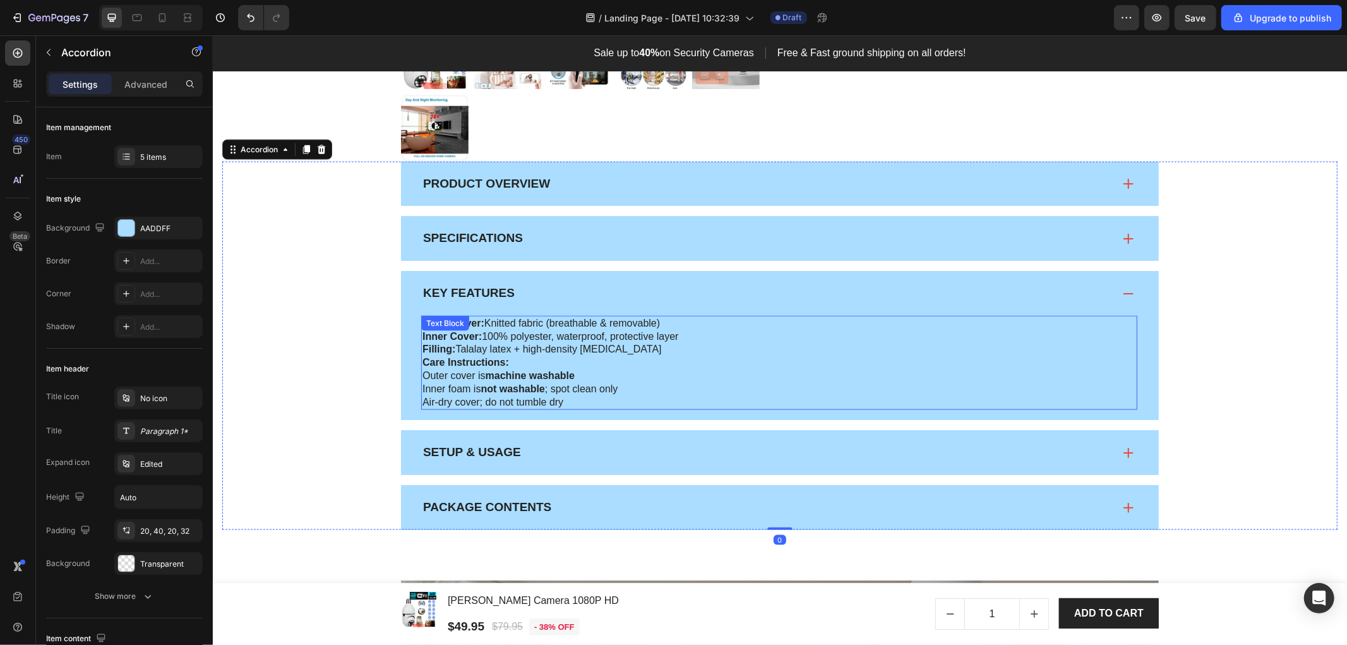
click at [553, 341] on p "Inner Cover: 100% polyester, waterproof, protective layer" at bounding box center [779, 336] width 714 height 13
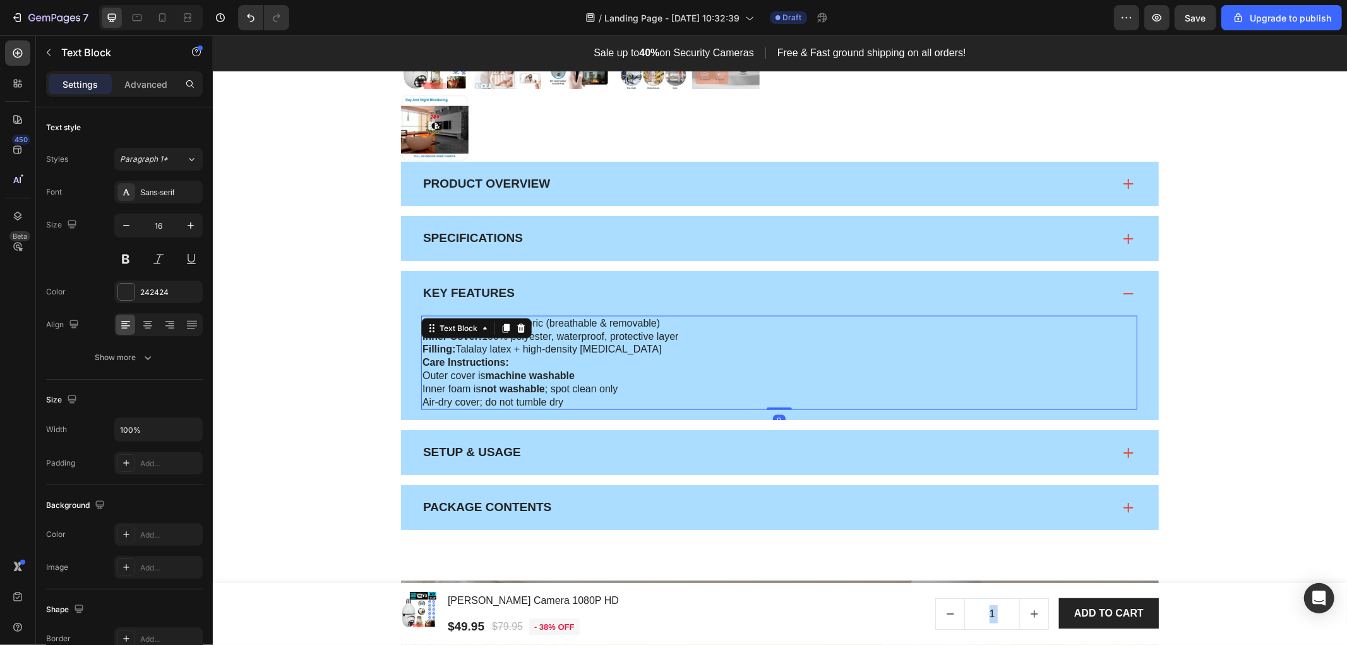
click at [579, 347] on p "Filling: Talalay latex + high-density memory foam" at bounding box center [779, 348] width 714 height 13
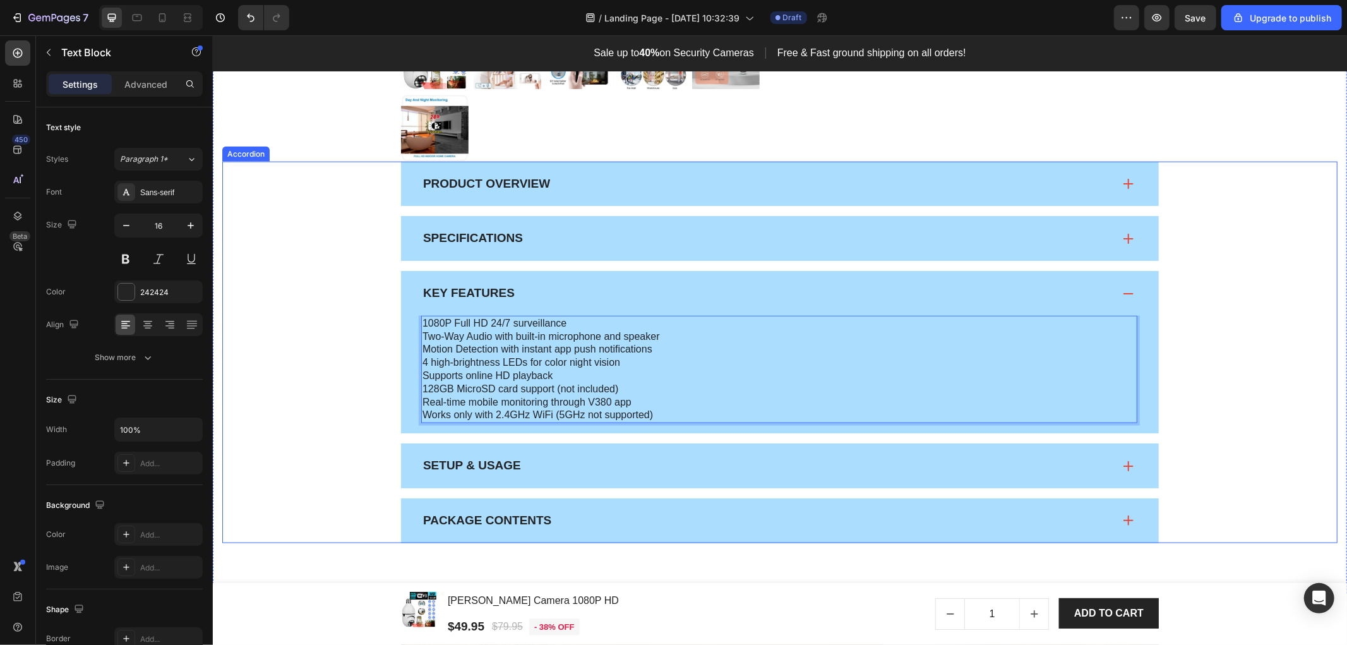
click at [520, 471] on div "Setup & Usage" at bounding box center [767, 465] width 692 height 20
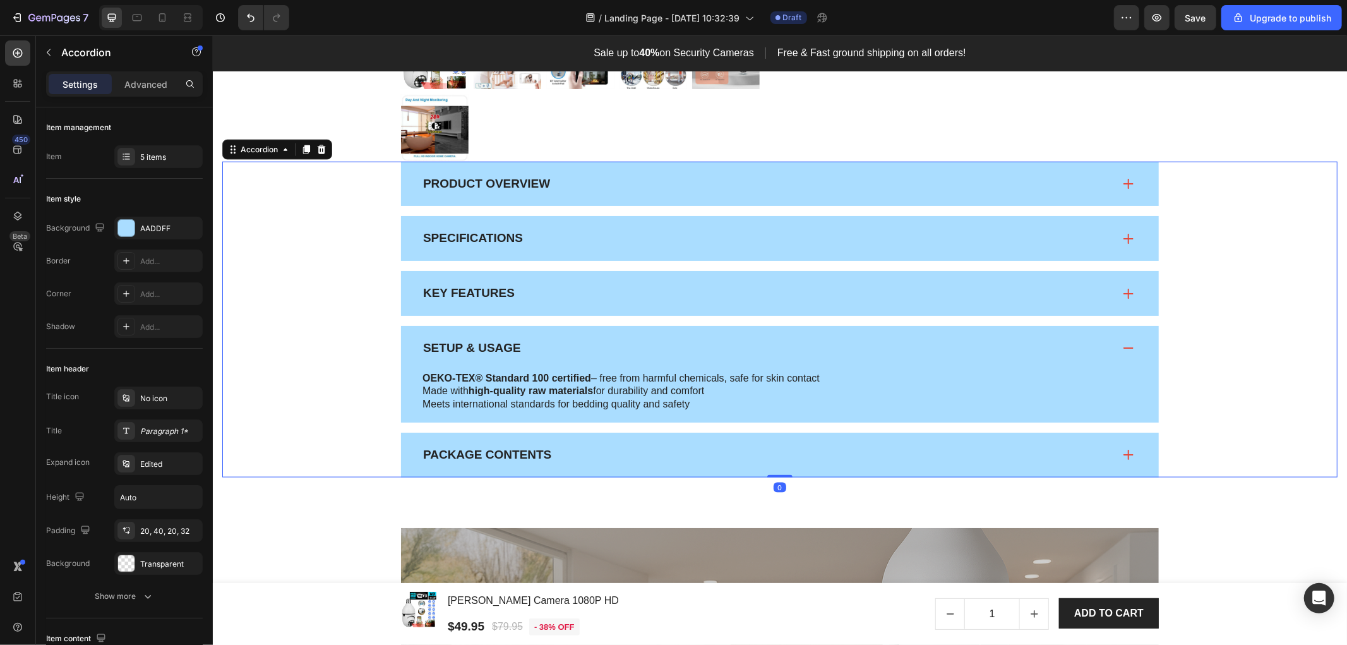
click at [588, 394] on strong "high-quality raw materials" at bounding box center [530, 390] width 124 height 11
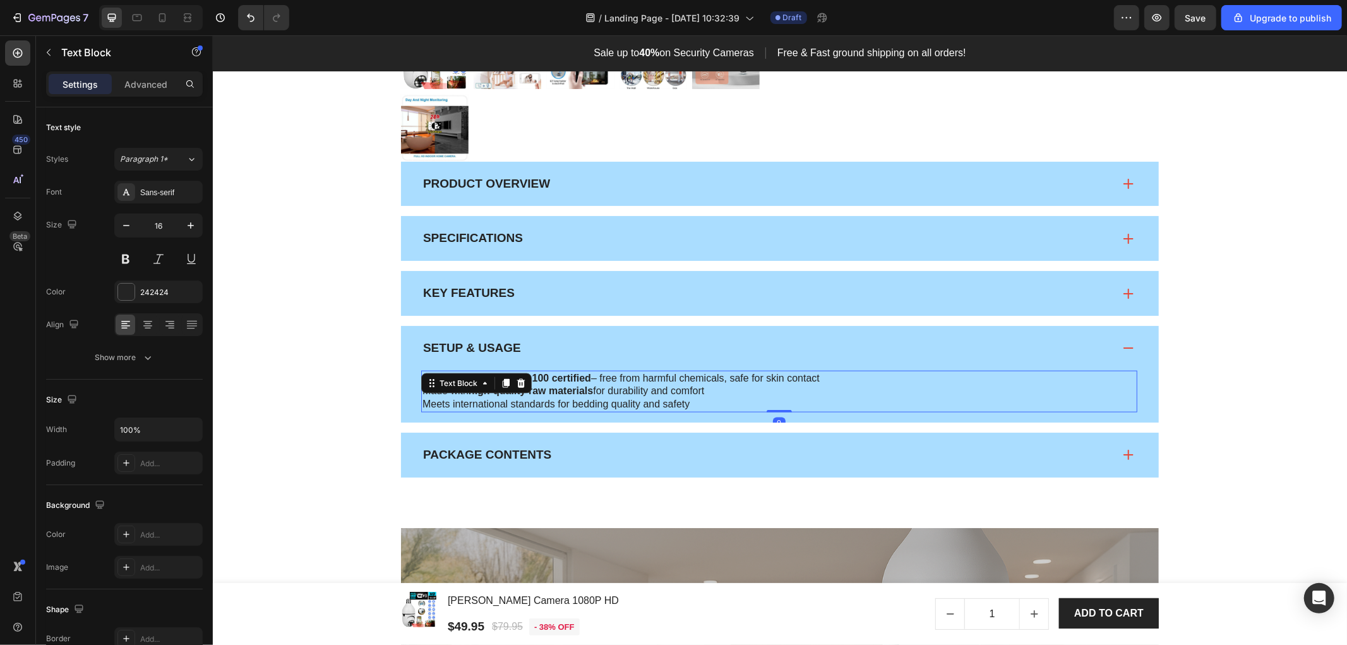
click at [588, 394] on strong "high-quality raw materials" at bounding box center [530, 390] width 124 height 11
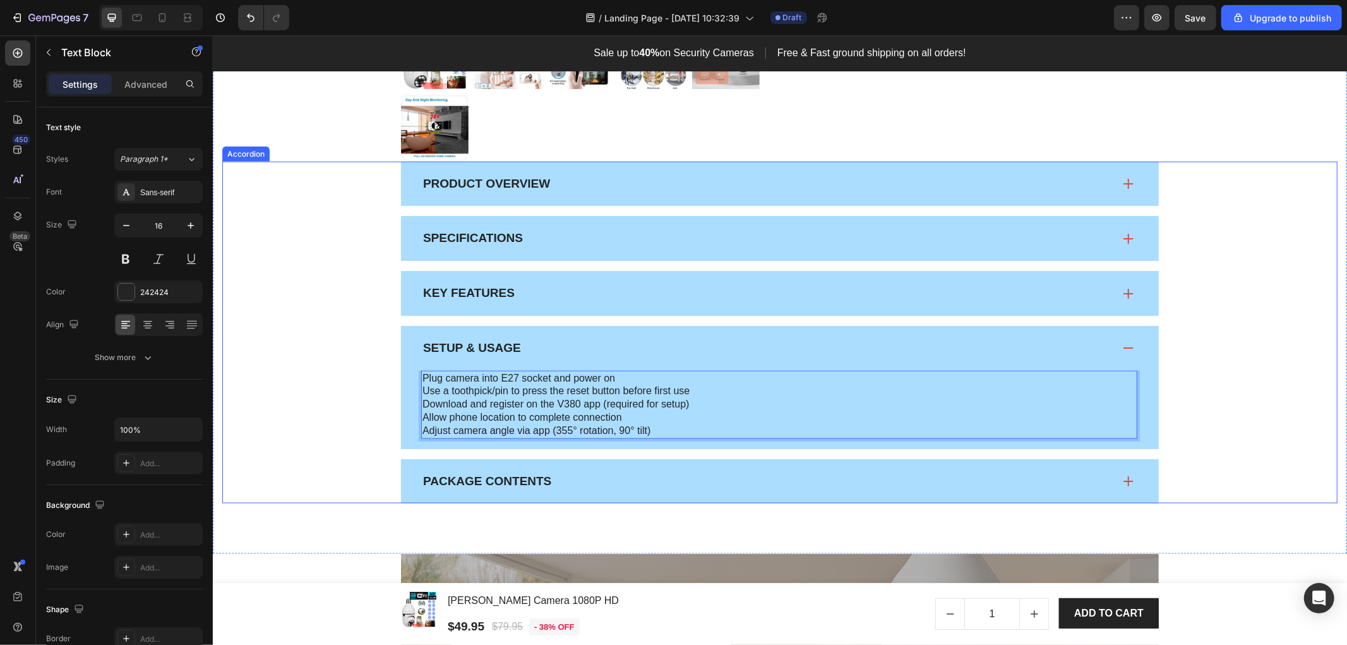
click at [601, 488] on div "Package Contents" at bounding box center [767, 481] width 692 height 20
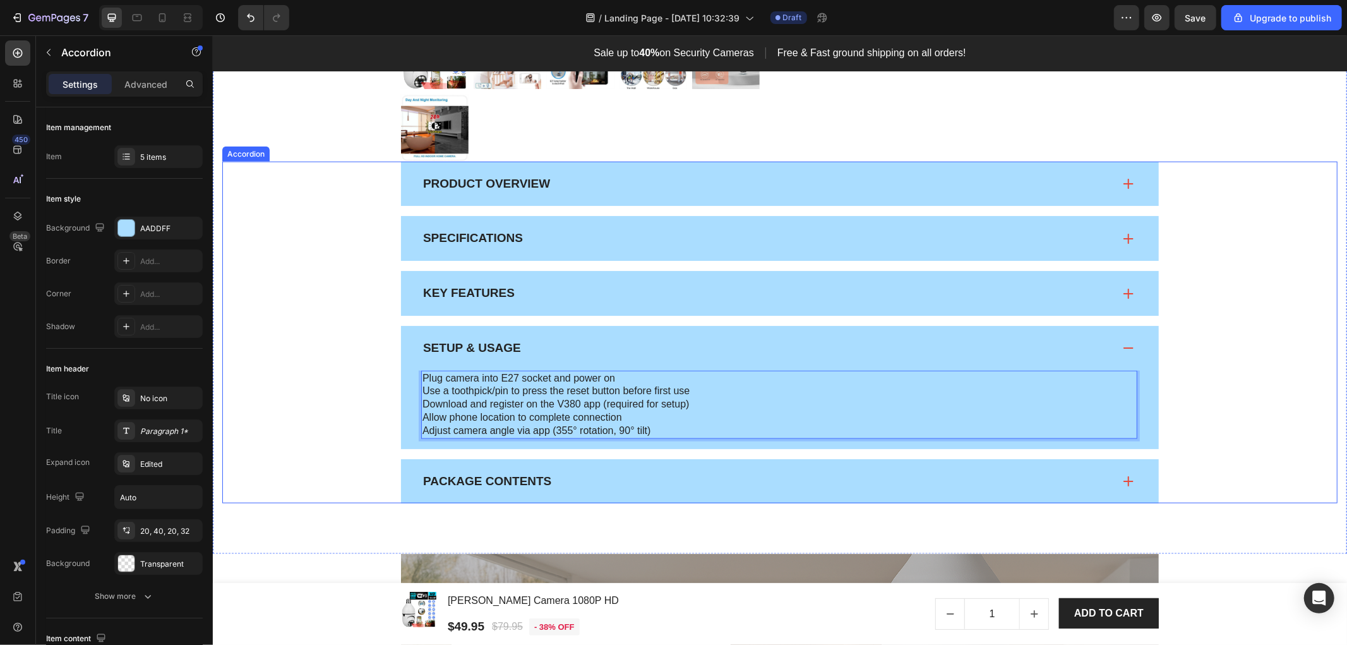
click at [601, 488] on div "Package Contents" at bounding box center [779, 480] width 758 height 45
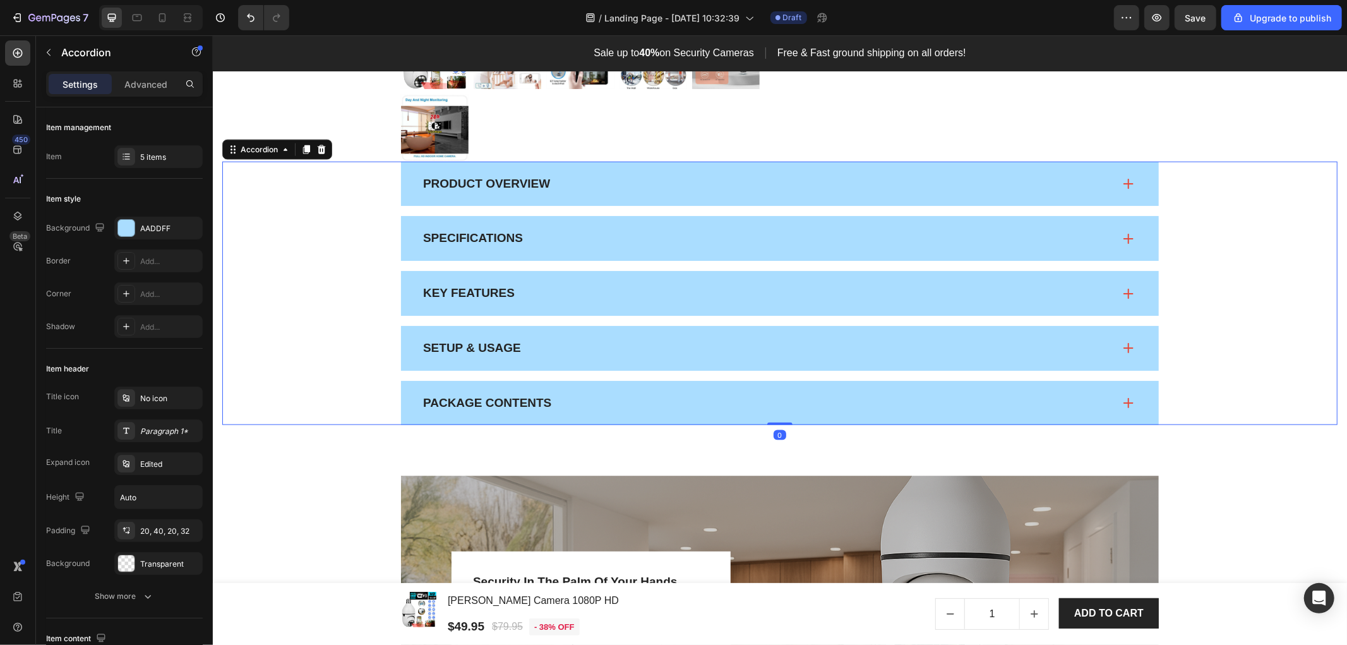
click at [640, 400] on div "Package Contents" at bounding box center [767, 403] width 692 height 20
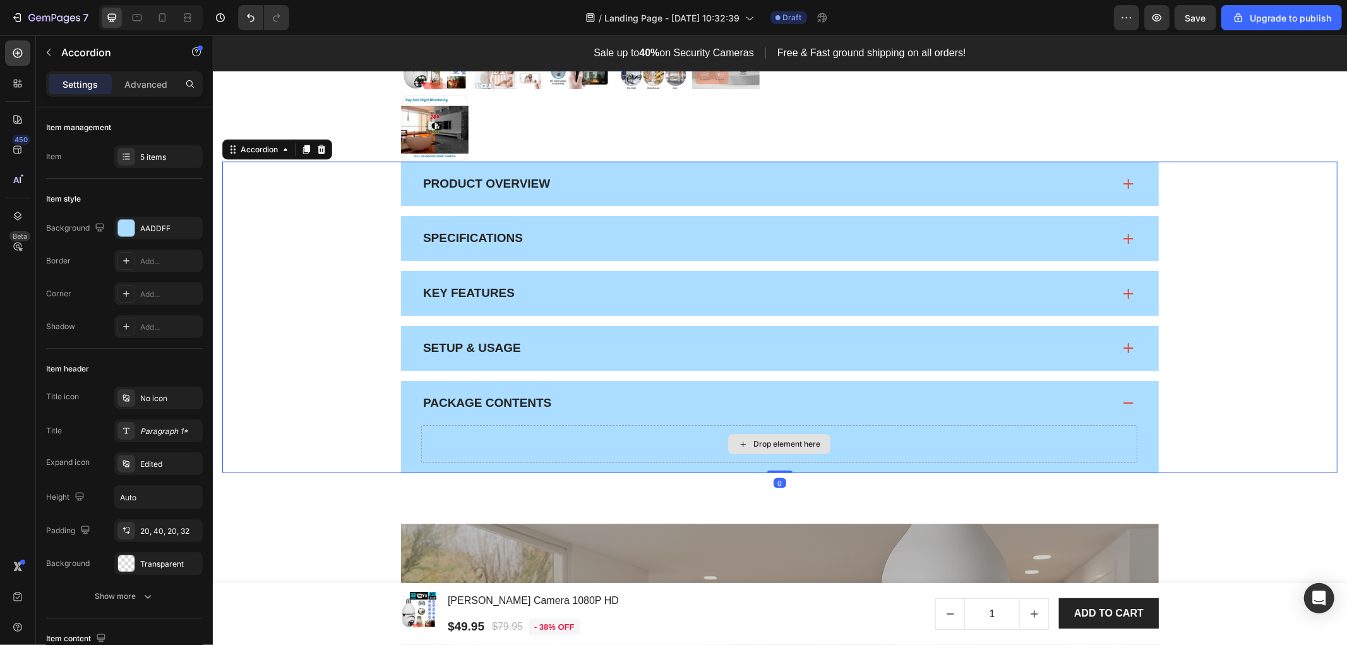
click at [614, 439] on div "Drop element here" at bounding box center [779, 443] width 716 height 38
click at [70, 46] on p "Accordion" at bounding box center [114, 52] width 107 height 15
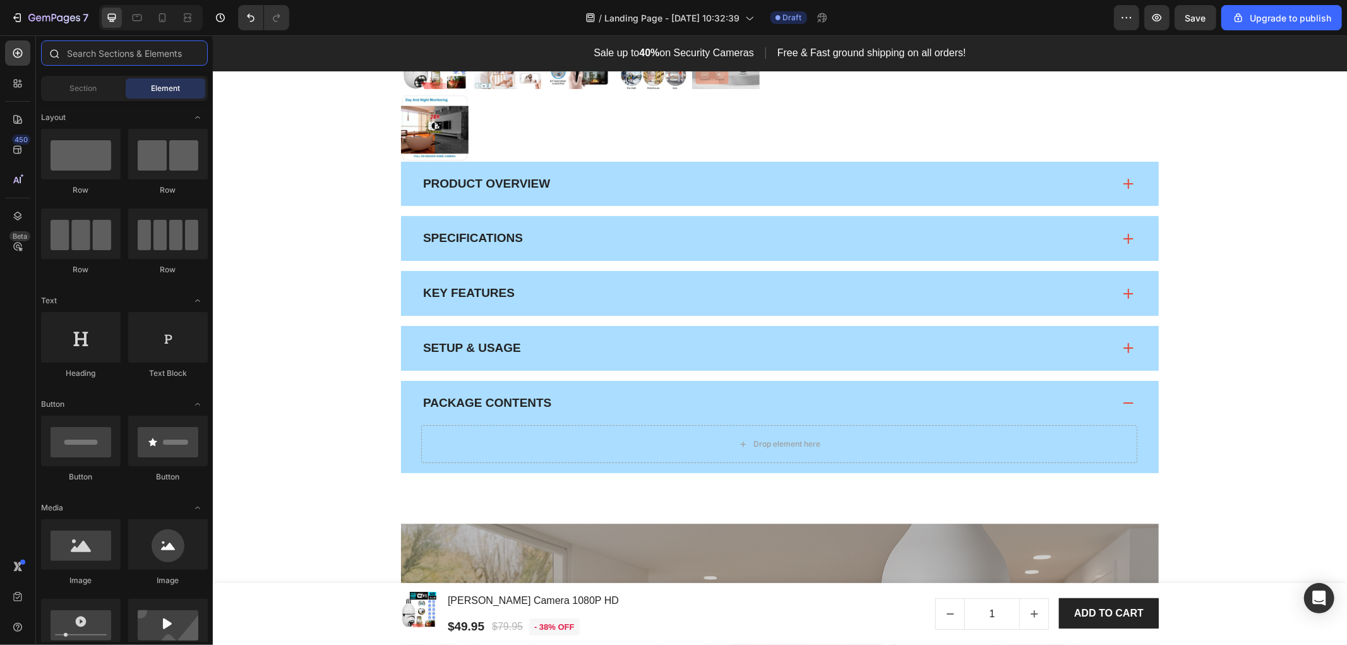
click at [136, 59] on input "text" at bounding box center [124, 52] width 167 height 25
type input "t"
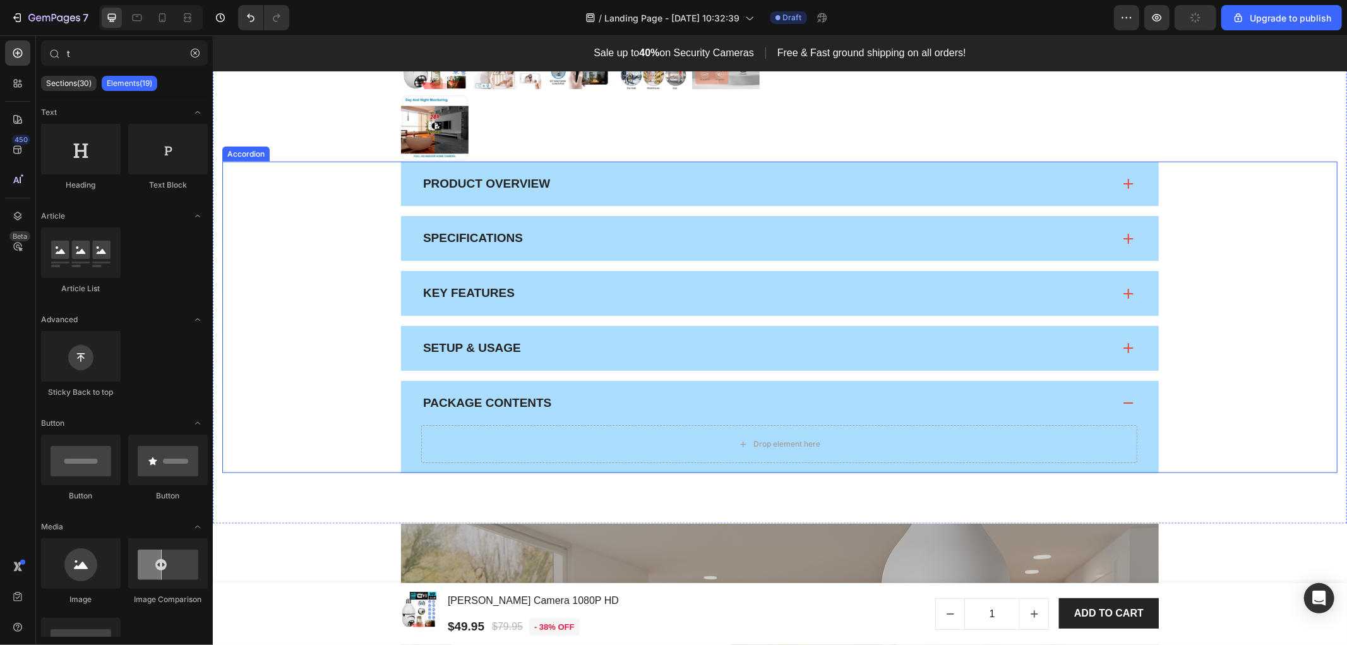
click at [611, 335] on div "Setup & Usage" at bounding box center [779, 347] width 758 height 45
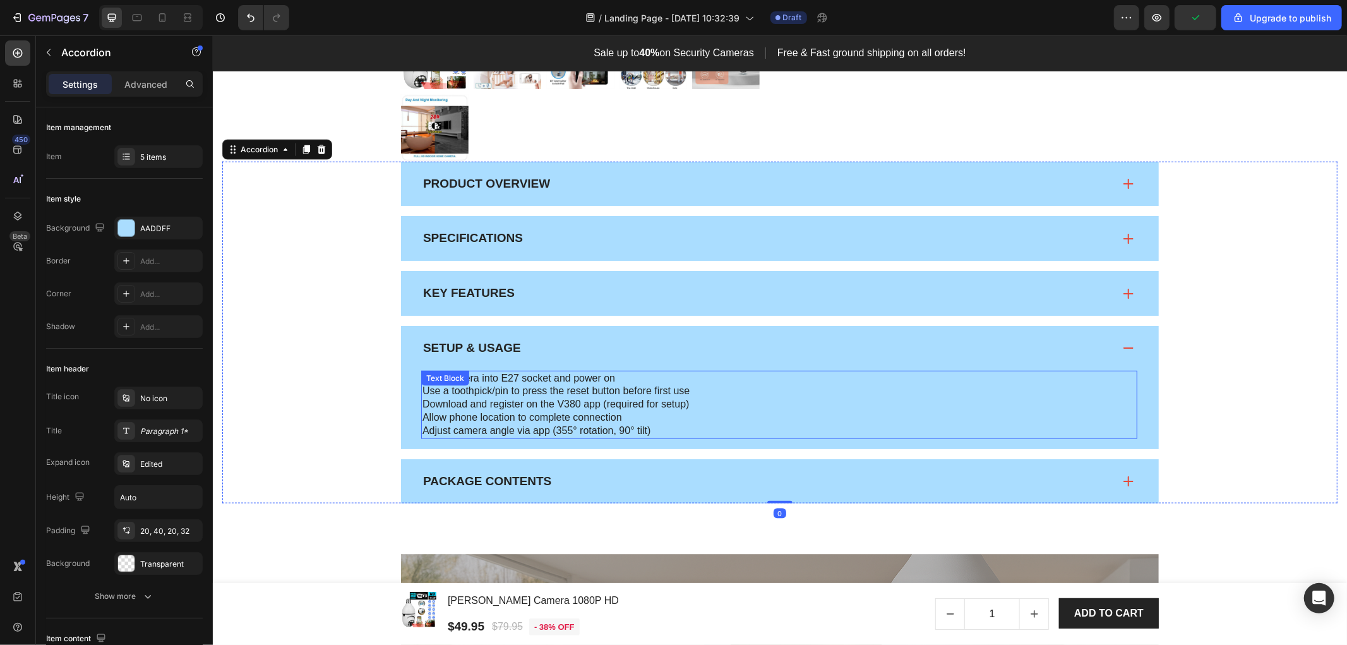
click at [573, 400] on p "Download and register on the V380 app (required for setup)" at bounding box center [779, 403] width 714 height 13
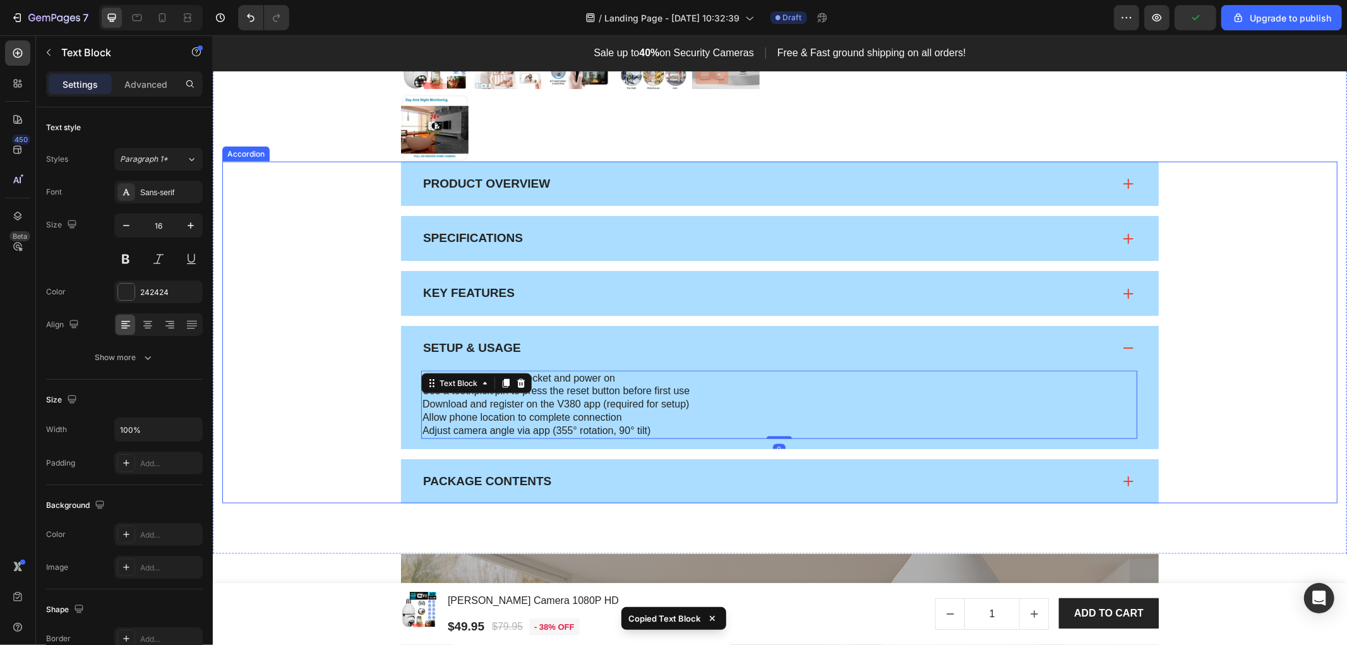
click at [643, 491] on div "Package Contents" at bounding box center [779, 480] width 758 height 45
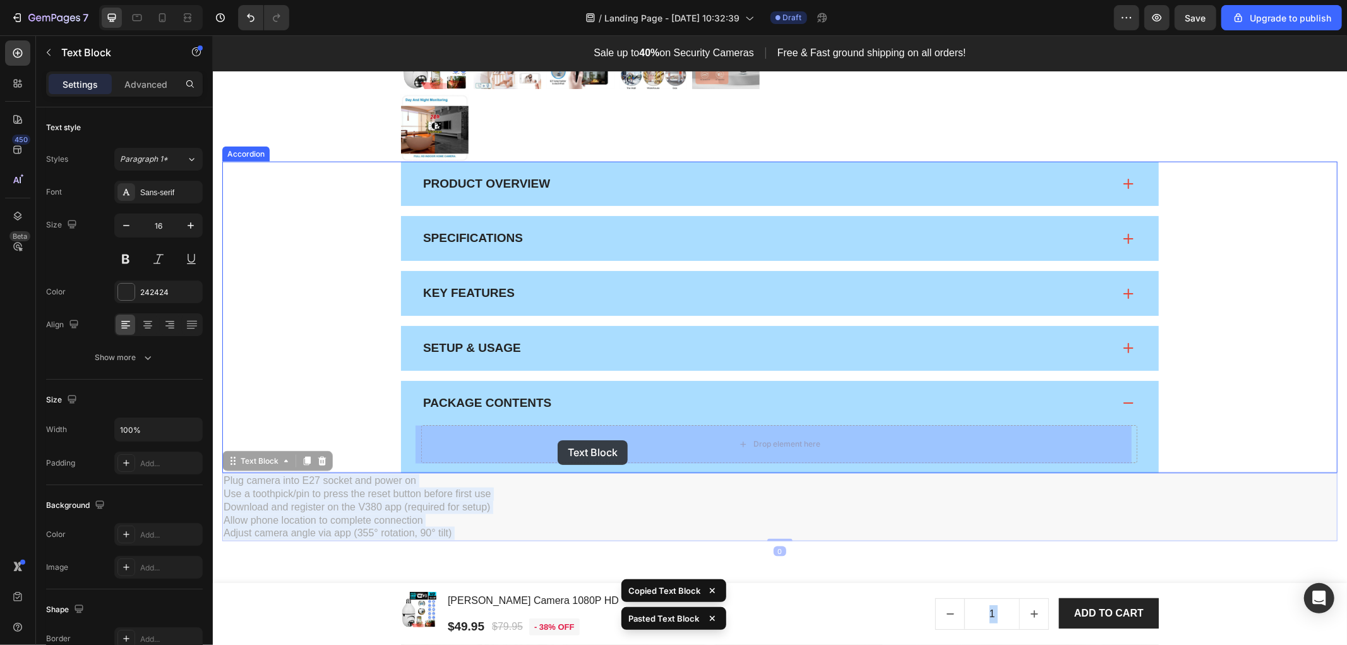
drag, startPoint x: 376, startPoint y: 527, endPoint x: 557, endPoint y: 439, distance: 200.5
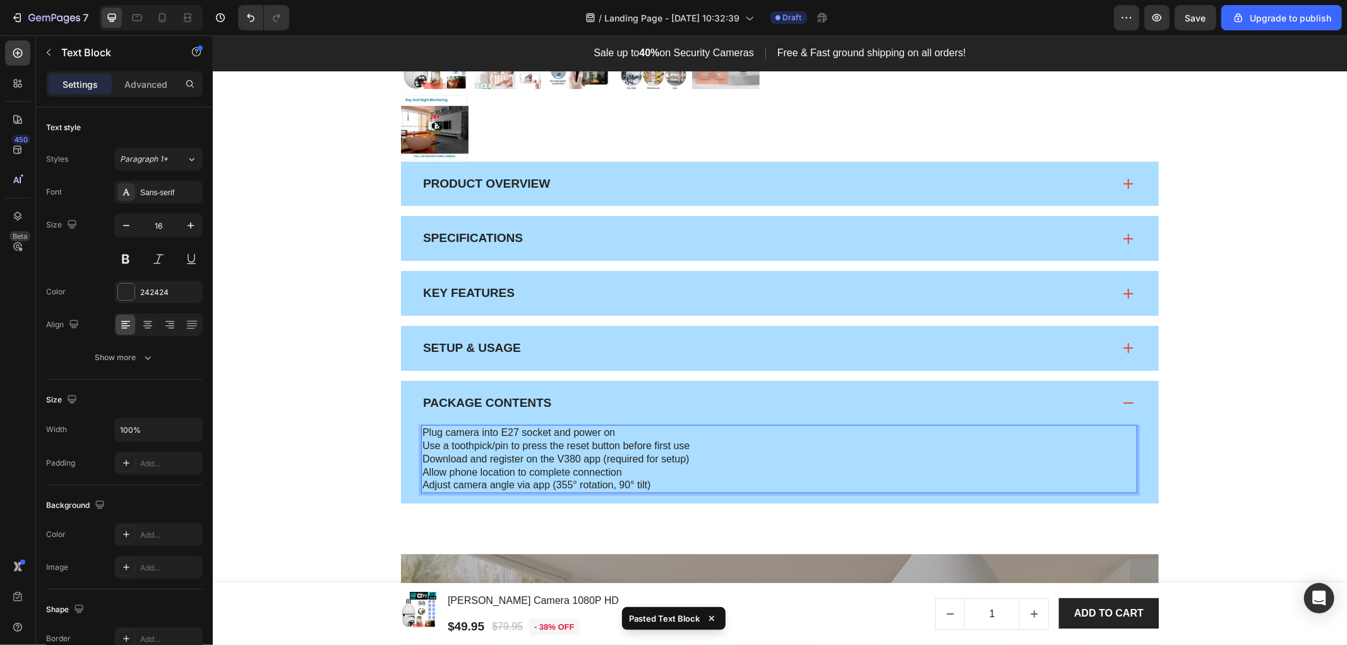
click at [566, 468] on p "Allow phone location to complete connection" at bounding box center [779, 471] width 714 height 13
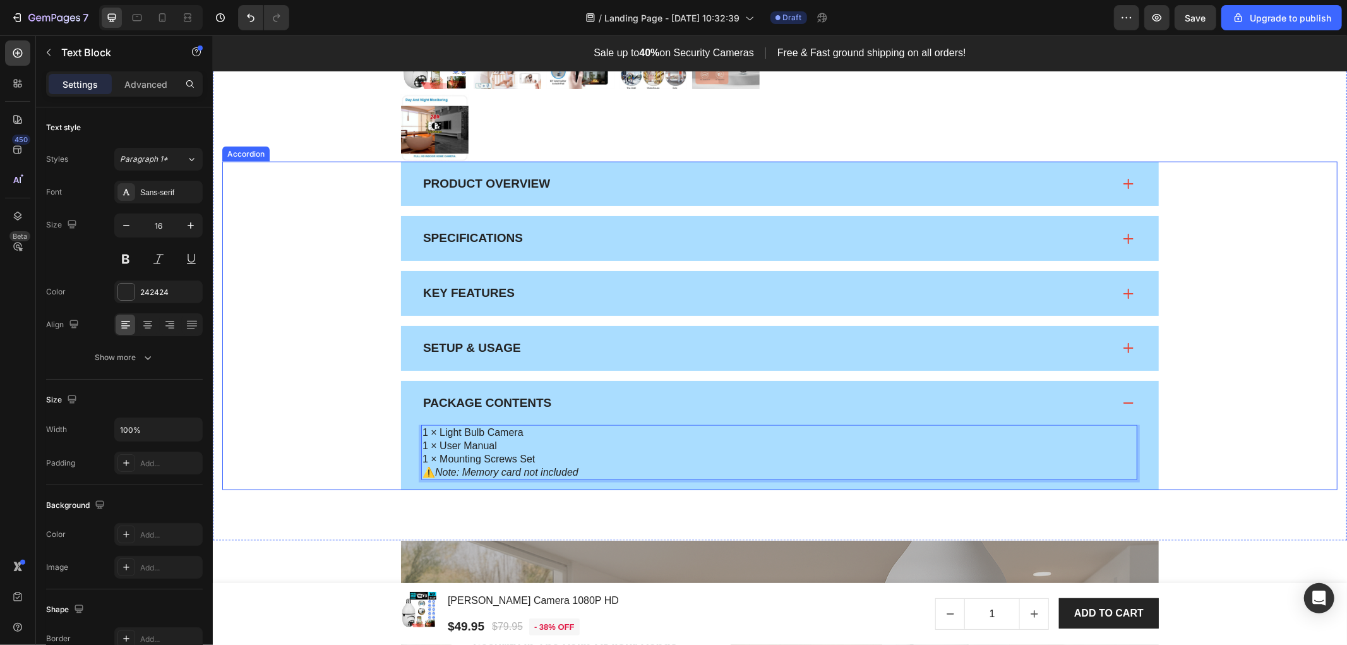
click at [520, 181] on p "Product Overview" at bounding box center [485, 184] width 127 height 16
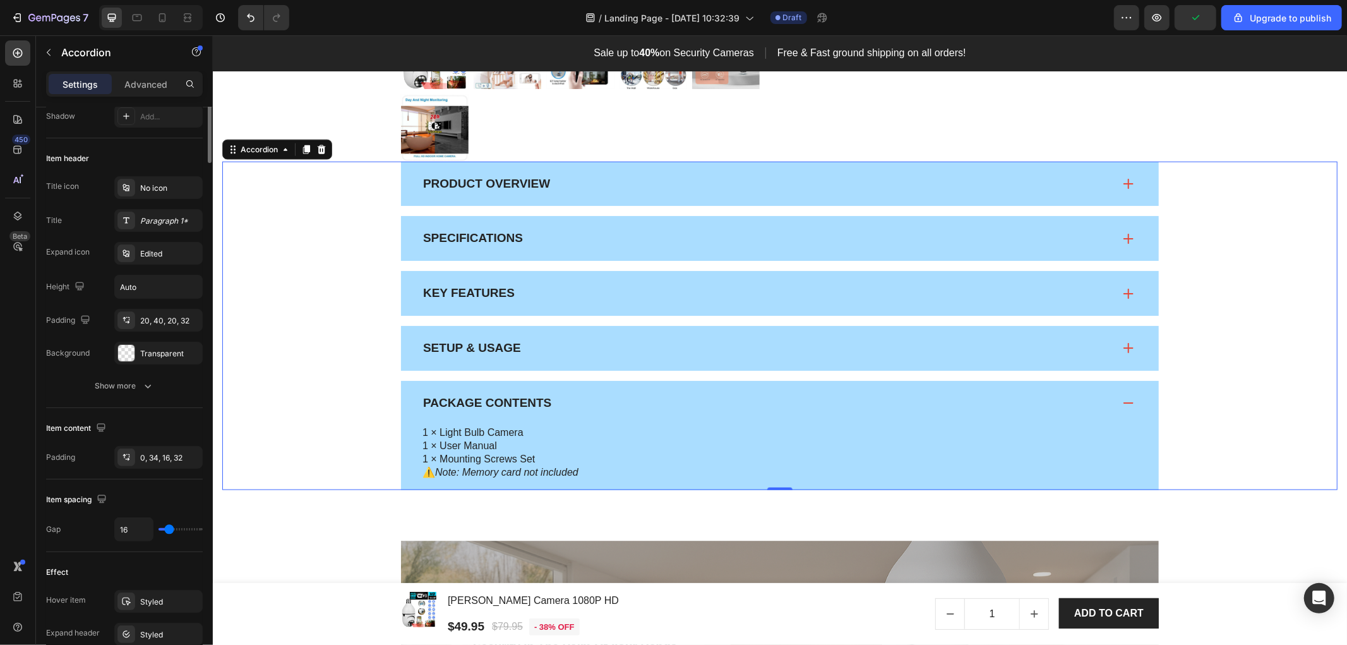
scroll to position [0, 0]
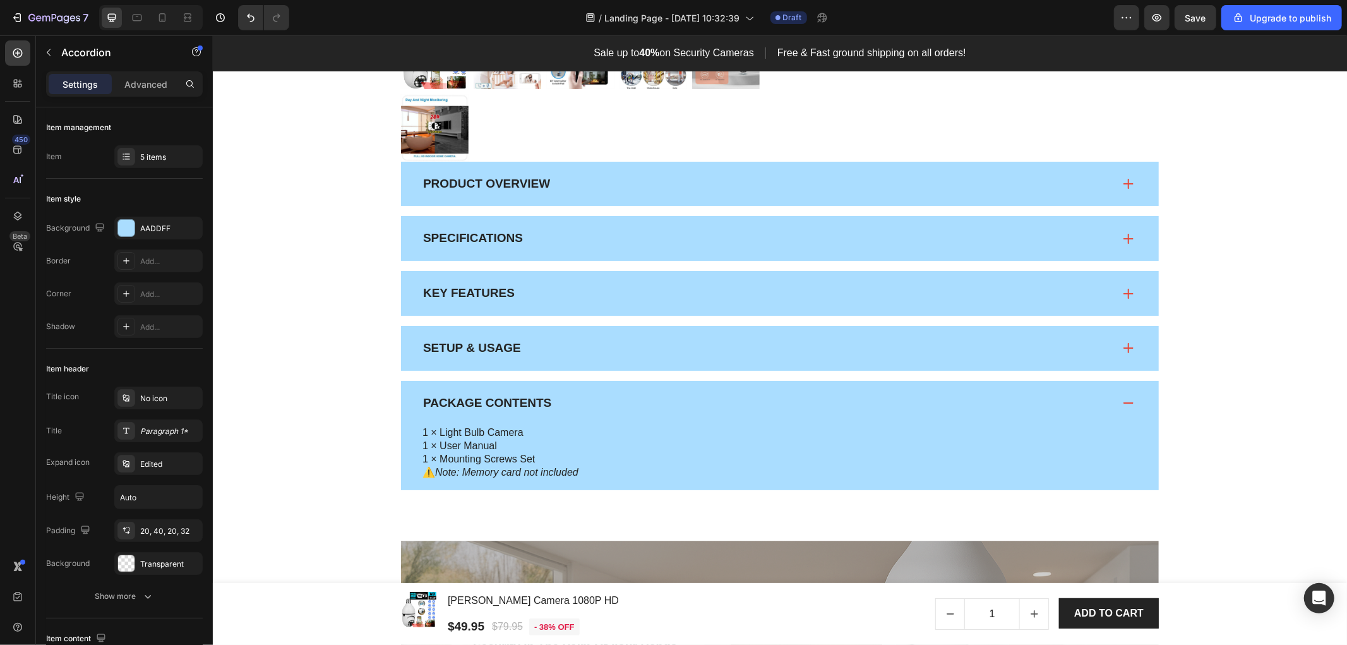
click at [559, 185] on div "Product Overview" at bounding box center [767, 184] width 692 height 20
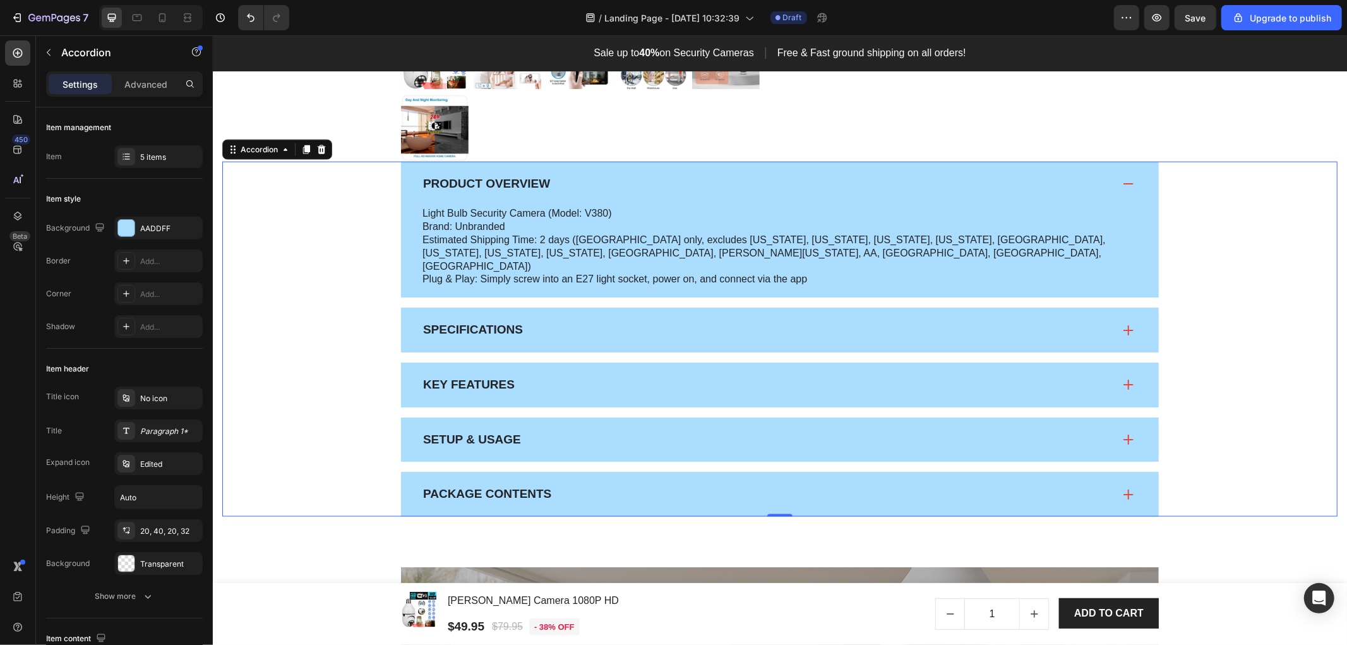
click at [516, 181] on p "Product Overview" at bounding box center [485, 184] width 127 height 16
click at [434, 181] on p "Product Overview" at bounding box center [485, 184] width 127 height 16
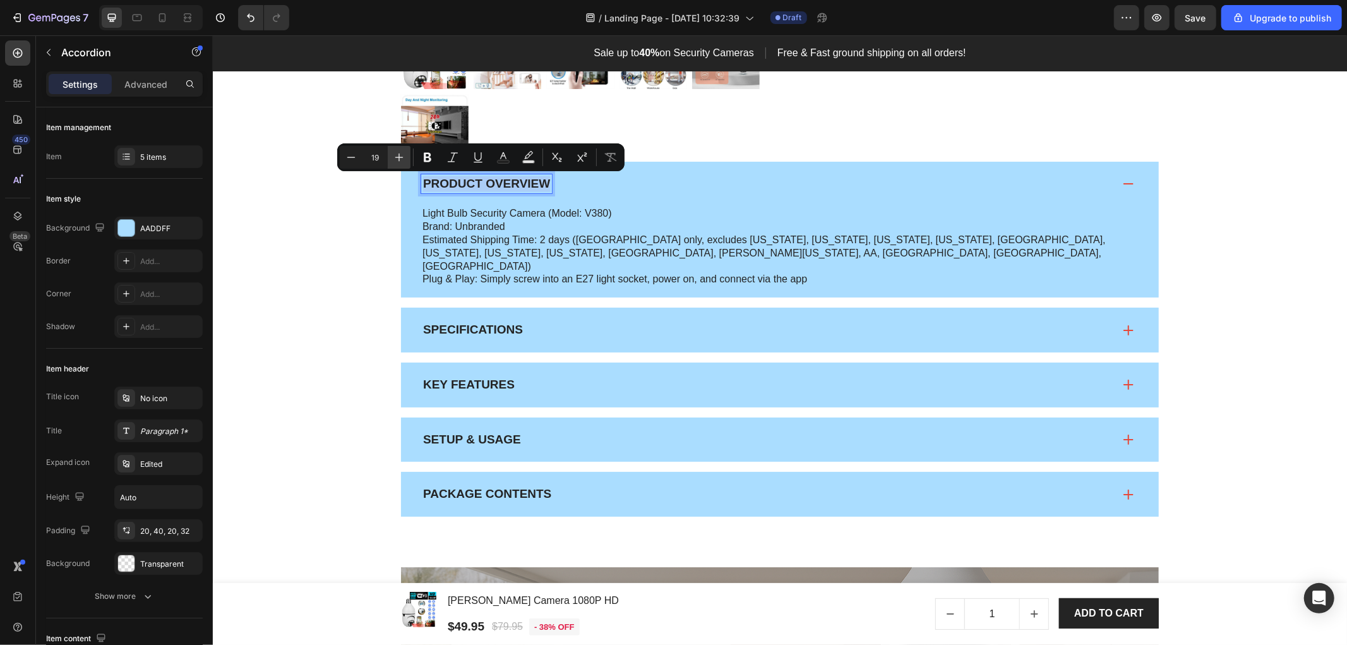
click at [393, 157] on icon "Editor contextual toolbar" at bounding box center [399, 157] width 13 height 13
click at [395, 157] on icon "Editor contextual toolbar" at bounding box center [399, 157] width 13 height 13
click at [395, 157] on icon "Editor contextual toolbar" at bounding box center [399, 157] width 8 height 8
type input "23"
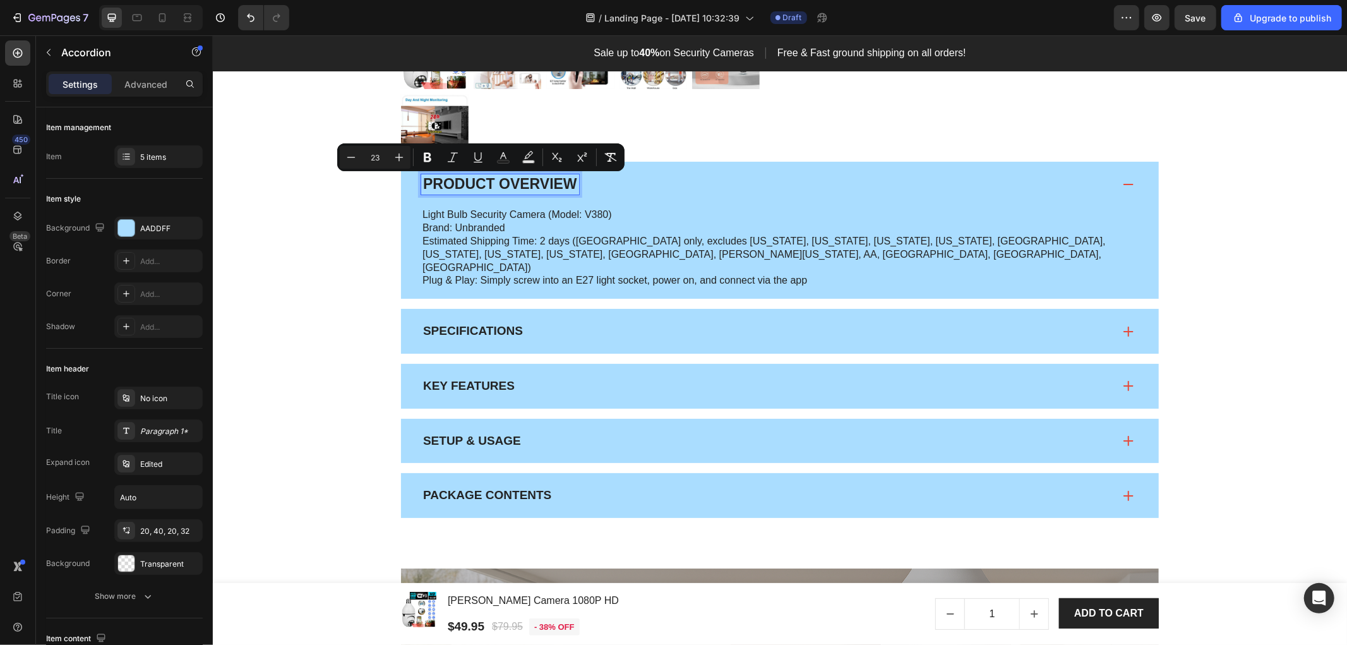
click at [473, 323] on p "Specifications" at bounding box center [472, 331] width 100 height 16
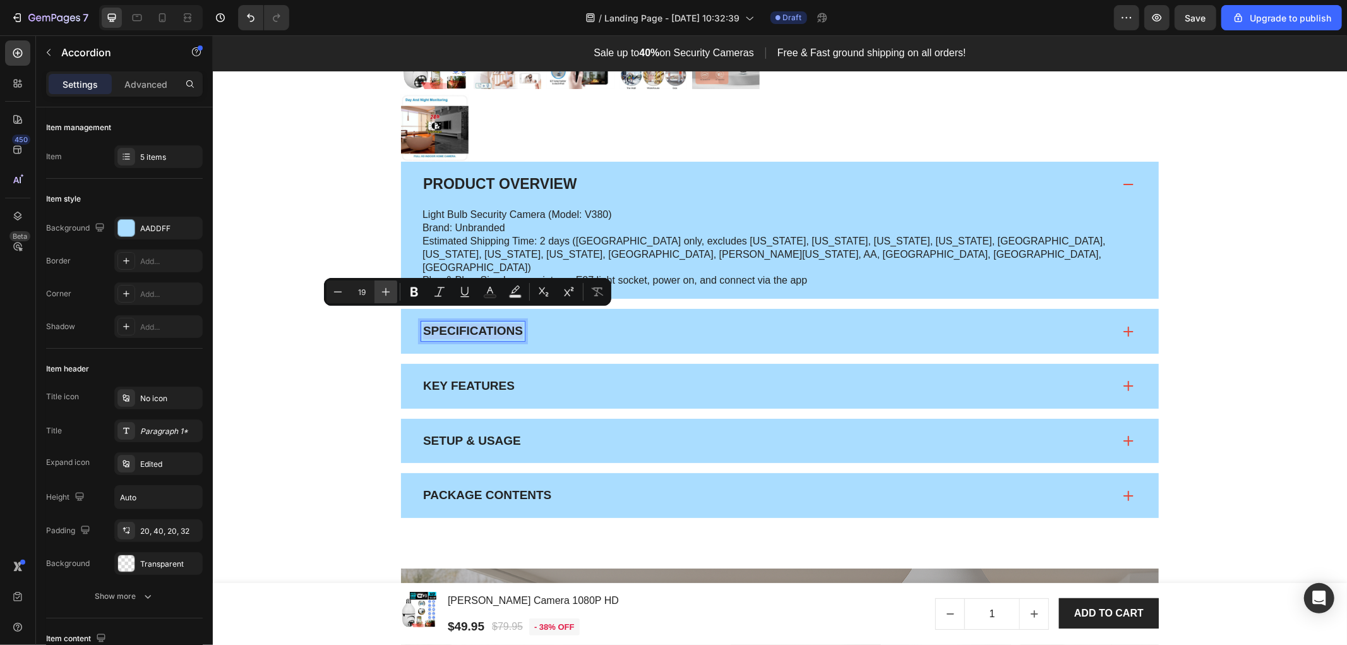
click at [380, 293] on icon "Editor contextual toolbar" at bounding box center [386, 291] width 13 height 13
type input "23"
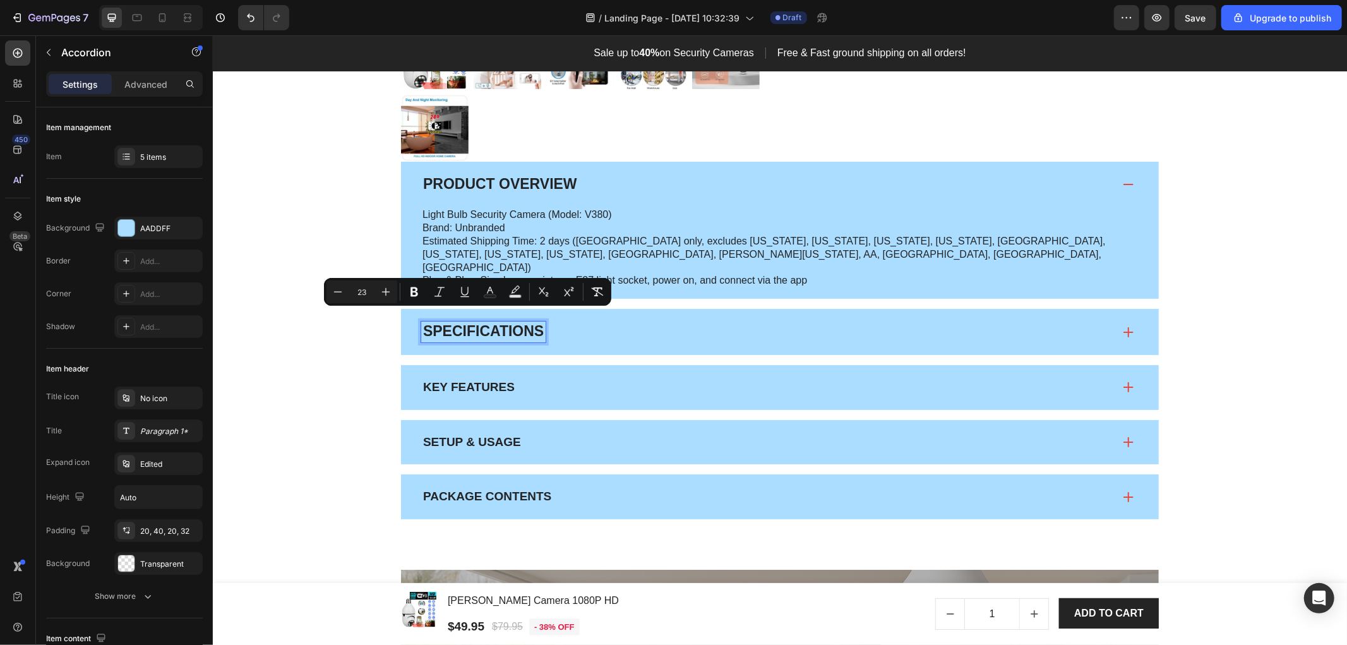
click at [462, 379] on p "Key Features" at bounding box center [468, 387] width 92 height 16
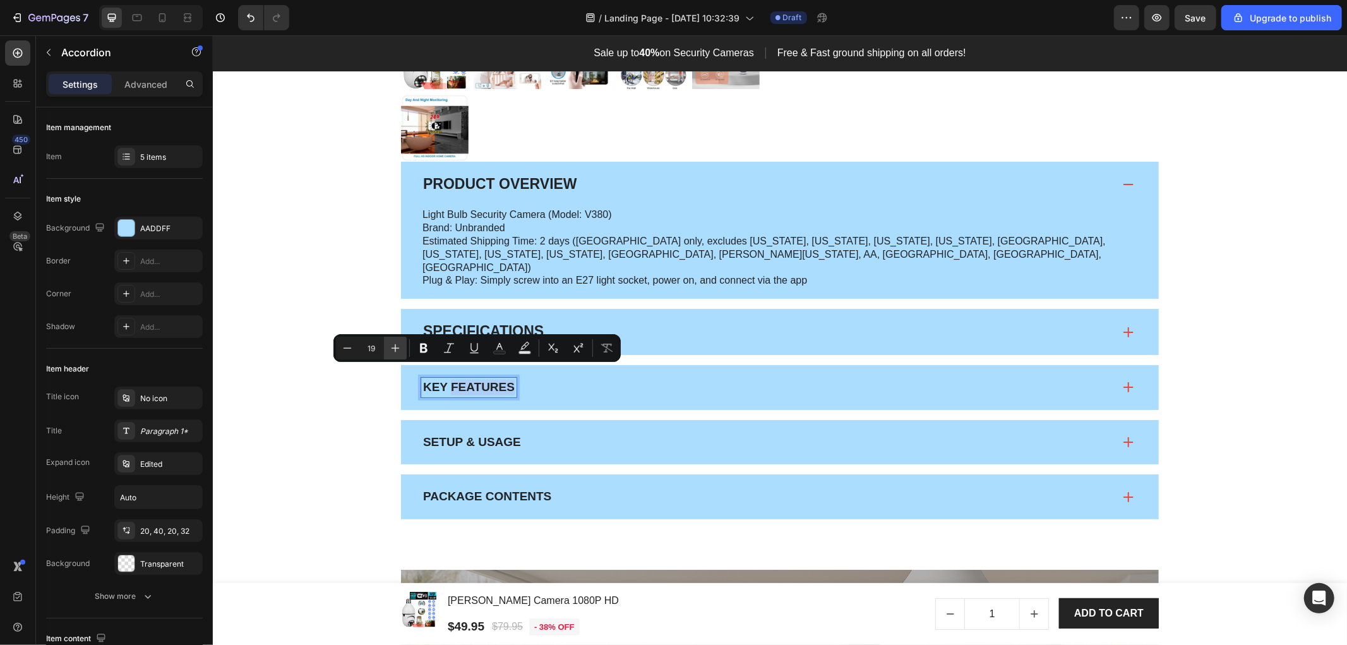
click at [398, 347] on icon "Editor contextual toolbar" at bounding box center [395, 348] width 13 height 13
type input "23"
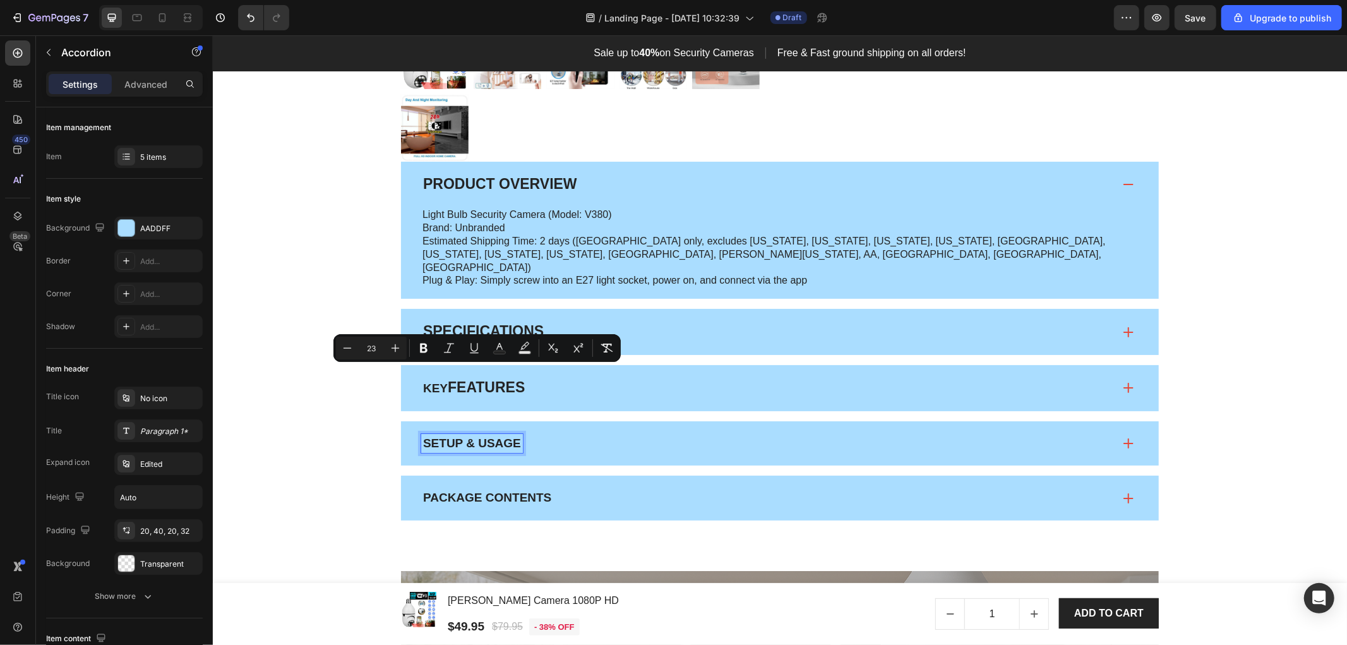
click at [470, 436] on p "Setup & Usage" at bounding box center [471, 443] width 98 height 16
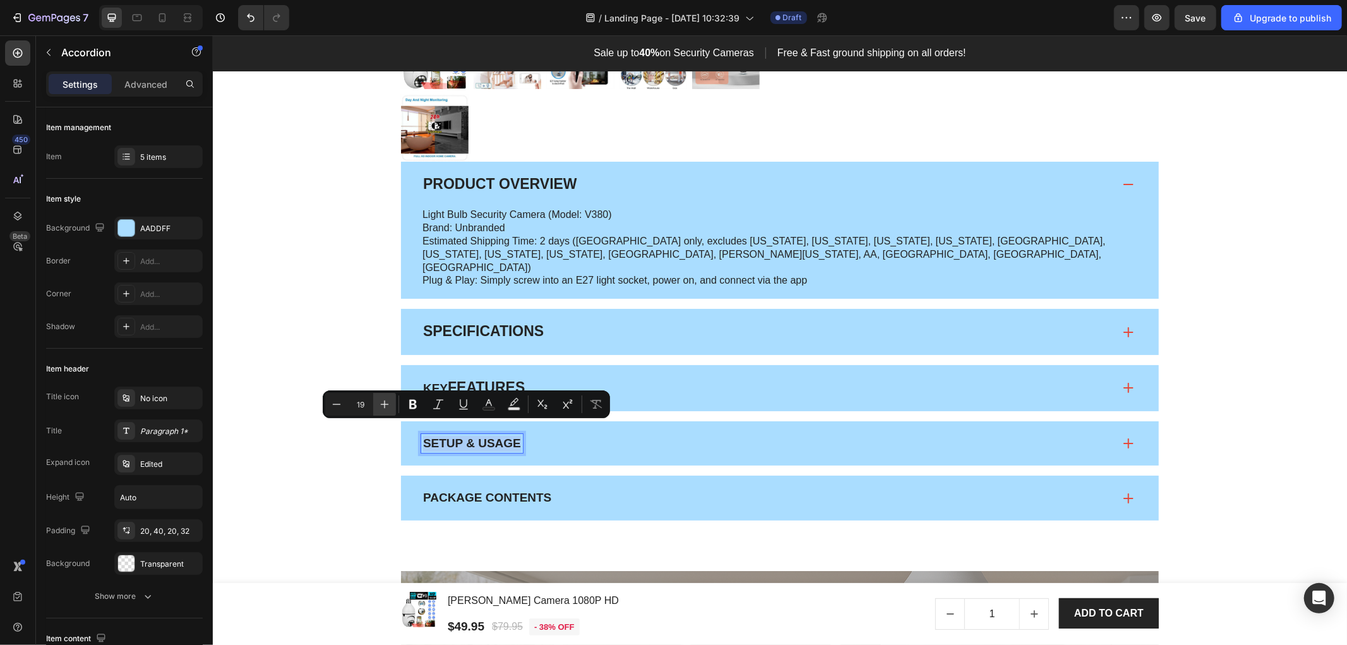
click at [383, 405] on icon "Editor contextual toolbar" at bounding box center [384, 404] width 13 height 13
type input "23"
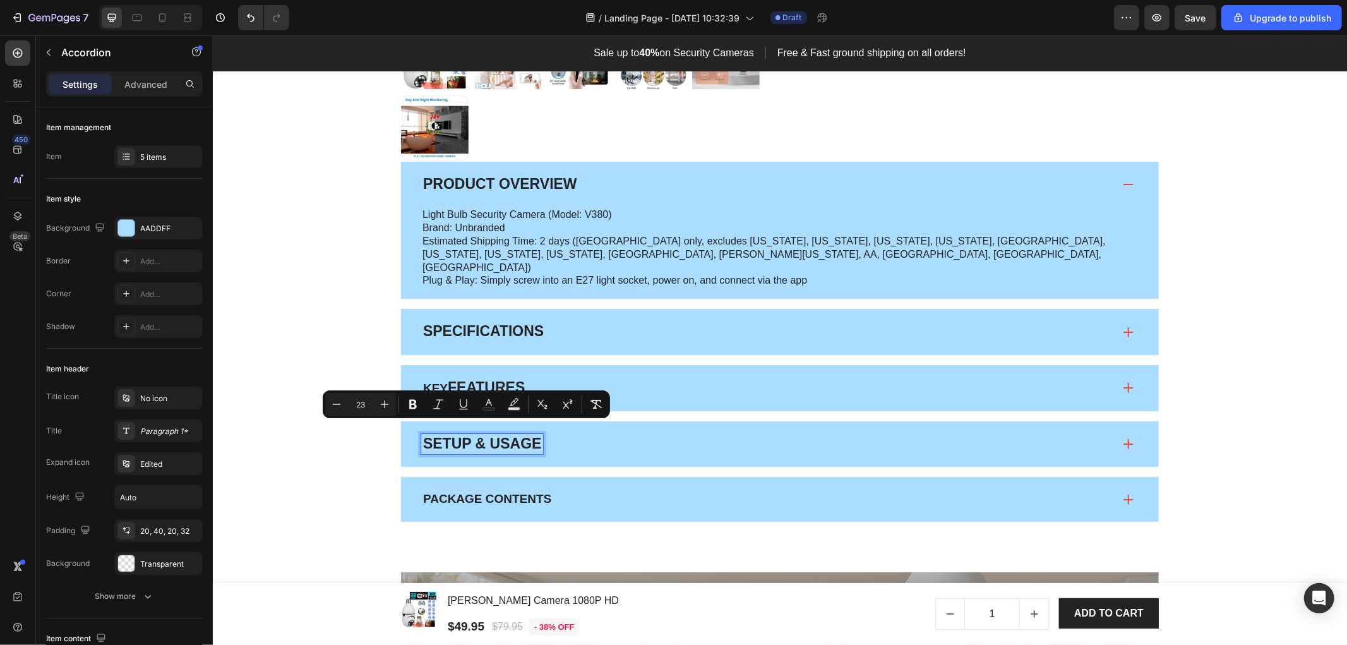
click at [466, 491] on p "Package Contents" at bounding box center [486, 499] width 128 height 16
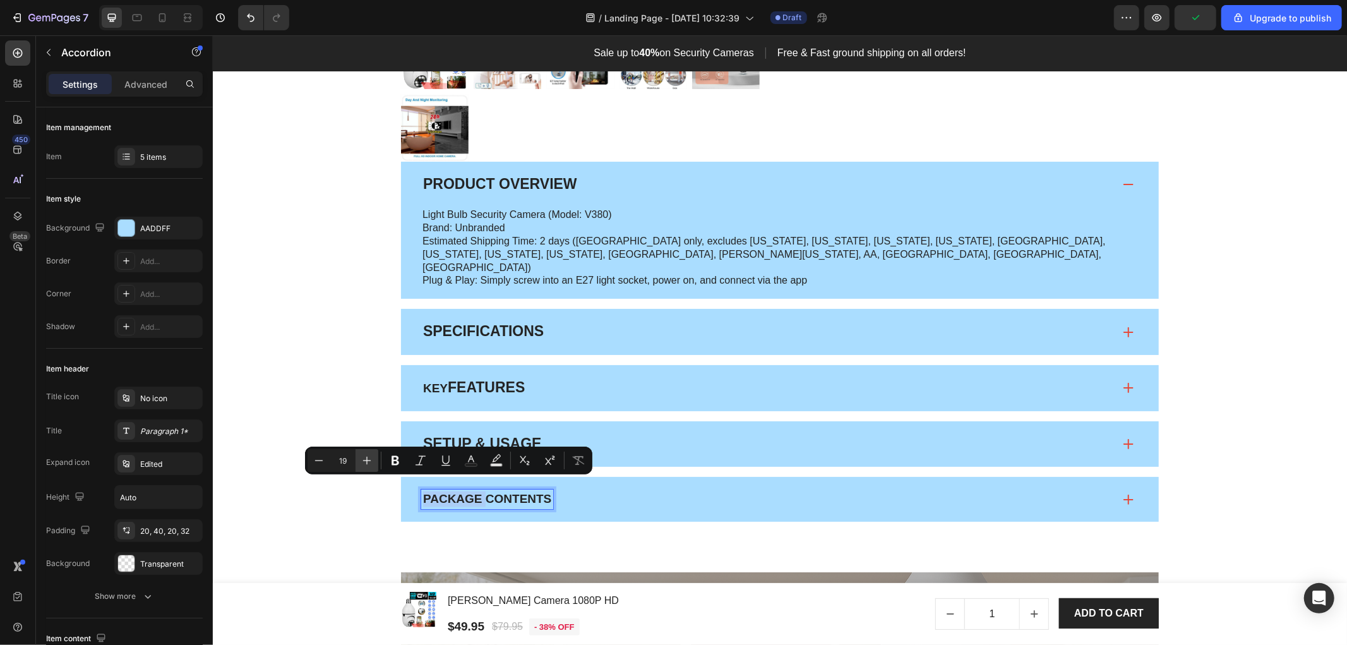
click at [375, 462] on button "Plus" at bounding box center [367, 460] width 23 height 23
type input "23"
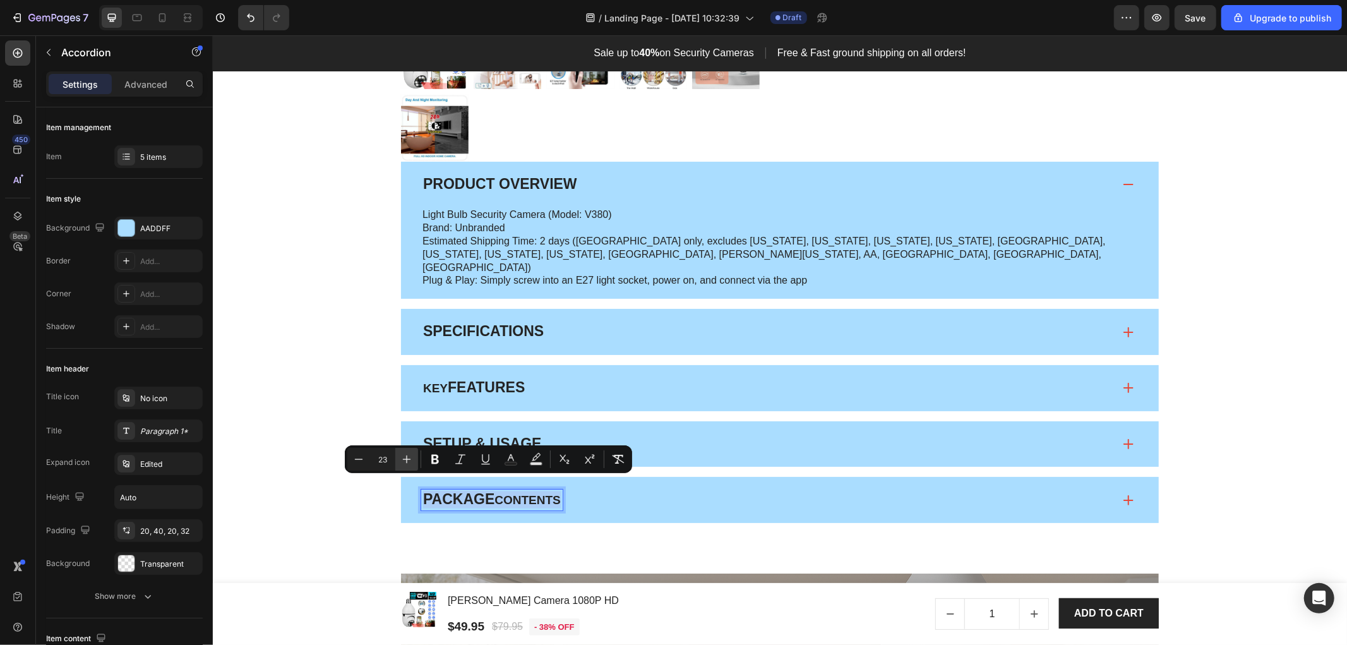
click at [409, 460] on icon "Editor contextual toolbar" at bounding box center [406, 459] width 13 height 13
click at [356, 460] on icon "Editor contextual toolbar" at bounding box center [358, 459] width 13 height 13
type input "23"
click at [425, 379] on p "Key Features" at bounding box center [473, 387] width 102 height 17
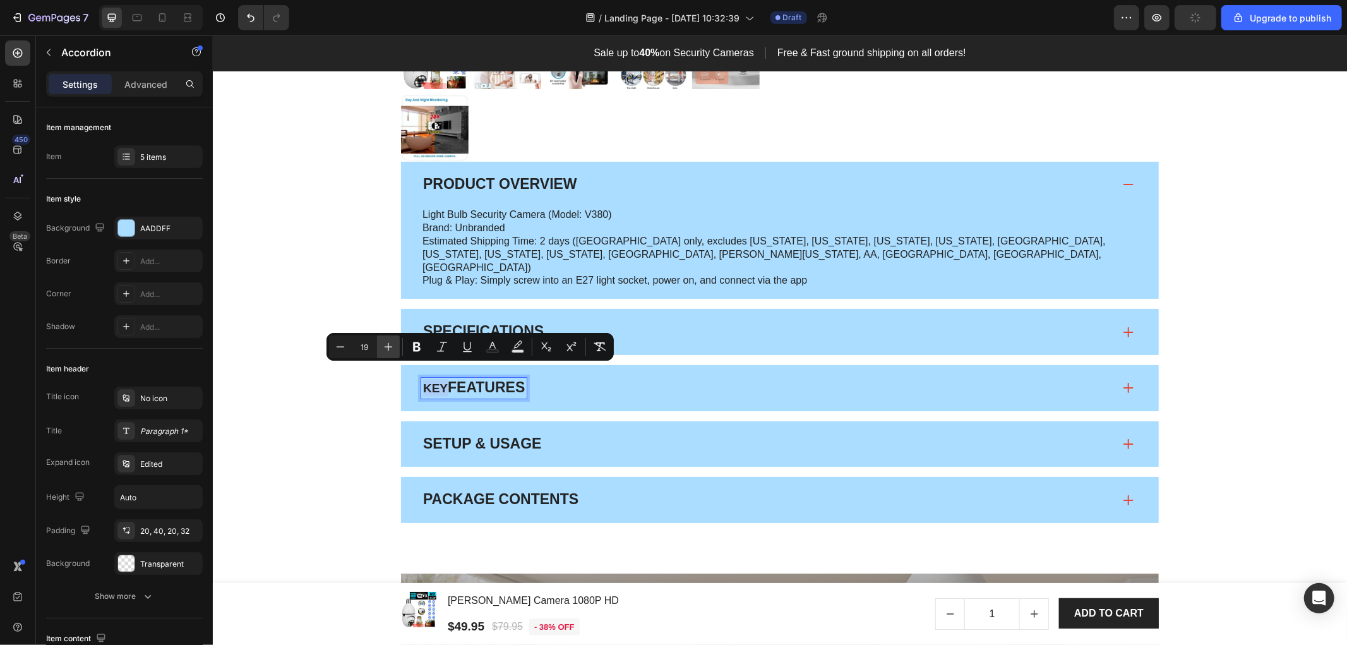
click at [380, 350] on button "Plus" at bounding box center [388, 346] width 23 height 23
click at [381, 350] on button "Plus" at bounding box center [388, 346] width 23 height 23
click at [387, 350] on icon "Editor contextual toolbar" at bounding box center [388, 346] width 13 height 13
type input "23"
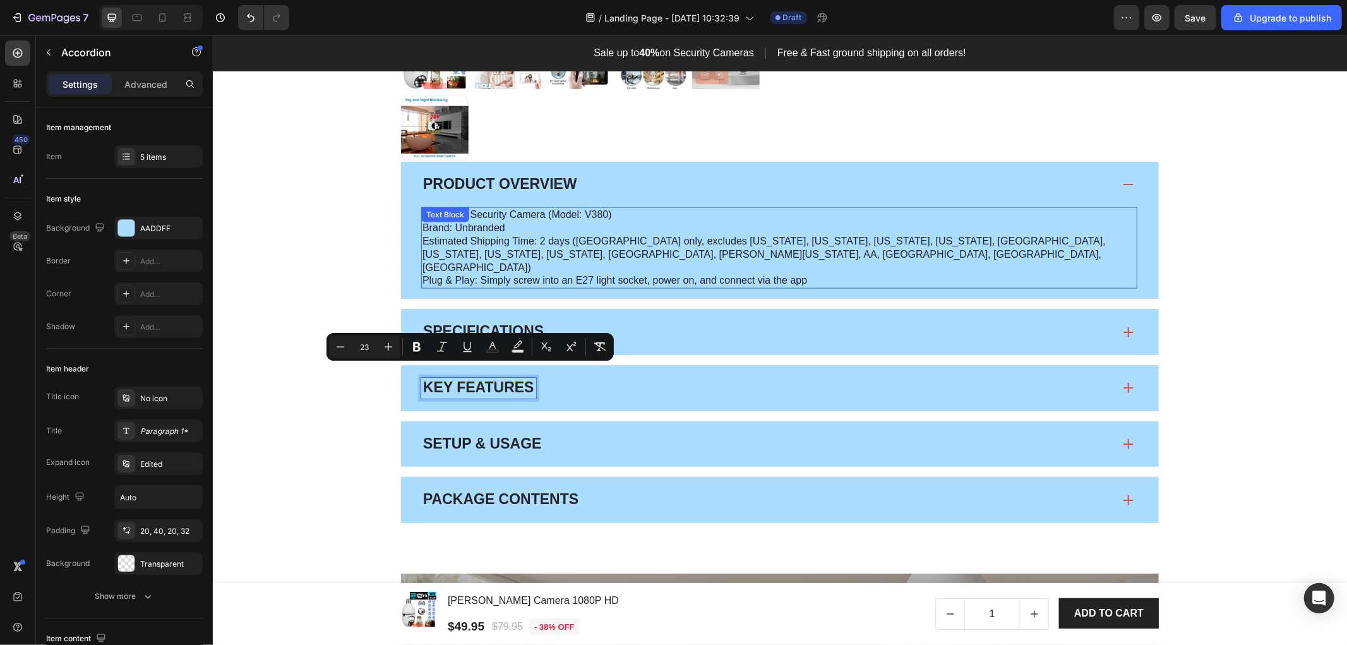
click at [568, 253] on p "Estimated Shipping Time: 2 days (USA only, excludes Hawaii, Alaska, Puerto Rico…" at bounding box center [779, 253] width 714 height 39
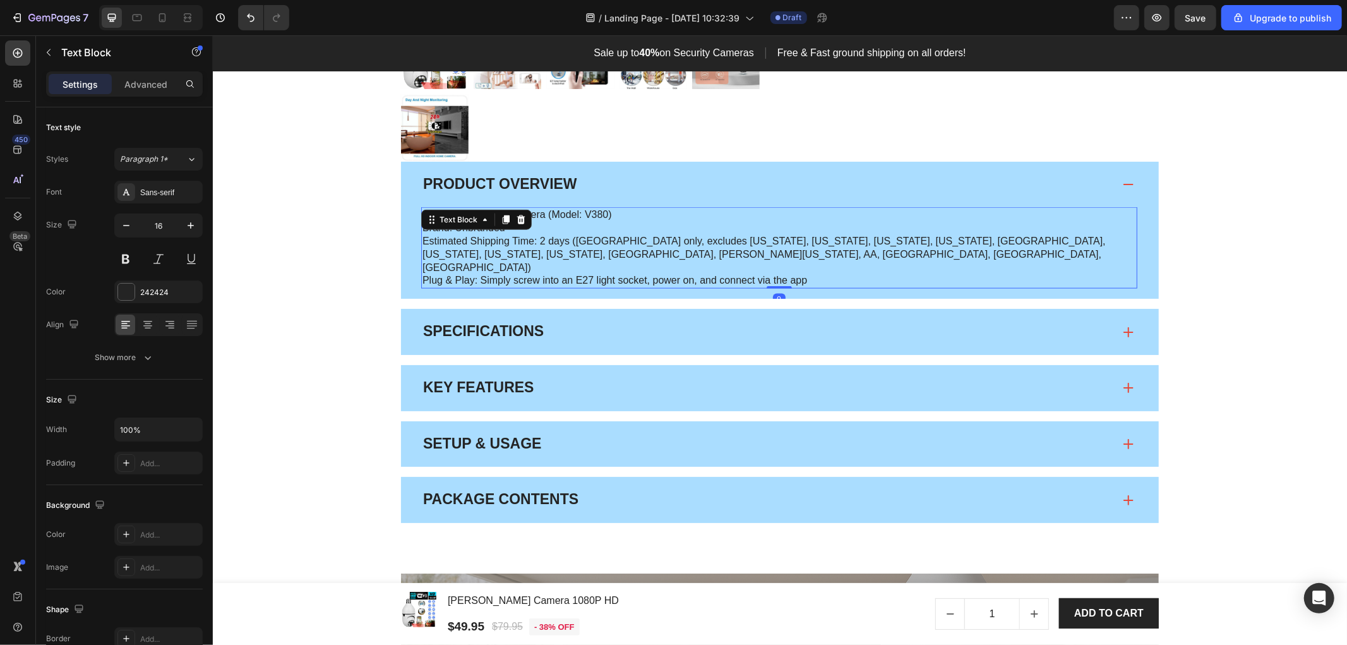
click at [565, 250] on p "Estimated Shipping Time: 2 days (USA only, excludes Hawaii, Alaska, Puerto Rico…" at bounding box center [779, 253] width 714 height 39
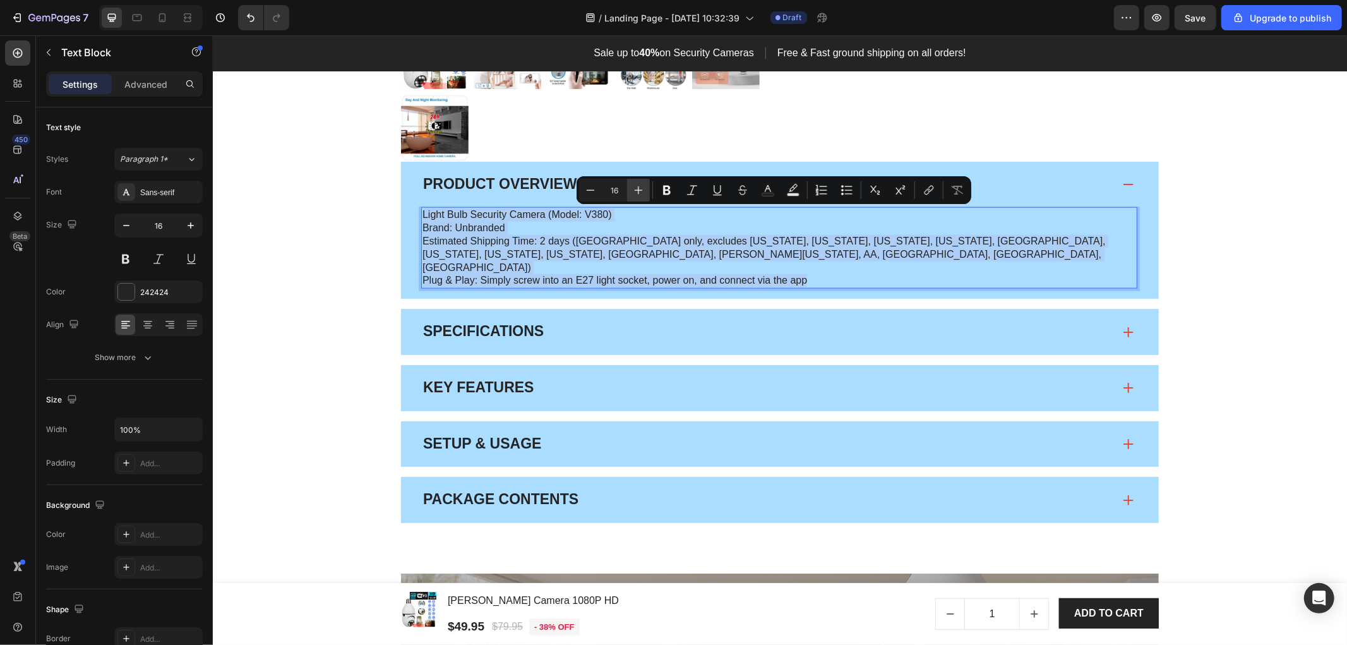
click at [645, 186] on button "Plus" at bounding box center [638, 190] width 23 height 23
type input "18"
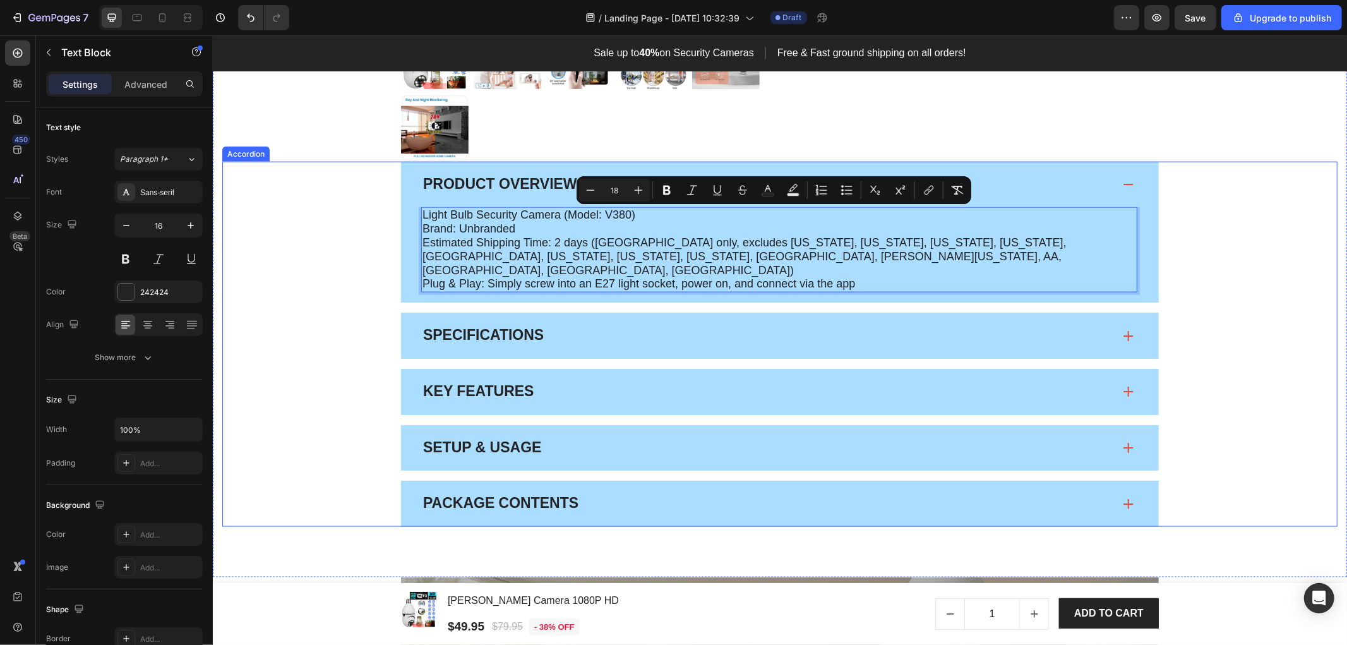
click at [578, 325] on div "Specifications" at bounding box center [767, 335] width 692 height 21
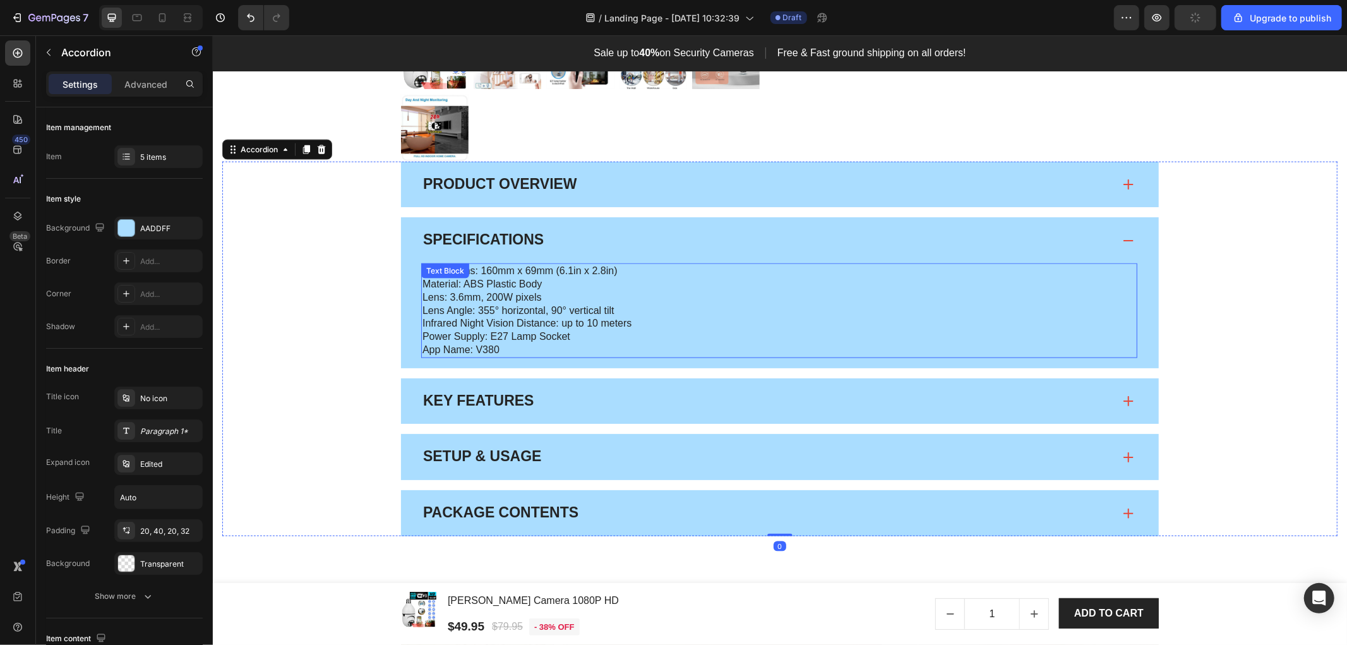
click at [521, 307] on p "Lens Angle: 355° horizontal, 90° vertical tilt" at bounding box center [779, 310] width 714 height 13
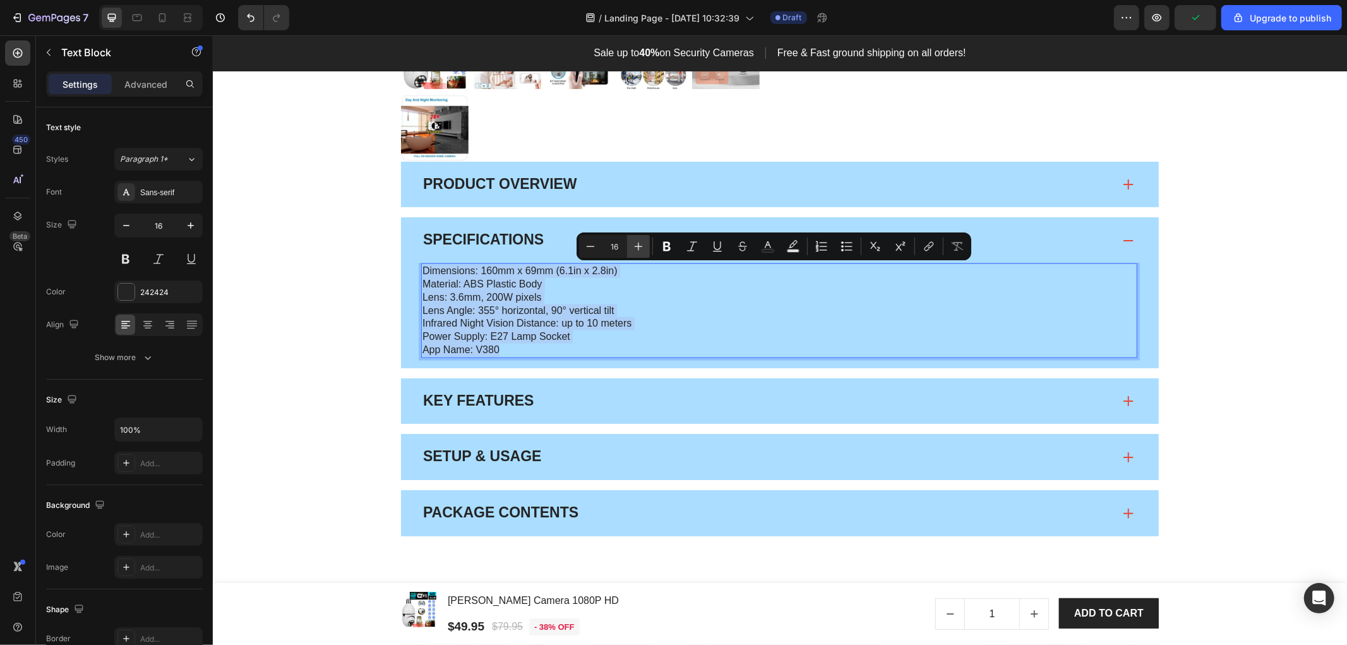
click at [634, 244] on icon "Editor contextual toolbar" at bounding box center [638, 246] width 13 height 13
type input "18"
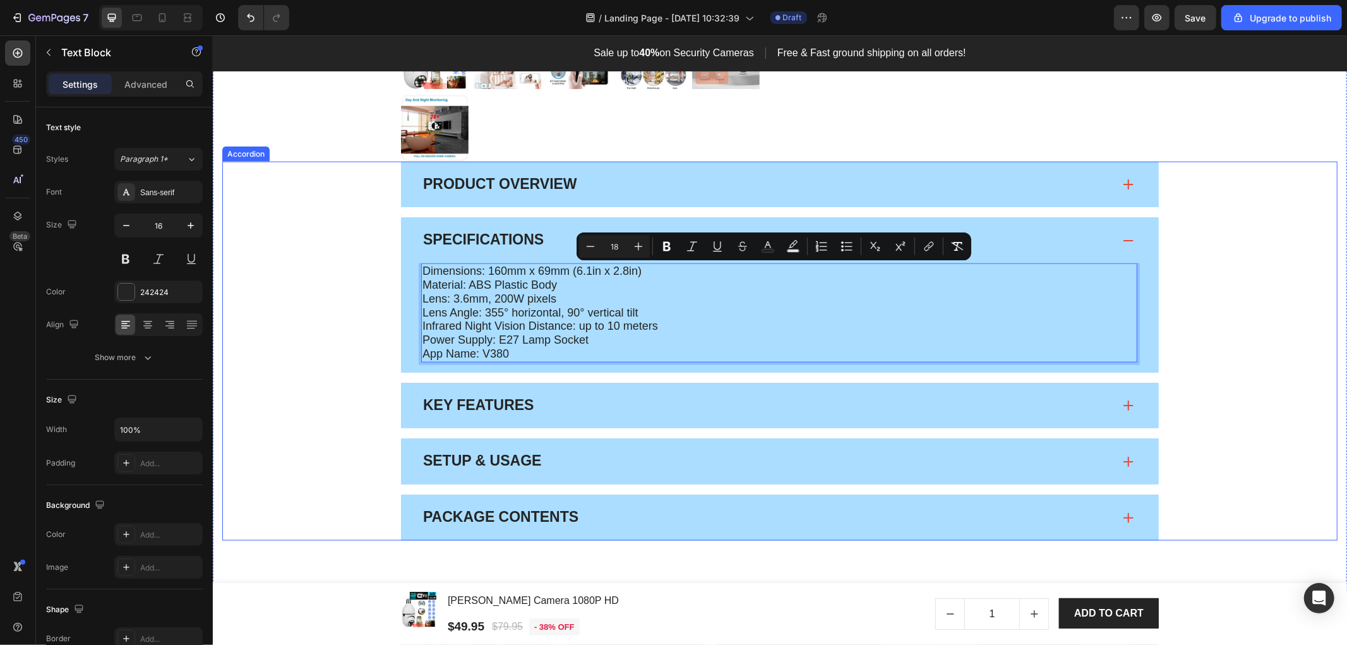
click at [570, 184] on span "Product Overview" at bounding box center [499, 183] width 154 height 16
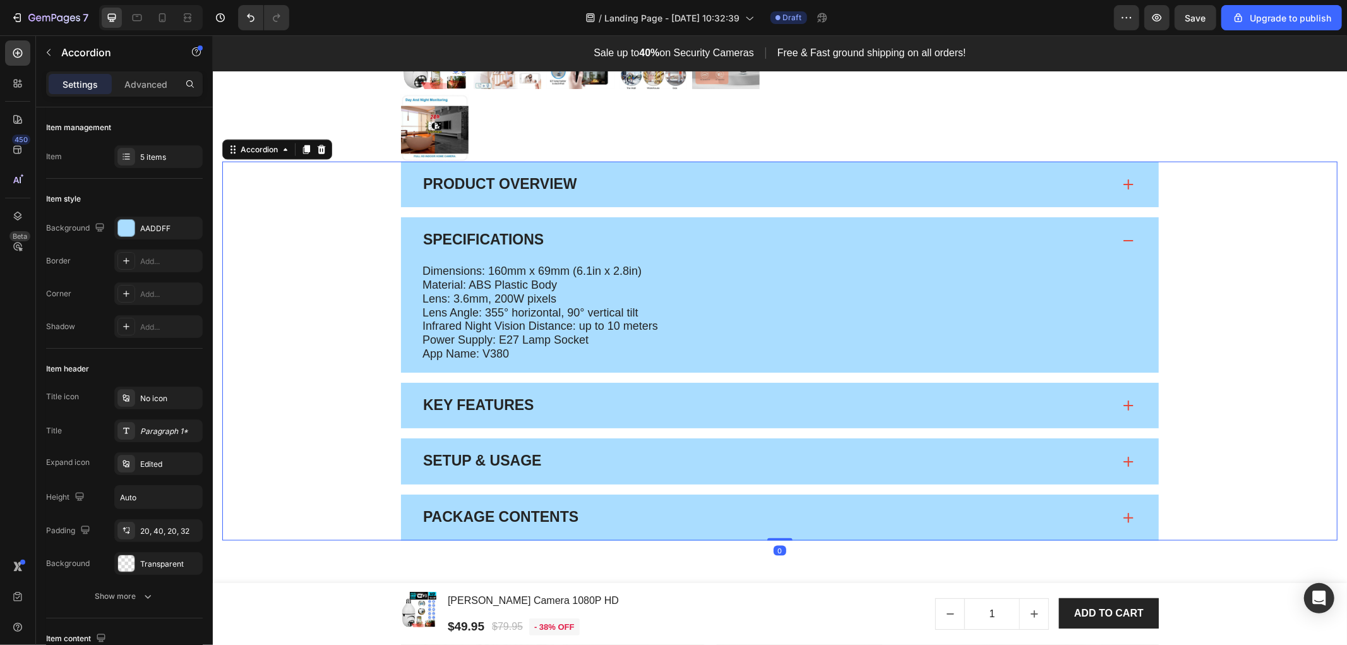
click at [628, 187] on div "Product Overview" at bounding box center [767, 184] width 692 height 21
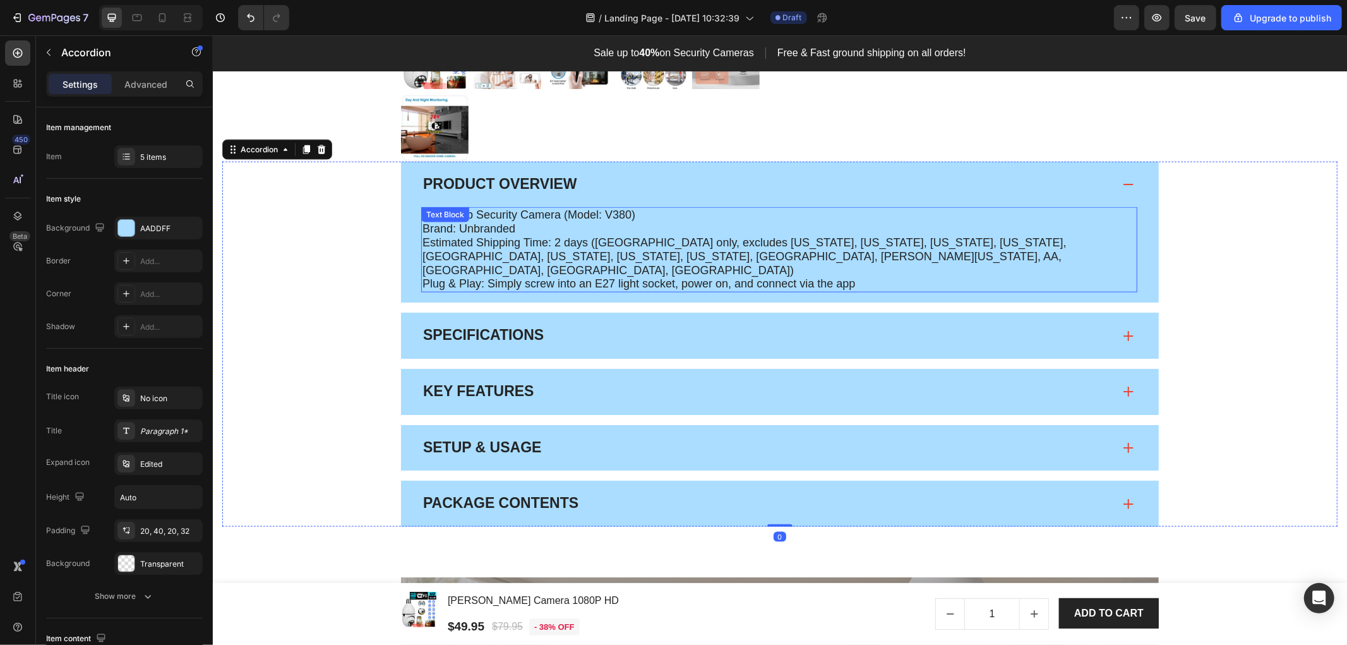
click at [577, 217] on span "Light Bulb Security Camera (Model: V380)" at bounding box center [528, 214] width 213 height 13
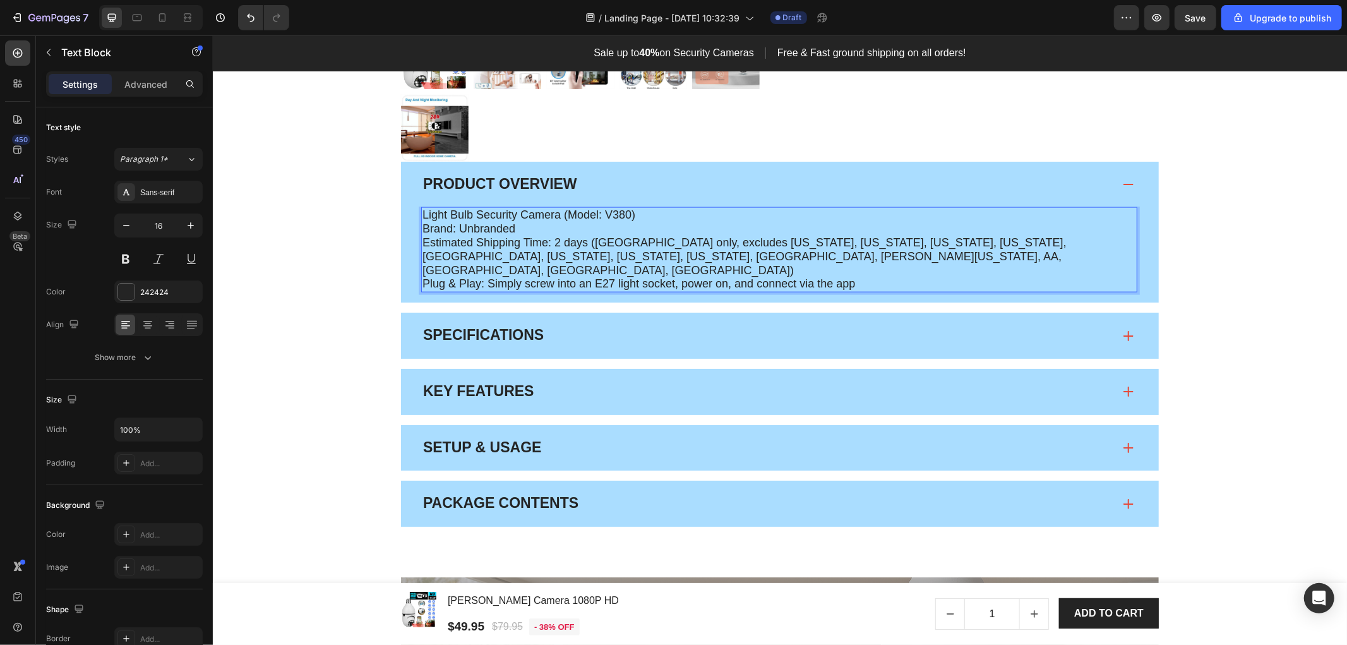
click at [577, 217] on span "Light Bulb Security Camera (Model: V380)" at bounding box center [528, 214] width 213 height 13
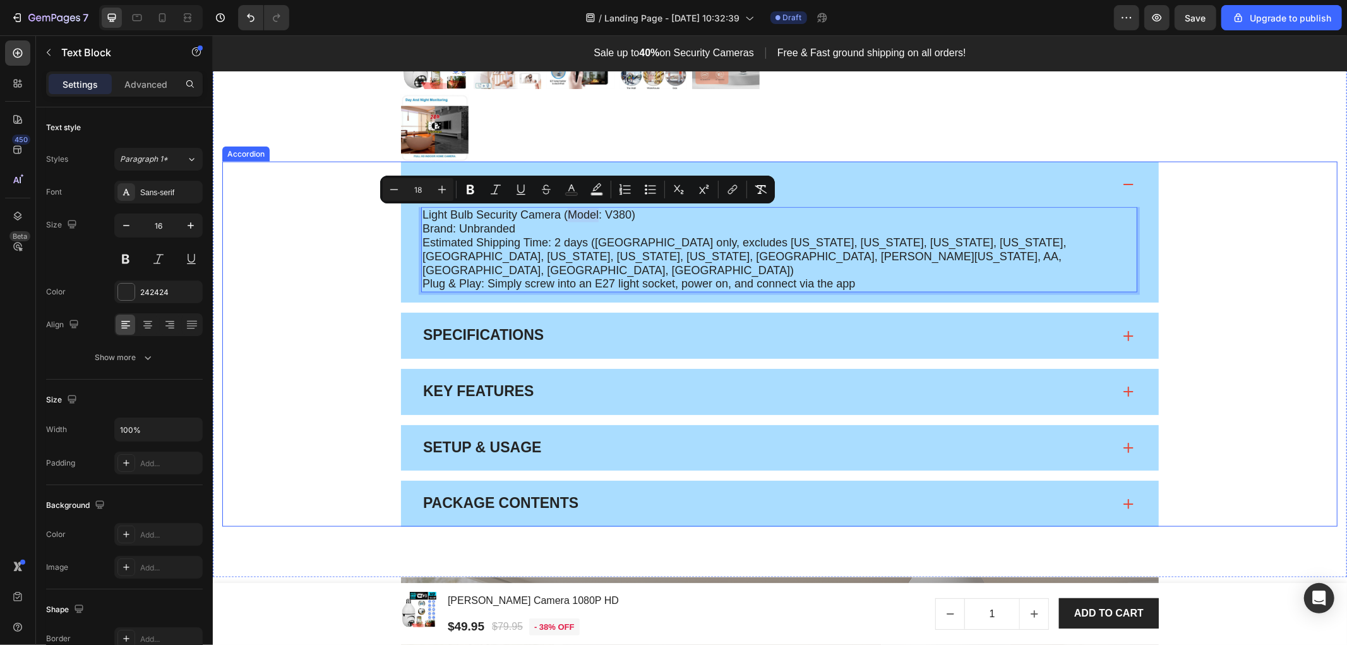
click at [571, 381] on div "Key Features" at bounding box center [767, 391] width 692 height 21
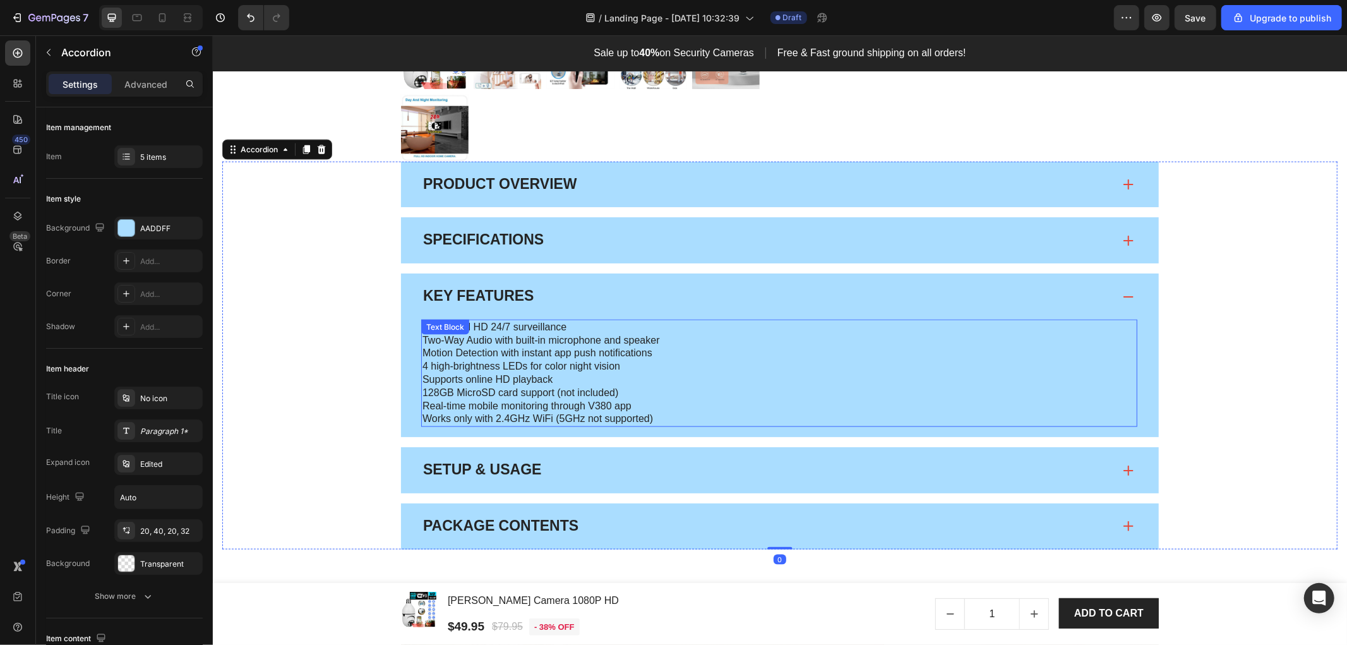
click at [521, 350] on p "Motion Detection with instant app push notifications" at bounding box center [779, 352] width 714 height 13
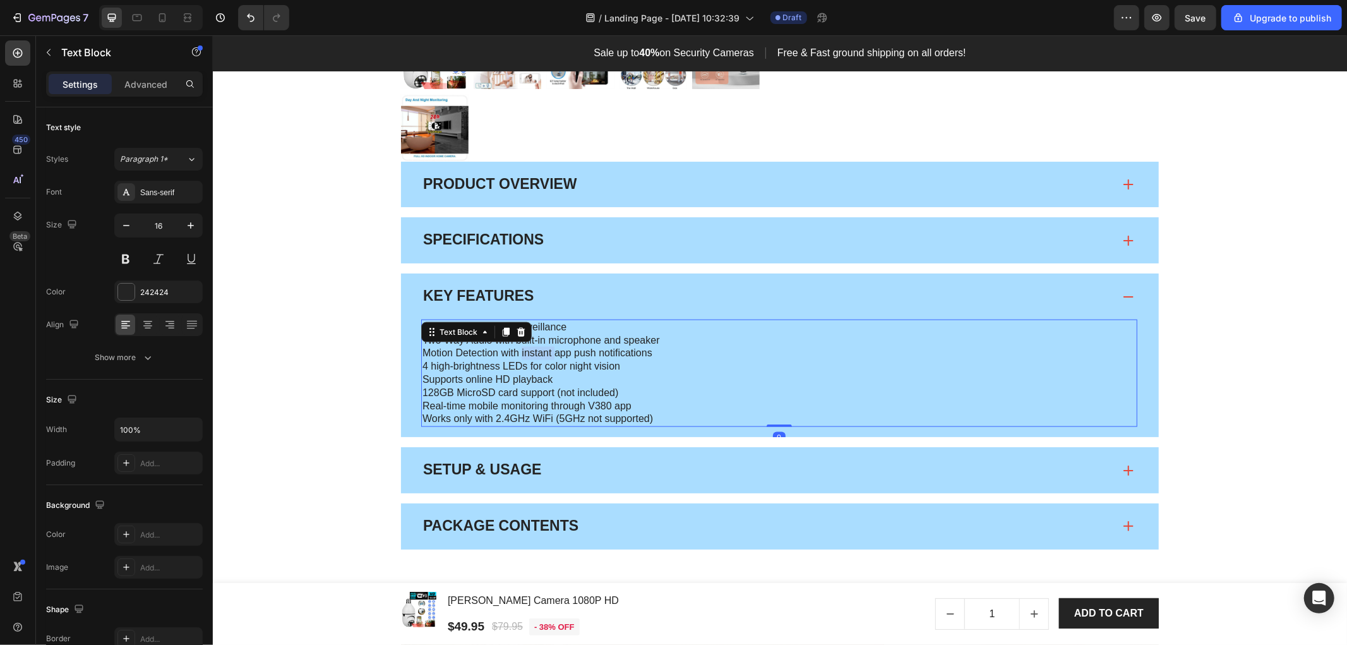
click at [521, 350] on p "Motion Detection with instant app push notifications" at bounding box center [779, 352] width 714 height 13
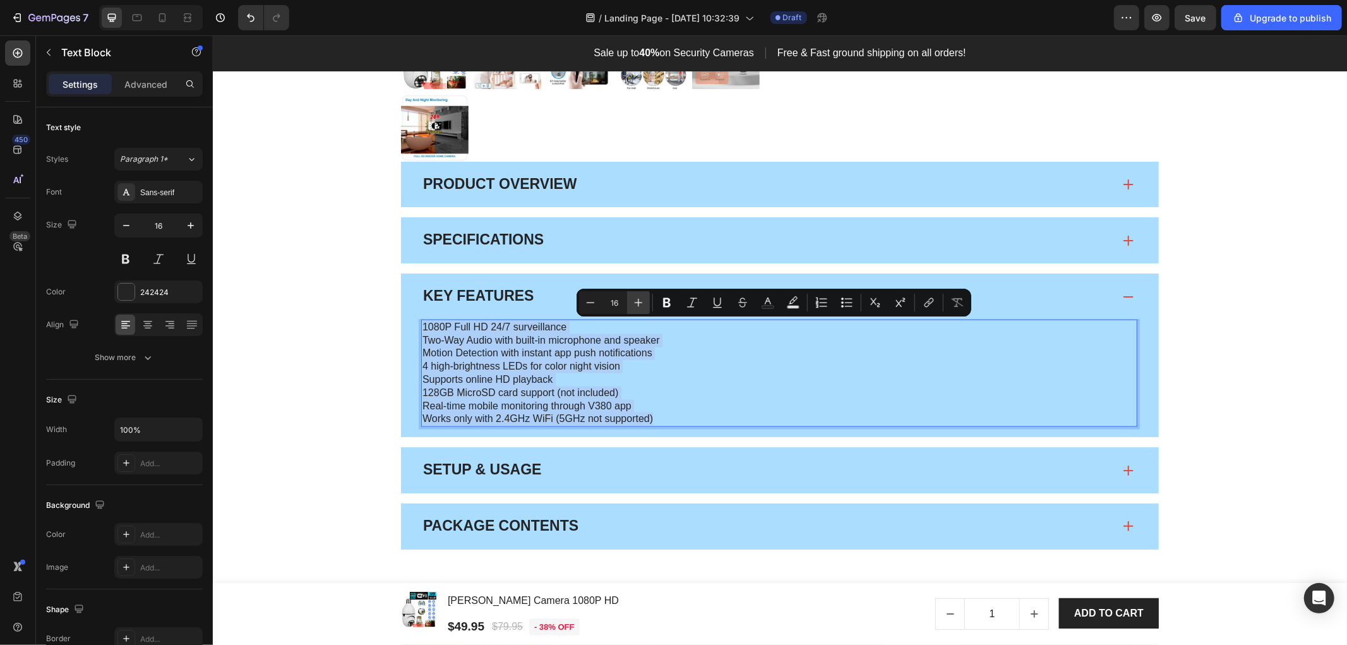
click at [638, 303] on icon "Editor contextual toolbar" at bounding box center [638, 302] width 13 height 13
type input "18"
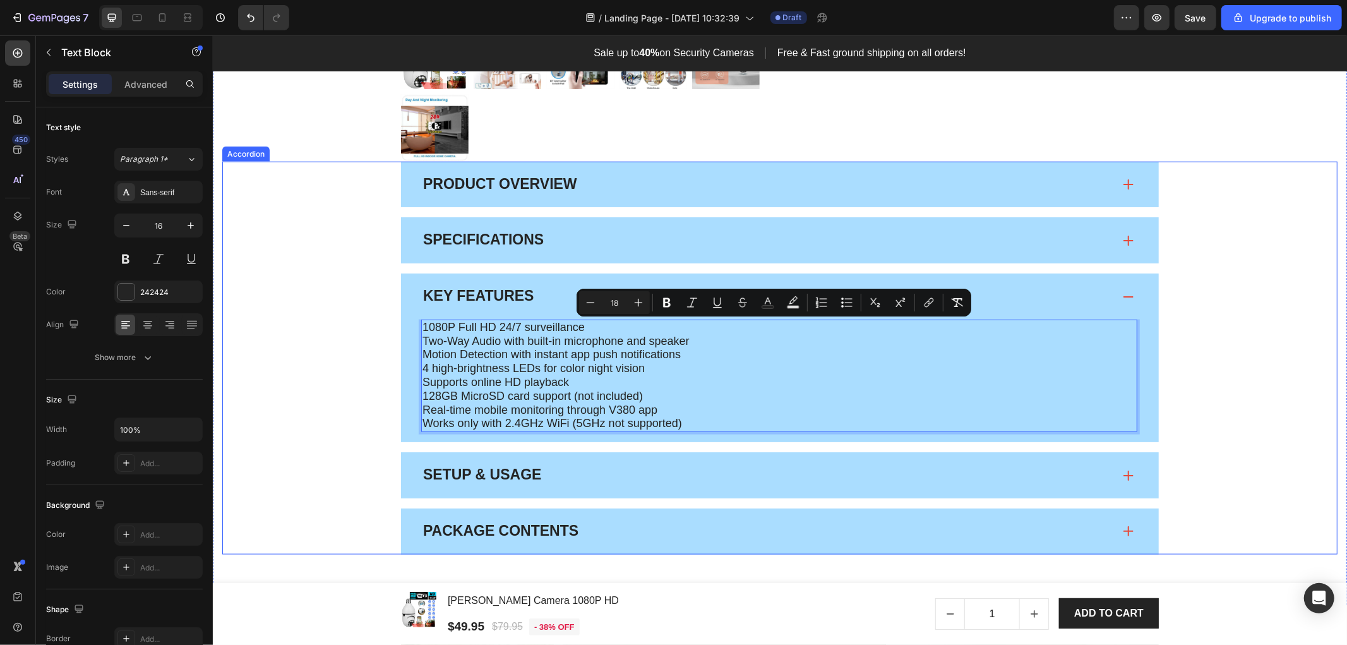
click at [588, 486] on div "Setup & Usage" at bounding box center [779, 474] width 758 height 46
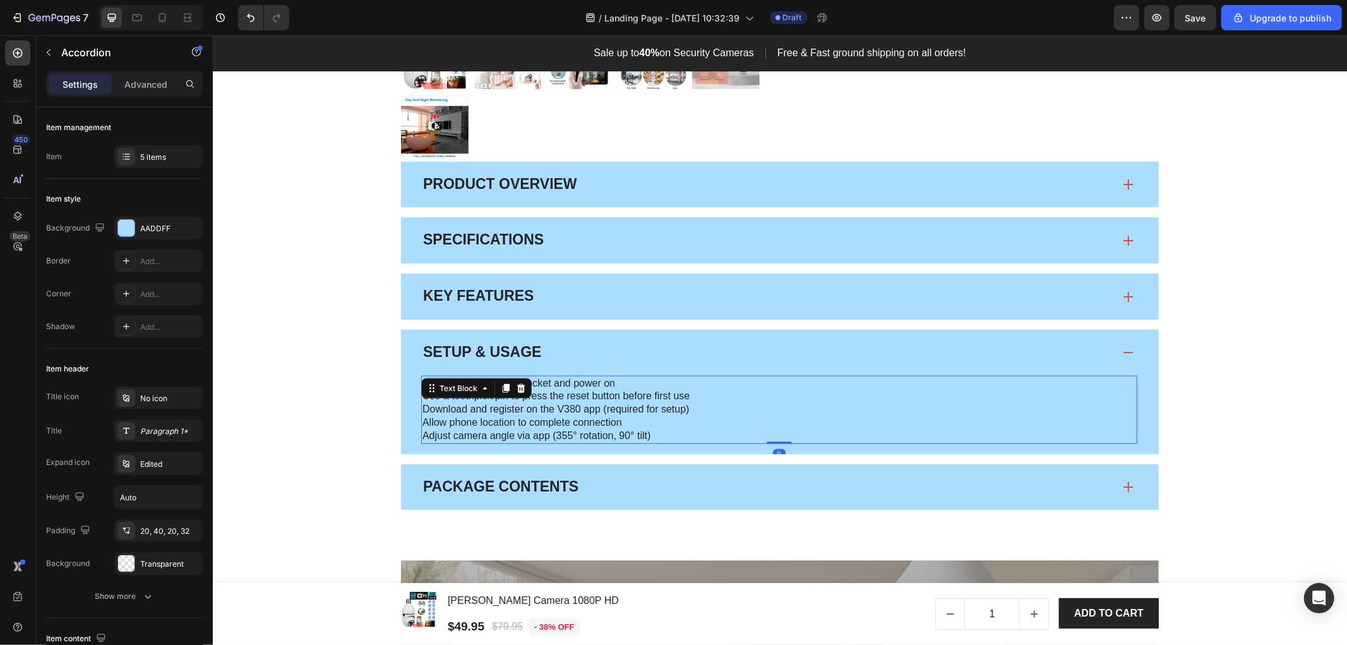
click at [525, 413] on p "Download and register on the V380 app (required for setup)" at bounding box center [779, 408] width 714 height 13
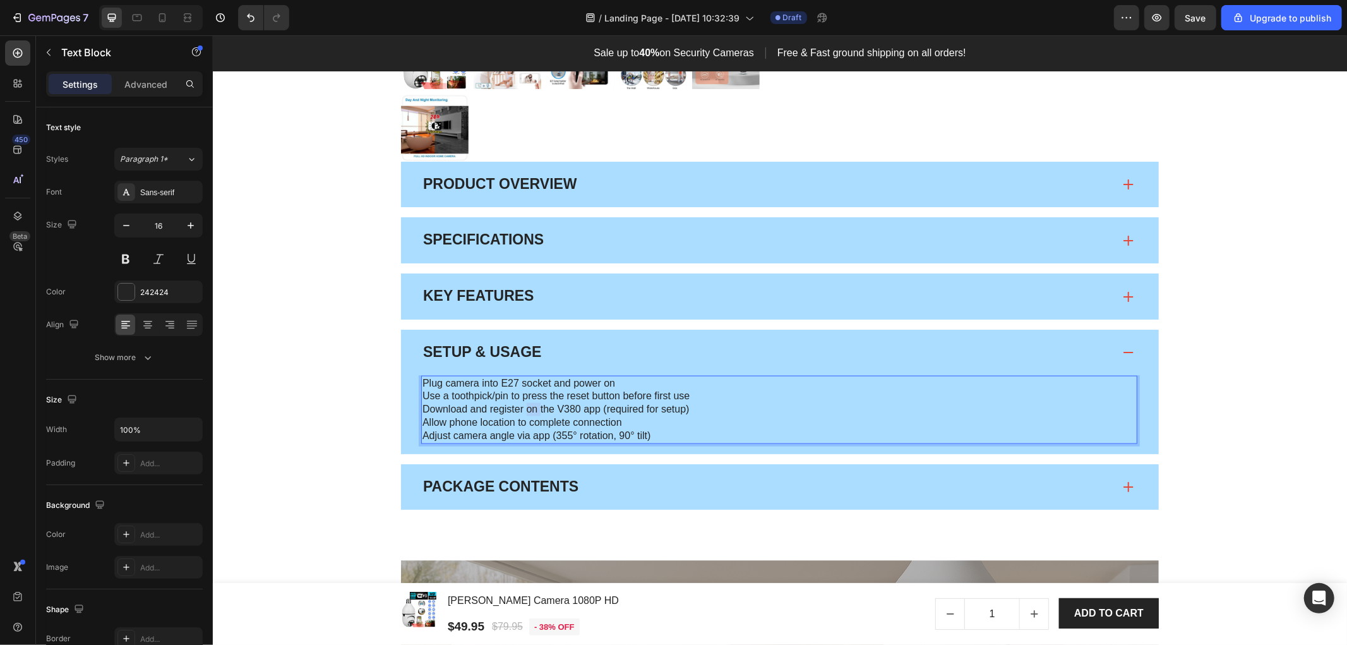
click at [525, 413] on p "Download and register on the V380 app (required for setup)" at bounding box center [779, 408] width 714 height 13
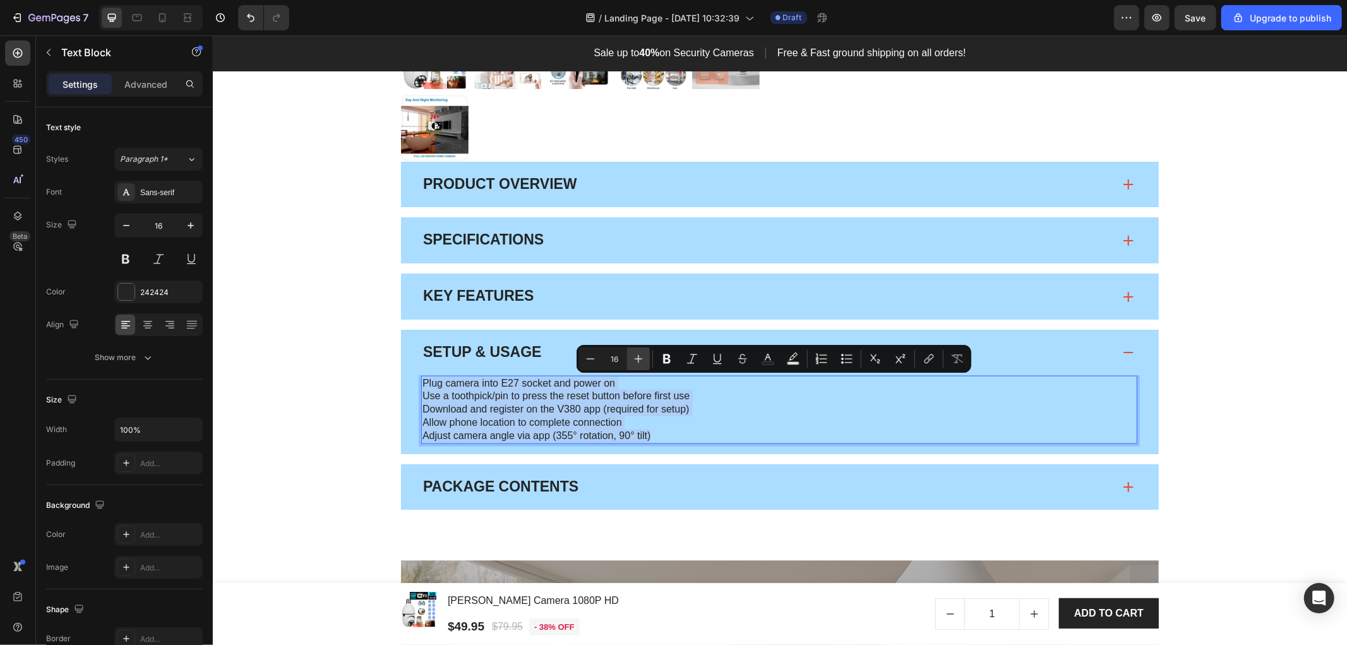
click at [640, 351] on button "Plus" at bounding box center [638, 358] width 23 height 23
type input "18"
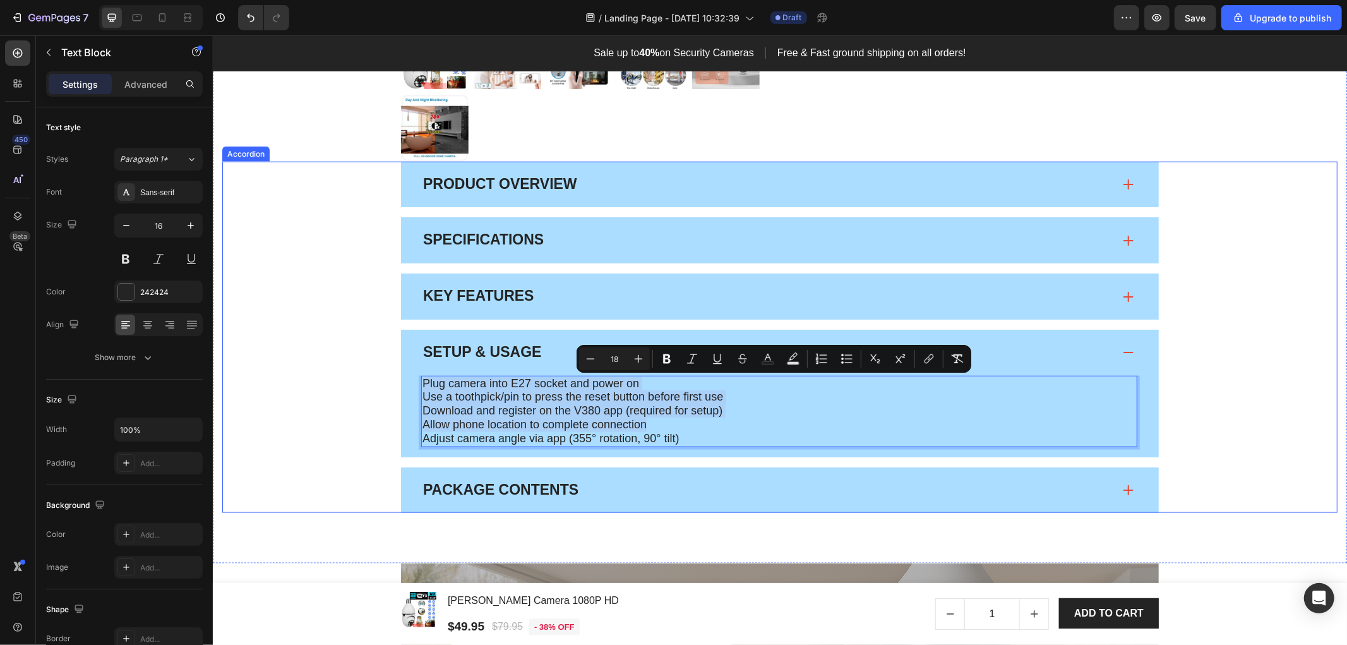
click at [640, 484] on div "Package Contents" at bounding box center [767, 489] width 692 height 21
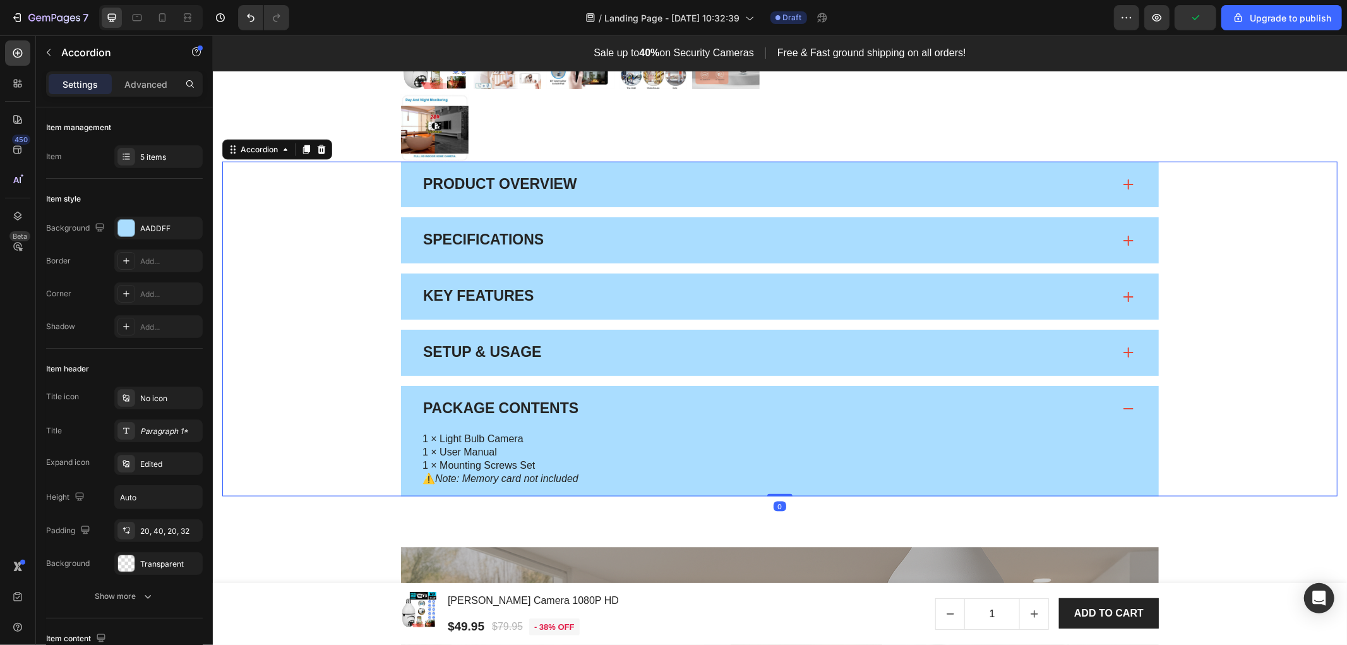
click at [502, 461] on p "1 × Mounting Screws Set ⚠️ Note: Memory card not included" at bounding box center [779, 471] width 714 height 27
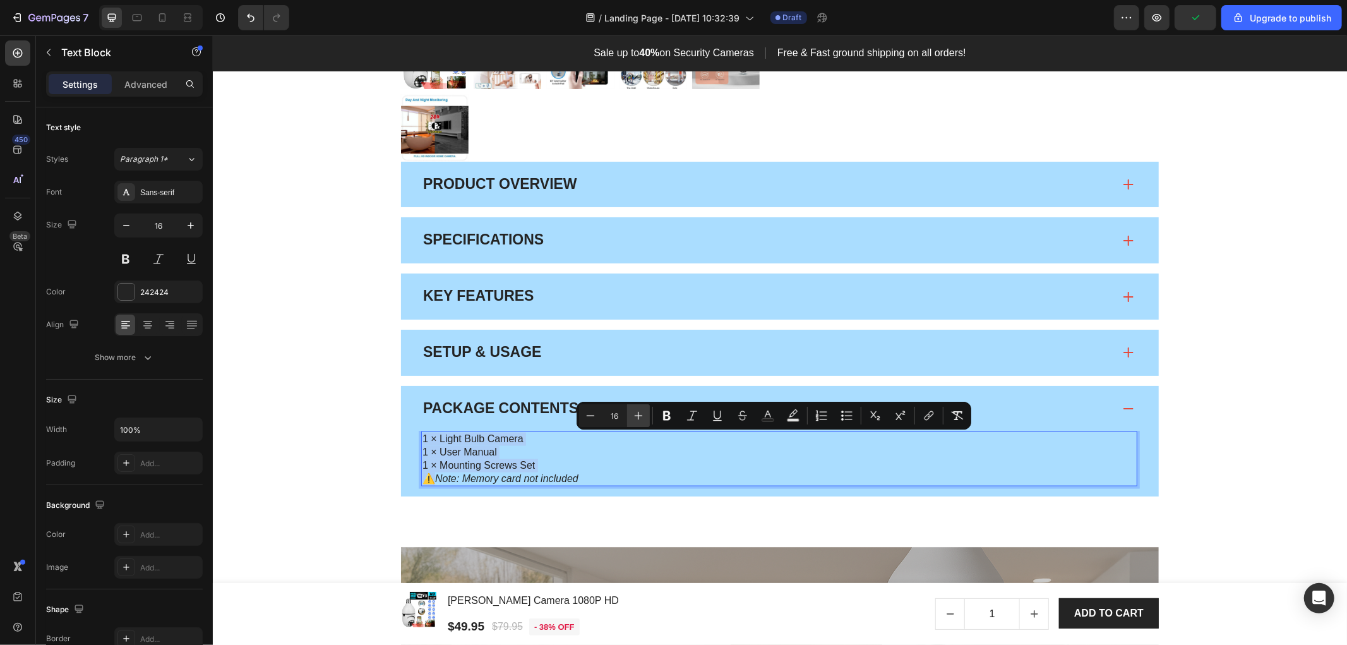
click at [647, 410] on button "Plus" at bounding box center [638, 415] width 23 height 23
type input "18"
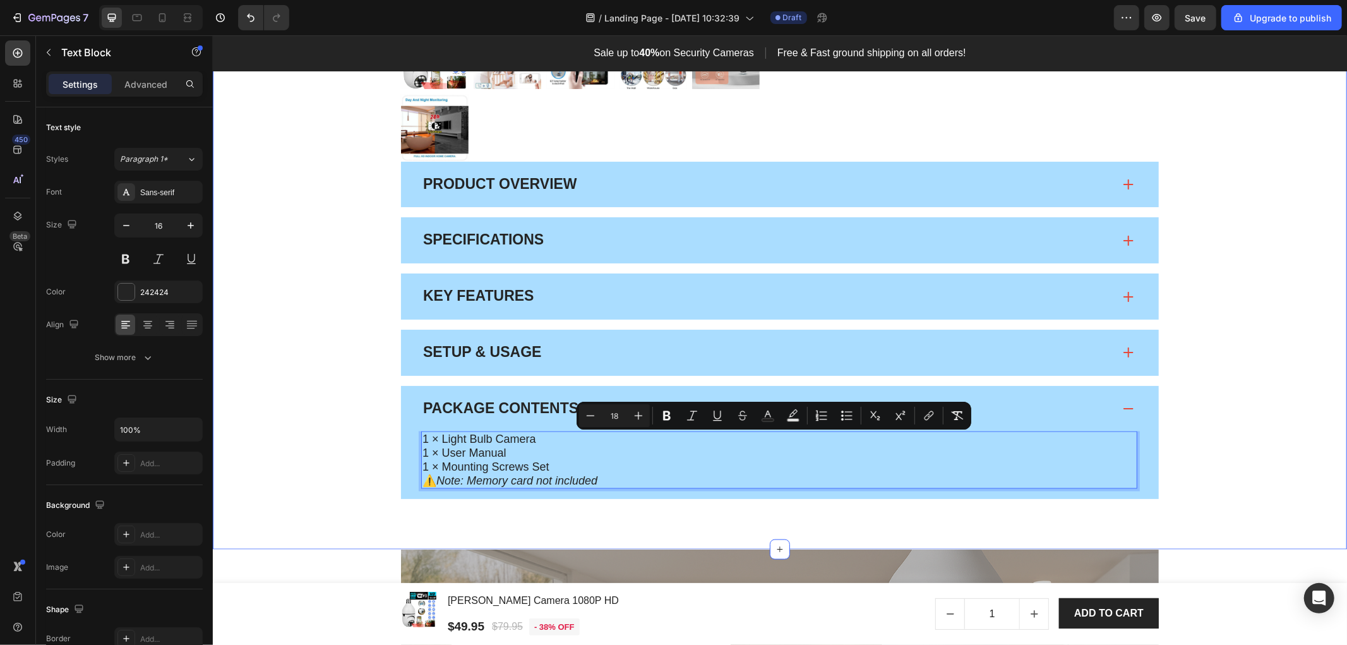
click at [1212, 538] on div "Product Images & Gallery Low stock - 54 items left Product Stock Counter Orren …" at bounding box center [779, 77] width 1134 height 943
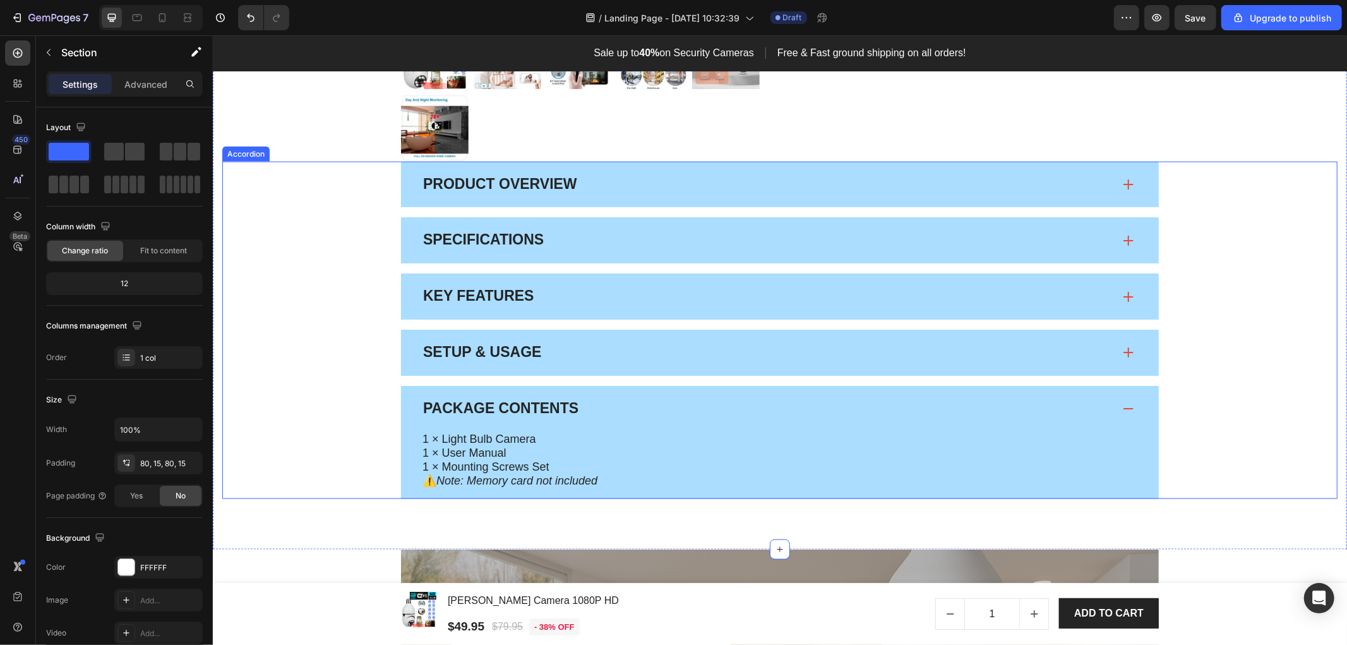
click at [1108, 413] on div "Package Contents" at bounding box center [779, 408] width 758 height 46
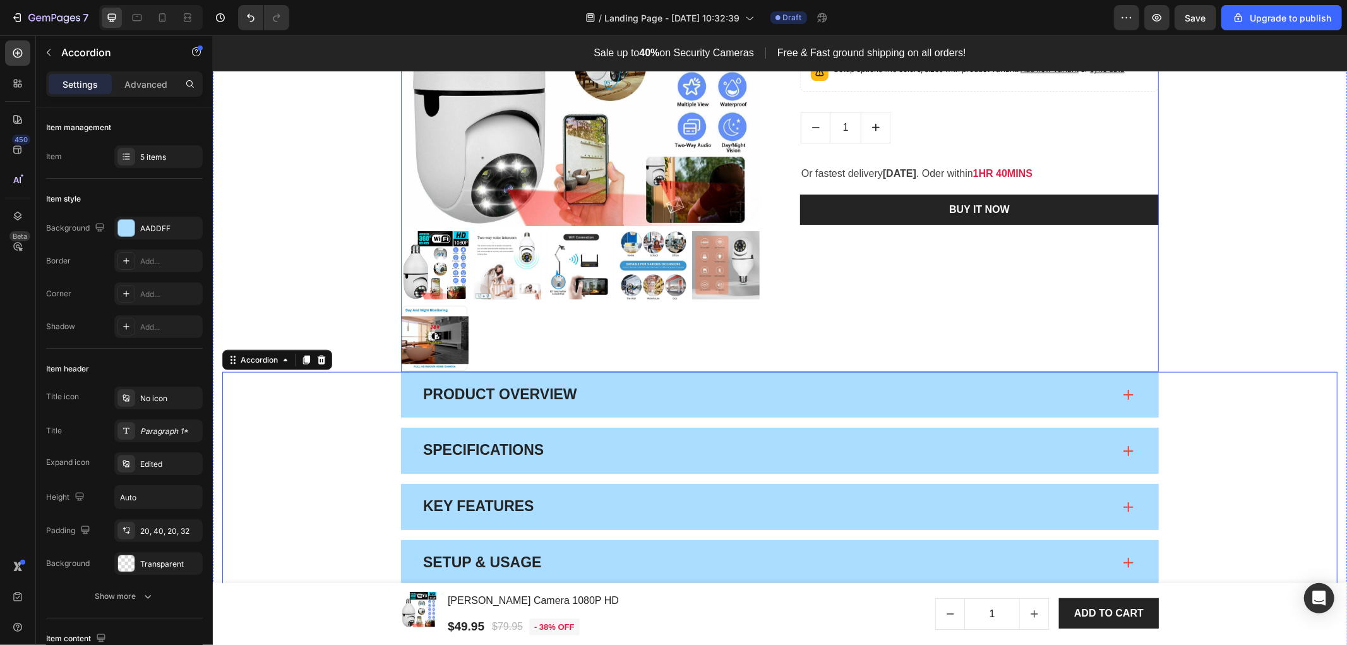
scroll to position [1164, 0]
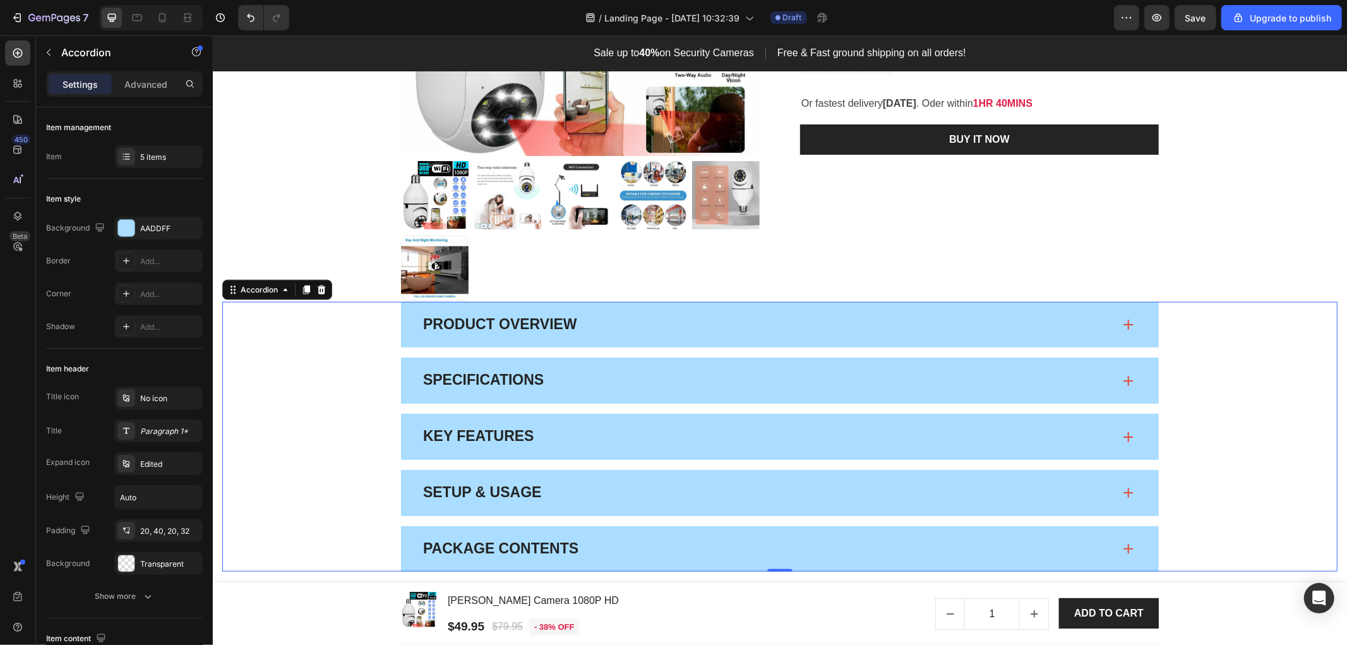
click at [1102, 329] on div "Product Overview" at bounding box center [767, 324] width 692 height 21
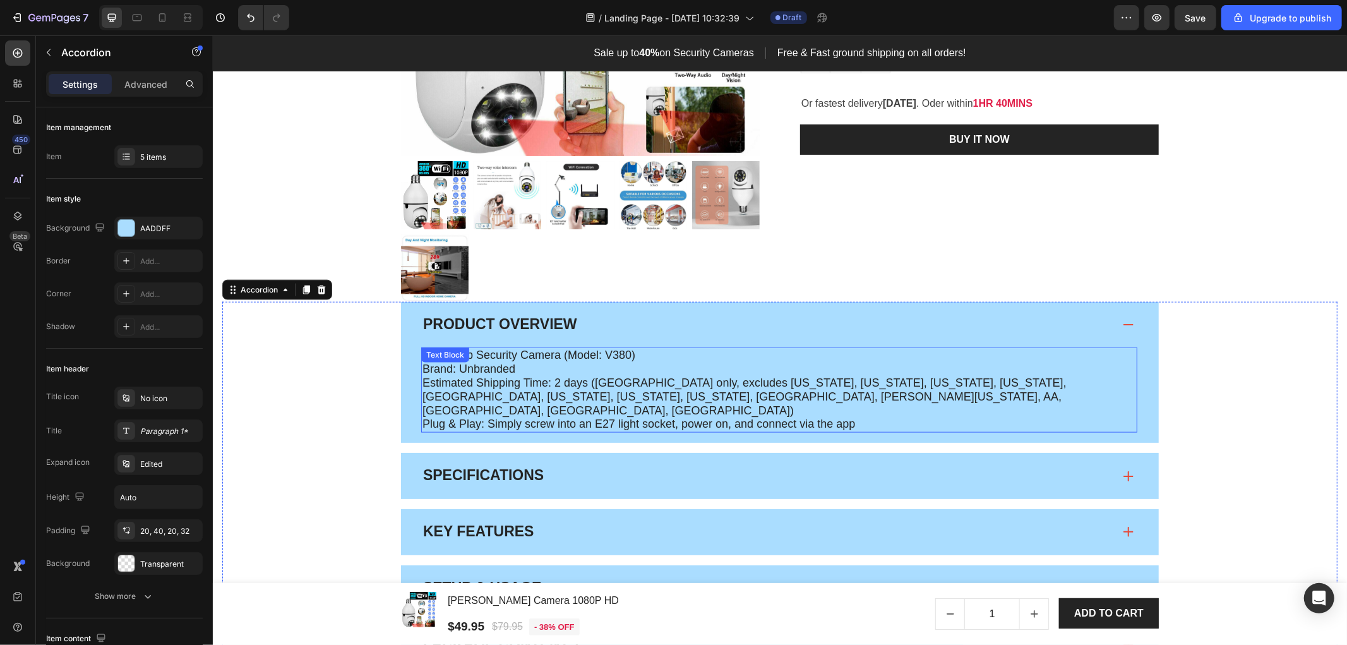
click at [438, 386] on span "Estimated Shipping Time: 2 days (USA only, excludes Hawaii, Alaska, Puerto Rico…" at bounding box center [744, 396] width 644 height 40
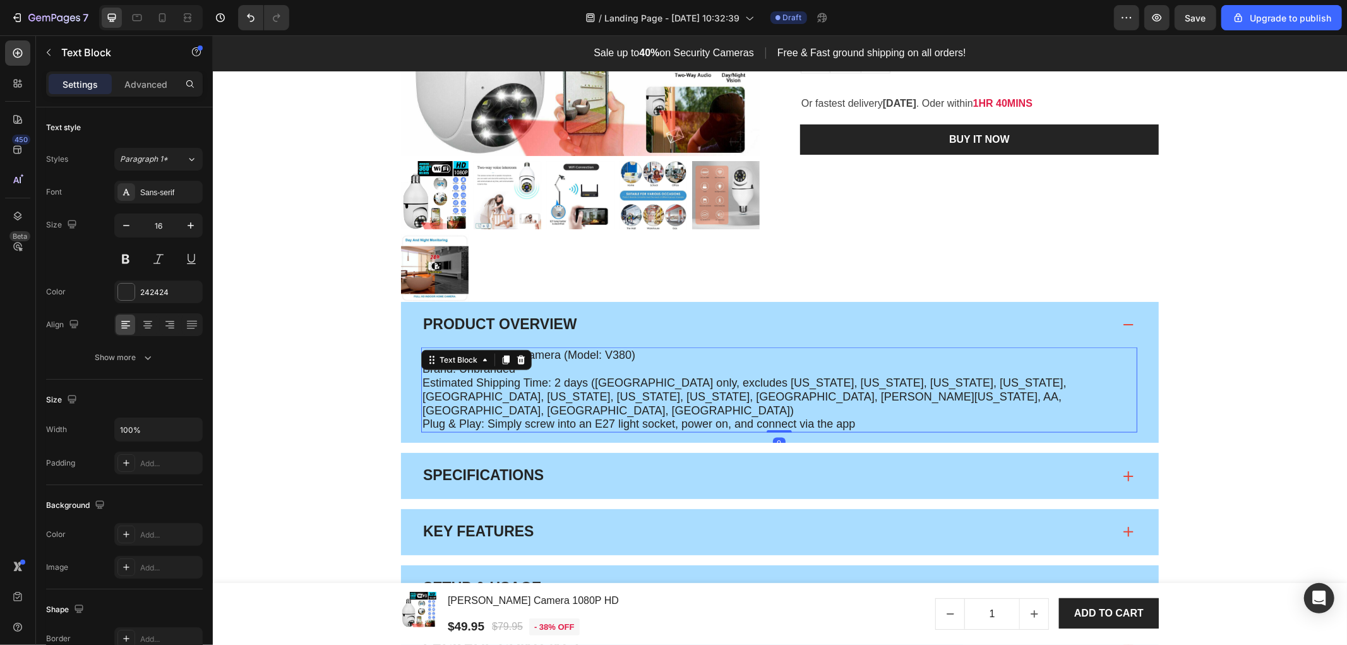
click at [438, 386] on span "Estimated Shipping Time: 2 days (USA only, excludes Hawaii, Alaska, Puerto Rico…" at bounding box center [744, 396] width 644 height 40
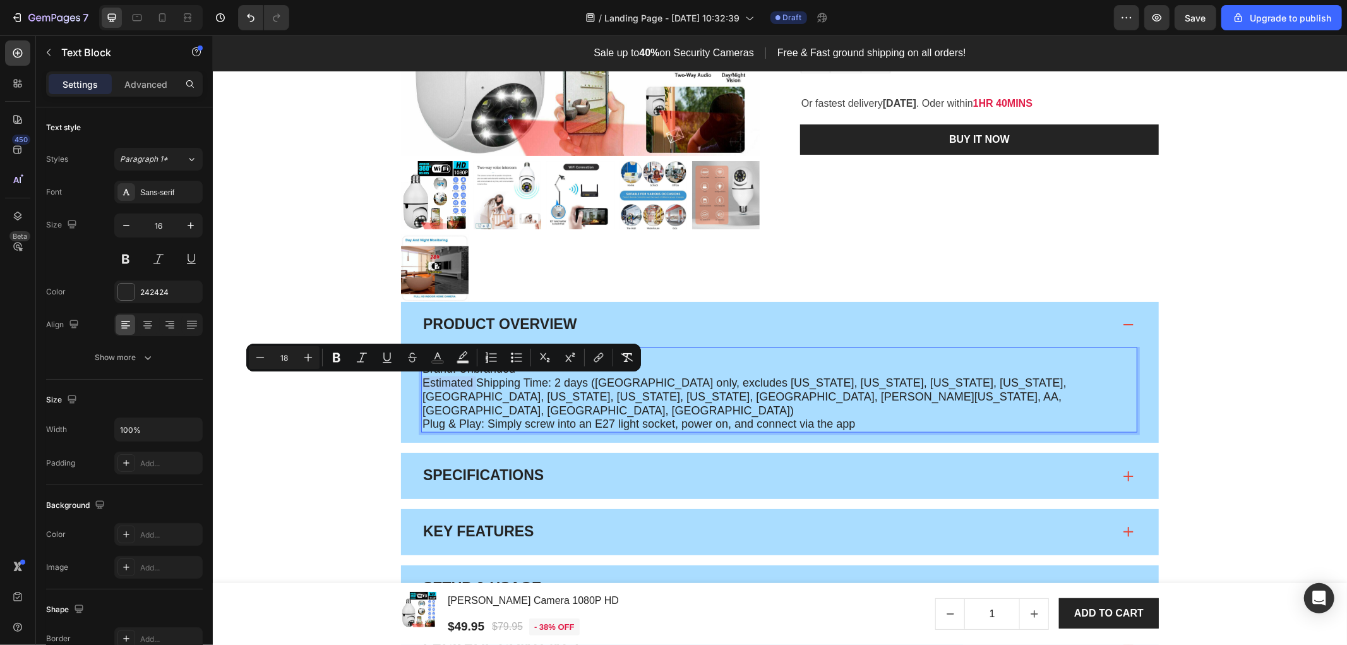
click at [422, 382] on span "Estimated Shipping Time: 2 days (USA only, excludes Hawaii, Alaska, Puerto Rico…" at bounding box center [744, 396] width 644 height 40
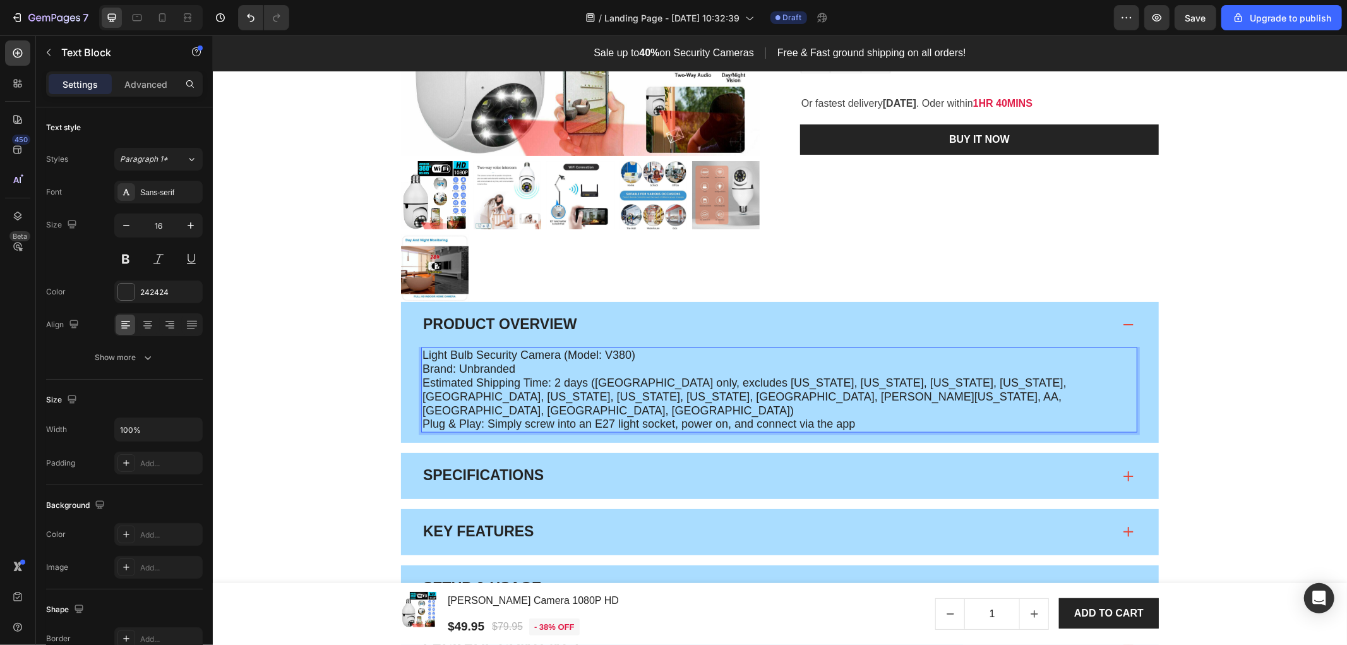
click at [422, 385] on span "Estimated Shipping Time: 2 days (USA only, excludes Hawaii, Alaska, Puerto Rico…" at bounding box center [744, 396] width 644 height 40
click at [549, 381] on span "Estimated Shipping Time: 2 days (USA only, excludes Hawaii, Alaska, Puerto Rico…" at bounding box center [744, 396] width 644 height 40
click at [552, 380] on span "Estimated Shipping Time: 2 days (USA only, excludes Hawaii, Alaska, Puerto Rico…" at bounding box center [744, 396] width 644 height 40
click at [1125, 323] on icon at bounding box center [1128, 323] width 10 height 1
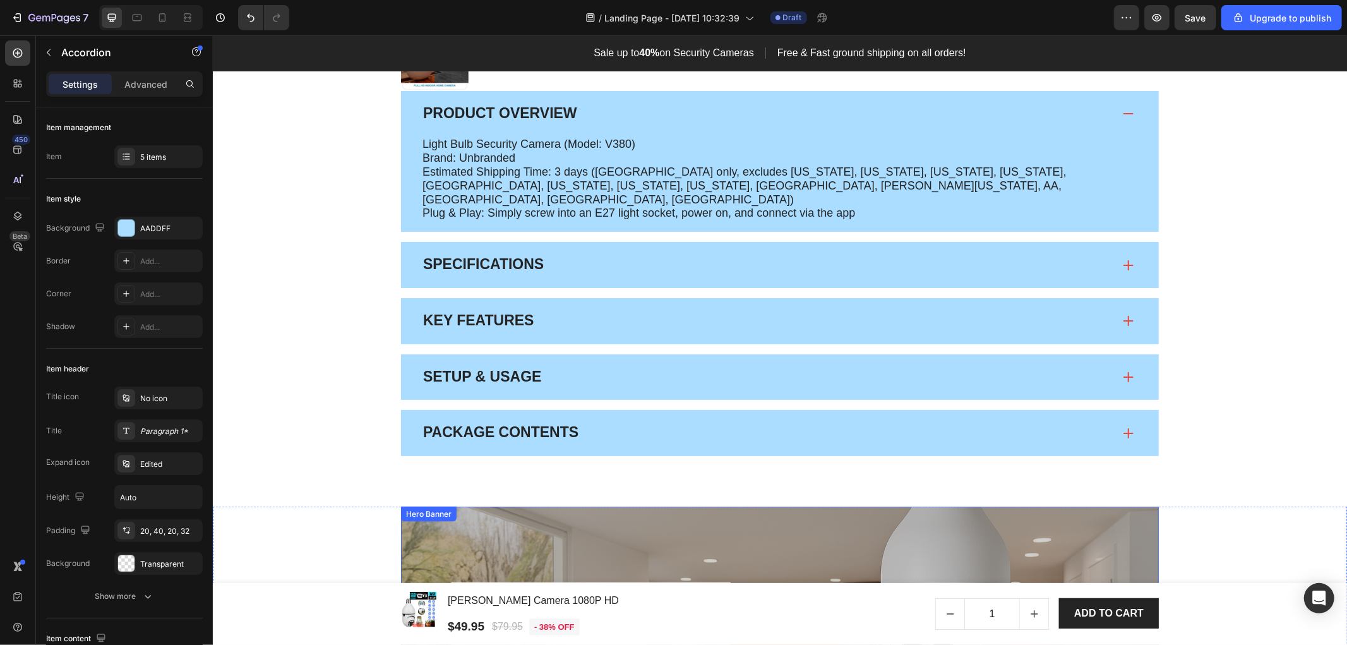
scroll to position [1305, 0]
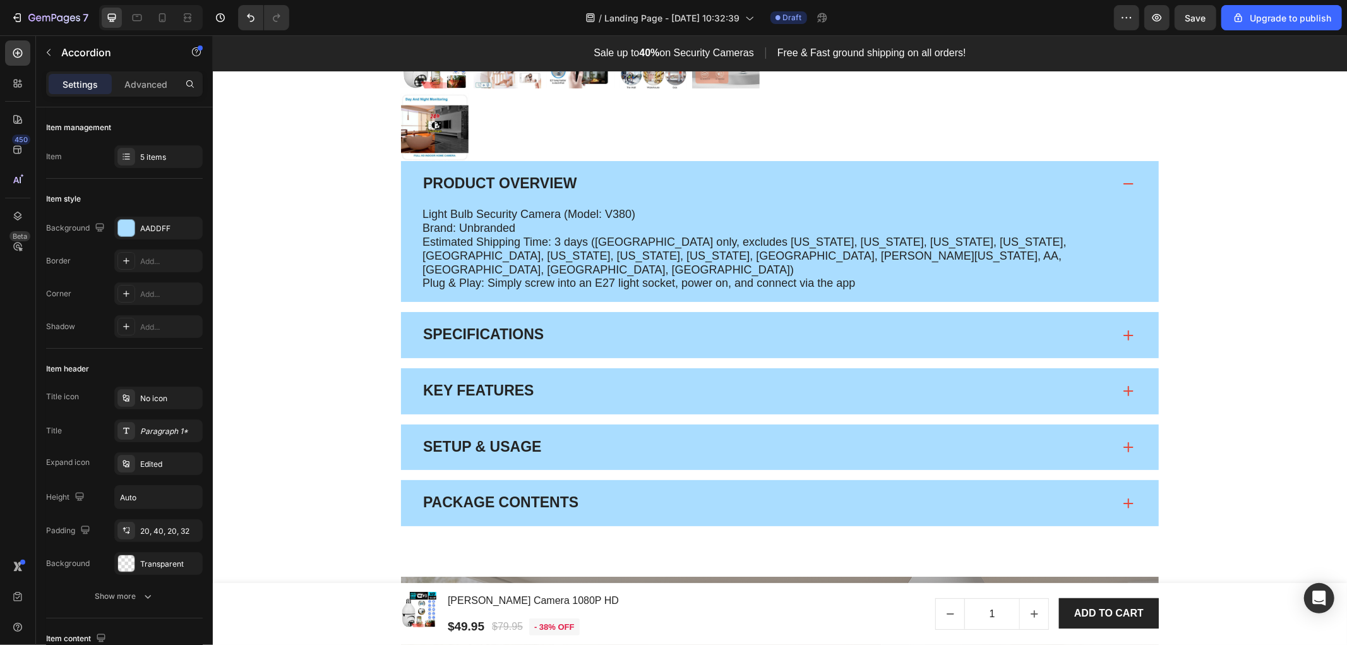
click at [1082, 170] on div "Product Overview" at bounding box center [779, 183] width 758 height 46
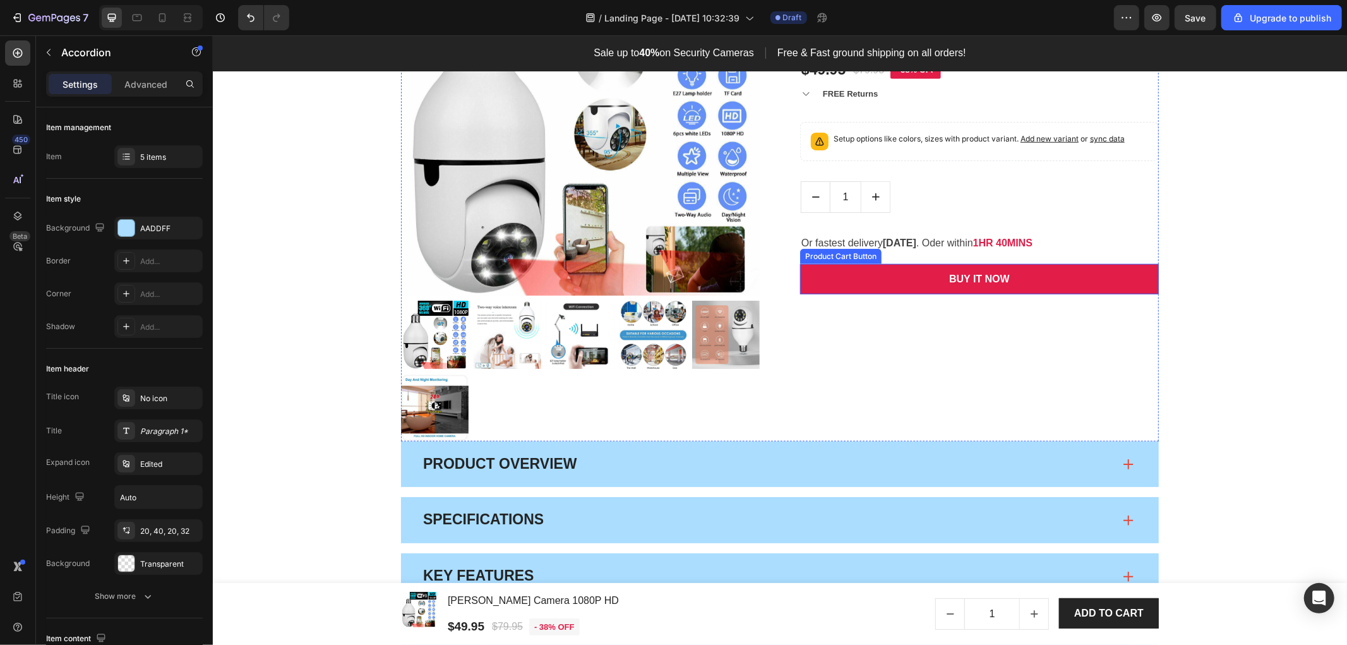
scroll to position [885, 0]
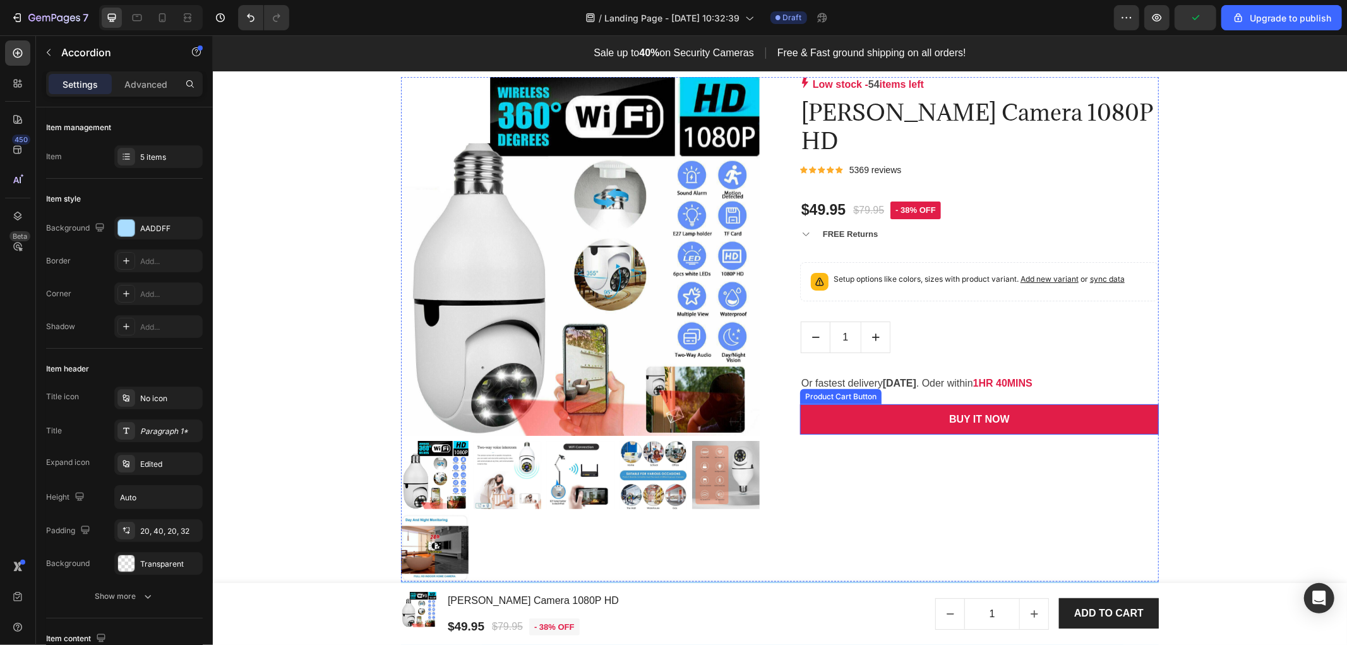
click at [1033, 404] on button "BUY IT NOW" at bounding box center [978, 419] width 359 height 30
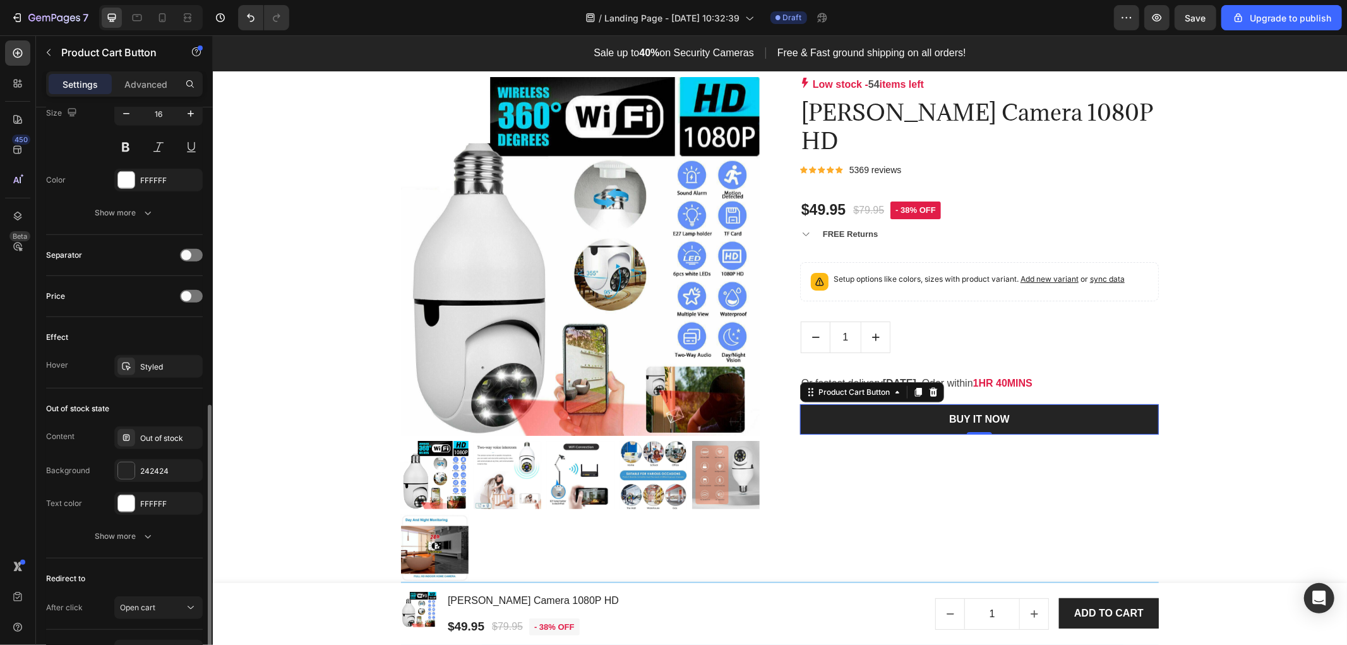
scroll to position [780, 0]
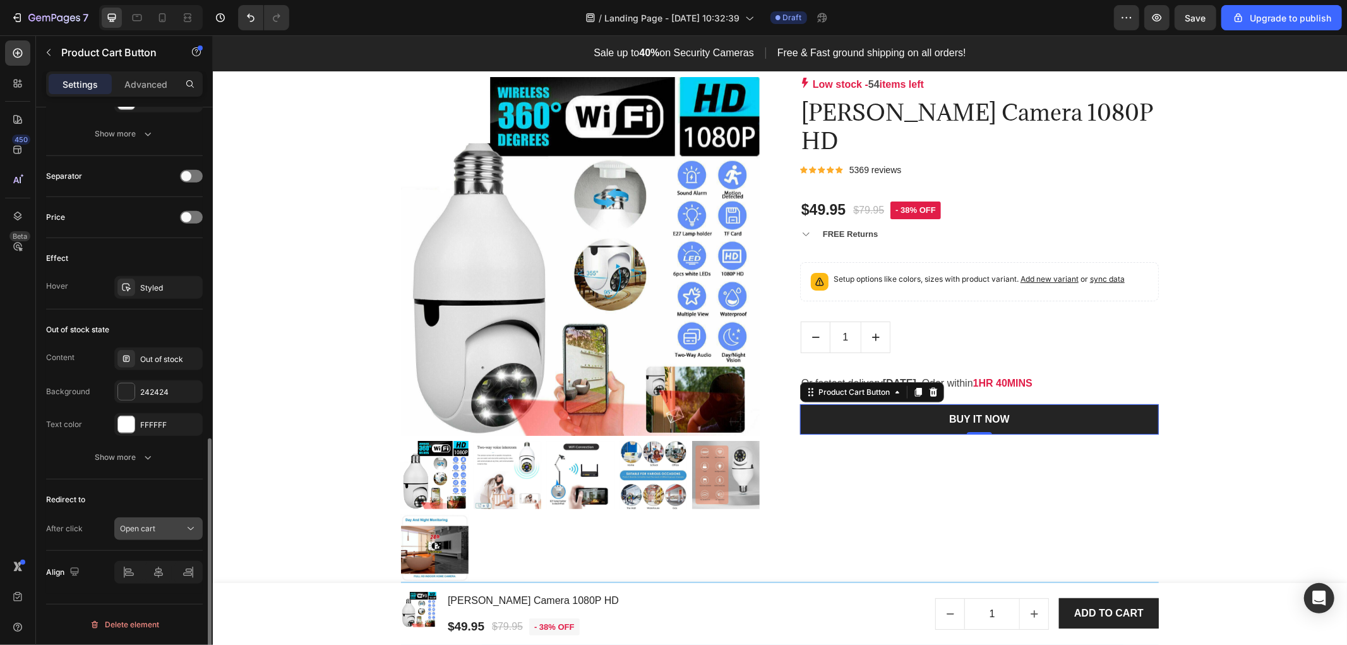
click at [171, 531] on div "Open cart" at bounding box center [152, 528] width 64 height 11
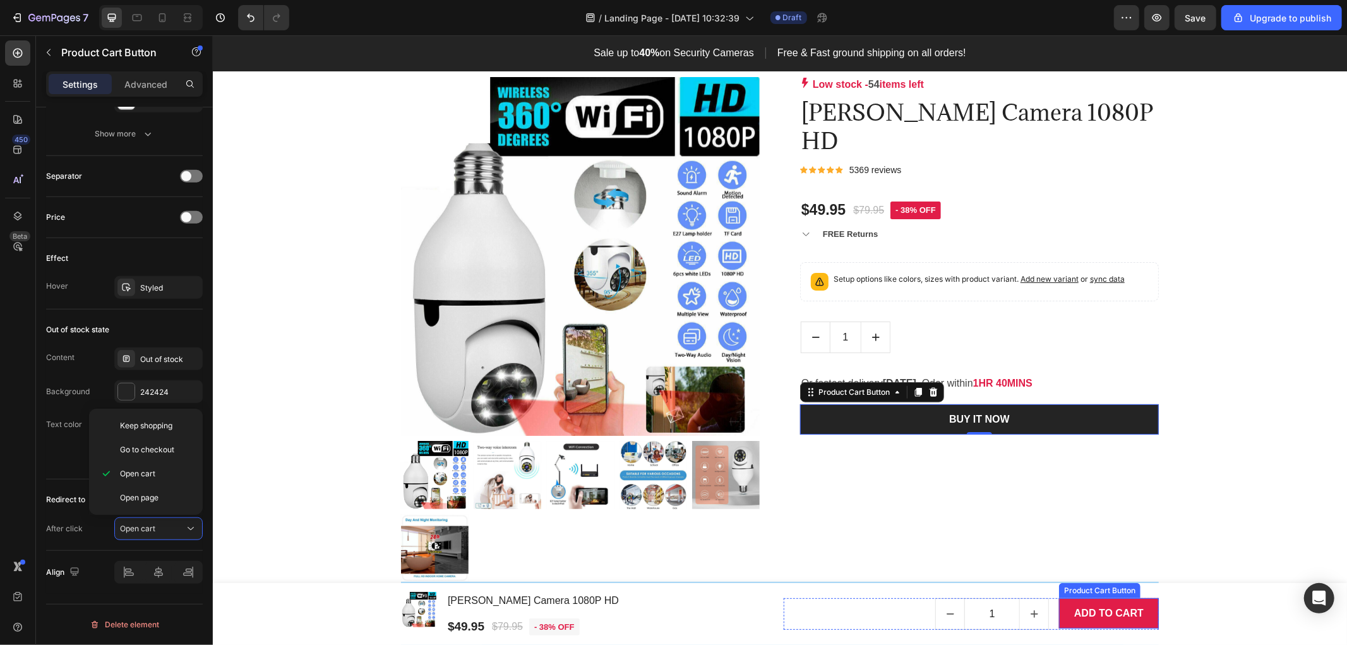
click at [1144, 580] on button "ADD TO CART" at bounding box center [1108, 612] width 100 height 30
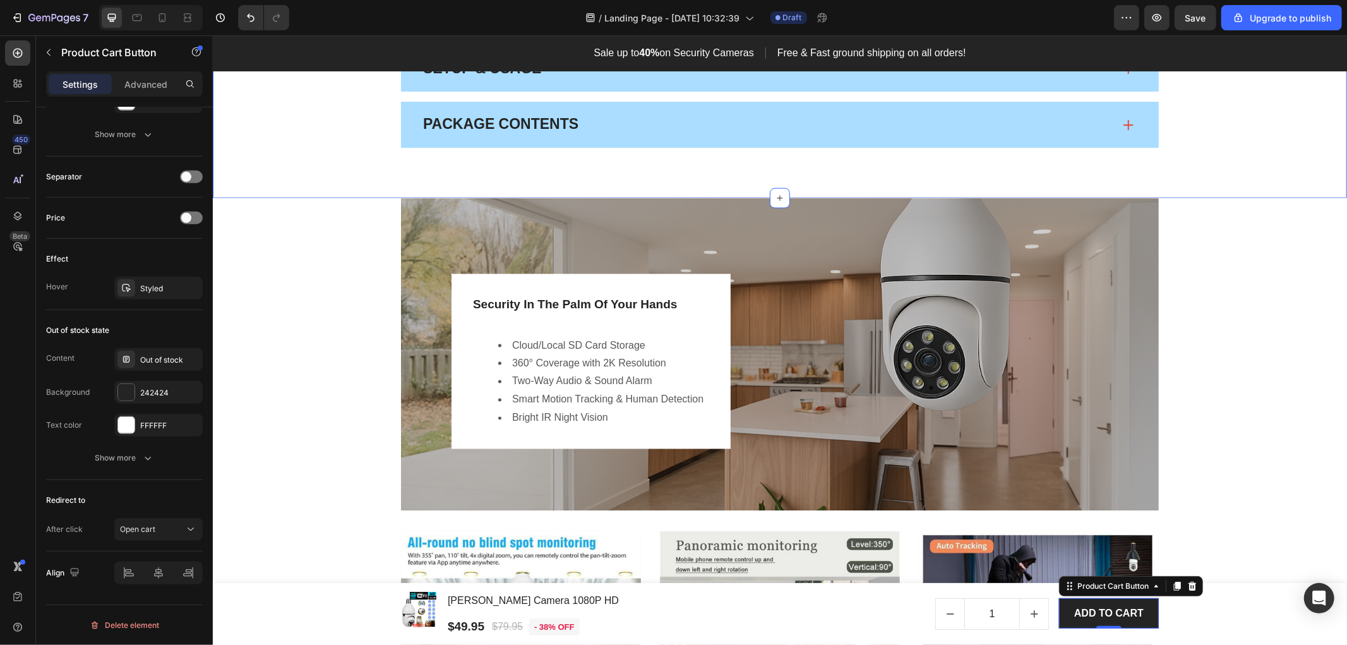
scroll to position [1754, 0]
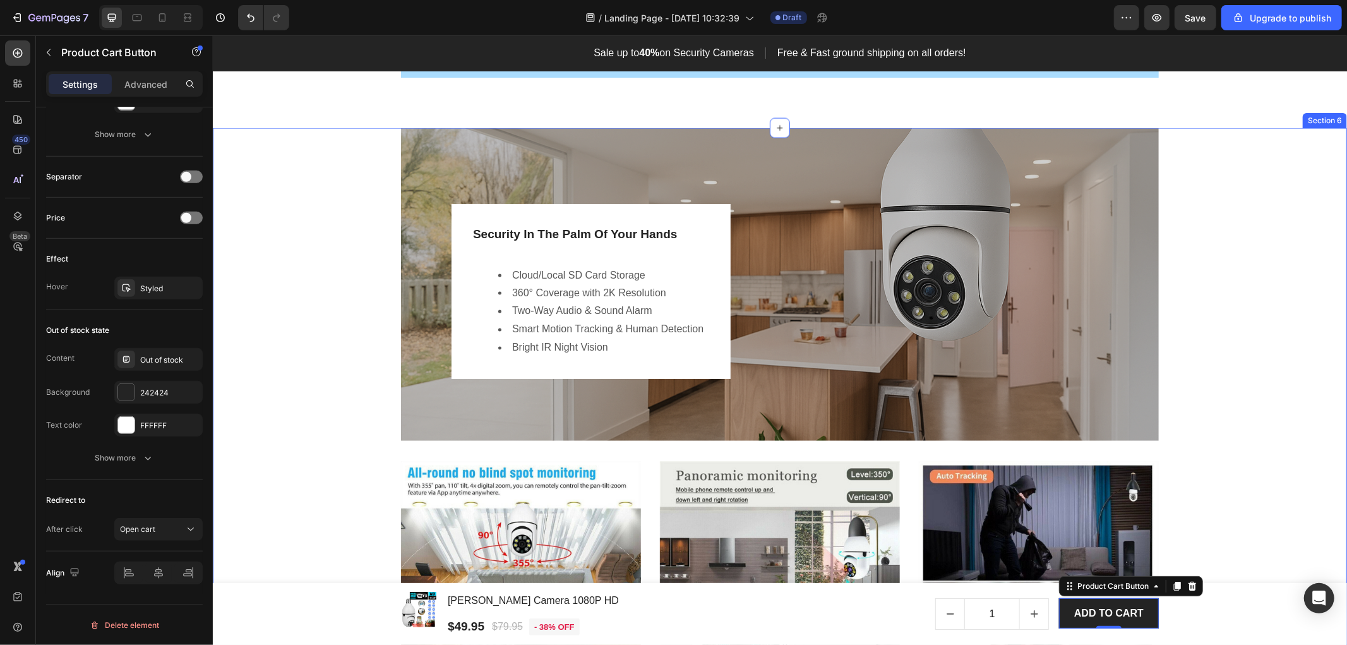
click at [282, 505] on div "Image Hero Banner Security In The Palm Of Your Hands Heading Cloud/Local SD Car…" at bounding box center [779, 477] width 1115 height 698
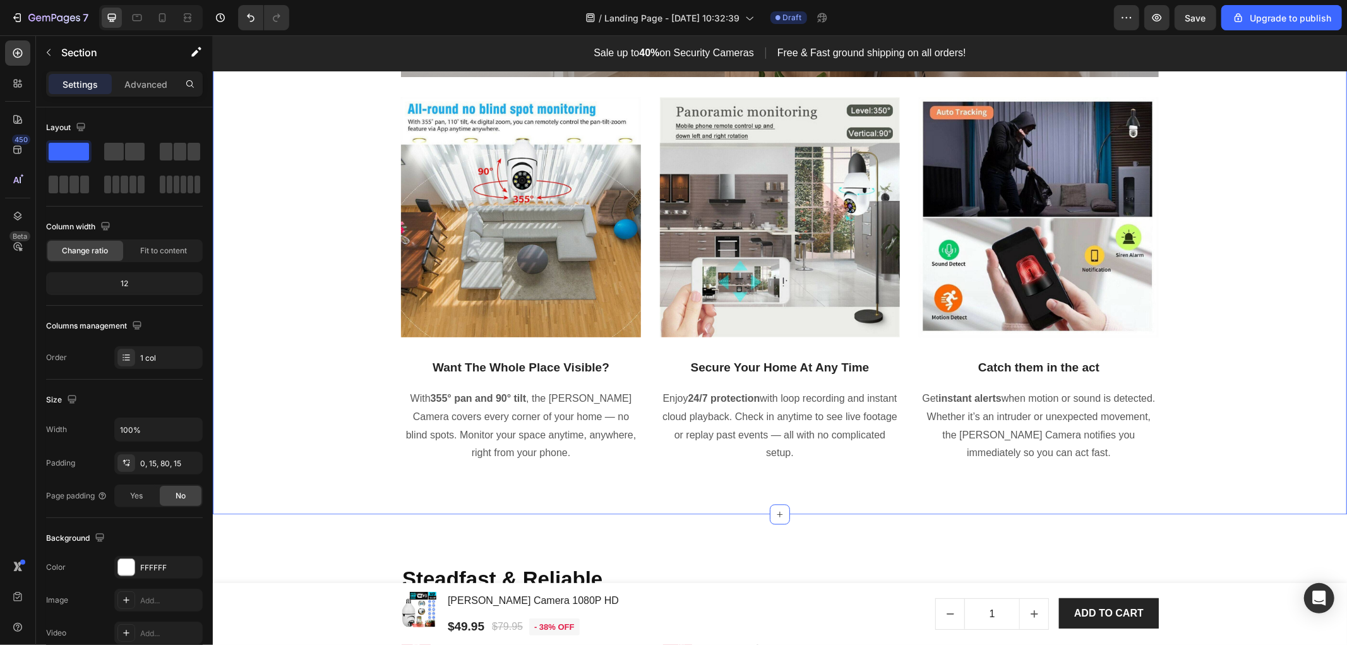
scroll to position [2245, 0]
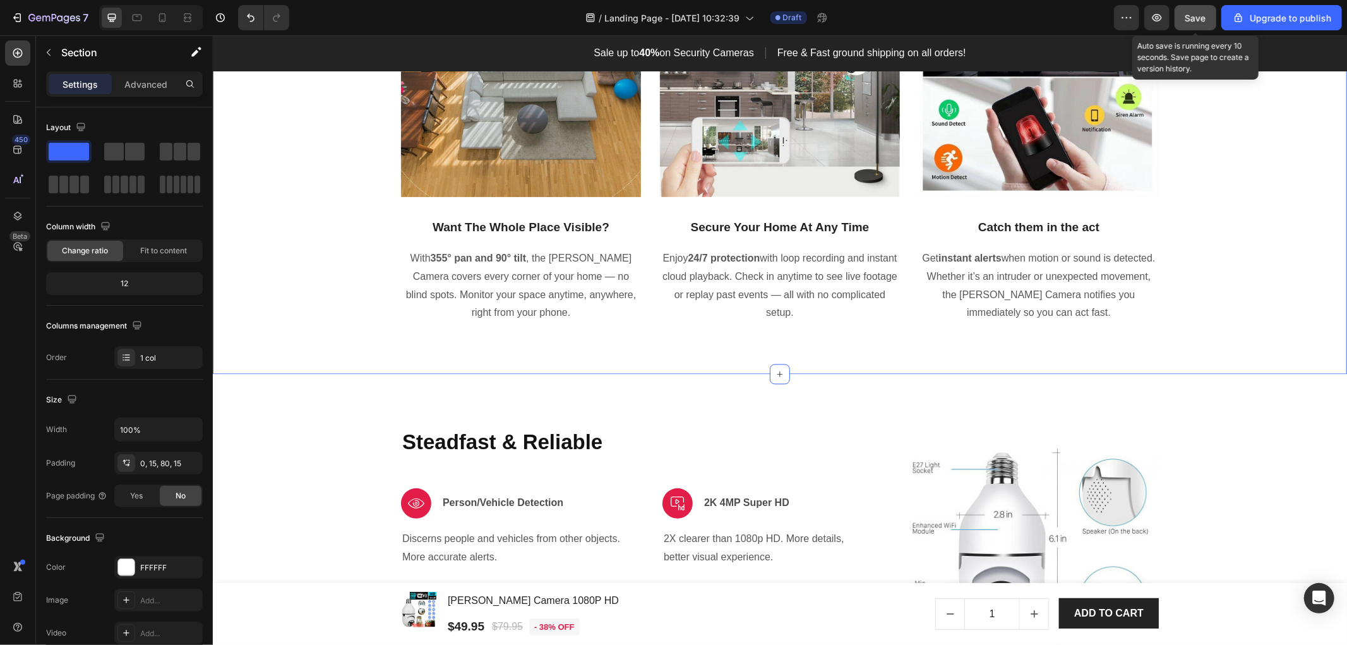
click at [1199, 11] on div "Save" at bounding box center [1195, 17] width 21 height 13
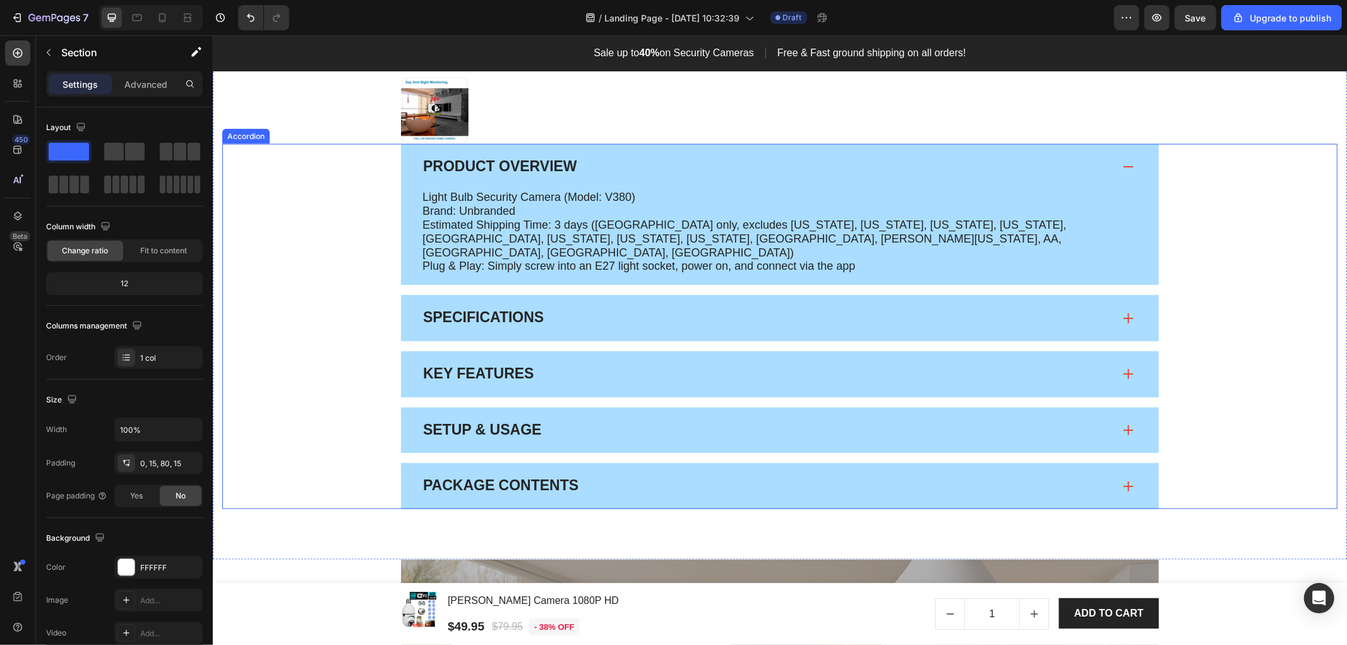
scroll to position [1042, 0]
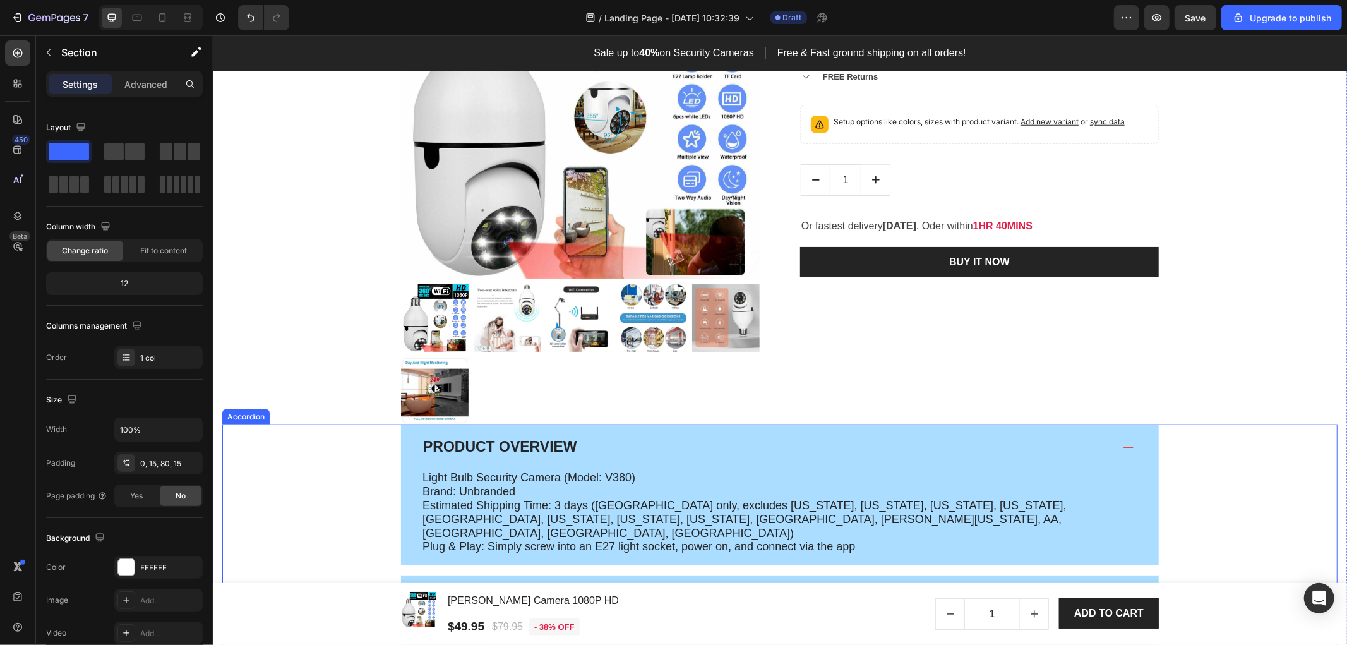
click at [1123, 452] on div "Product Overview" at bounding box center [779, 447] width 758 height 46
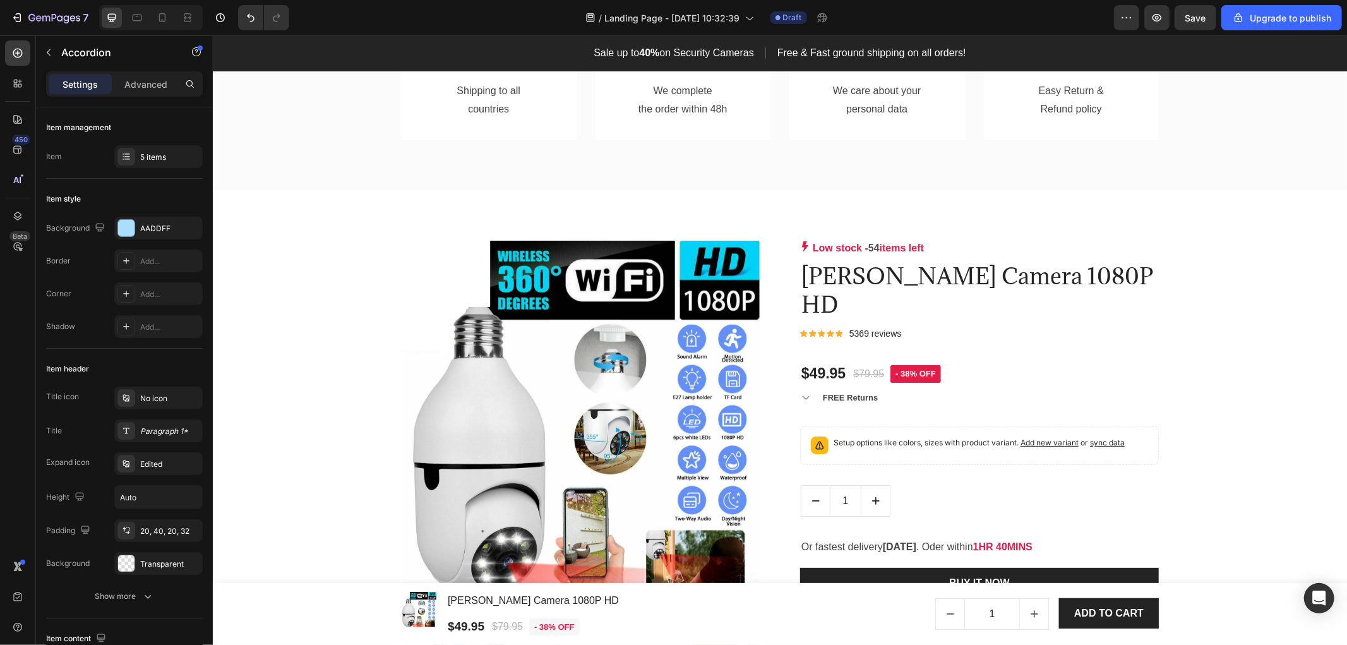
scroll to position [651, 0]
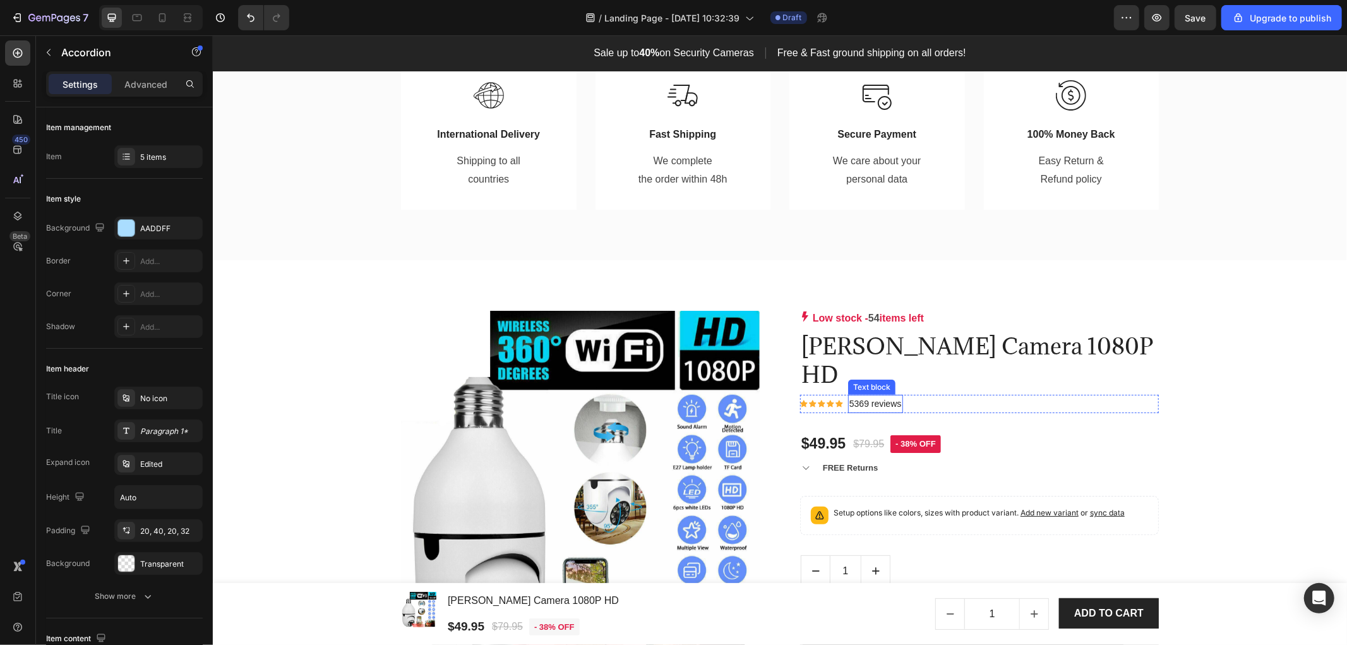
click at [849, 395] on p "5369 reviews" at bounding box center [875, 403] width 52 height 16
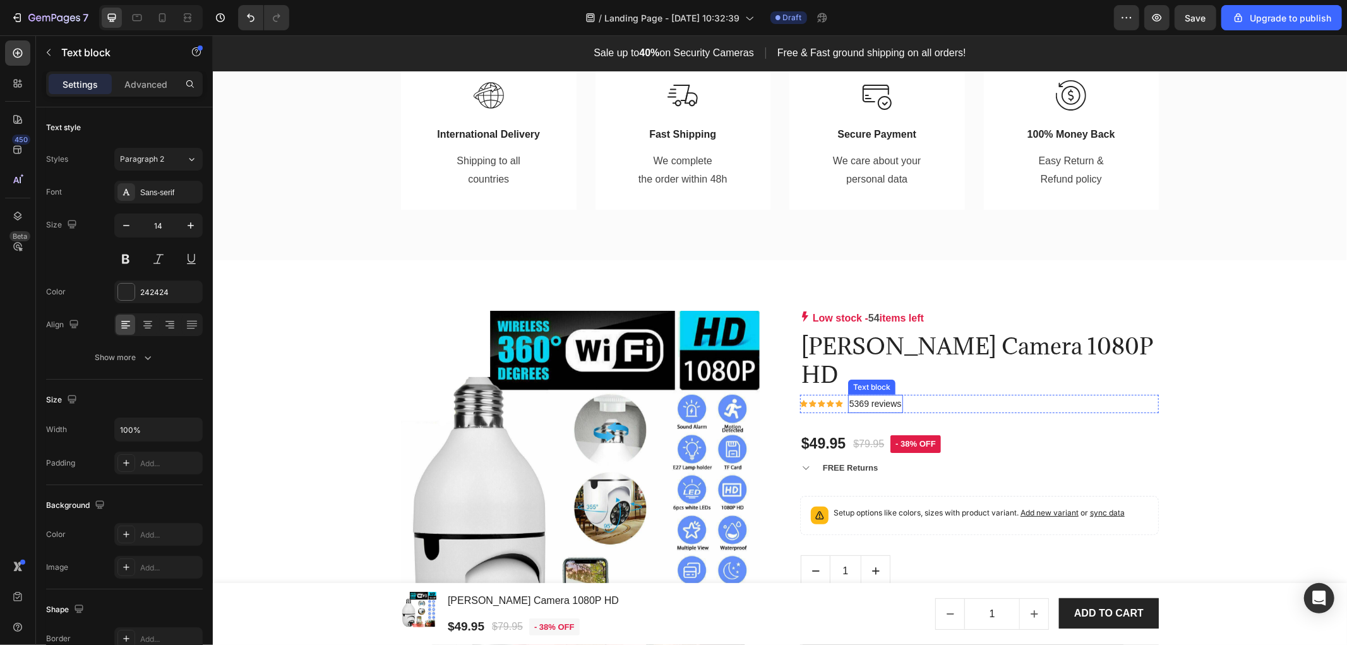
click at [849, 395] on p "5369 reviews" at bounding box center [875, 403] width 52 height 16
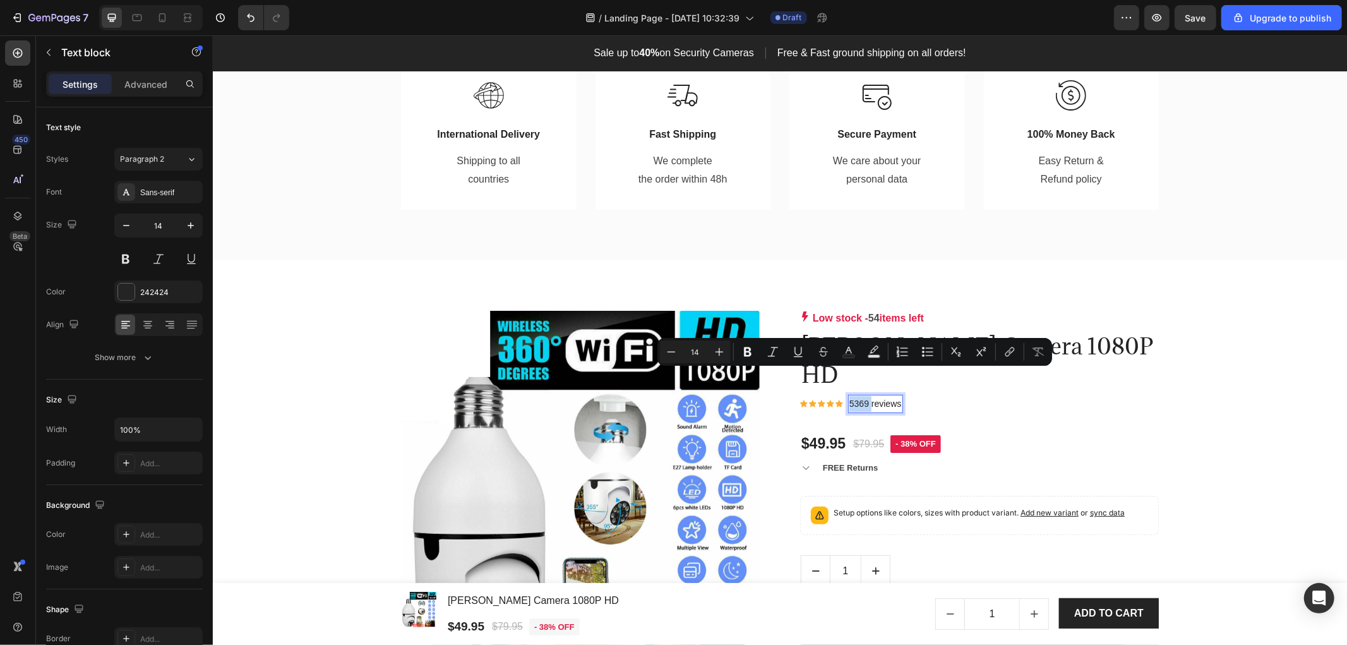
click at [854, 395] on p "5369 reviews" at bounding box center [875, 403] width 52 height 16
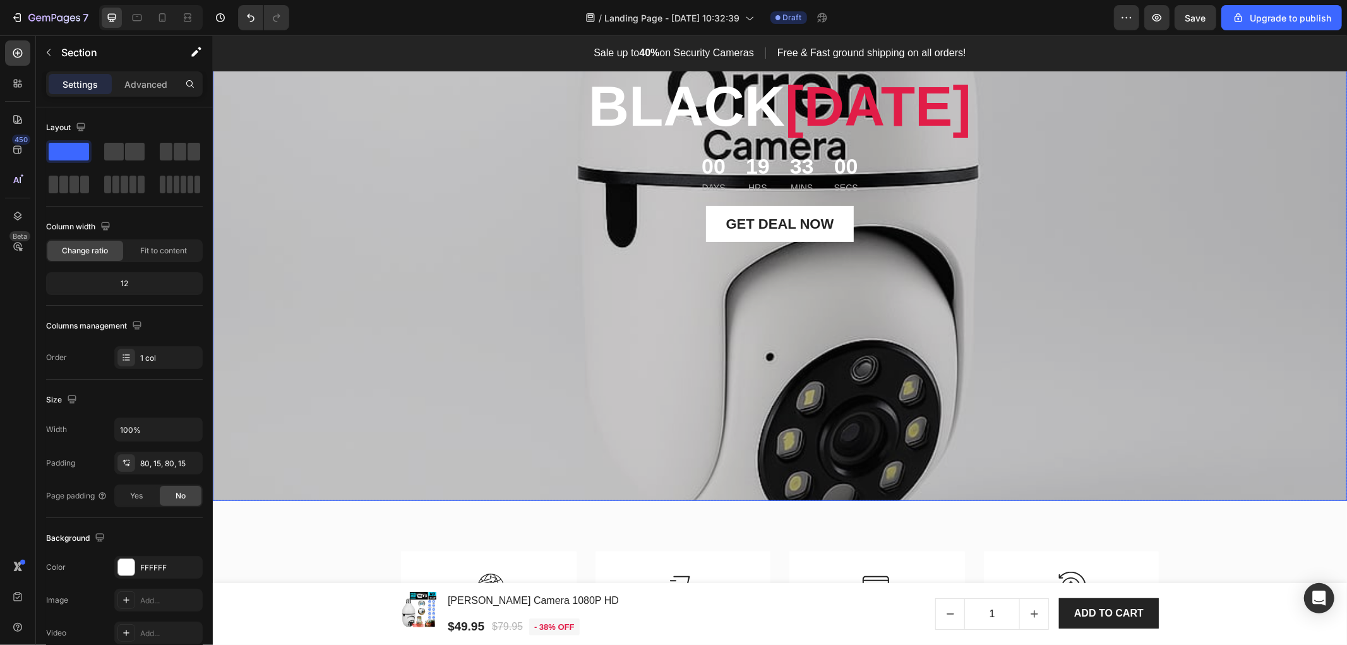
scroll to position [0, 0]
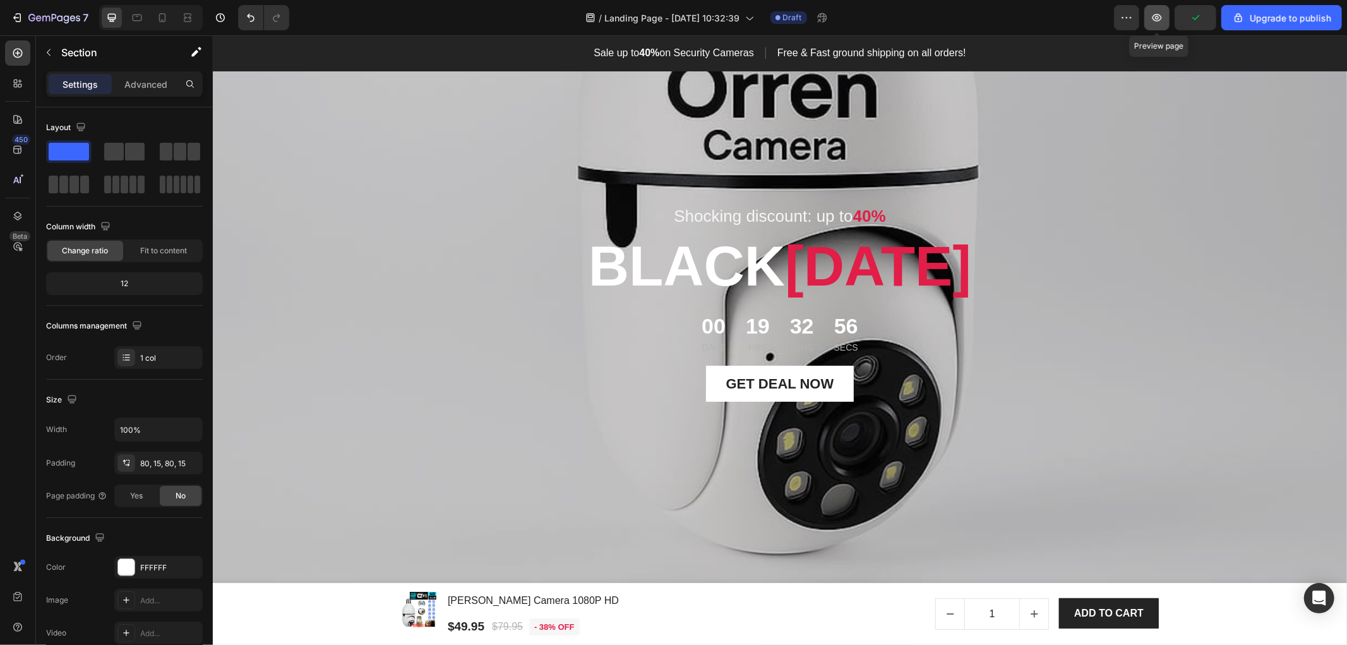
click at [1159, 21] on icon "button" at bounding box center [1157, 17] width 13 height 13
click at [390, 143] on div "Overlay" at bounding box center [779, 365] width 1134 height 590
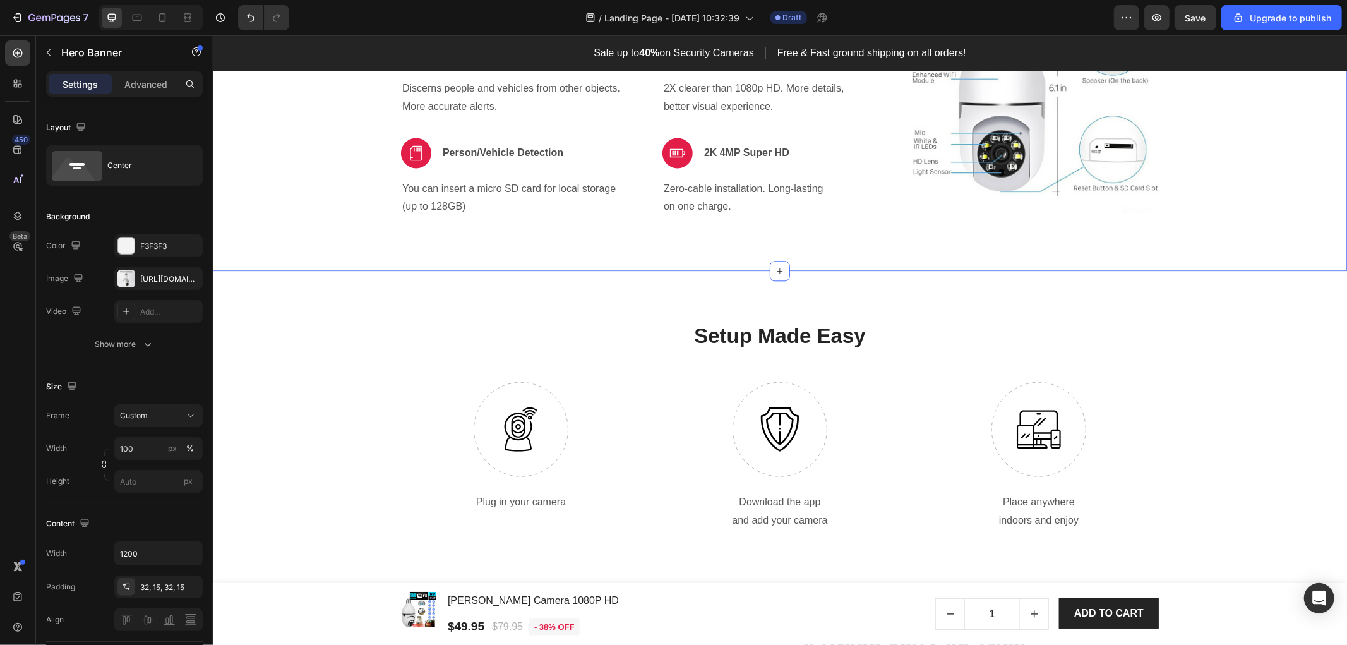
click at [1003, 172] on img at bounding box center [1035, 96] width 246 height 246
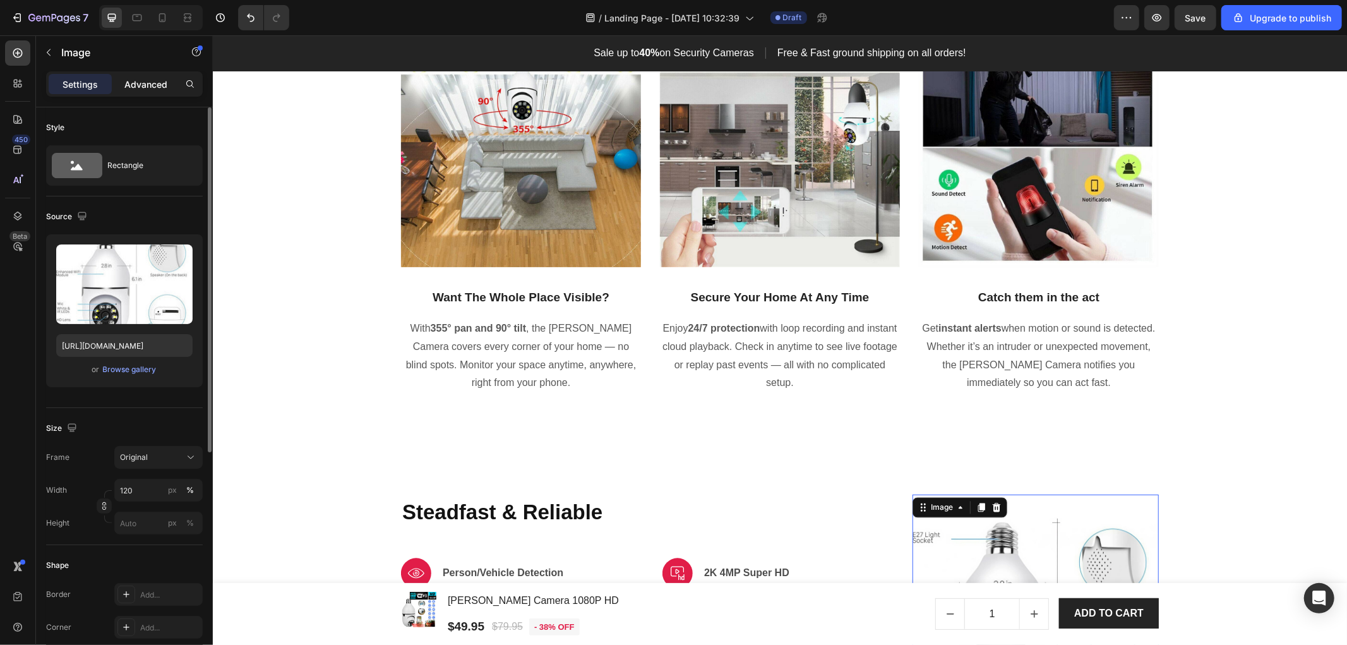
click at [150, 85] on p "Advanced" at bounding box center [145, 84] width 43 height 13
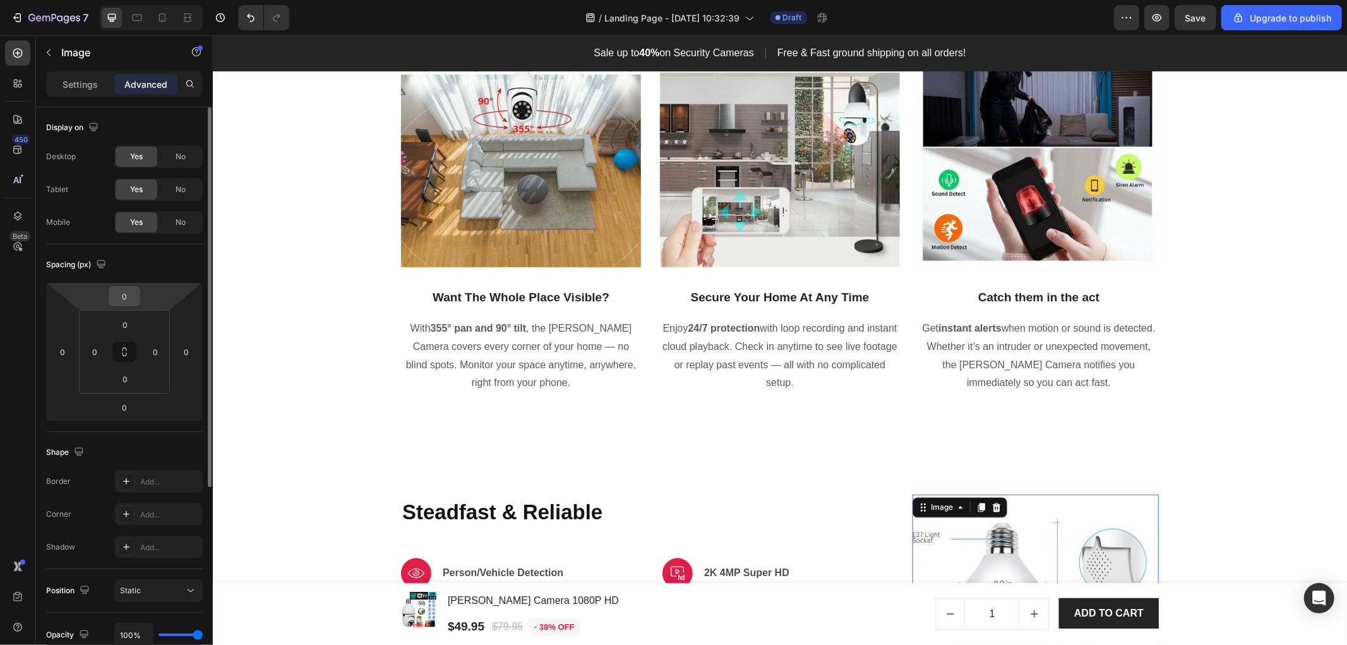
click at [126, 292] on input "0" at bounding box center [124, 296] width 25 height 19
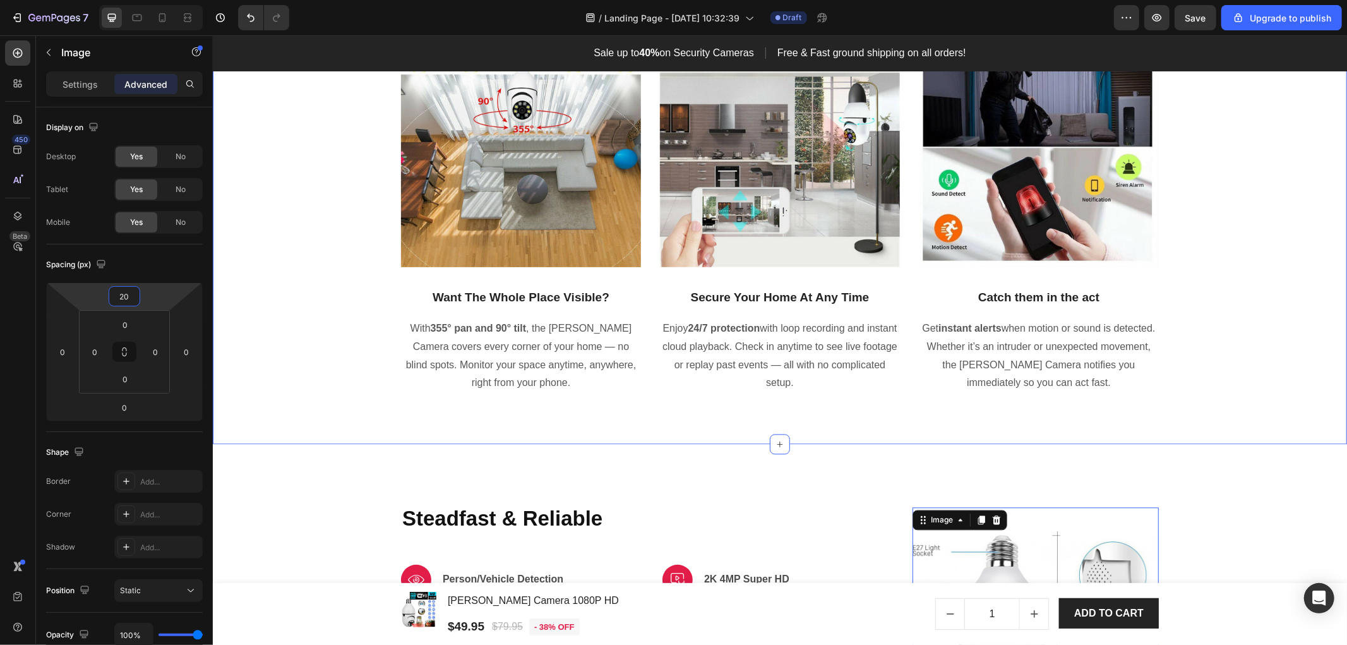
scroll to position [2385, 0]
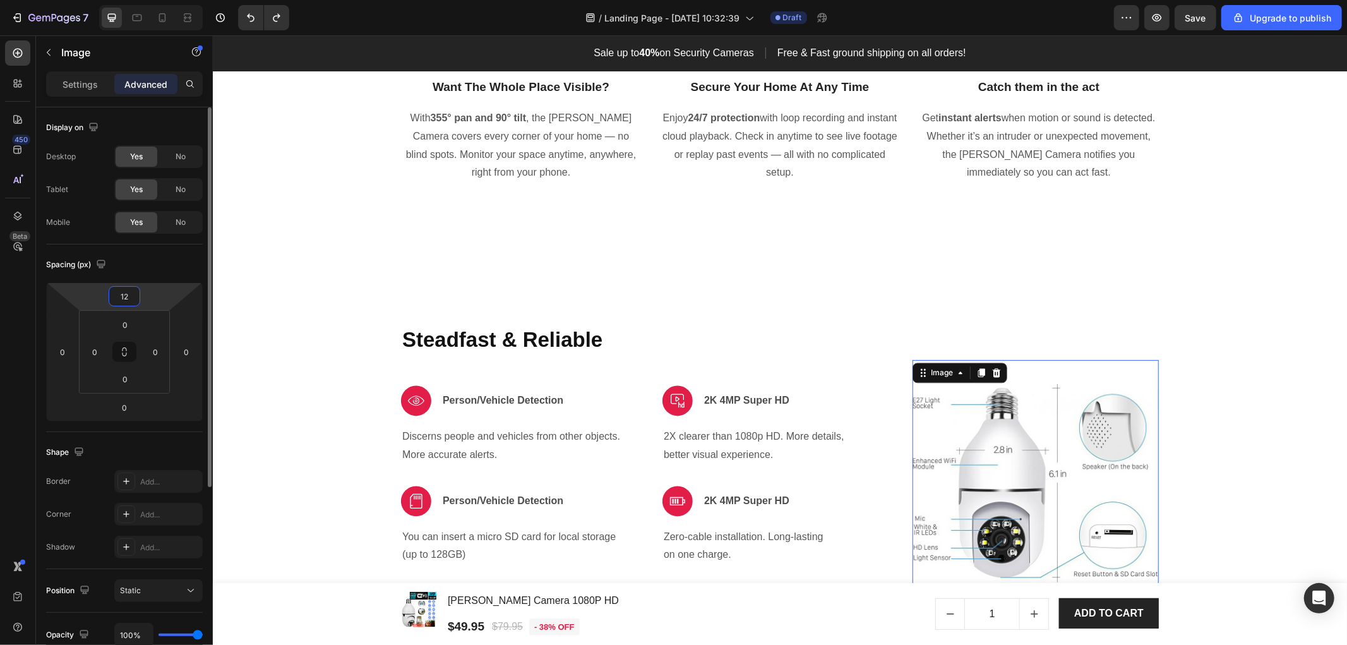
type input "1"
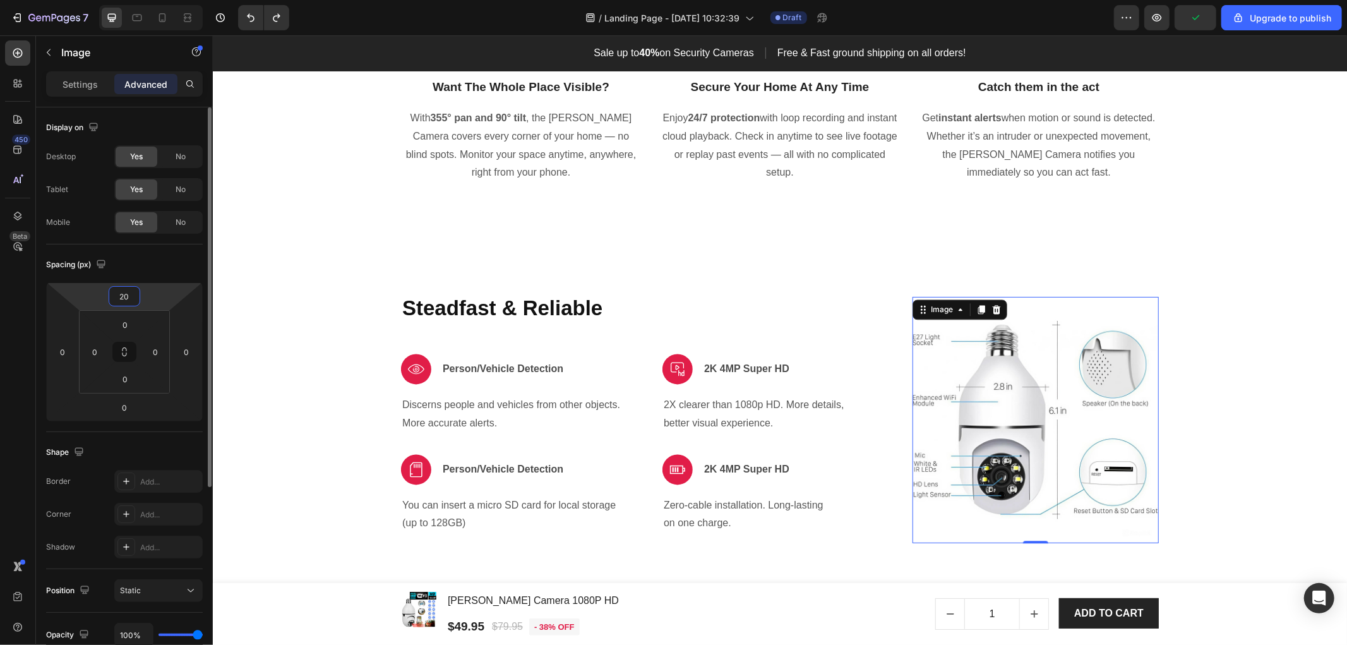
type input "2"
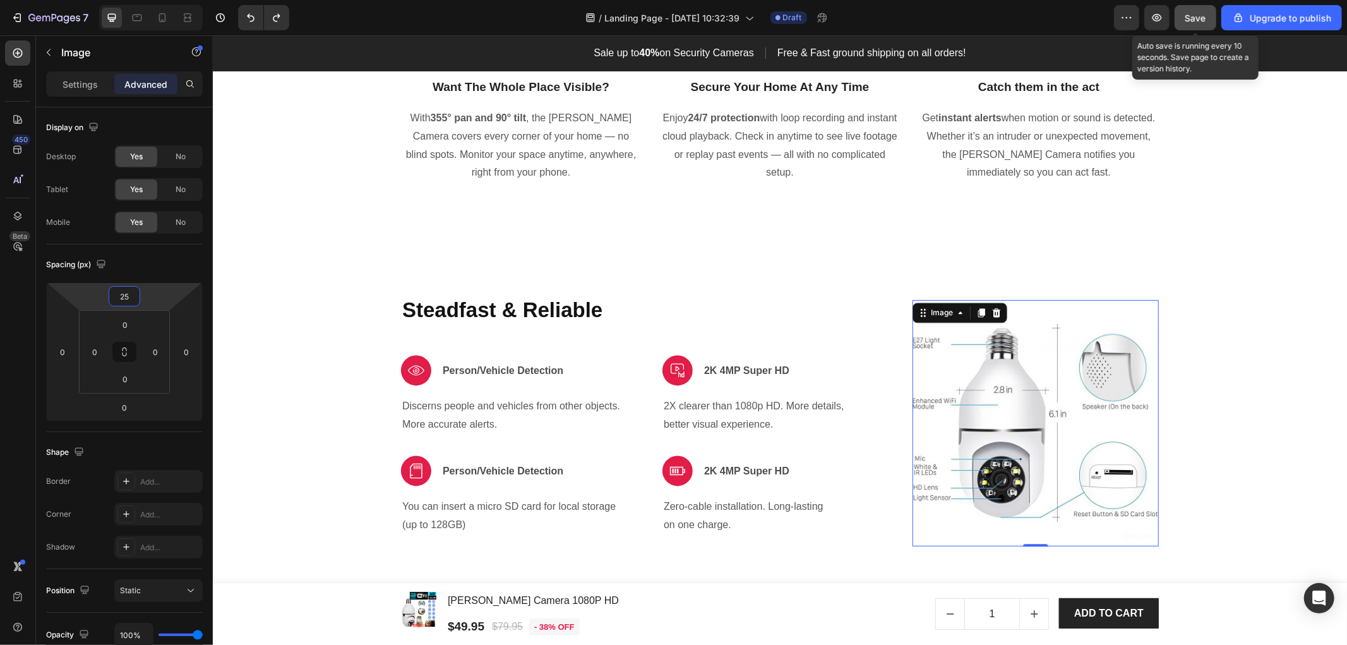
type input "25"
click at [1194, 13] on span "Save" at bounding box center [1195, 18] width 21 height 11
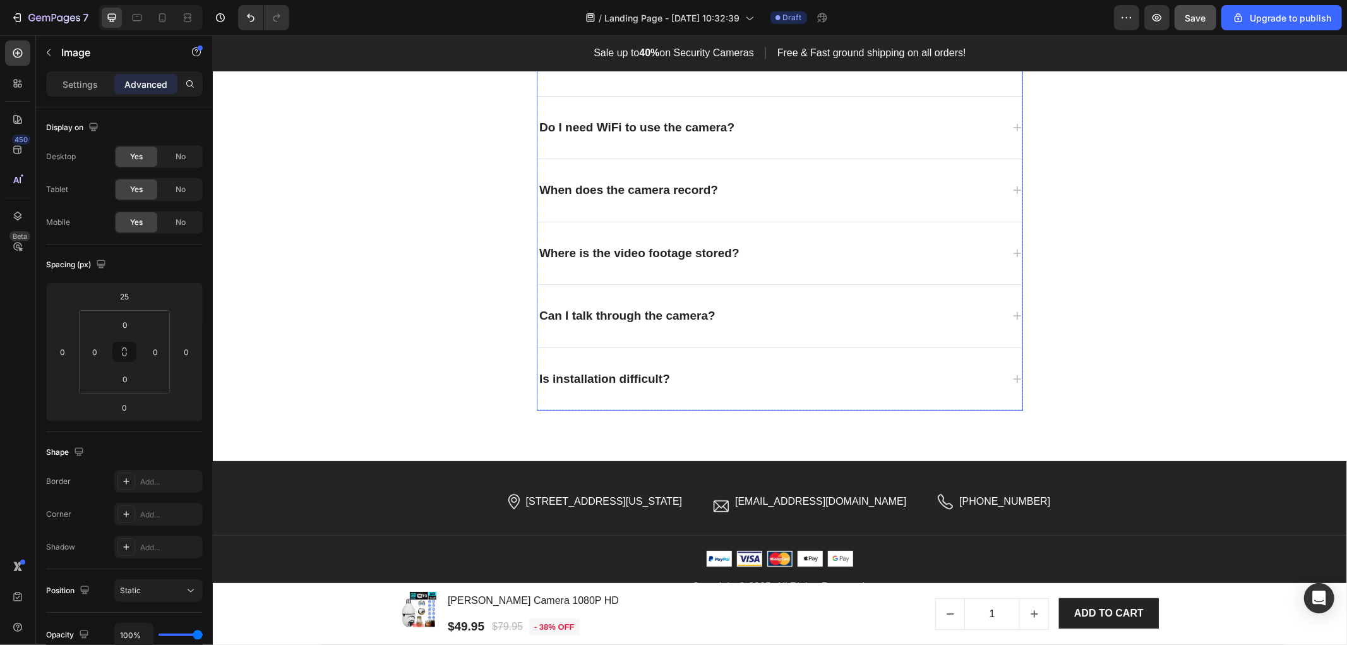
scroll to position [4415, 0]
